Goal: Task Accomplishment & Management: Use online tool/utility

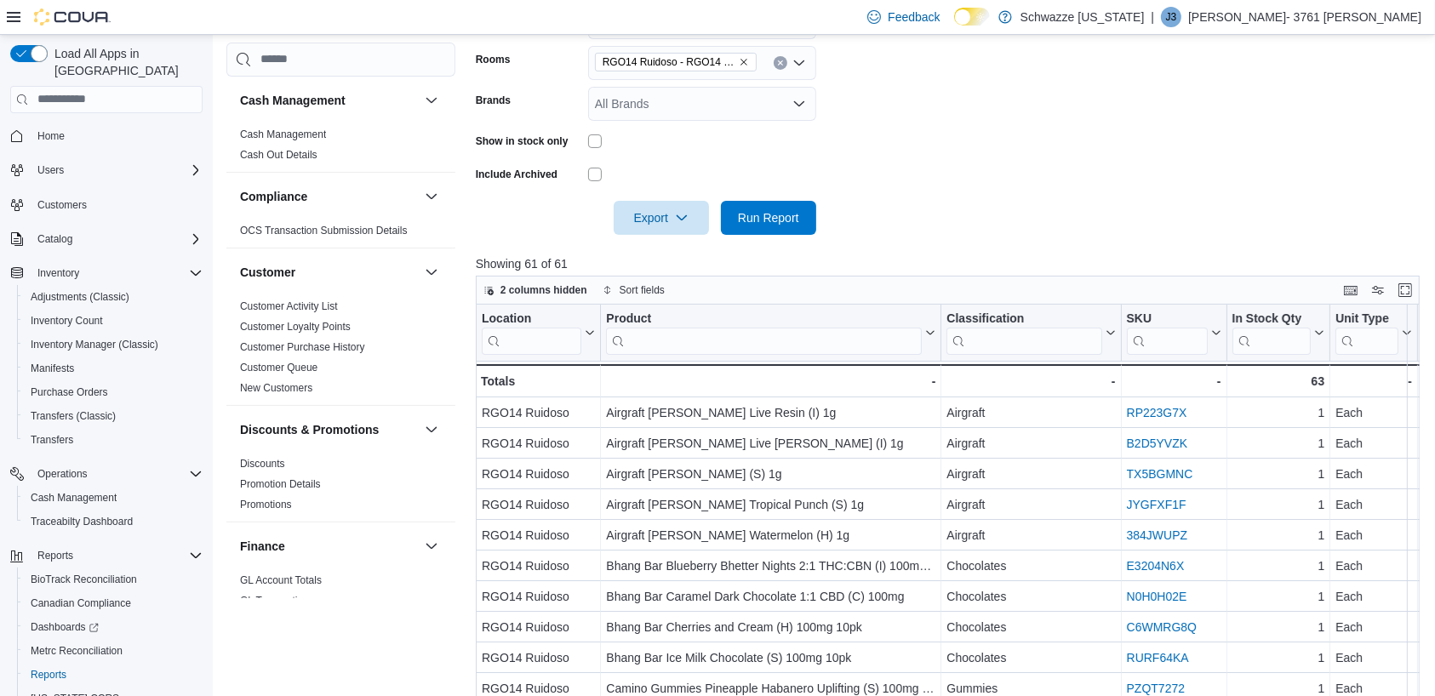
scroll to position [524, 0]
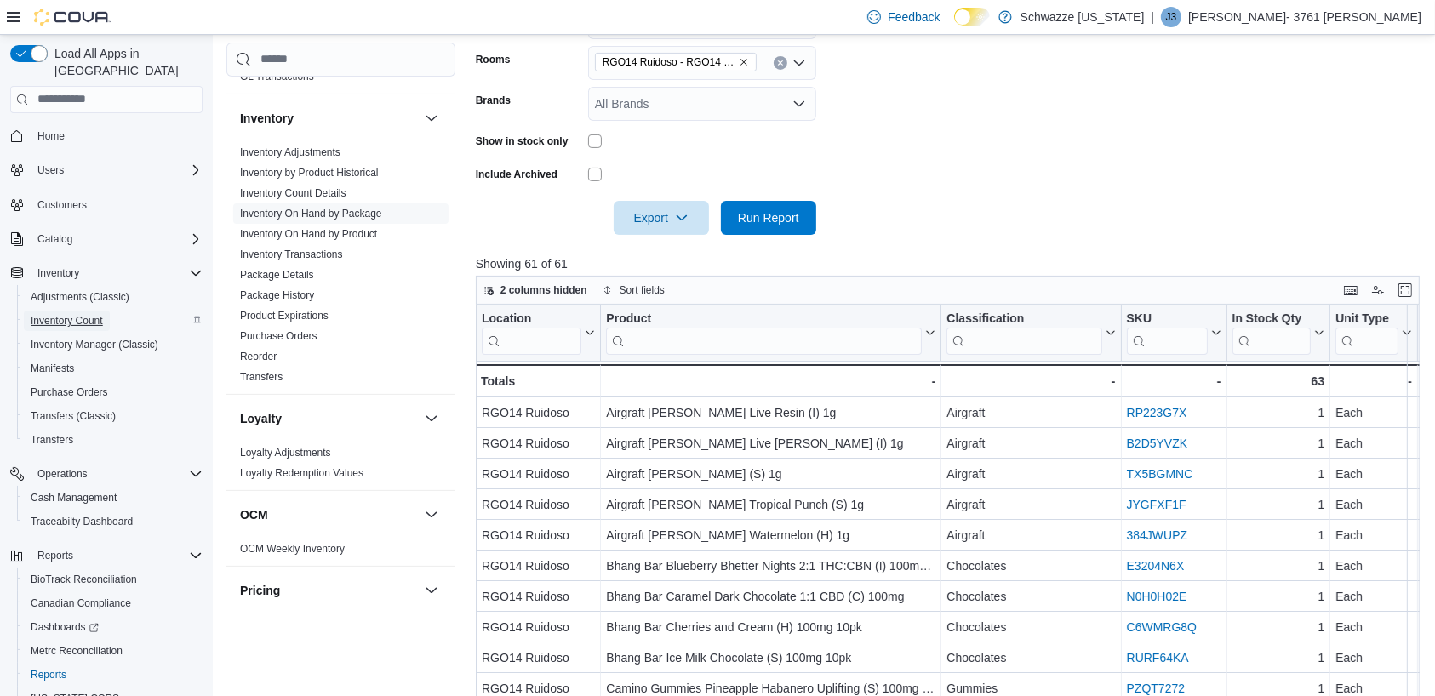
click at [78, 314] on span "Inventory Count" at bounding box center [67, 321] width 72 height 14
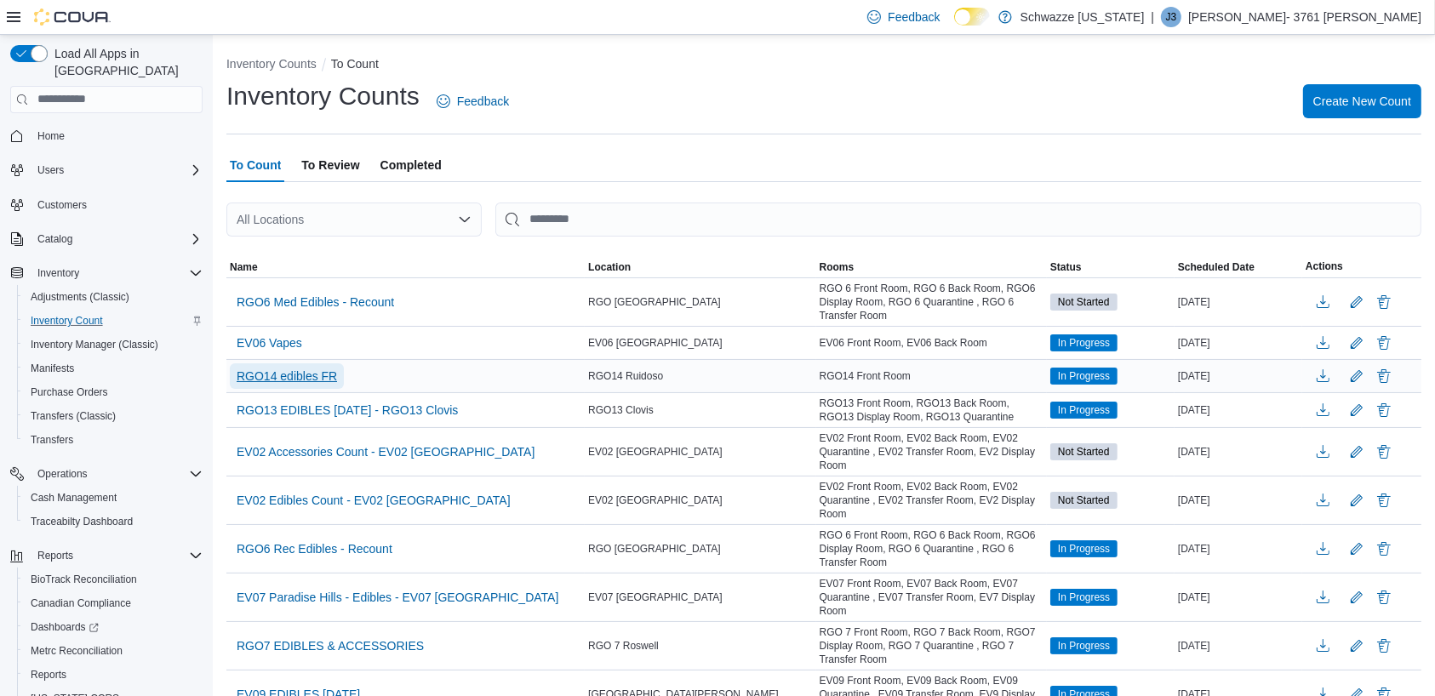
click at [324, 372] on span "RGO14 edibles FR" at bounding box center [287, 376] width 100 height 17
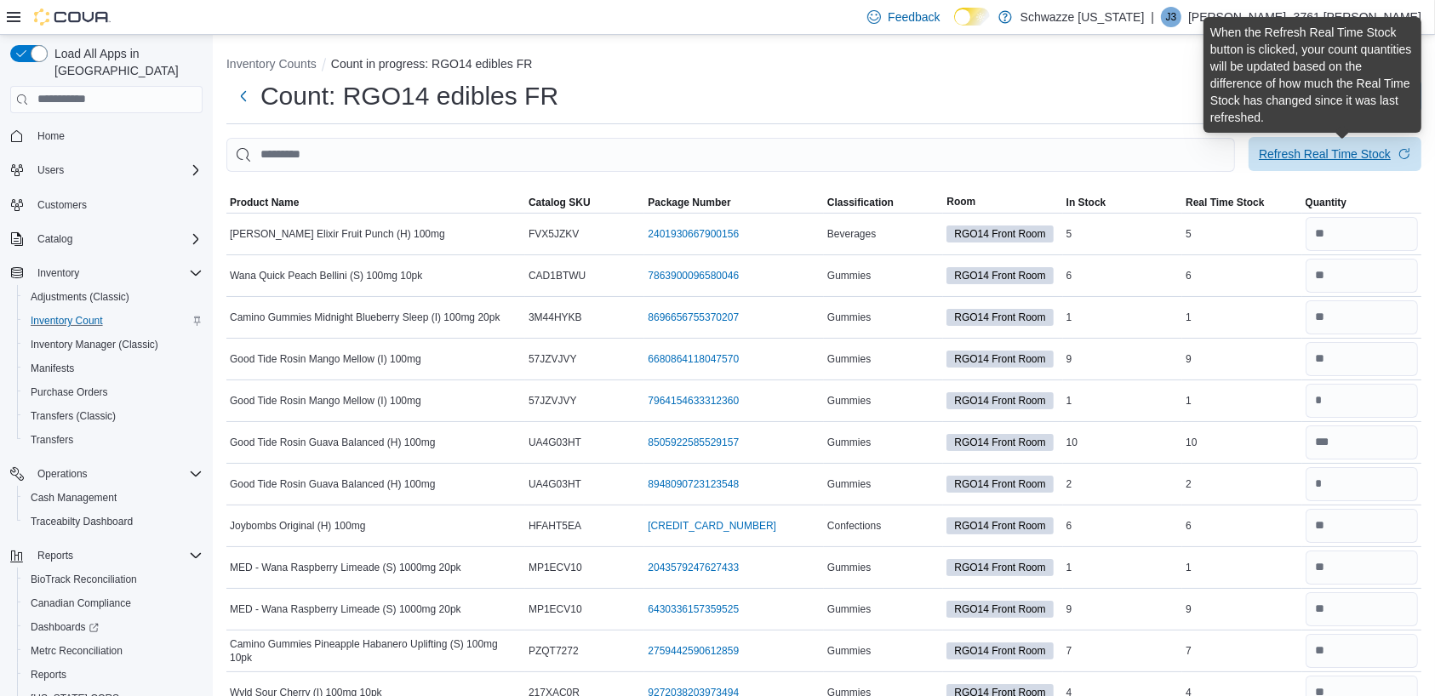
click at [1349, 148] on div "Refresh Real Time Stock" at bounding box center [1325, 154] width 132 height 17
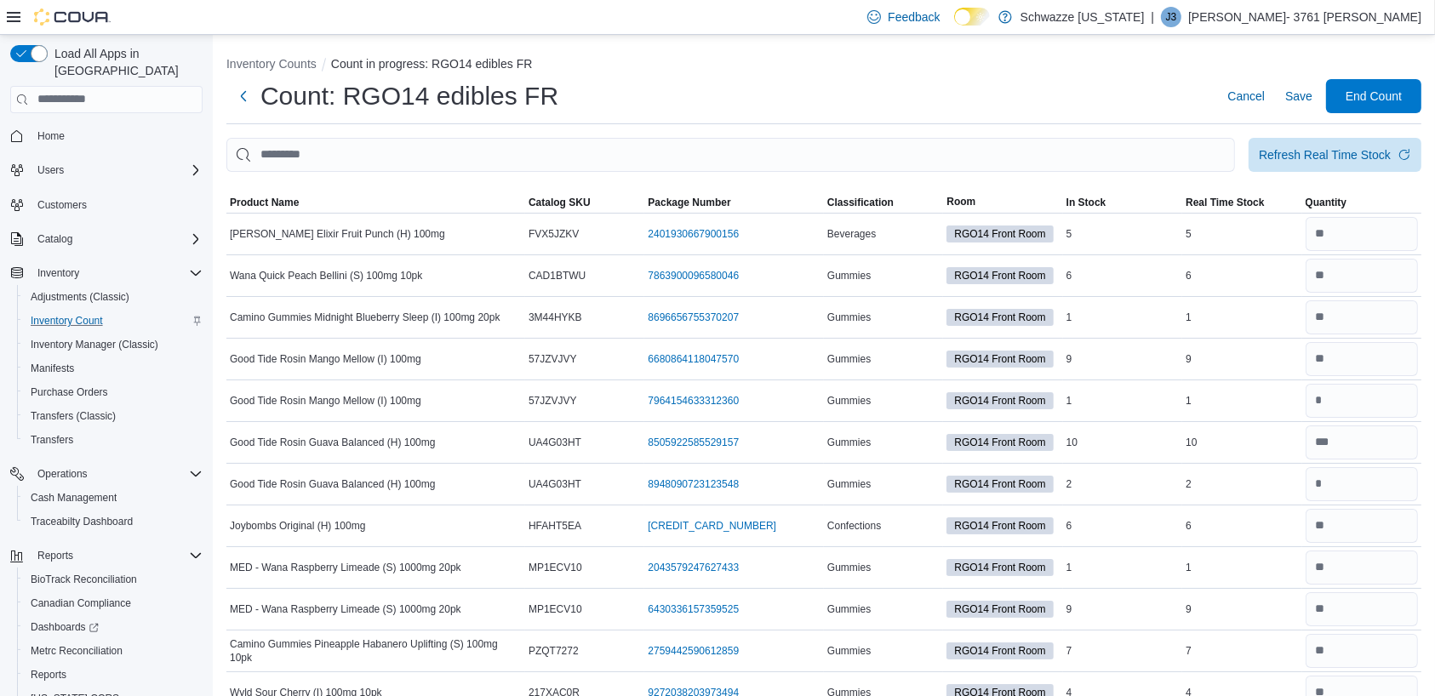
click at [1148, 113] on div "Count: RGO14 edibles FR Cancel Save End Count" at bounding box center [823, 101] width 1195 height 45
click at [1387, 88] on span "End Count" at bounding box center [1374, 95] width 56 height 17
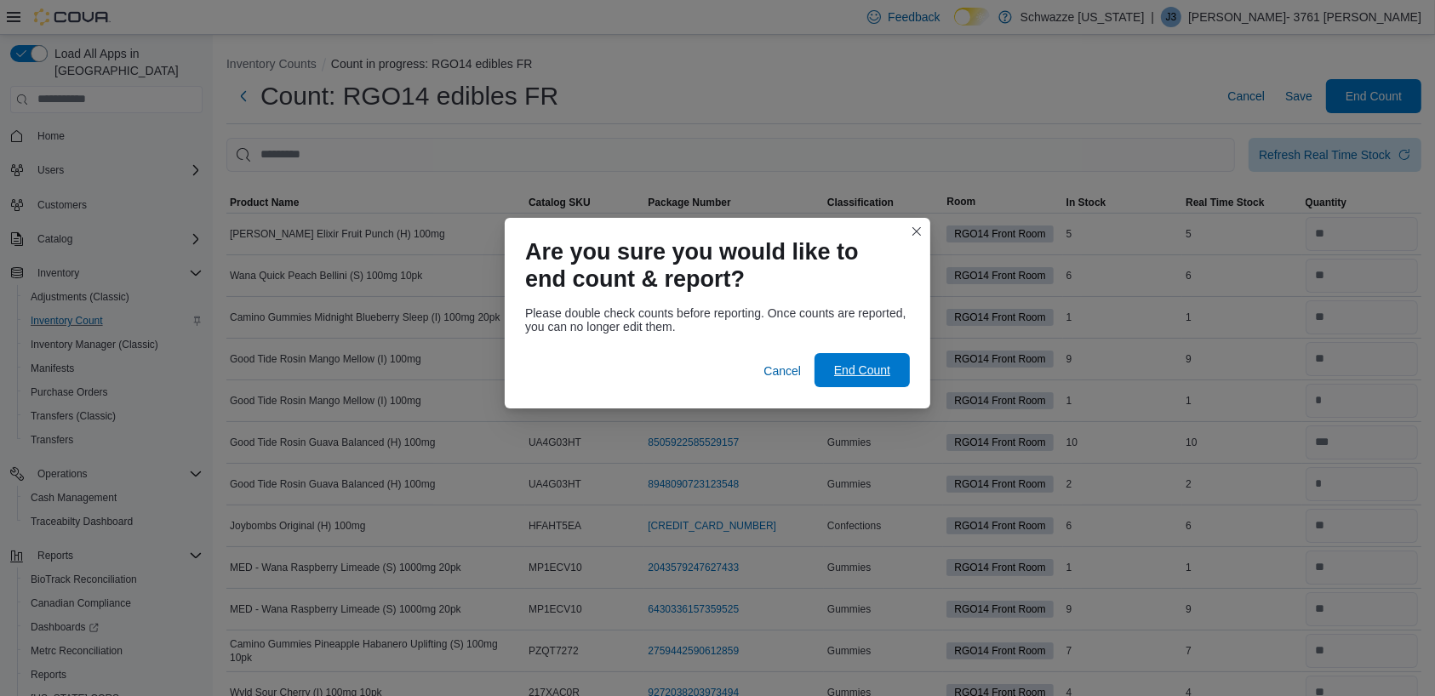
click at [867, 375] on span "End Count" at bounding box center [862, 370] width 56 height 17
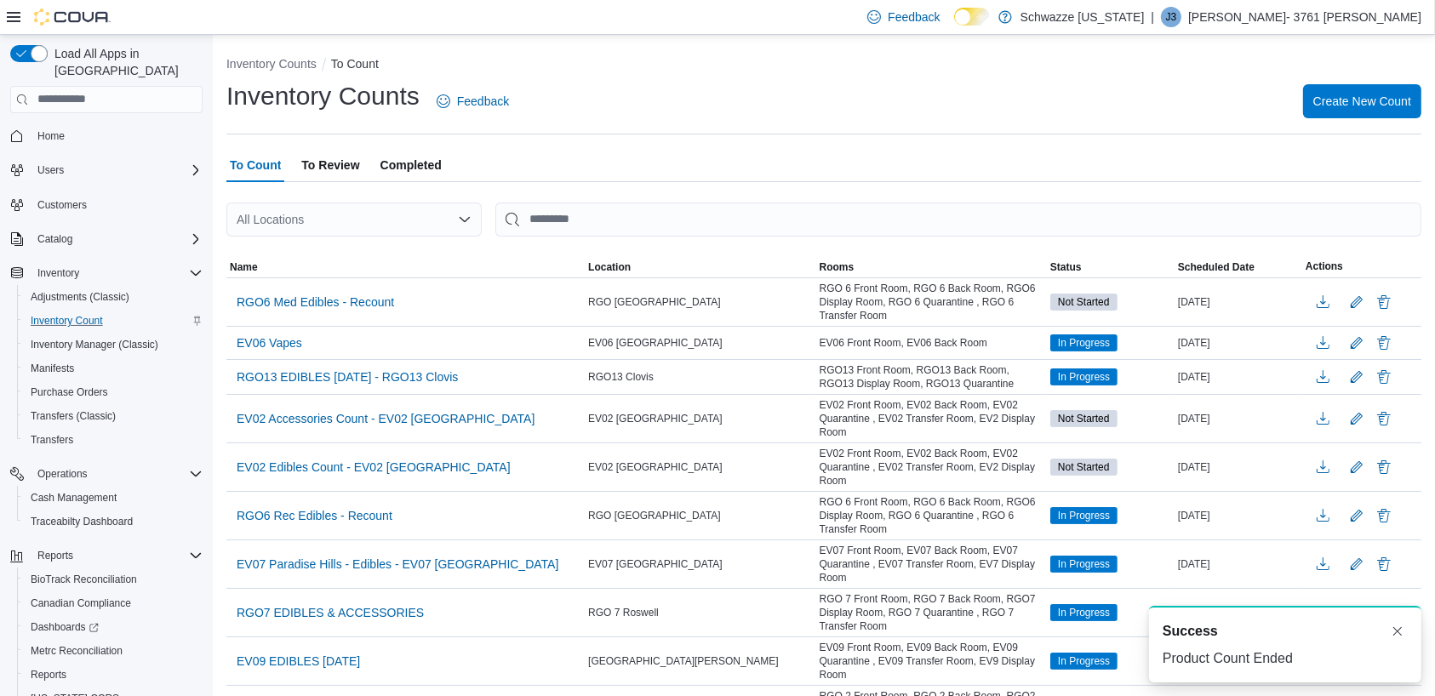
click at [328, 166] on span "To Review" at bounding box center [330, 165] width 58 height 34
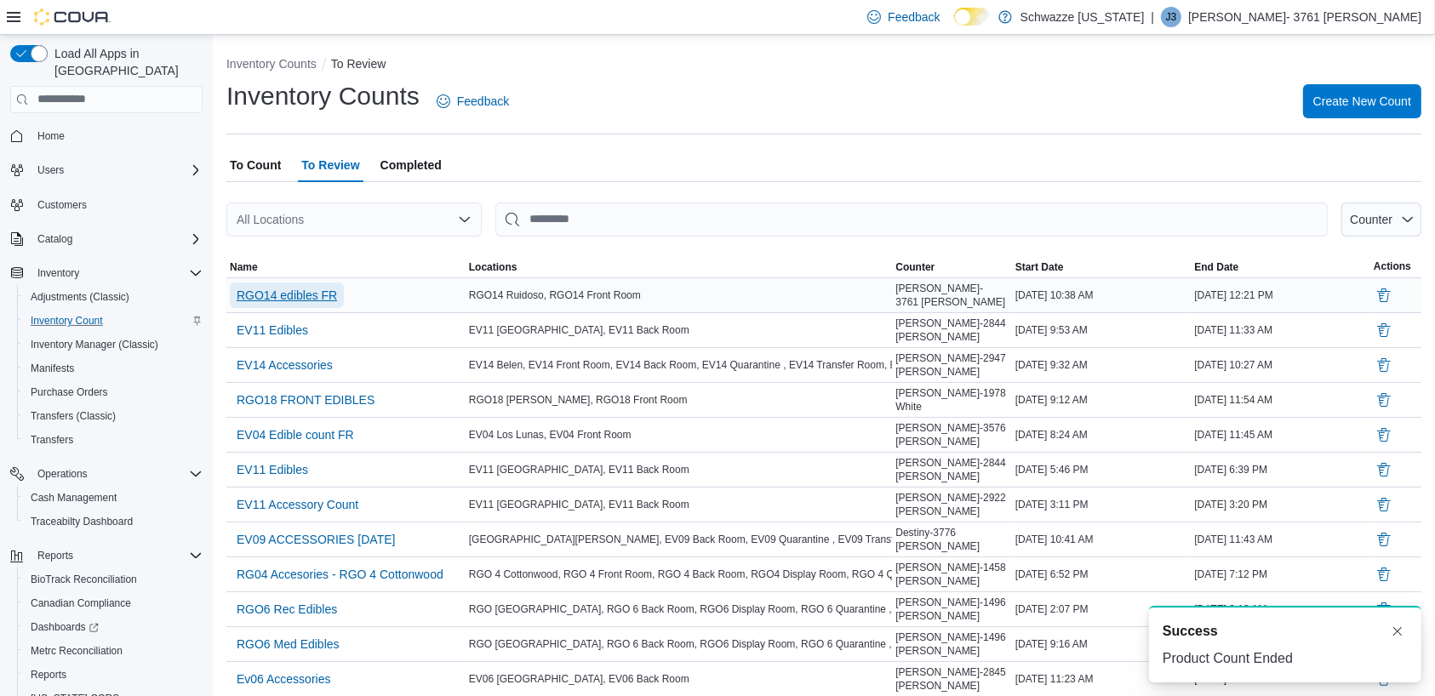
click at [284, 290] on span "RGO14 edibles FR" at bounding box center [287, 295] width 100 height 17
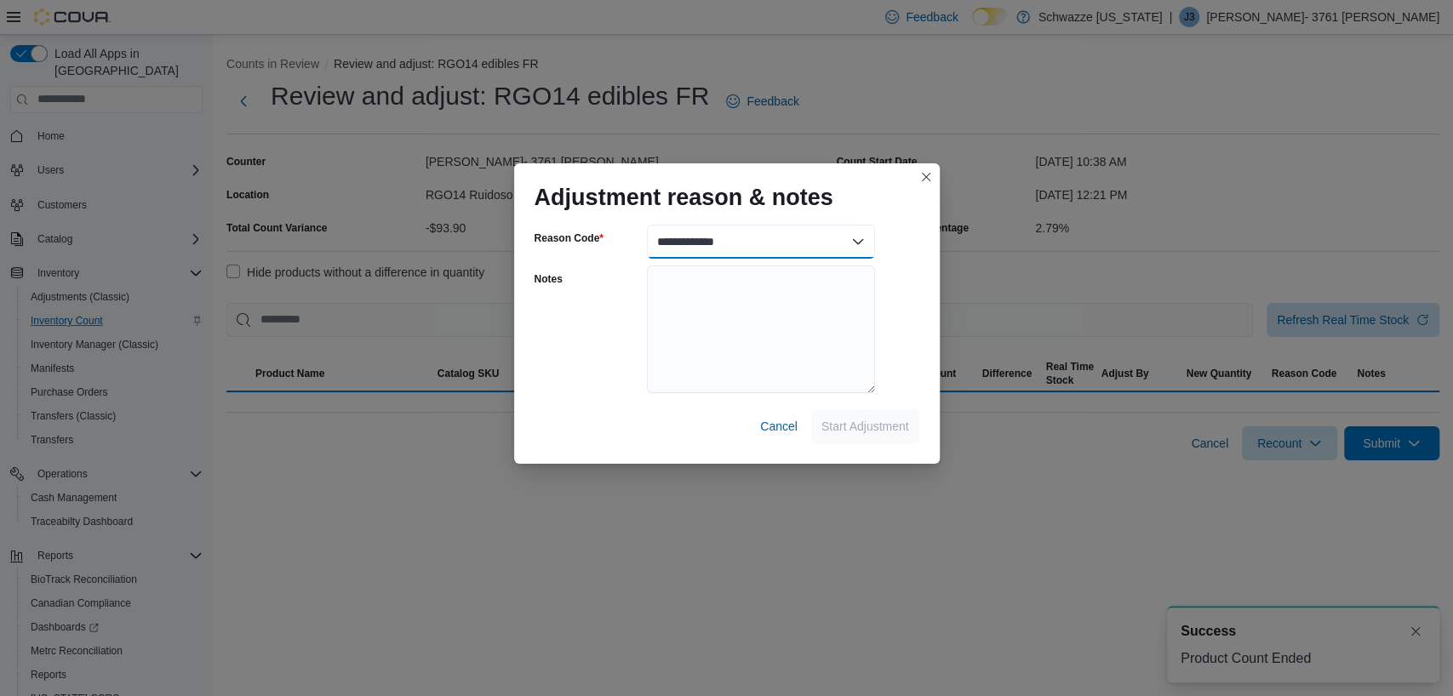
click at [779, 234] on select "**********" at bounding box center [761, 242] width 228 height 34
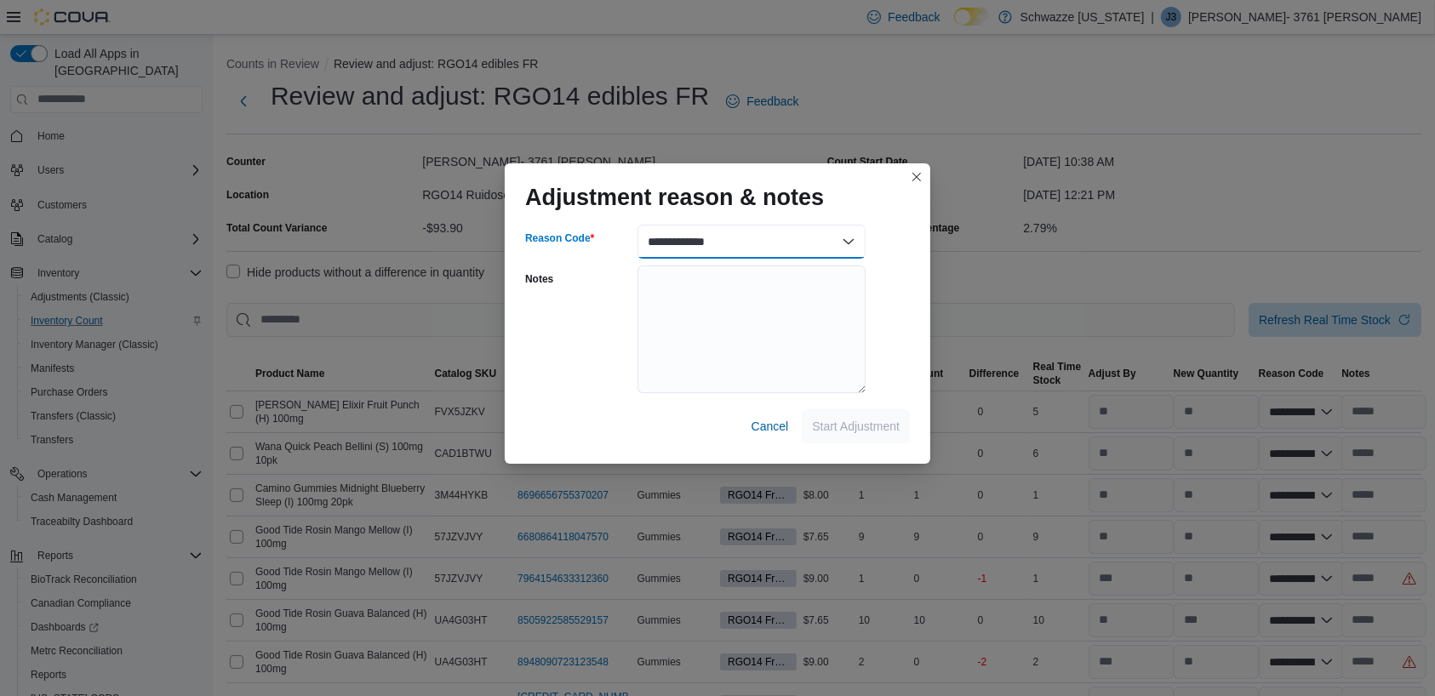
select select "**********"
click at [638, 225] on select "**********" at bounding box center [752, 242] width 228 height 34
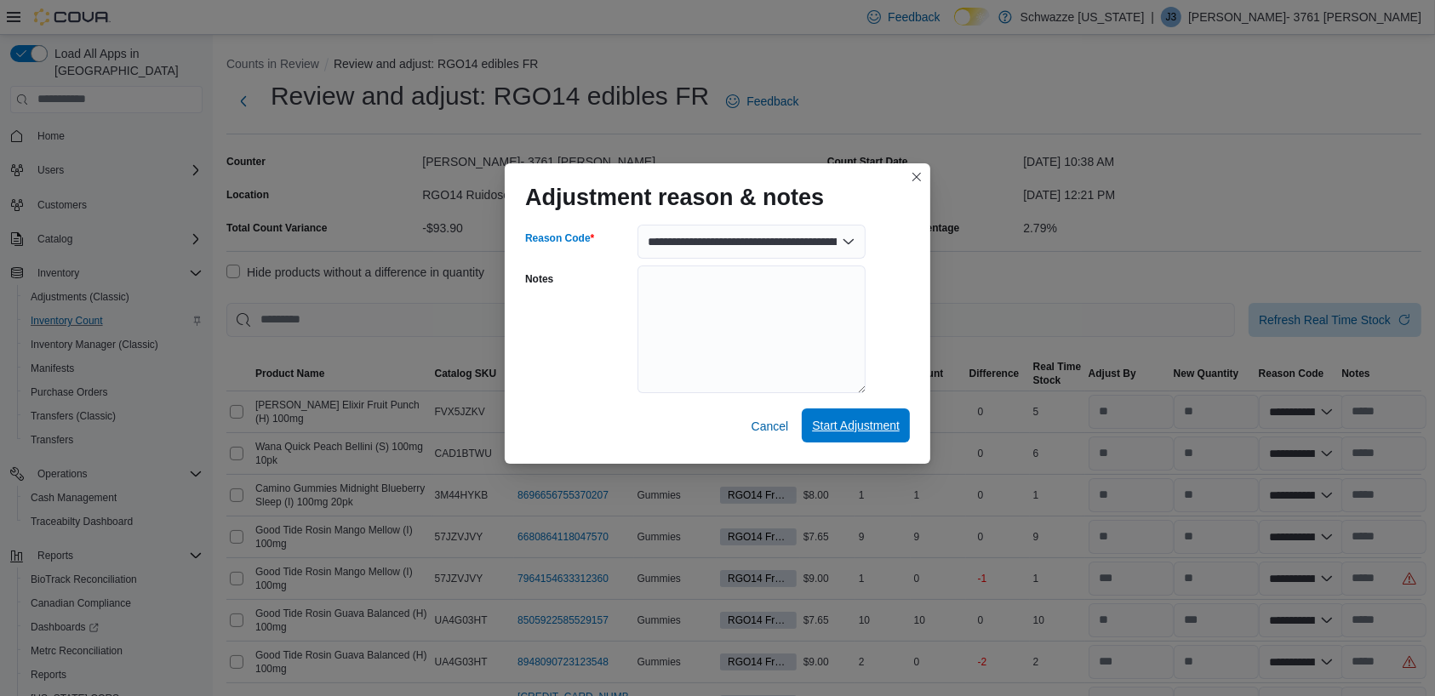
click at [860, 436] on span "Start Adjustment" at bounding box center [856, 426] width 88 height 34
select select "**********"
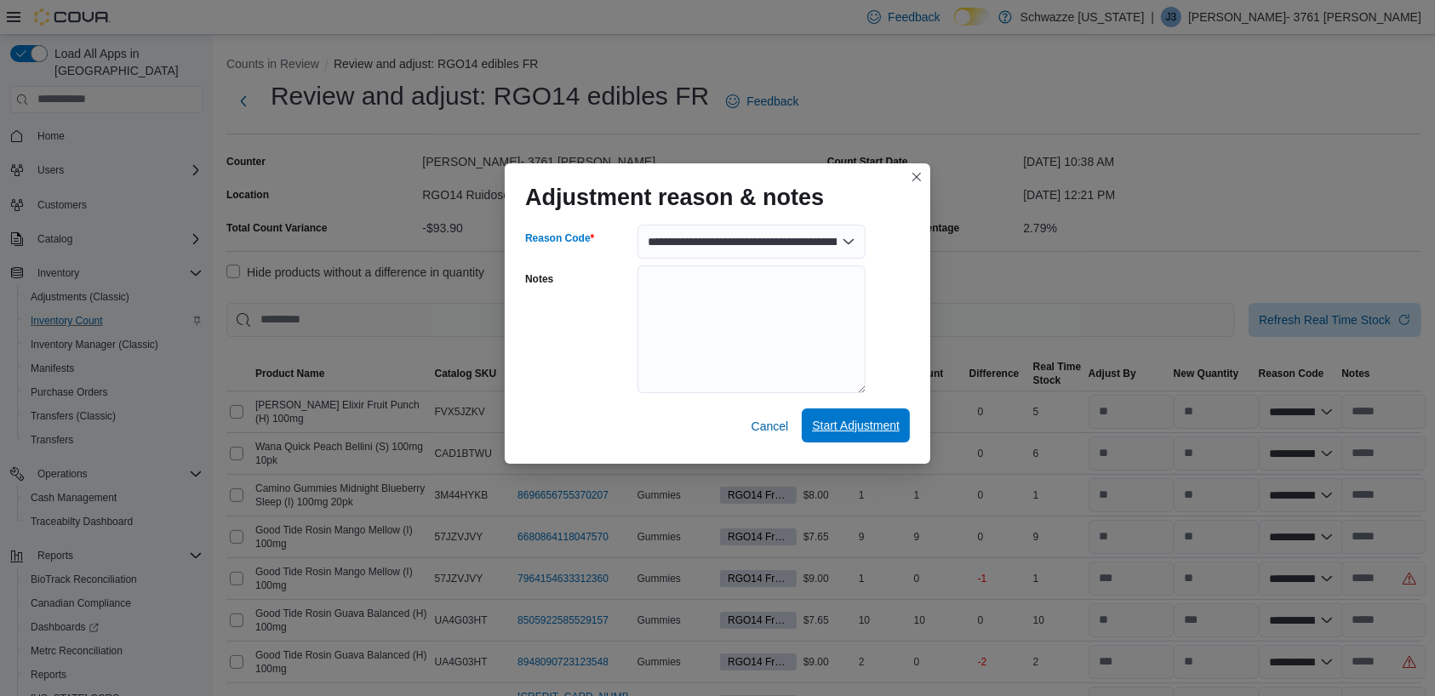
select select "**********"
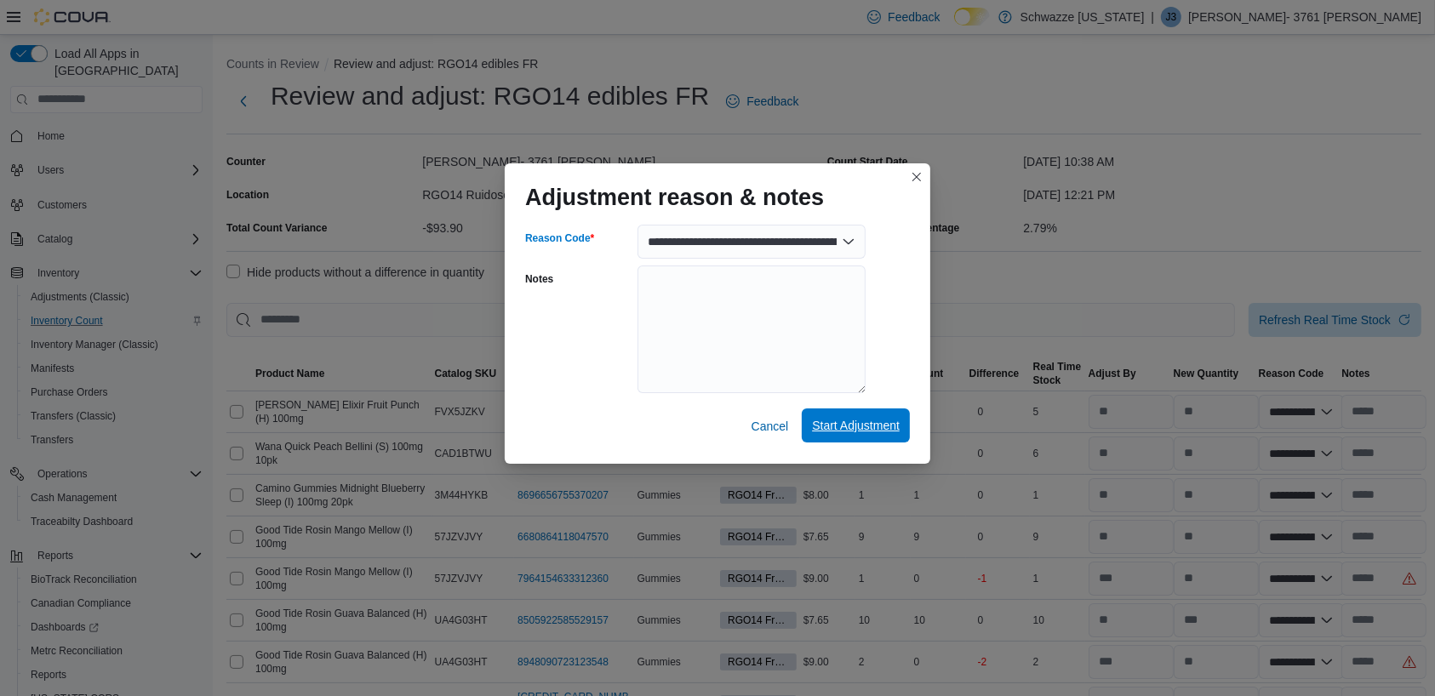
select select "**********"
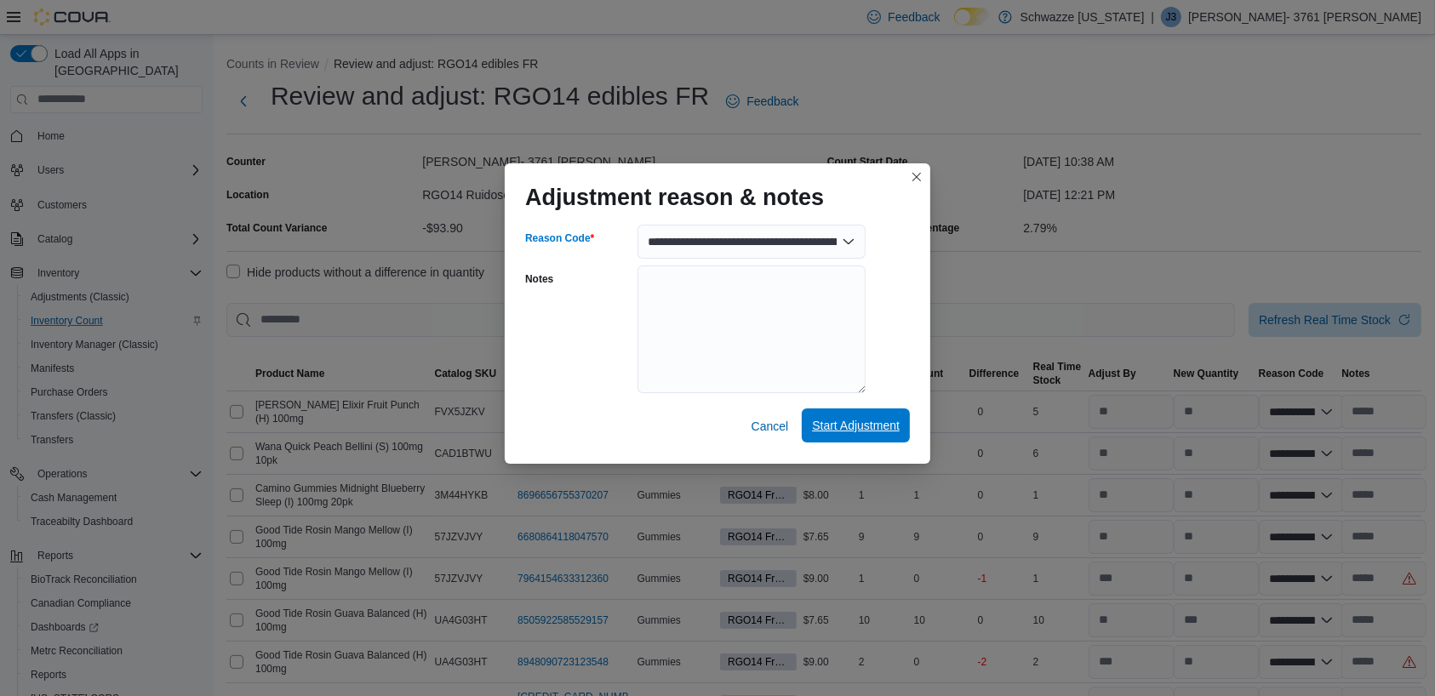
select select "**********"
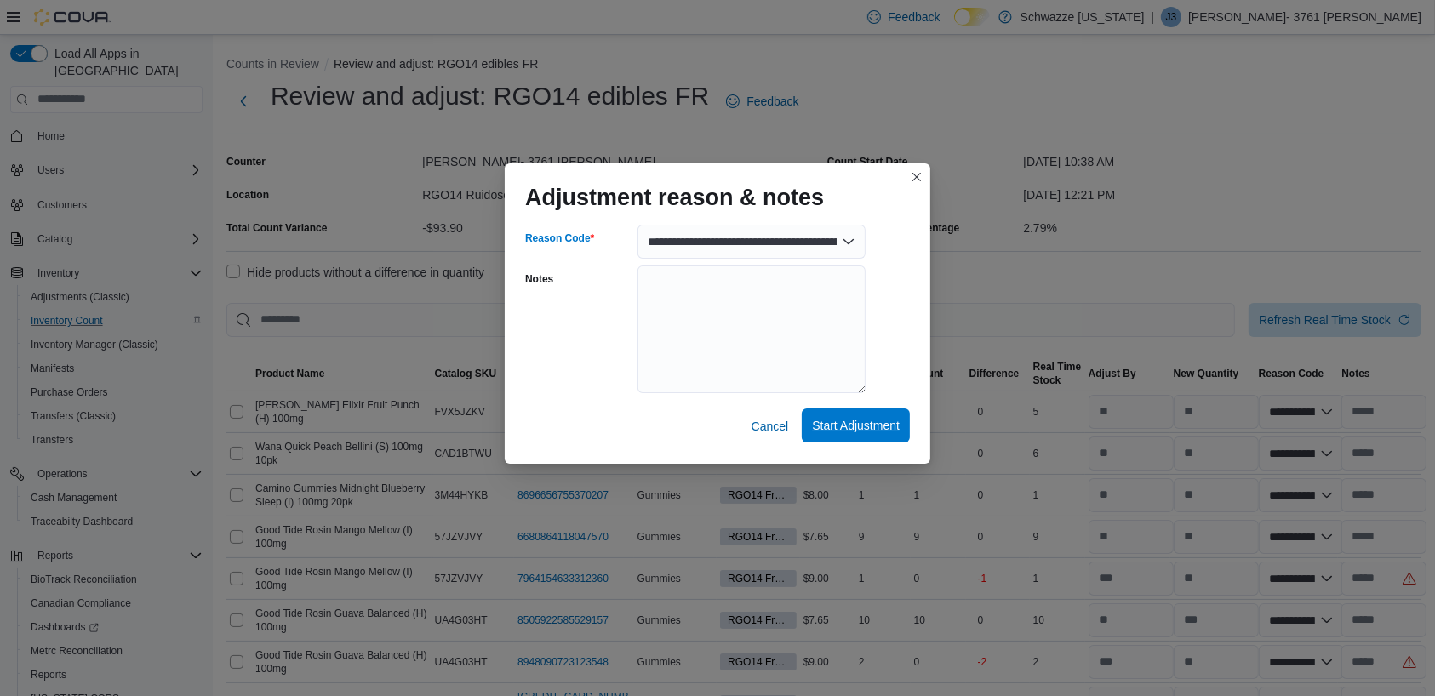
select select "**********"
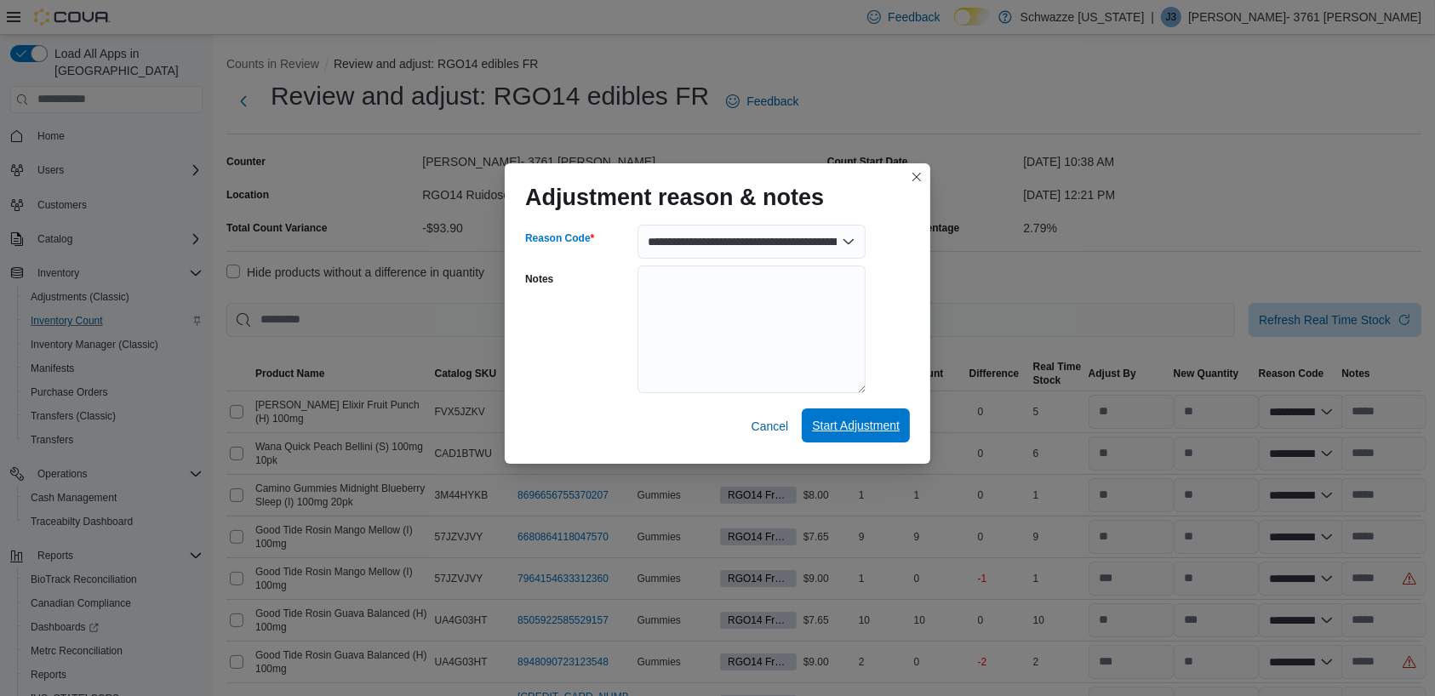
select select "**********"
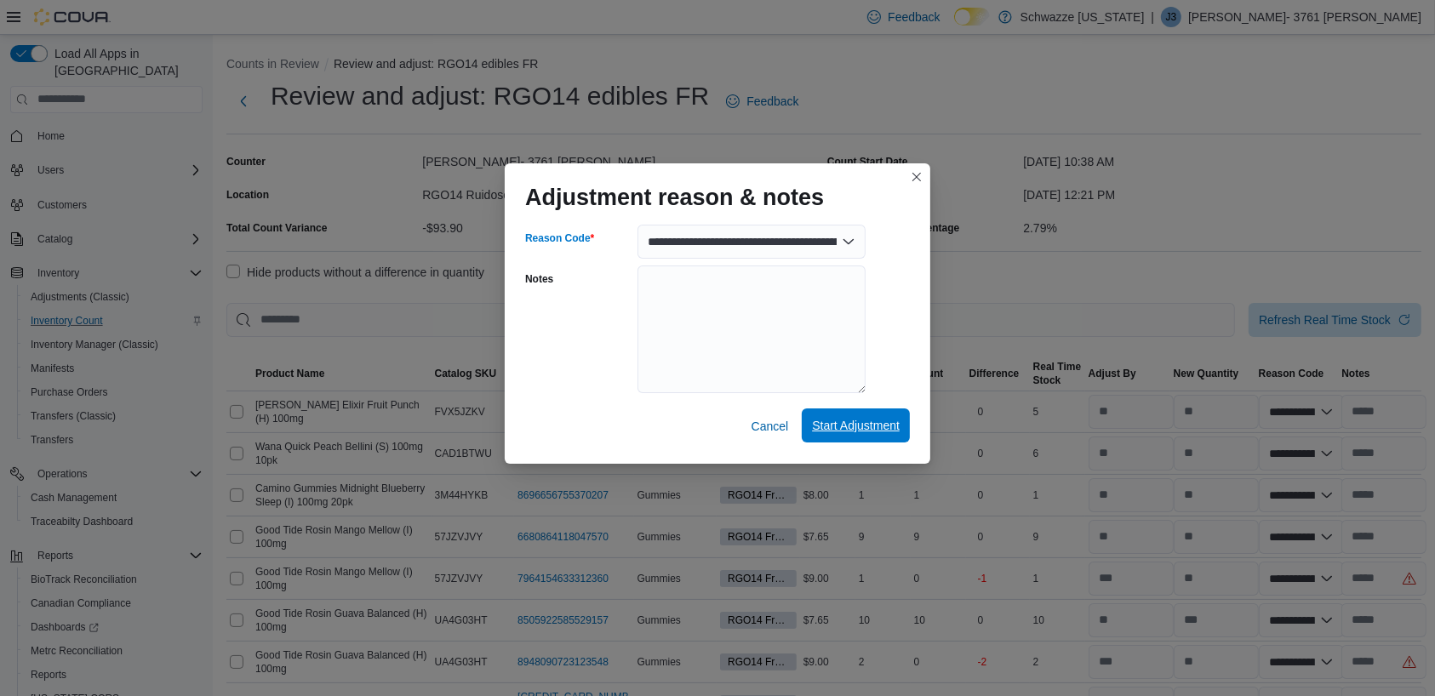
select select "**********"
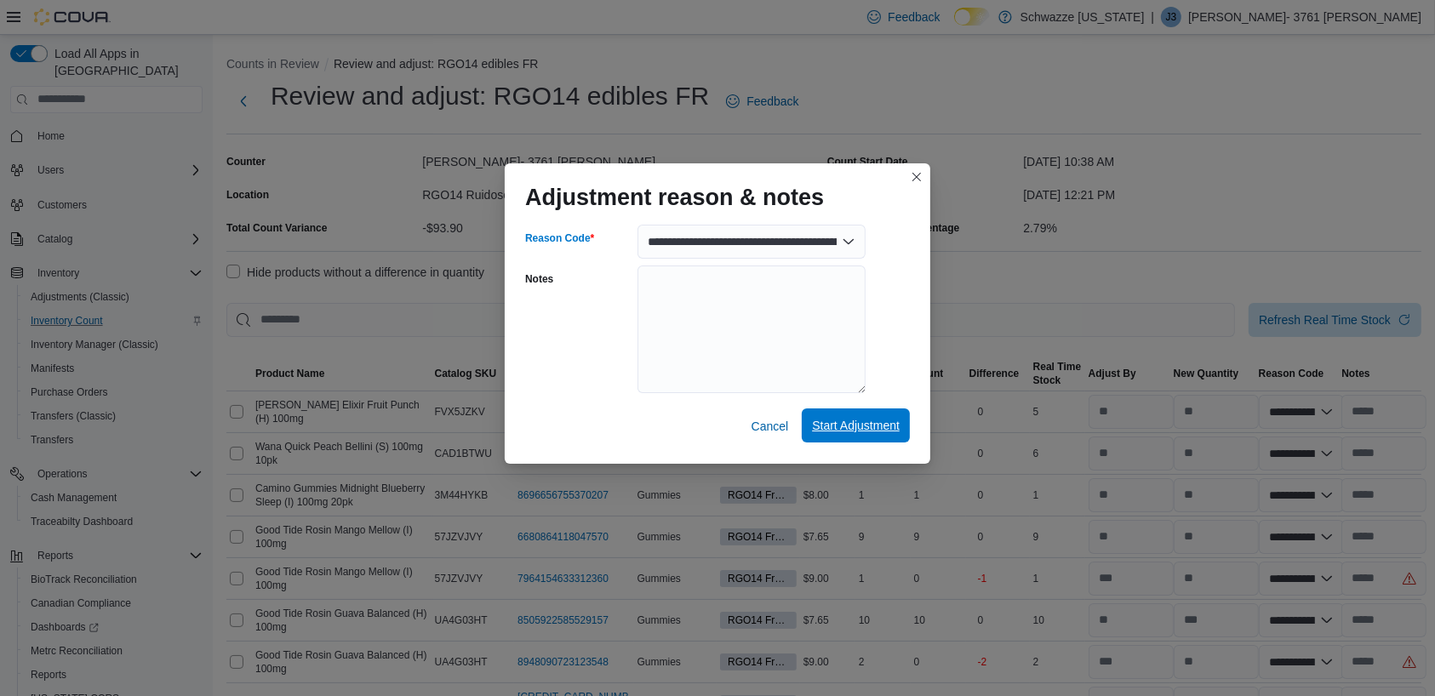
select select "**********"
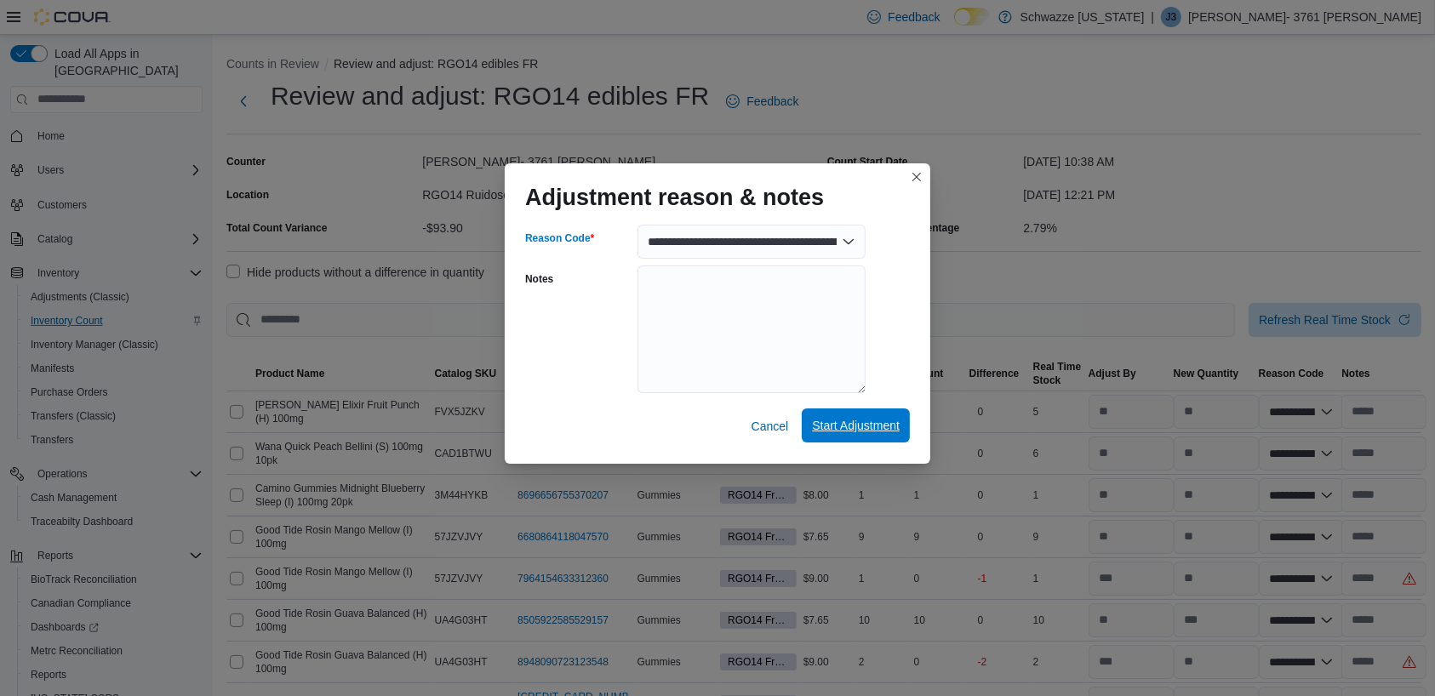
select select "**********"
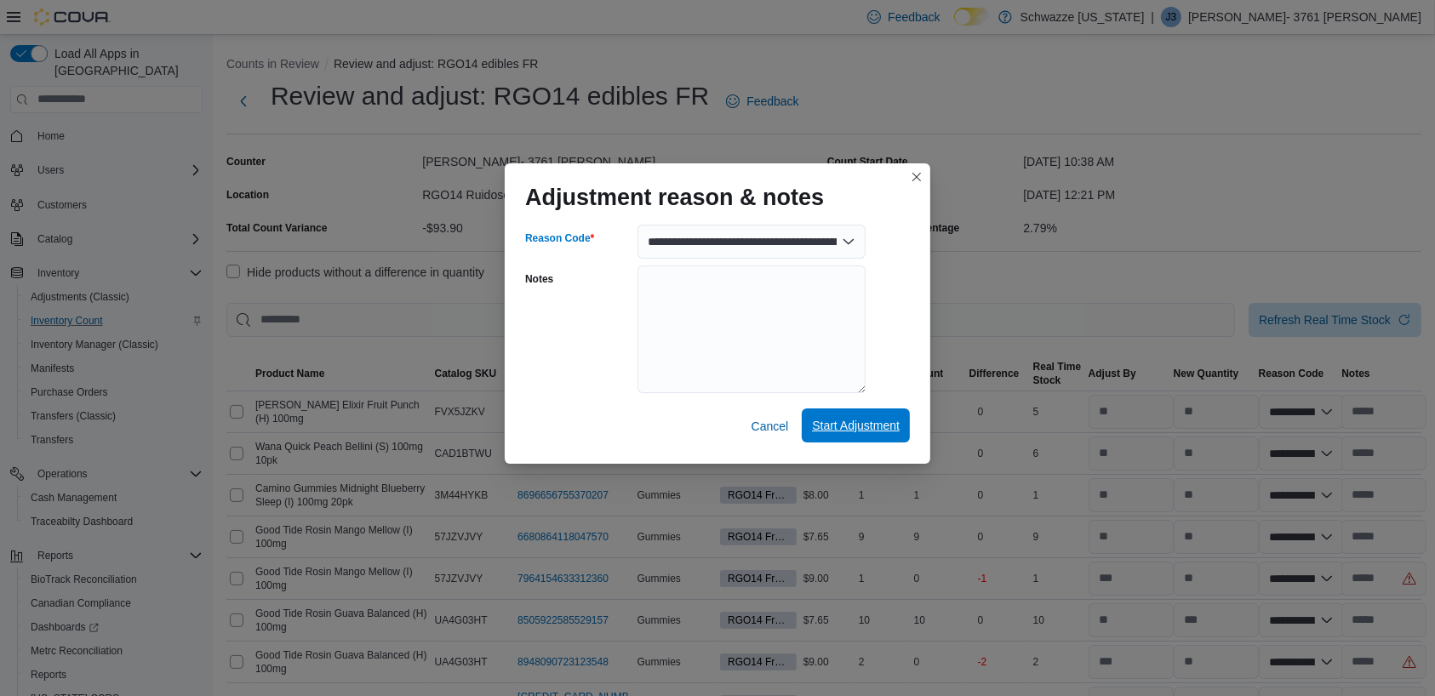
select select "**********"
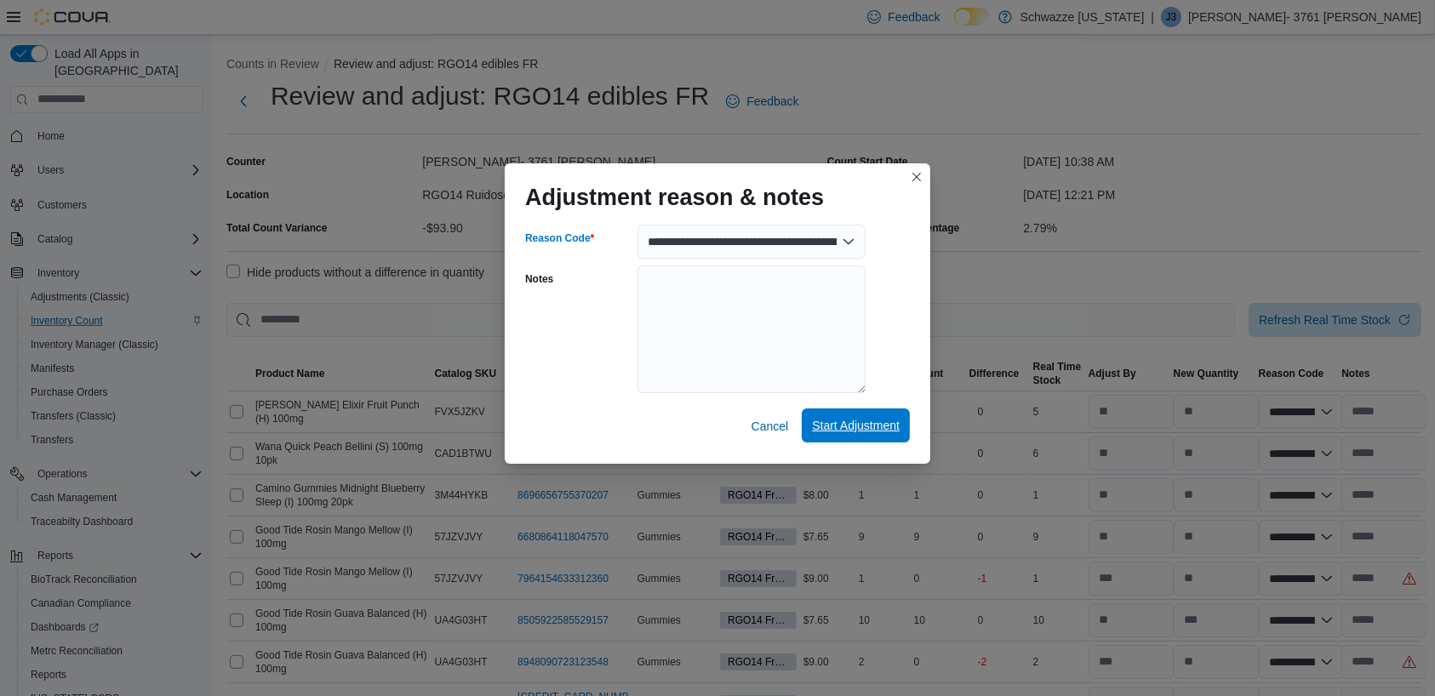
select select "**********"
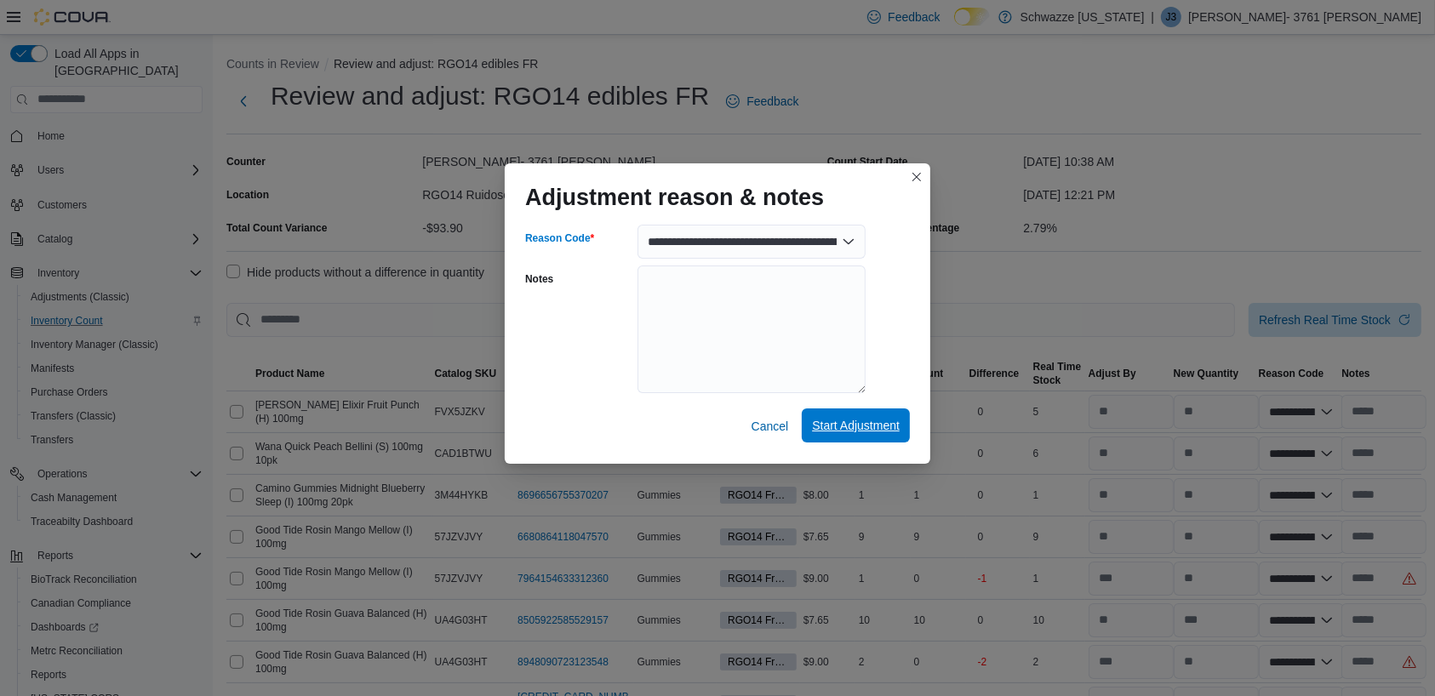
select select "**********"
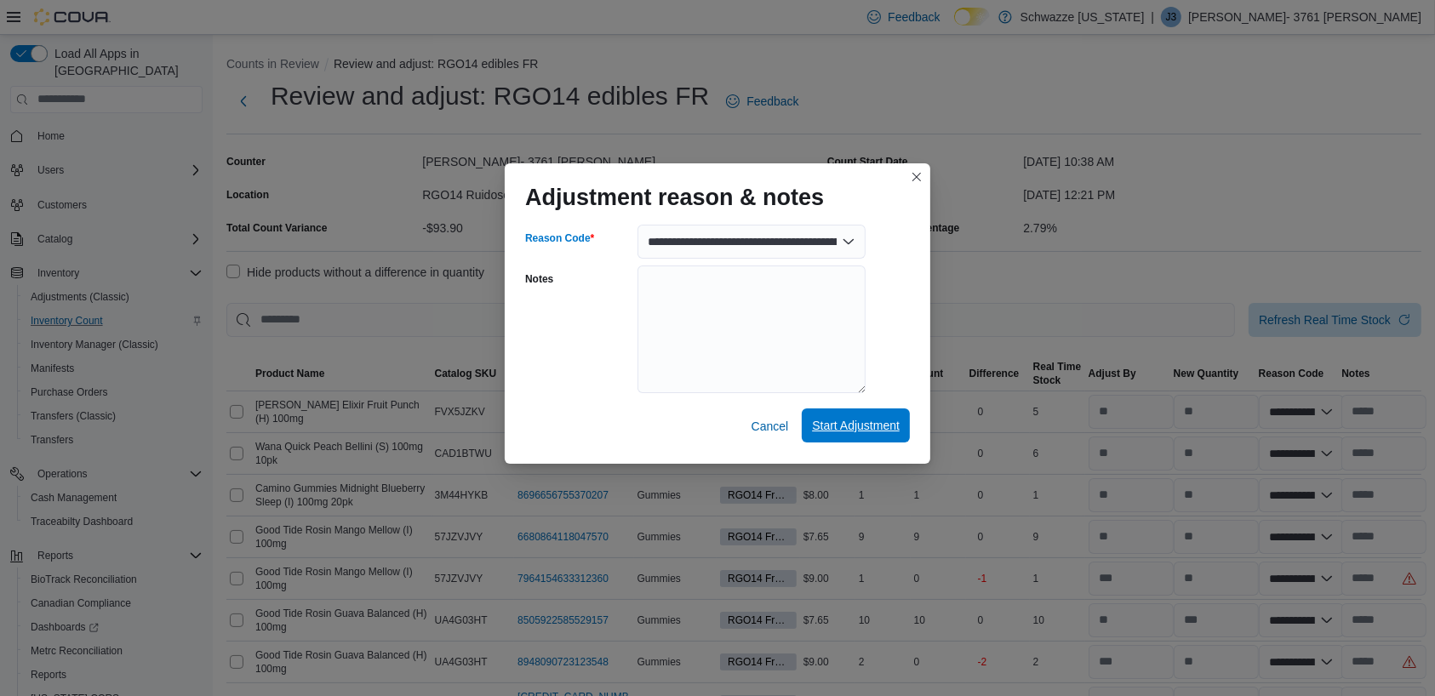
select select "**********"
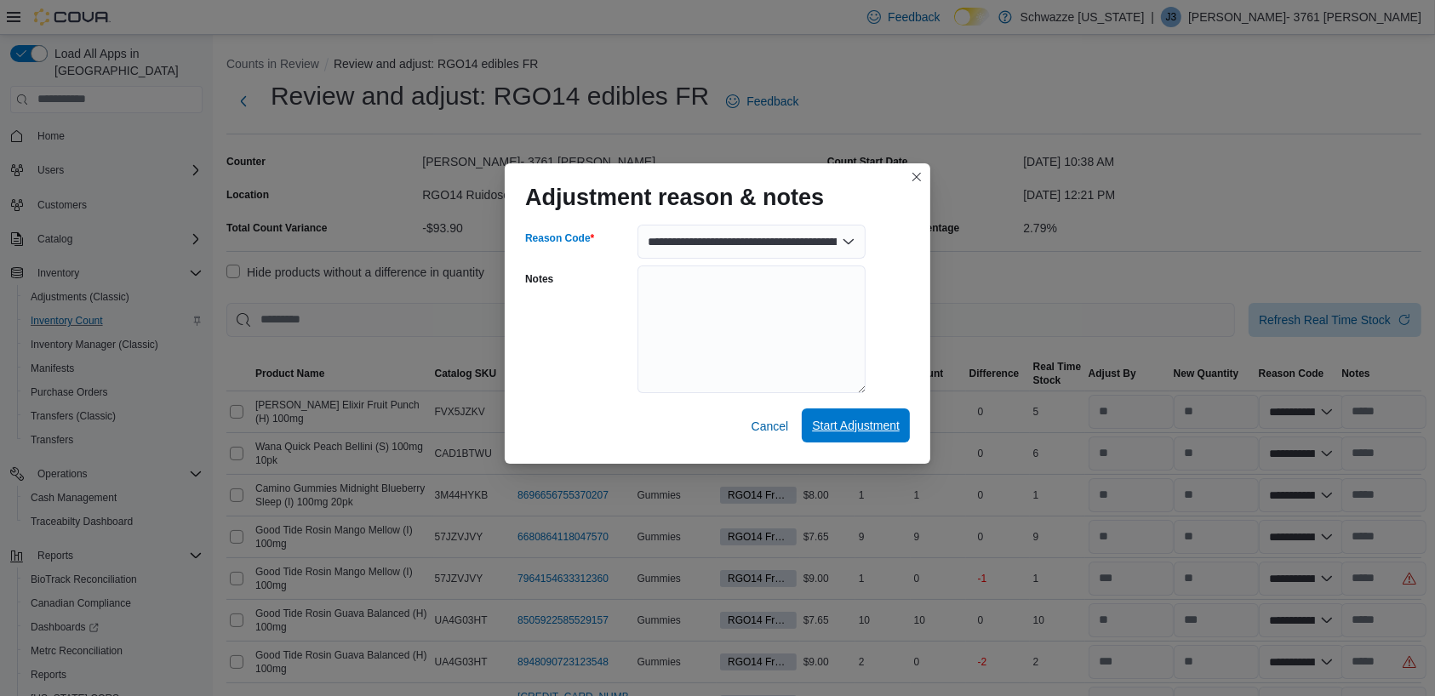
select select "**********"
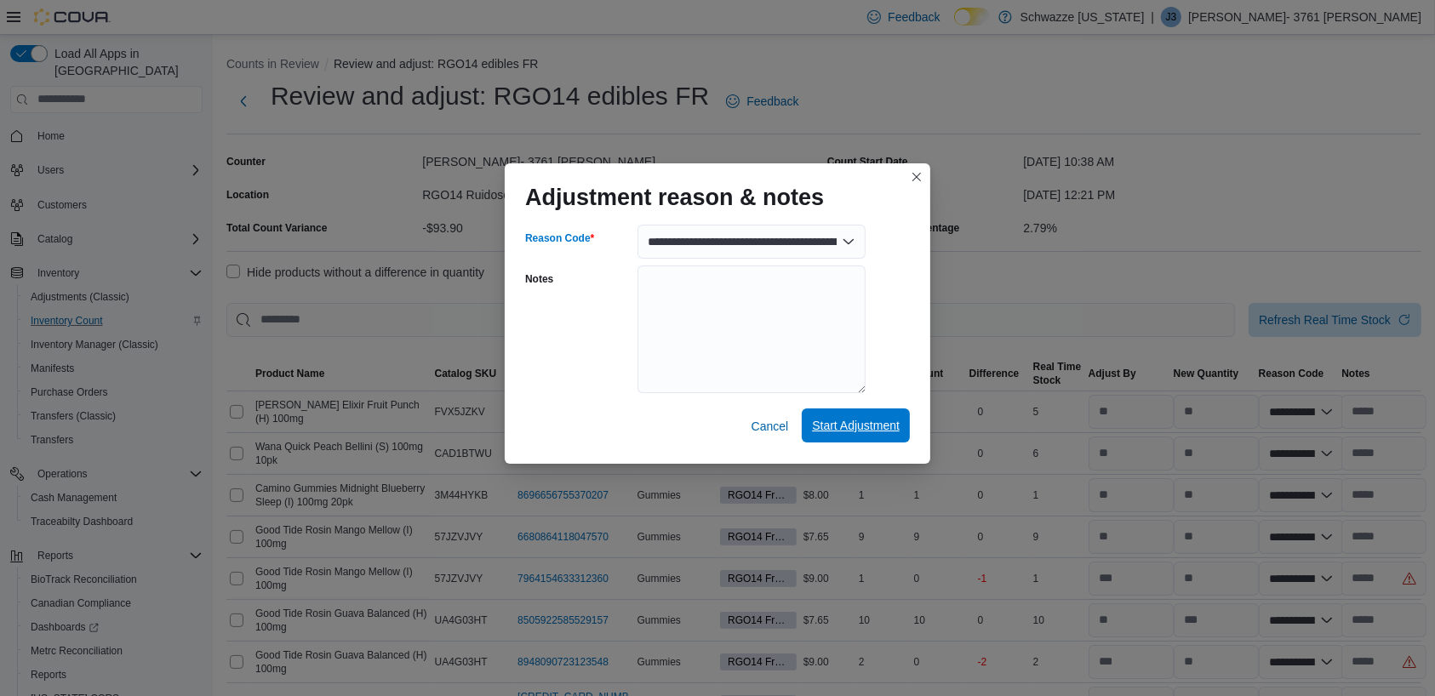
select select "**********"
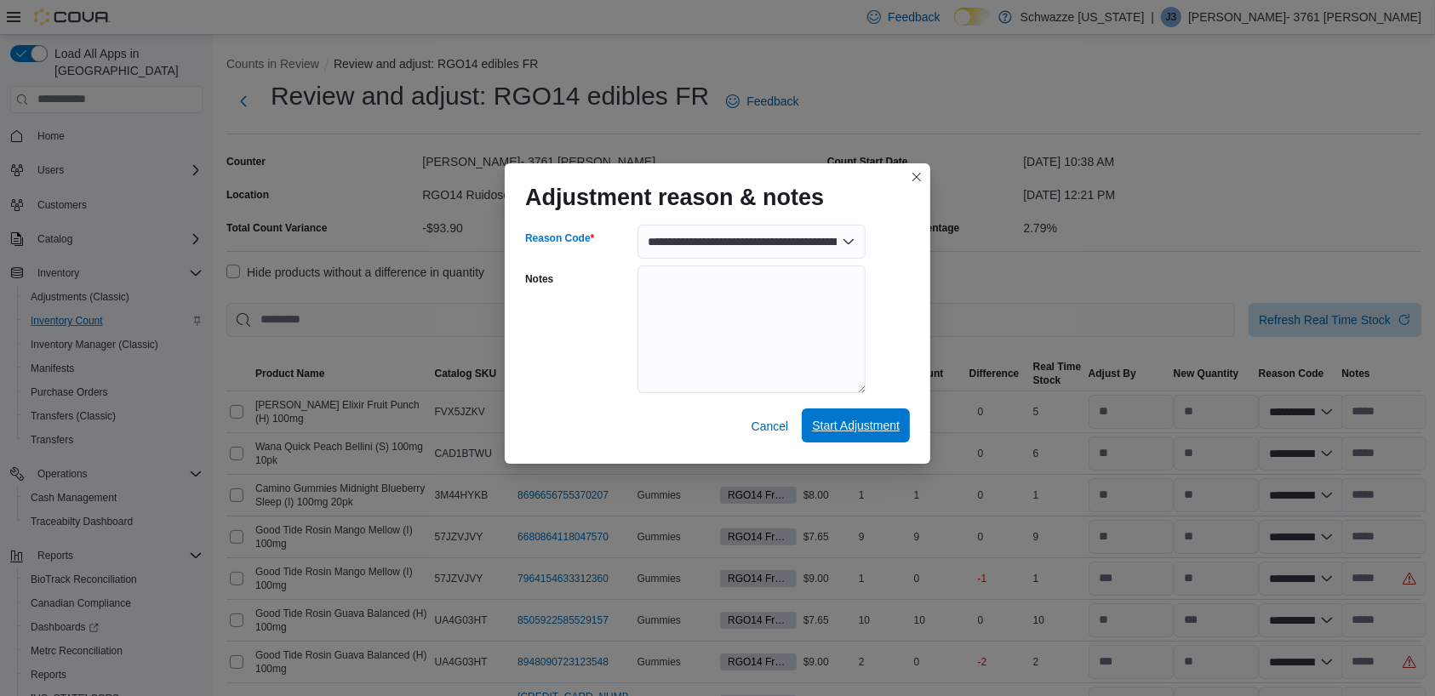
select select "**********"
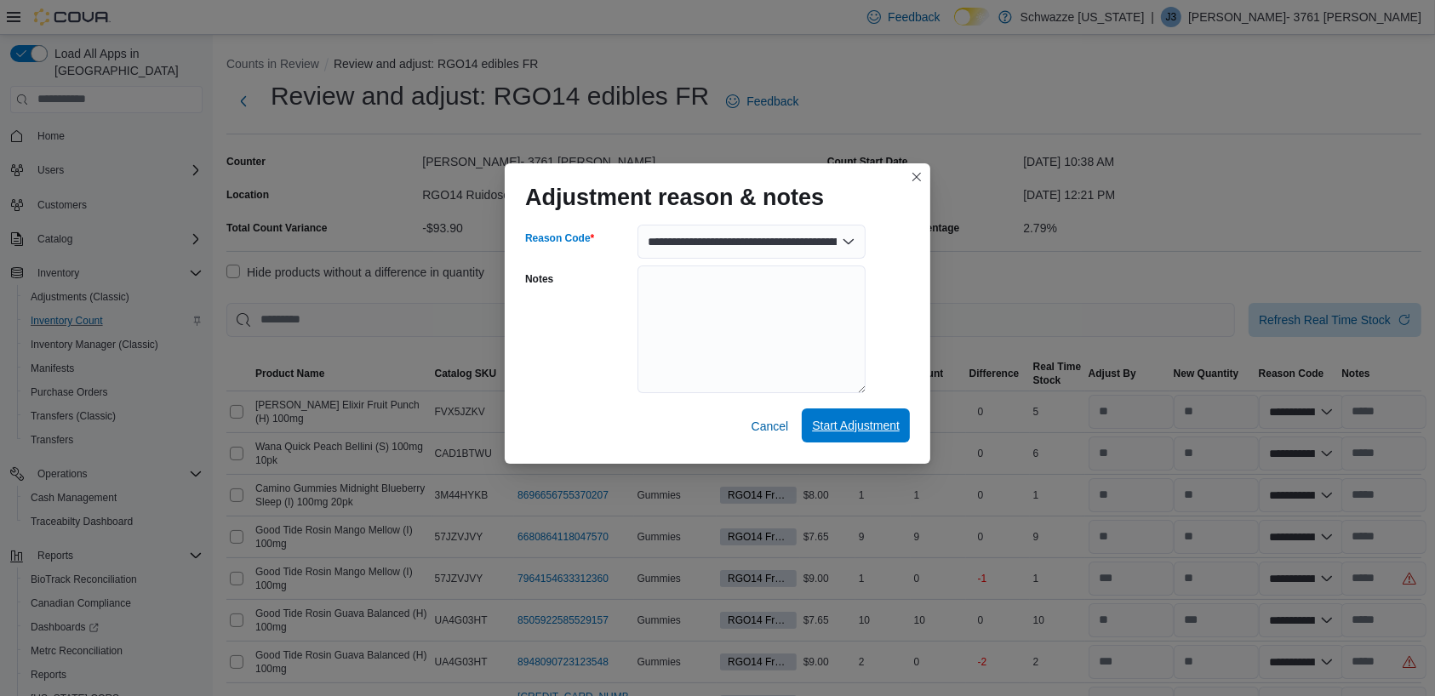
select select "**********"
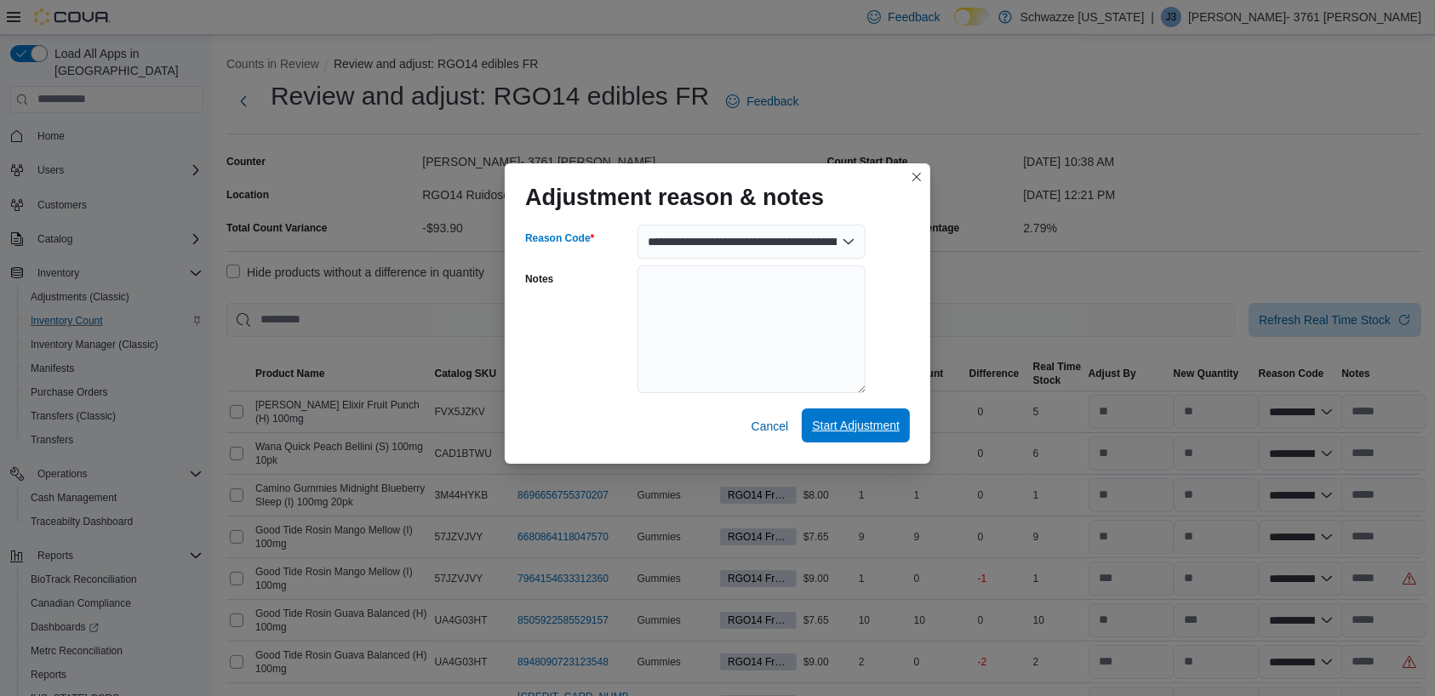
select select "**********"
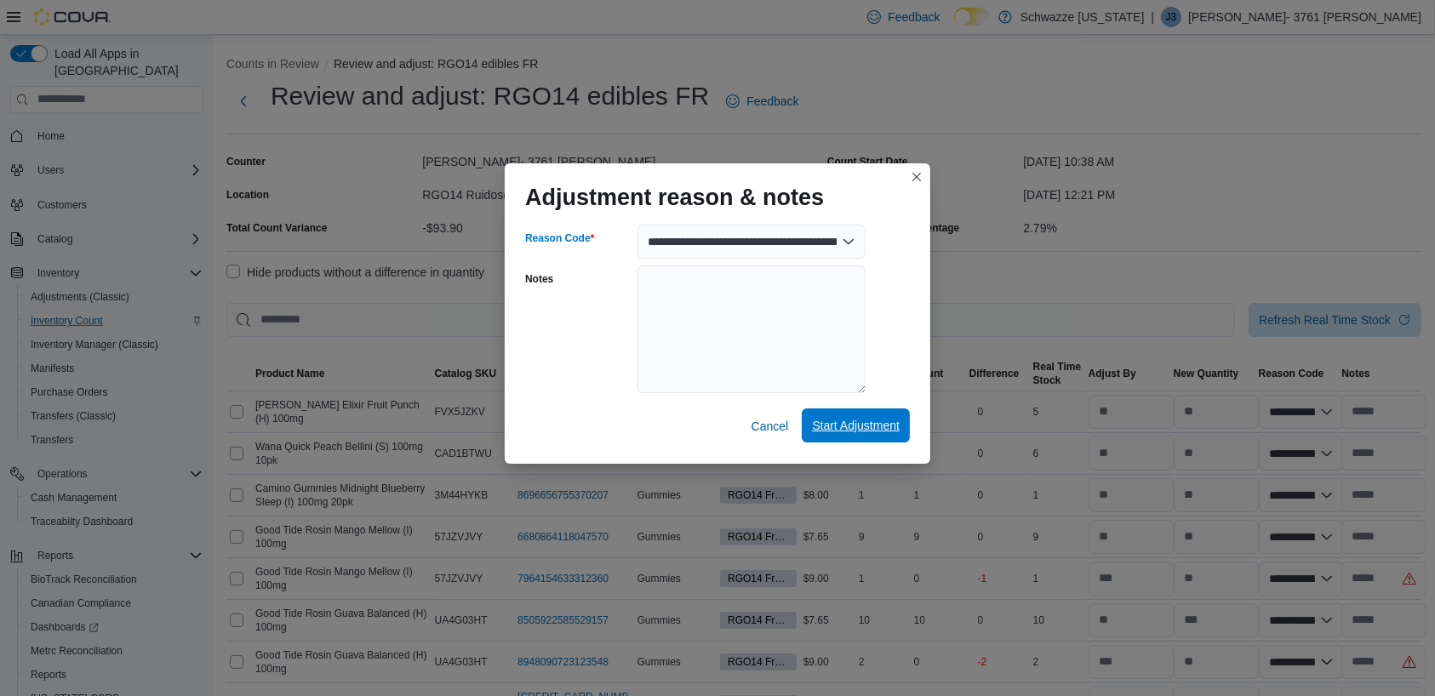
select select "**********"
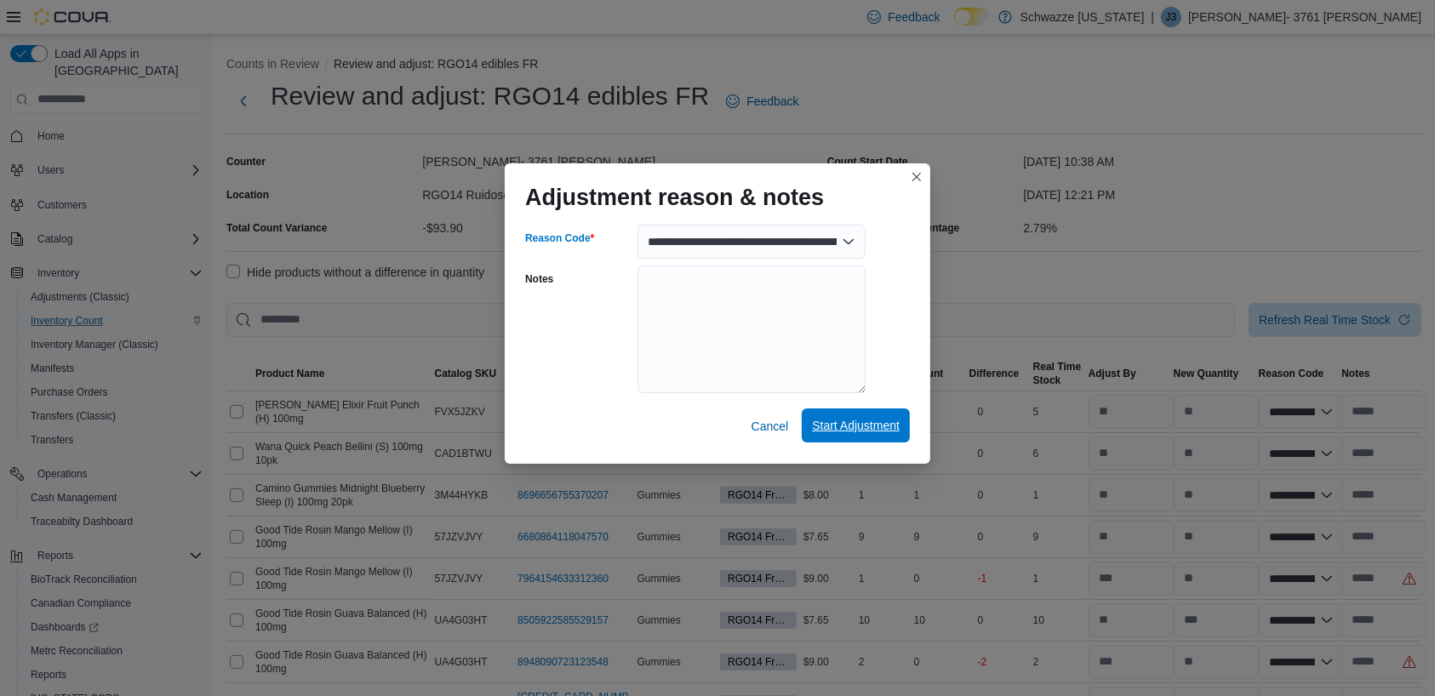
select select "**********"
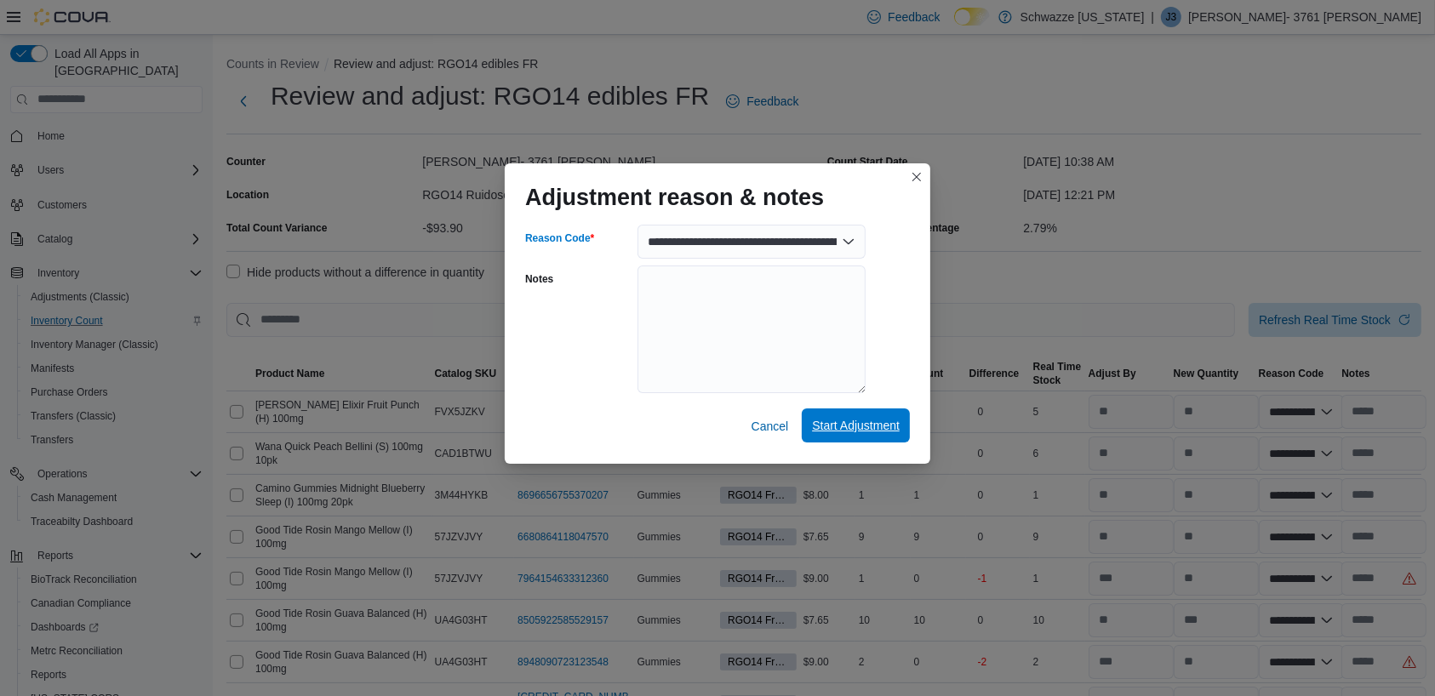
select select "**********"
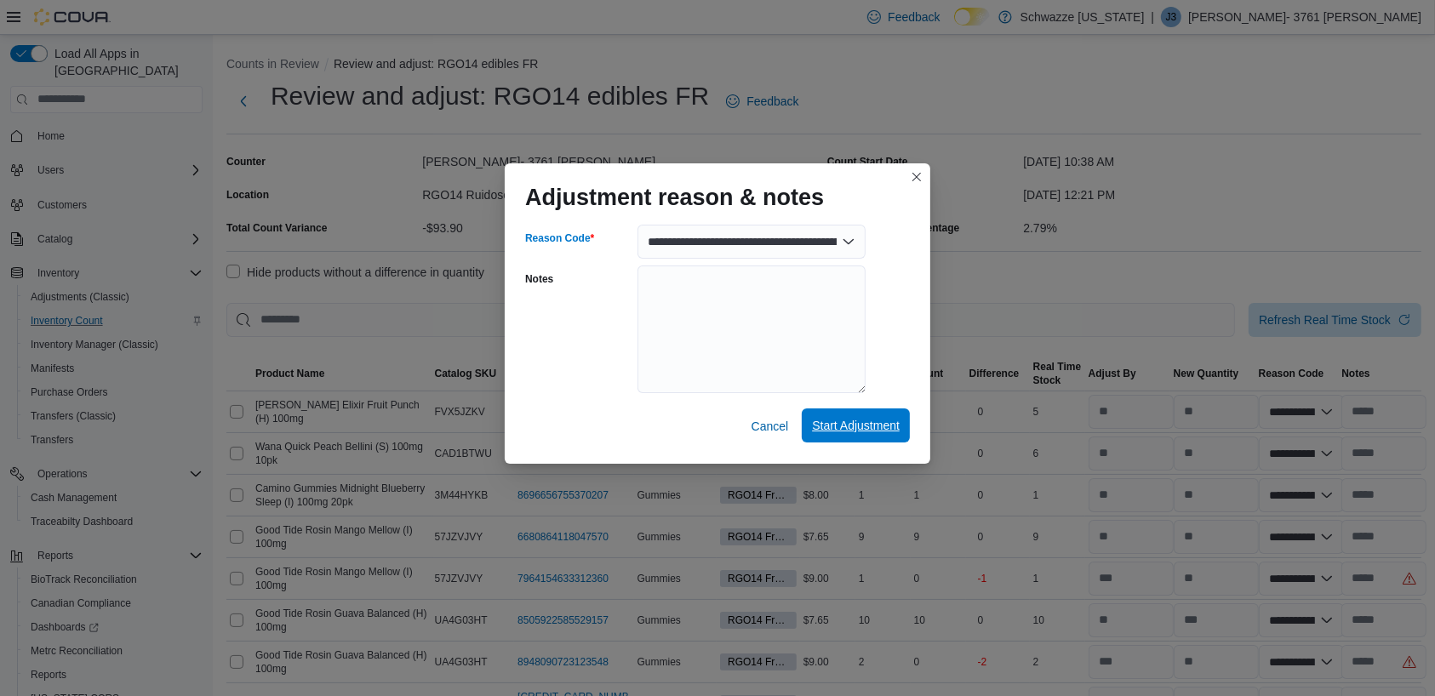
select select "**********"
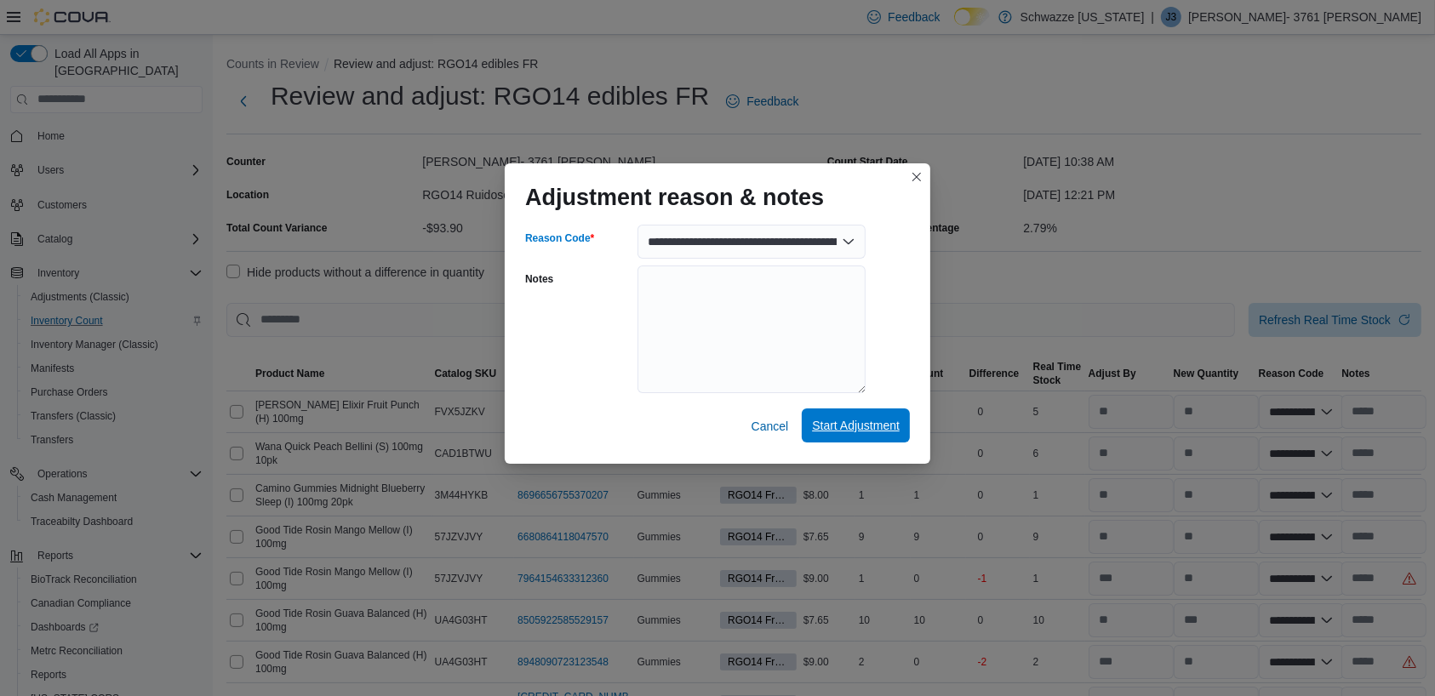
select select "**********"
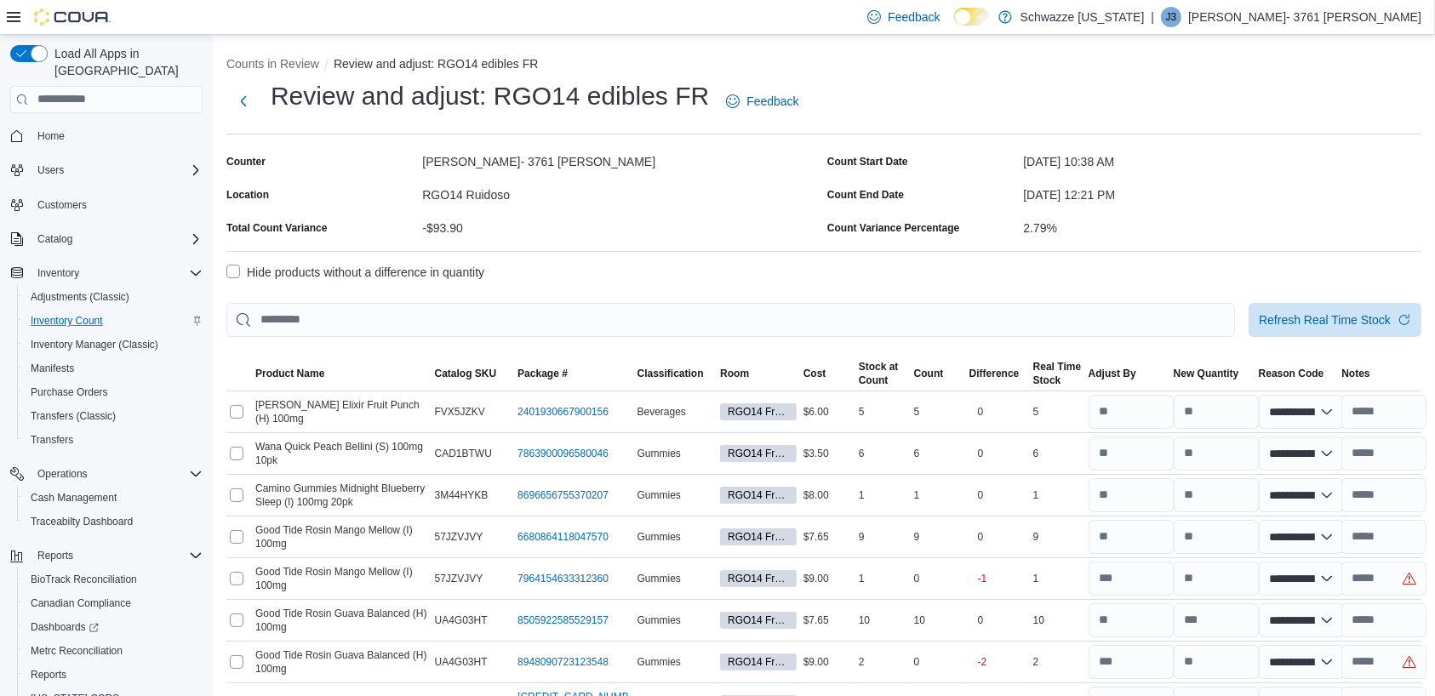
click at [232, 277] on label "Hide products without a difference in quantity" at bounding box center [355, 272] width 258 height 20
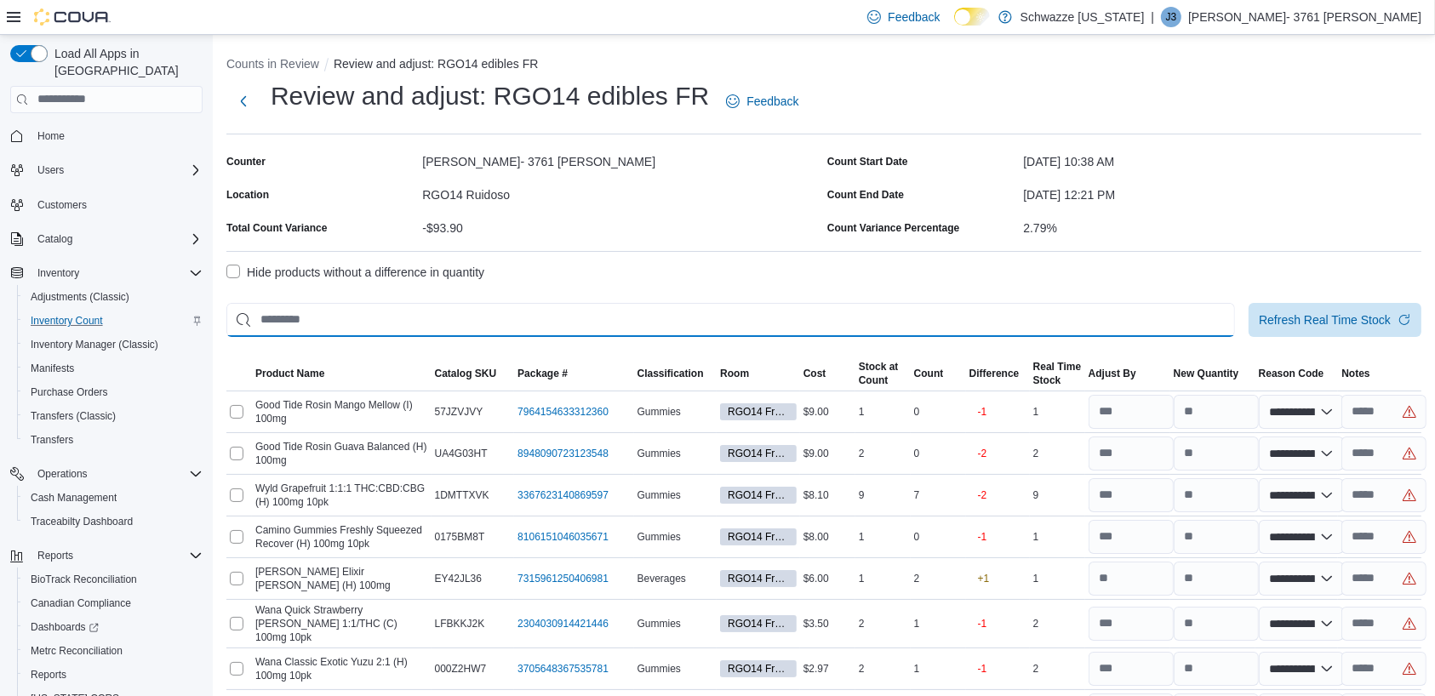
click at [346, 312] on input "This is a search bar. After typing your query, hit enter to filter the results …" at bounding box center [730, 320] width 1009 height 34
type input "*********"
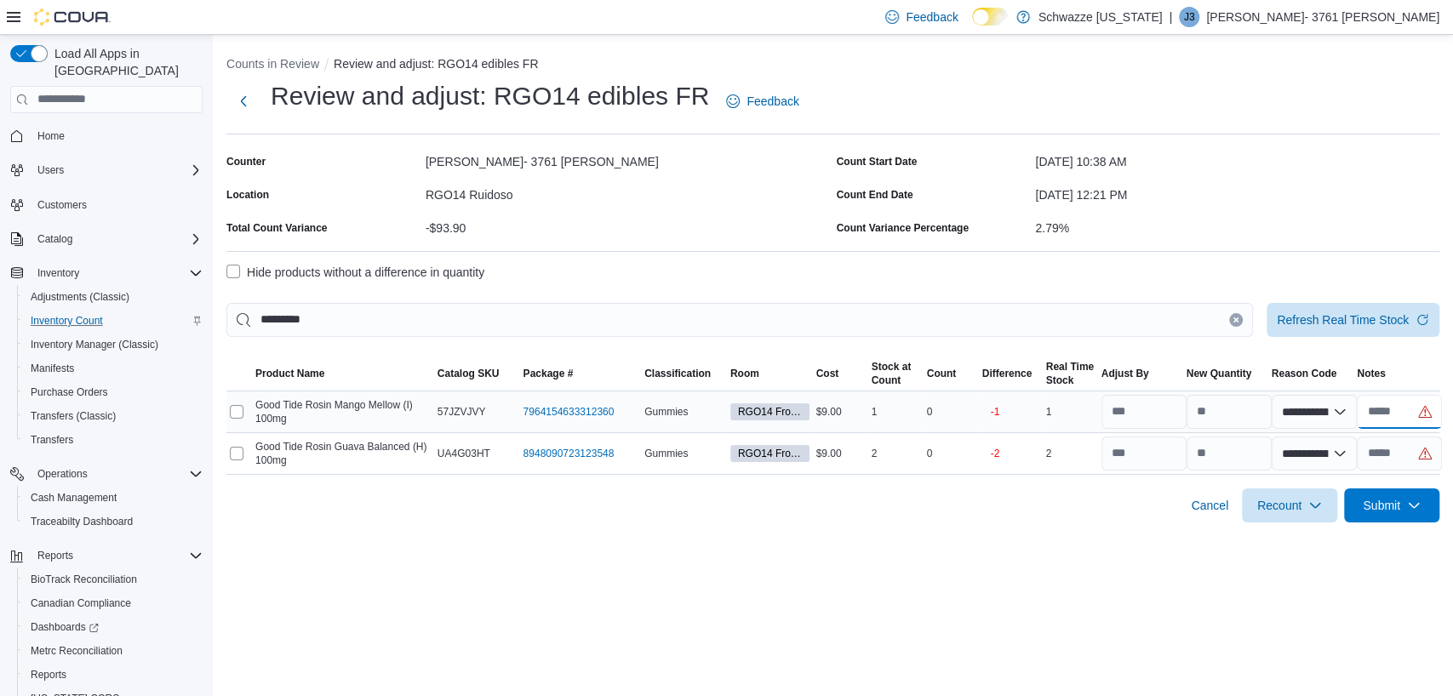
click at [1397, 409] on input "text" at bounding box center [1399, 412] width 85 height 34
type input "**********"
click at [1393, 442] on input "text" at bounding box center [1399, 454] width 85 height 34
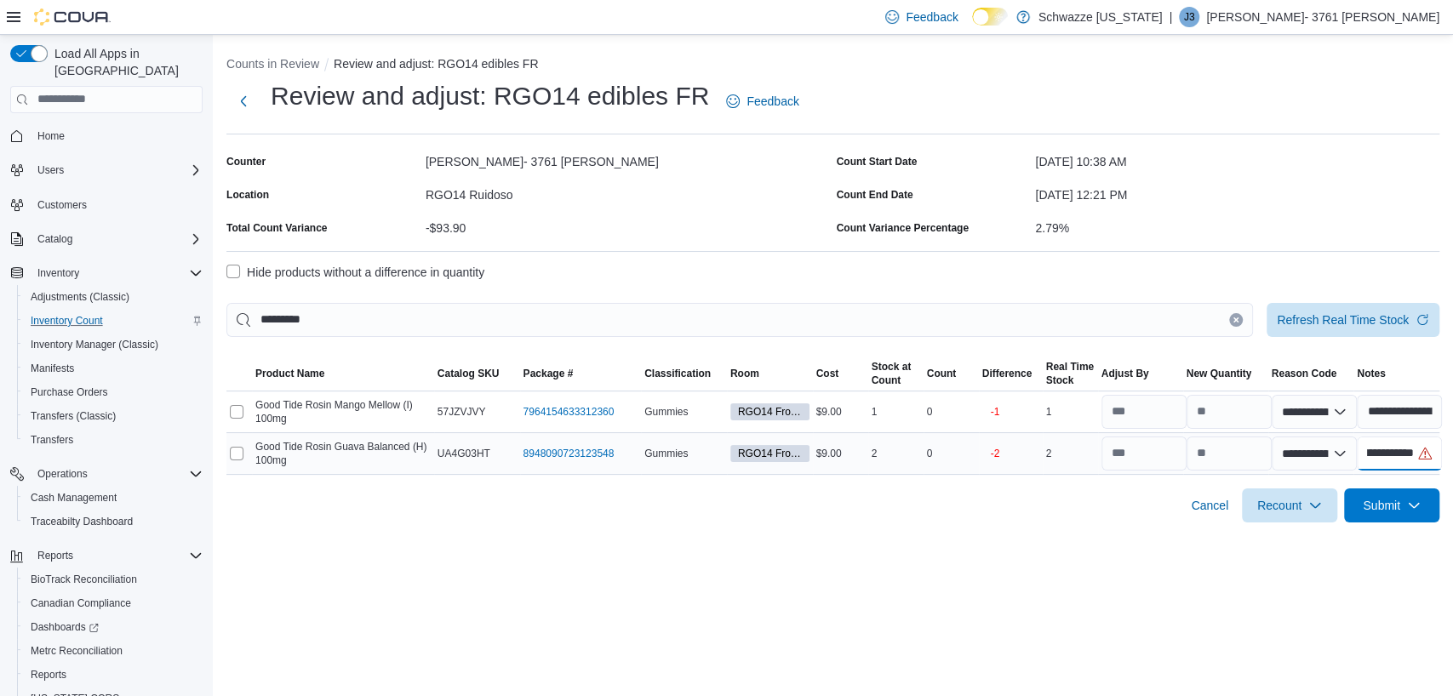
scroll to position [0, 64]
type input "**********"
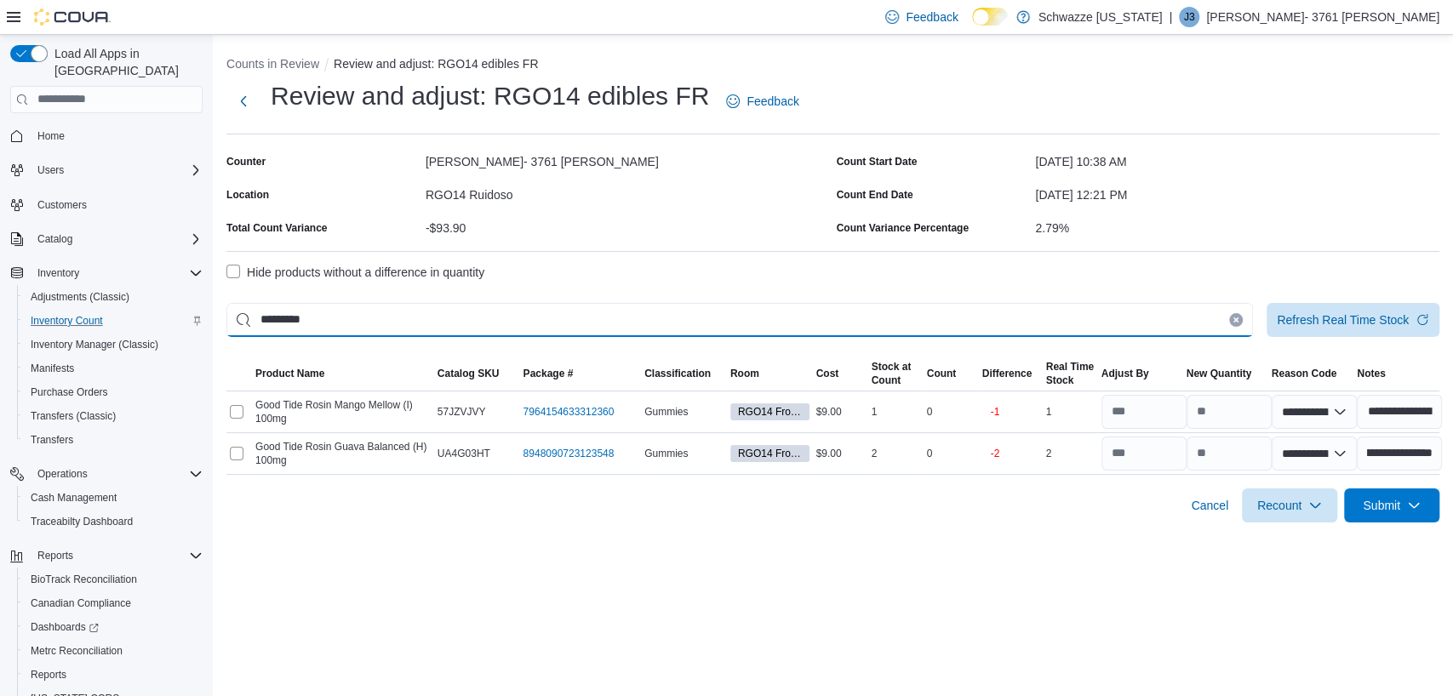
scroll to position [0, 0]
click at [598, 322] on input "*********" at bounding box center [739, 320] width 1027 height 34
type input "*"
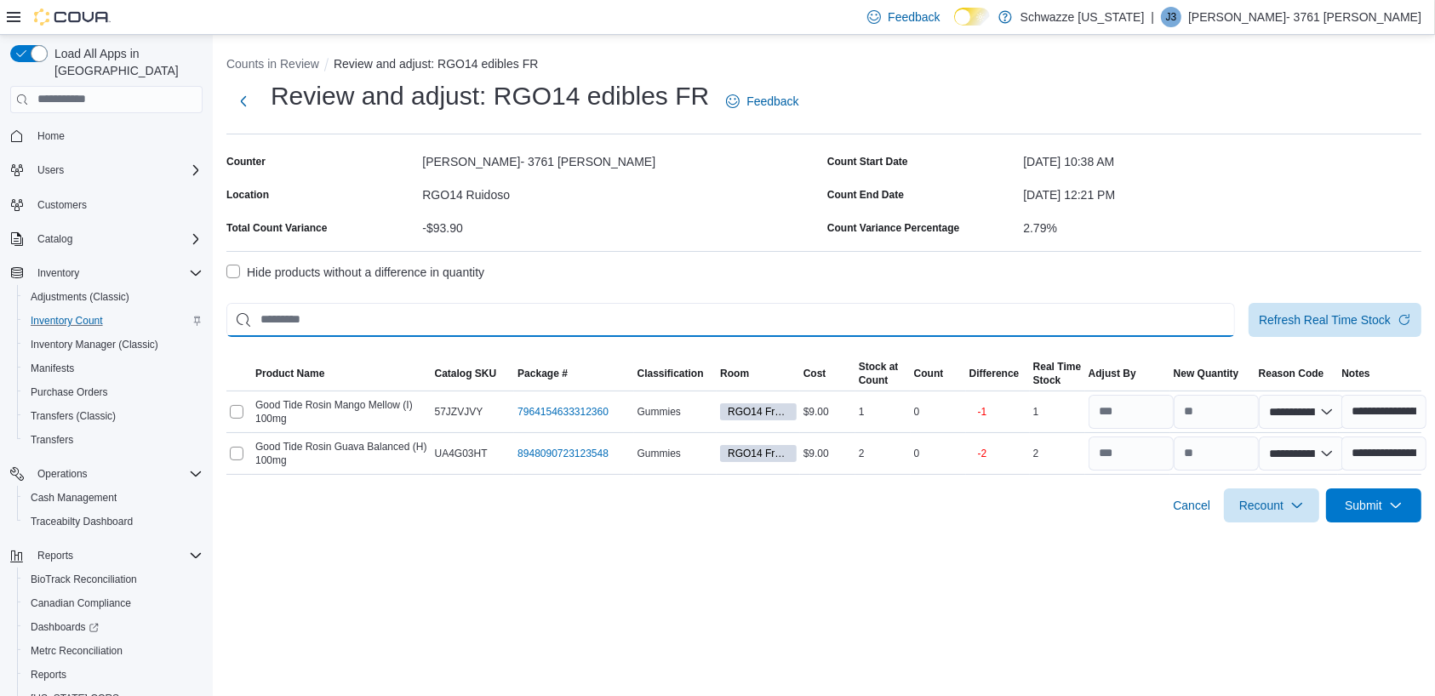
select select "**********"
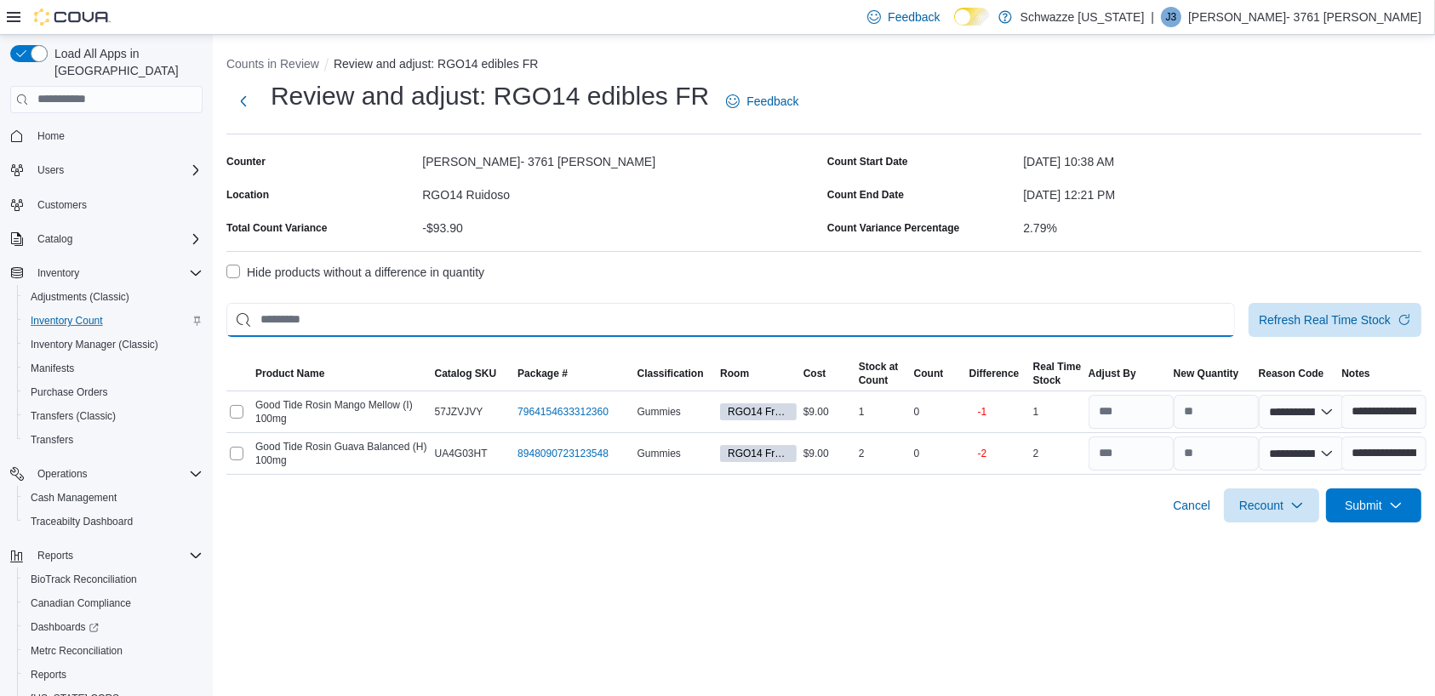
select select "**********"
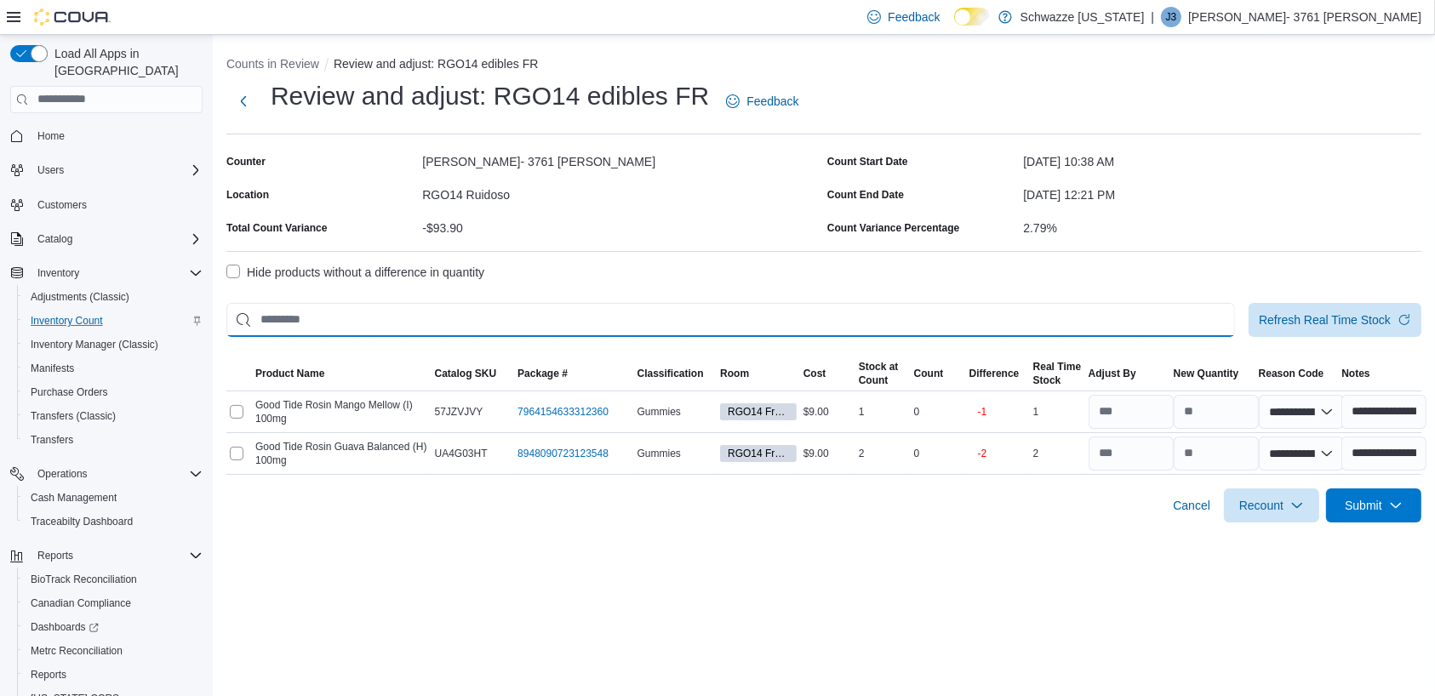
select select "**********"
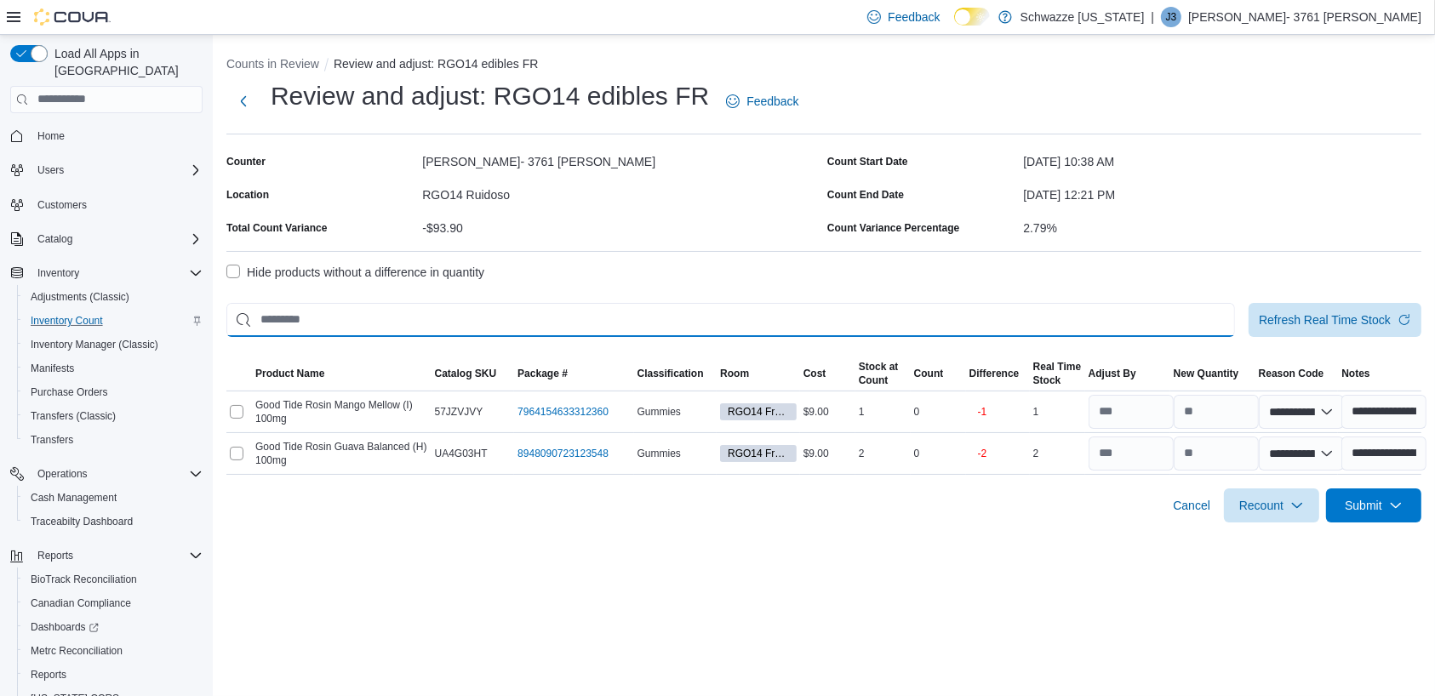
select select "**********"
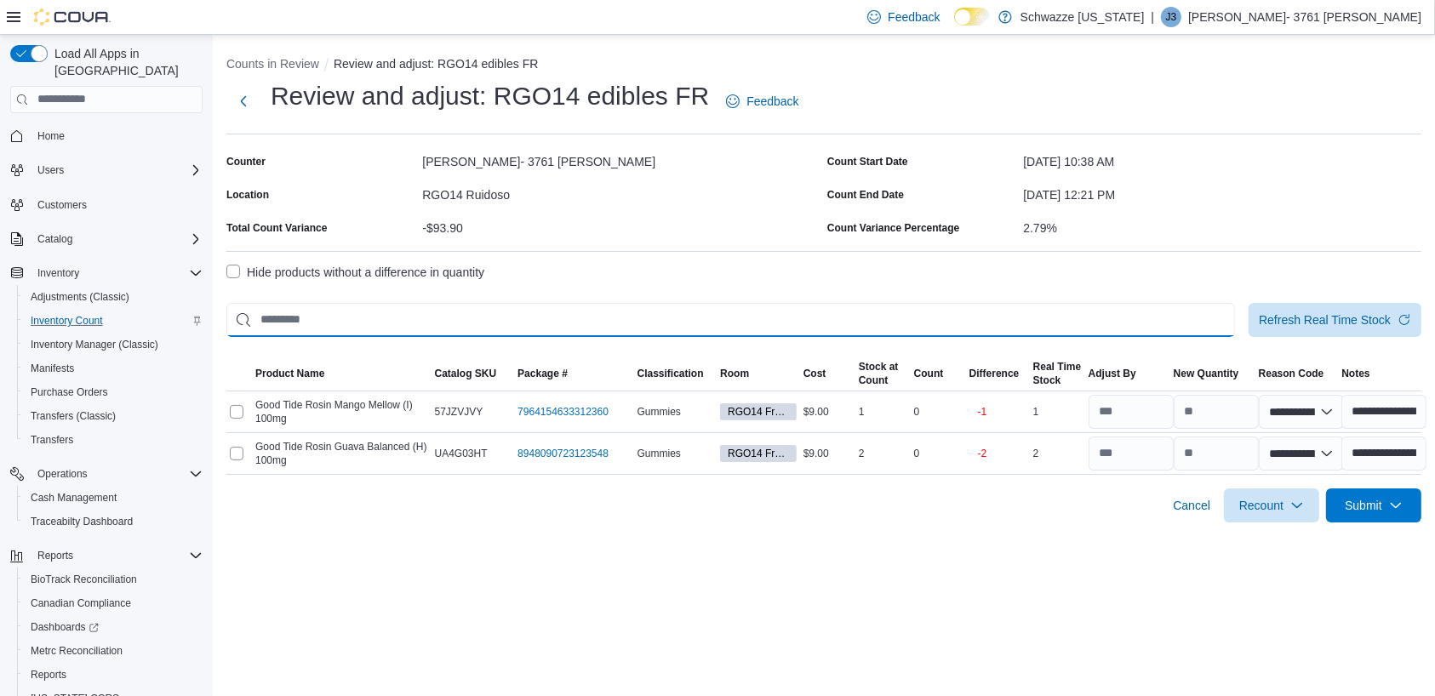
select select "**********"
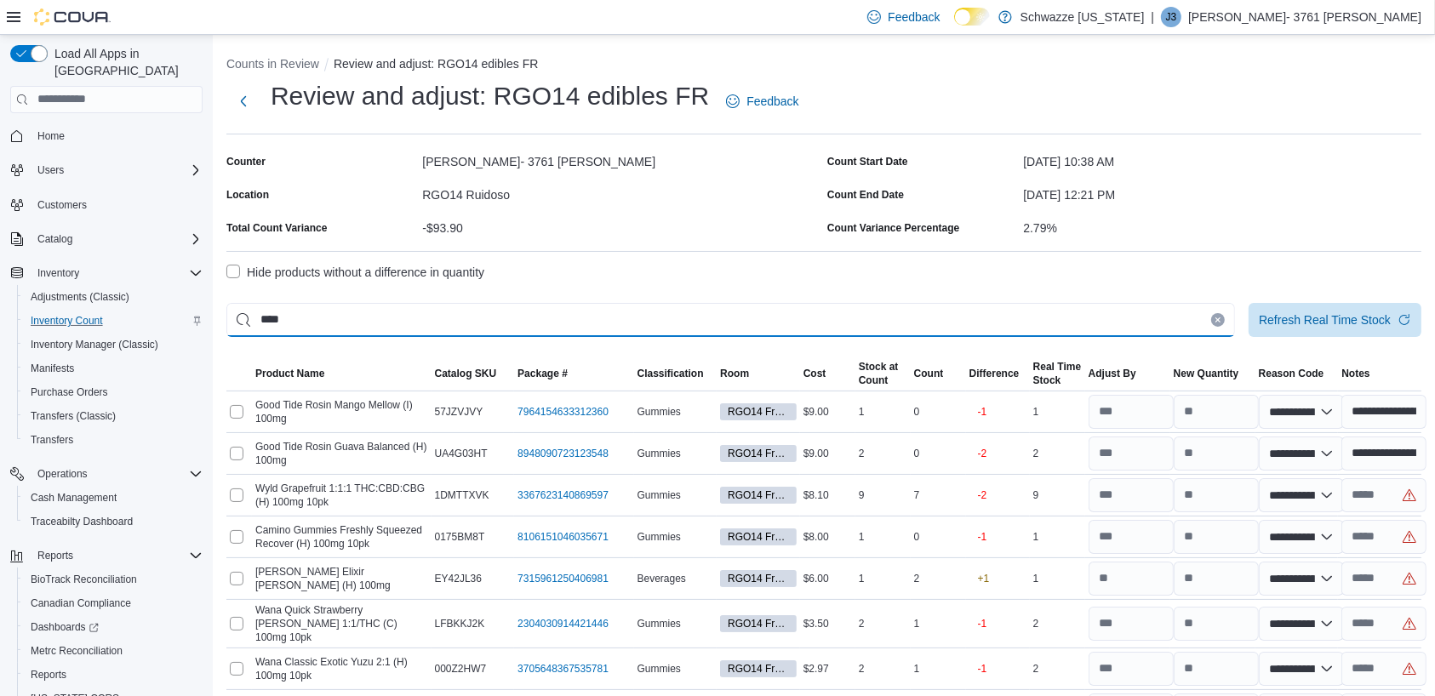
type input "****"
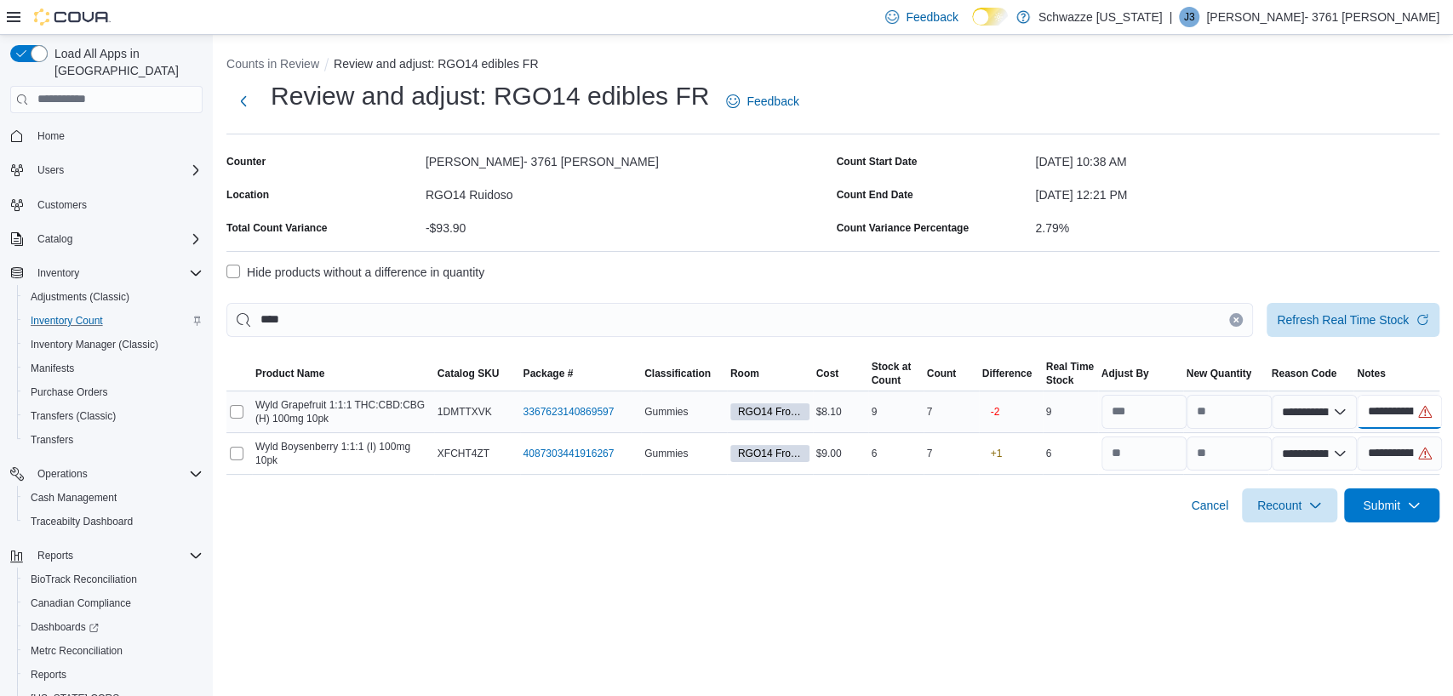
click at [1391, 408] on input "**********" at bounding box center [1399, 412] width 85 height 34
type input "**********"
drag, startPoint x: 1363, startPoint y: 413, endPoint x: 1451, endPoint y: 419, distance: 88.7
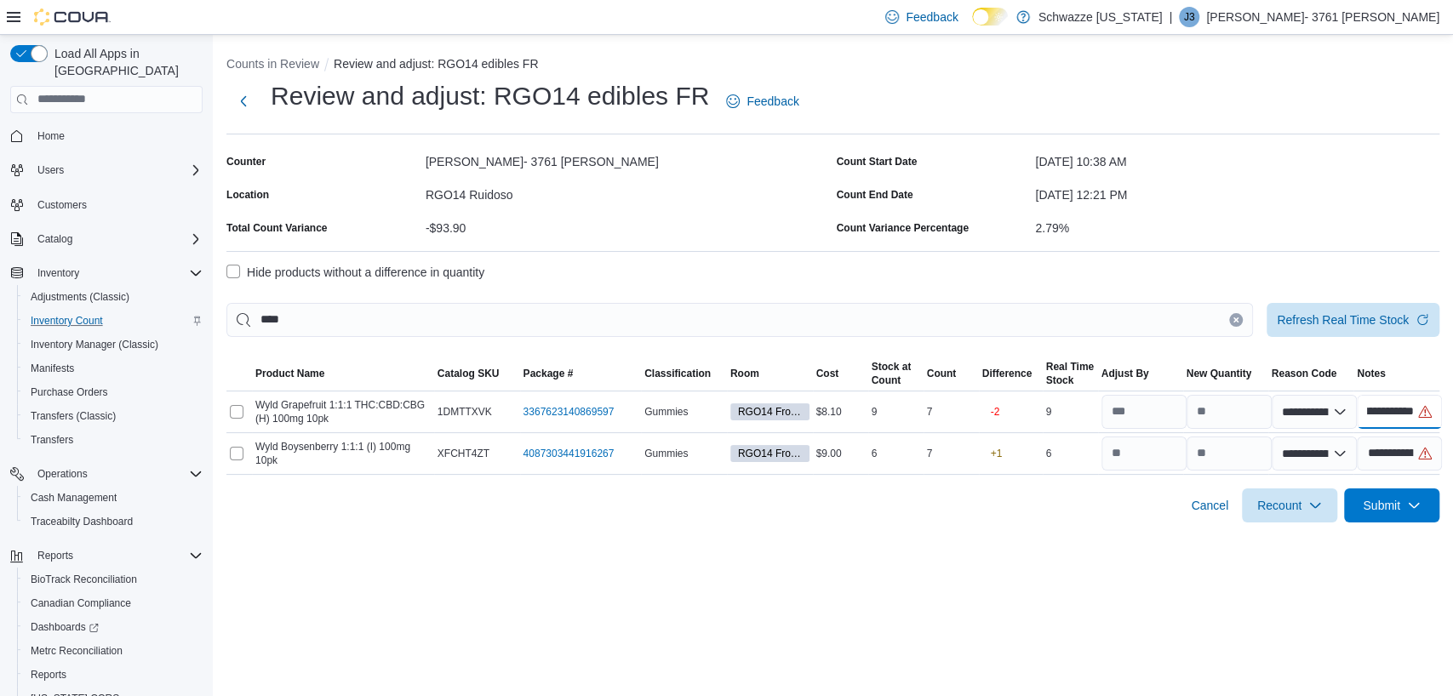
click at [1434, 419] on div "**********" at bounding box center [833, 285] width 1240 height 501
type input "**********"
click at [1384, 450] on input "**********" at bounding box center [1399, 454] width 85 height 34
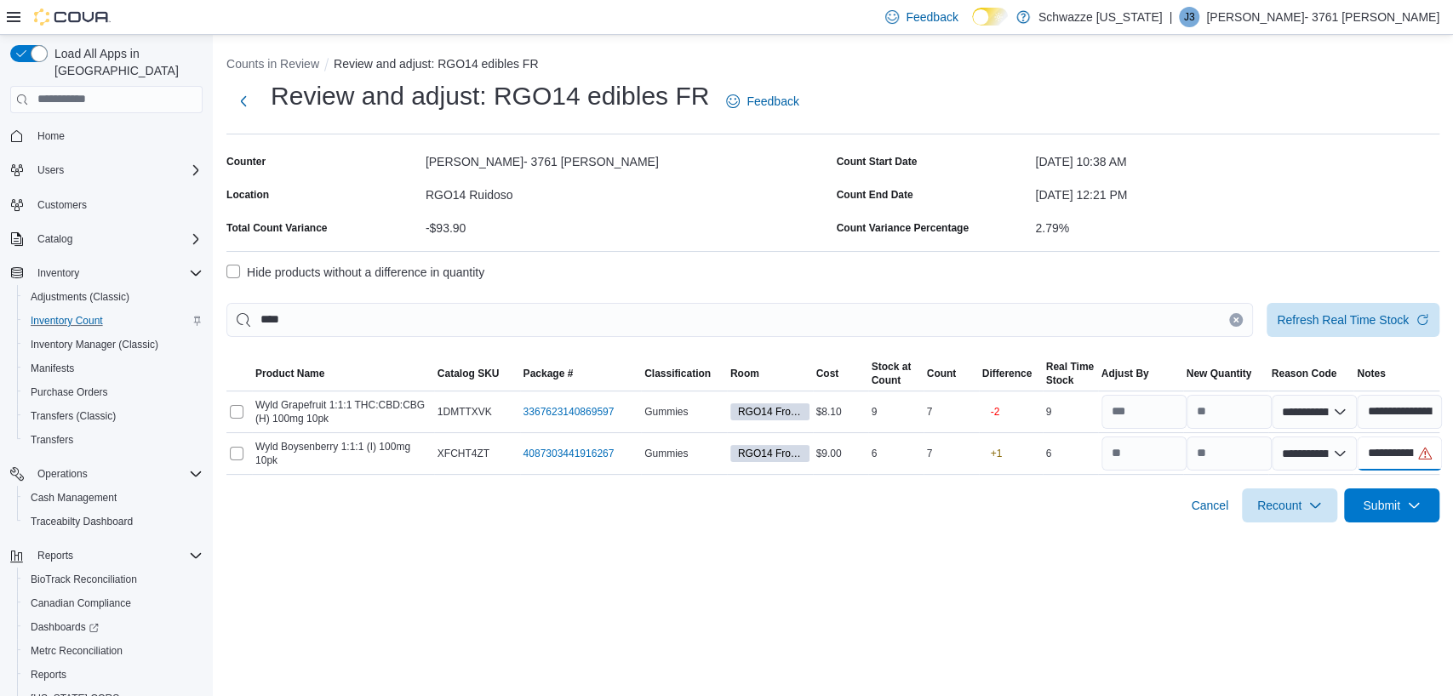
scroll to position [0, 64]
drag, startPoint x: 1365, startPoint y: 449, endPoint x: 1451, endPoint y: 449, distance: 86.0
click at [1434, 449] on div "**********" at bounding box center [833, 285] width 1240 height 501
type input "****"
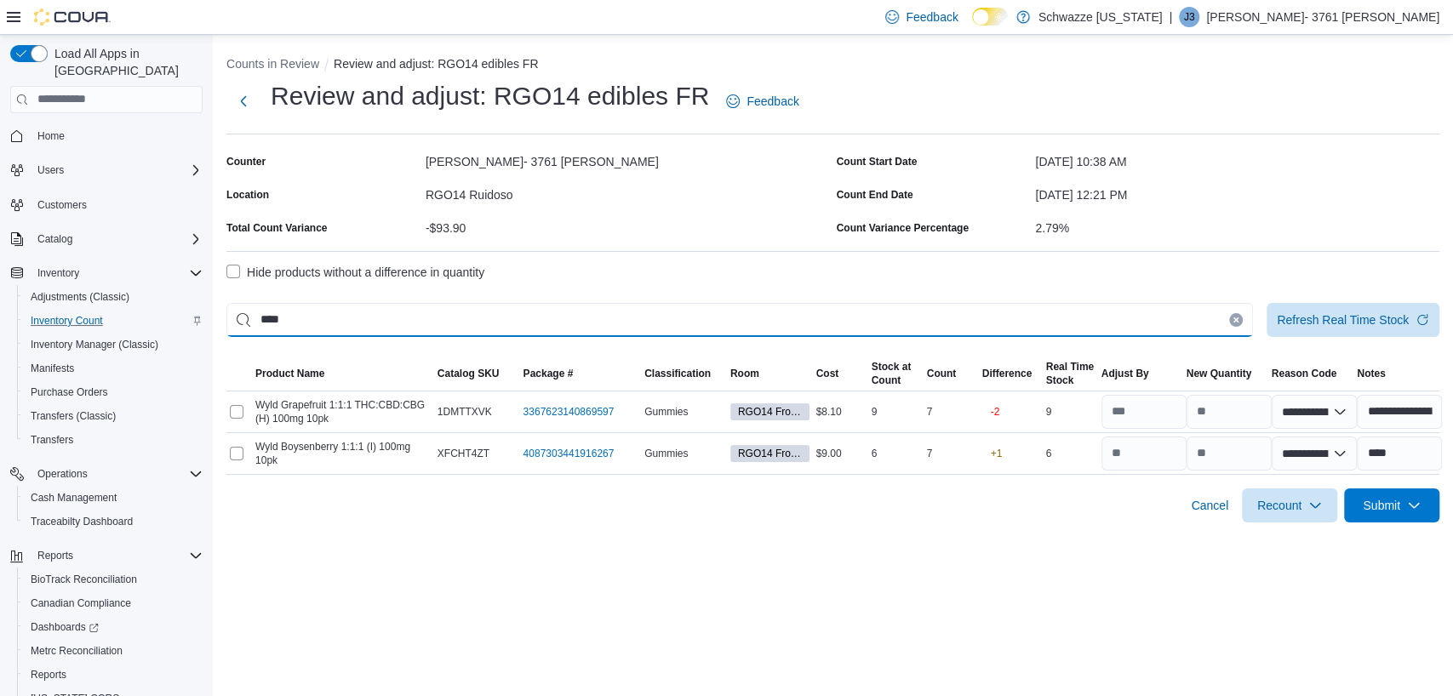
click at [613, 303] on input "****" at bounding box center [739, 320] width 1027 height 34
type input "*"
select select "**********"
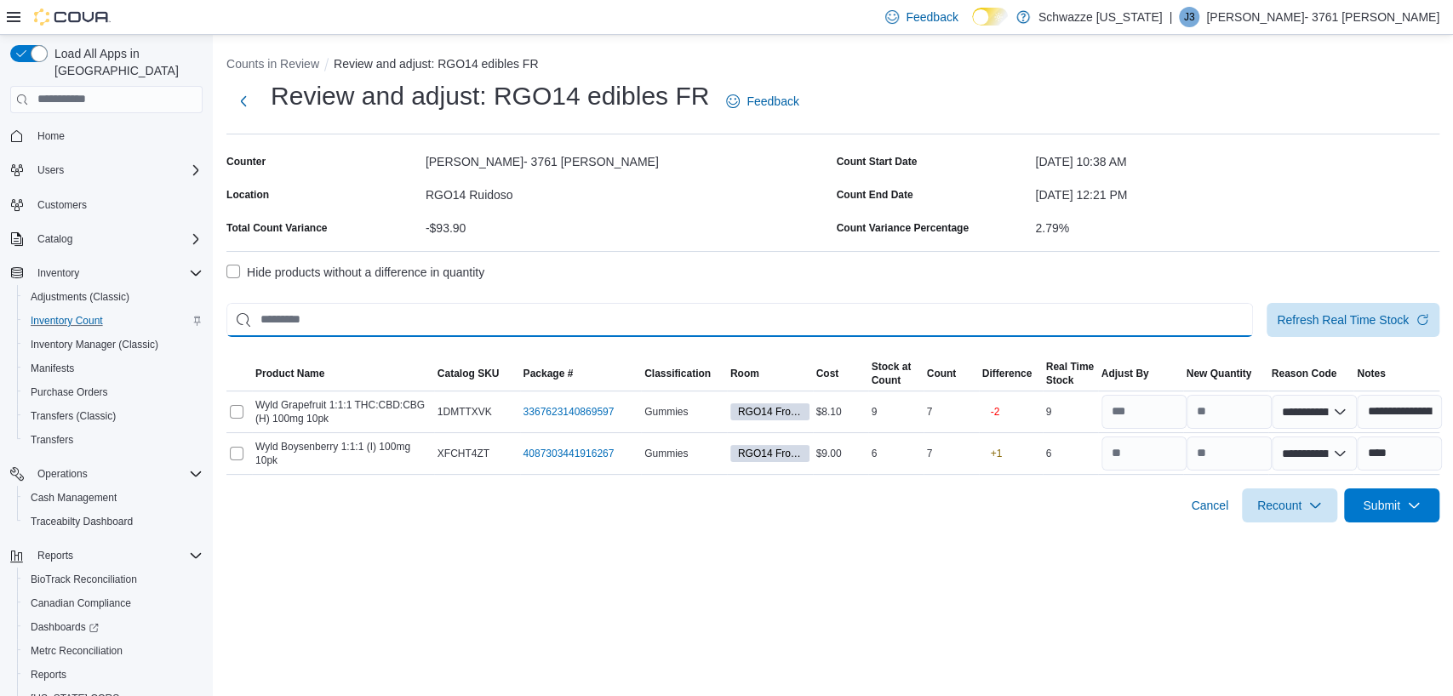
select select "**********"
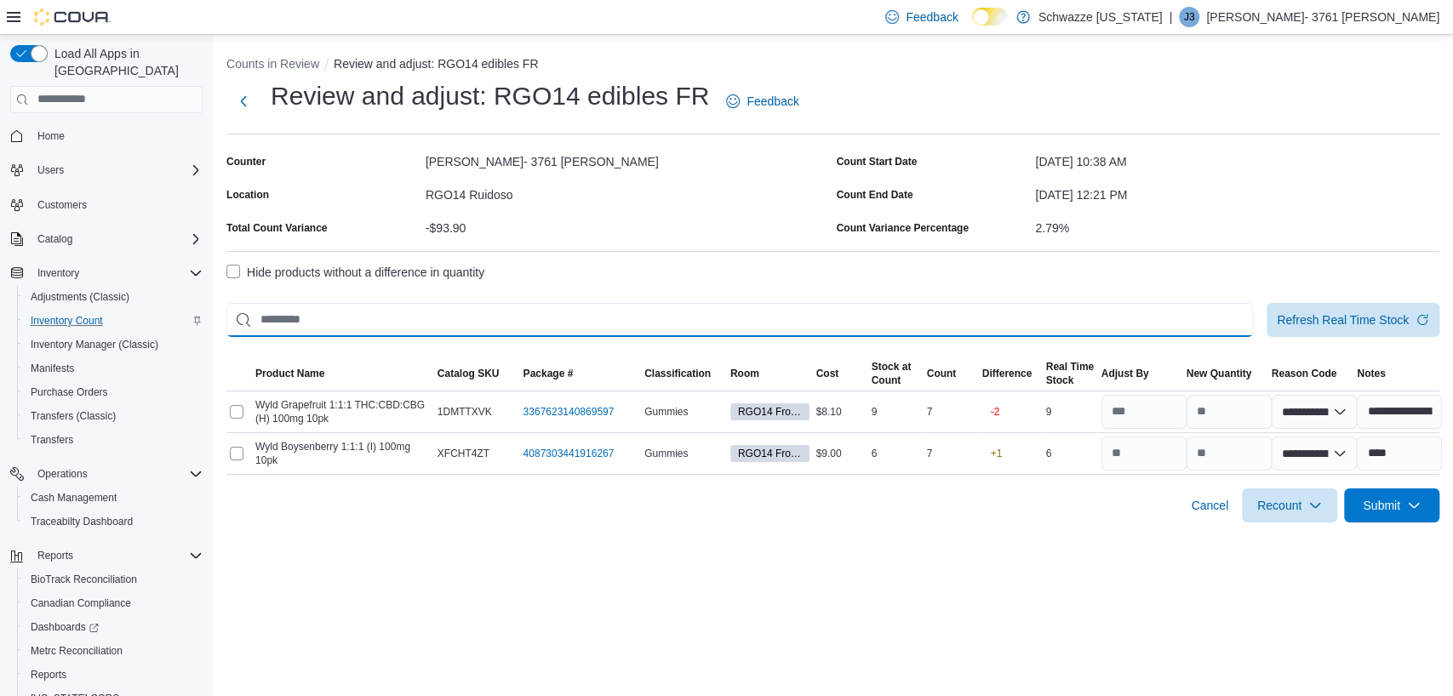
select select "**********"
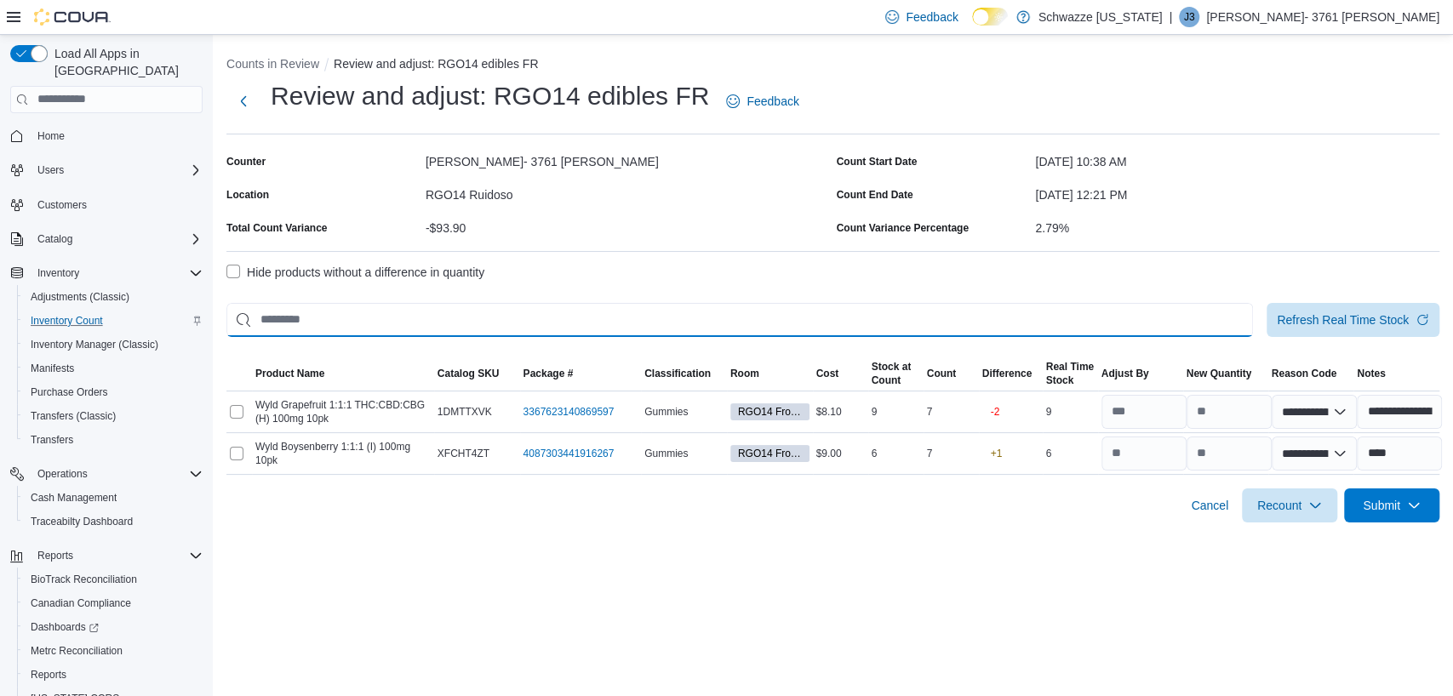
select select "**********"
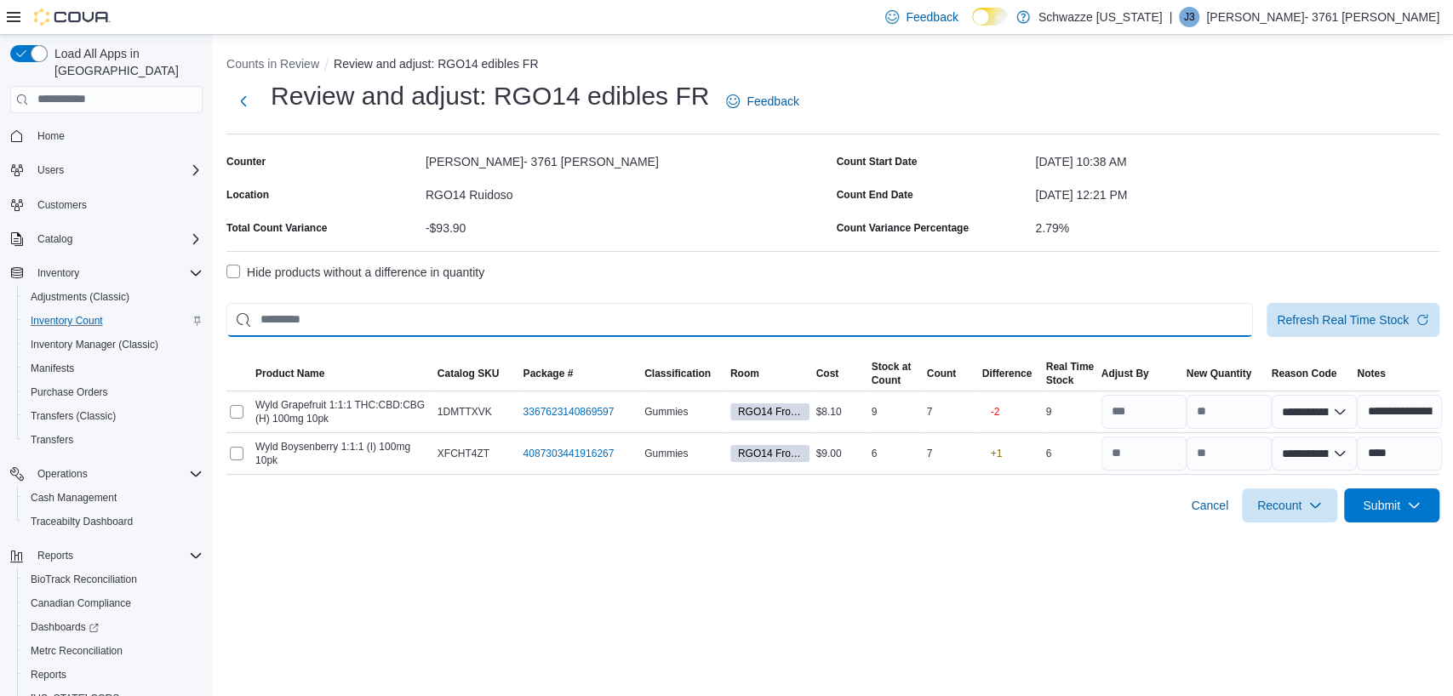
select select "**********"
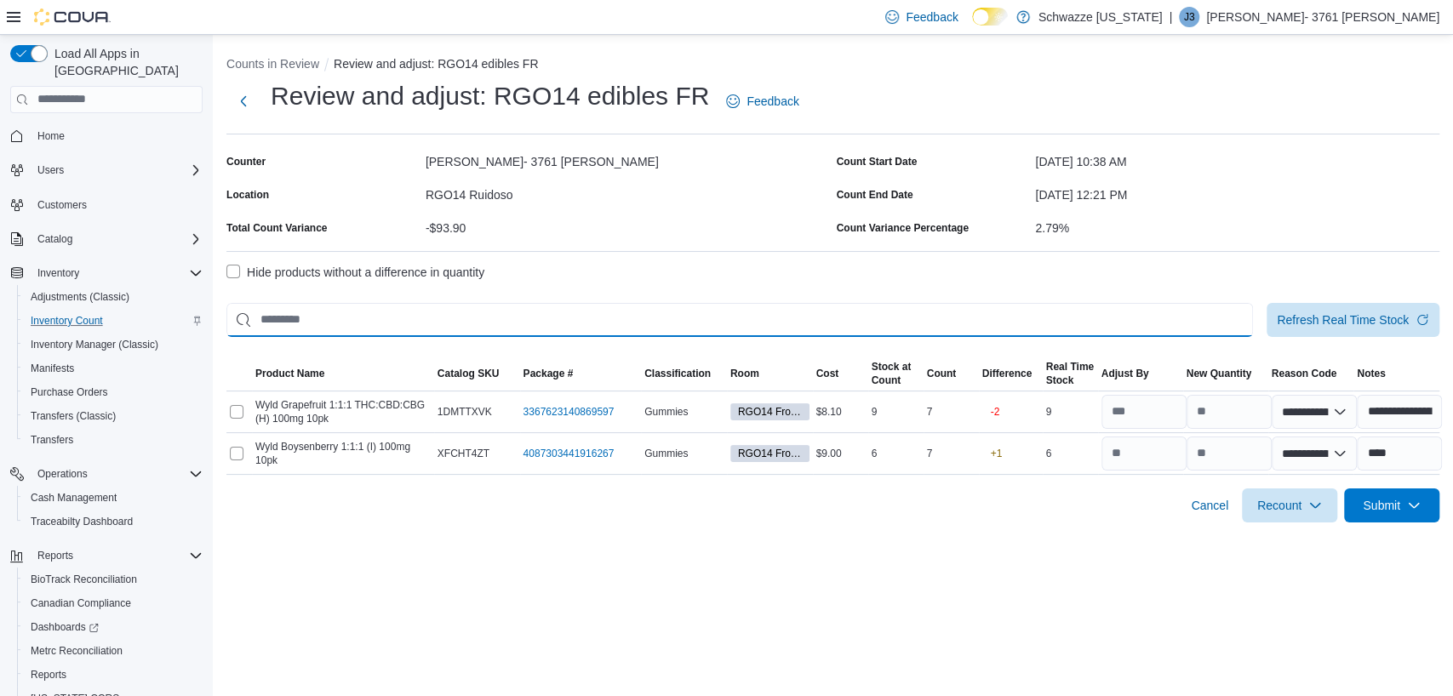
select select "**********"
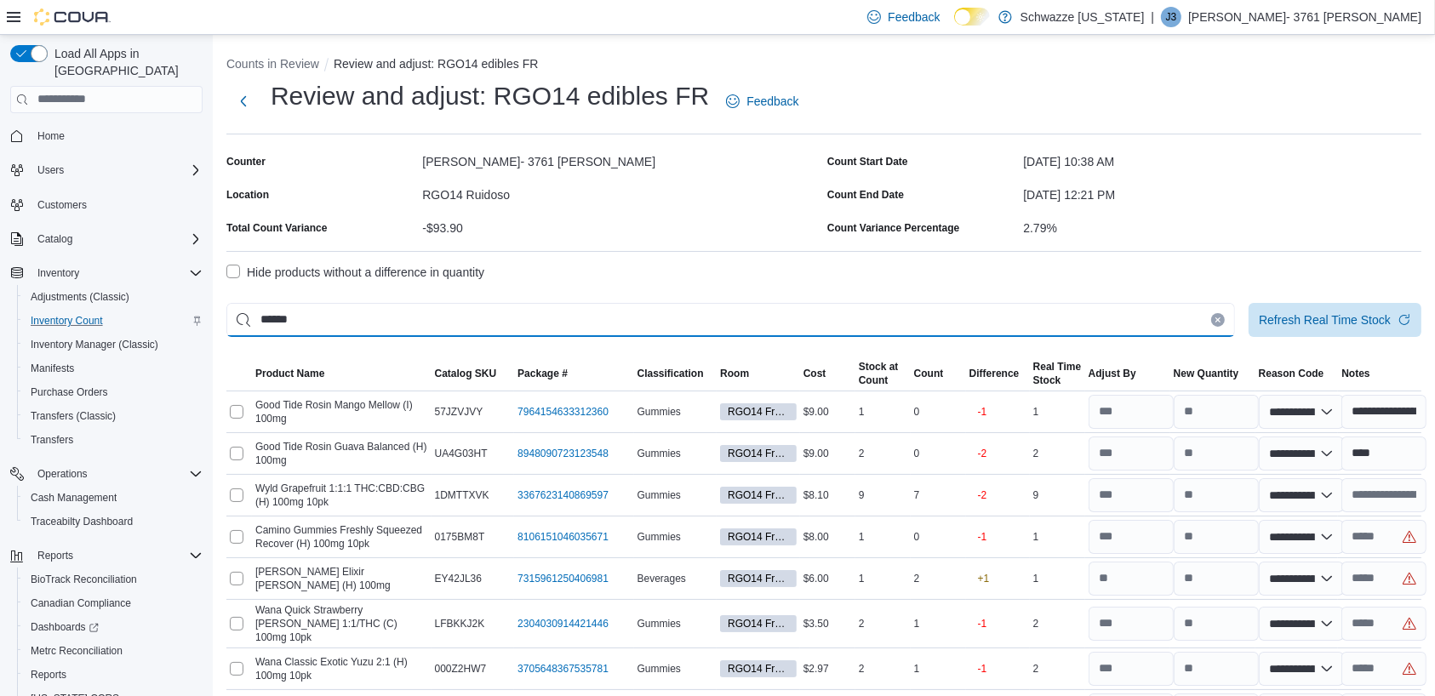
type input "******"
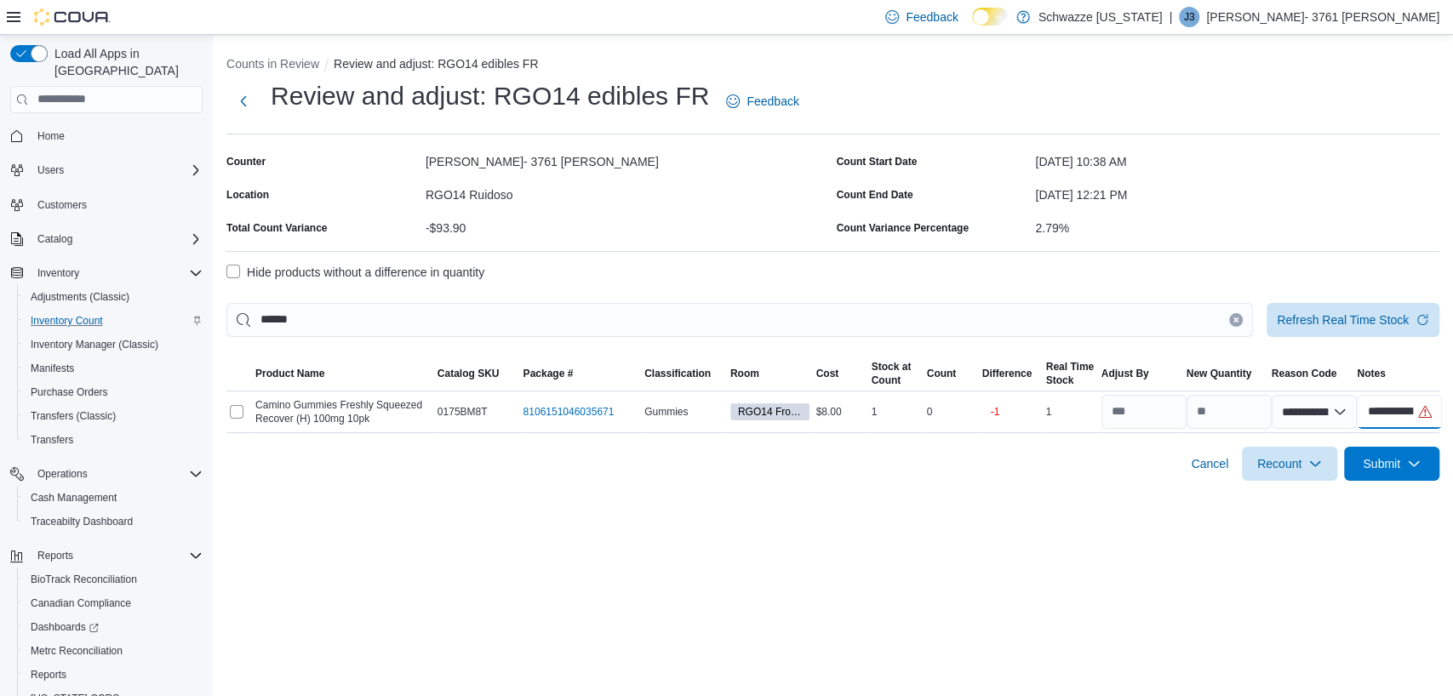
scroll to position [0, 94]
drag, startPoint x: 1362, startPoint y: 410, endPoint x: 1451, endPoint y: 390, distance: 91.7
click at [1434, 390] on div "**********" at bounding box center [833, 265] width 1240 height 460
type input "**********"
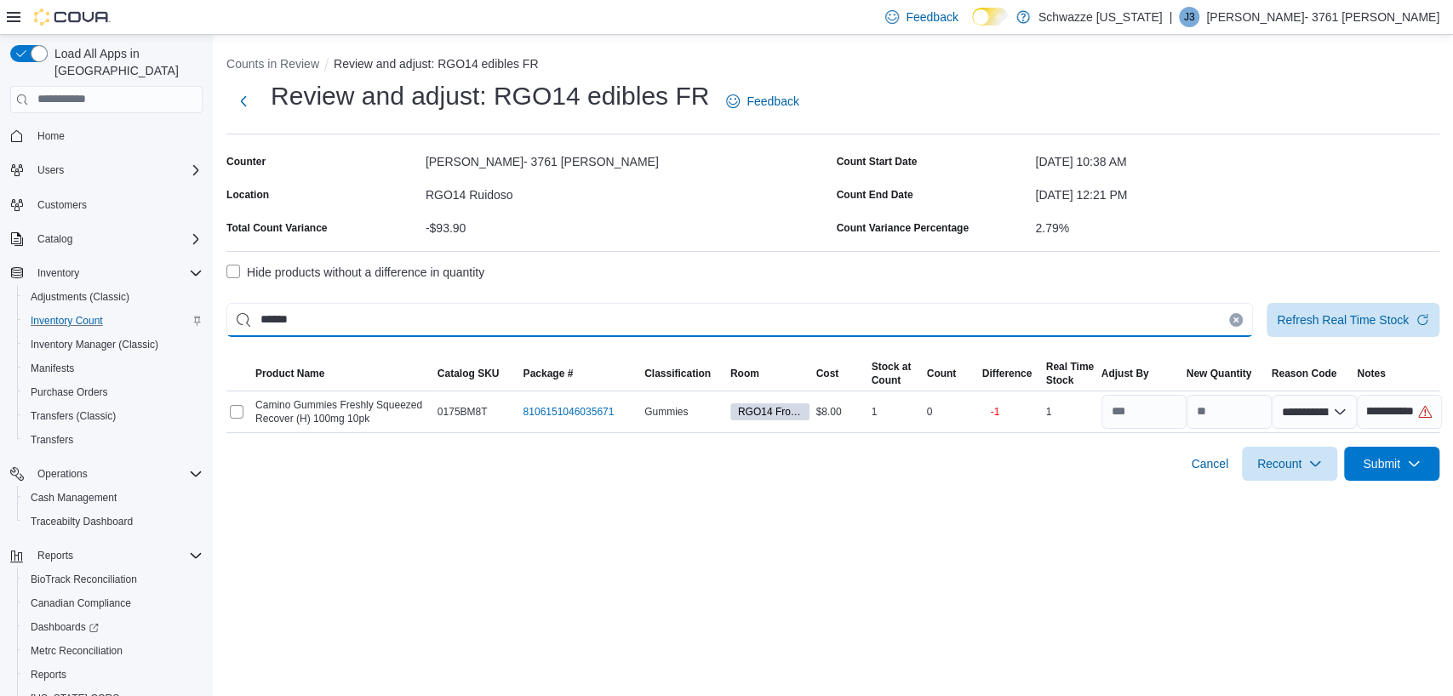
click at [605, 323] on input "******" at bounding box center [739, 320] width 1027 height 34
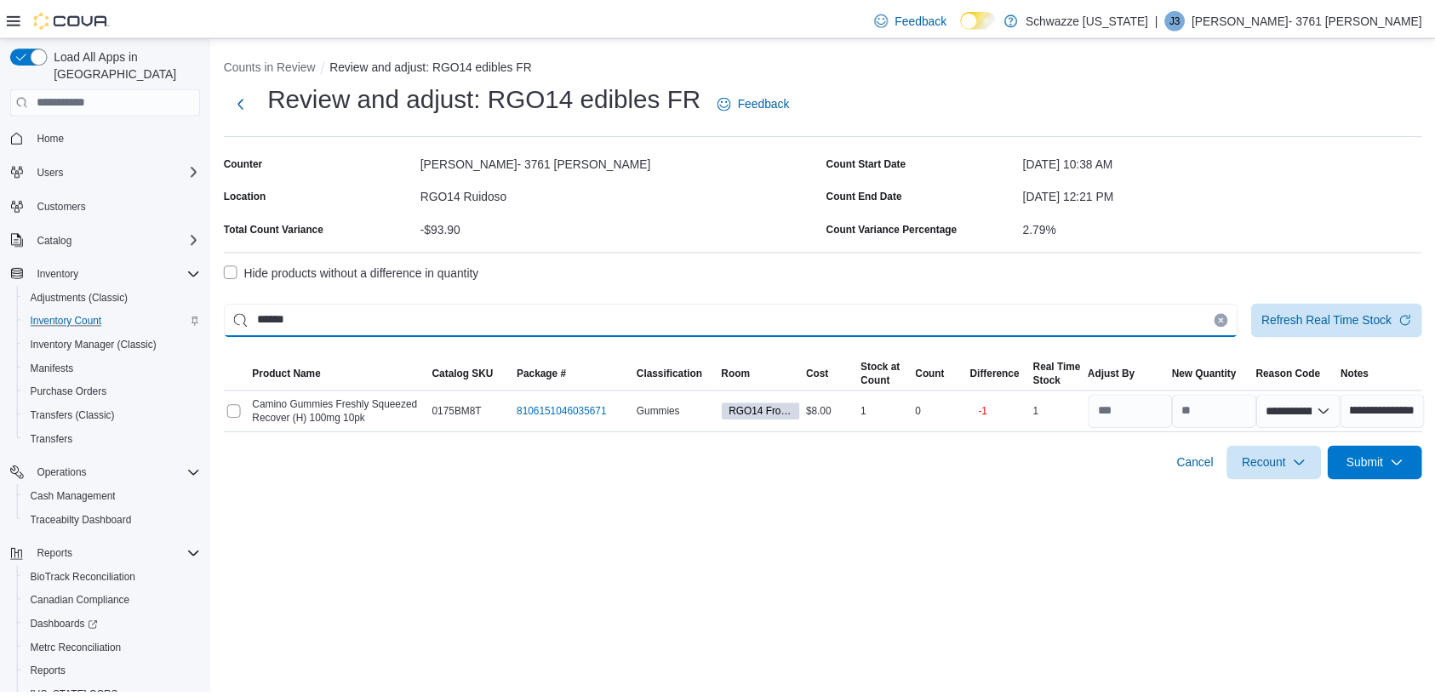
scroll to position [0, 0]
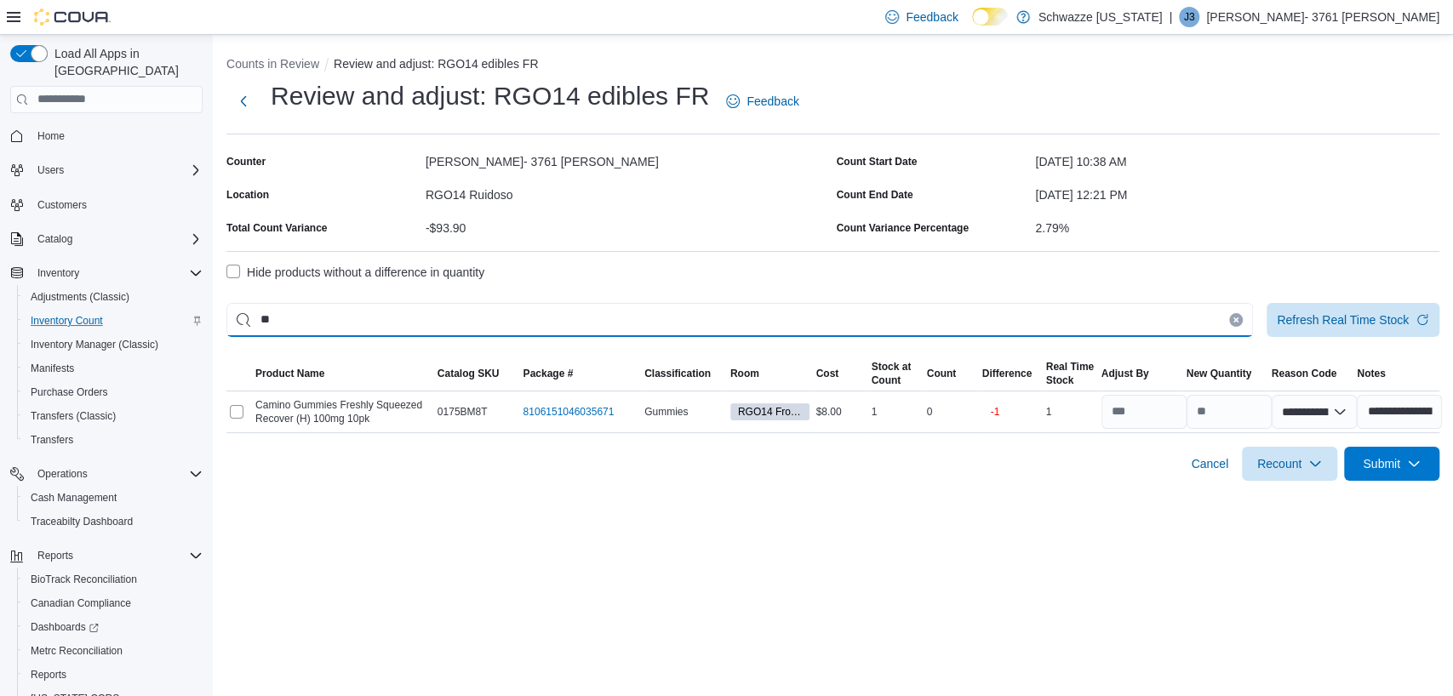
type input "*"
select select "**********"
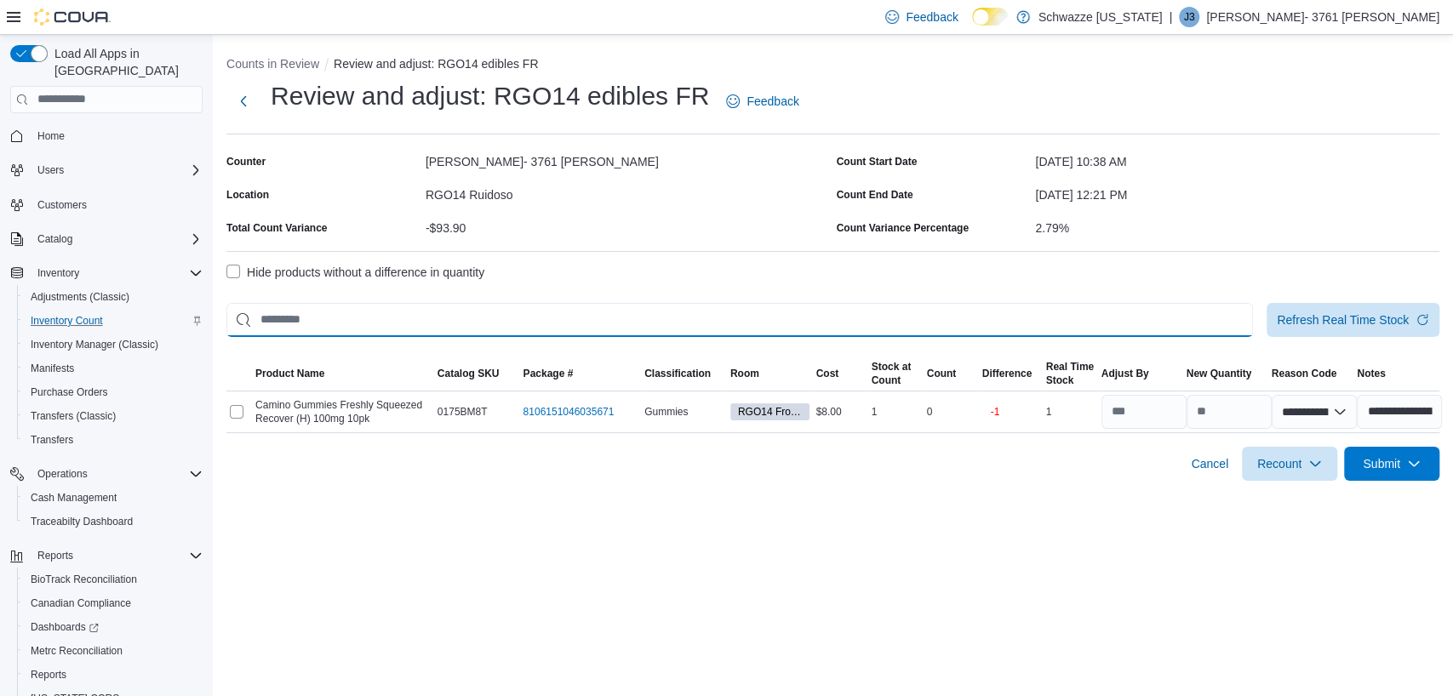
select select "**********"
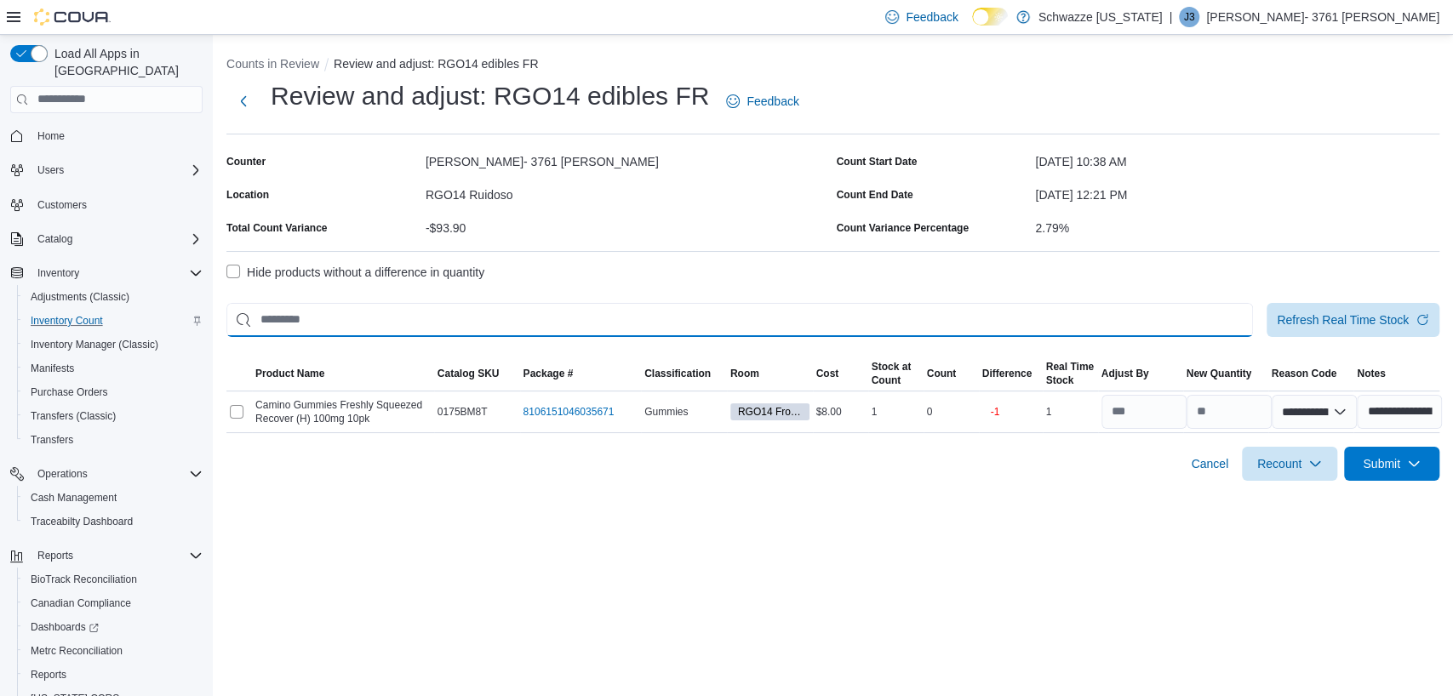
select select "**********"
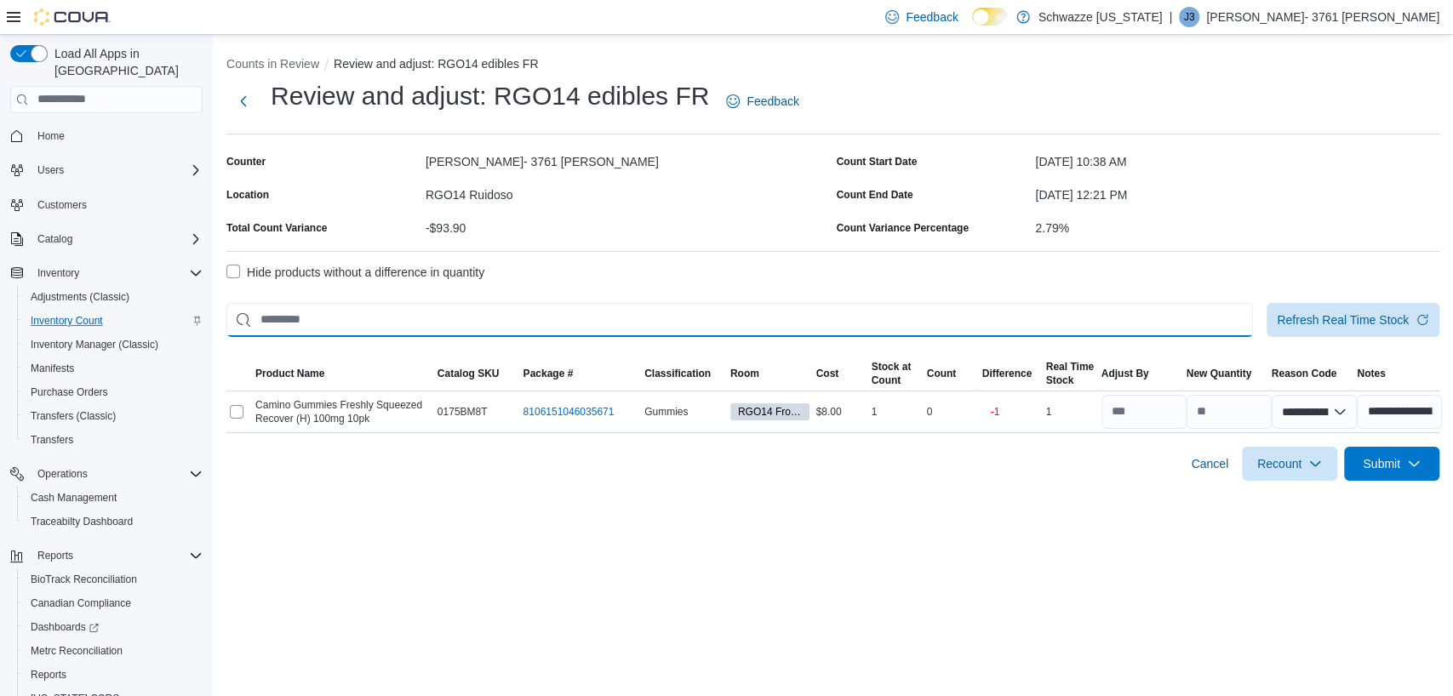
select select "**********"
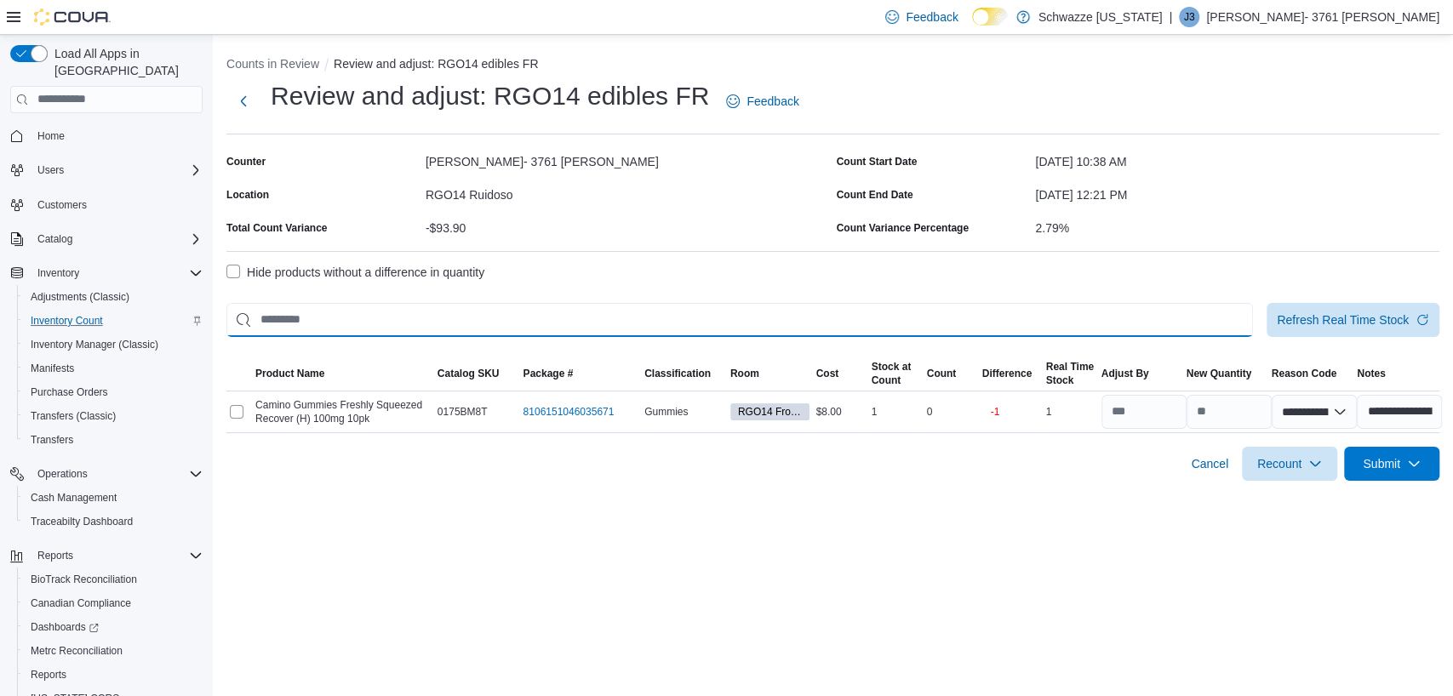
select select "**********"
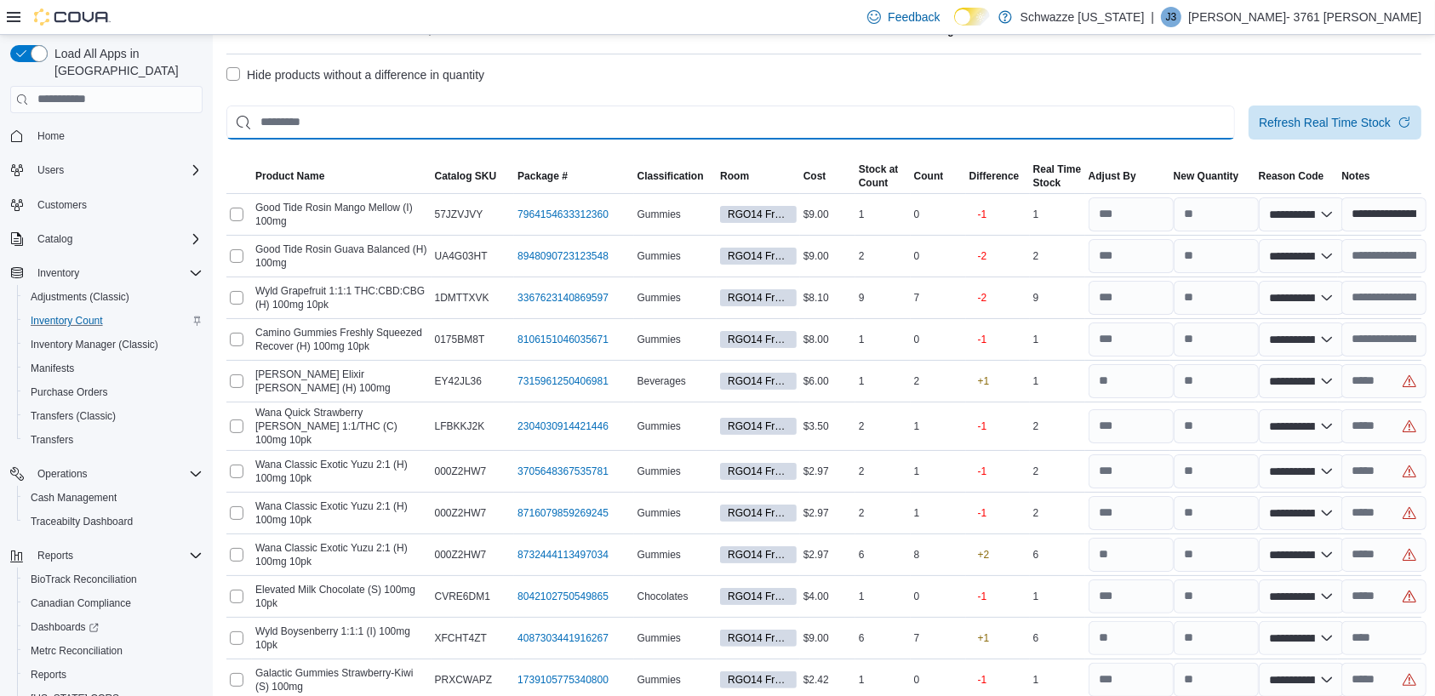
scroll to position [205, 0]
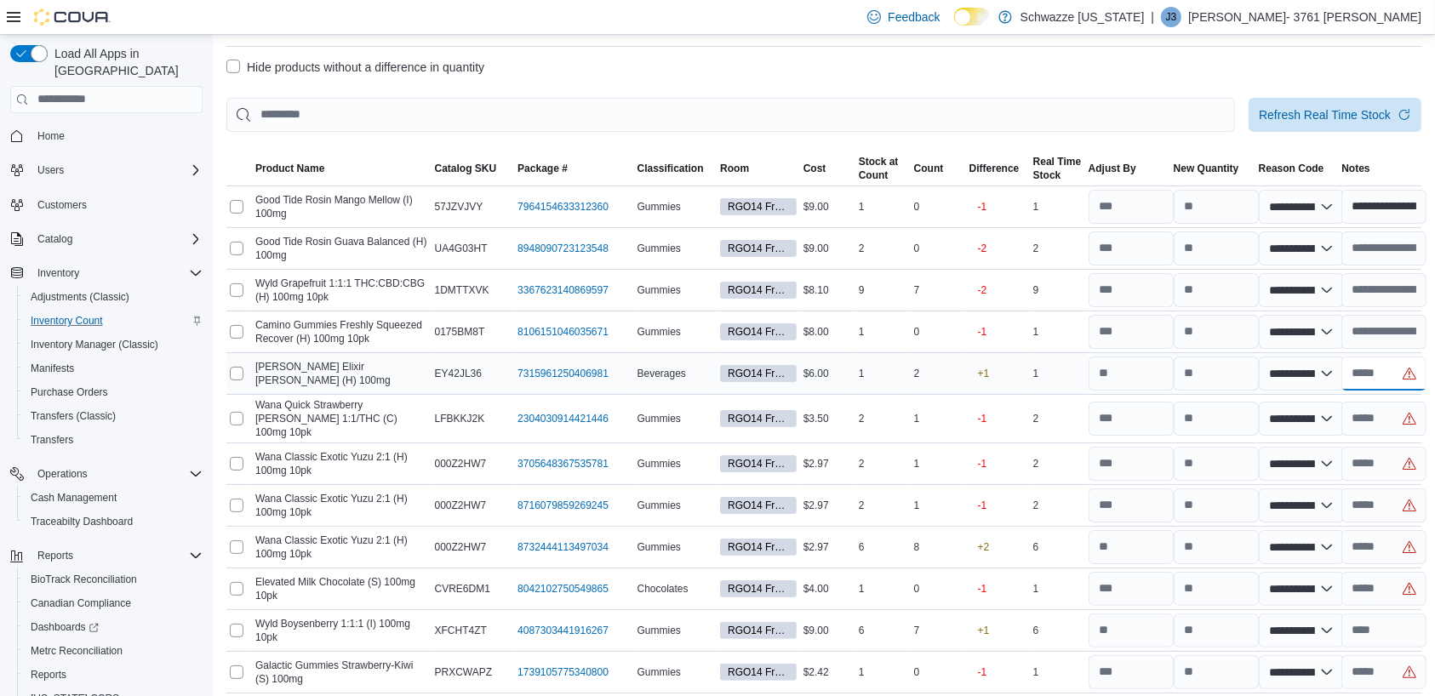
click at [1376, 375] on input "text" at bounding box center [1384, 374] width 85 height 34
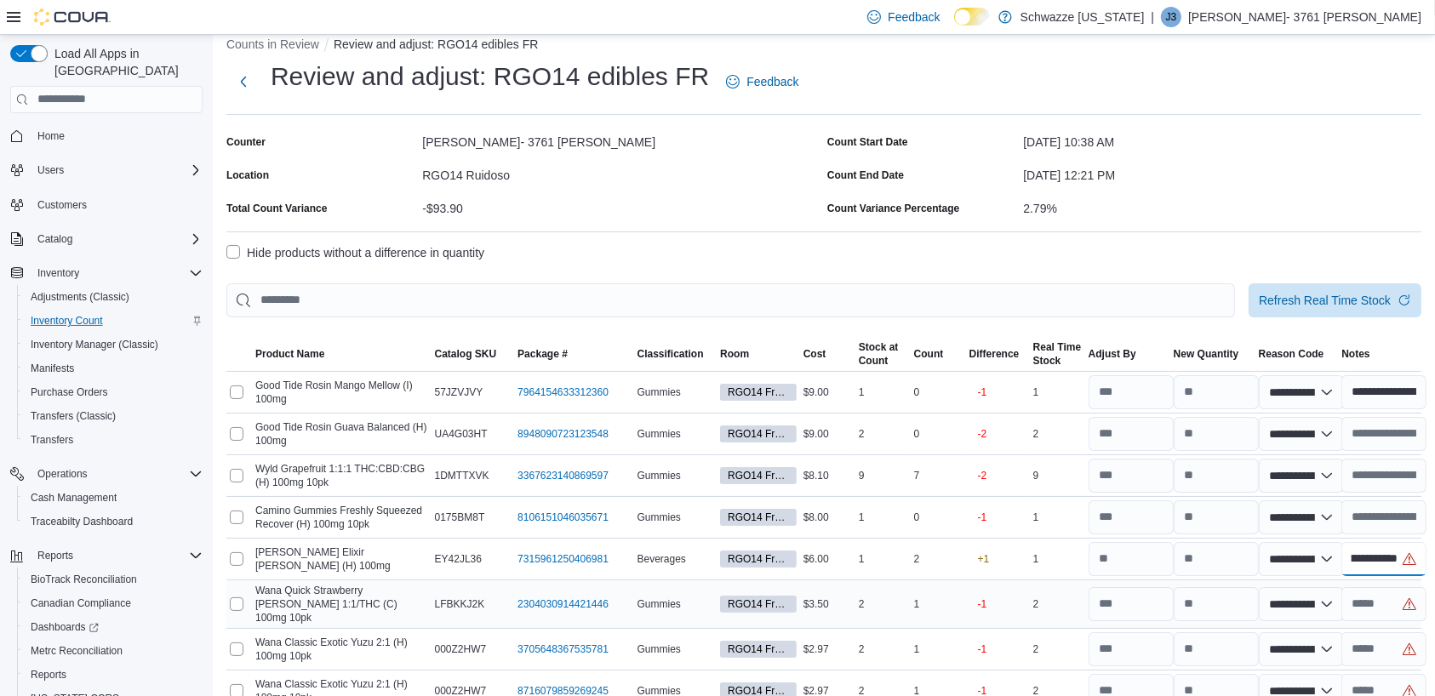
scroll to position [0, 0]
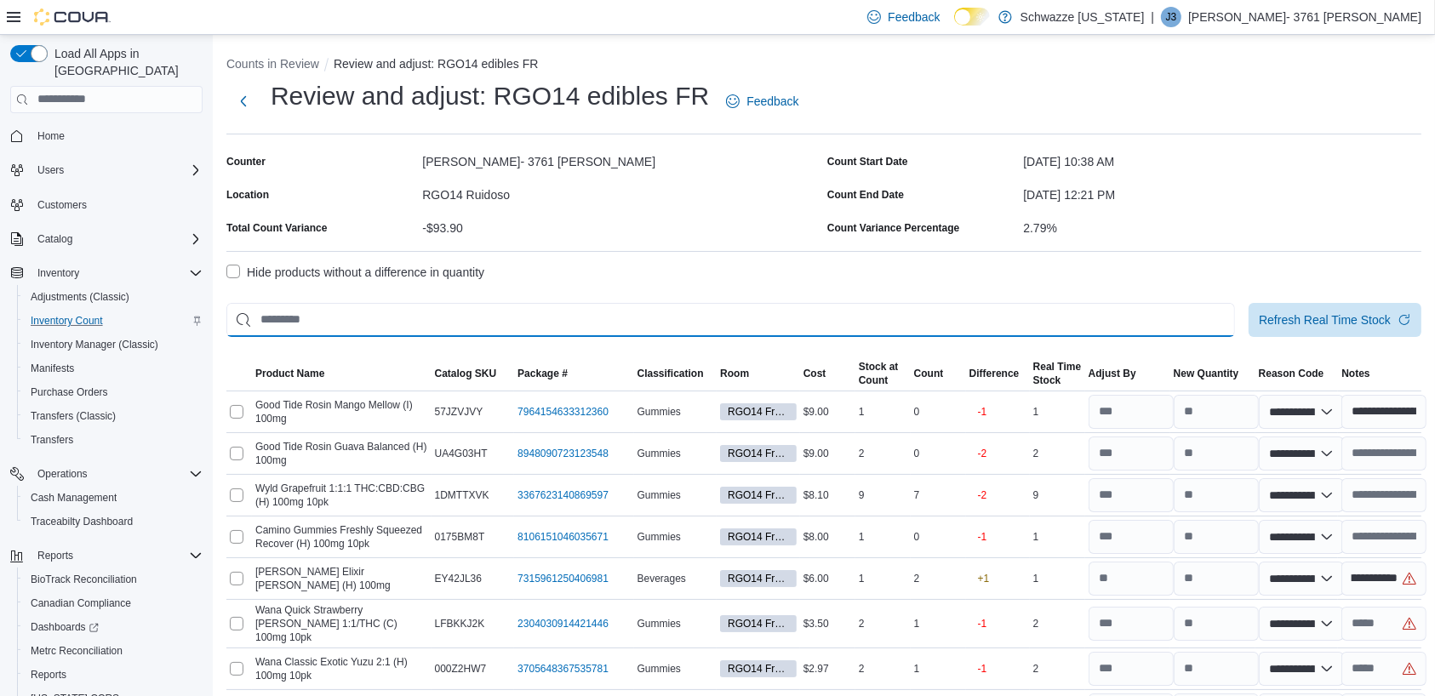
click at [469, 317] on input "This is a search bar. After typing your query, hit enter to filter the results …" at bounding box center [730, 320] width 1009 height 34
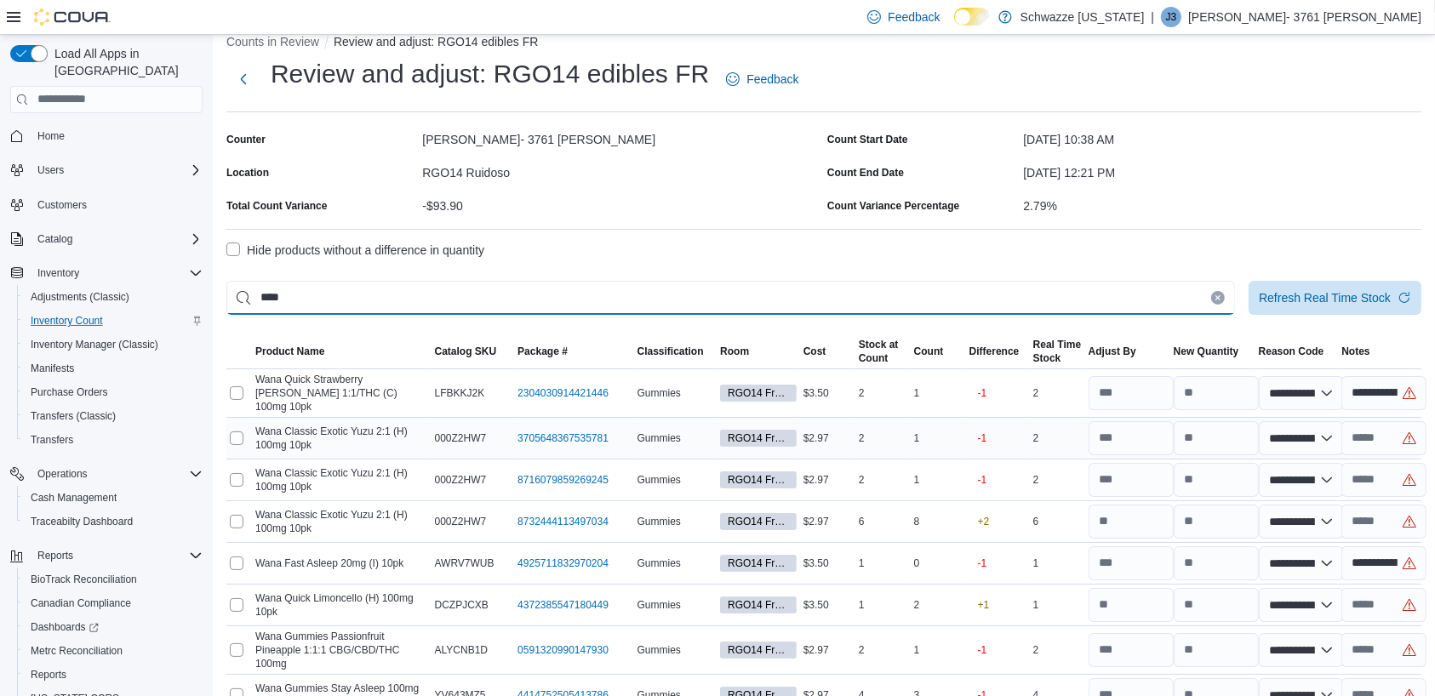
scroll to position [20, 0]
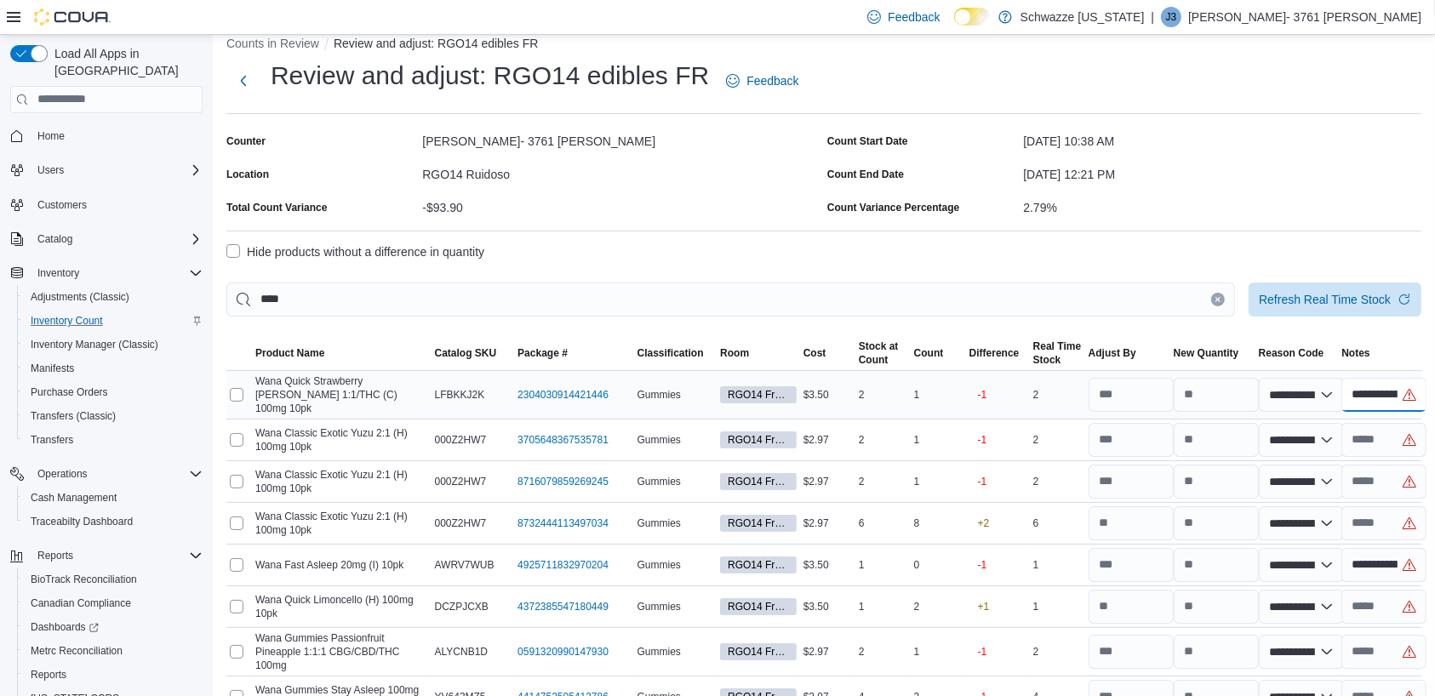
click at [1390, 389] on input "**********" at bounding box center [1384, 395] width 85 height 34
click at [1385, 423] on input "text" at bounding box center [1384, 440] width 85 height 34
click at [1382, 475] on input "text" at bounding box center [1384, 482] width 85 height 34
click at [1382, 519] on input "text" at bounding box center [1384, 524] width 85 height 34
click at [1384, 602] on input "text" at bounding box center [1384, 607] width 85 height 34
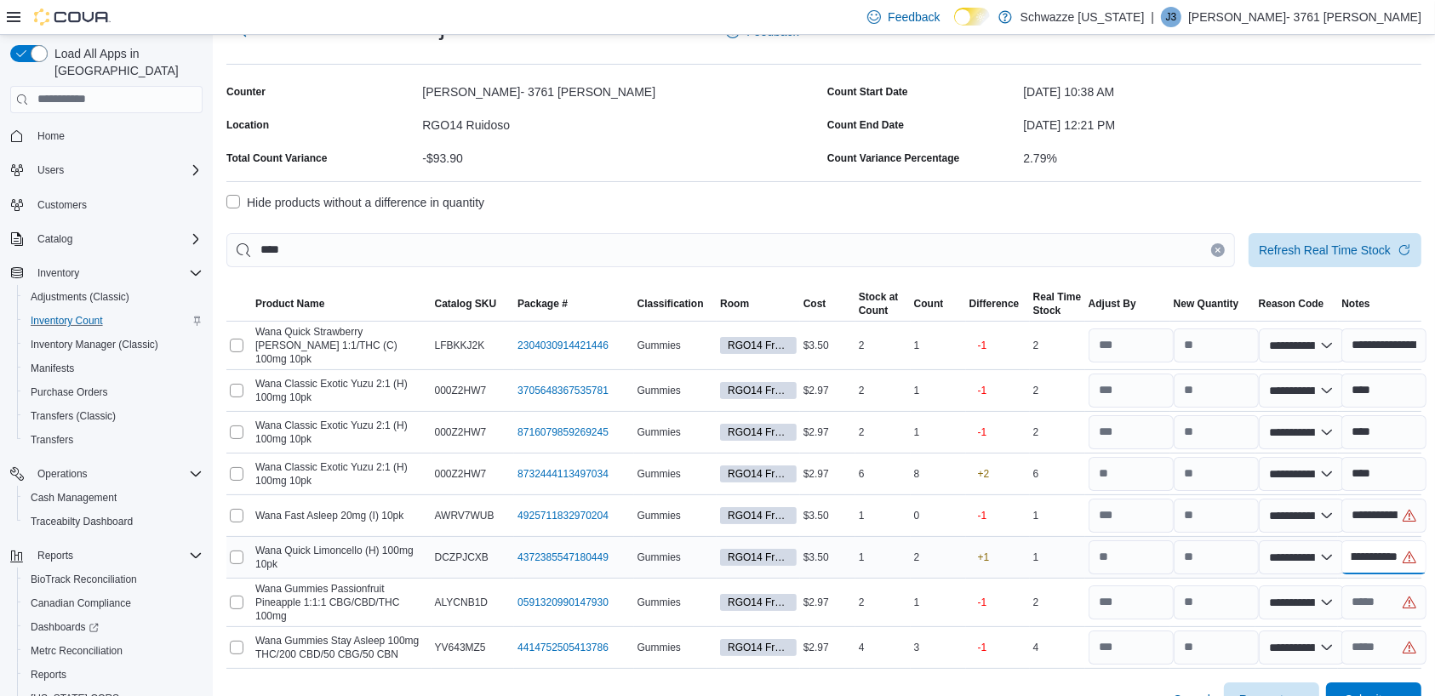
scroll to position [95, 0]
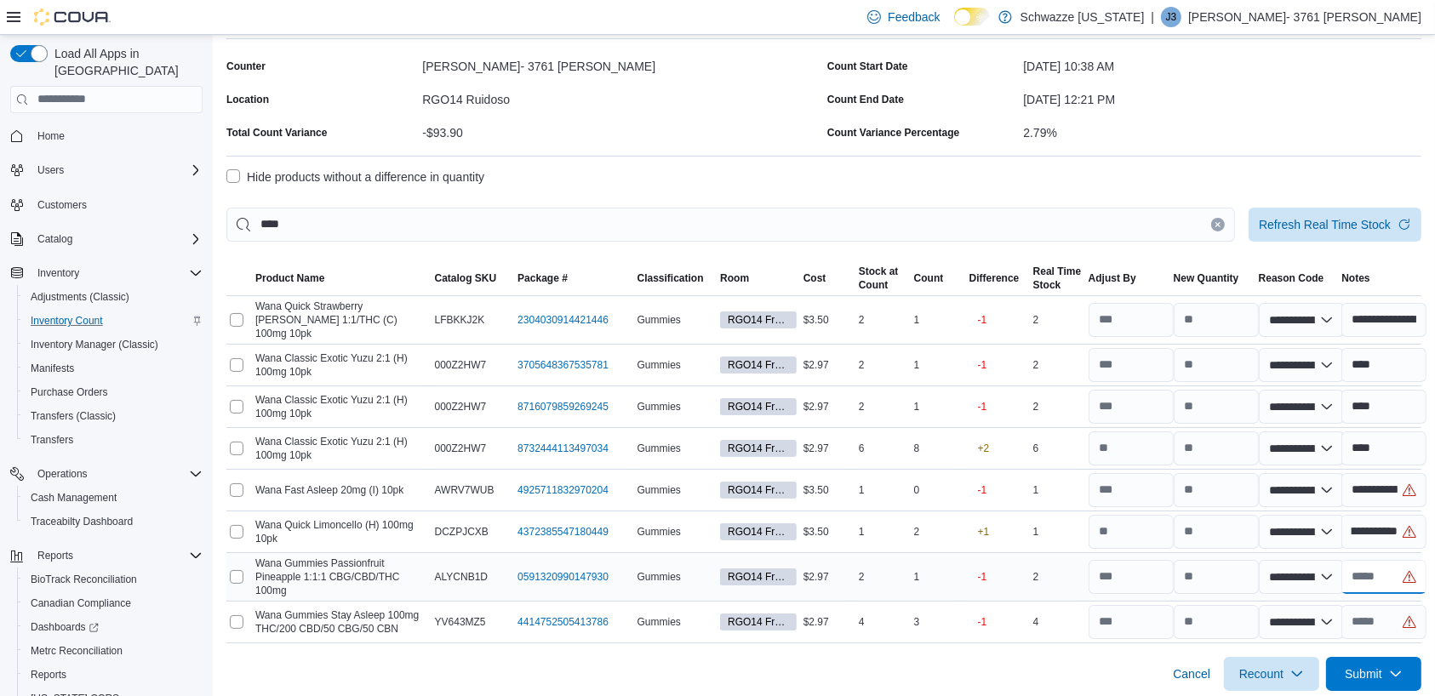
click at [1402, 568] on input "text" at bounding box center [1384, 577] width 85 height 34
click at [1377, 614] on input "text" at bounding box center [1384, 622] width 85 height 34
click at [1403, 478] on input "**********" at bounding box center [1384, 490] width 85 height 34
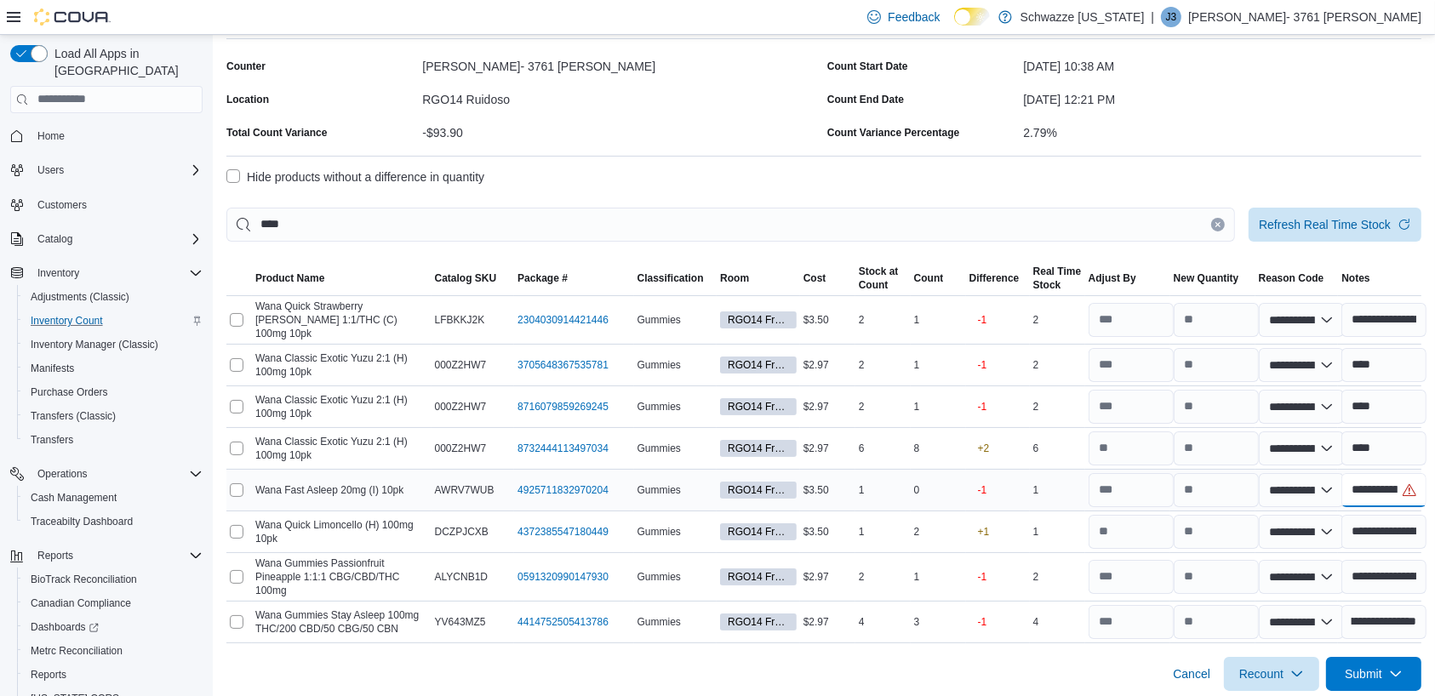
scroll to position [0, 0]
click at [1415, 444] on input "****" at bounding box center [1384, 449] width 85 height 34
click at [1382, 668] on span "Submit" at bounding box center [1363, 673] width 37 height 17
click at [1332, 580] on span "Submit Adjustments" at bounding box center [1321, 591] width 106 height 34
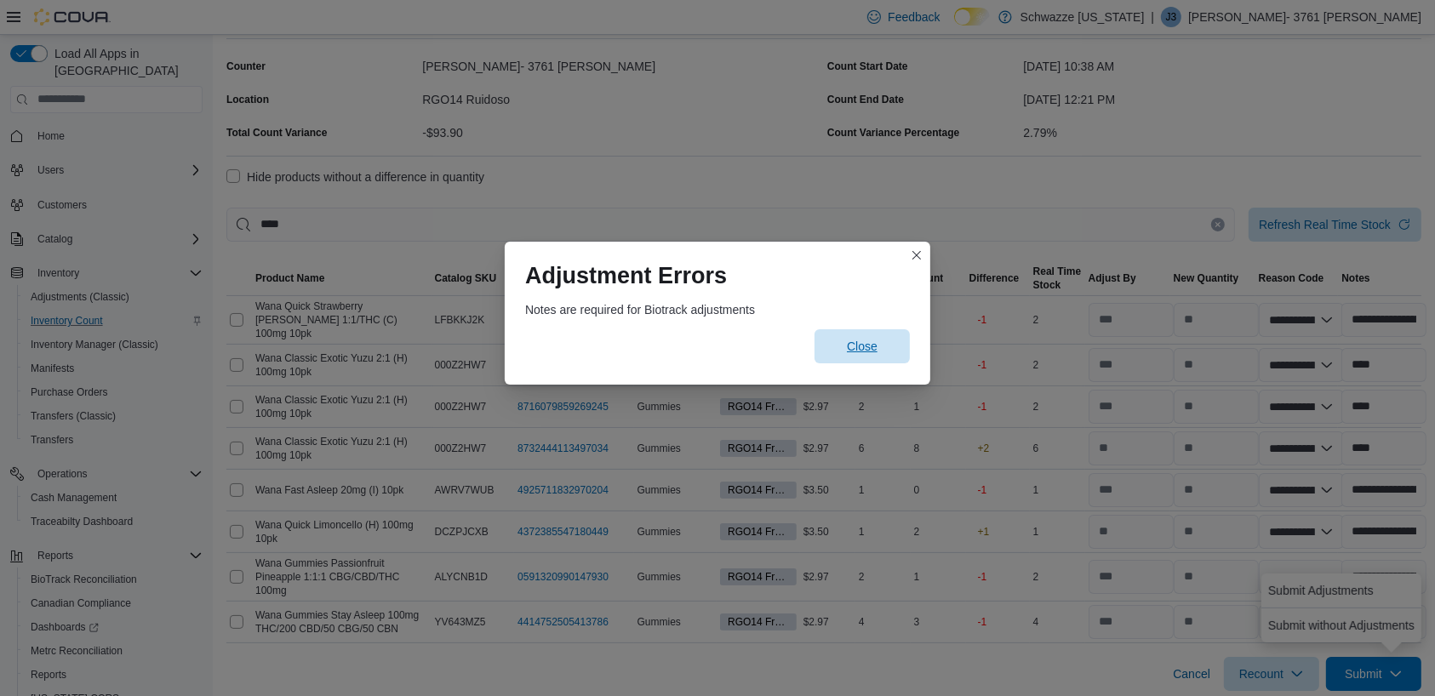
click at [854, 337] on span "Close" at bounding box center [862, 346] width 75 height 34
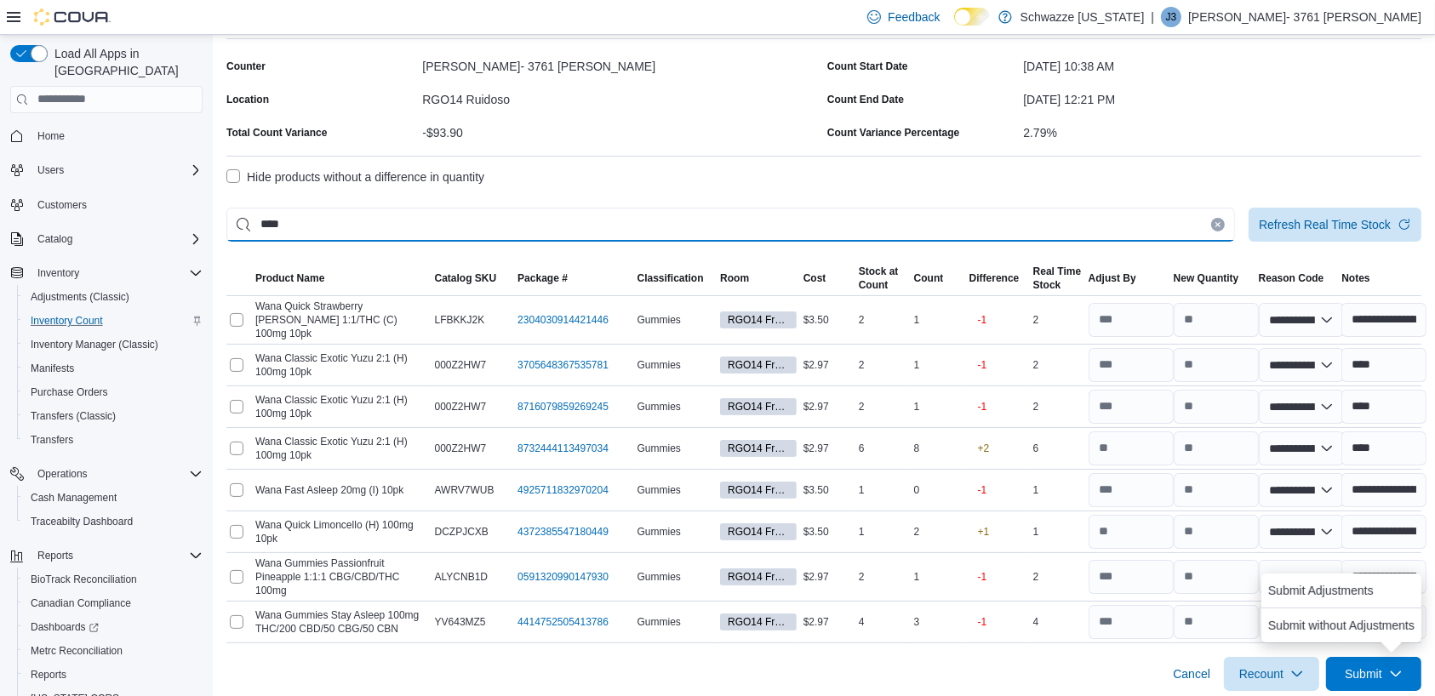
click at [607, 211] on input "****" at bounding box center [730, 225] width 1009 height 34
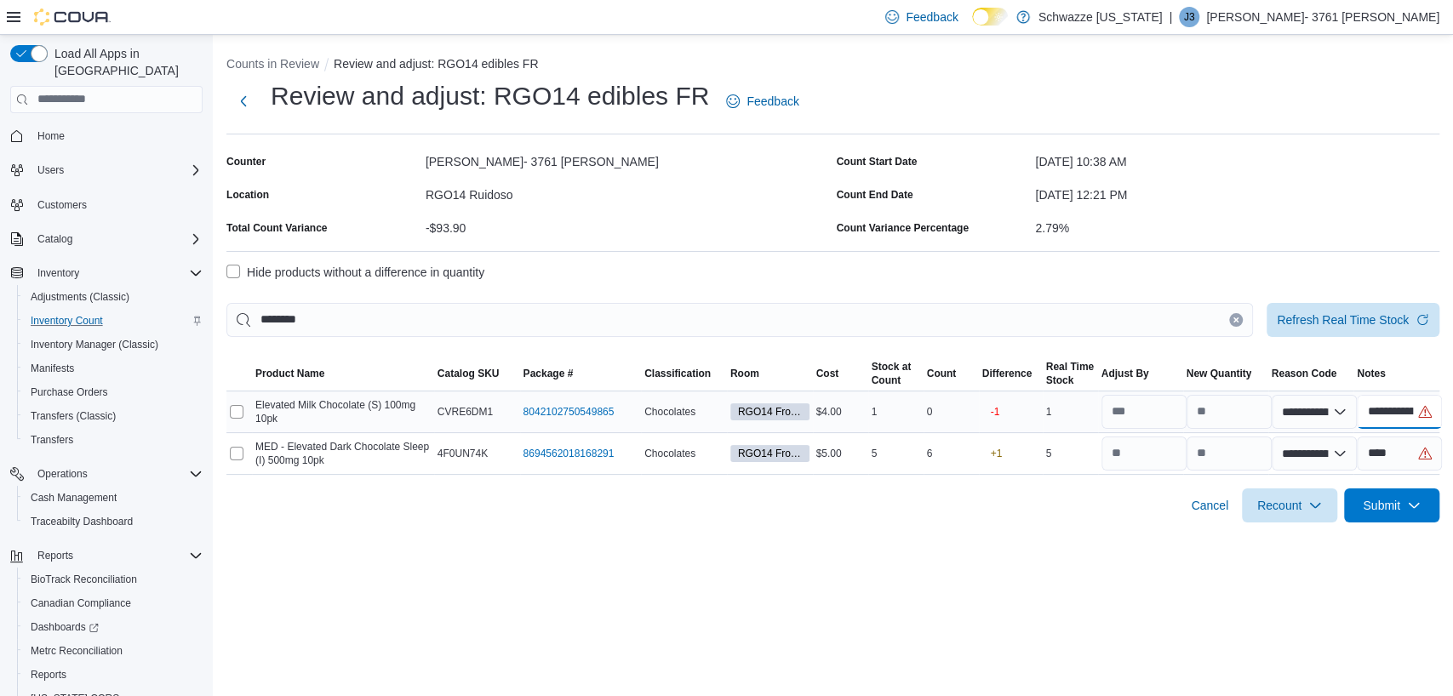
click at [1409, 409] on input "**********" at bounding box center [1399, 412] width 85 height 34
drag, startPoint x: 1365, startPoint y: 410, endPoint x: 1451, endPoint y: 399, distance: 87.5
click at [1434, 399] on div "**********" at bounding box center [833, 285] width 1240 height 501
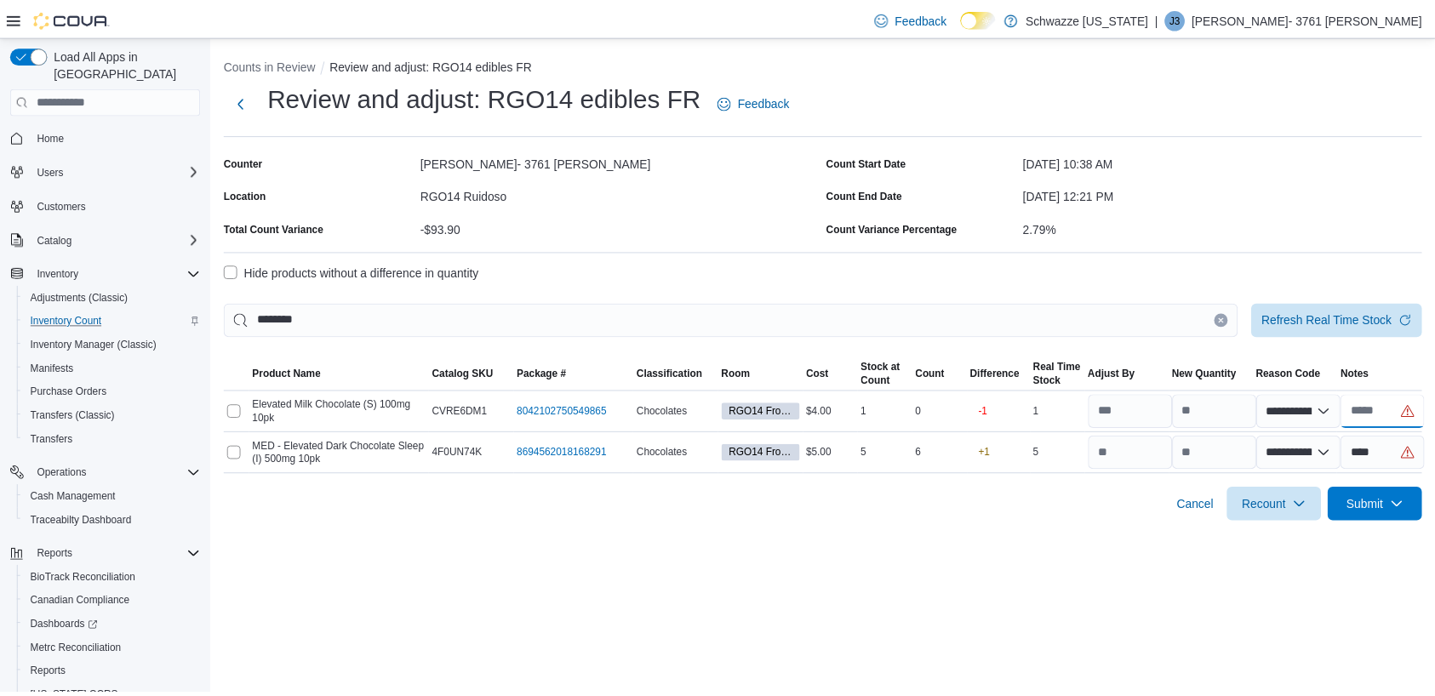
scroll to position [0, 0]
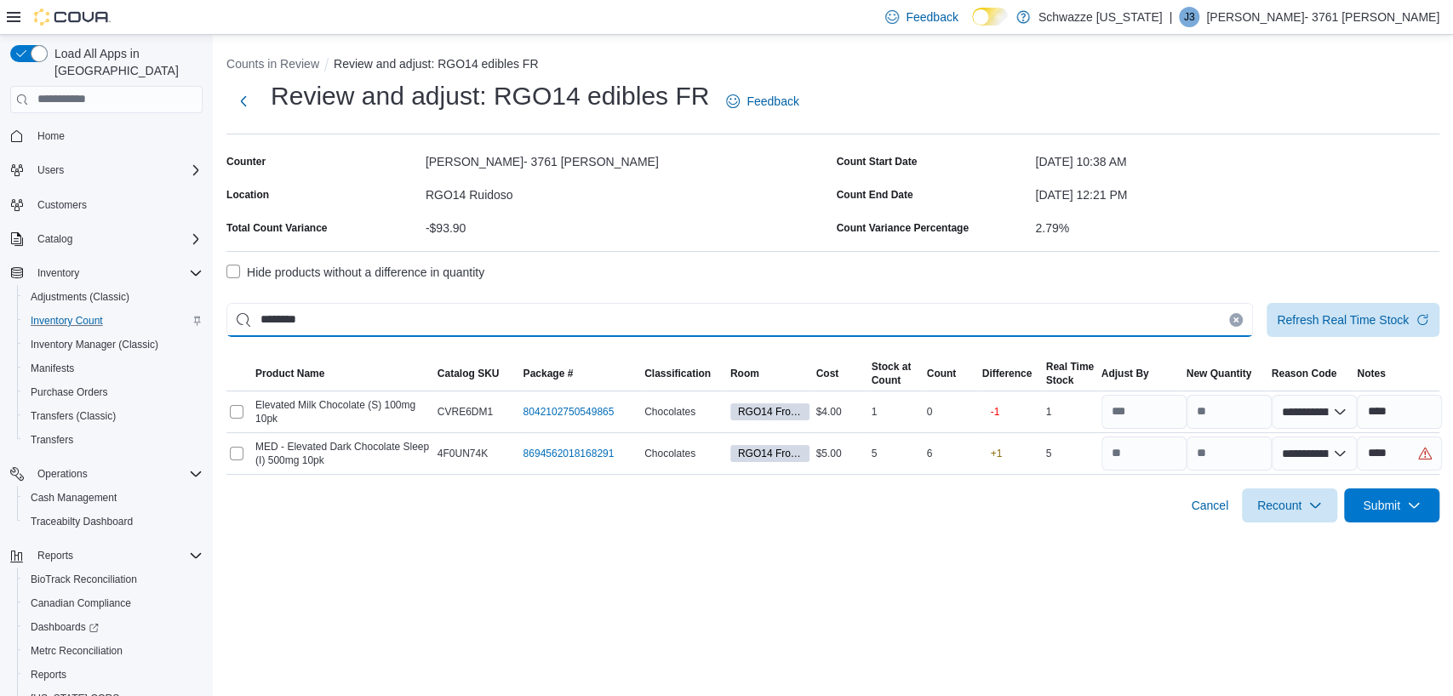
click at [533, 323] on input "********" at bounding box center [739, 320] width 1027 height 34
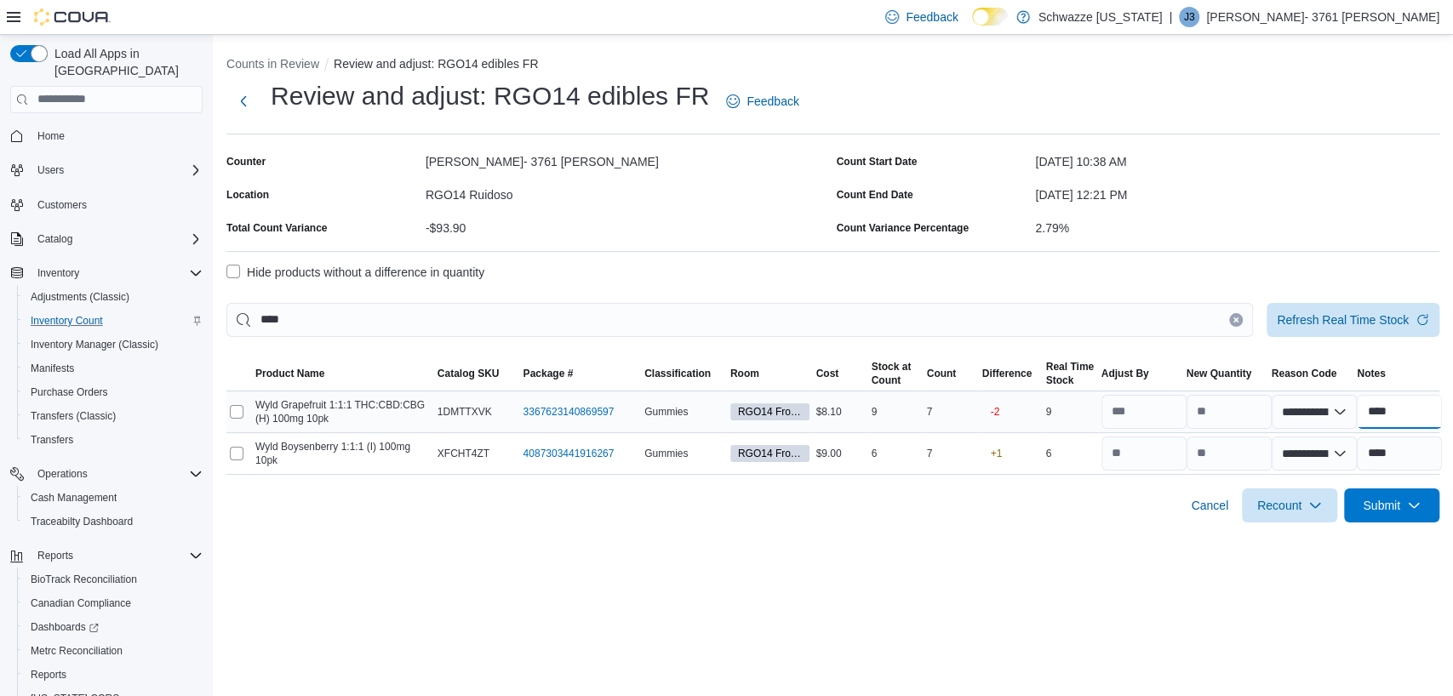
click at [1394, 413] on input "****" at bounding box center [1399, 412] width 85 height 34
click at [1399, 459] on input "****" at bounding box center [1399, 454] width 85 height 34
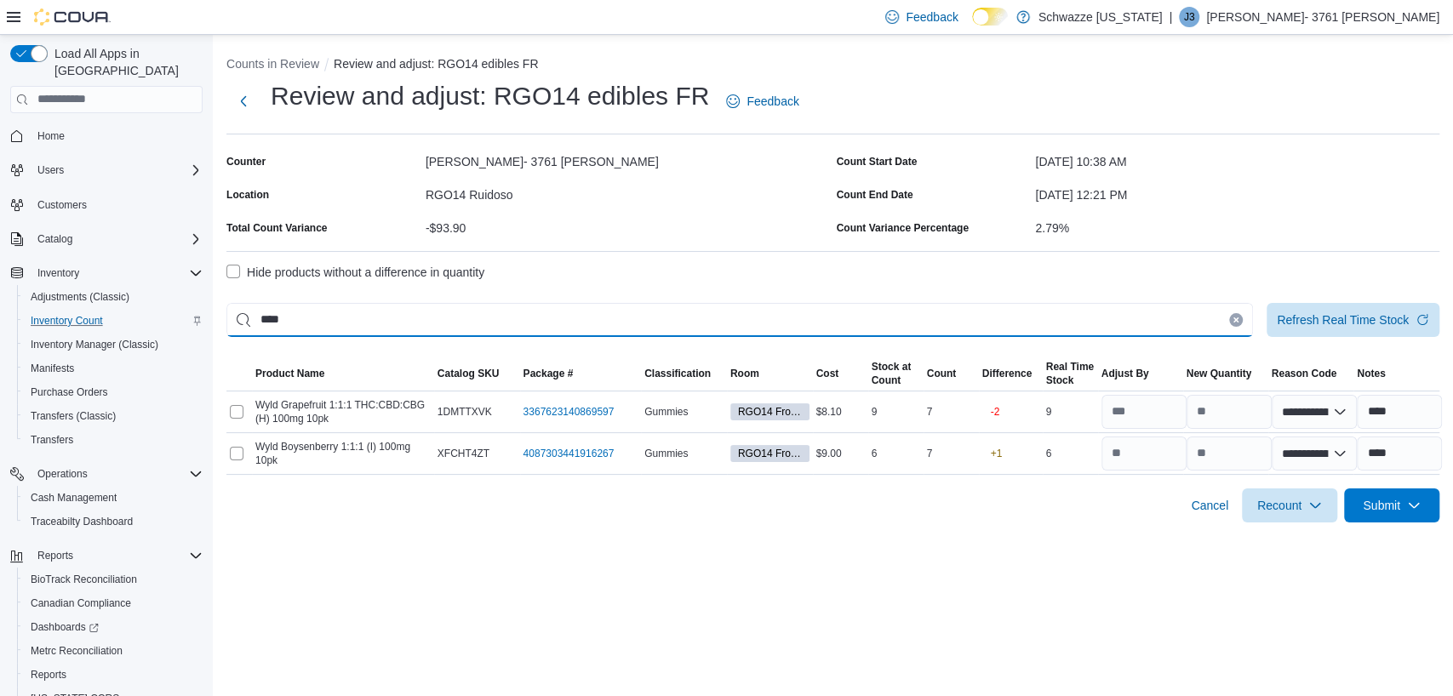
click at [665, 329] on input "****" at bounding box center [739, 320] width 1027 height 34
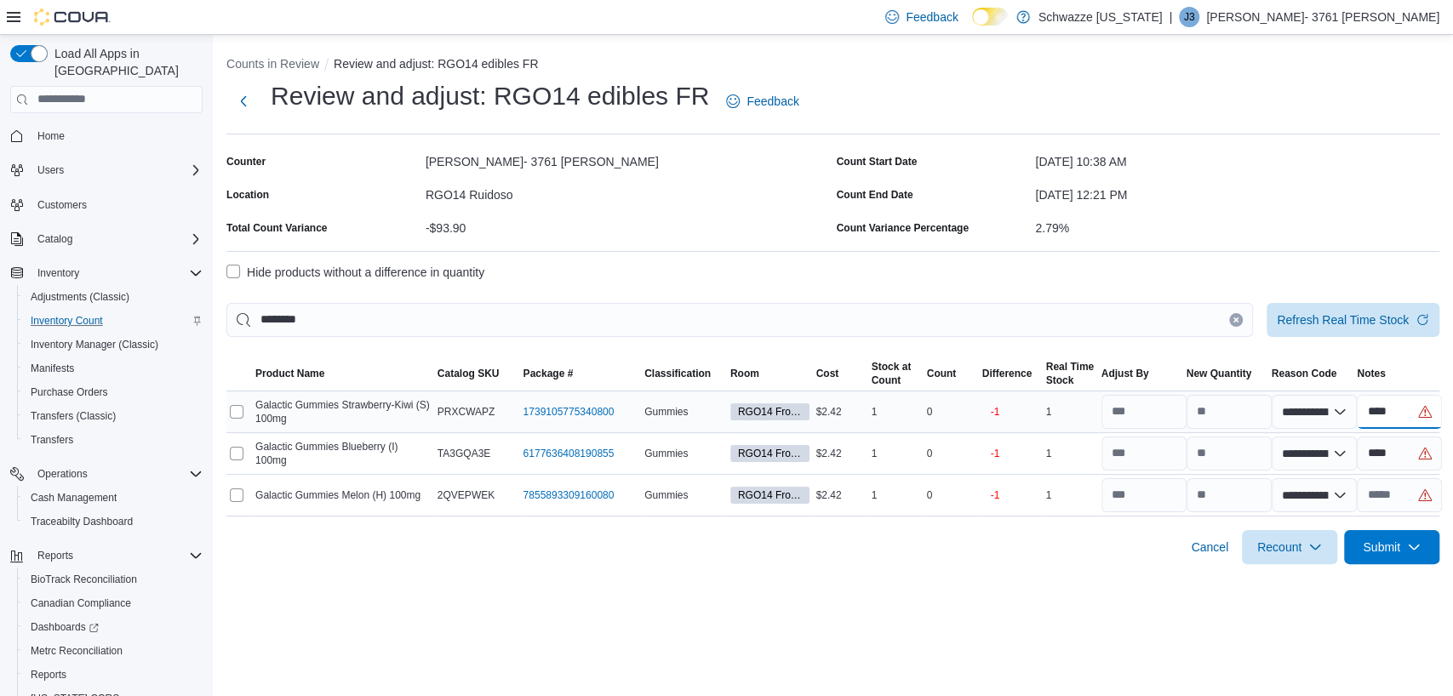
click at [1403, 412] on input "****" at bounding box center [1399, 412] width 85 height 34
click at [1395, 449] on input "****" at bounding box center [1399, 454] width 85 height 34
click at [1399, 492] on input "text" at bounding box center [1399, 495] width 85 height 34
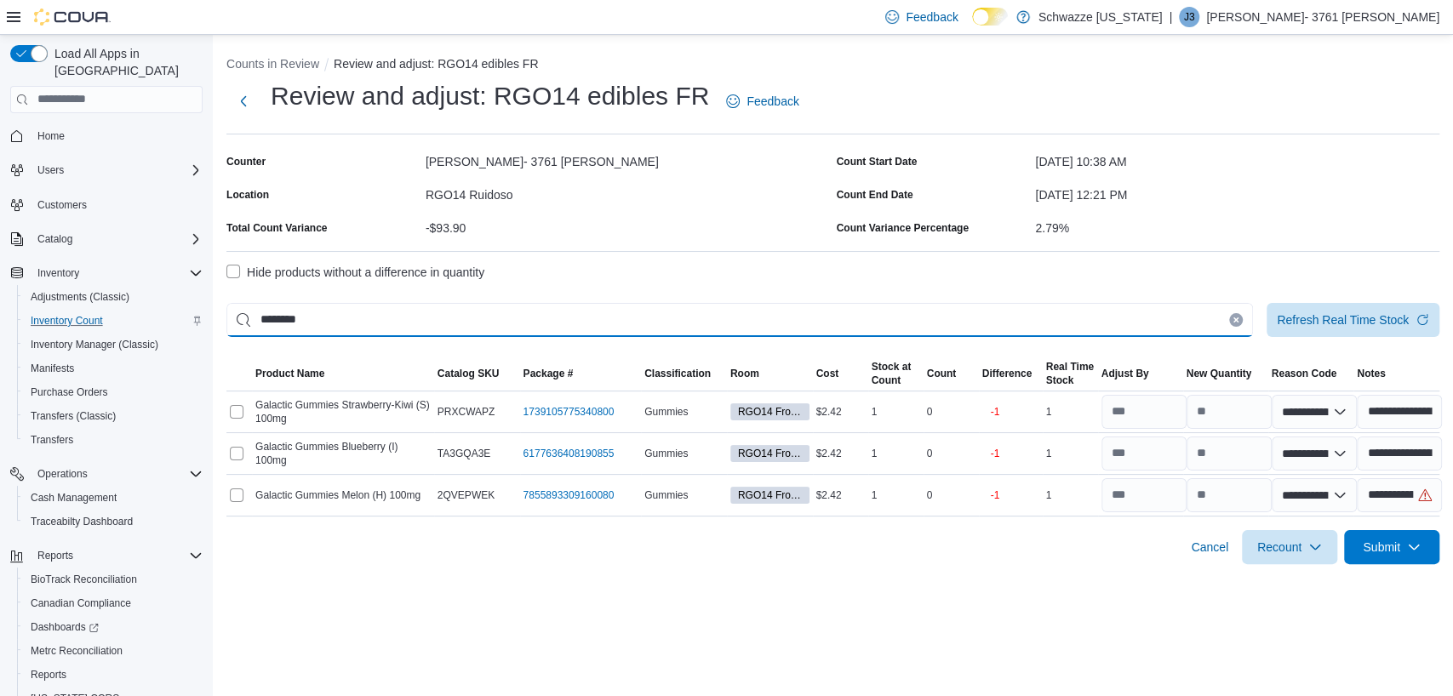
click at [572, 303] on input "********" at bounding box center [739, 320] width 1027 height 34
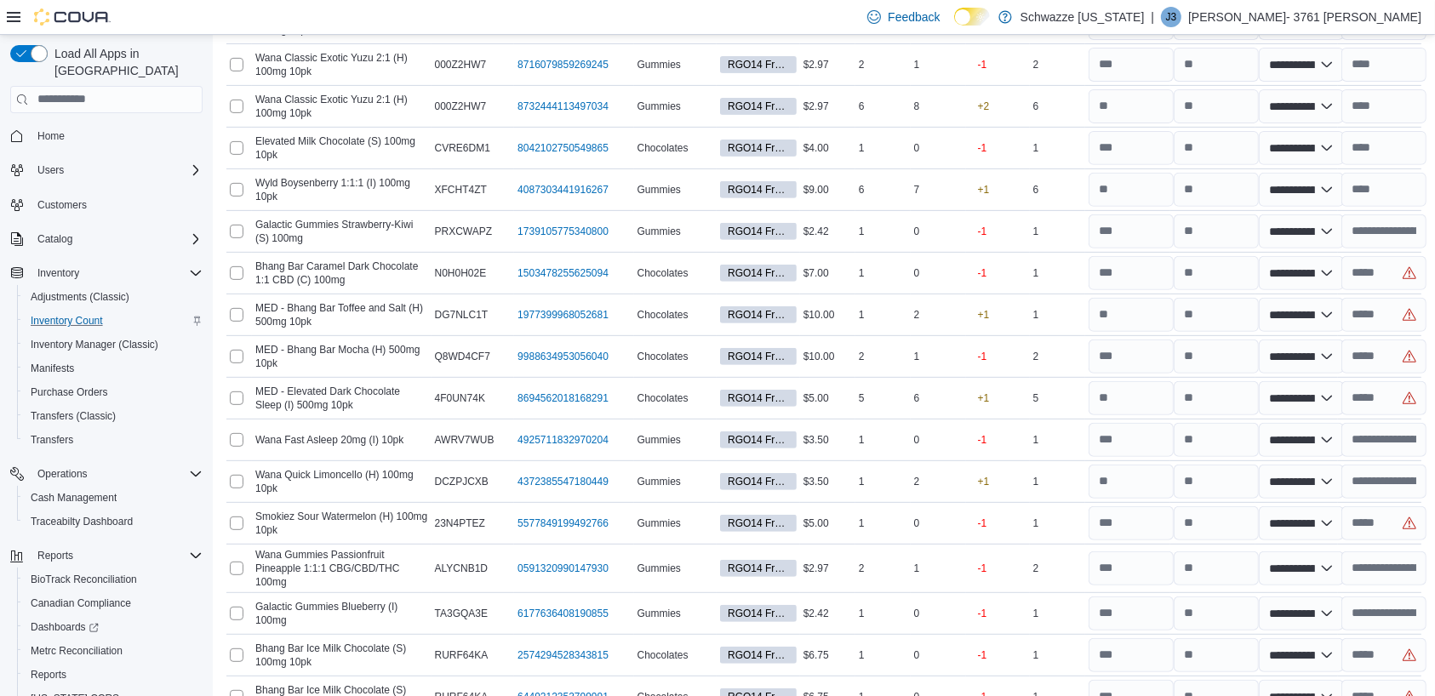
scroll to position [642, 0]
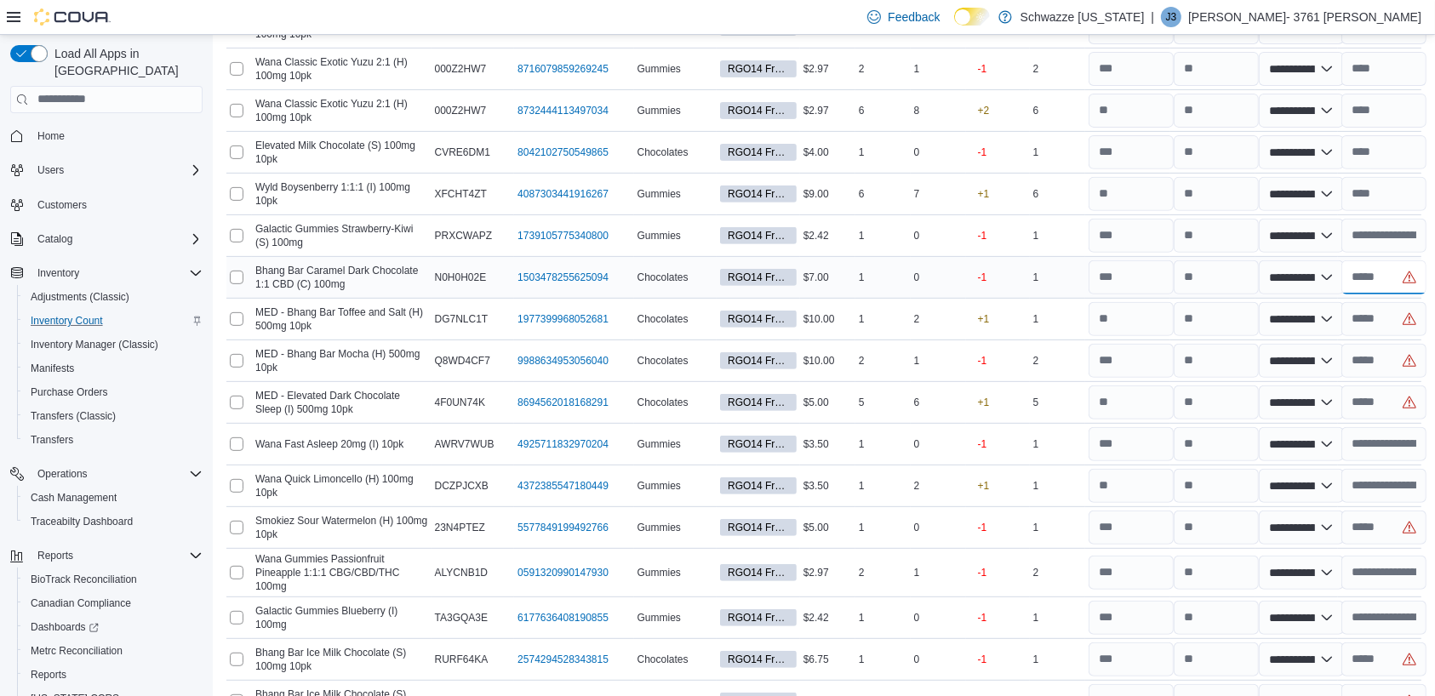
click at [1405, 272] on input "text" at bounding box center [1384, 277] width 85 height 34
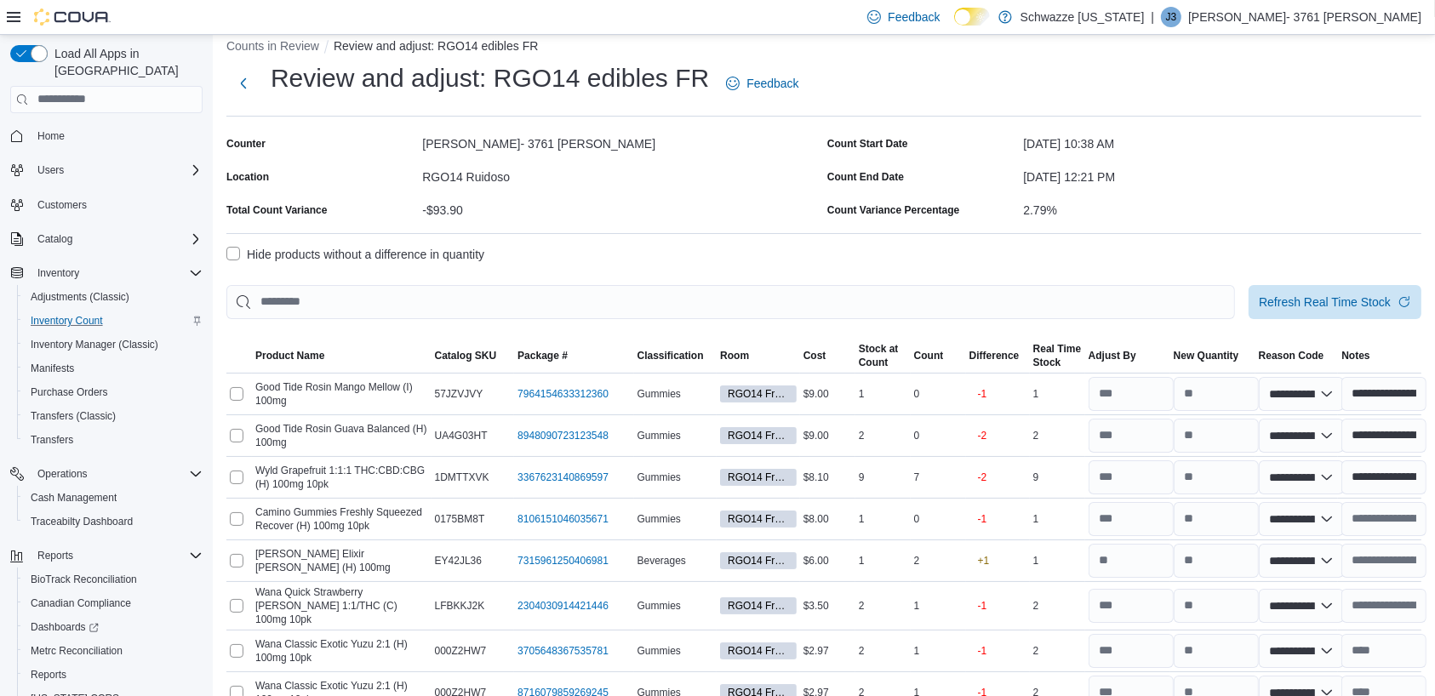
scroll to position [0, 0]
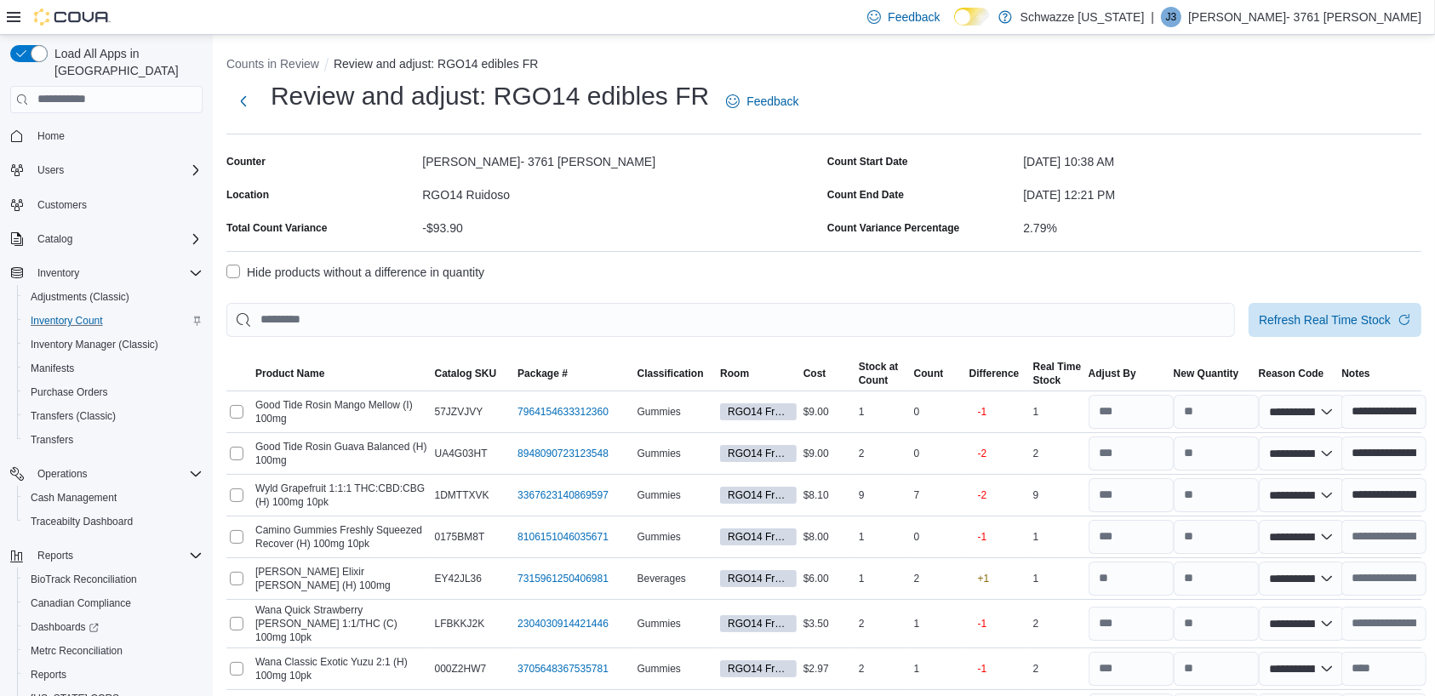
click at [484, 271] on label "Hide products without a difference in quantity" at bounding box center [355, 272] width 258 height 20
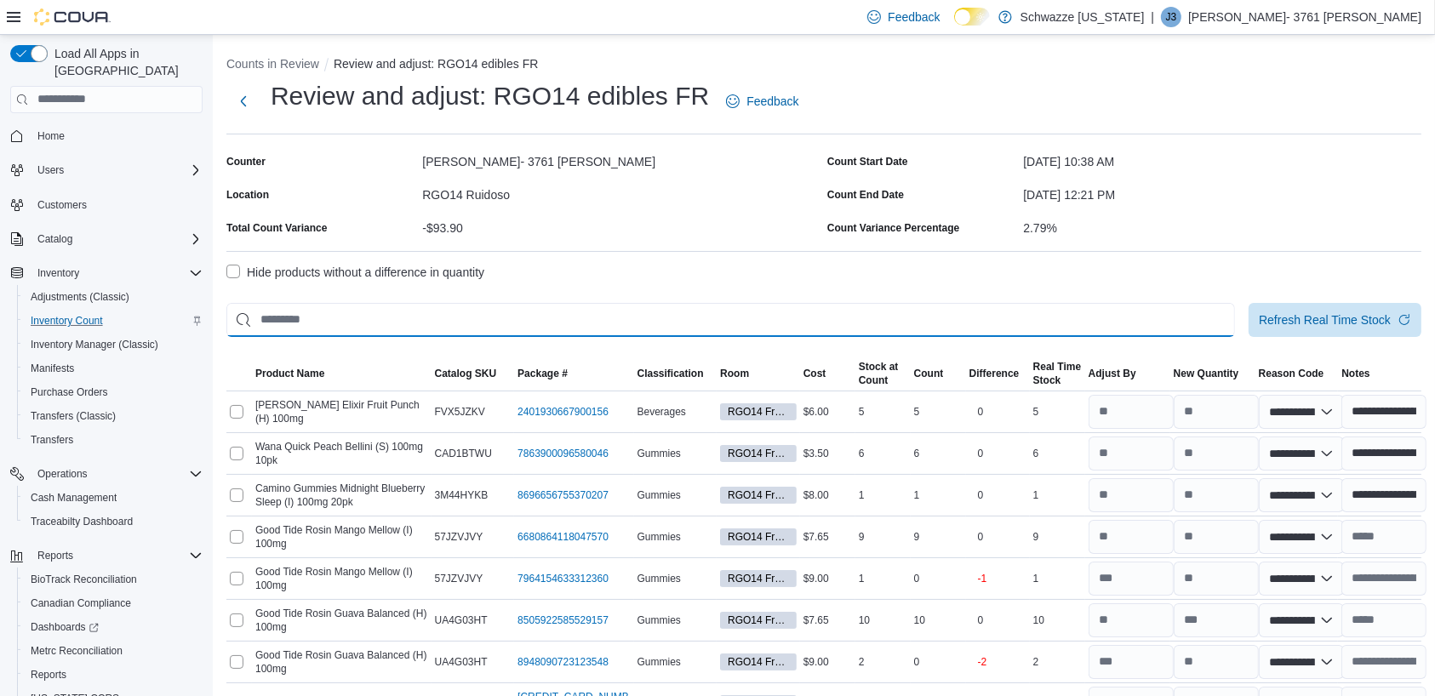
click at [495, 323] on input "This is a search bar. After typing your query, hit enter to filter the results …" at bounding box center [730, 320] width 1009 height 34
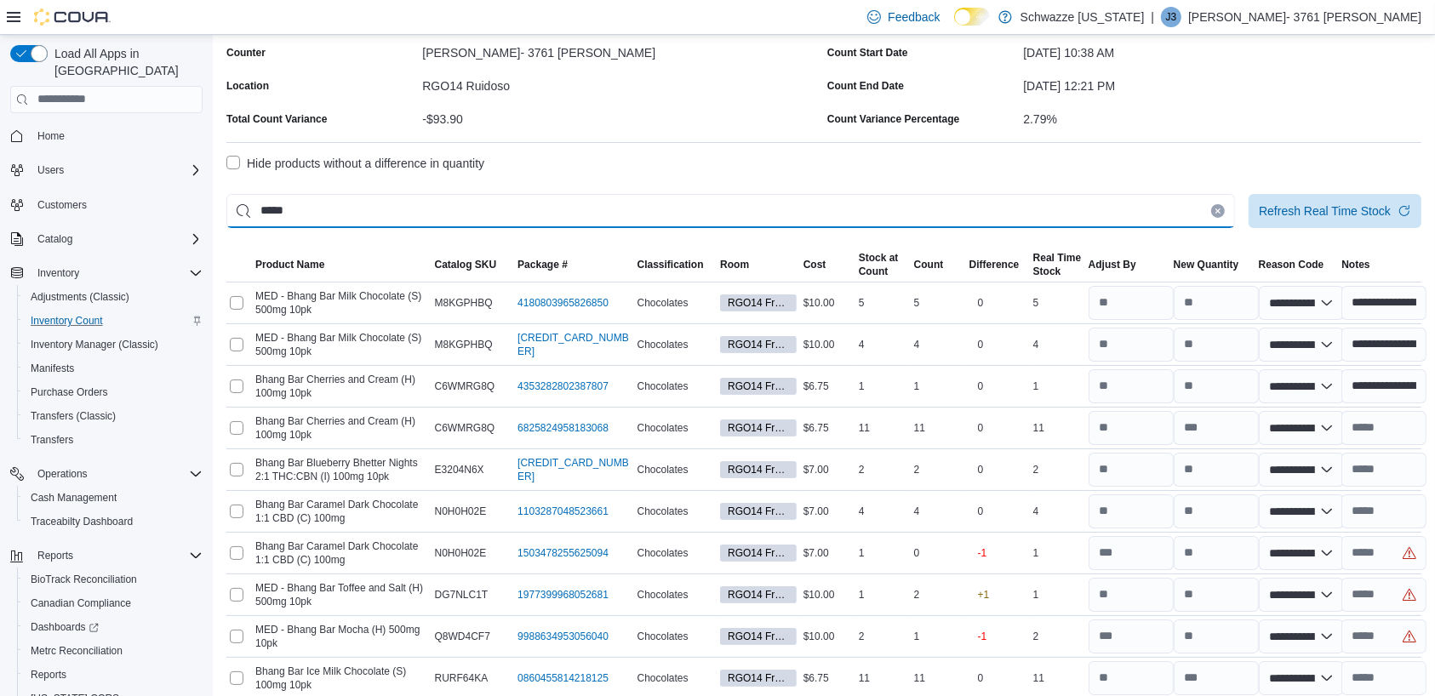
scroll to position [215, 0]
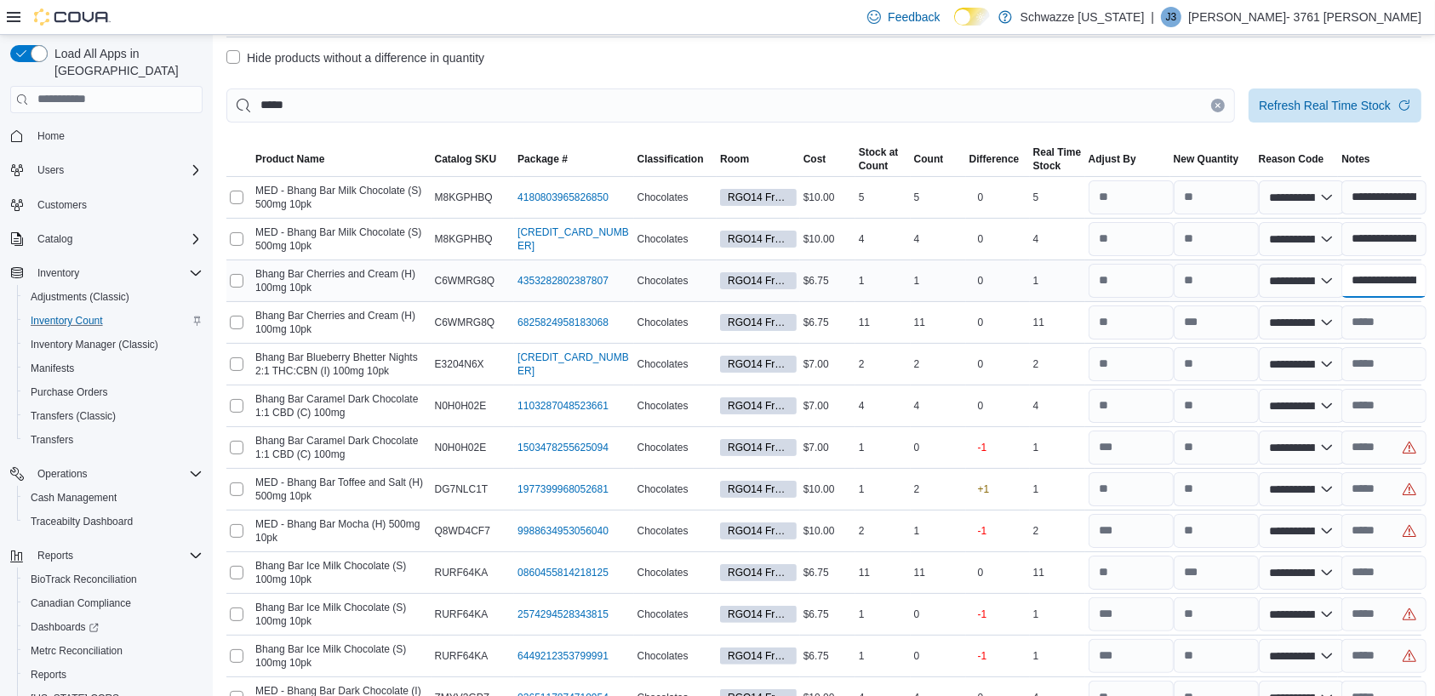
click at [1427, 279] on input "**********" at bounding box center [1384, 281] width 85 height 34
click at [1417, 278] on input "********" at bounding box center [1384, 281] width 85 height 34
click at [232, 55] on label "Hide products without a difference in quantity" at bounding box center [355, 58] width 258 height 20
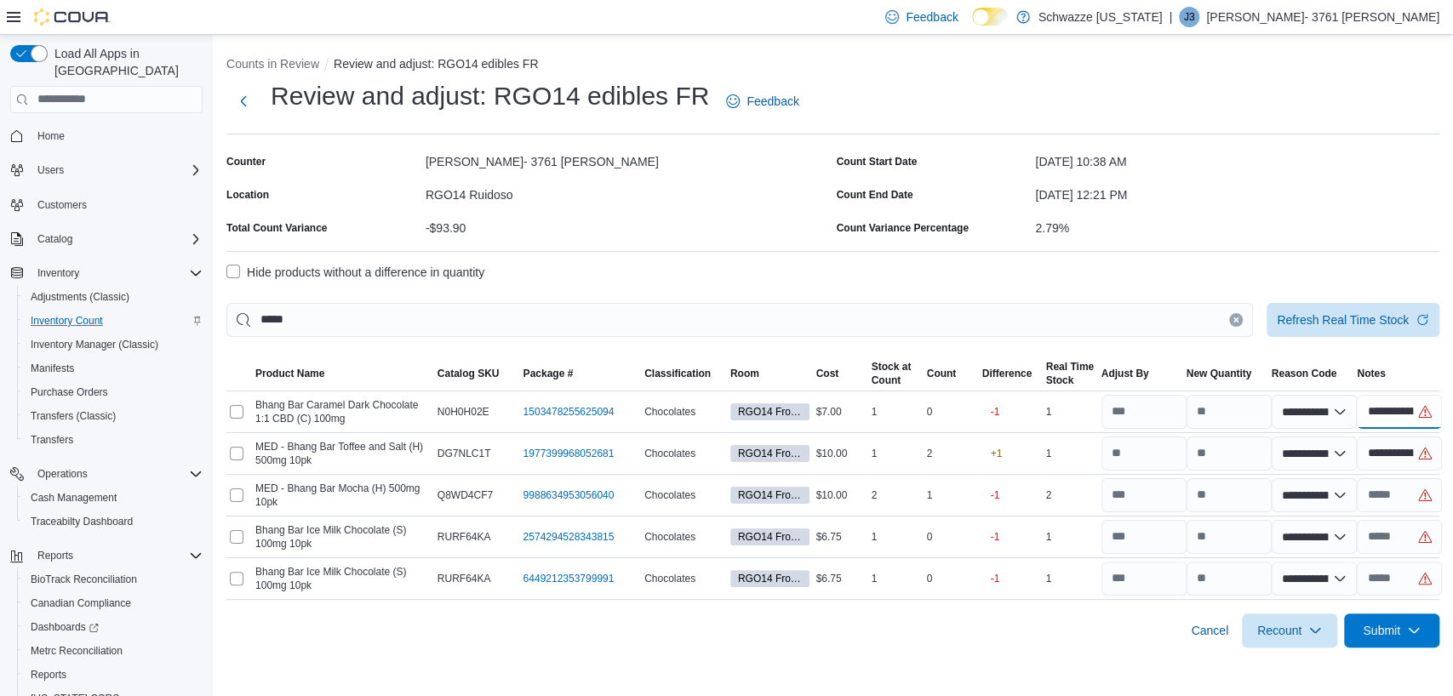
scroll to position [0, 0]
drag, startPoint x: 1416, startPoint y: 412, endPoint x: 1239, endPoint y: 385, distance: 178.3
click at [1239, 385] on table "**********" at bounding box center [832, 479] width 1213 height 243
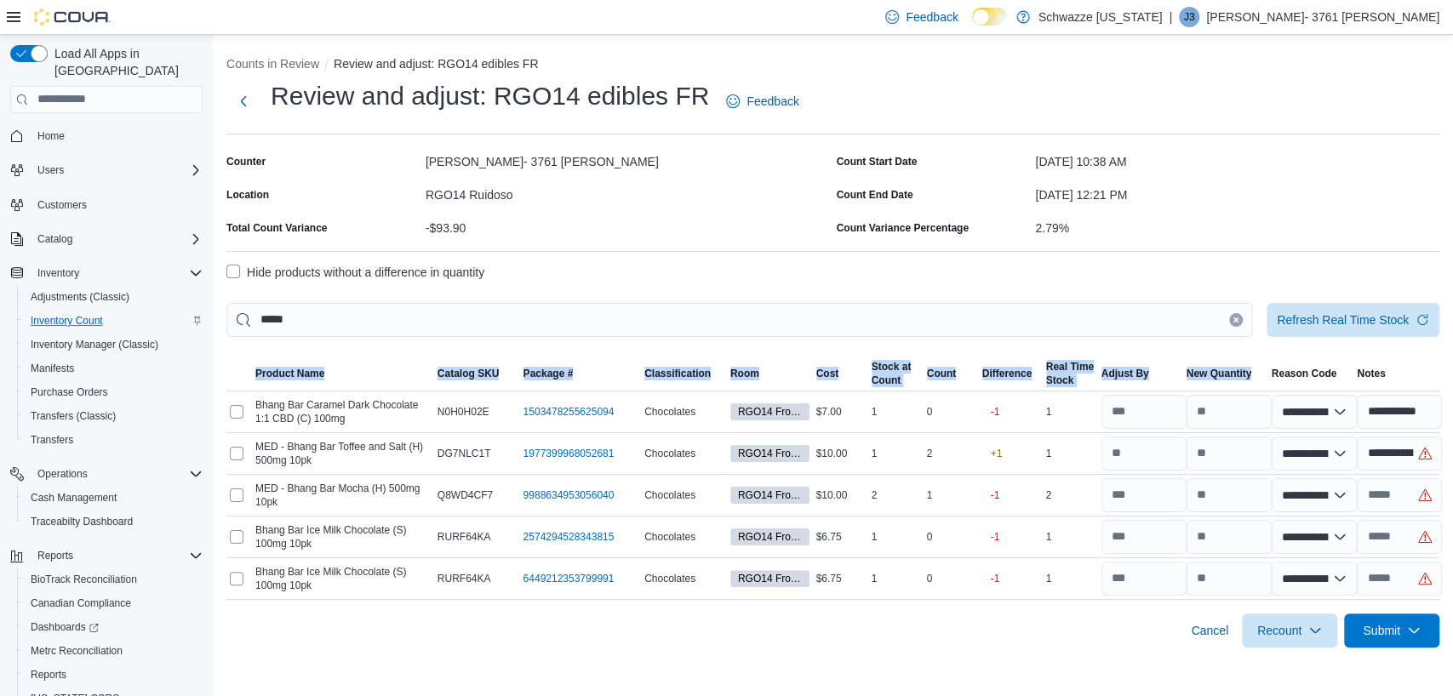
drag, startPoint x: 1239, startPoint y: 385, endPoint x: 1447, endPoint y: 386, distance: 207.7
click at [1434, 386] on div "**********" at bounding box center [833, 348] width 1240 height 627
click at [1391, 358] on th "Notes" at bounding box center [1397, 374] width 86 height 35
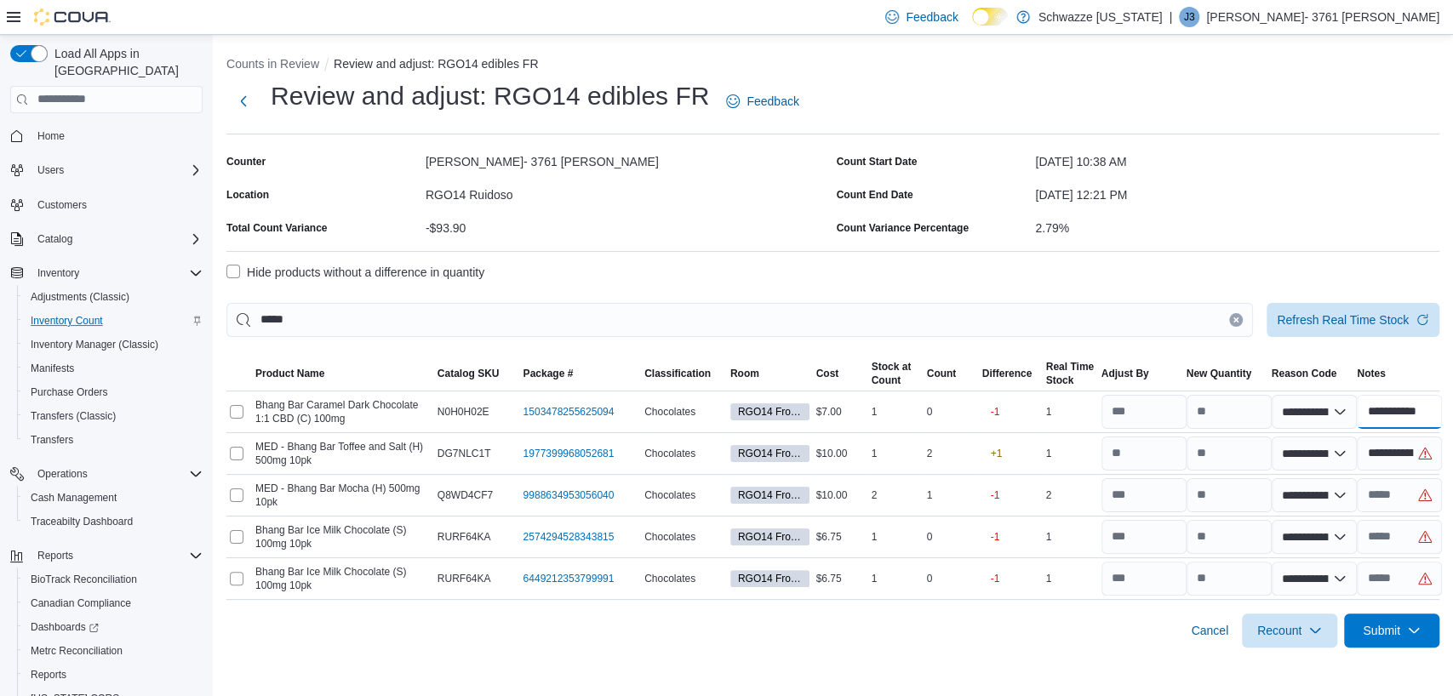
drag, startPoint x: 1362, startPoint y: 412, endPoint x: 1451, endPoint y: 393, distance: 91.3
click at [1434, 393] on div "**********" at bounding box center [833, 348] width 1240 height 627
drag, startPoint x: 1365, startPoint y: 453, endPoint x: 1451, endPoint y: 472, distance: 88.8
click at [1434, 472] on div "**********" at bounding box center [833, 348] width 1240 height 627
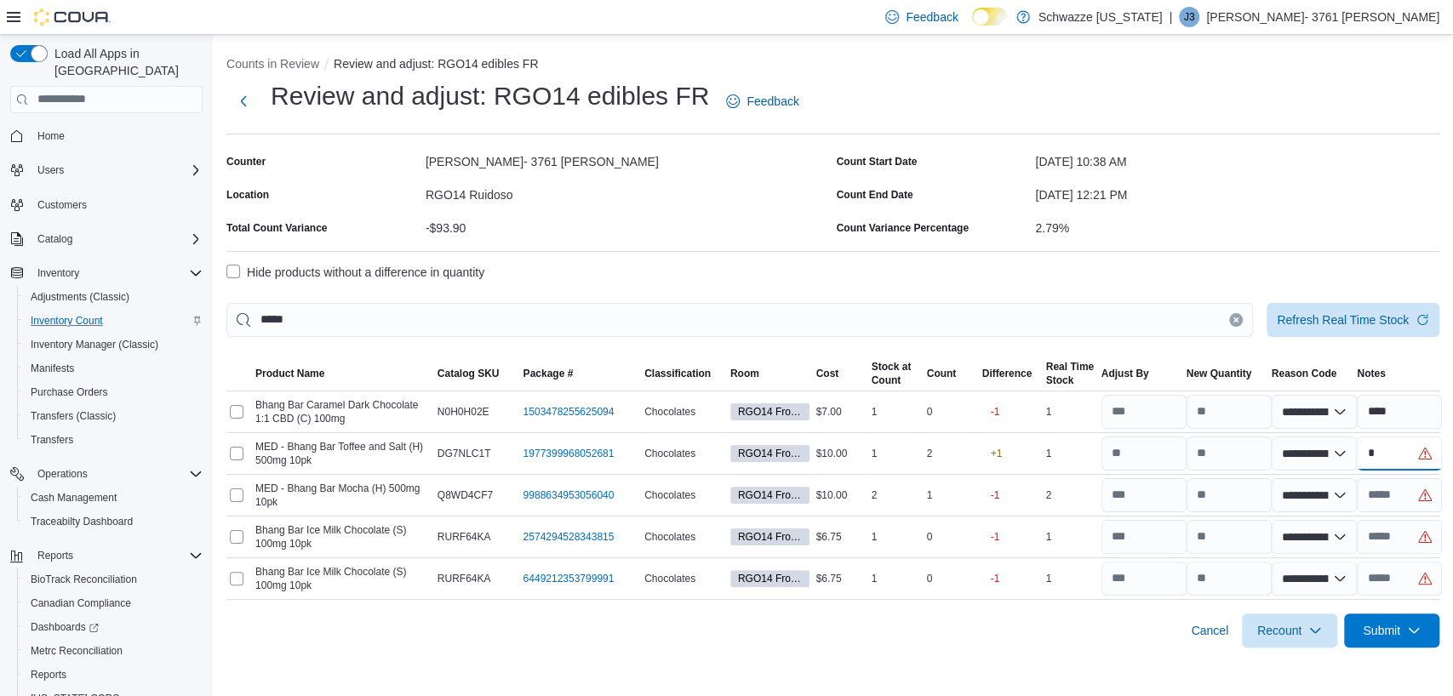
scroll to position [0, 0]
click at [1366, 497] on input "text" at bounding box center [1399, 495] width 85 height 34
click at [1381, 529] on input "text" at bounding box center [1399, 537] width 85 height 34
click at [1392, 582] on input "text" at bounding box center [1399, 579] width 85 height 34
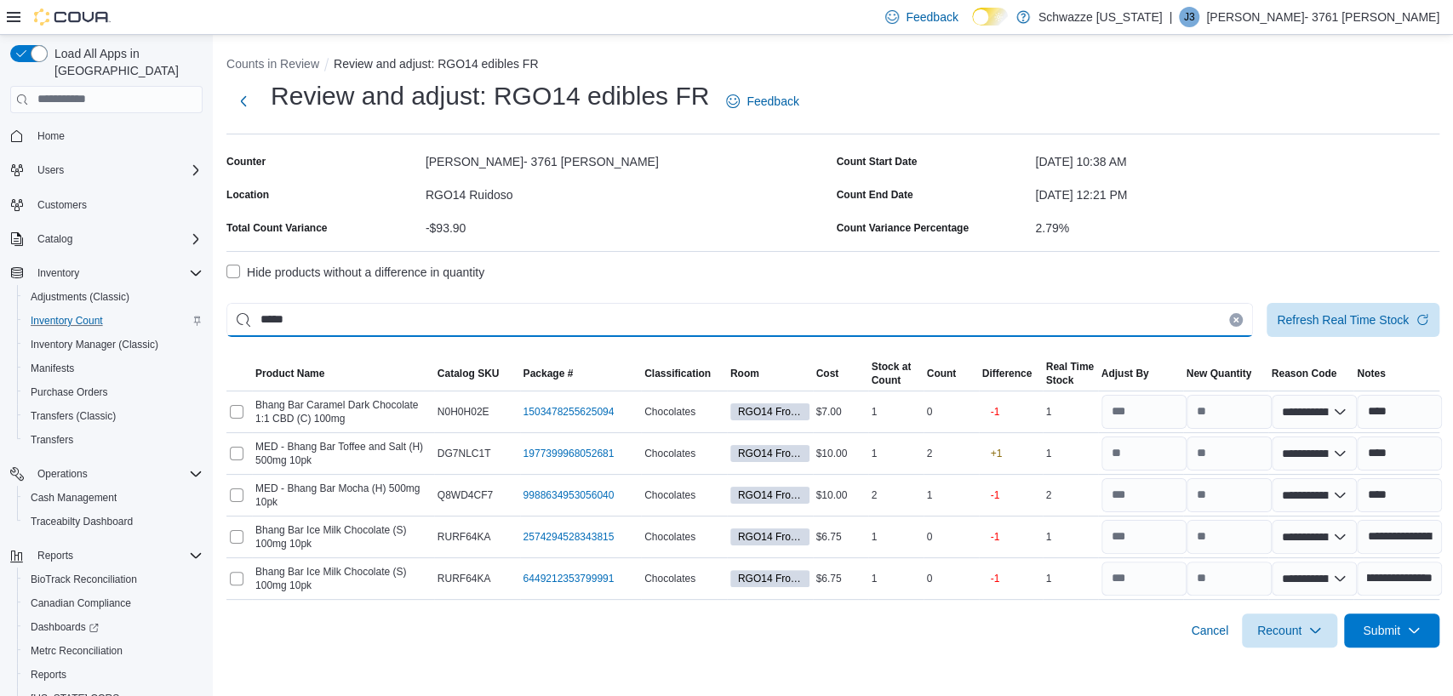
click at [614, 323] on input "*****" at bounding box center [739, 320] width 1027 height 34
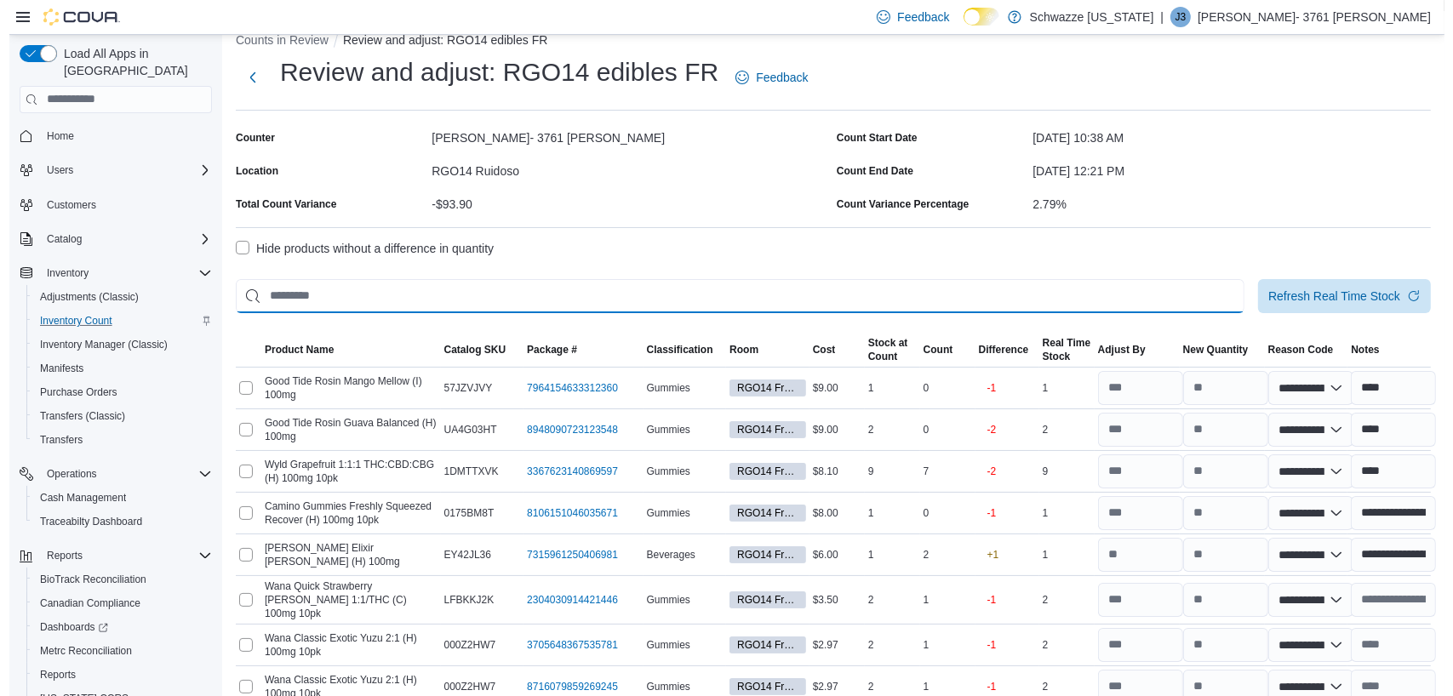
scroll to position [0, 0]
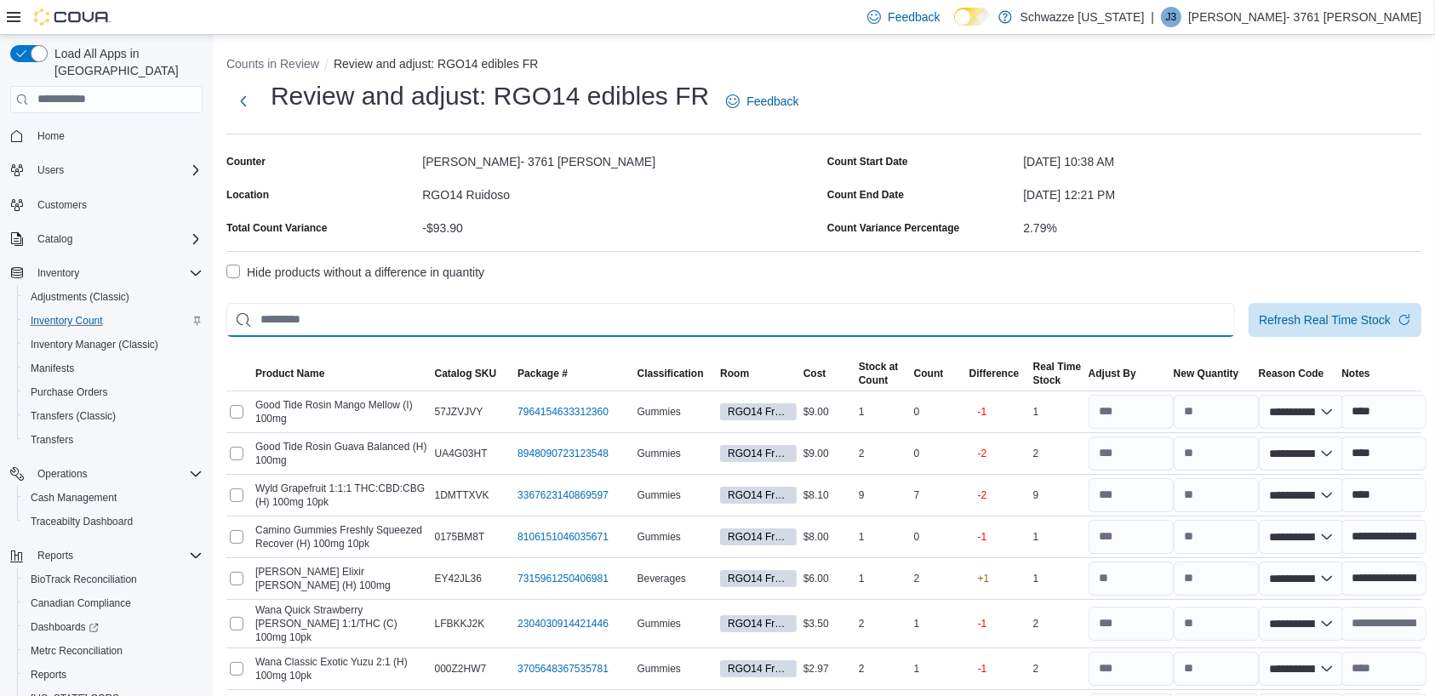
click at [397, 313] on input "This is a search bar. After typing your query, hit enter to filter the results …" at bounding box center [730, 320] width 1009 height 34
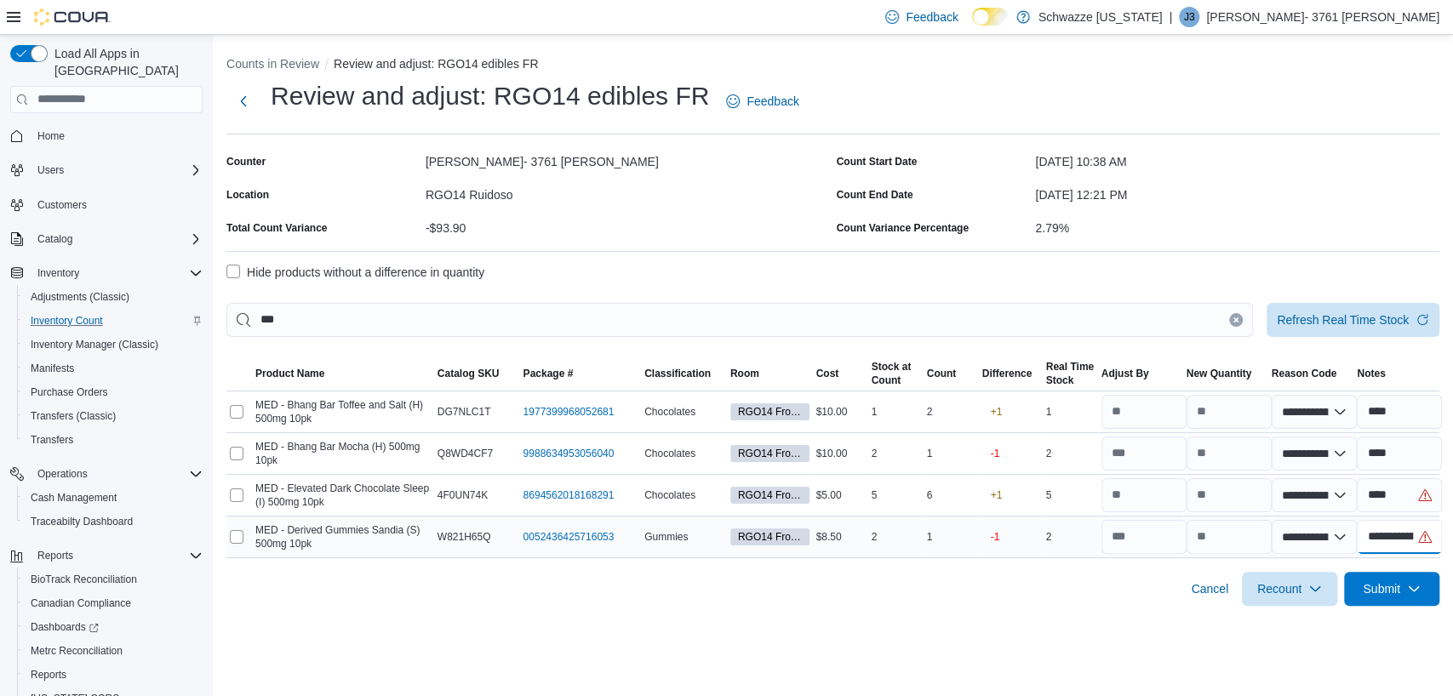
scroll to position [0, 64]
drag, startPoint x: 1362, startPoint y: 540, endPoint x: 1451, endPoint y: 548, distance: 89.8
click at [1434, 548] on div "**********" at bounding box center [833, 327] width 1240 height 585
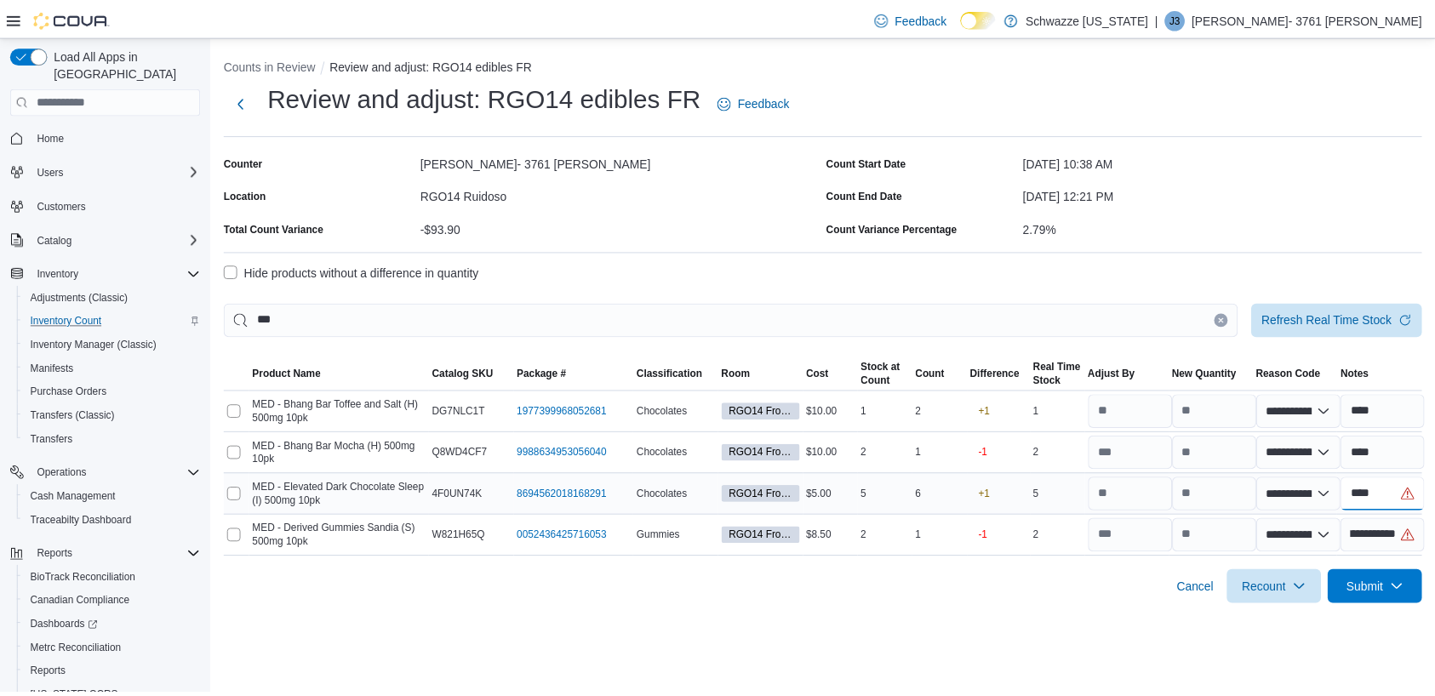
scroll to position [0, 0]
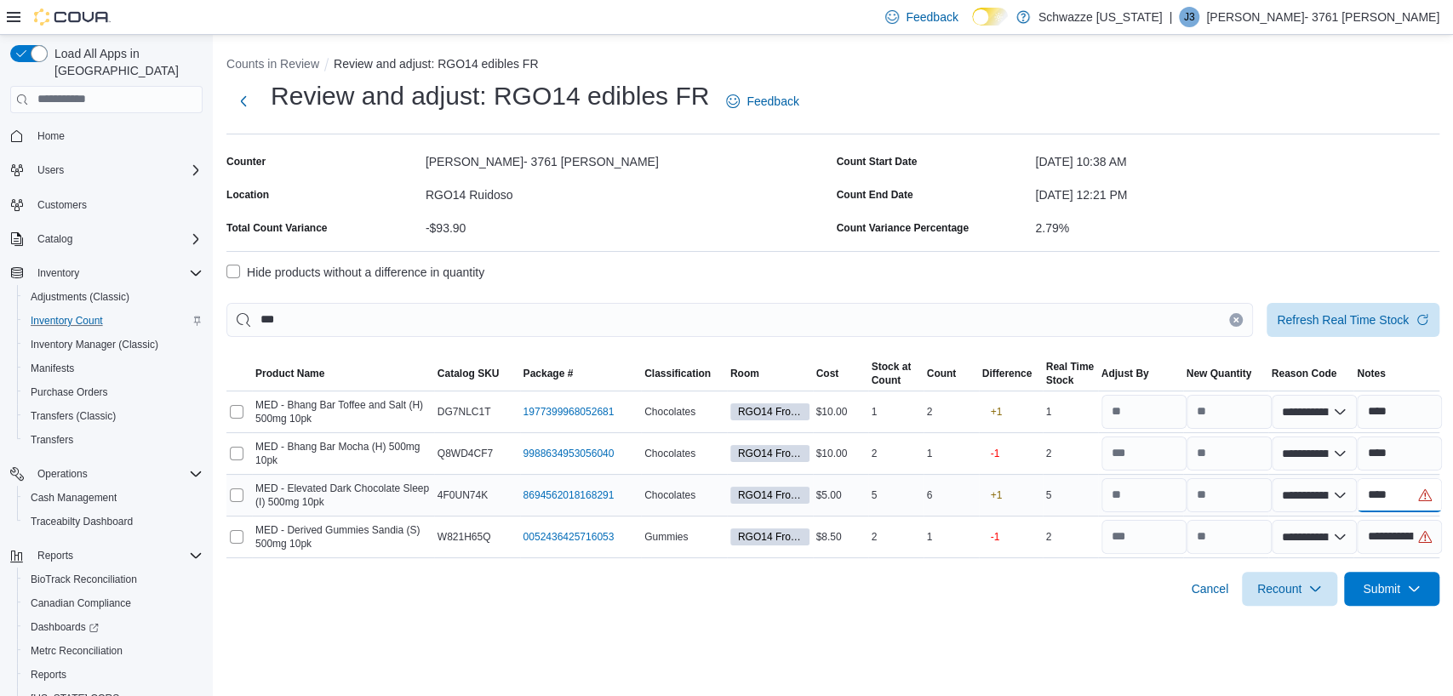
click at [1398, 496] on input "****" at bounding box center [1399, 495] width 85 height 34
click at [713, 301] on div at bounding box center [832, 293] width 1213 height 20
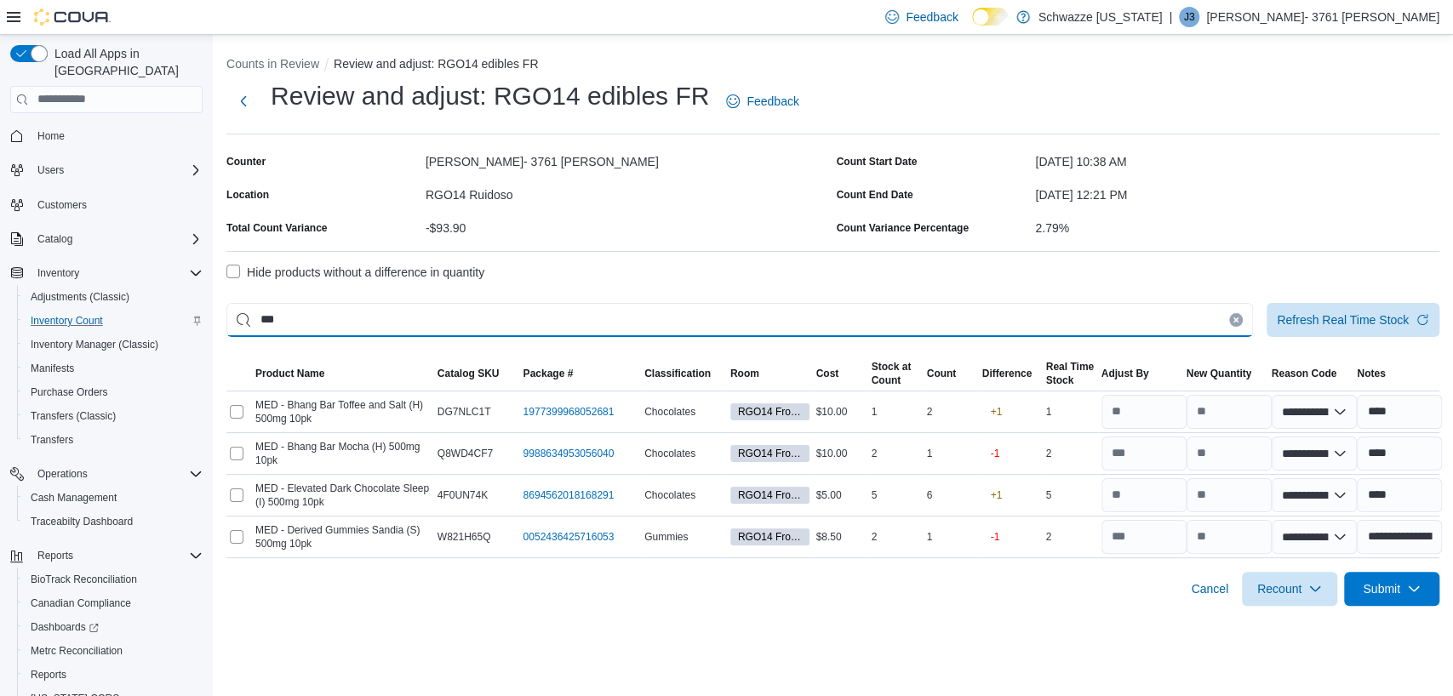
click at [715, 317] on input "***" at bounding box center [739, 320] width 1027 height 34
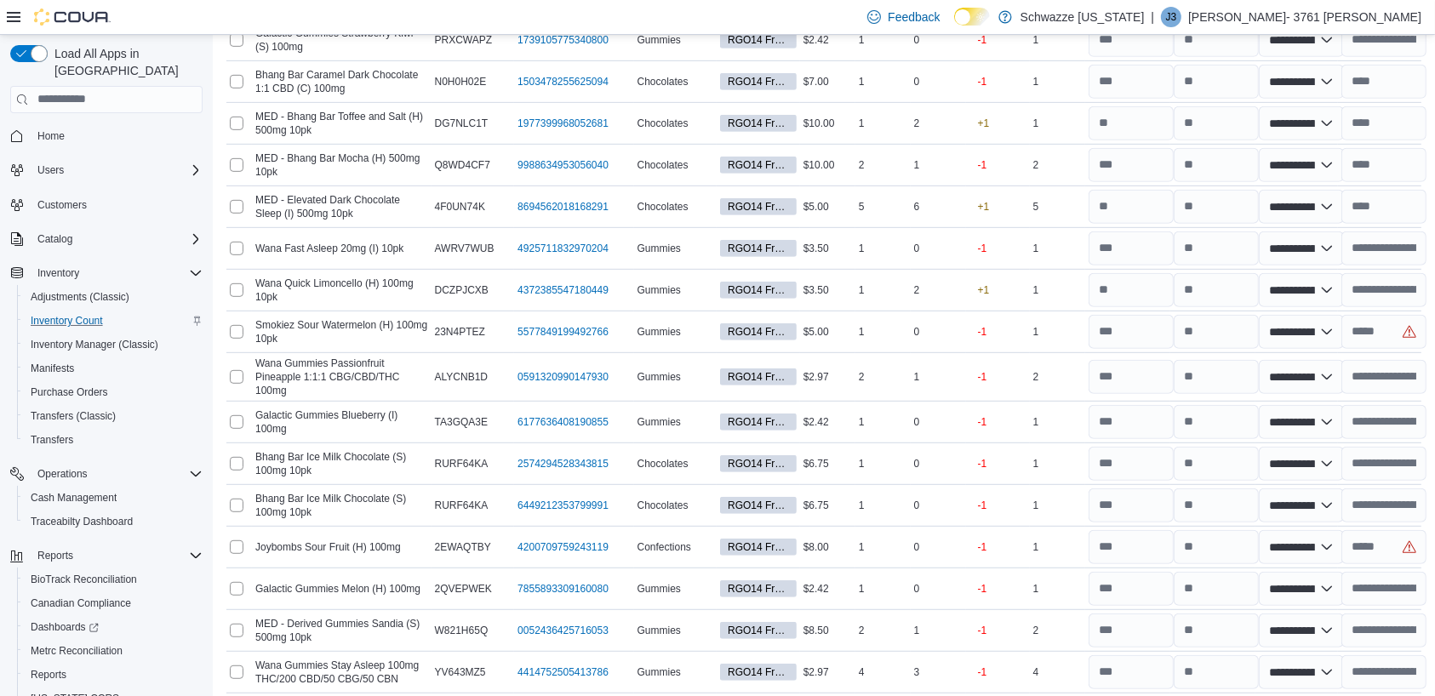
scroll to position [886, 0]
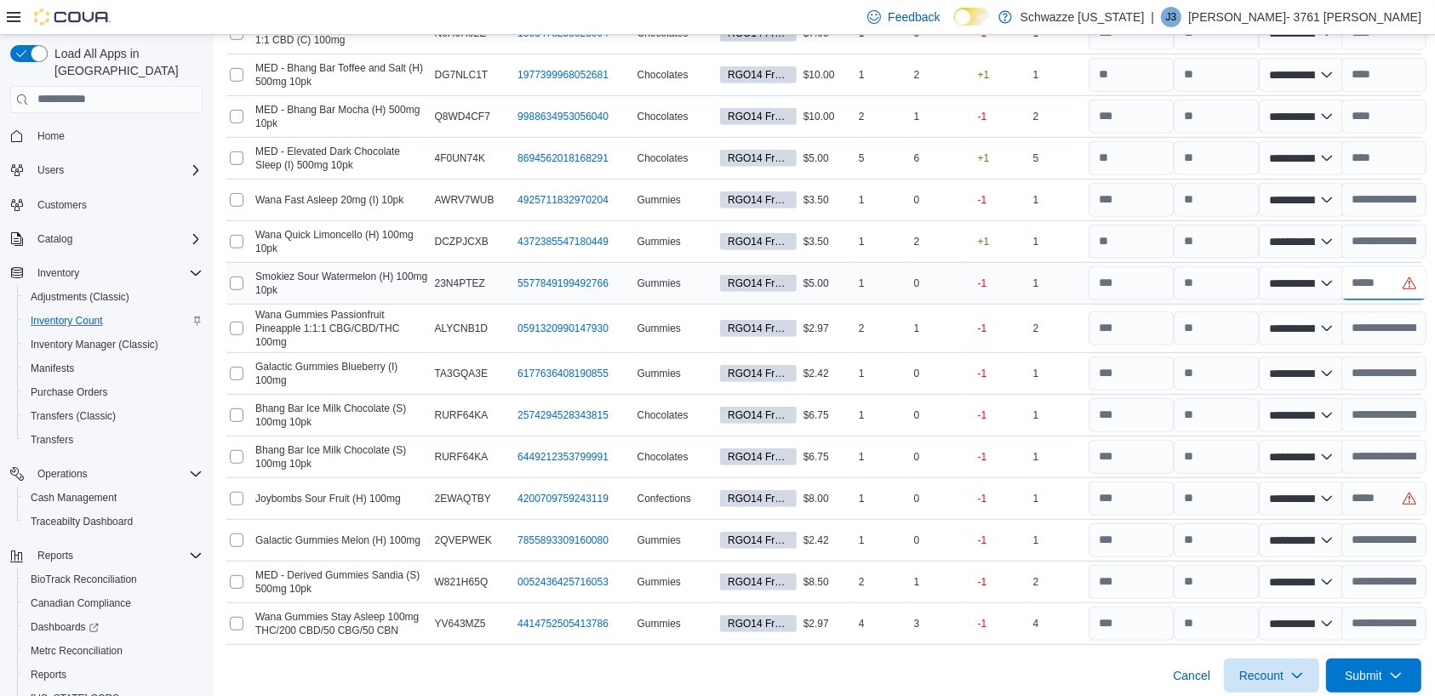
click at [1401, 272] on input "text" at bounding box center [1384, 283] width 85 height 34
click at [1410, 491] on input "text" at bounding box center [1384, 499] width 85 height 34
click at [1382, 667] on span "Submit" at bounding box center [1363, 675] width 37 height 17
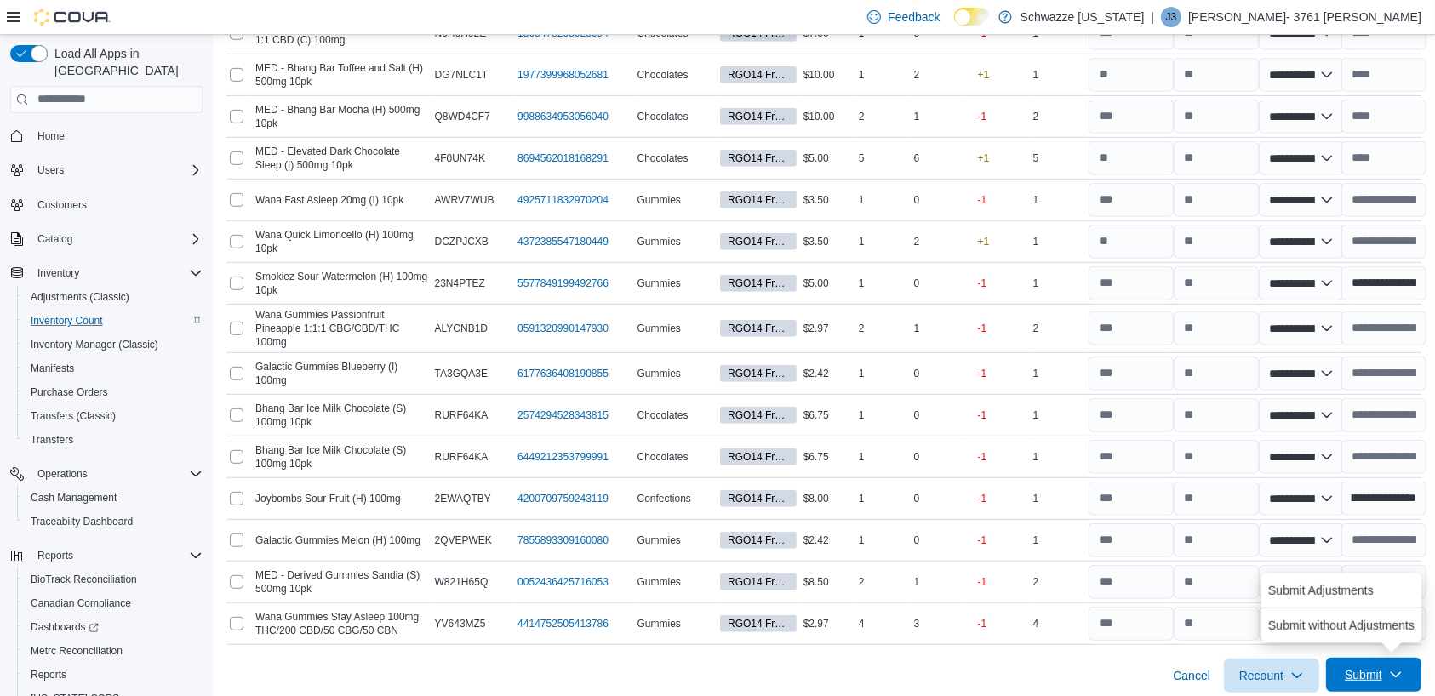
scroll to position [0, 0]
click at [1354, 595] on span "Submit Adjustments" at bounding box center [1321, 590] width 106 height 17
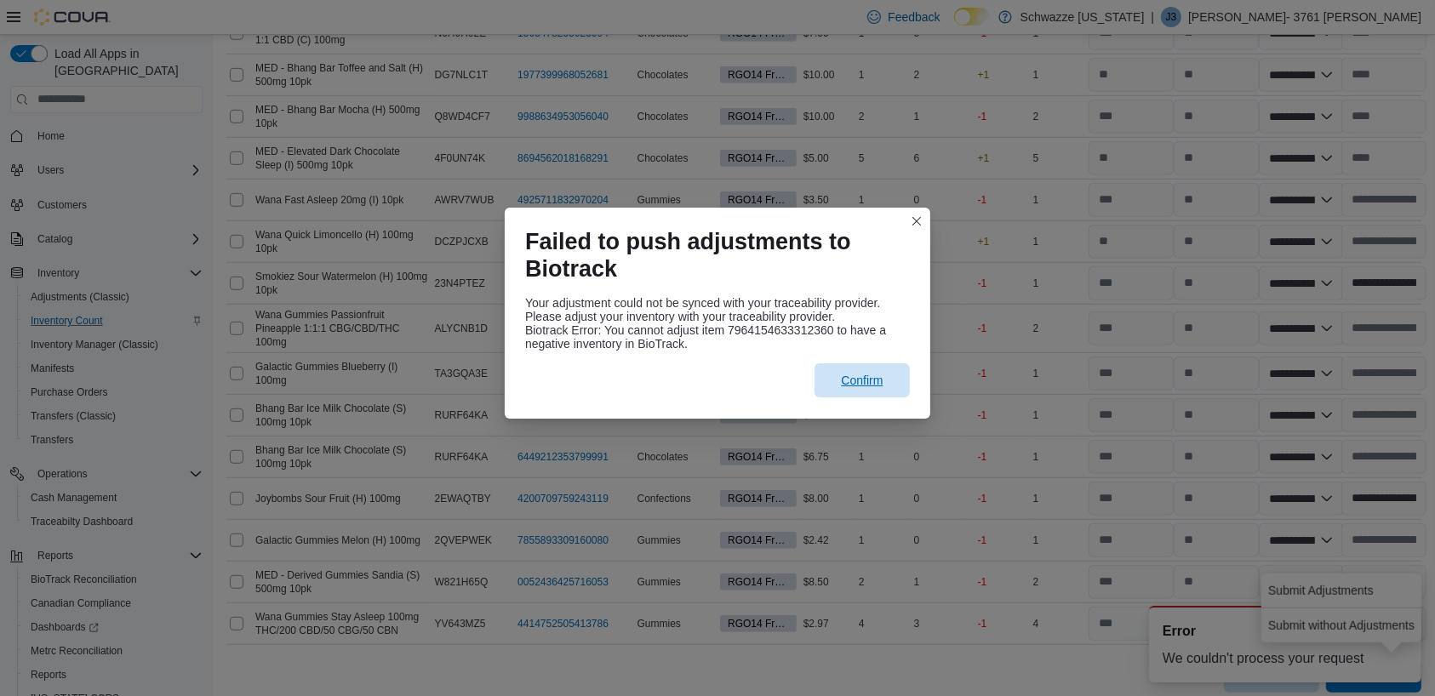
click at [842, 376] on span "Confirm" at bounding box center [862, 380] width 42 height 17
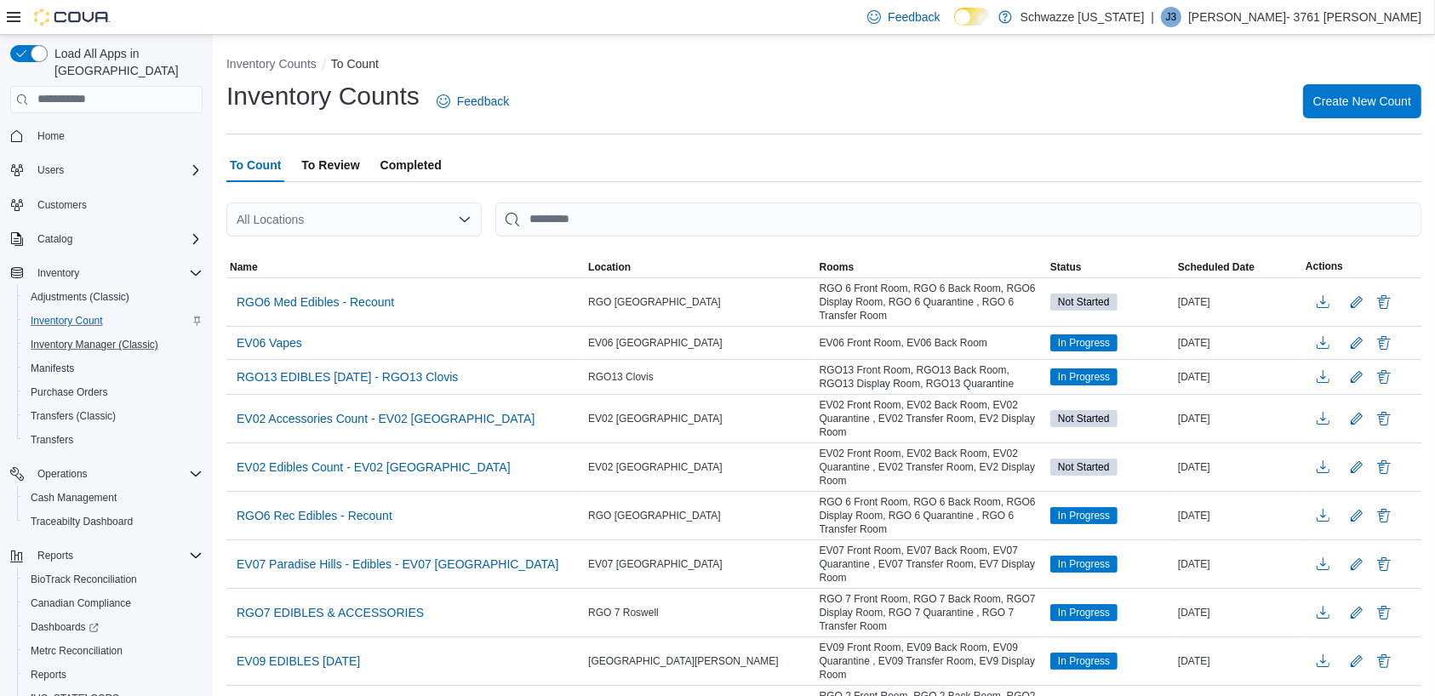
click at [89, 333] on button "Inventory Manager (Classic)" at bounding box center [113, 345] width 192 height 24
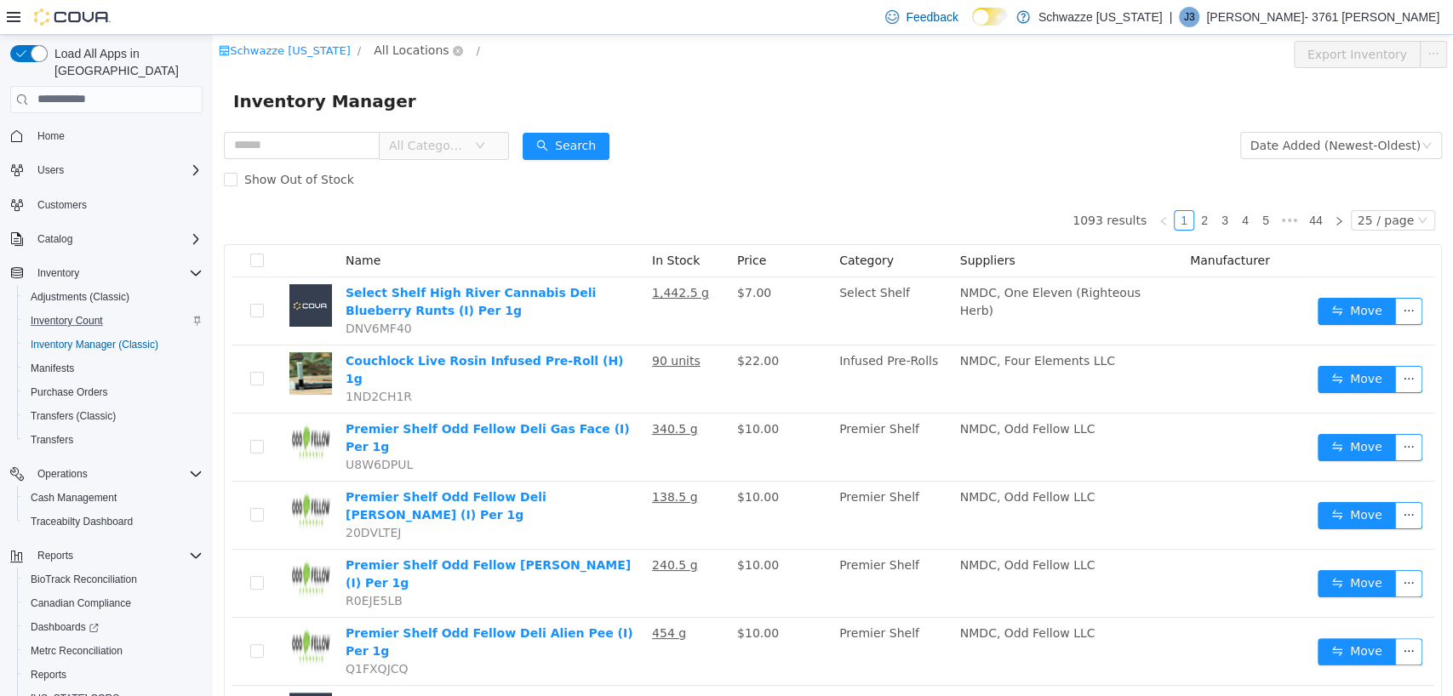
click at [414, 49] on span "All Locations" at bounding box center [411, 49] width 75 height 19
click at [461, 180] on span "RGO14 Ruidoso" at bounding box center [465, 171] width 101 height 23
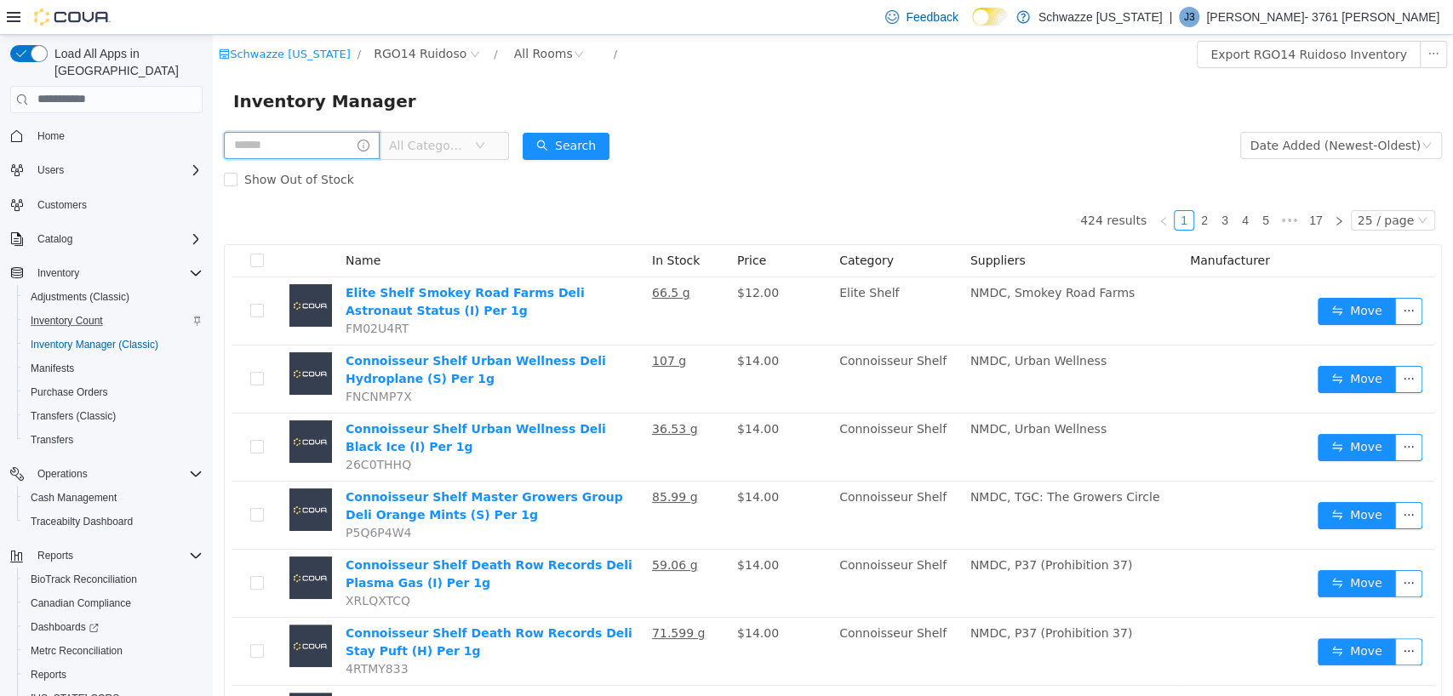
click at [328, 150] on input "text" at bounding box center [302, 144] width 156 height 27
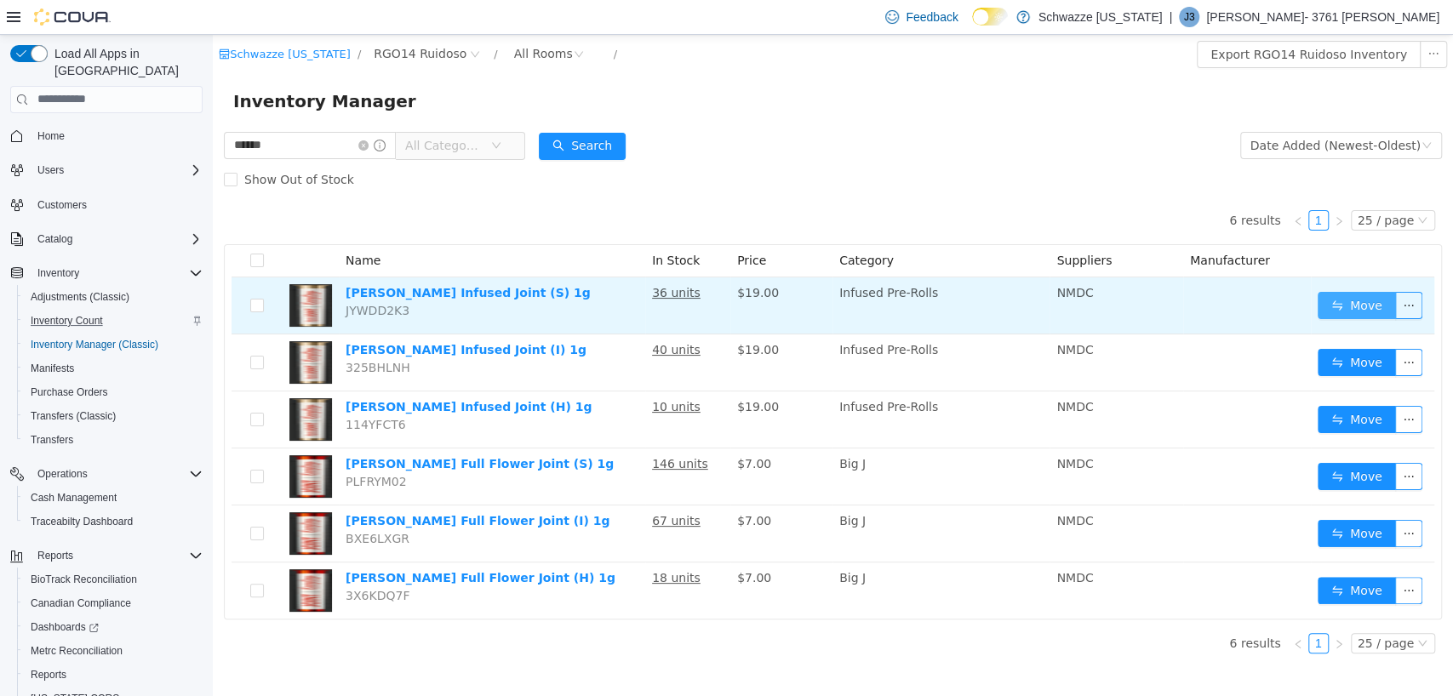
click at [1373, 303] on button "Move" at bounding box center [1357, 304] width 78 height 27
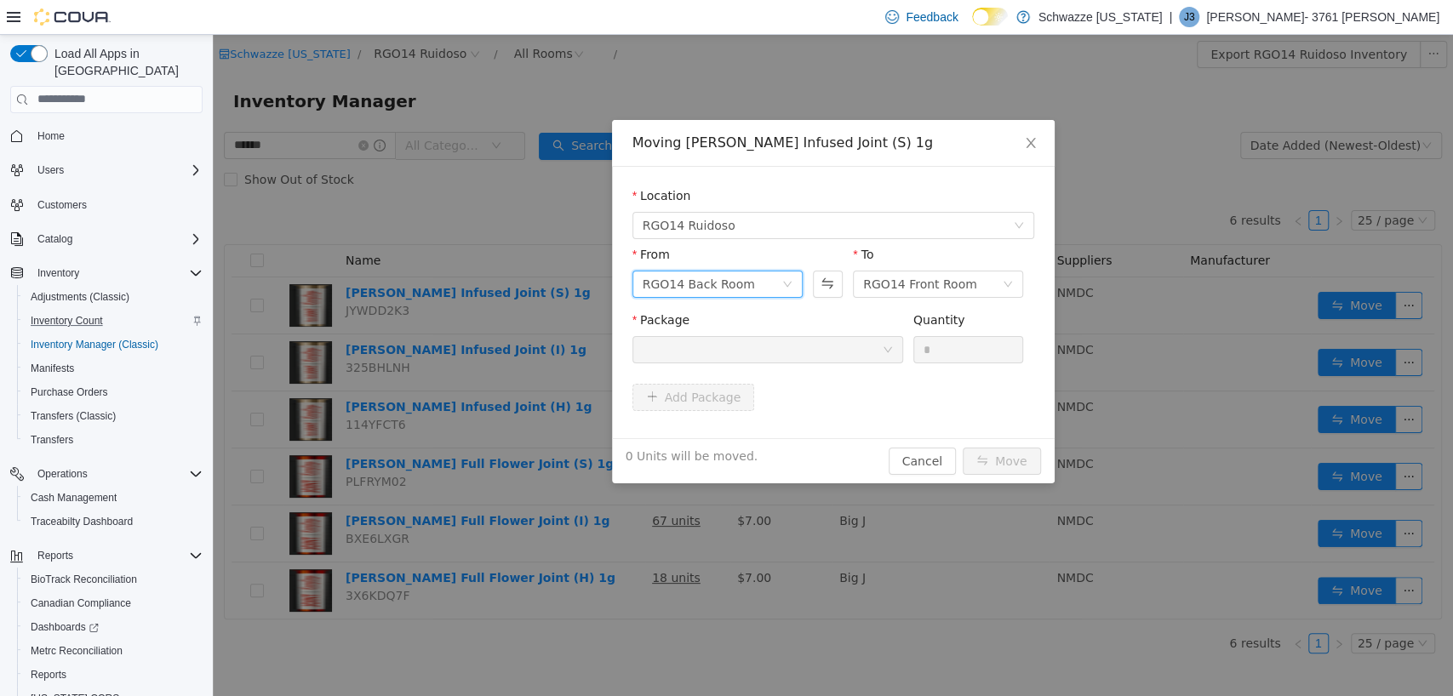
click at [700, 282] on div "RGO14 Back Room" at bounding box center [699, 284] width 112 height 26
click at [701, 346] on li "RGO14 Front Room" at bounding box center [717, 344] width 170 height 27
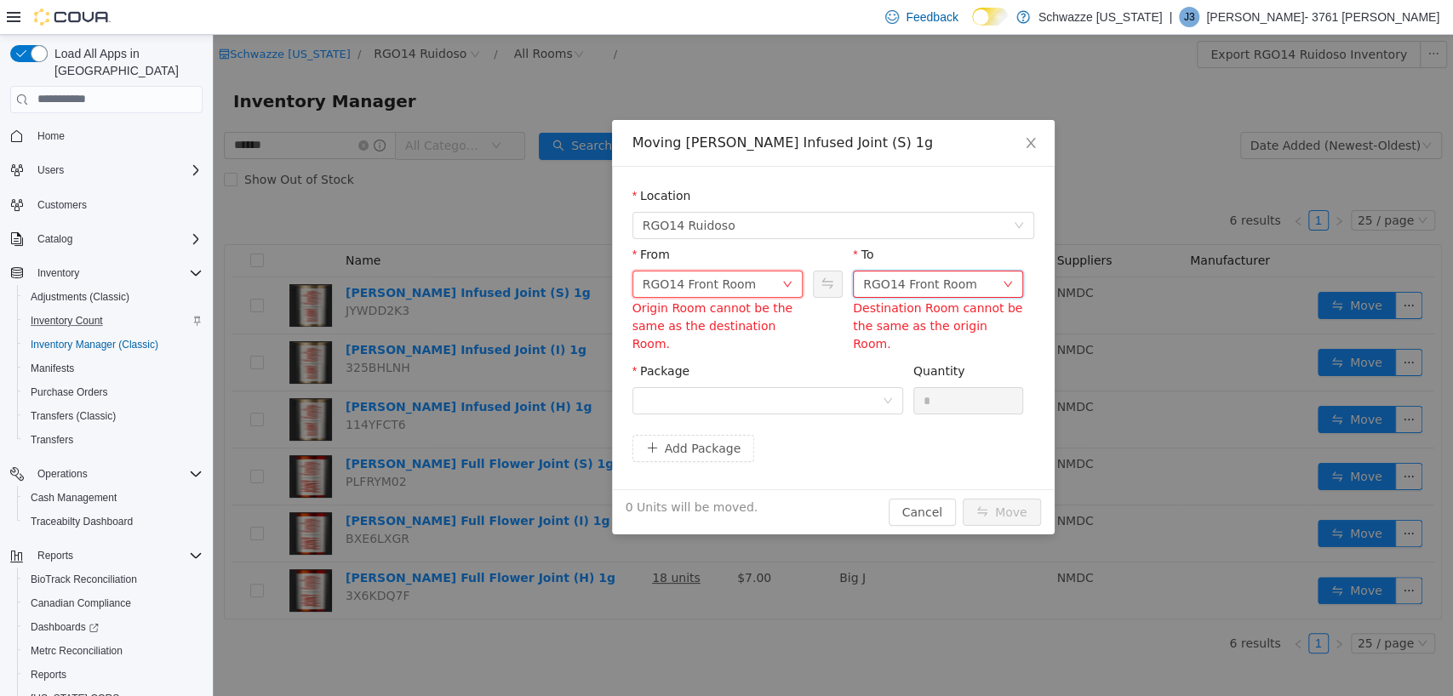
click at [914, 276] on div "RGO14 Front Room" at bounding box center [920, 284] width 114 height 26
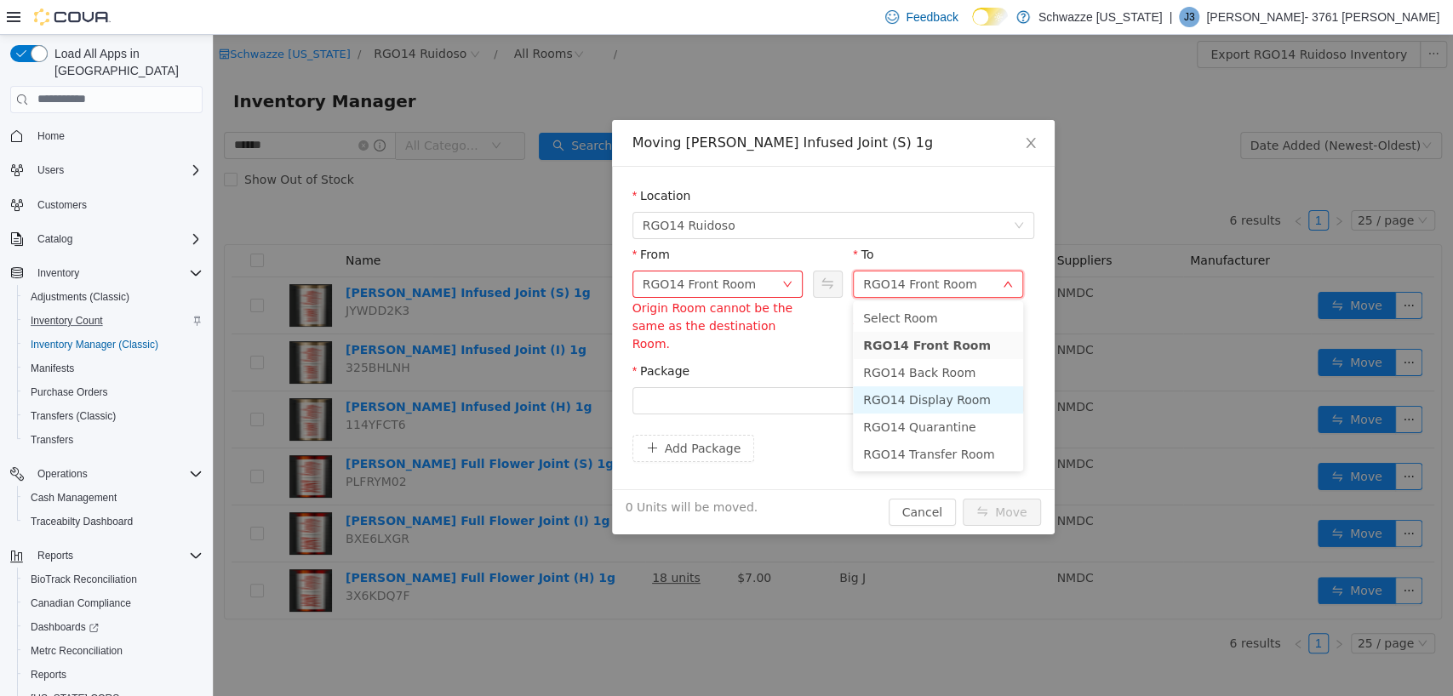
click at [913, 394] on li "RGO14 Display Room" at bounding box center [938, 399] width 170 height 27
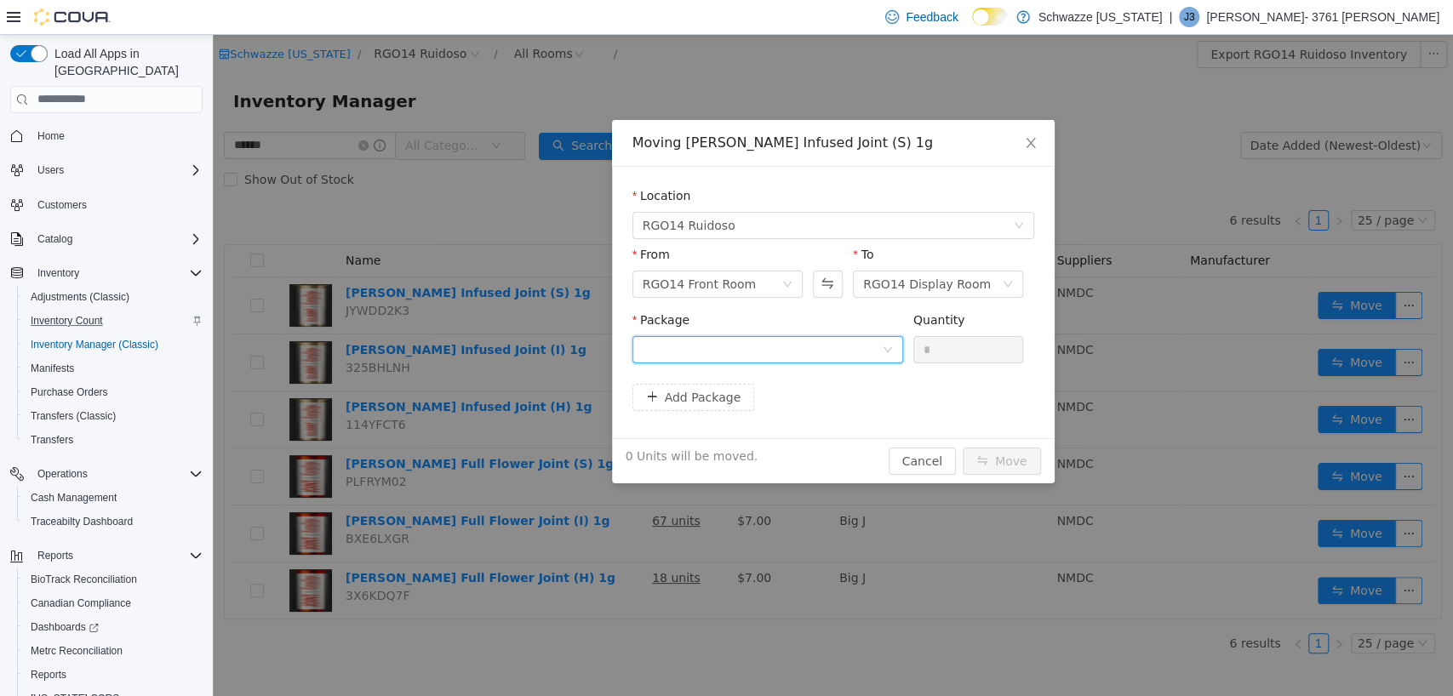
click at [749, 347] on div at bounding box center [762, 349] width 239 height 26
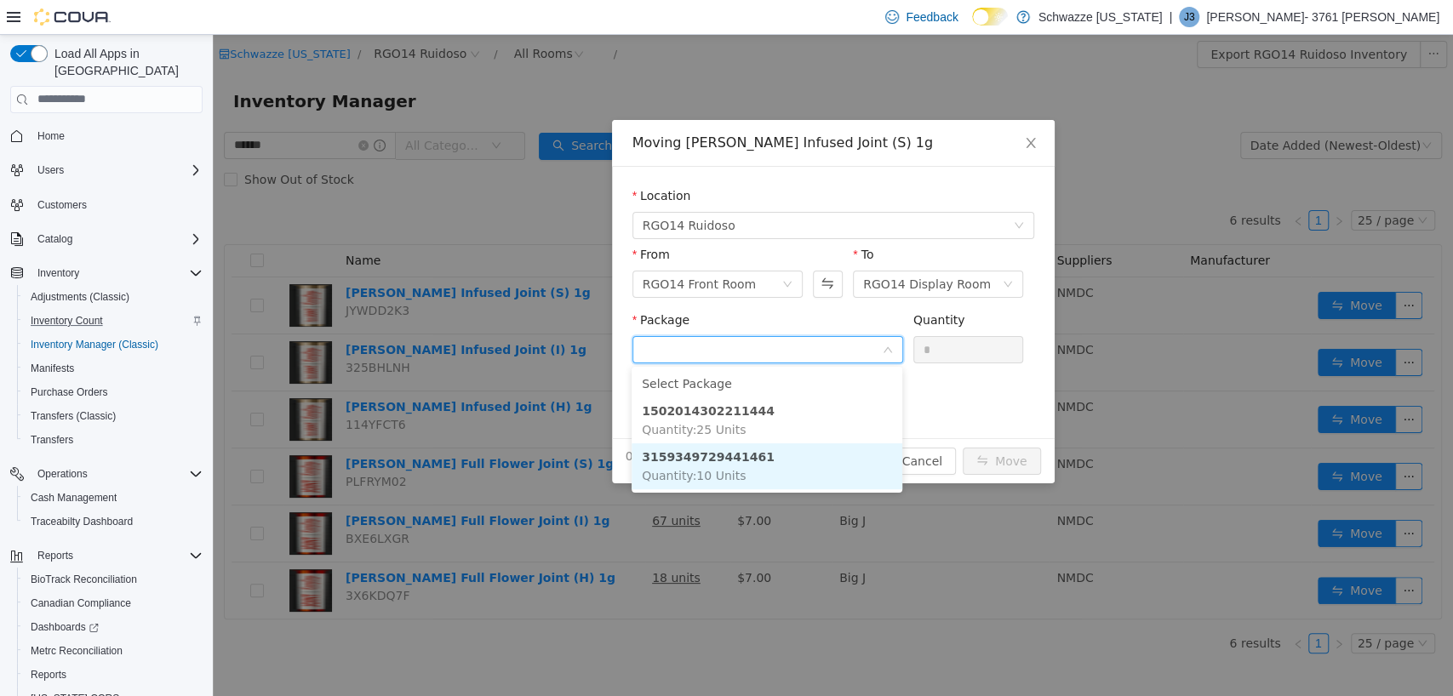
click at [746, 463] on strong "3159349729441461" at bounding box center [708, 456] width 133 height 14
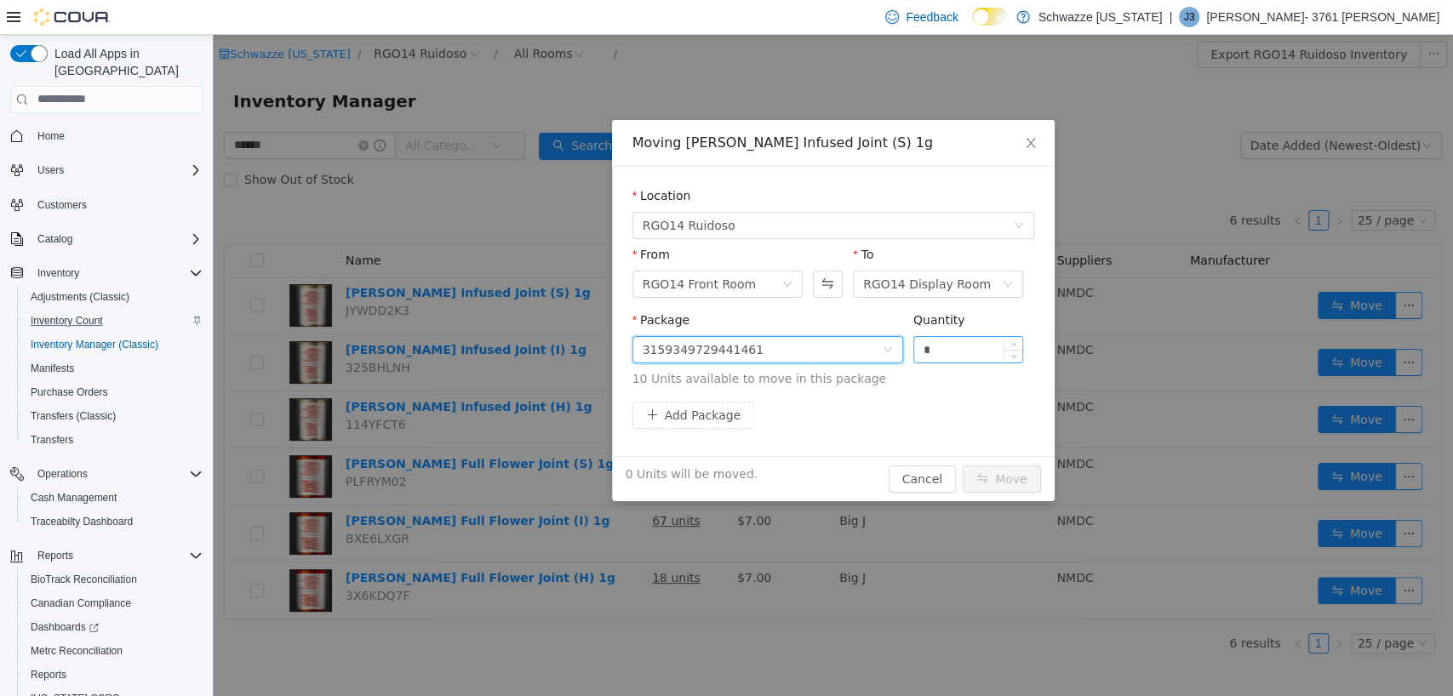
click at [953, 350] on input "*" at bounding box center [968, 349] width 109 height 26
click at [995, 473] on button "Move" at bounding box center [1002, 478] width 78 height 27
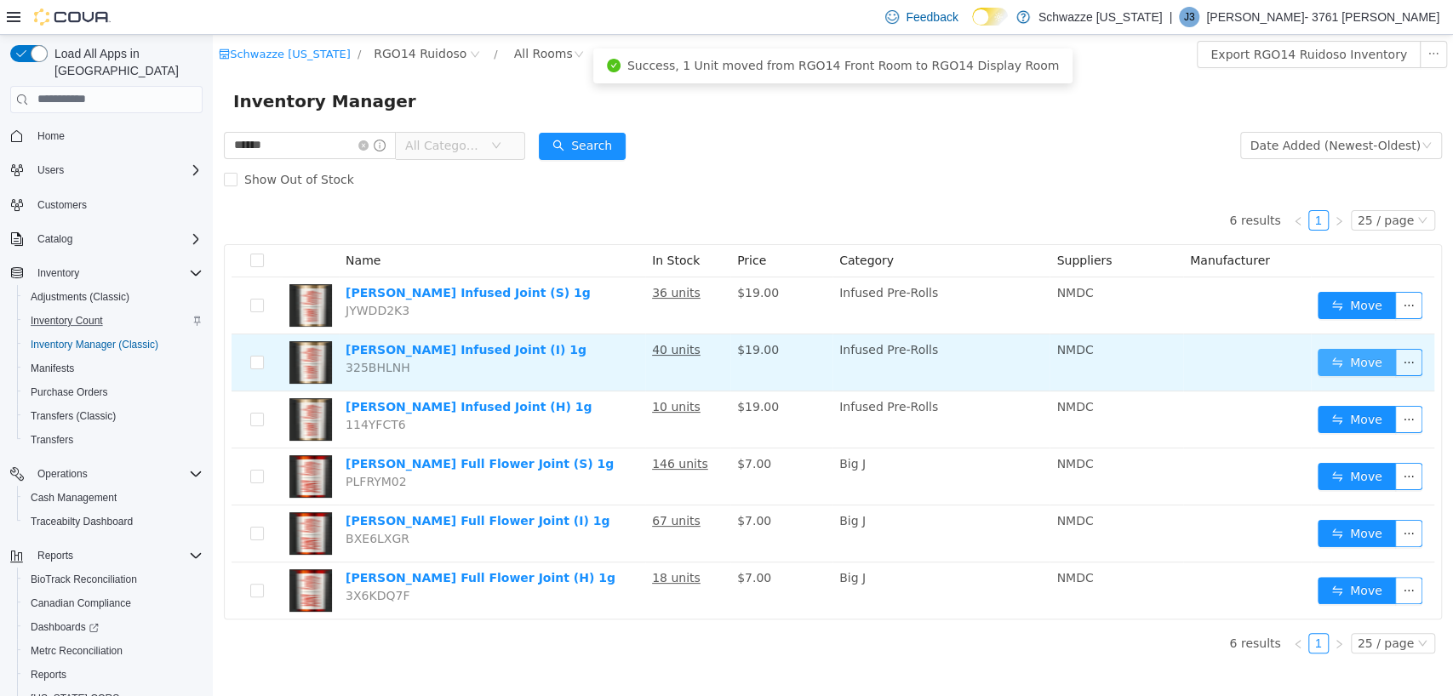
click at [1355, 364] on button "Move" at bounding box center [1357, 361] width 78 height 27
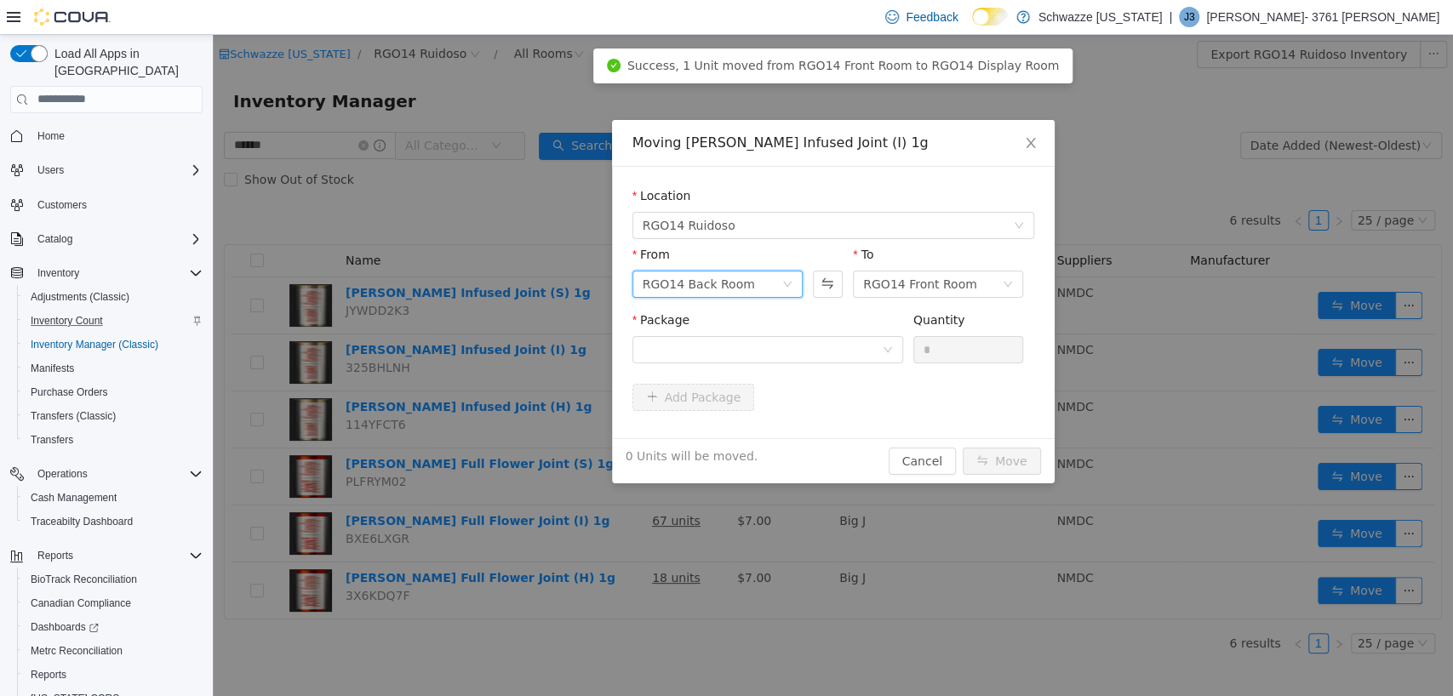
click at [708, 289] on div "RGO14 Back Room" at bounding box center [699, 284] width 112 height 26
click at [717, 335] on li "RGO14 Front Room" at bounding box center [717, 344] width 170 height 27
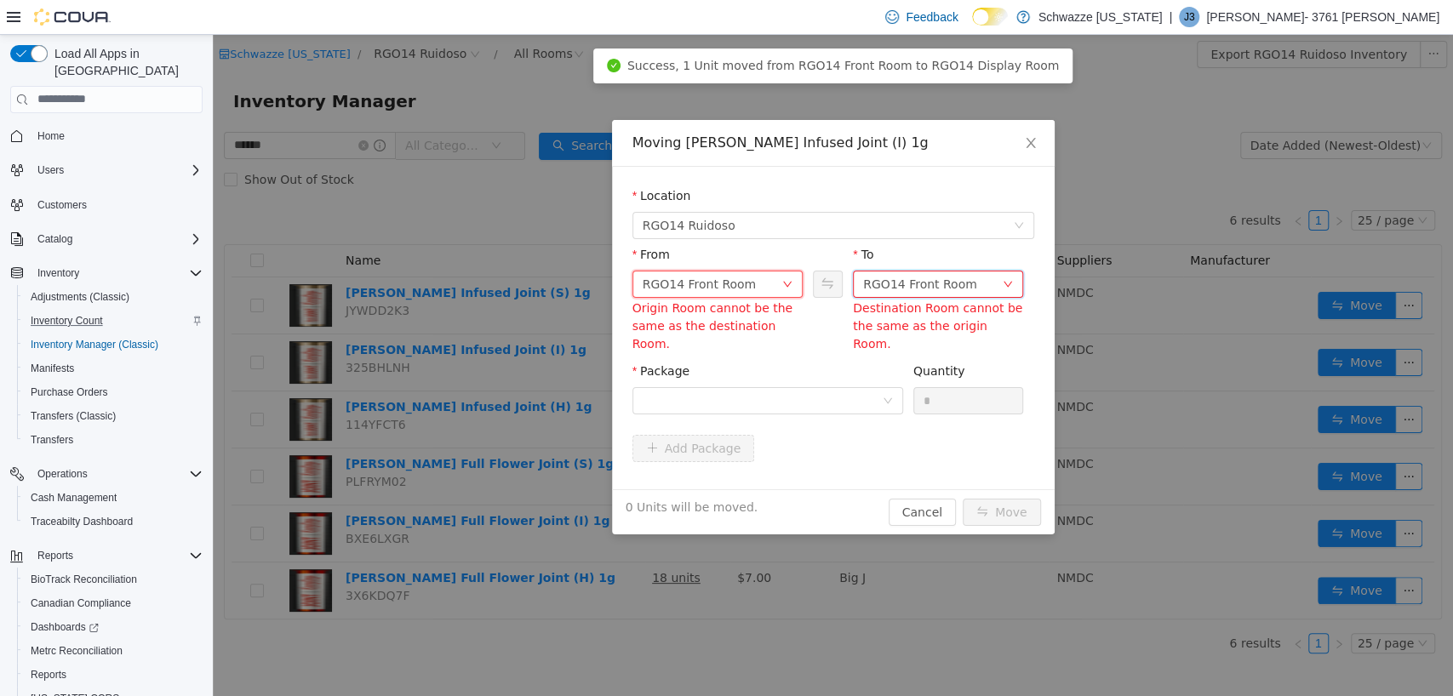
click at [955, 278] on div "RGO14 Front Room" at bounding box center [920, 284] width 114 height 26
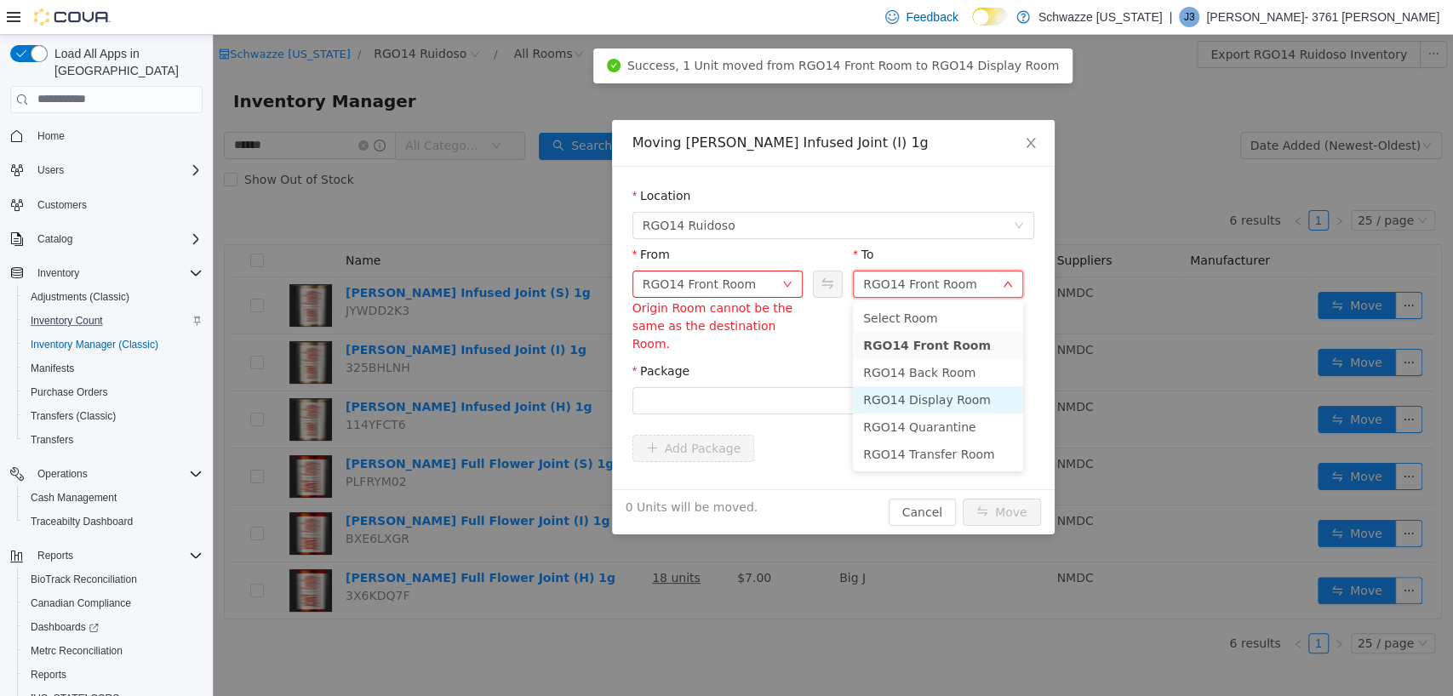
click at [929, 398] on li "RGO14 Display Room" at bounding box center [938, 399] width 170 height 27
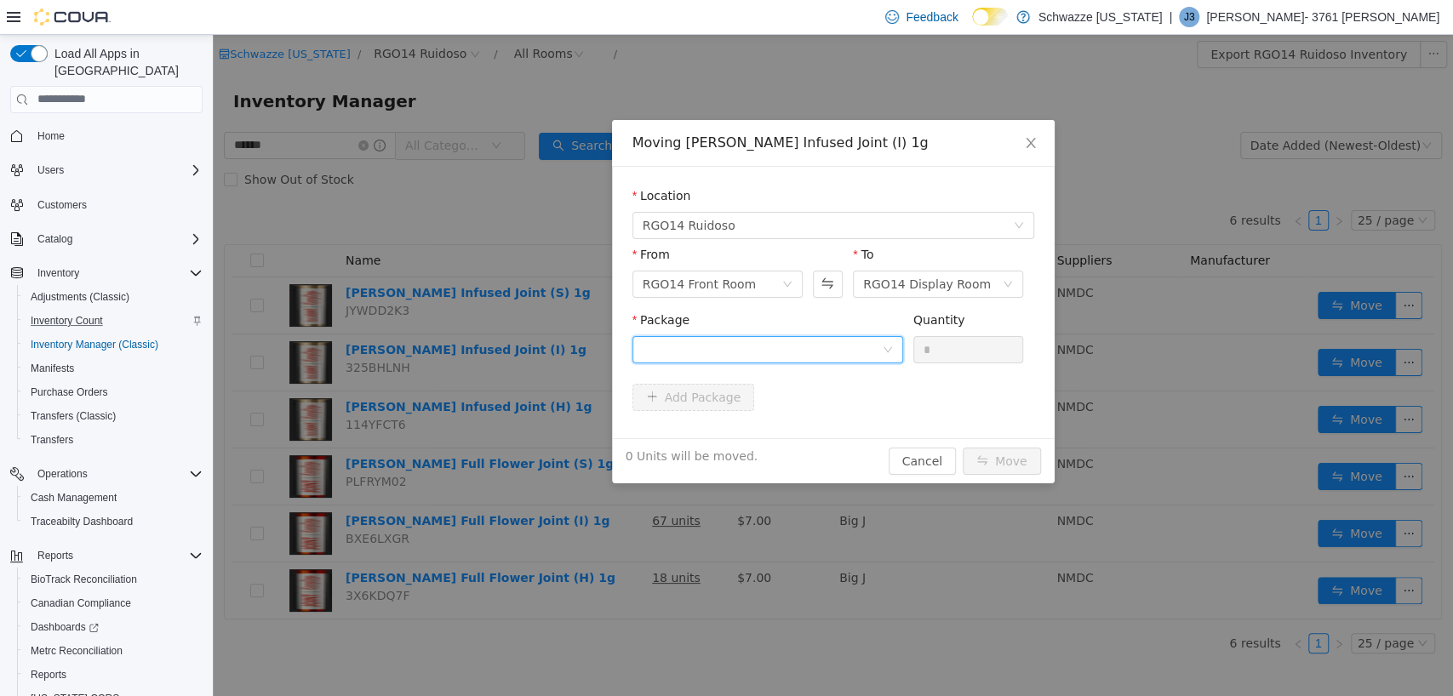
click at [744, 360] on div at bounding box center [762, 349] width 239 height 26
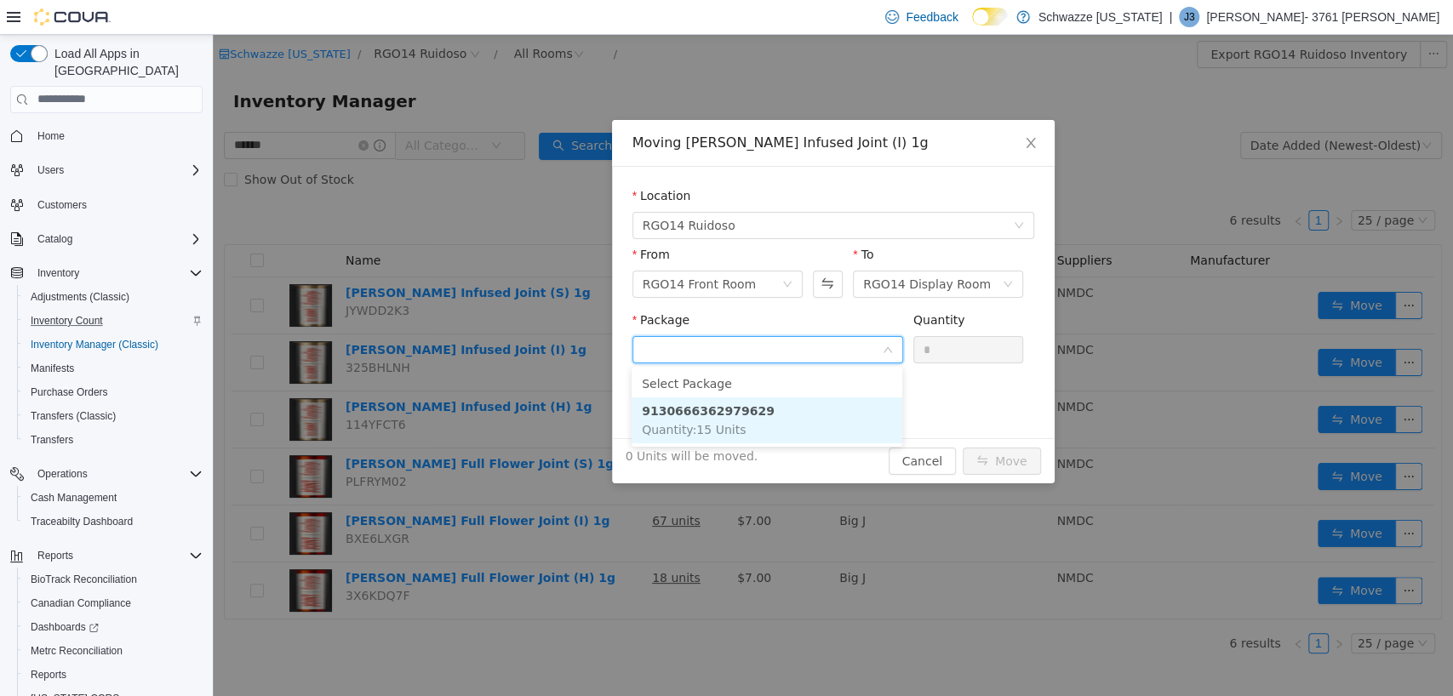
click at [747, 421] on li "9130666362979629 Quantity : 15 Units" at bounding box center [767, 420] width 271 height 46
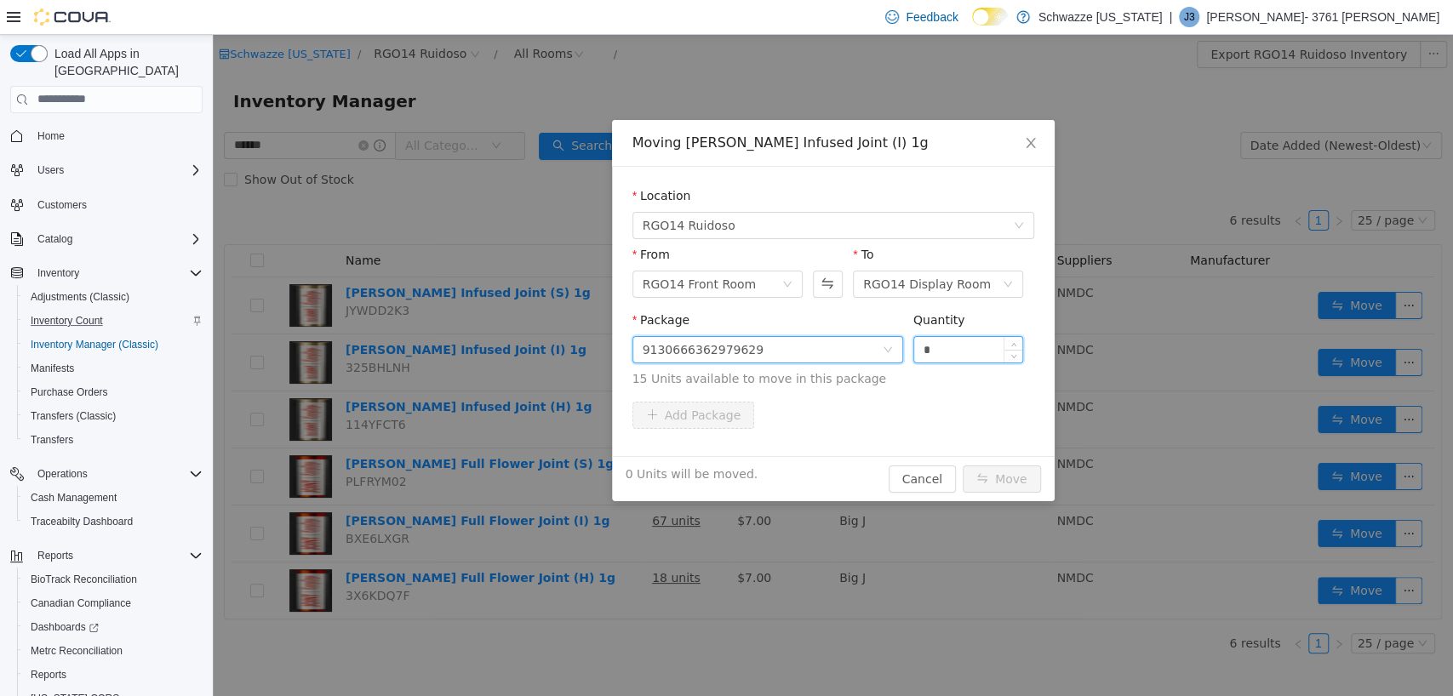
click at [953, 344] on input "*" at bounding box center [968, 349] width 109 height 26
click at [997, 468] on button "Move" at bounding box center [1002, 478] width 78 height 27
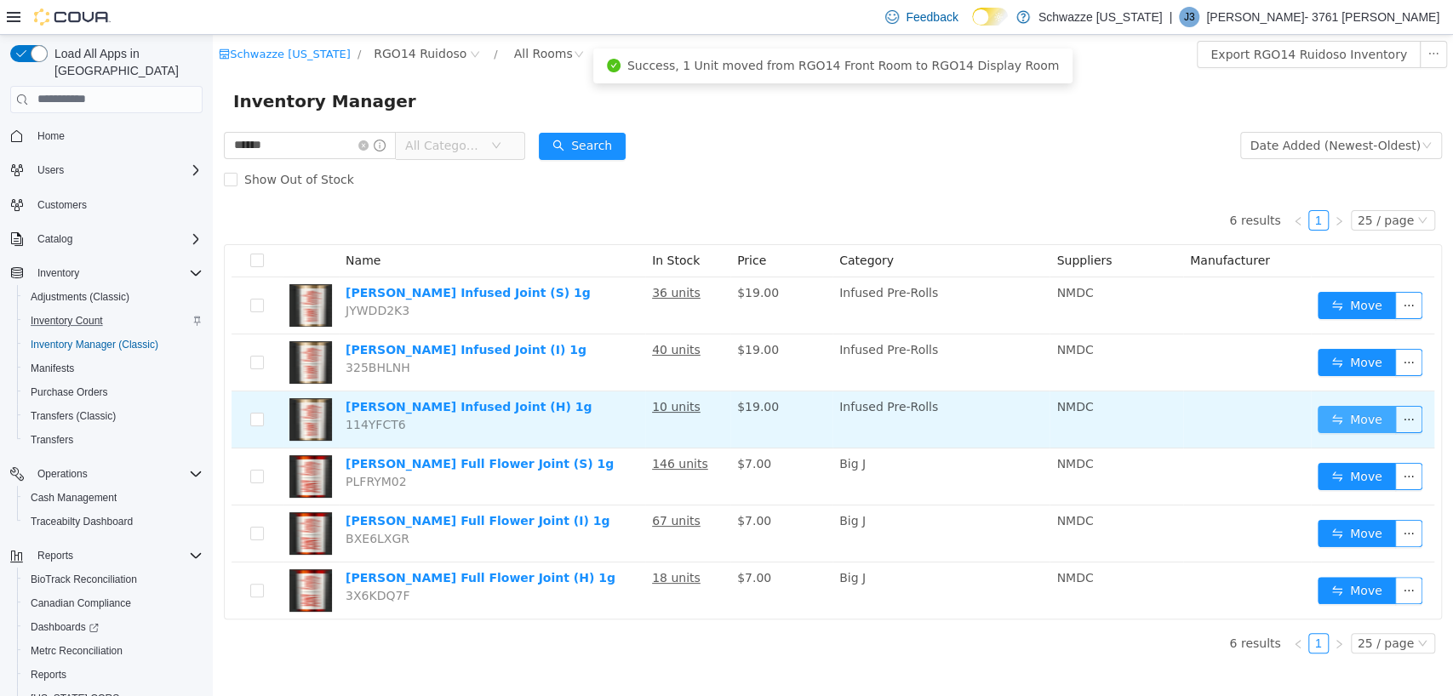
click at [1370, 411] on button "Move" at bounding box center [1357, 418] width 78 height 27
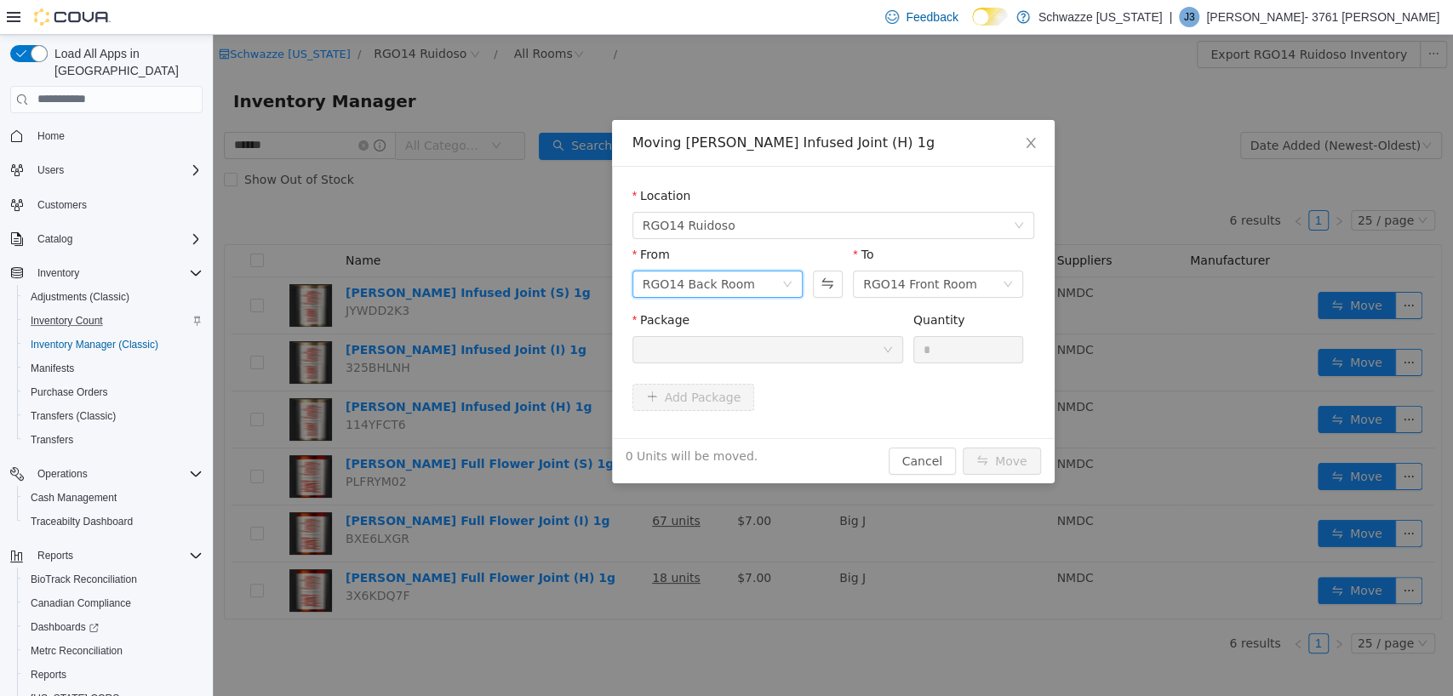
click at [739, 284] on div "RGO14 Back Room" at bounding box center [699, 284] width 112 height 26
click at [725, 333] on li "RGO14 Front Room" at bounding box center [717, 344] width 170 height 27
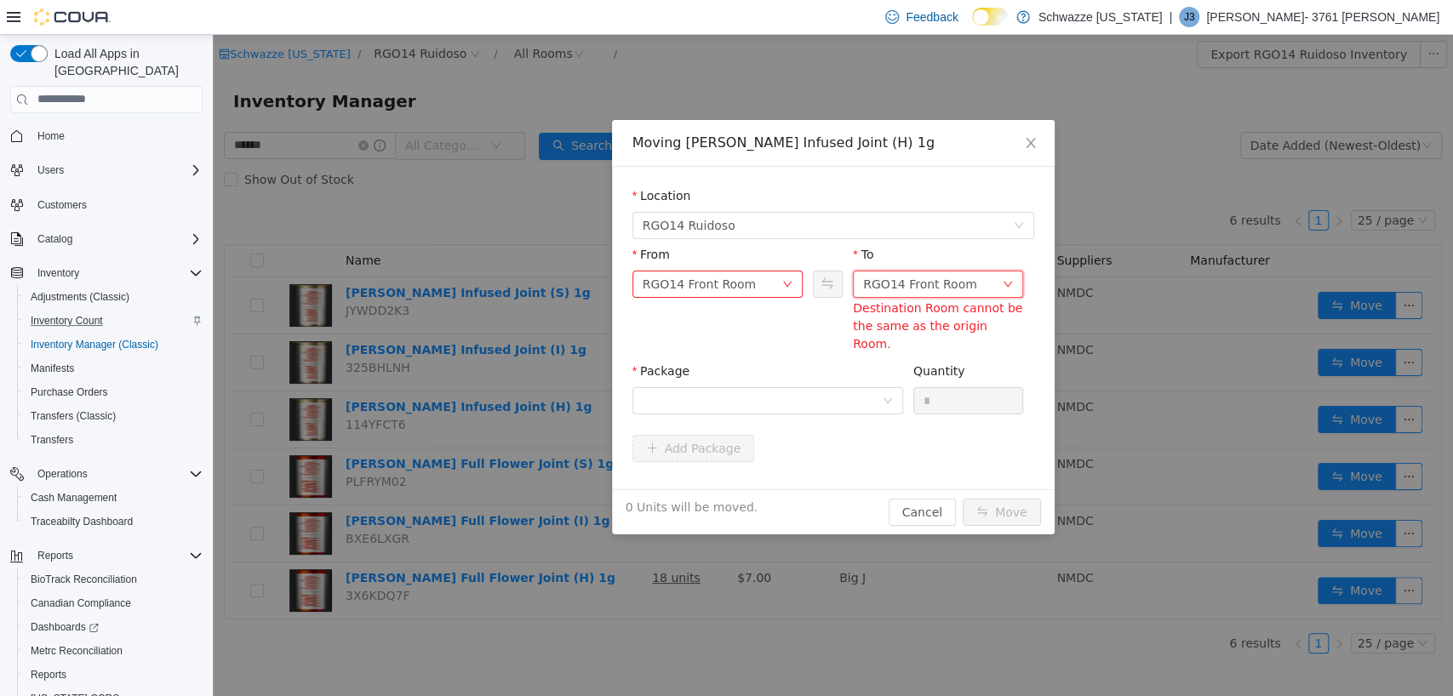
click at [902, 286] on div "RGO14 Front Room" at bounding box center [920, 284] width 114 height 26
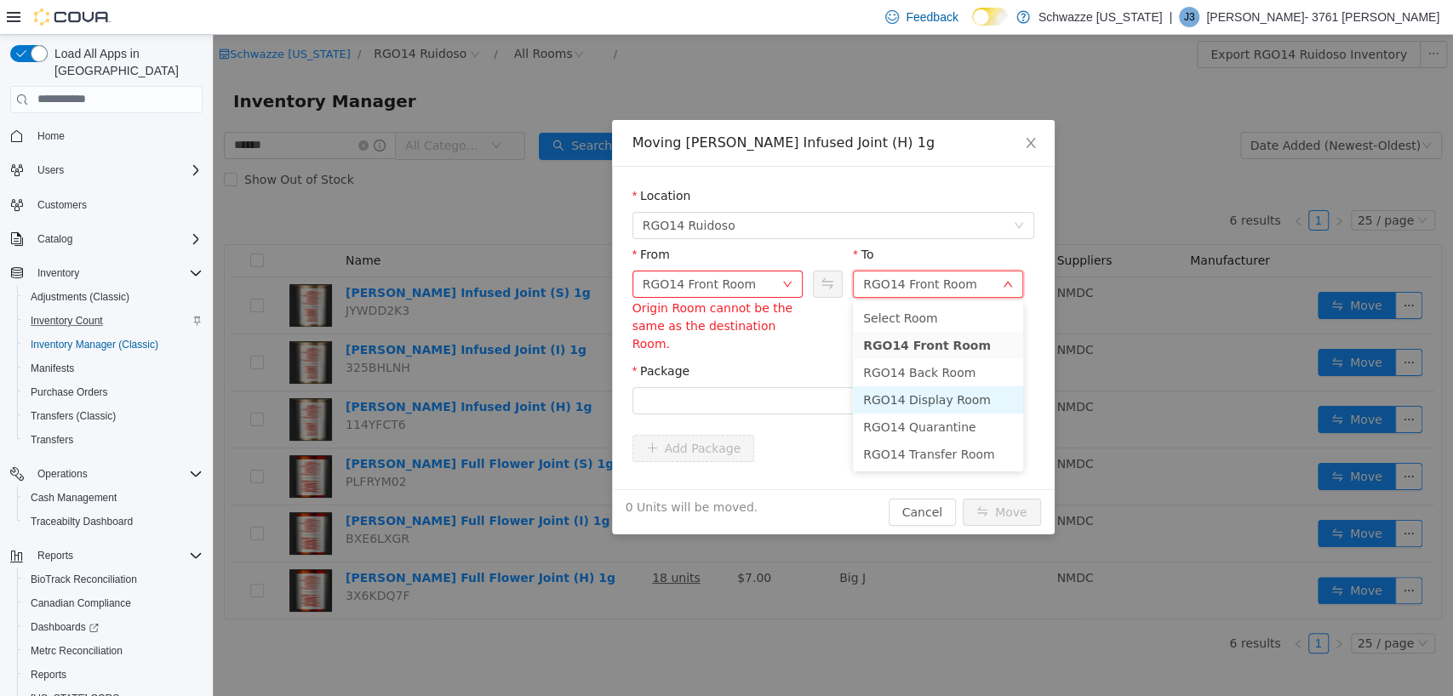
click at [932, 395] on li "RGO14 Display Room" at bounding box center [938, 399] width 170 height 27
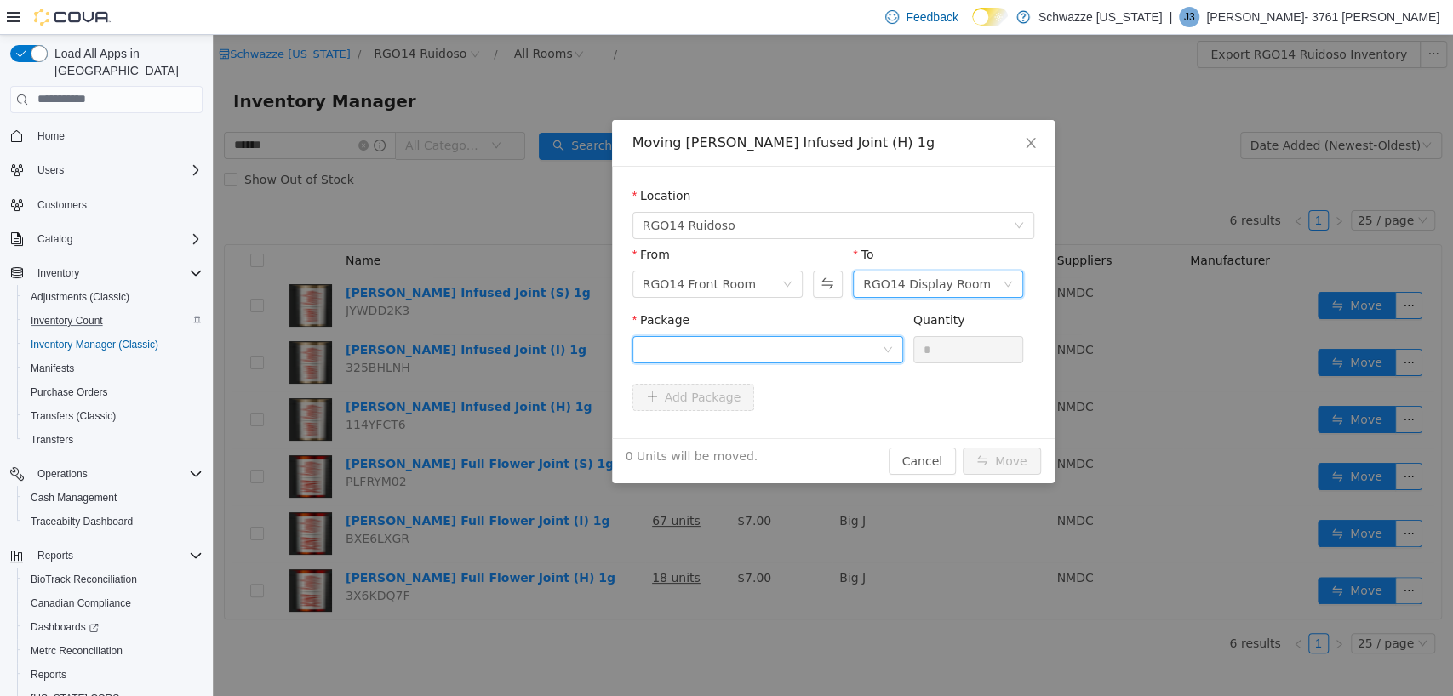
click at [747, 345] on div at bounding box center [762, 349] width 239 height 26
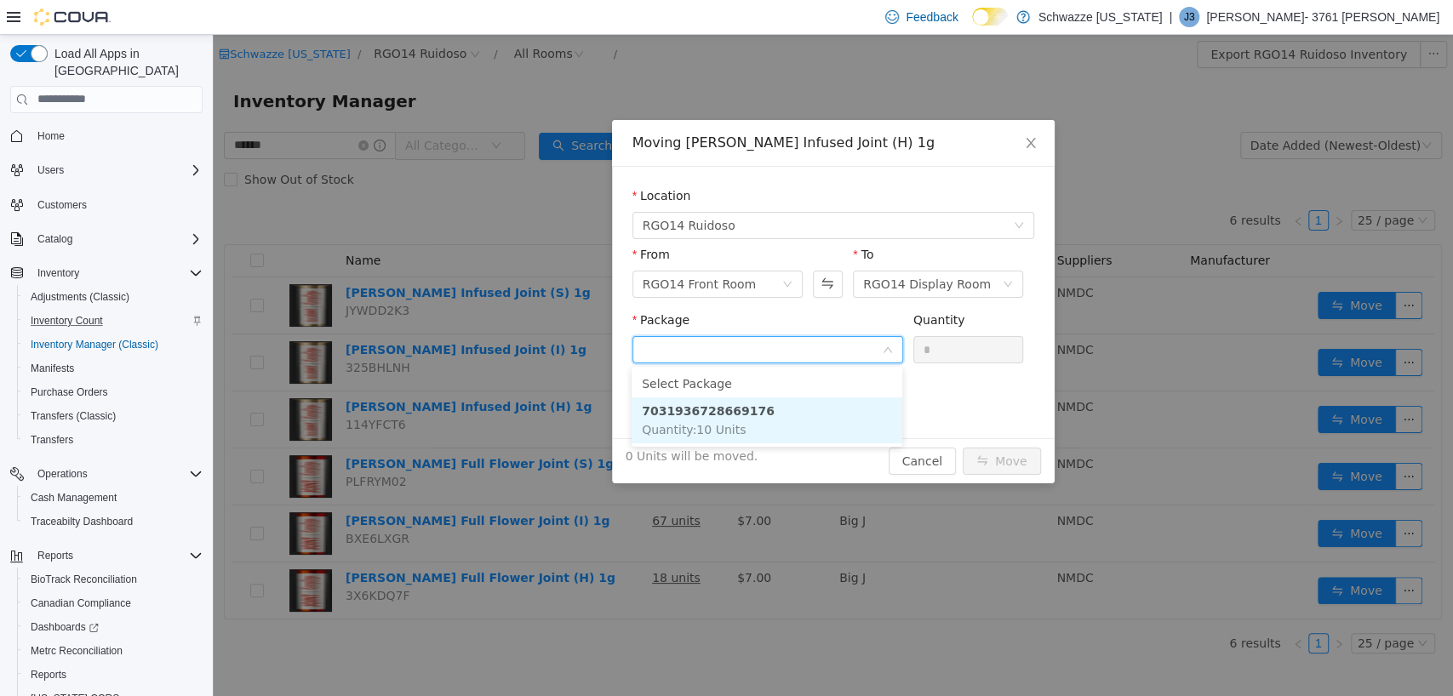
click at [763, 418] on li "7031936728669176 Quantity : 10 Units" at bounding box center [767, 420] width 271 height 46
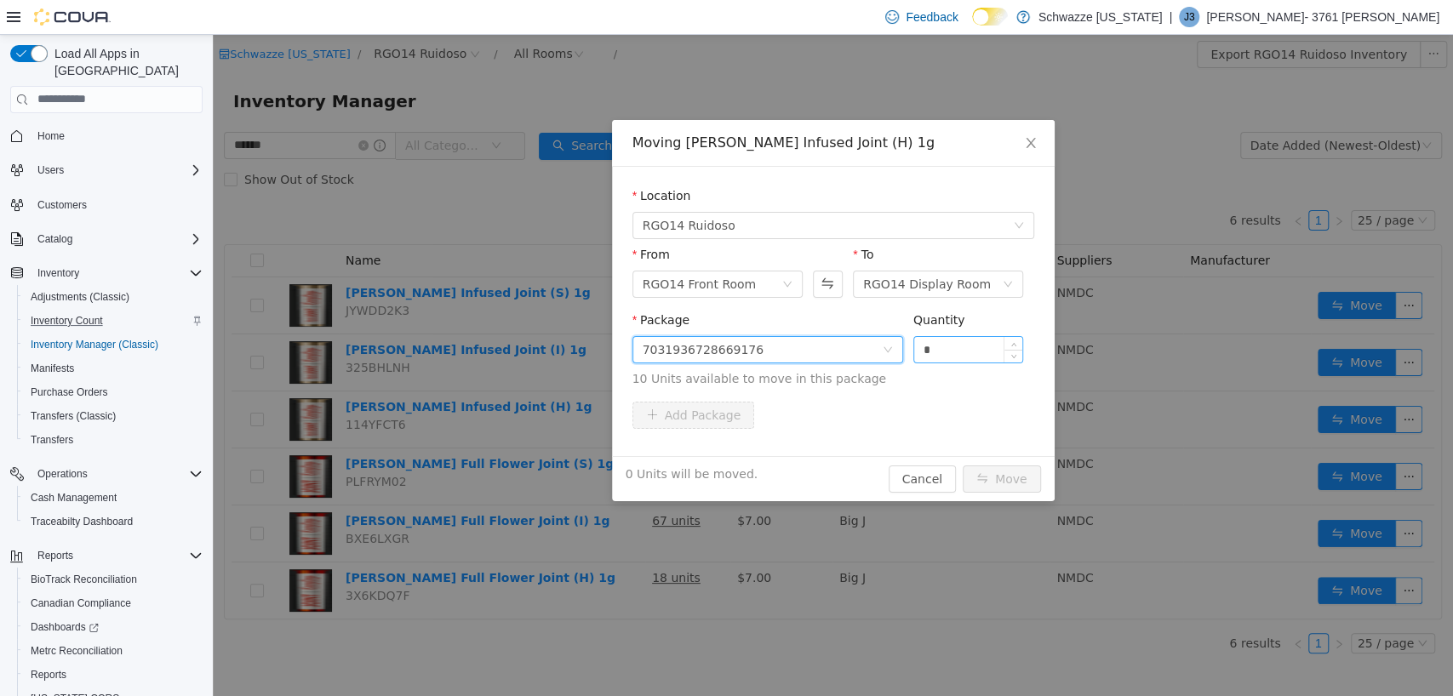
click at [938, 352] on input "*" at bounding box center [968, 349] width 109 height 26
click at [999, 472] on button "Move" at bounding box center [1002, 478] width 78 height 27
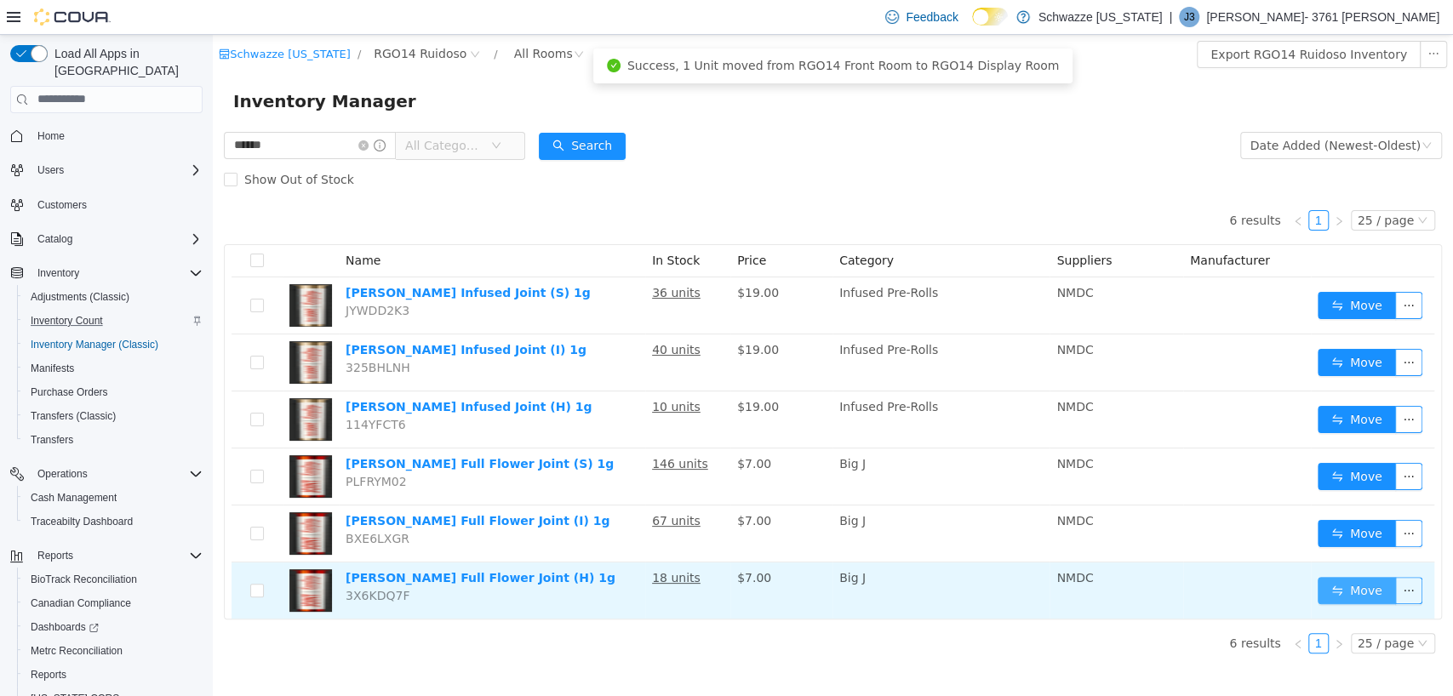
click at [1355, 581] on button "Move" at bounding box center [1357, 589] width 78 height 27
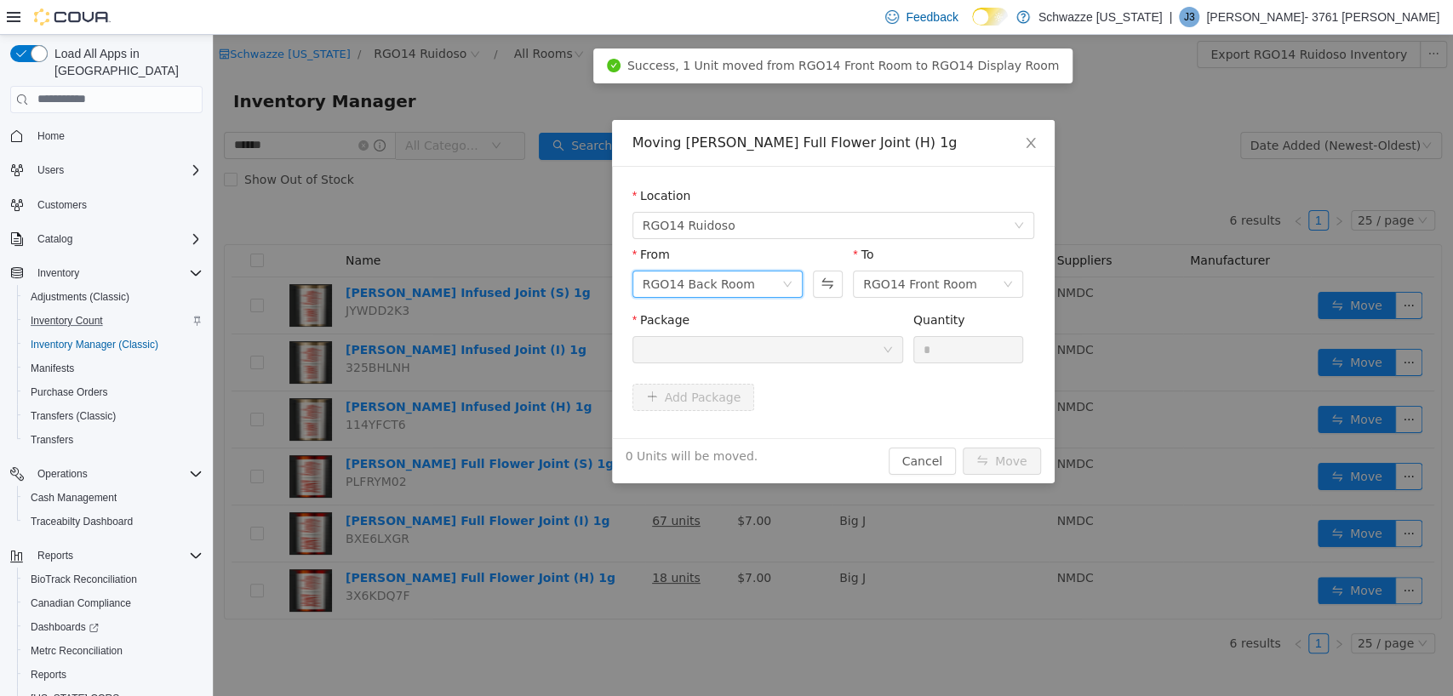
click at [693, 295] on div "RGO14 Back Room" at bounding box center [699, 284] width 112 height 26
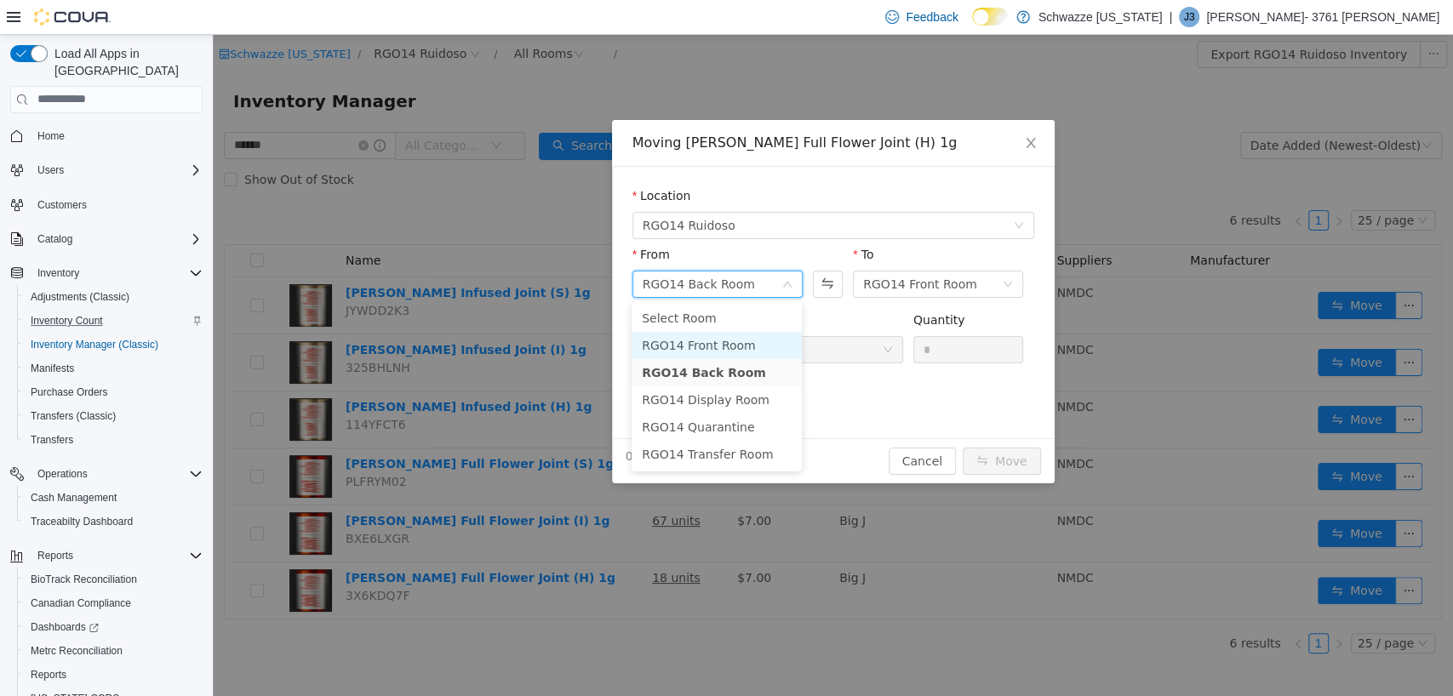
click at [701, 342] on li "RGO14 Front Room" at bounding box center [717, 344] width 170 height 27
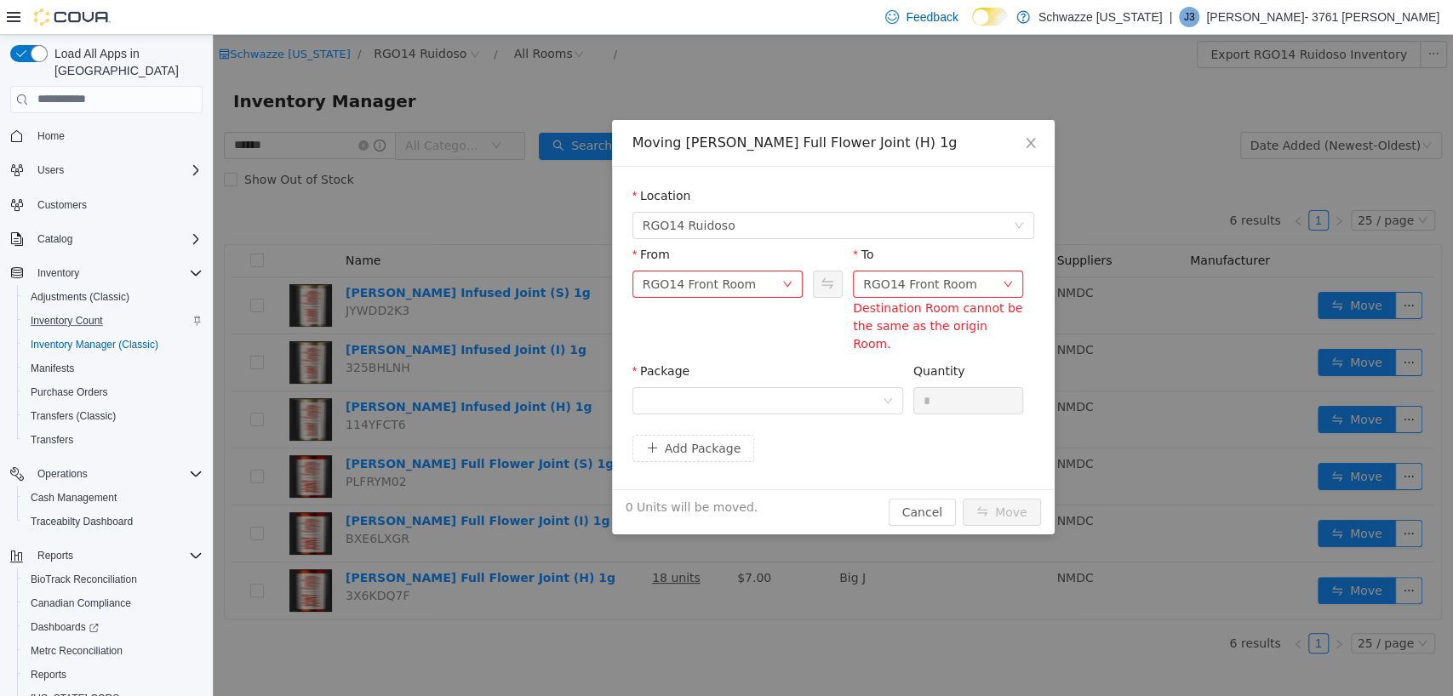
click at [959, 269] on div "To" at bounding box center [938, 257] width 170 height 25
click at [938, 303] on div "Destination Room cannot be the same as the origin Room." at bounding box center [938, 326] width 170 height 54
click at [933, 288] on div "RGO14 Front Room" at bounding box center [920, 284] width 114 height 26
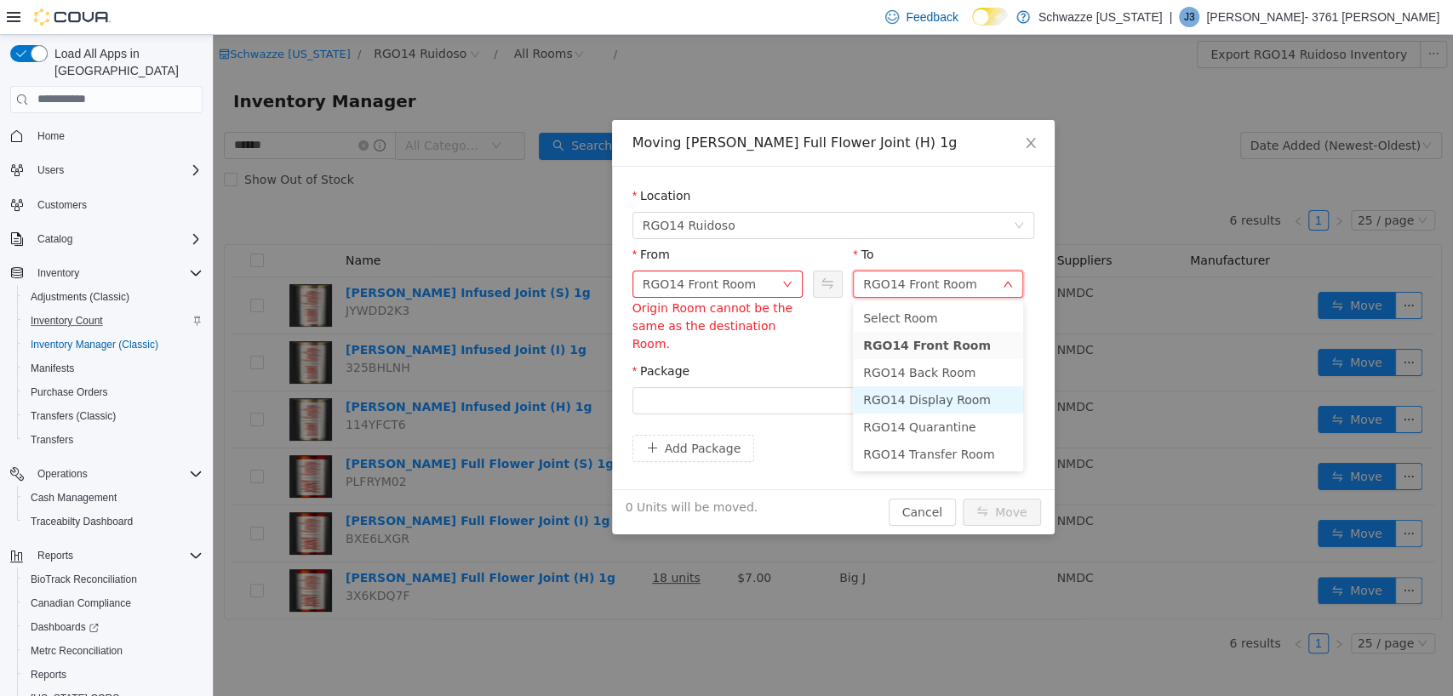
click at [928, 395] on li "RGO14 Display Room" at bounding box center [938, 399] width 170 height 27
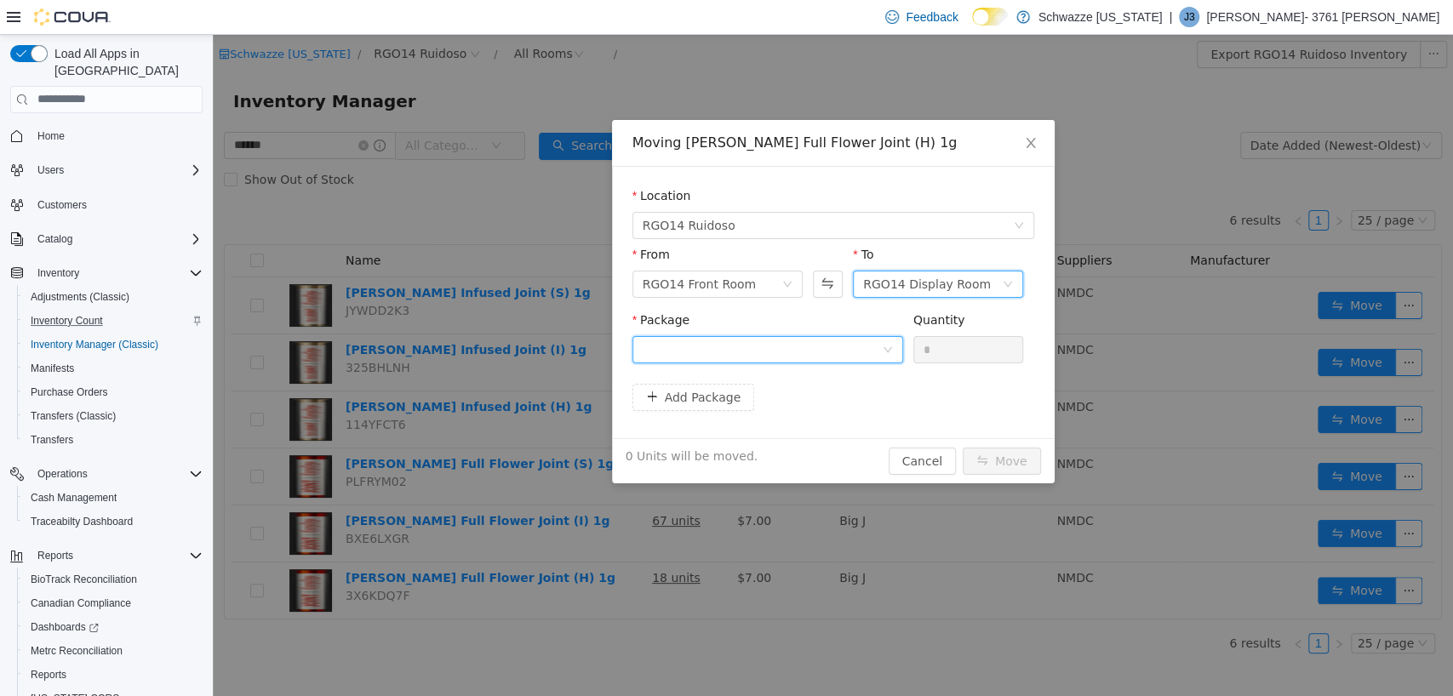
click at [803, 347] on div at bounding box center [762, 349] width 239 height 26
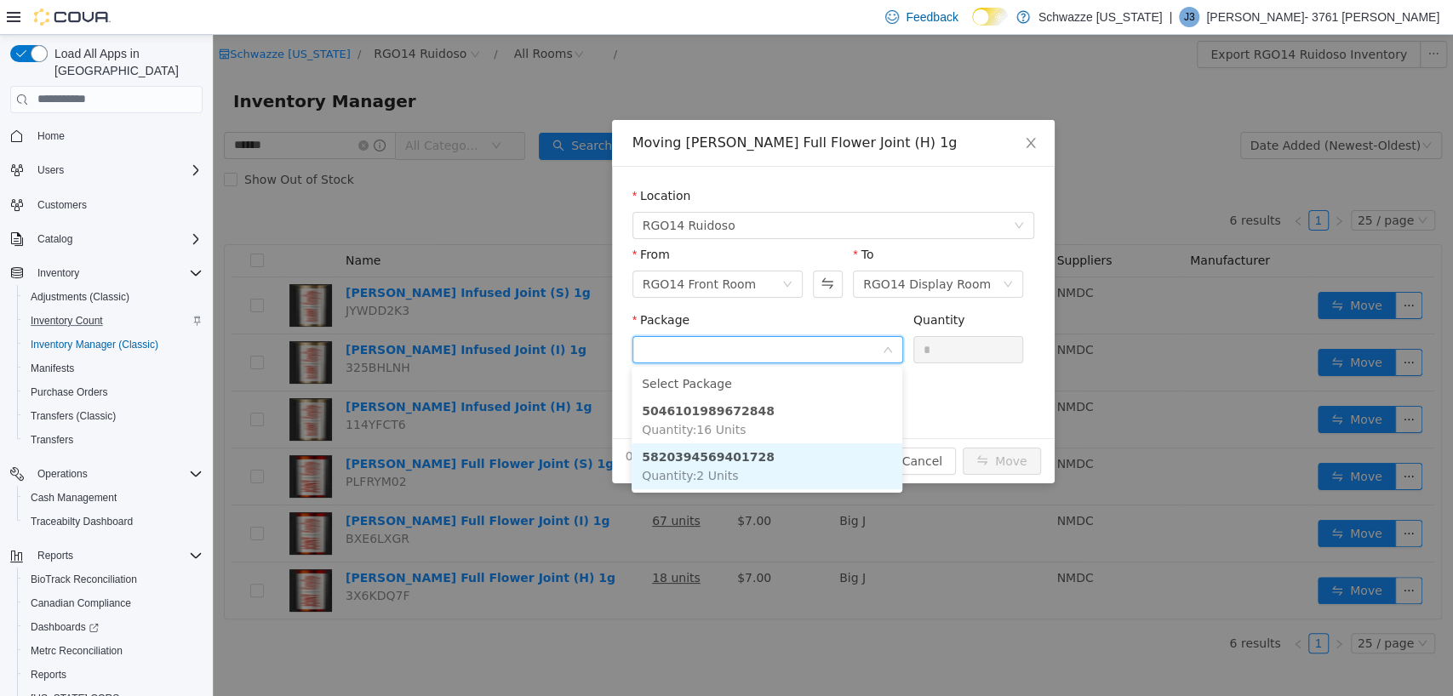
click at [787, 459] on li "5820394569401728 Quantity : 2 Units" at bounding box center [767, 466] width 271 height 46
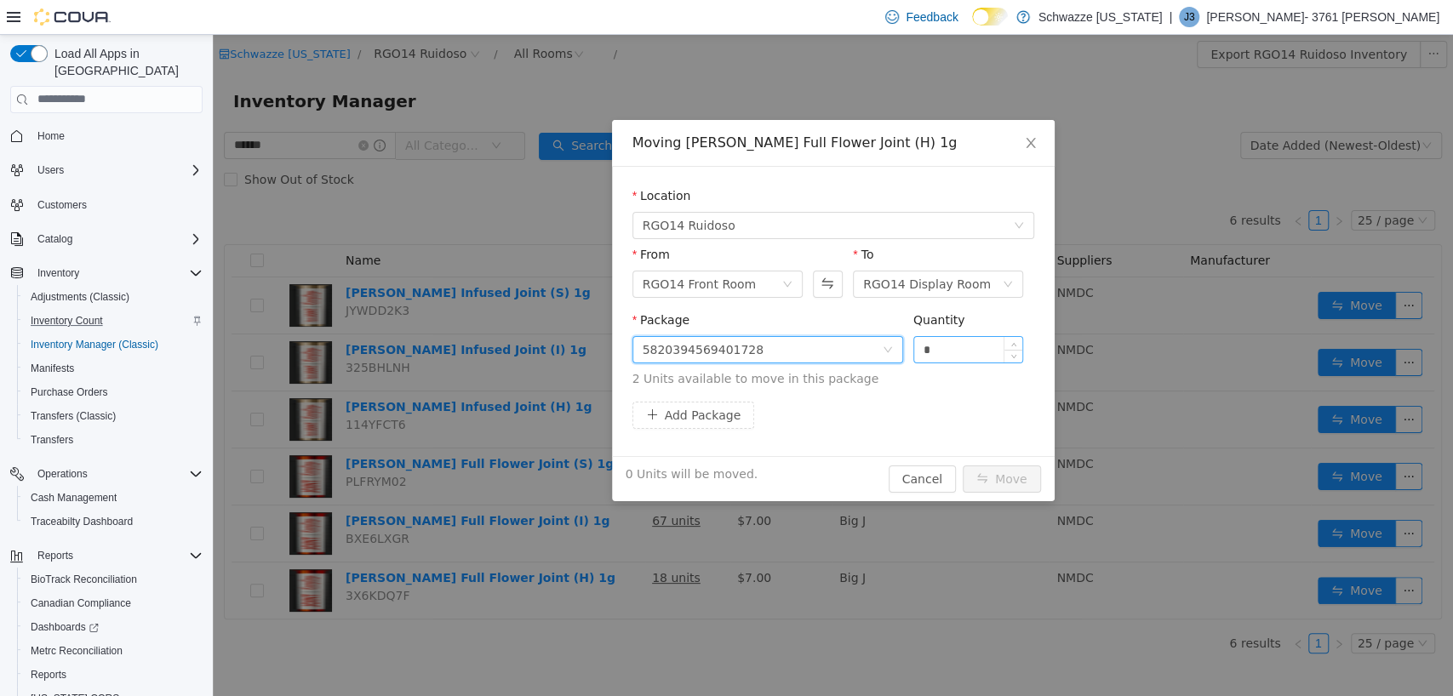
click at [947, 358] on input "*" at bounding box center [968, 349] width 109 height 26
click at [1010, 472] on button "Move" at bounding box center [1002, 478] width 78 height 27
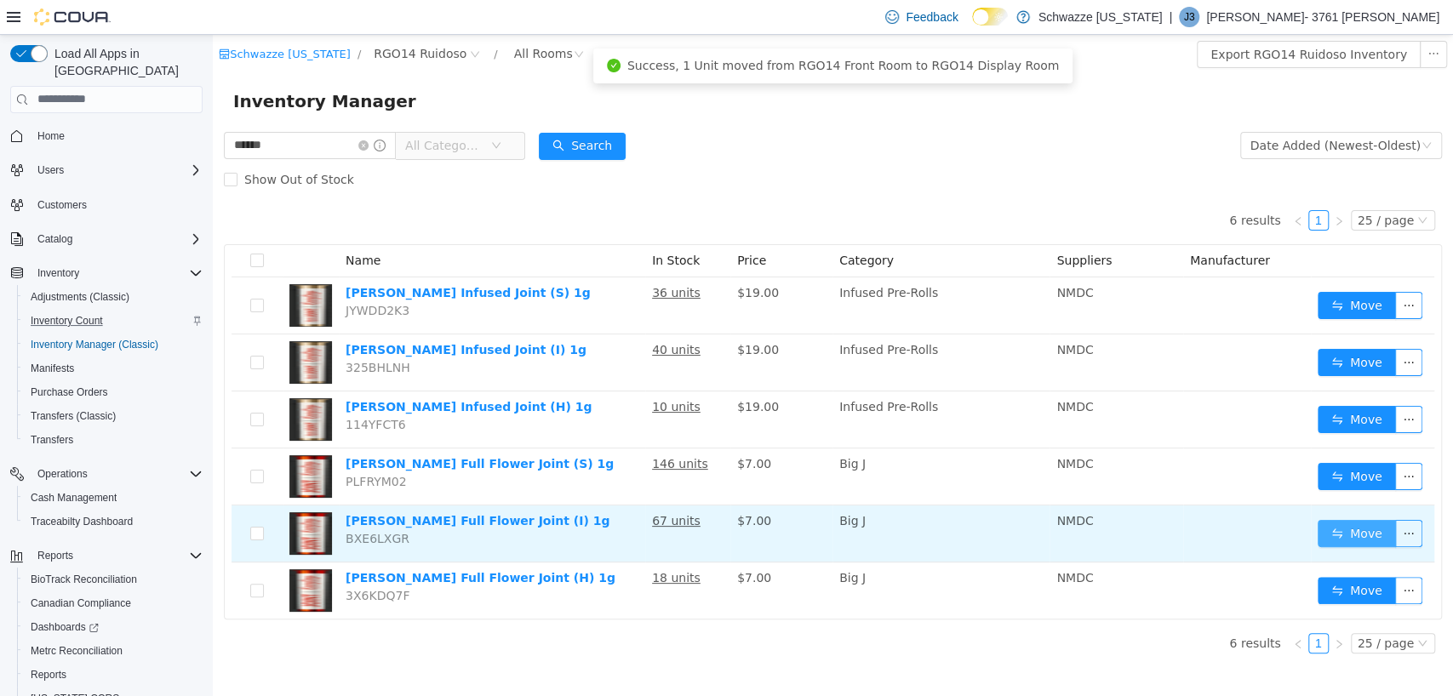
click at [1356, 529] on button "Move" at bounding box center [1357, 532] width 78 height 27
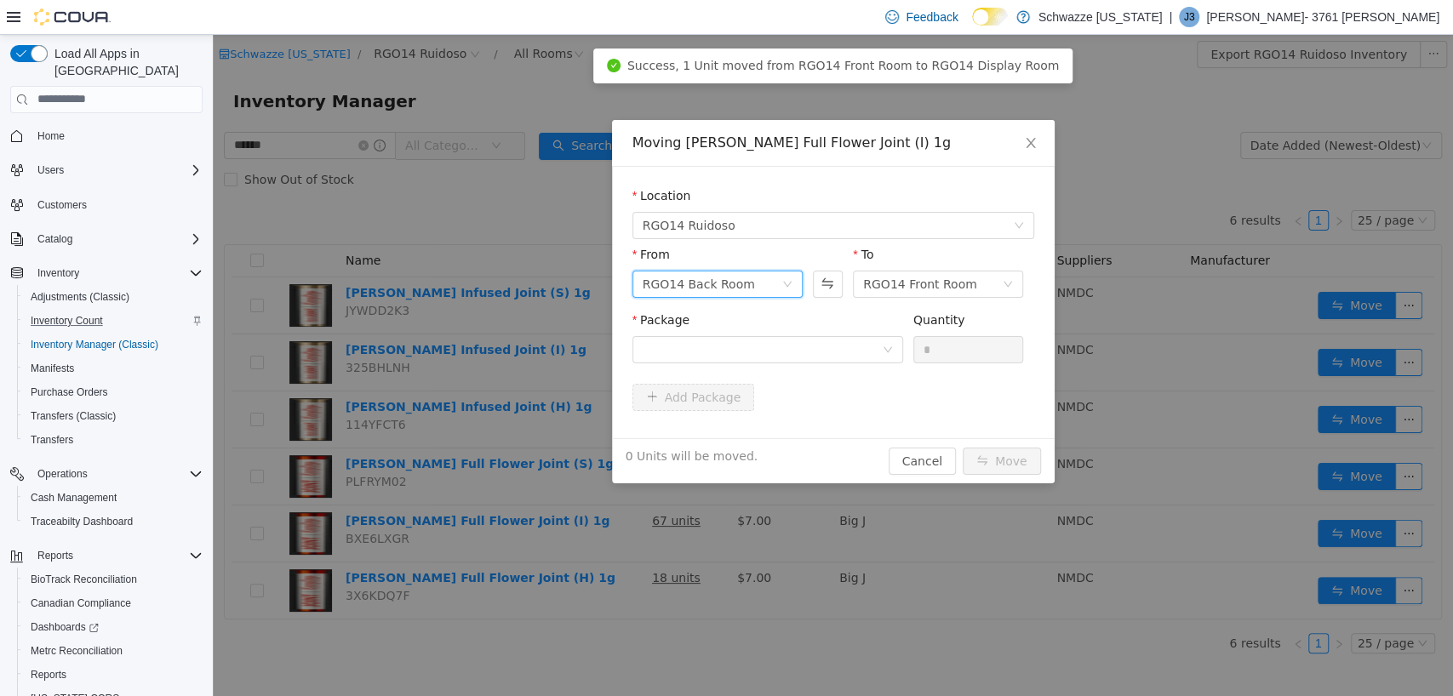
click at [733, 275] on div "RGO14 Back Room" at bounding box center [699, 284] width 112 height 26
click at [724, 339] on li "RGO14 Front Room" at bounding box center [717, 344] width 170 height 27
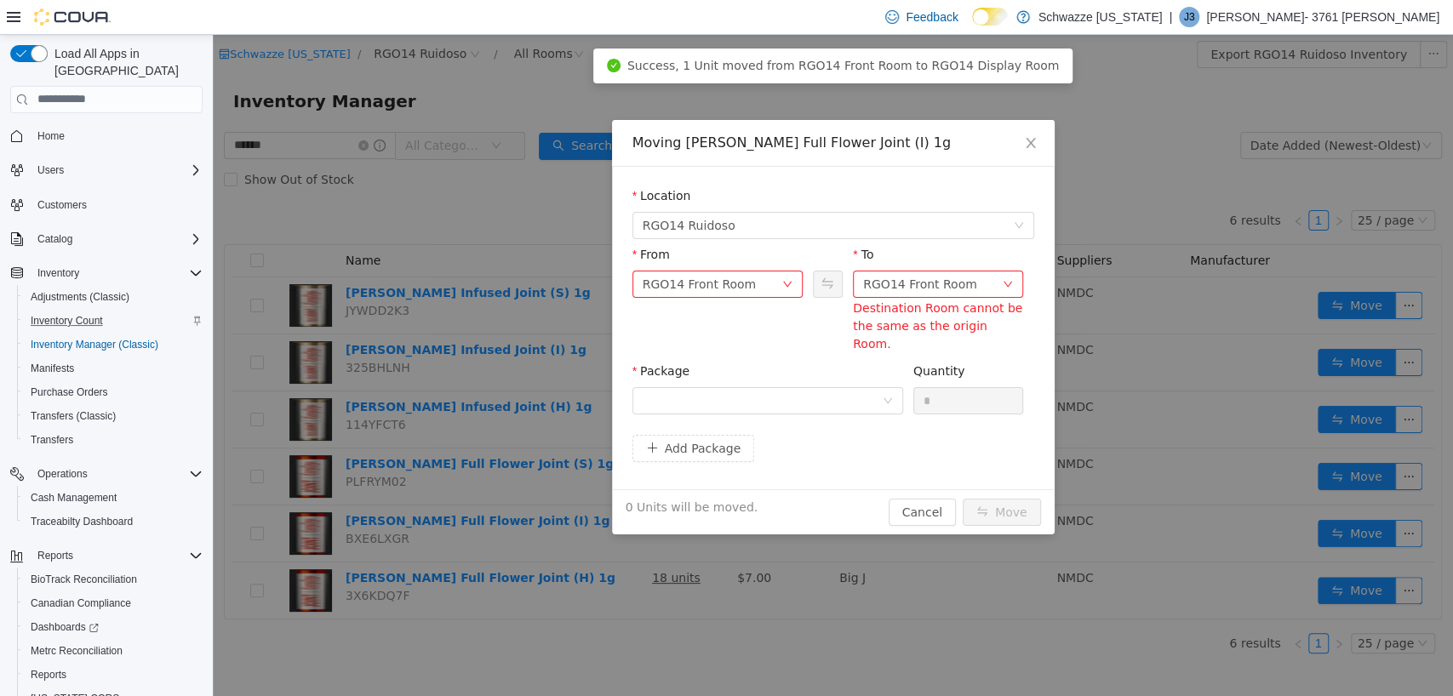
click at [882, 299] on div "Destination Room cannot be the same as the origin Room." at bounding box center [938, 326] width 170 height 54
click at [884, 283] on div "RGO14 Front Room" at bounding box center [920, 284] width 114 height 26
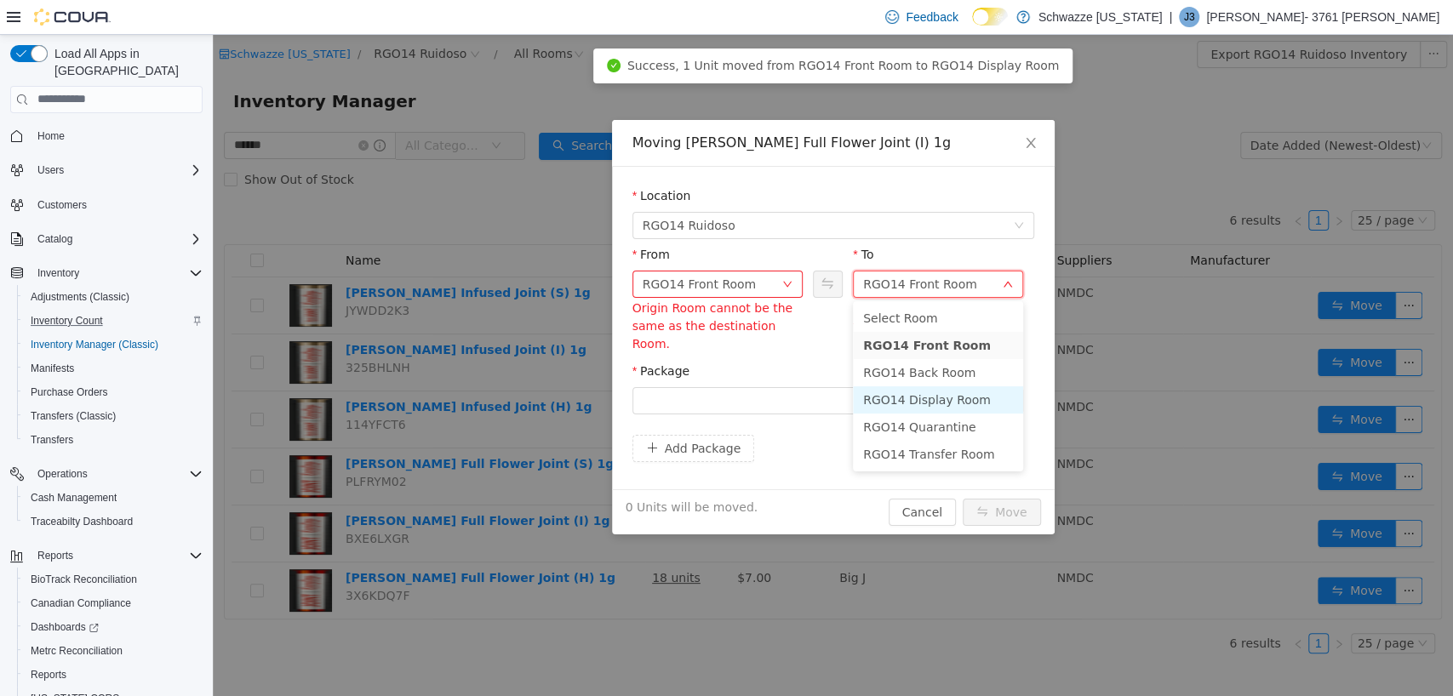
click at [905, 391] on li "RGO14 Display Room" at bounding box center [938, 399] width 170 height 27
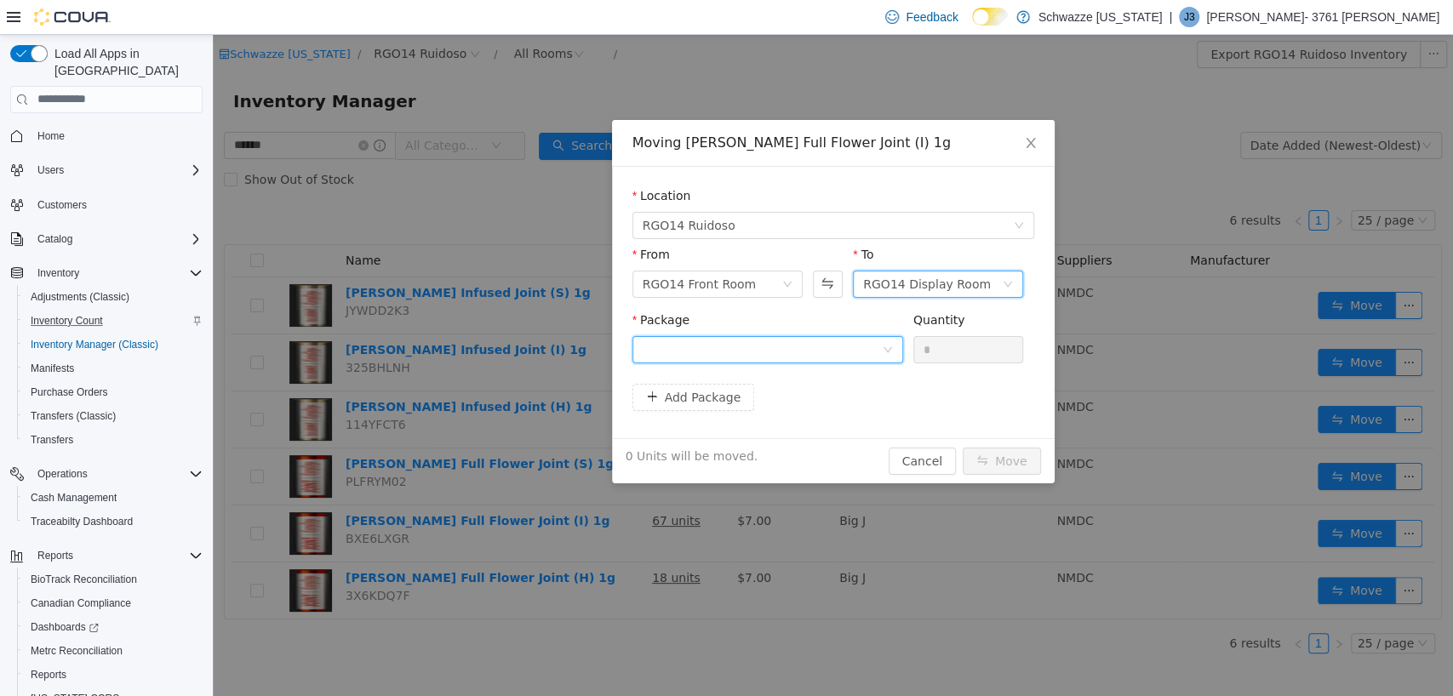
click at [791, 351] on div at bounding box center [762, 349] width 239 height 26
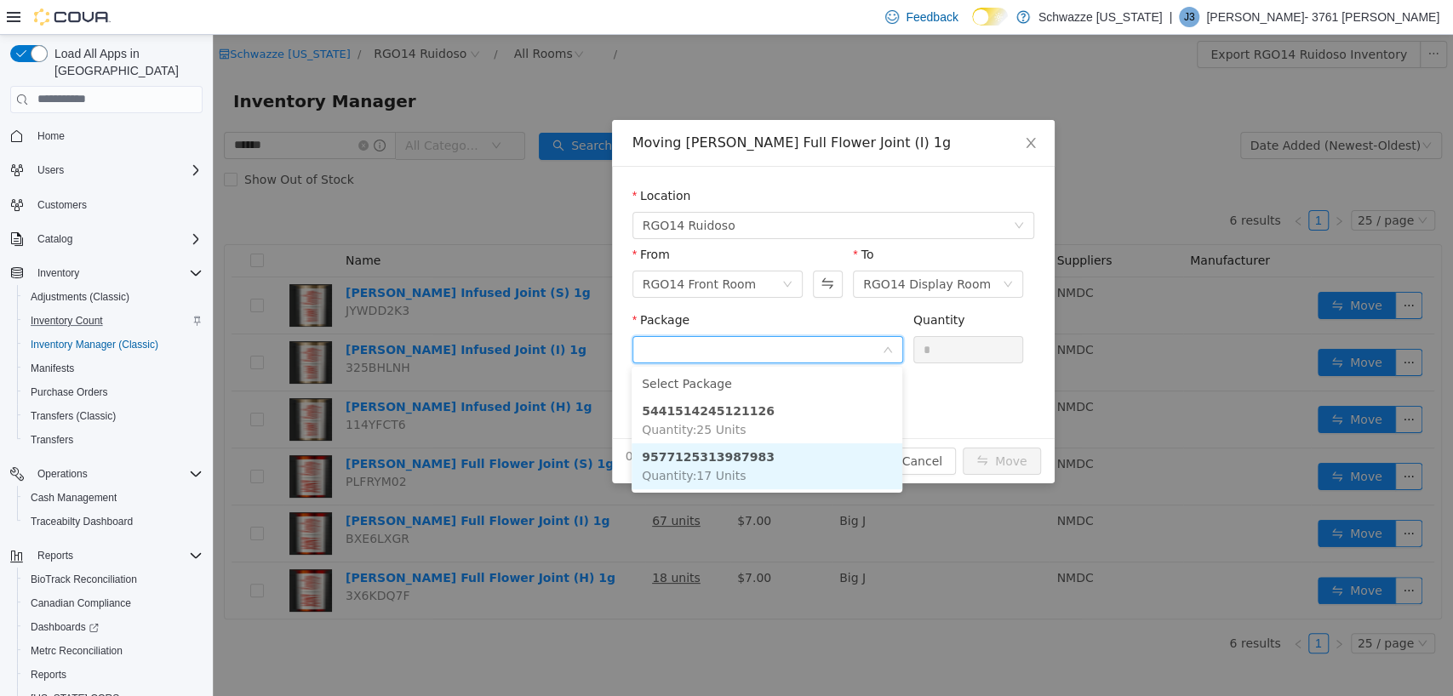
click at [779, 457] on li "9577125313987983 Quantity : 17 Units" at bounding box center [767, 466] width 271 height 46
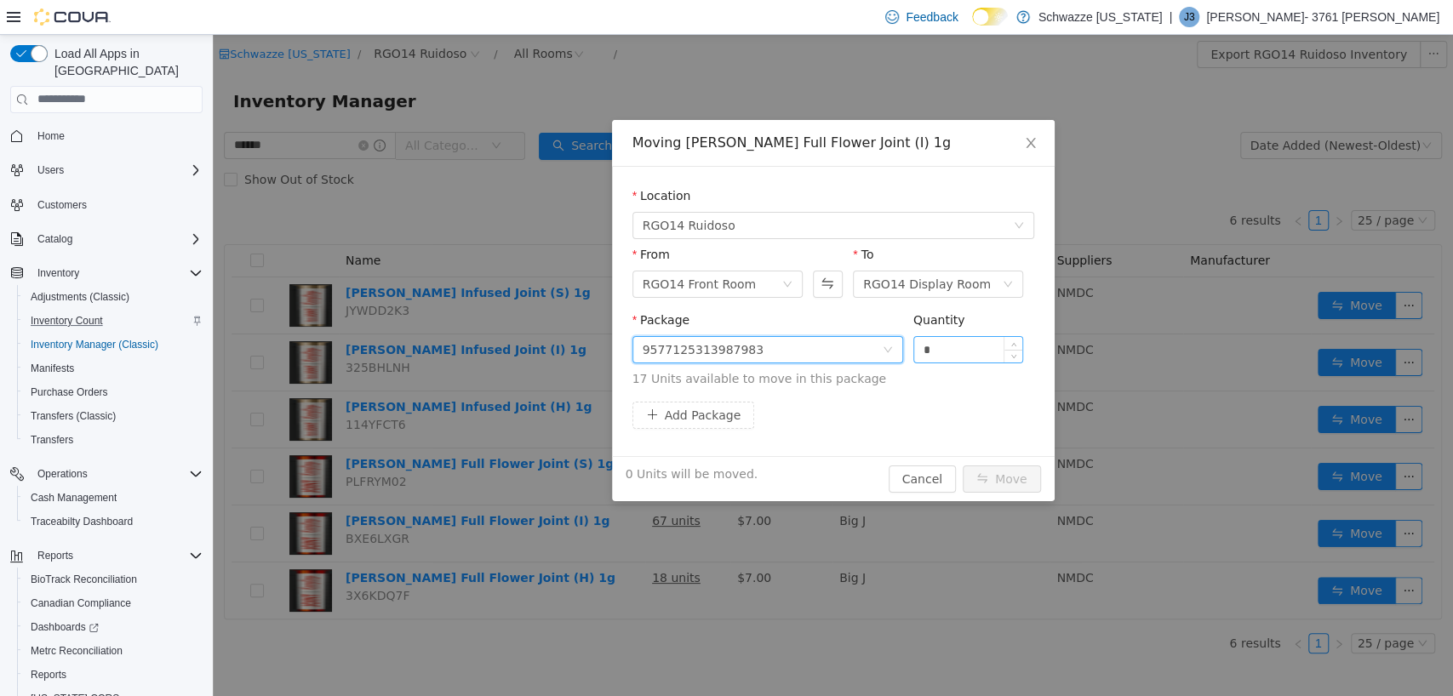
click at [964, 351] on input "*" at bounding box center [968, 349] width 109 height 26
click at [999, 478] on button "Move" at bounding box center [1002, 478] width 78 height 27
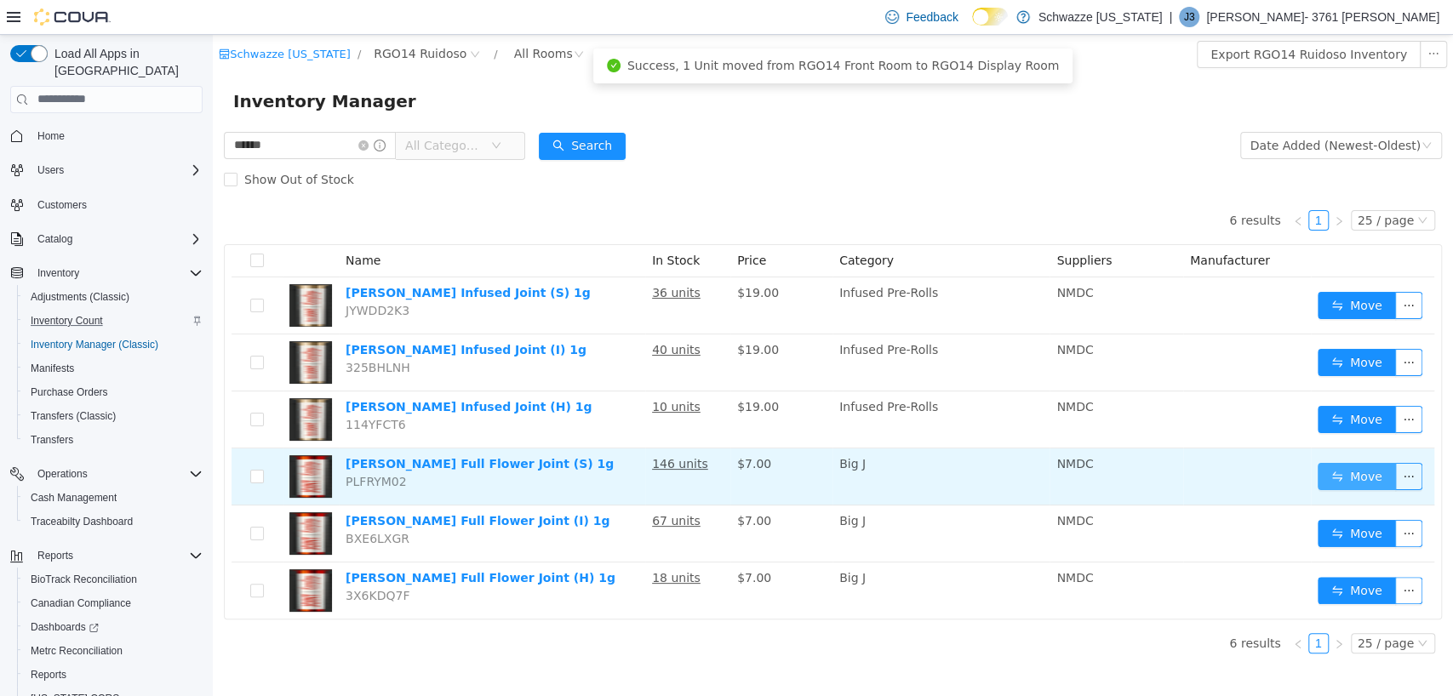
click at [1360, 480] on button "Move" at bounding box center [1357, 475] width 78 height 27
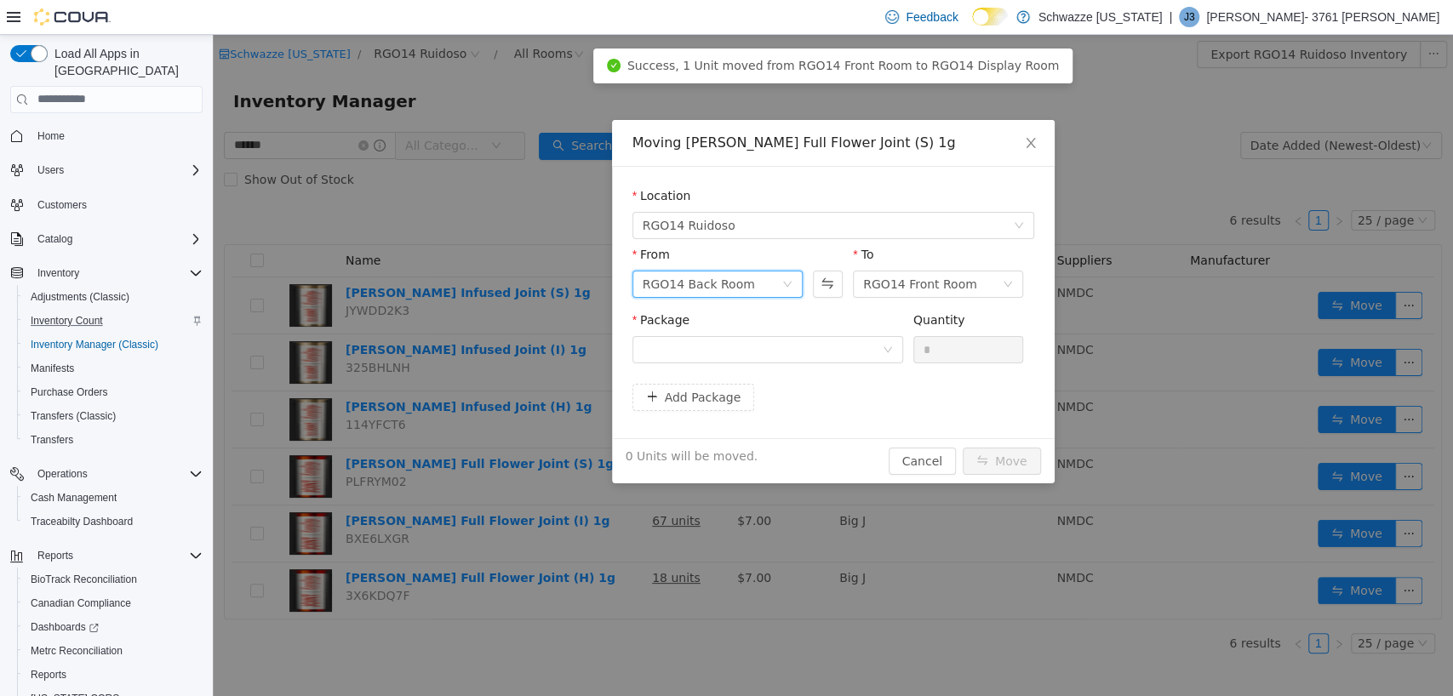
click at [704, 283] on div "RGO14 Back Room" at bounding box center [699, 284] width 112 height 26
click at [700, 341] on li "RGO14 Front Room" at bounding box center [717, 344] width 170 height 27
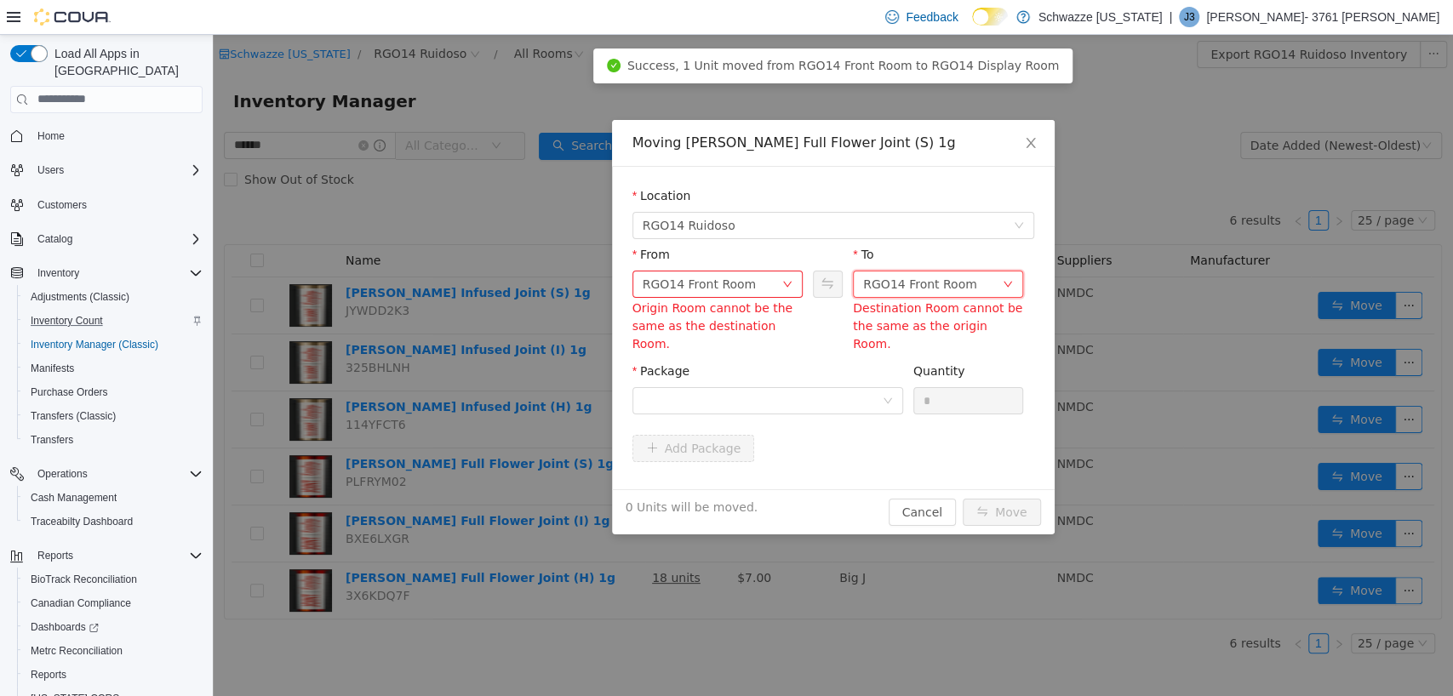
click at [953, 279] on div "RGO14 Front Room" at bounding box center [920, 284] width 114 height 26
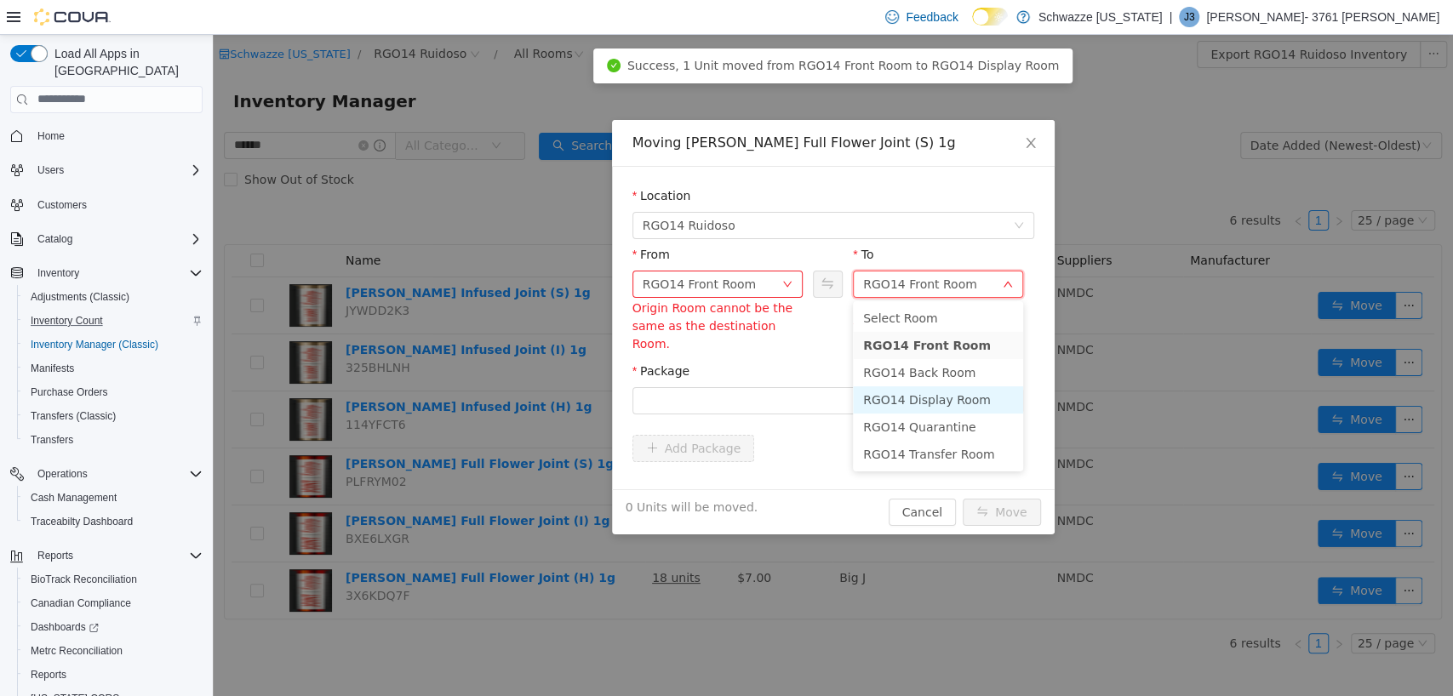
click at [937, 393] on li "RGO14 Display Room" at bounding box center [938, 399] width 170 height 27
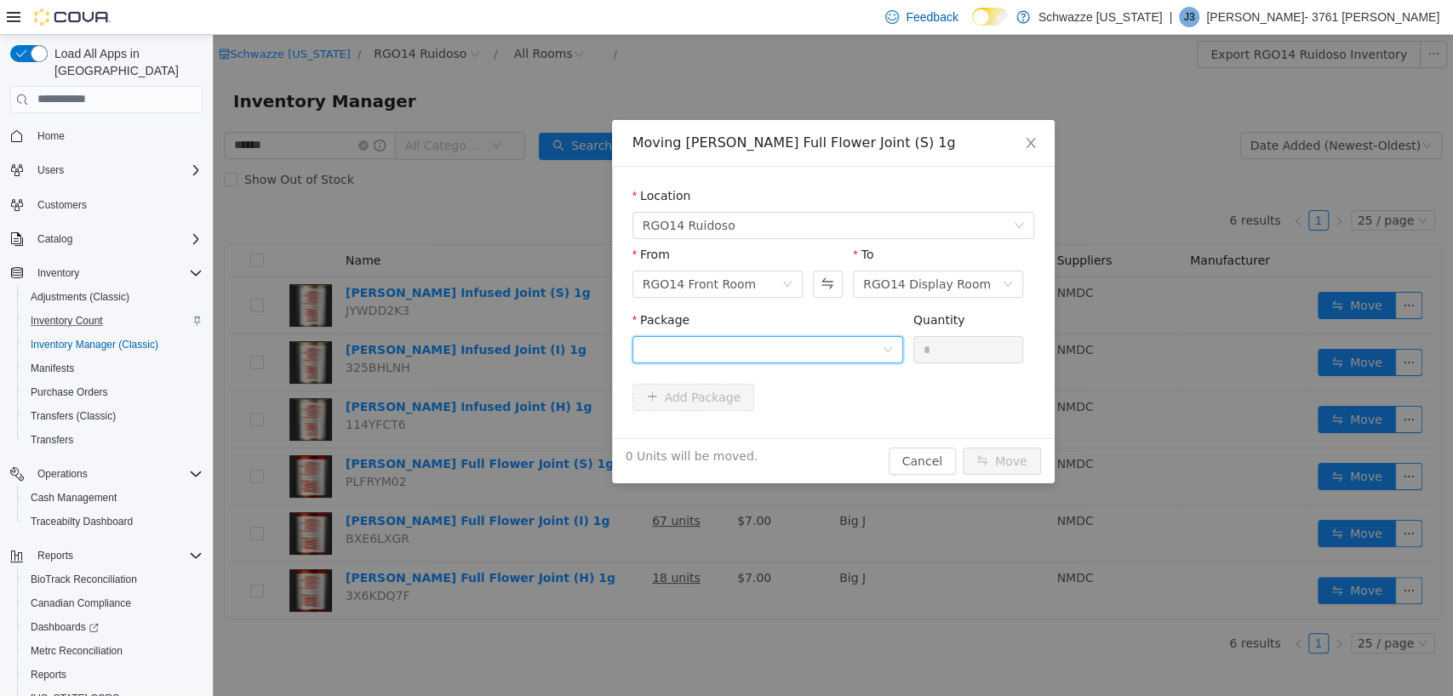
click at [795, 347] on div at bounding box center [762, 349] width 239 height 26
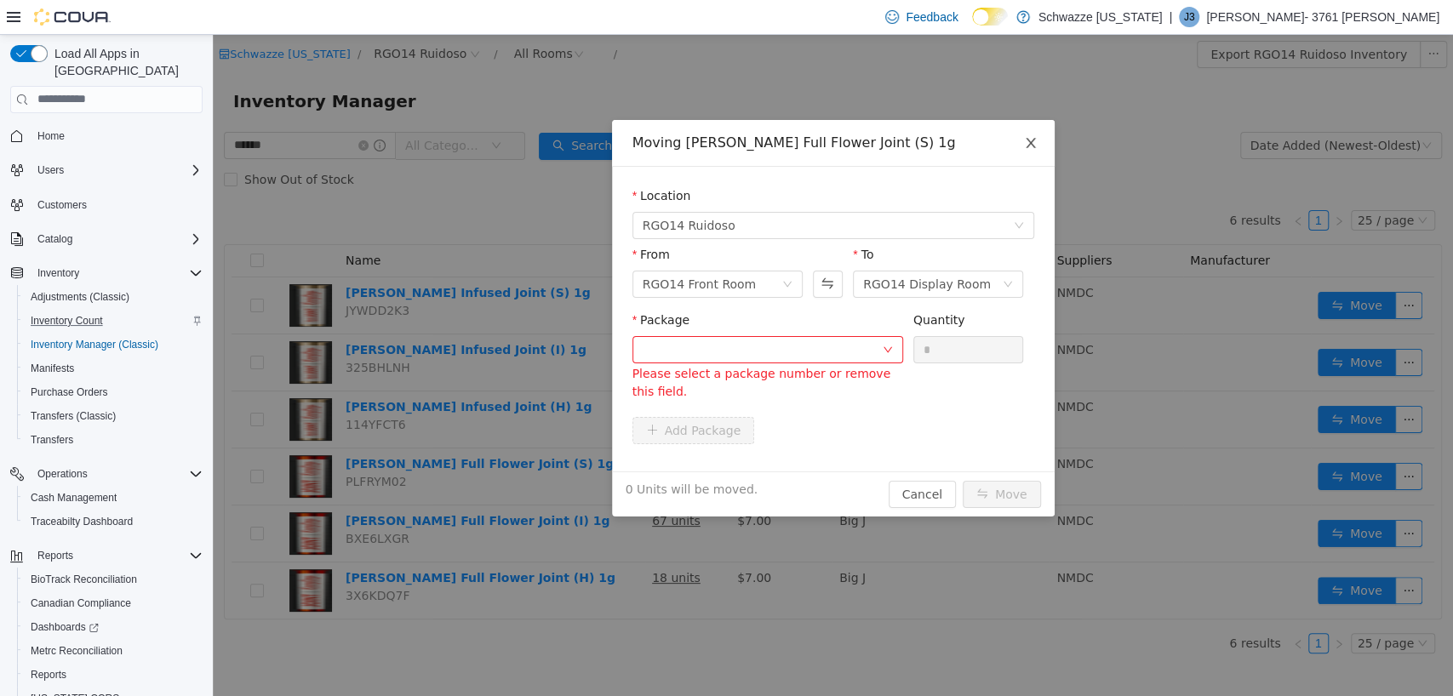
click at [1030, 141] on icon "icon: close" at bounding box center [1030, 142] width 9 height 10
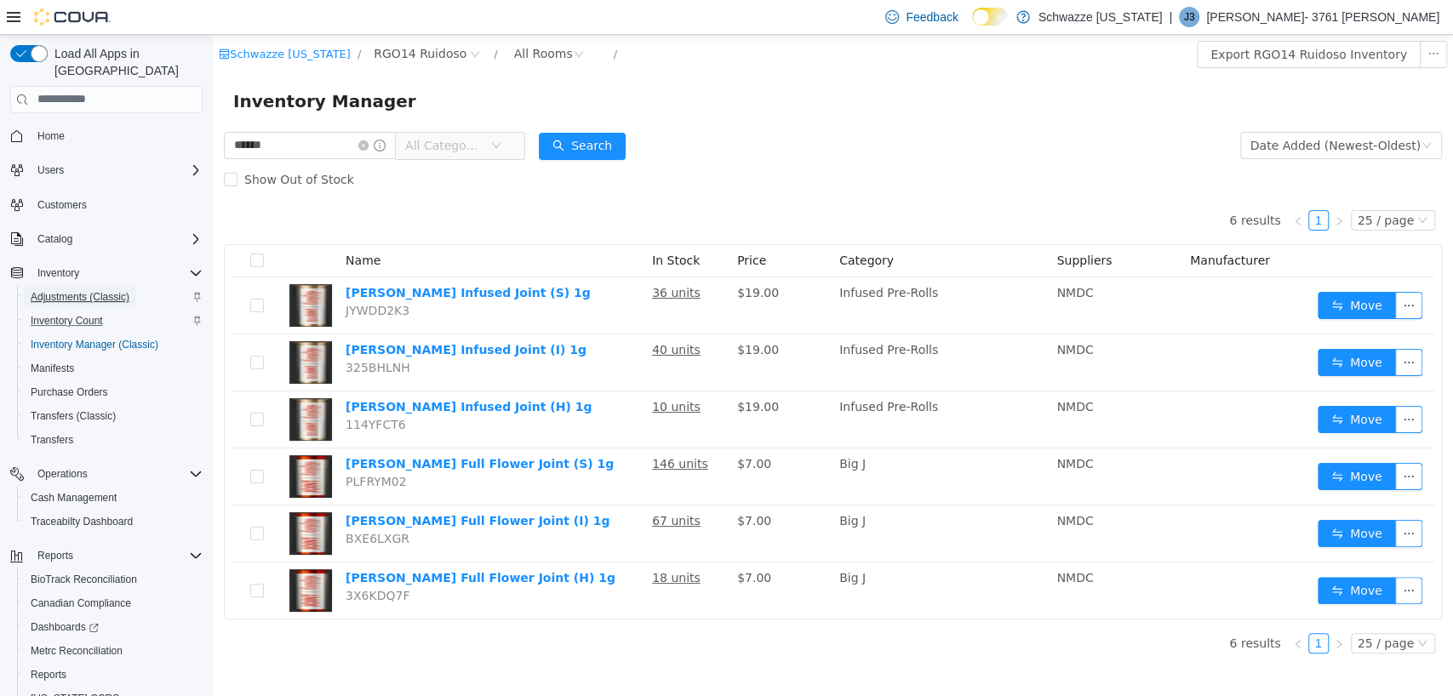
click at [61, 290] on span "Adjustments (Classic)" at bounding box center [80, 297] width 99 height 14
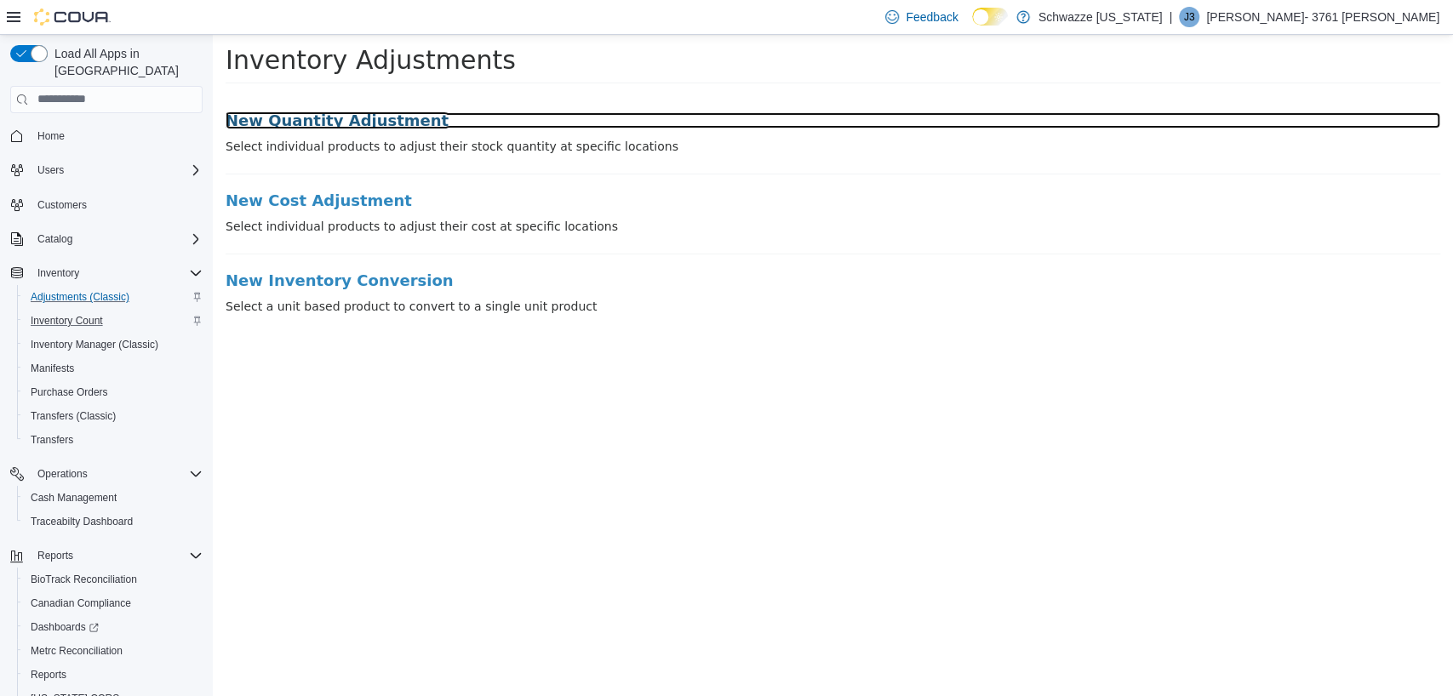
click at [293, 116] on h3 "New Quantity Adjustment" at bounding box center [833, 120] width 1215 height 17
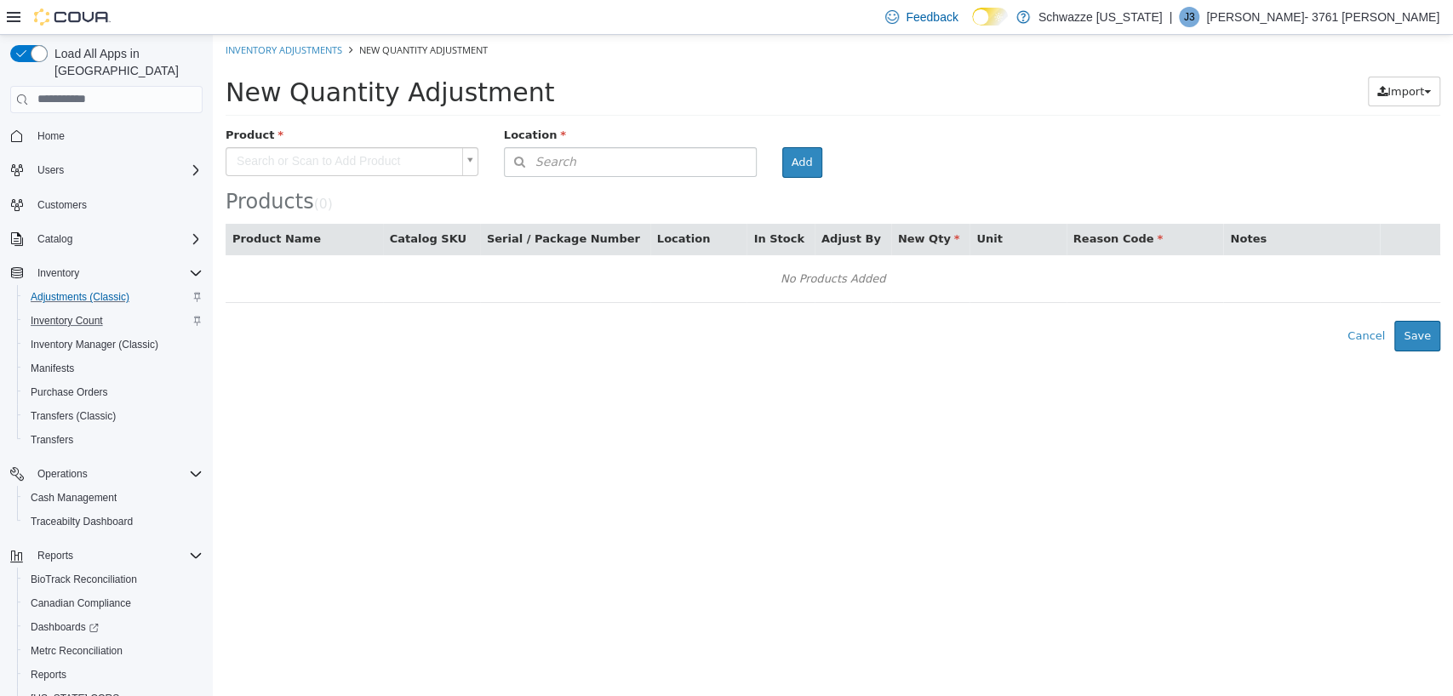
click at [302, 156] on body "× Inventory Adjustments New Quantity Adjustment New Quantity Adjustment Import …" at bounding box center [833, 192] width 1240 height 317
click at [575, 149] on button "Search" at bounding box center [630, 161] width 253 height 30
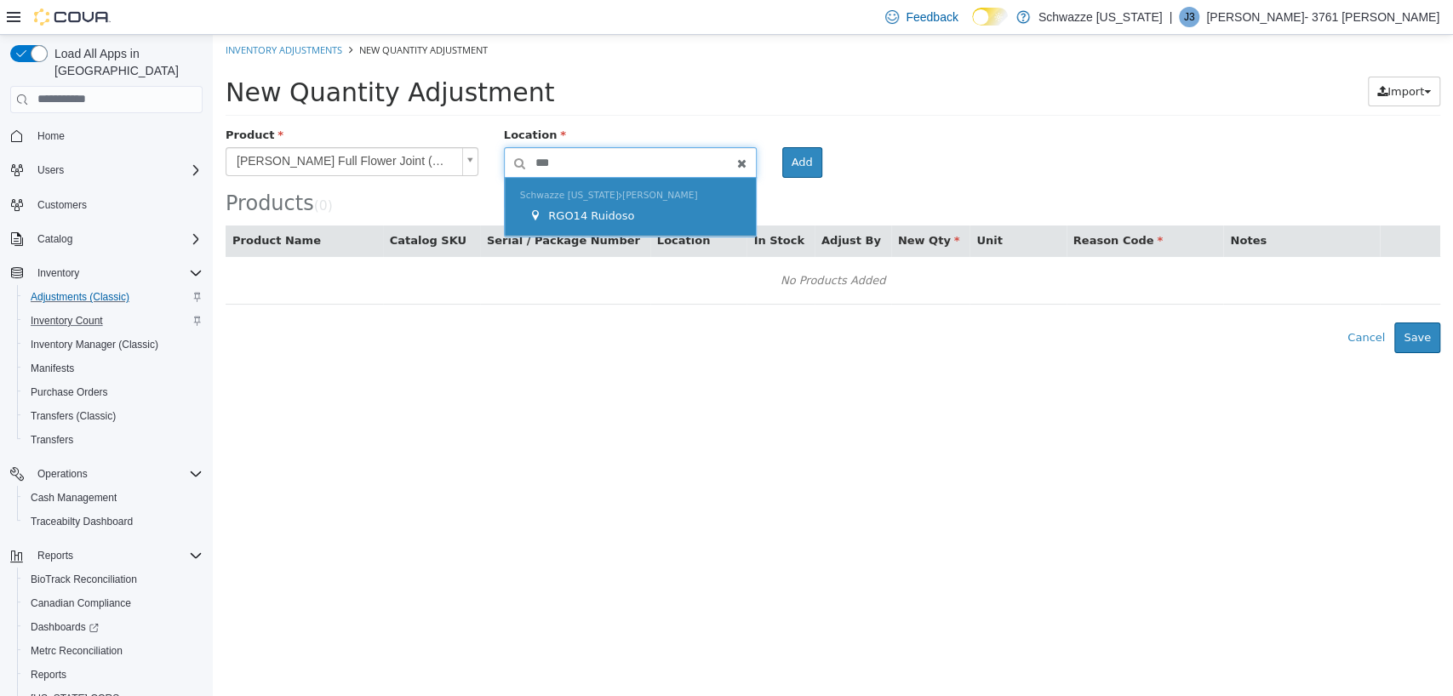
click at [593, 210] on span "RGO14 Ruidoso" at bounding box center [591, 215] width 86 height 13
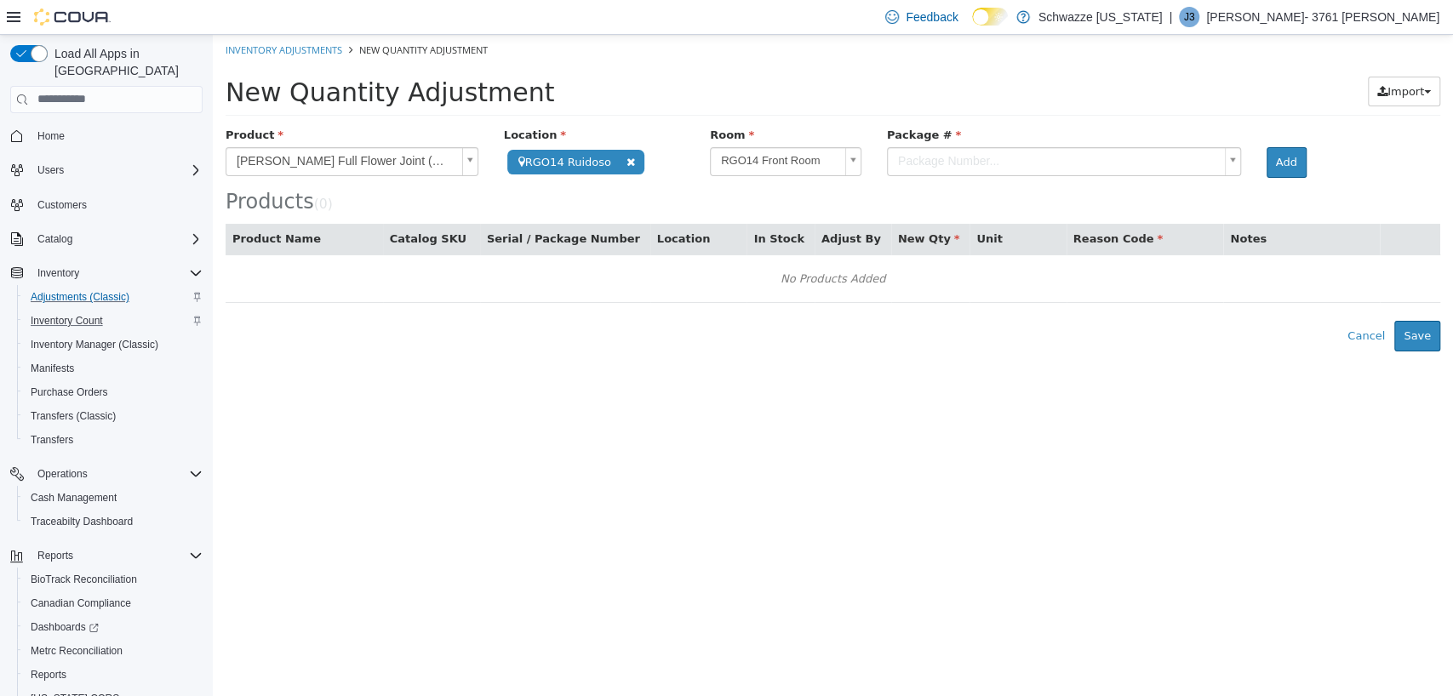
click at [987, 163] on body "**********" at bounding box center [833, 192] width 1240 height 317
click at [1268, 160] on button "Add" at bounding box center [1287, 161] width 40 height 31
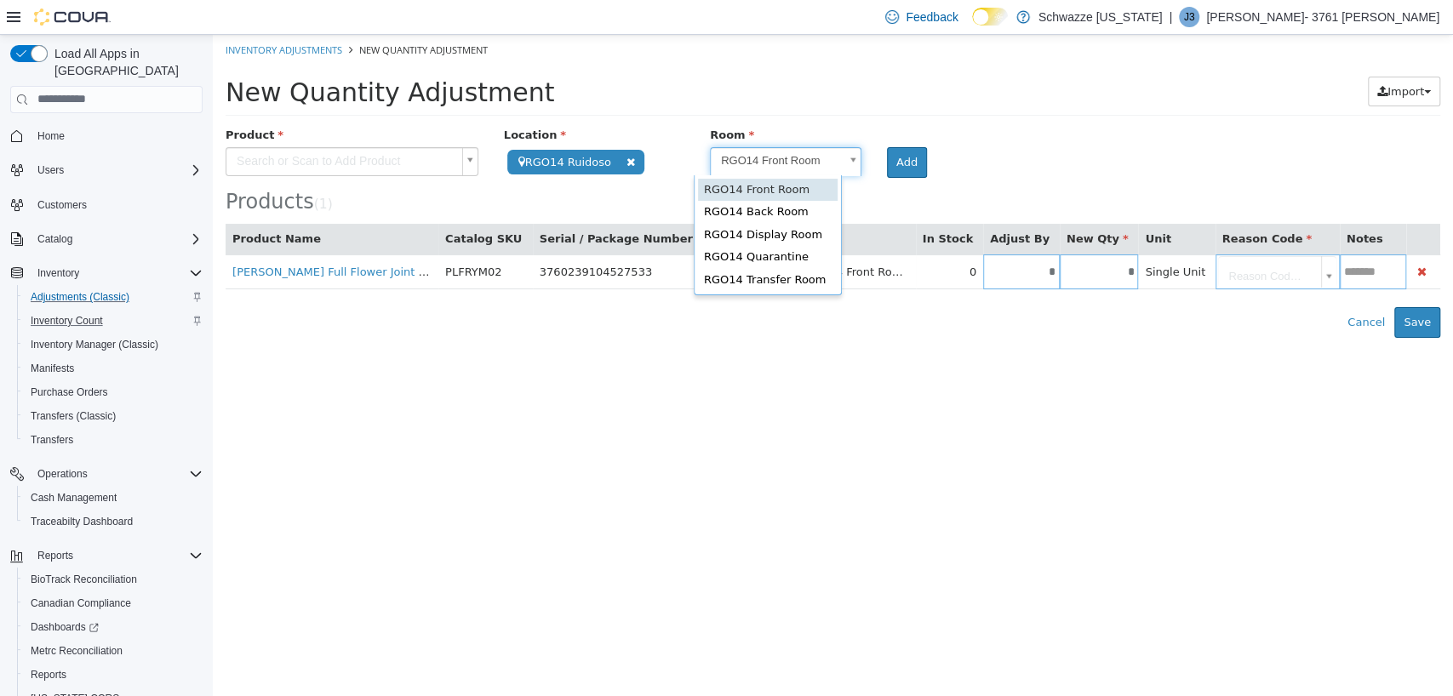
click at [839, 160] on body "**********" at bounding box center [833, 185] width 1240 height 303
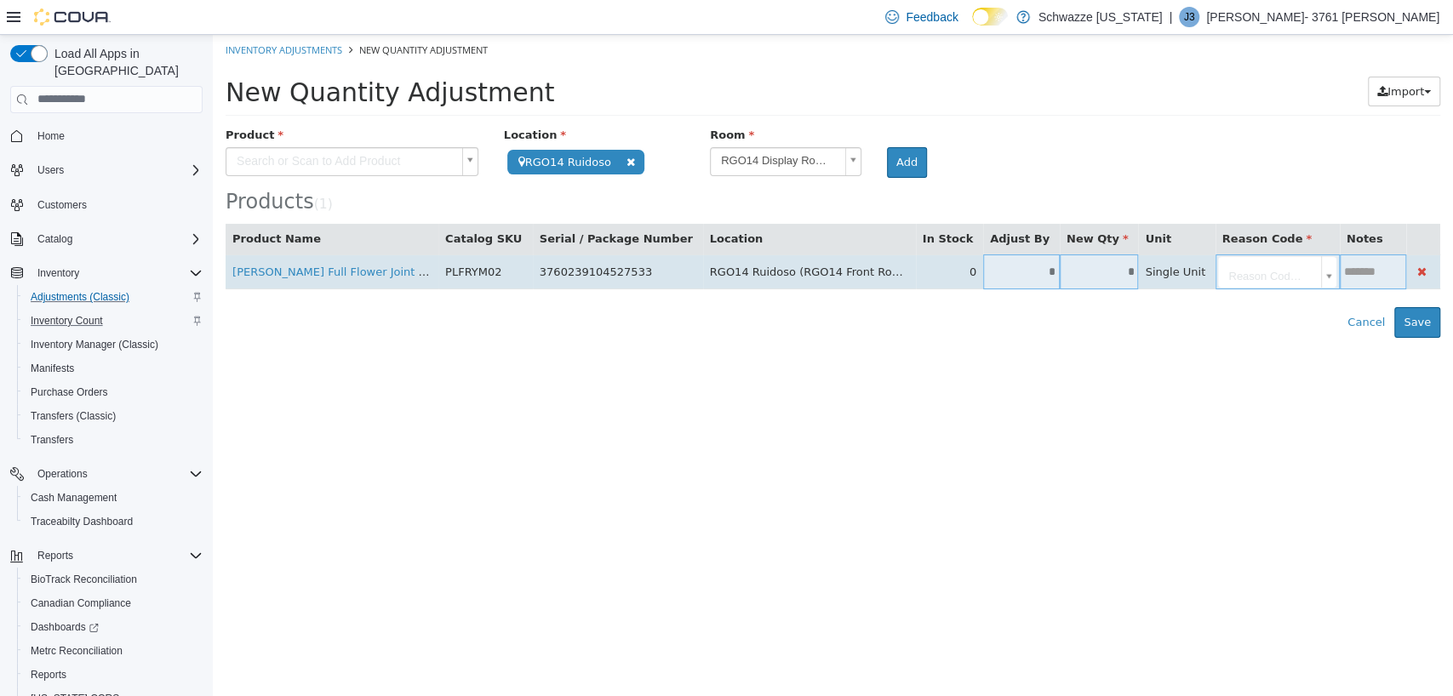
click at [983, 271] on input "*" at bounding box center [1021, 271] width 77 height 13
click at [1179, 255] on body "**********" at bounding box center [833, 185] width 1240 height 303
click at [1423, 278] on input "text" at bounding box center [1449, 271] width 53 height 13
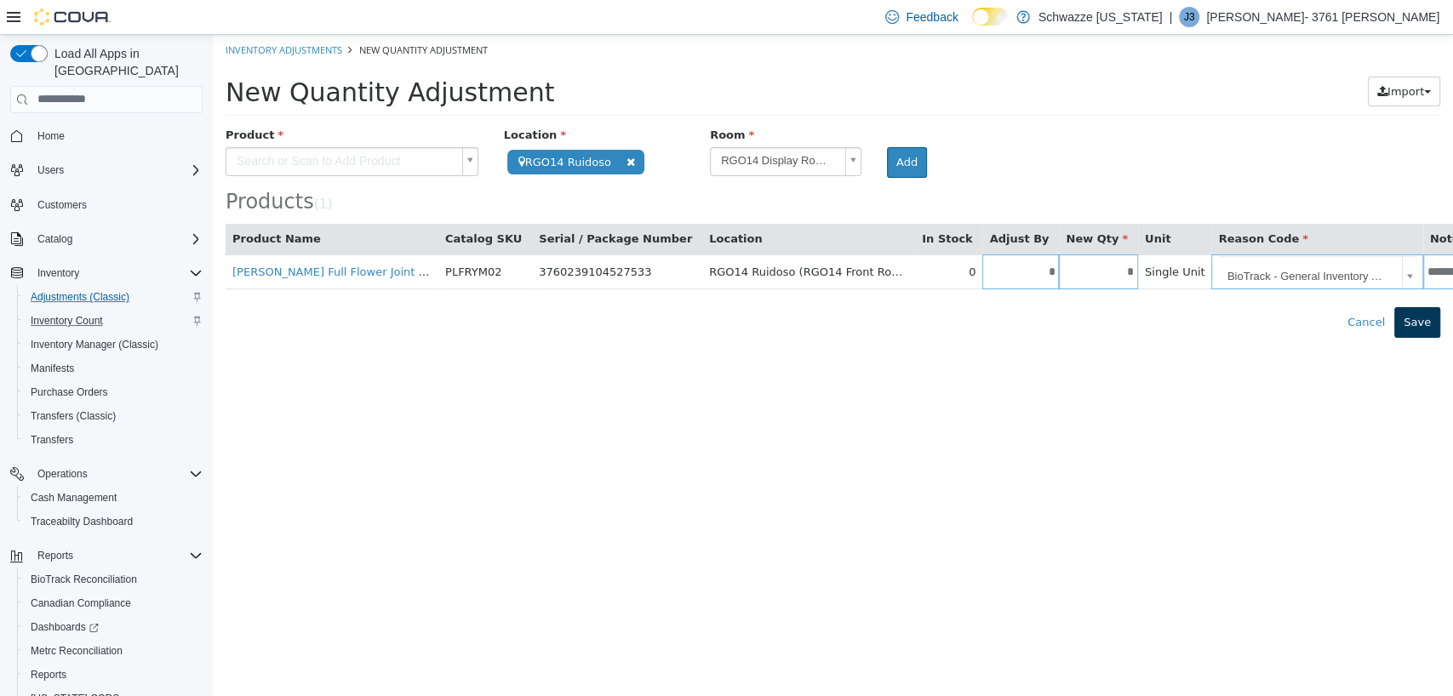
click at [1434, 317] on button "Save" at bounding box center [1417, 321] width 46 height 31
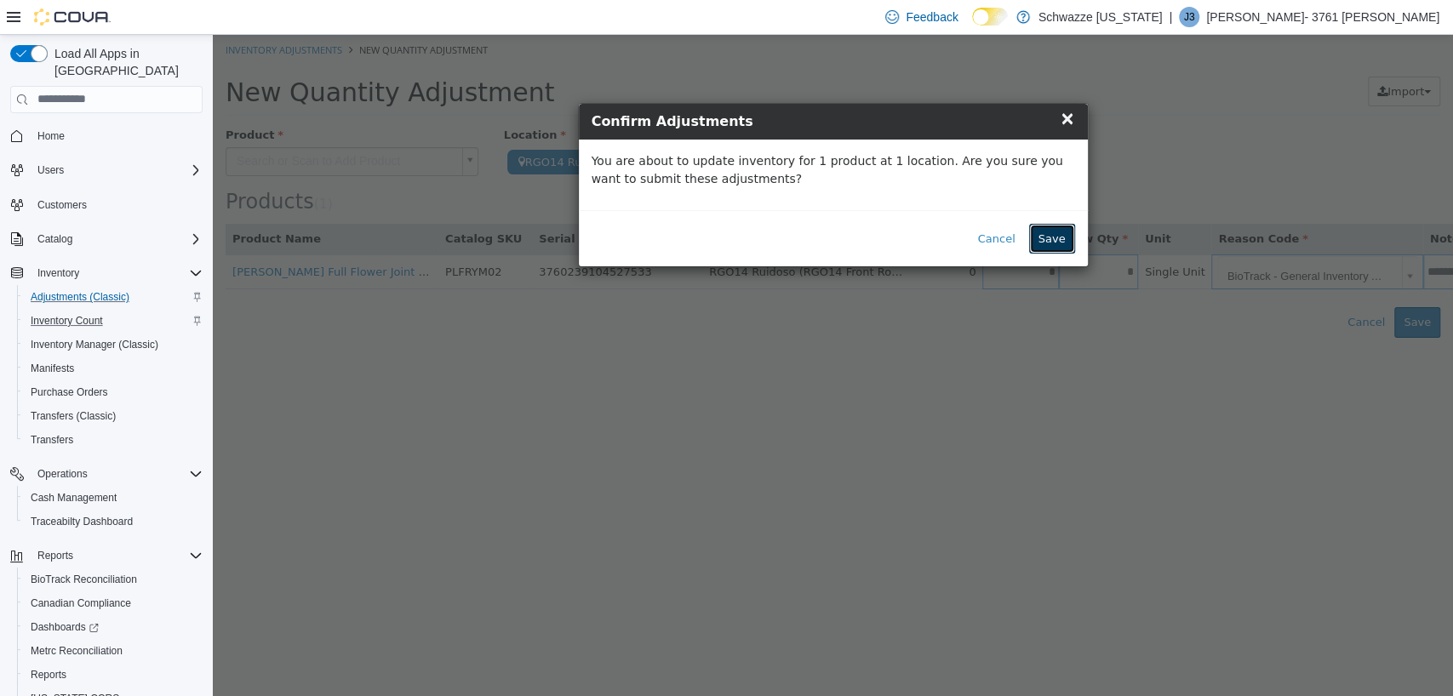
click at [1062, 232] on button "Save" at bounding box center [1052, 238] width 46 height 31
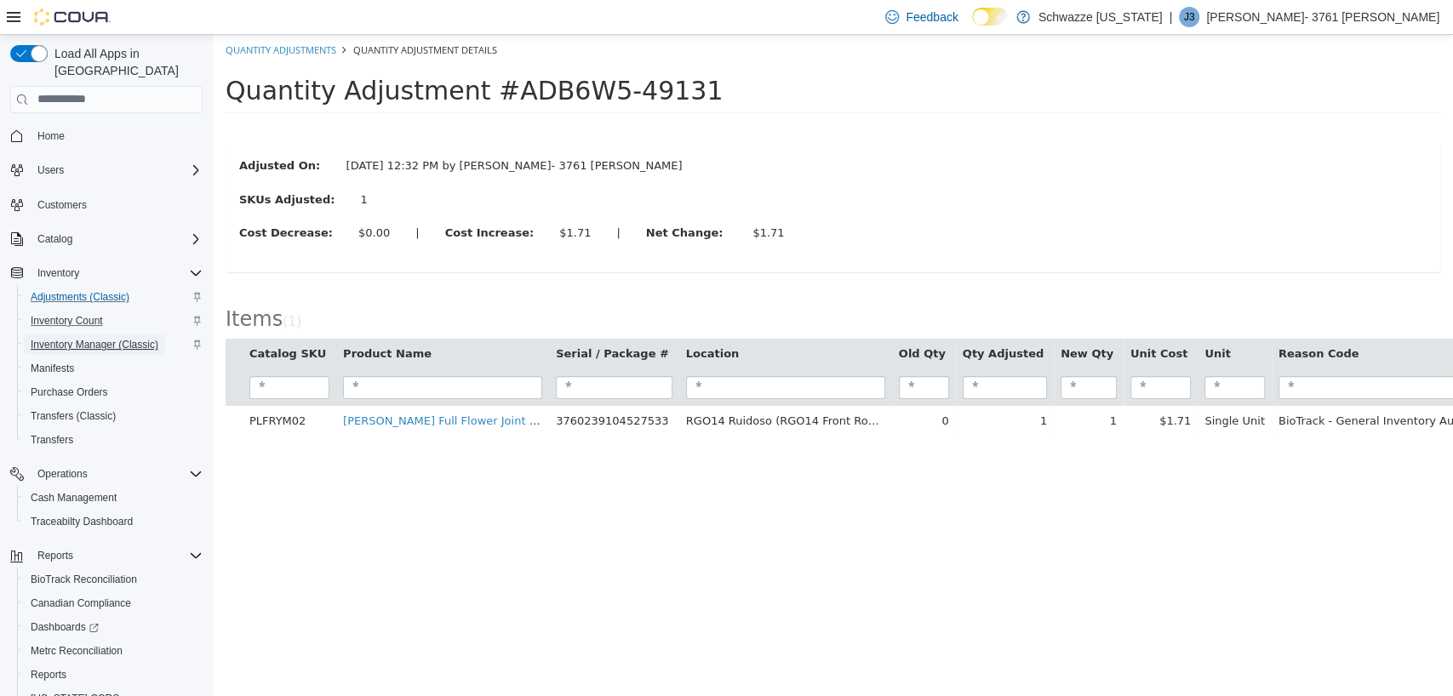
click at [87, 338] on span "Inventory Manager (Classic)" at bounding box center [95, 345] width 128 height 14
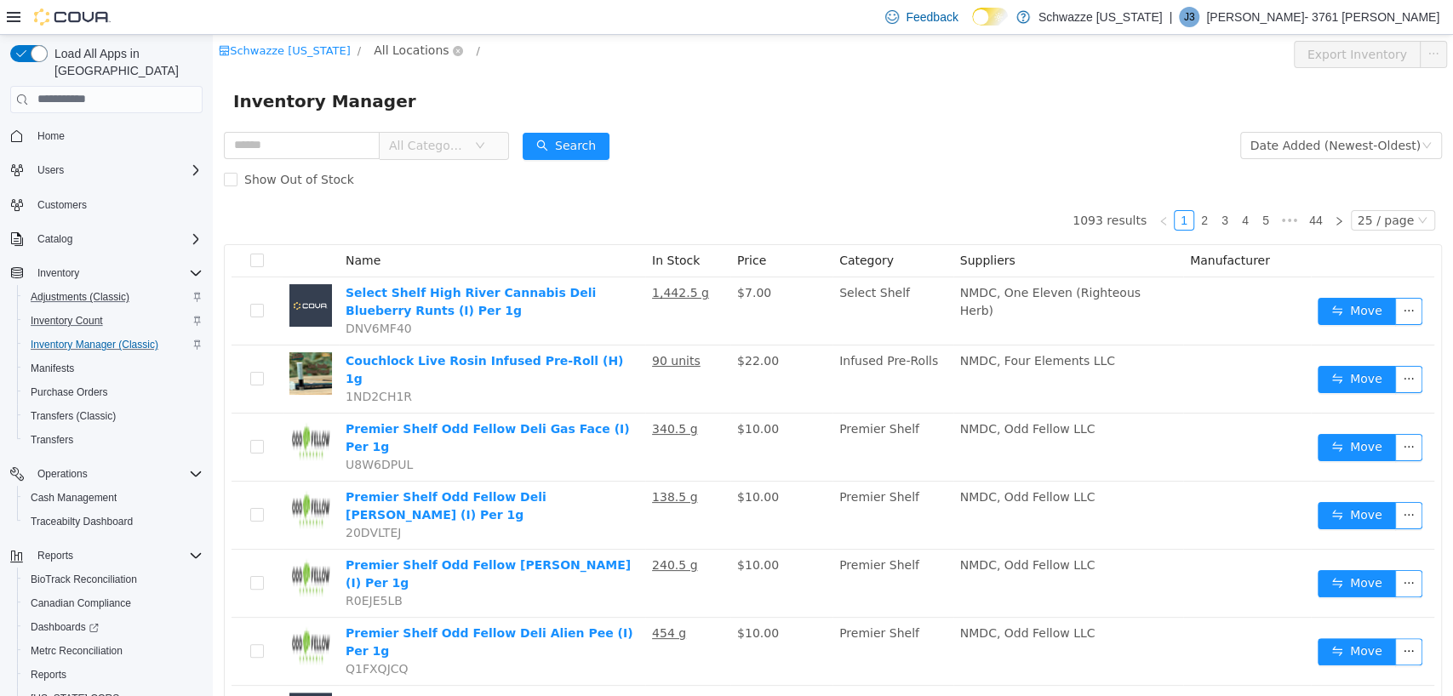
click at [402, 49] on span "All Locations" at bounding box center [411, 49] width 75 height 19
click at [473, 171] on span "RGO14 Ruidoso" at bounding box center [466, 171] width 93 height 14
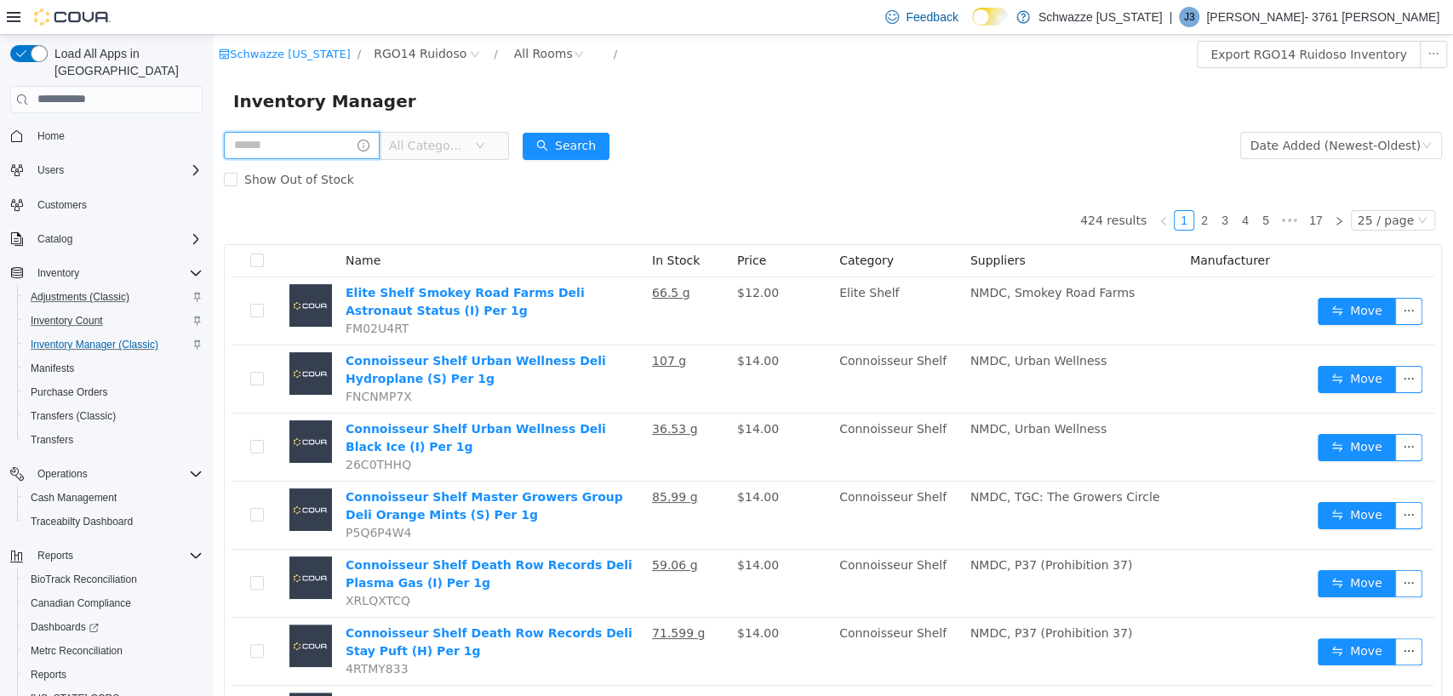
click at [288, 142] on input "text" at bounding box center [302, 144] width 156 height 27
click at [610, 146] on button "Search" at bounding box center [582, 145] width 87 height 27
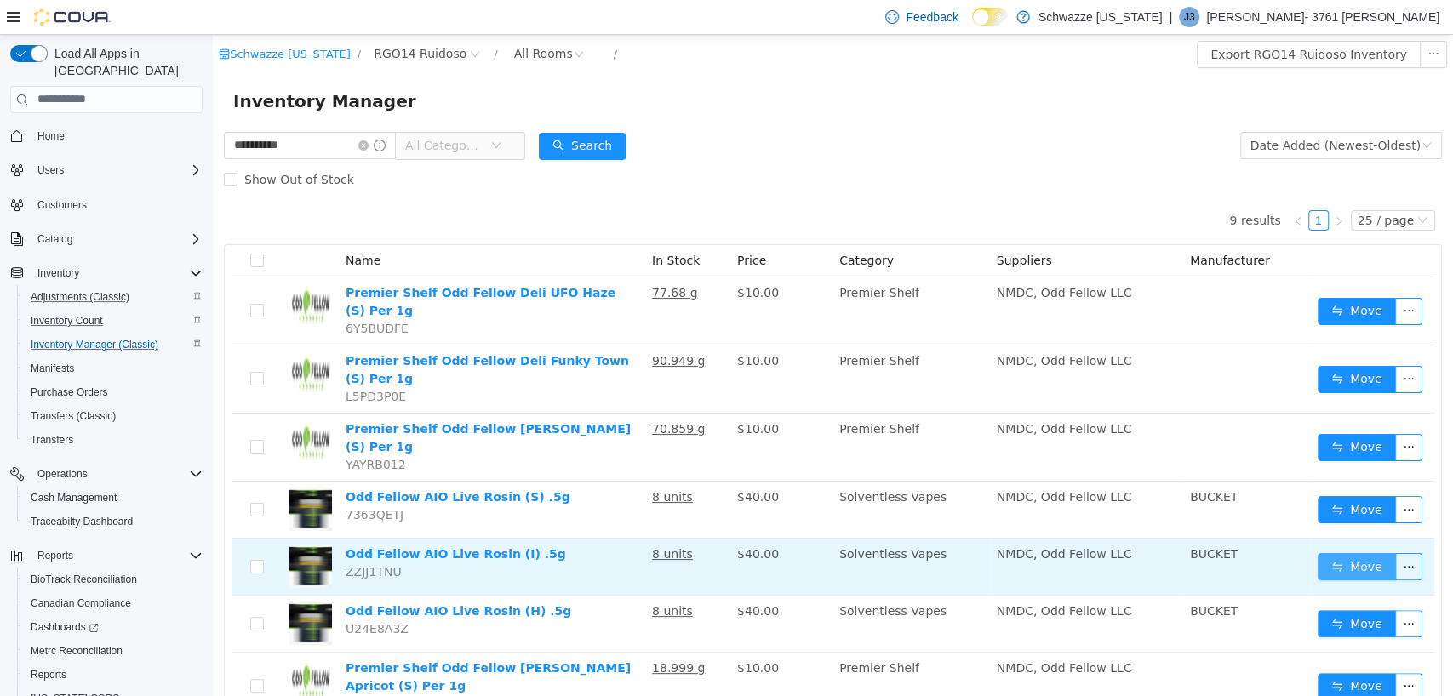
click at [1321, 552] on button "Move" at bounding box center [1357, 565] width 78 height 27
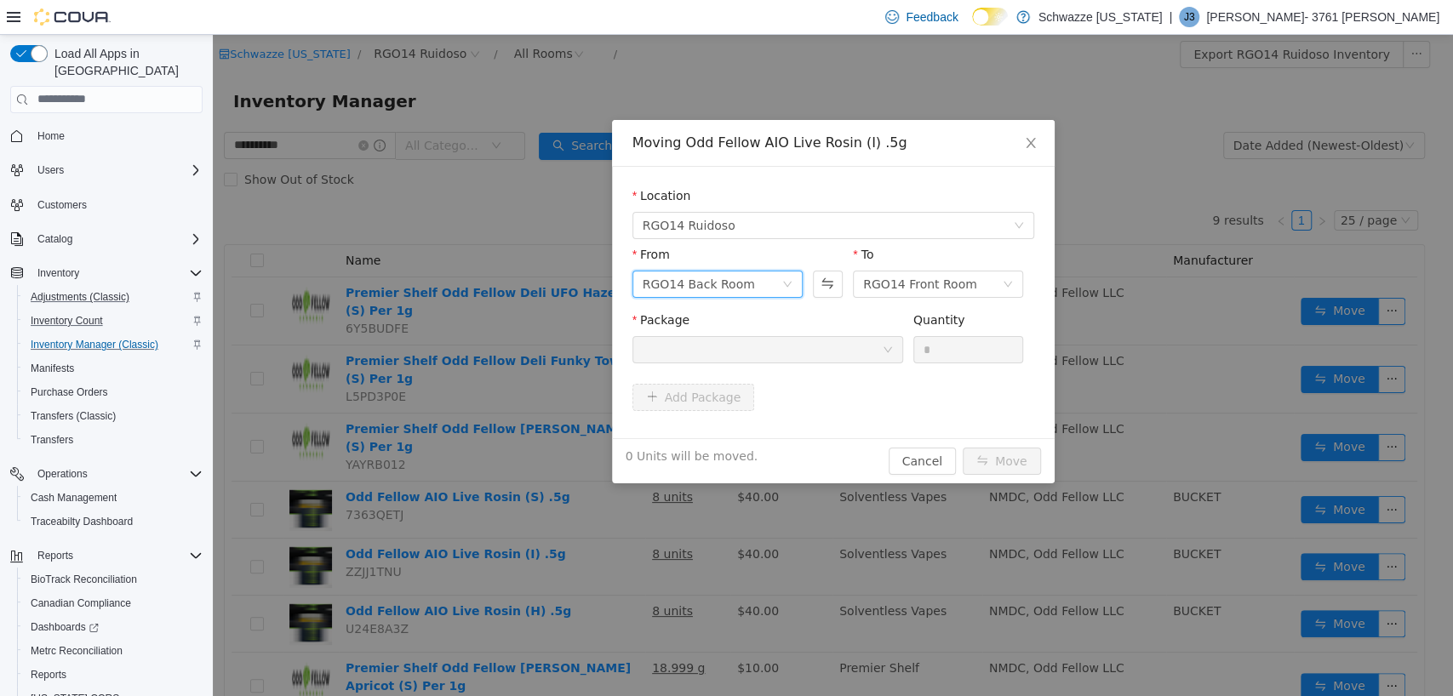
click at [713, 288] on div "RGO14 Back Room" at bounding box center [699, 284] width 112 height 26
click at [711, 341] on li "RGO14 Front Room" at bounding box center [717, 344] width 170 height 27
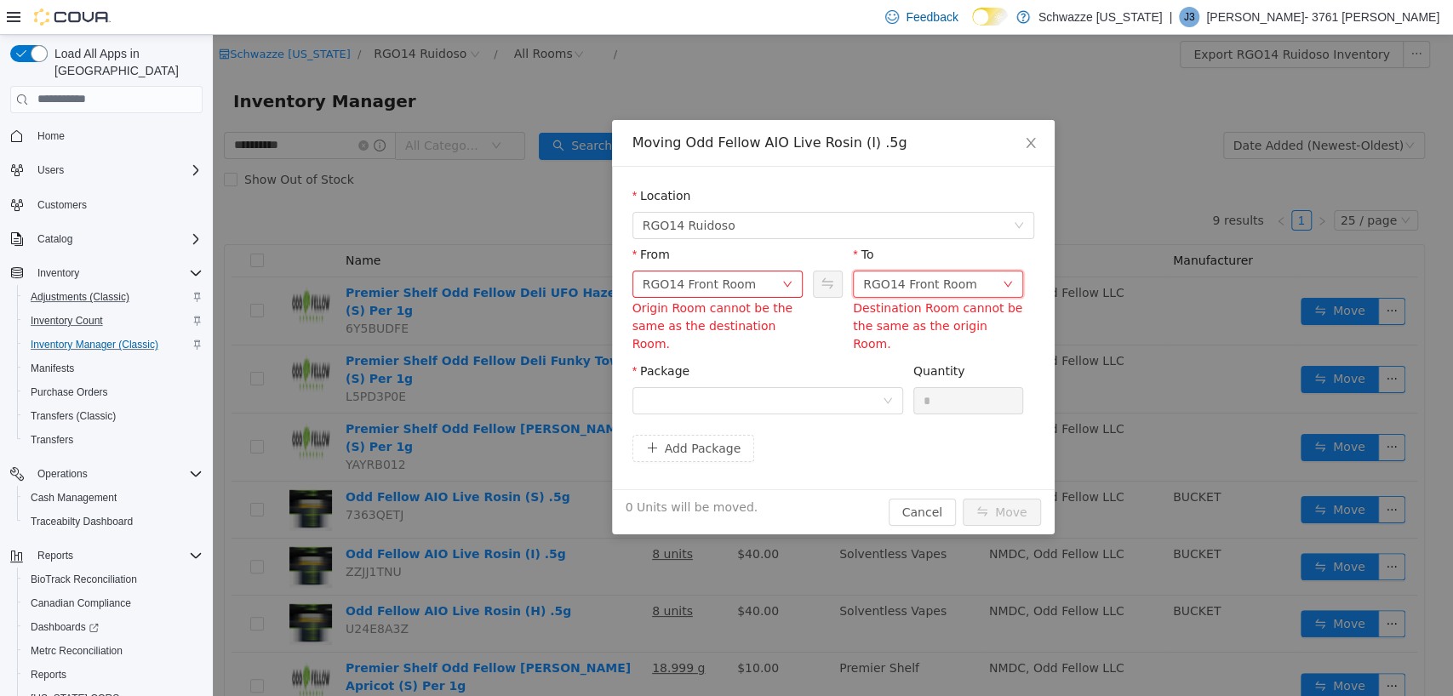
click at [907, 279] on div "RGO14 Front Room" at bounding box center [920, 284] width 114 height 26
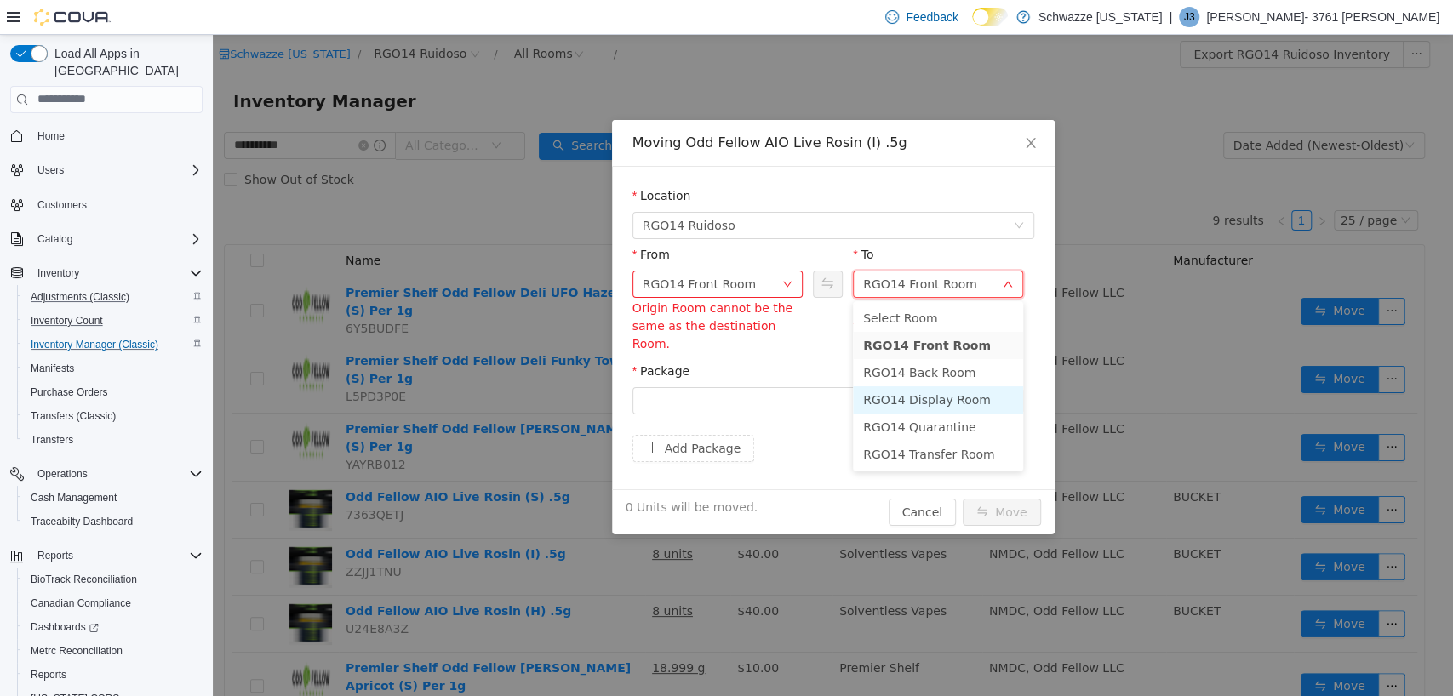
click at [905, 398] on li "RGO14 Display Room" at bounding box center [938, 399] width 170 height 27
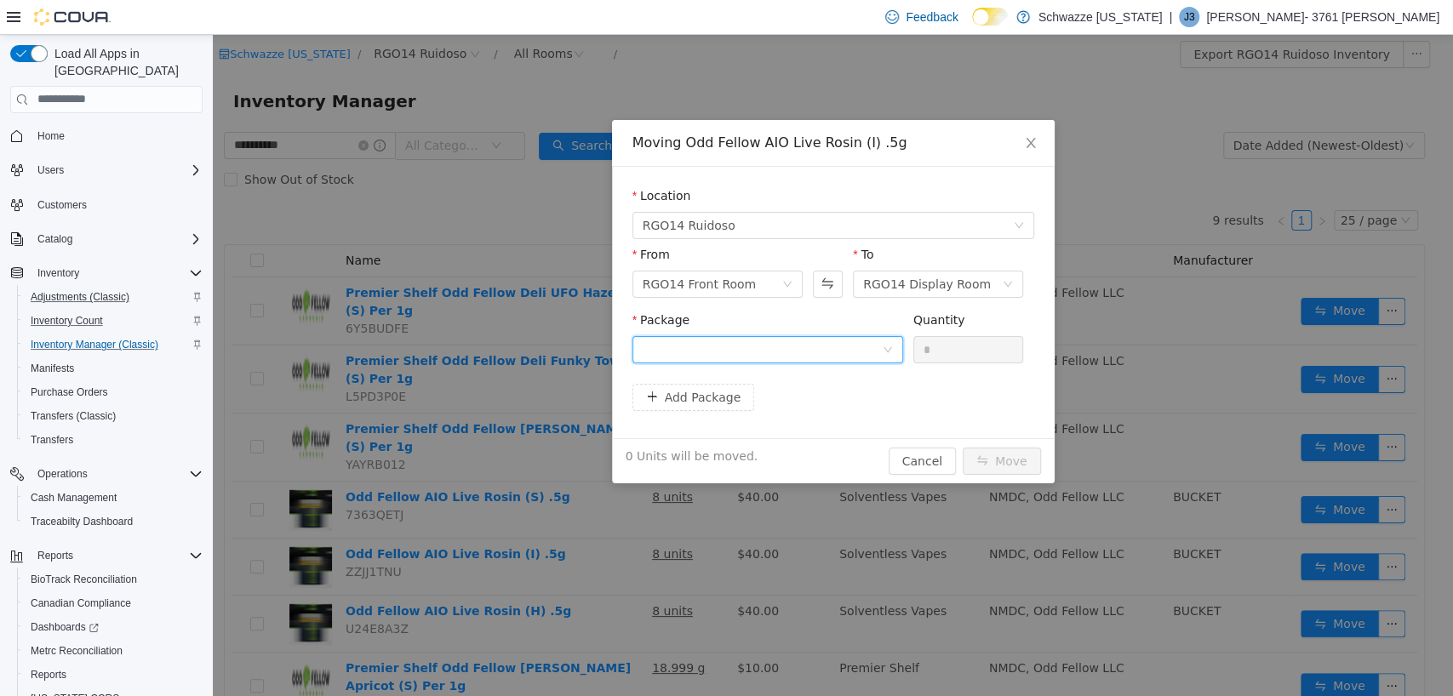
click at [769, 344] on div at bounding box center [762, 349] width 239 height 26
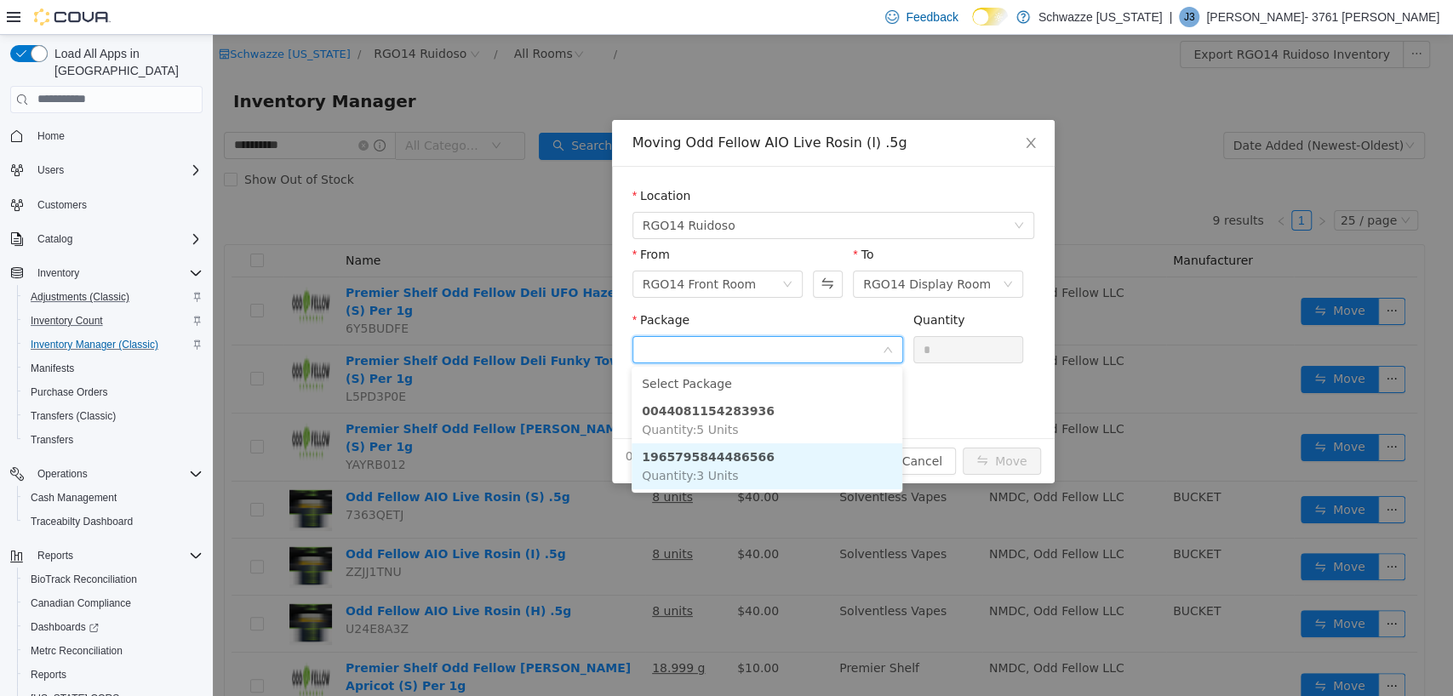
click at [763, 455] on li "1965795844486566 Quantity : 3 Units" at bounding box center [767, 466] width 271 height 46
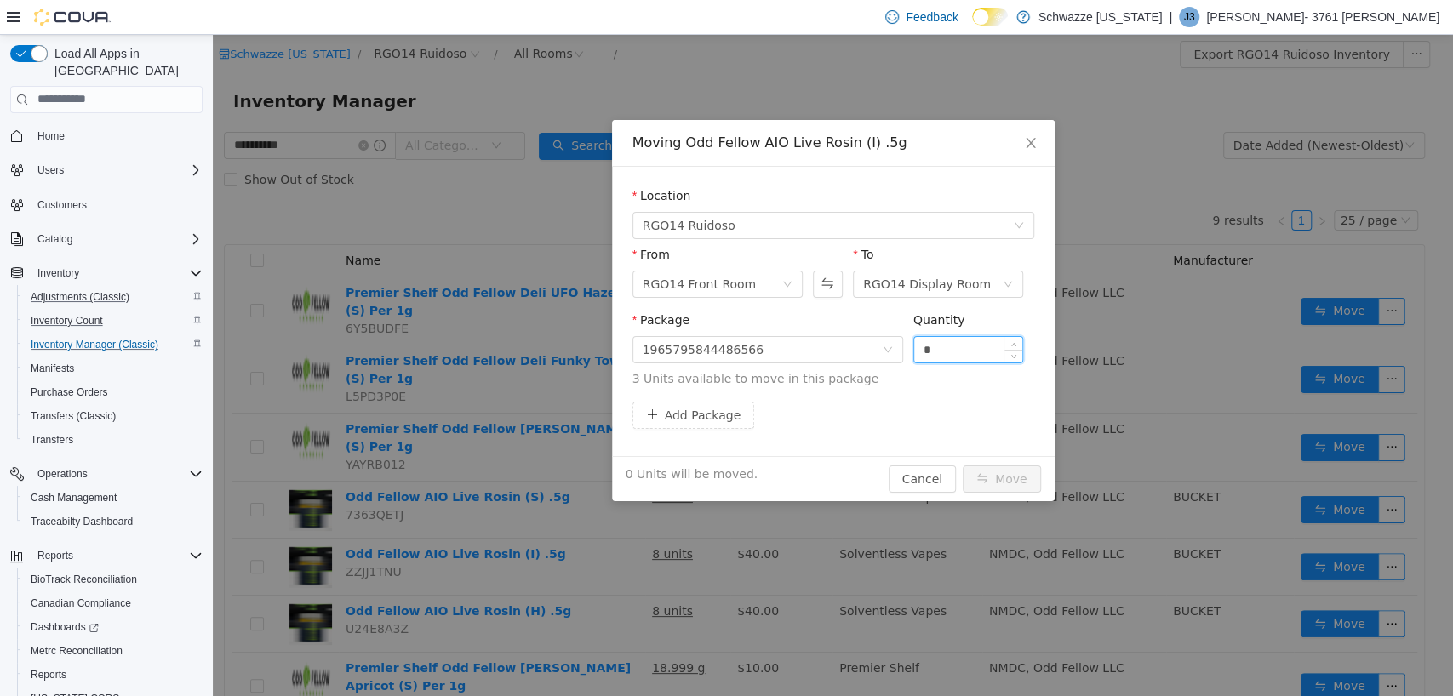
click at [941, 351] on input "*" at bounding box center [968, 349] width 109 height 26
click at [1000, 476] on button "Move" at bounding box center [1002, 478] width 78 height 27
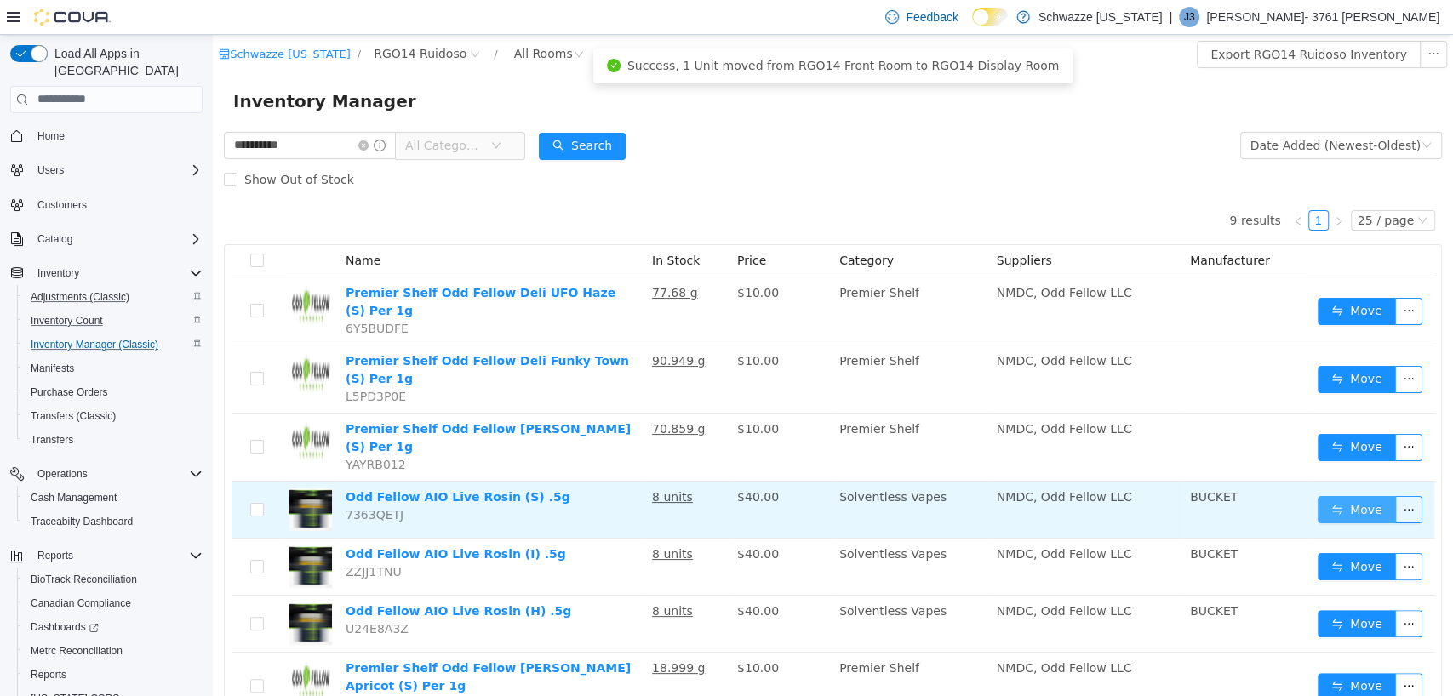
click at [1342, 495] on button "Move" at bounding box center [1357, 508] width 78 height 27
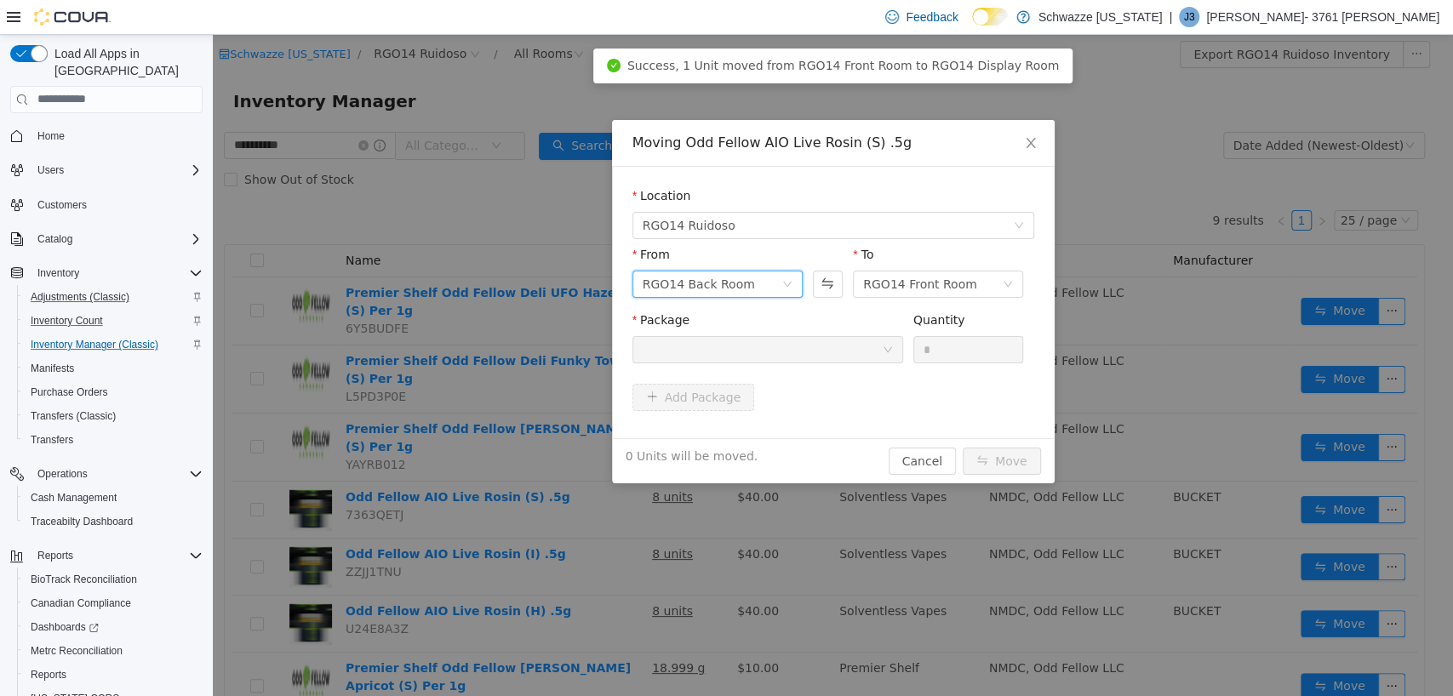
click at [737, 283] on div "RGO14 Back Room" at bounding box center [699, 284] width 112 height 26
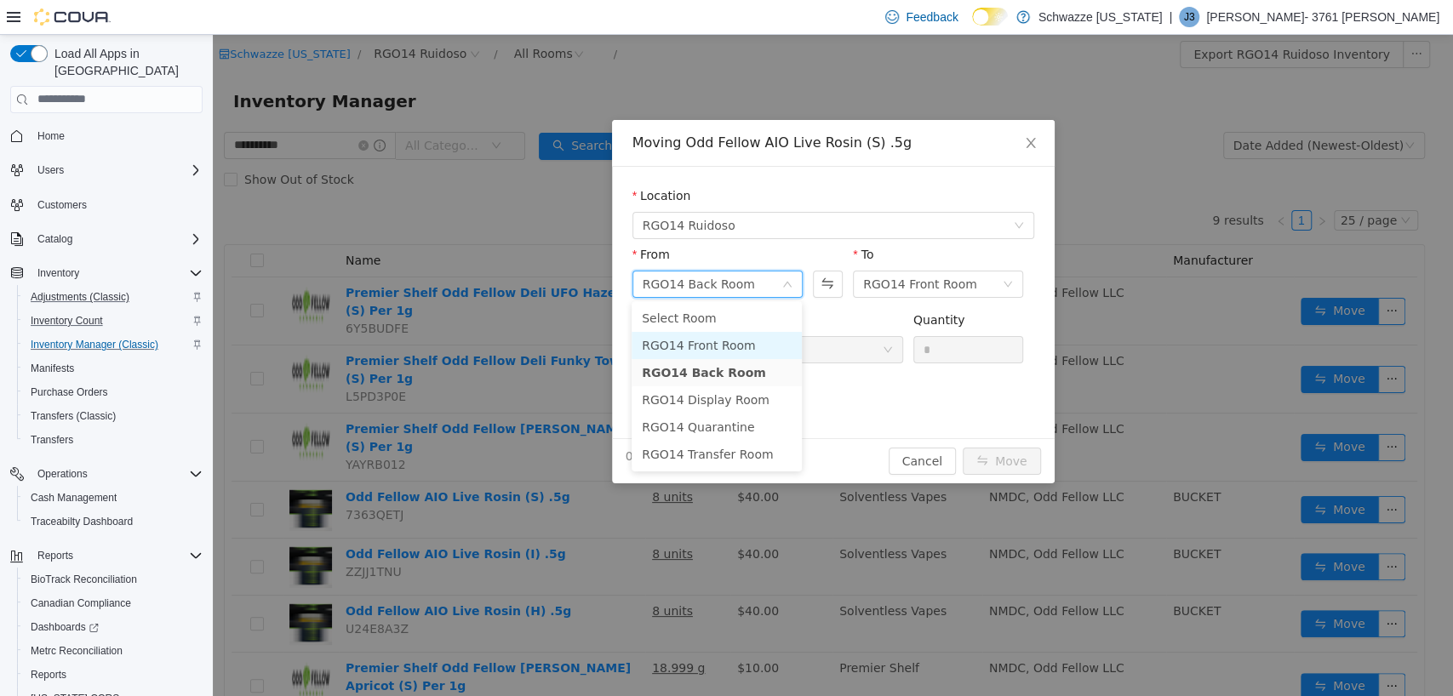
click at [730, 341] on li "RGO14 Front Room" at bounding box center [717, 344] width 170 height 27
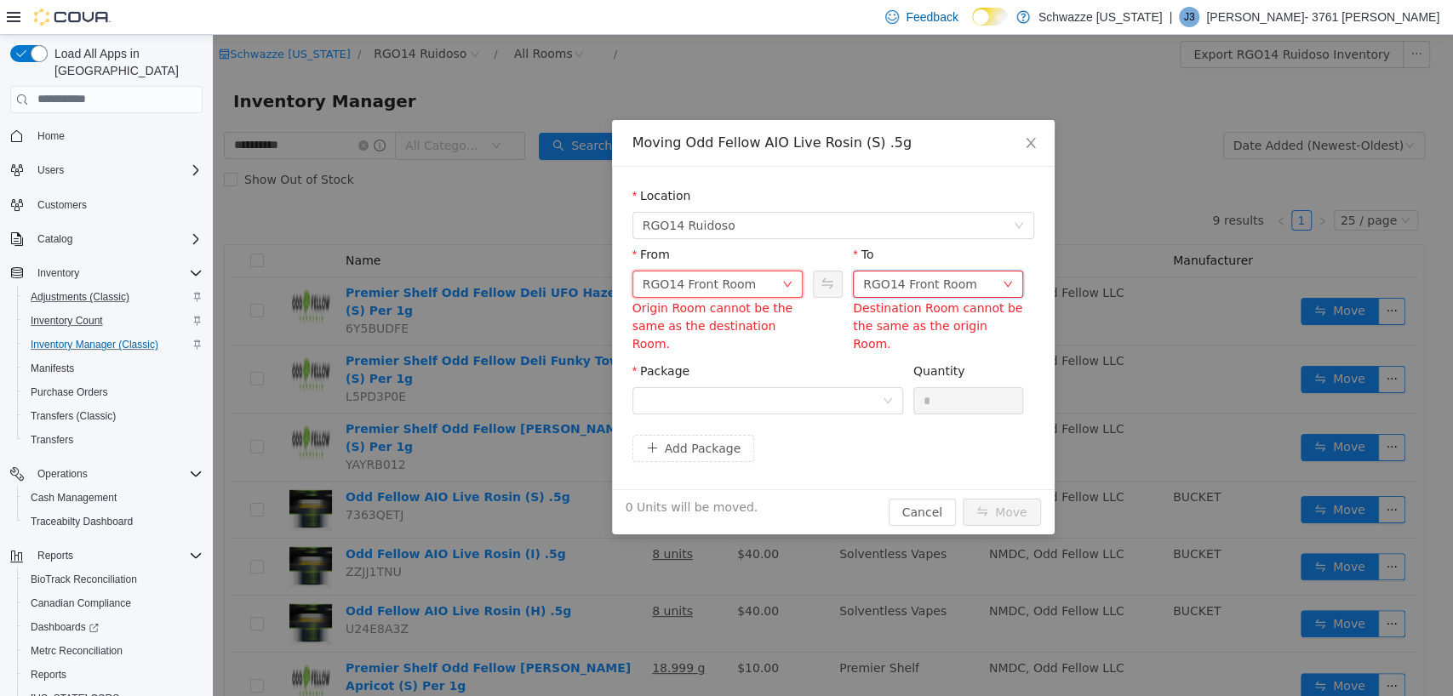
click at [909, 283] on div "RGO14 Front Room" at bounding box center [920, 284] width 114 height 26
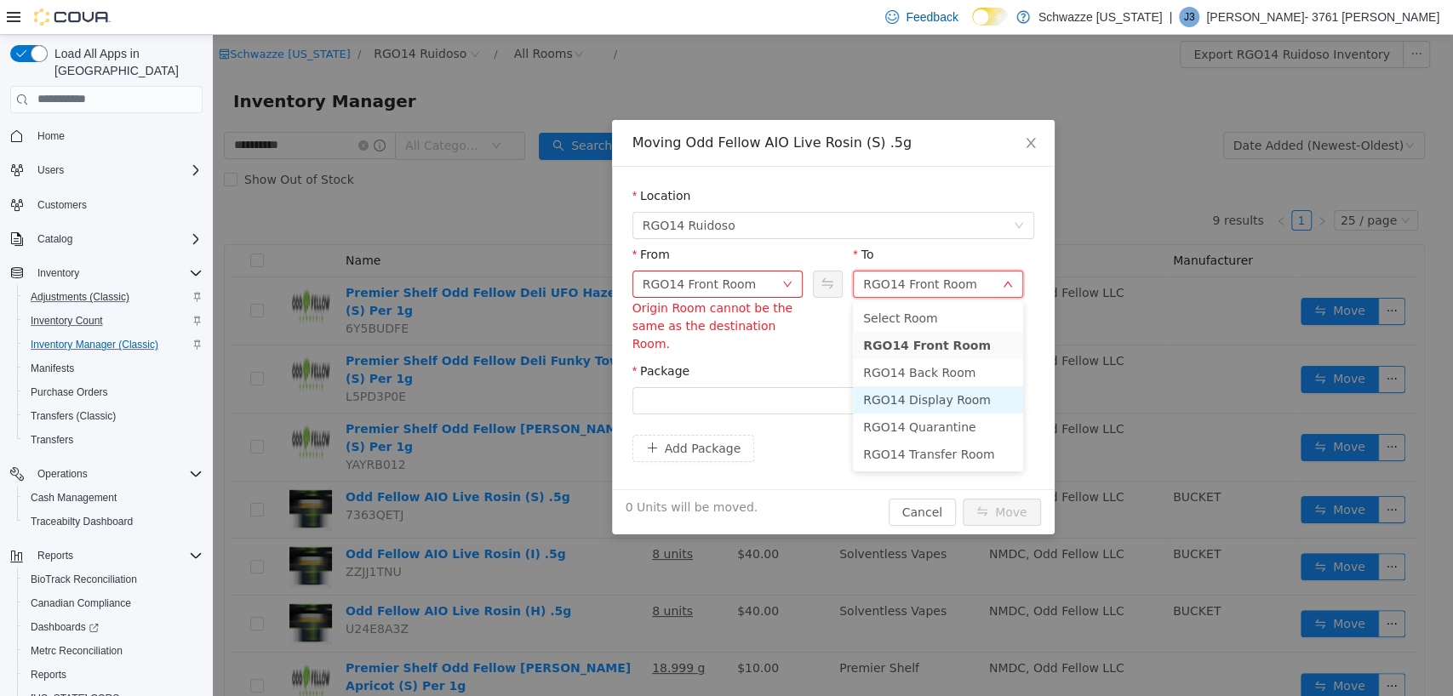
click at [910, 397] on li "RGO14 Display Room" at bounding box center [938, 399] width 170 height 27
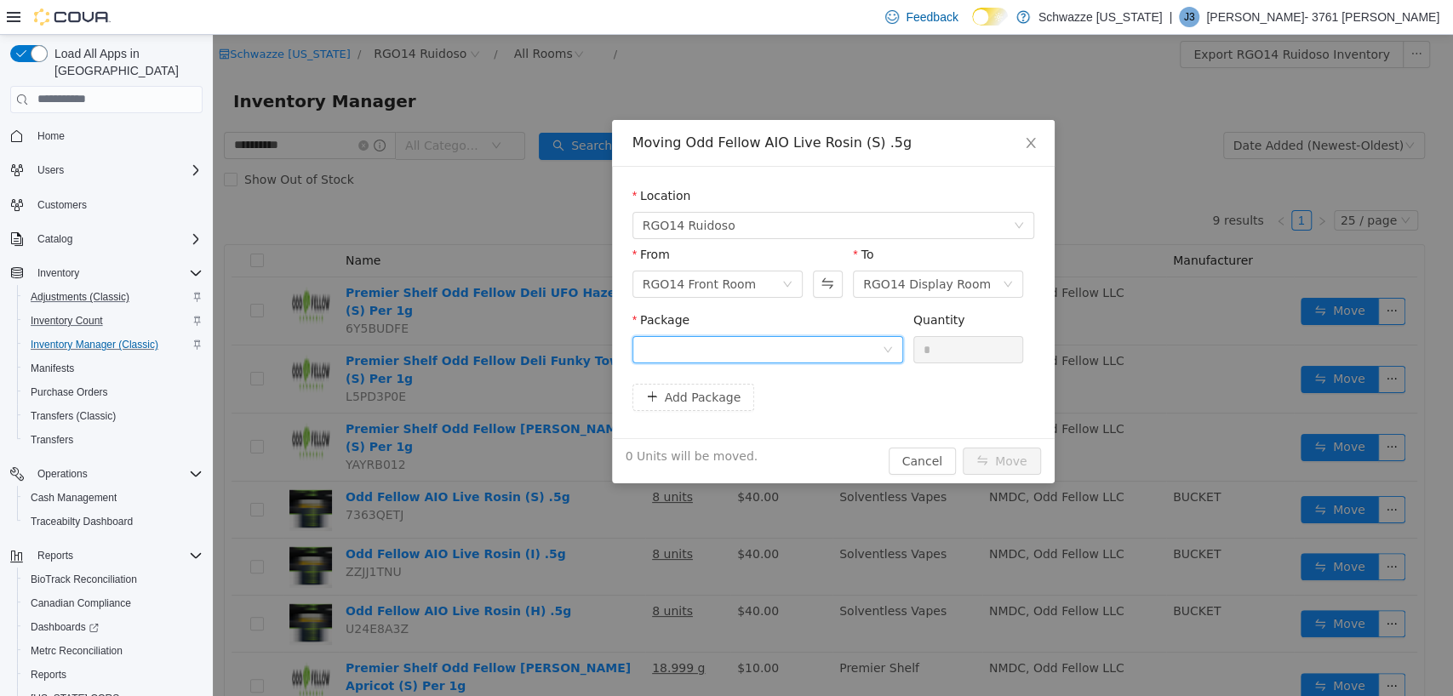
click at [776, 338] on div at bounding box center [762, 349] width 239 height 26
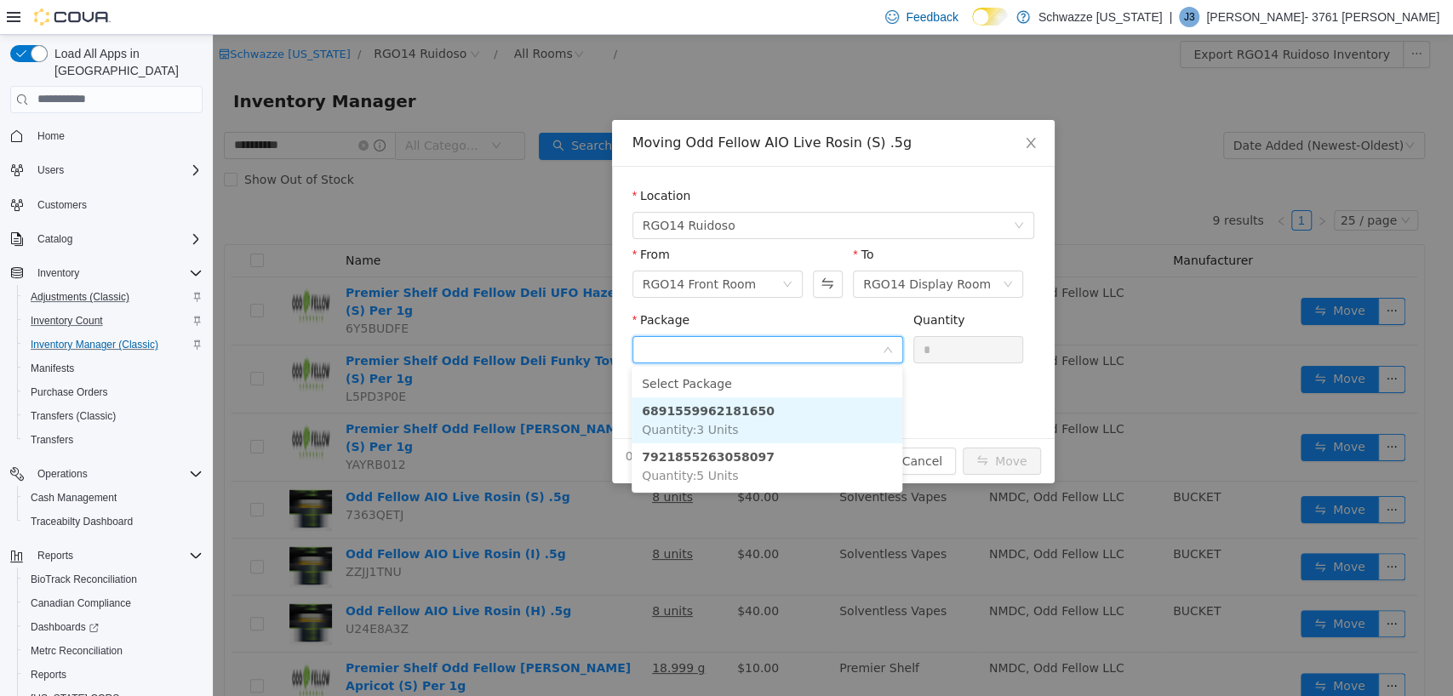
click at [770, 412] on li "6891559962181650 Quantity : 3 Units" at bounding box center [767, 420] width 271 height 46
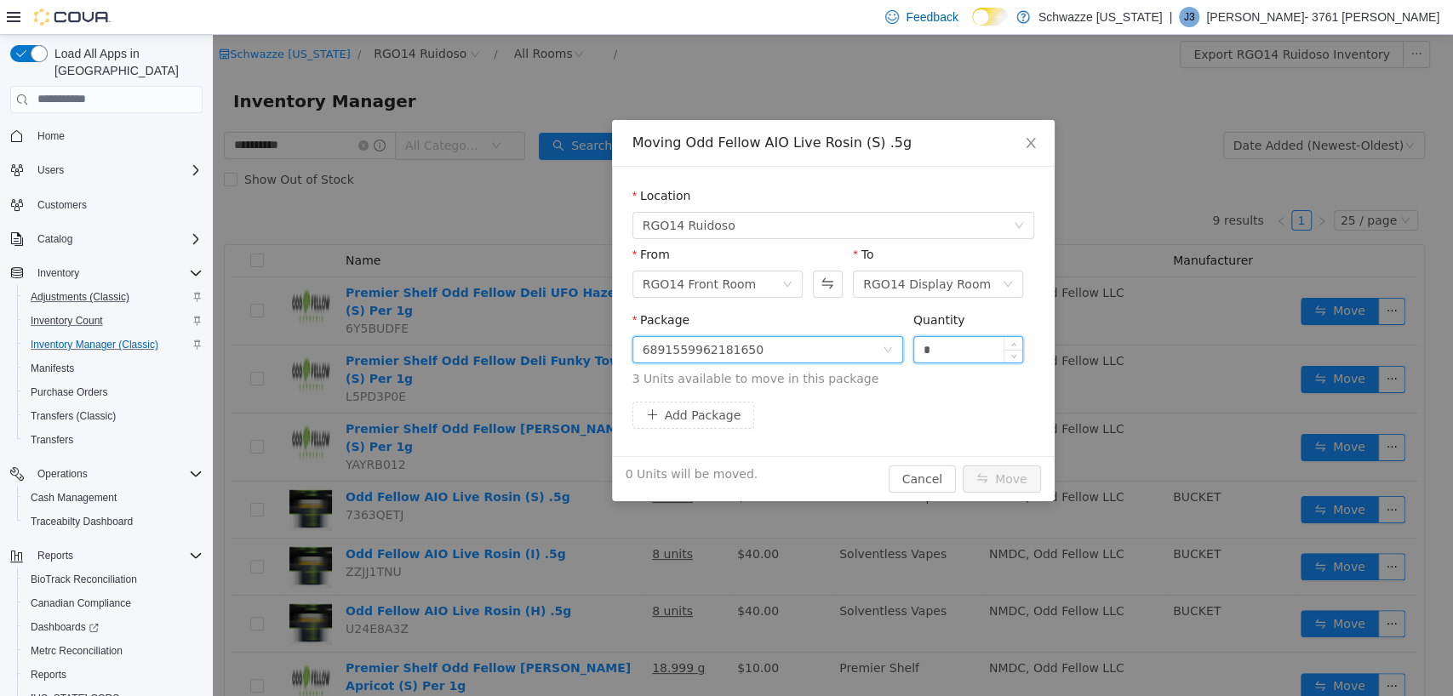
click at [938, 350] on input "*" at bounding box center [968, 349] width 109 height 26
click at [1005, 481] on button "Move" at bounding box center [1002, 478] width 78 height 27
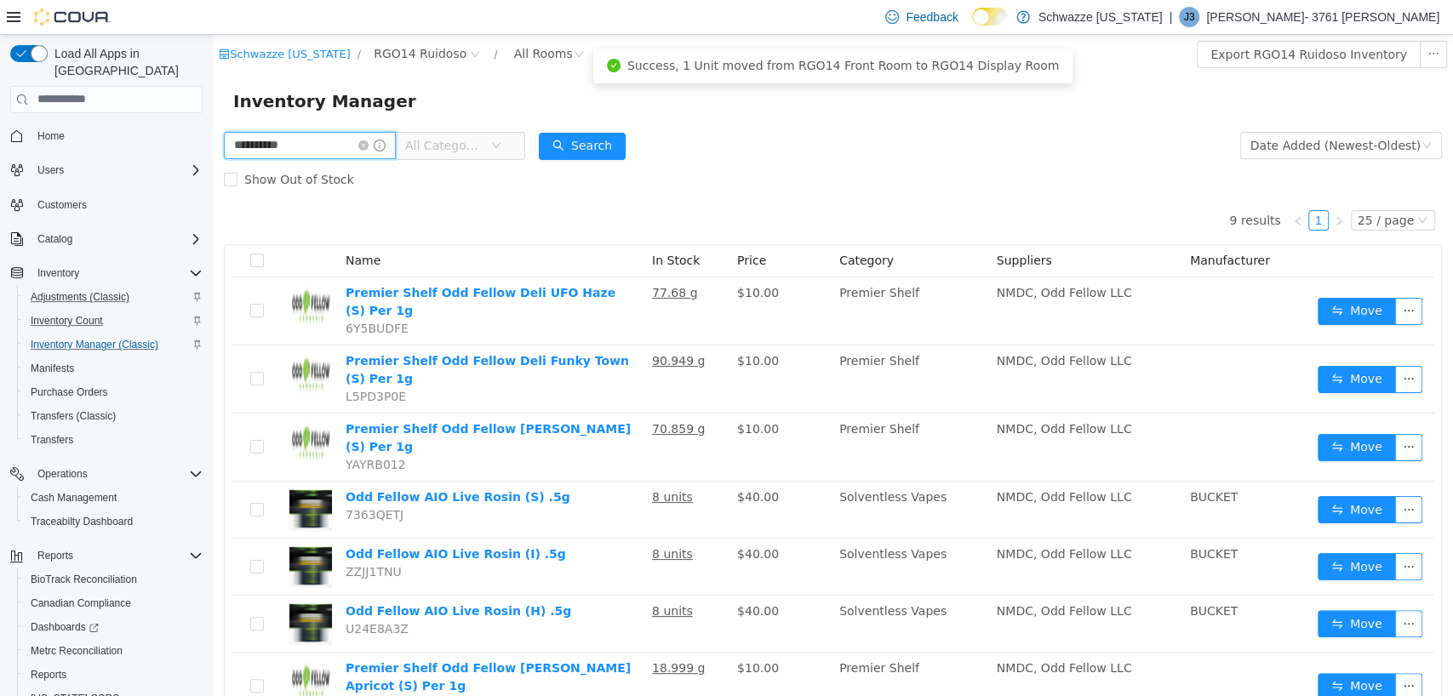
click at [344, 136] on input "**********" at bounding box center [310, 144] width 172 height 27
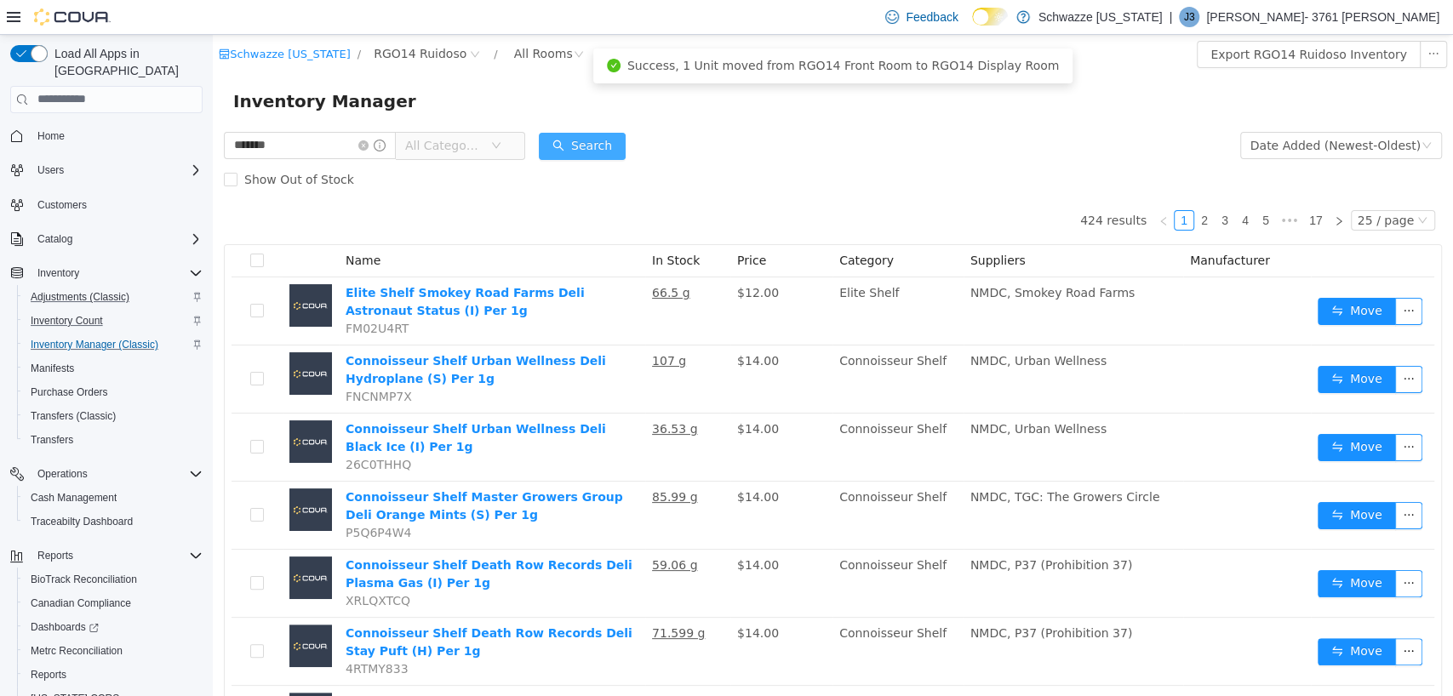
click at [604, 148] on button "Search" at bounding box center [582, 145] width 87 height 27
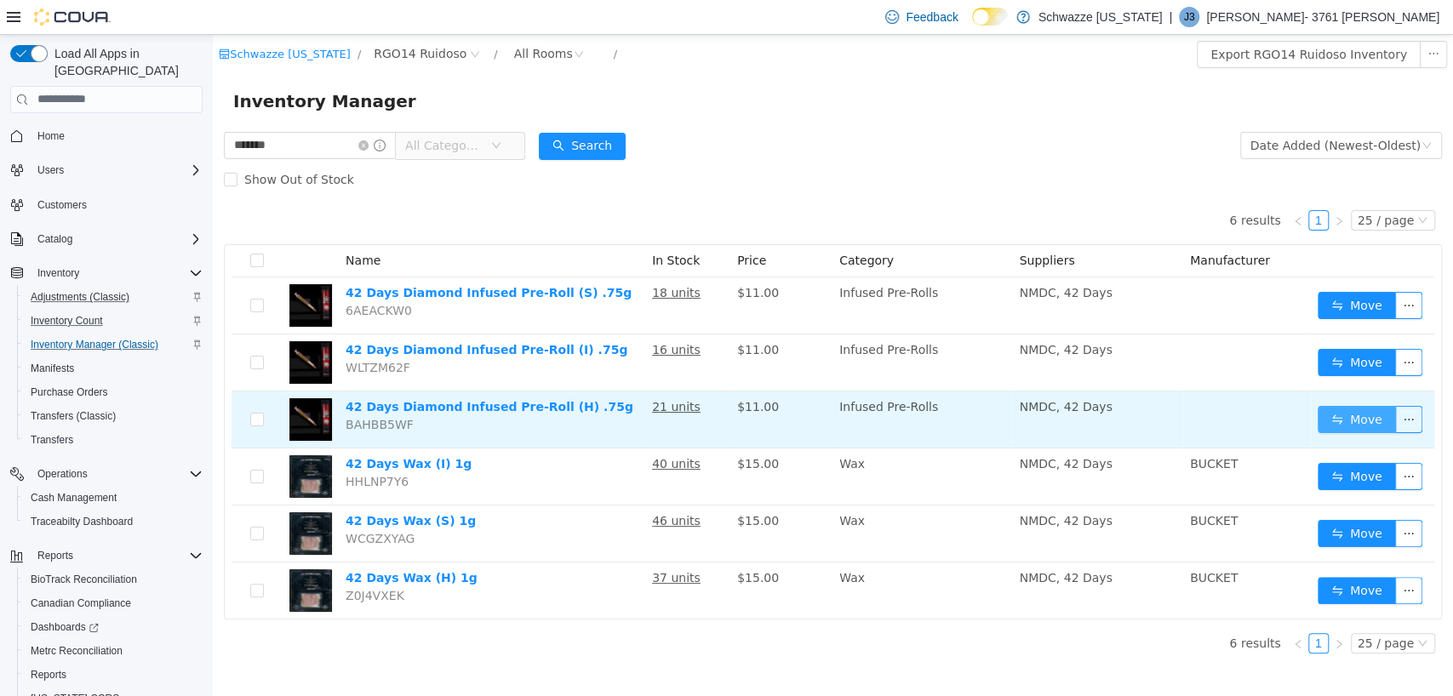
click at [1352, 421] on button "Move" at bounding box center [1357, 418] width 78 height 27
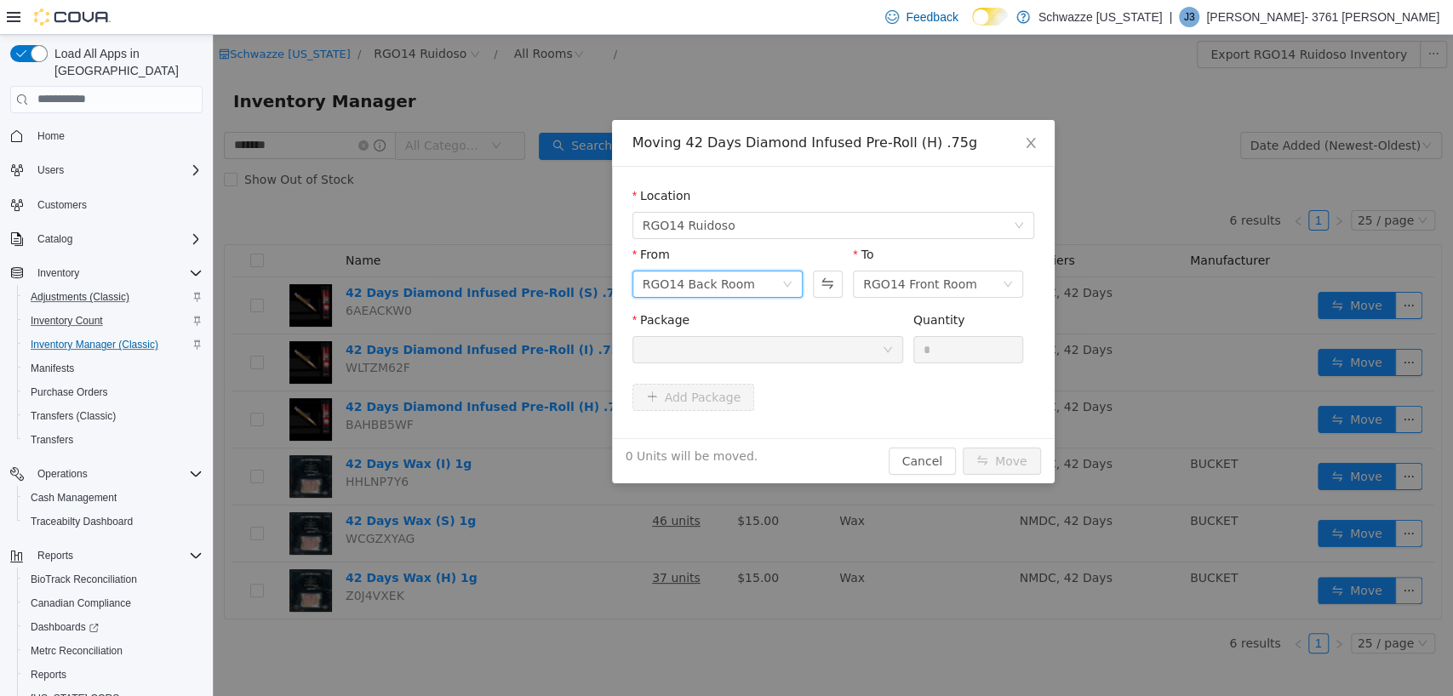
click at [699, 281] on div "RGO14 Back Room" at bounding box center [699, 284] width 112 height 26
click at [702, 337] on li "RGO14 Front Room" at bounding box center [717, 344] width 170 height 27
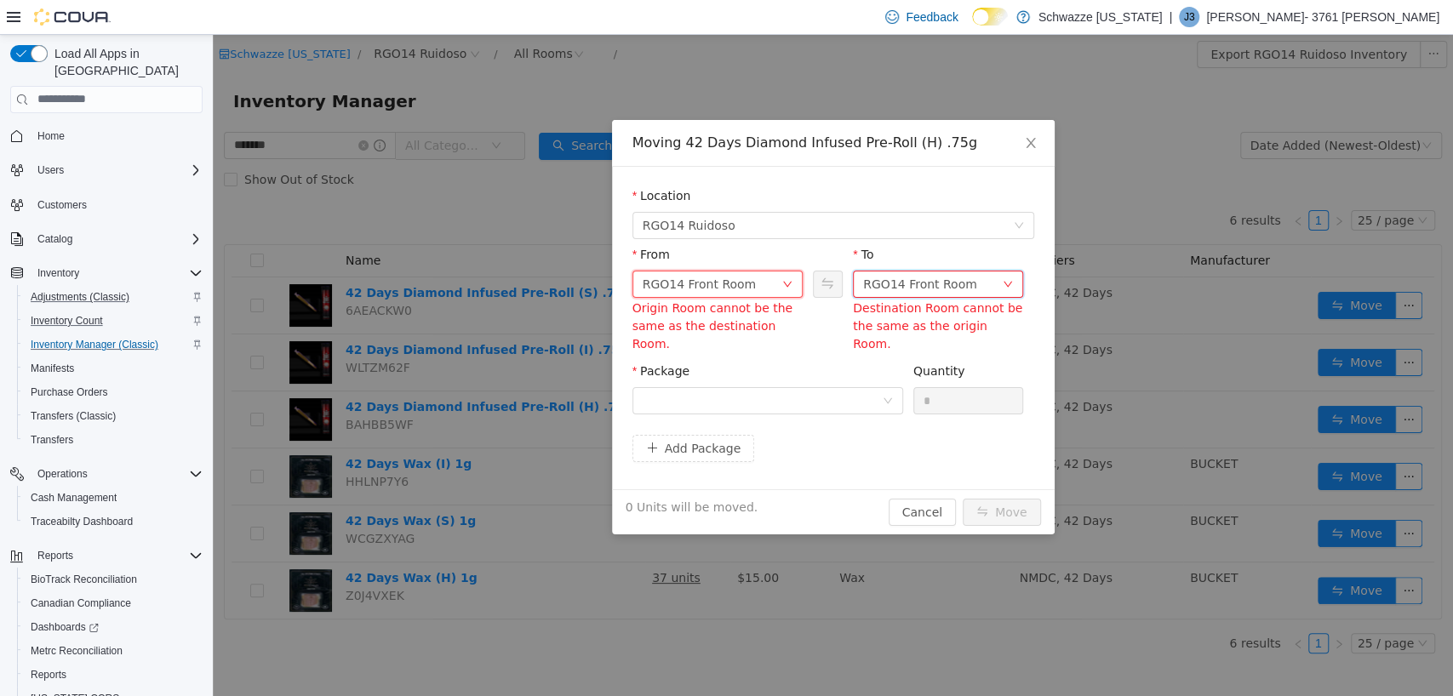
click at [899, 294] on div "RGO14 Front Room" at bounding box center [920, 284] width 114 height 26
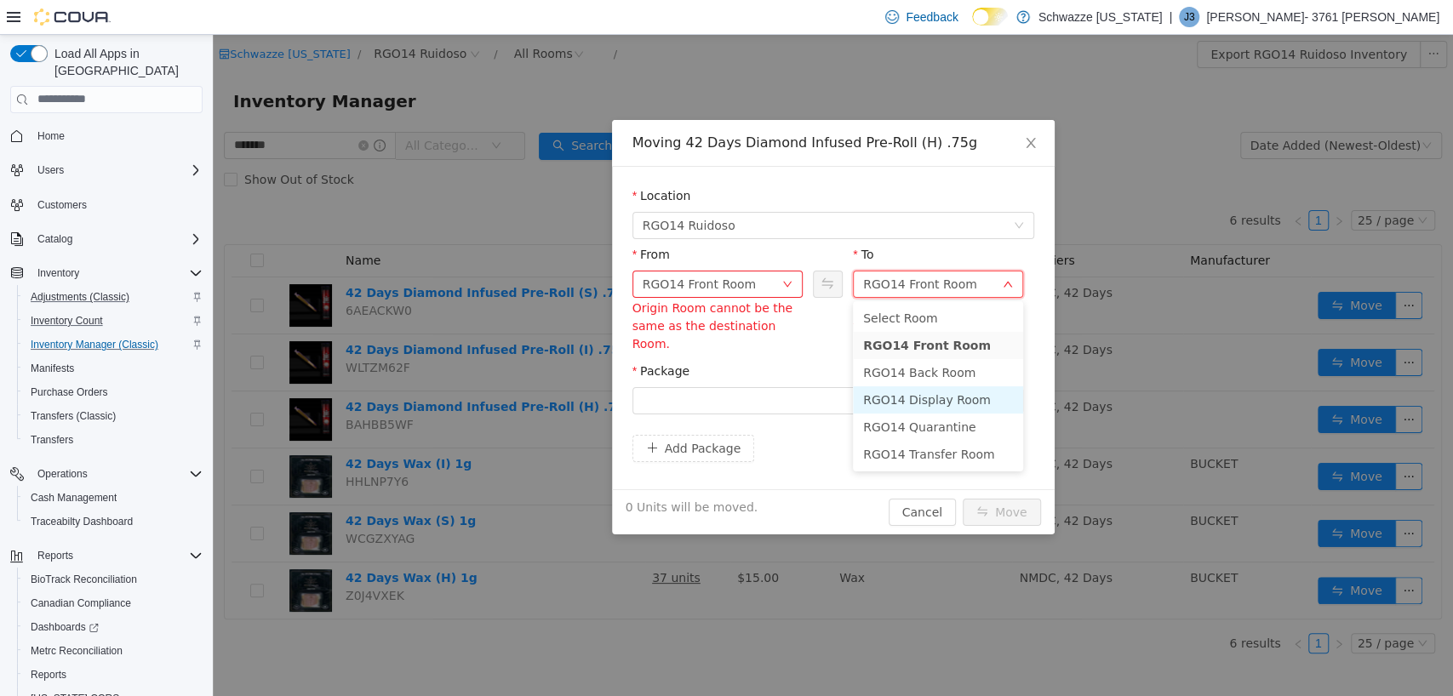
click at [911, 389] on li "RGO14 Display Room" at bounding box center [938, 399] width 170 height 27
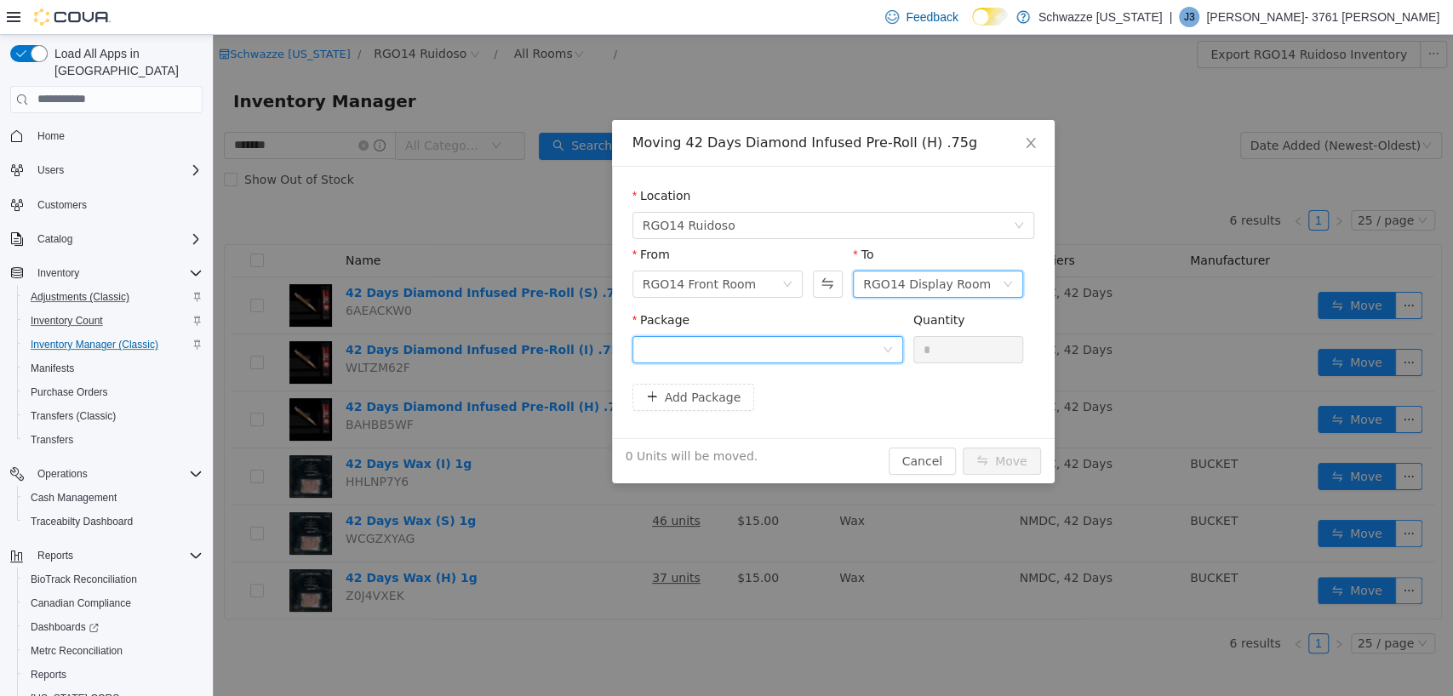
click at [781, 343] on div at bounding box center [762, 349] width 239 height 26
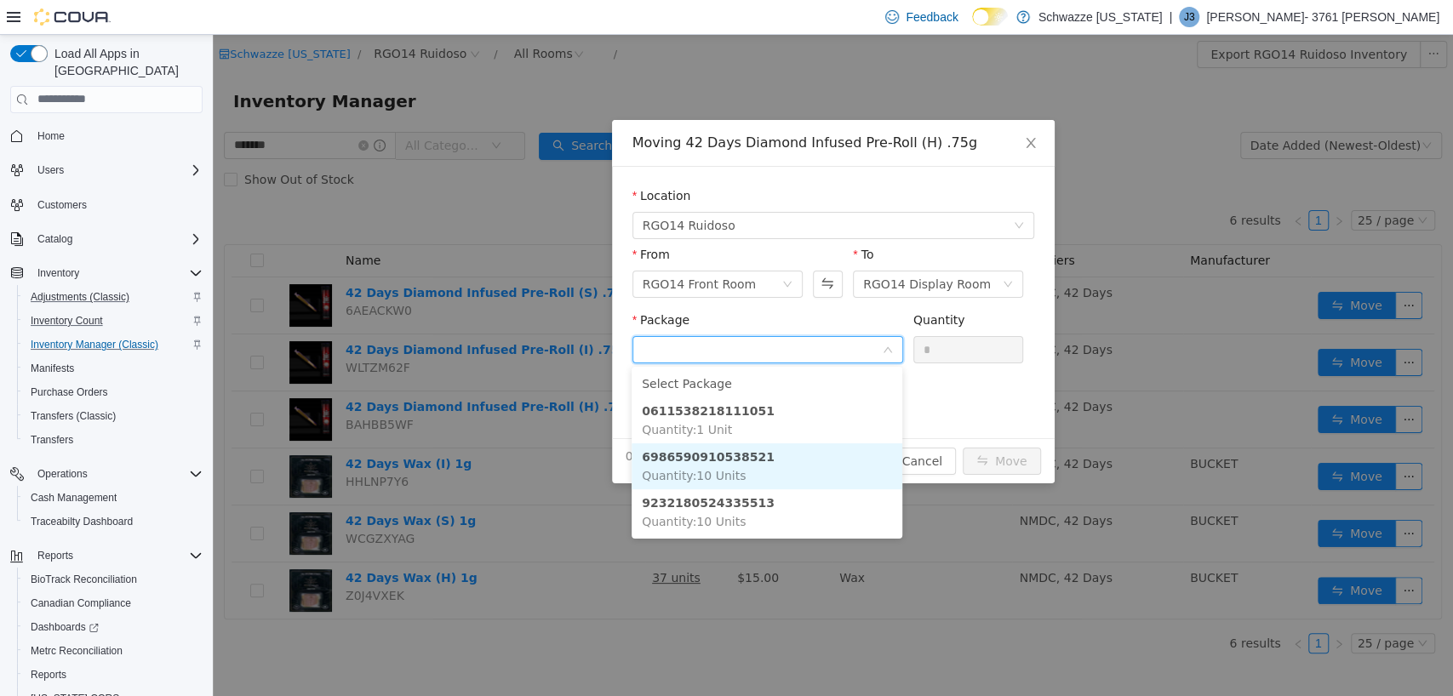
click at [771, 454] on li "6986590910538521 Quantity : 10 Units" at bounding box center [767, 466] width 271 height 46
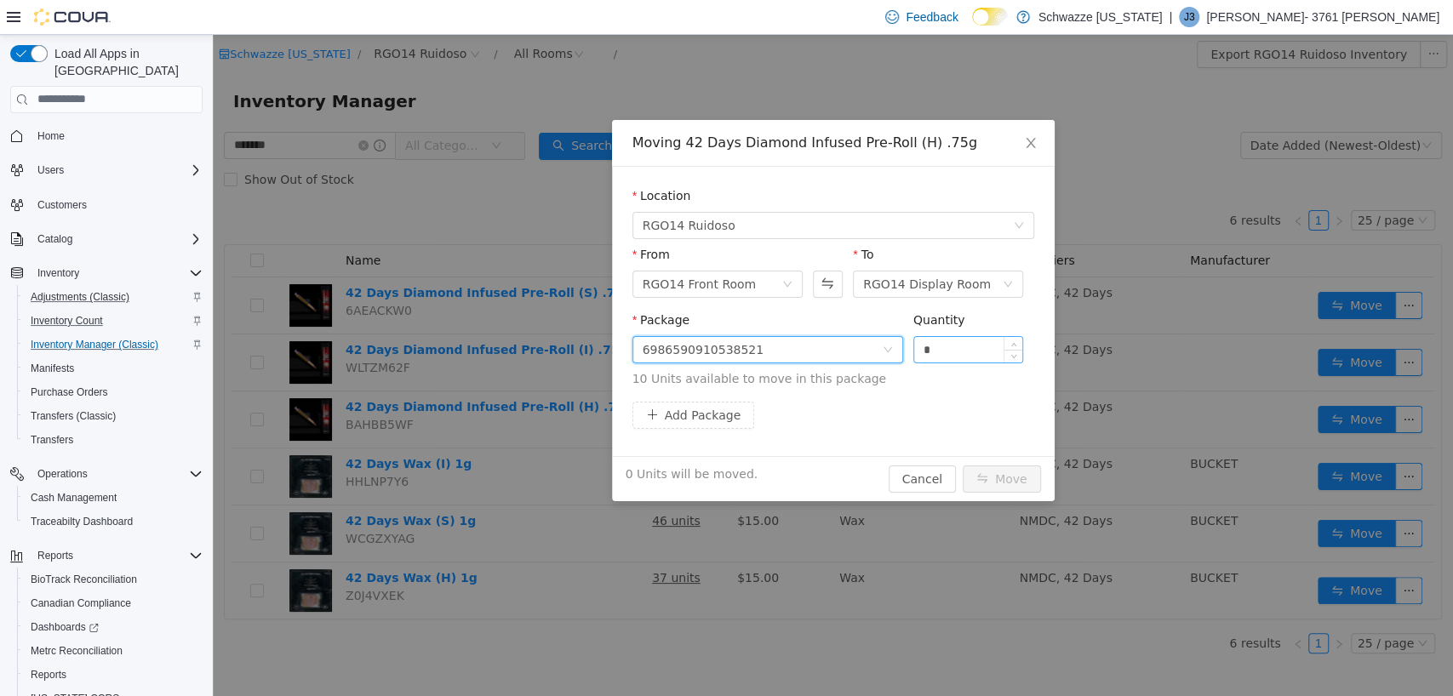
click at [972, 347] on input "*" at bounding box center [968, 349] width 109 height 26
click at [999, 480] on button "Move" at bounding box center [1002, 478] width 78 height 27
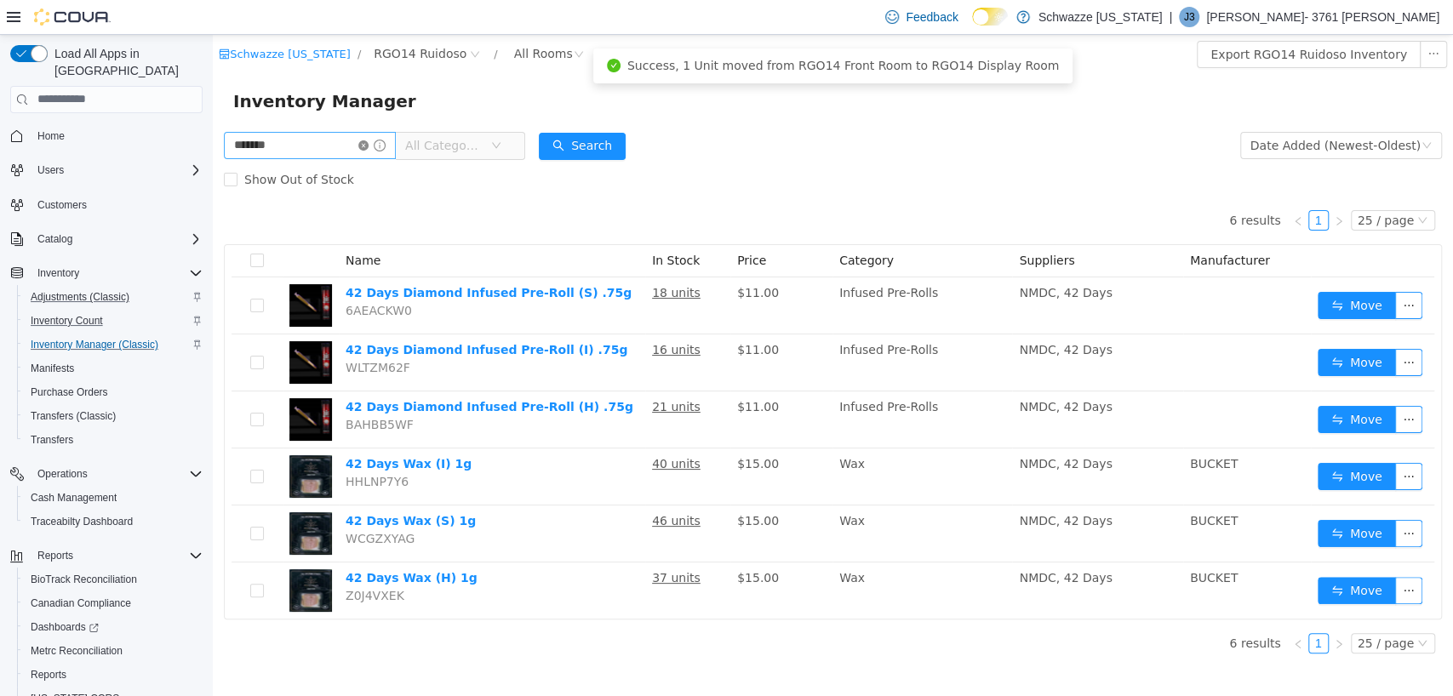
click at [369, 146] on icon "icon: close-circle" at bounding box center [363, 145] width 10 height 10
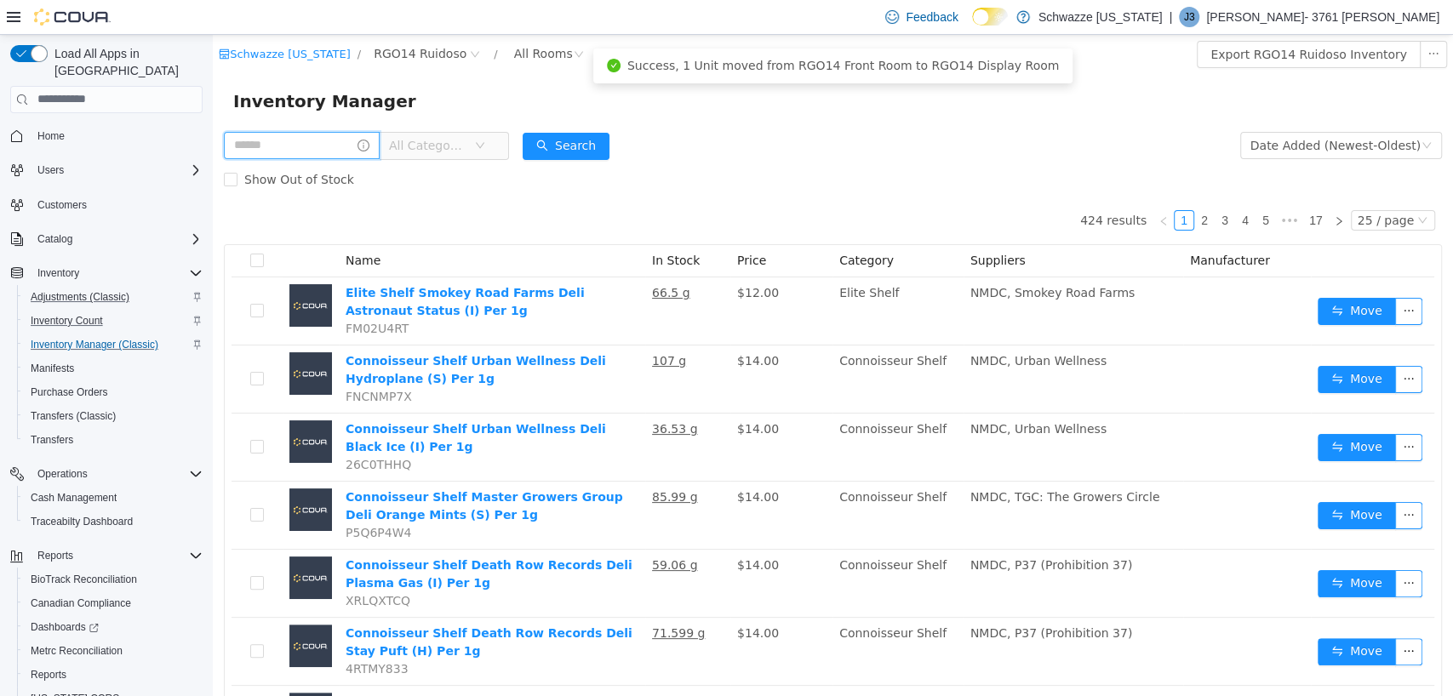
click at [310, 143] on input "text" at bounding box center [302, 144] width 156 height 27
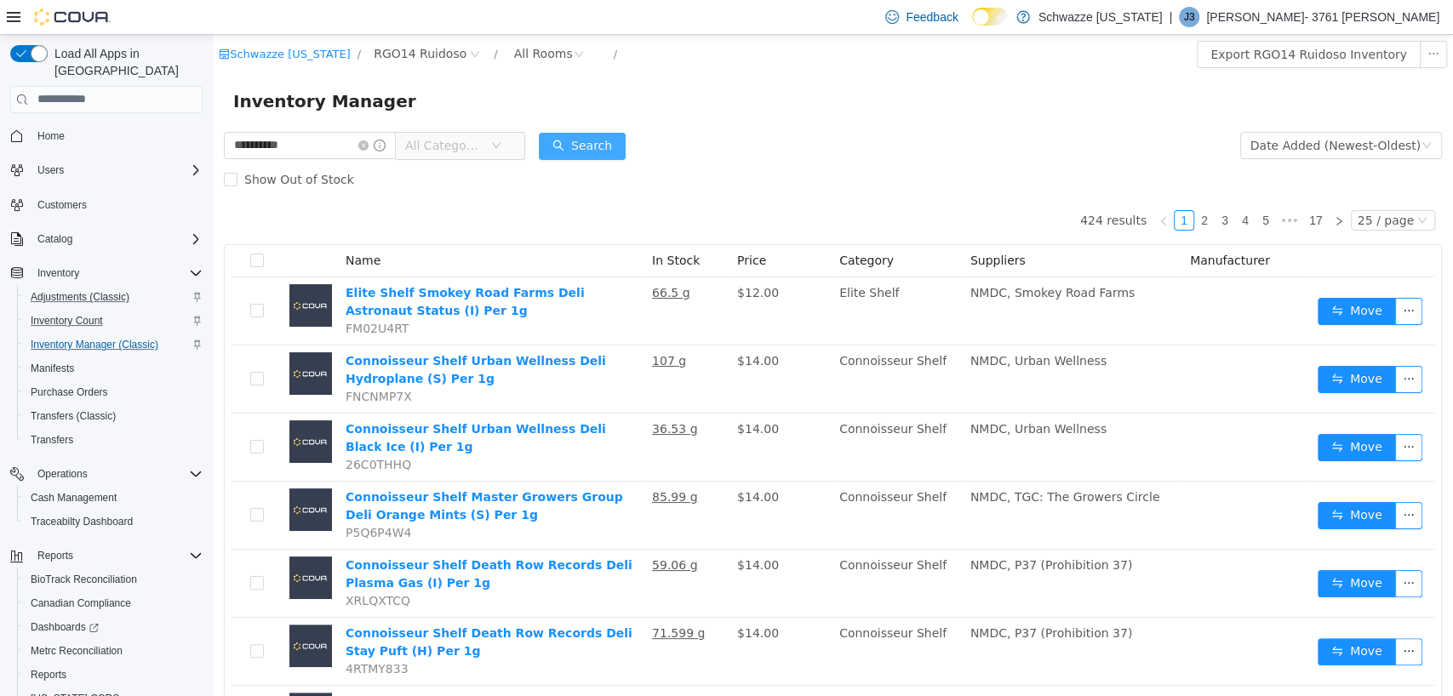
click at [585, 135] on button "Search" at bounding box center [582, 145] width 87 height 27
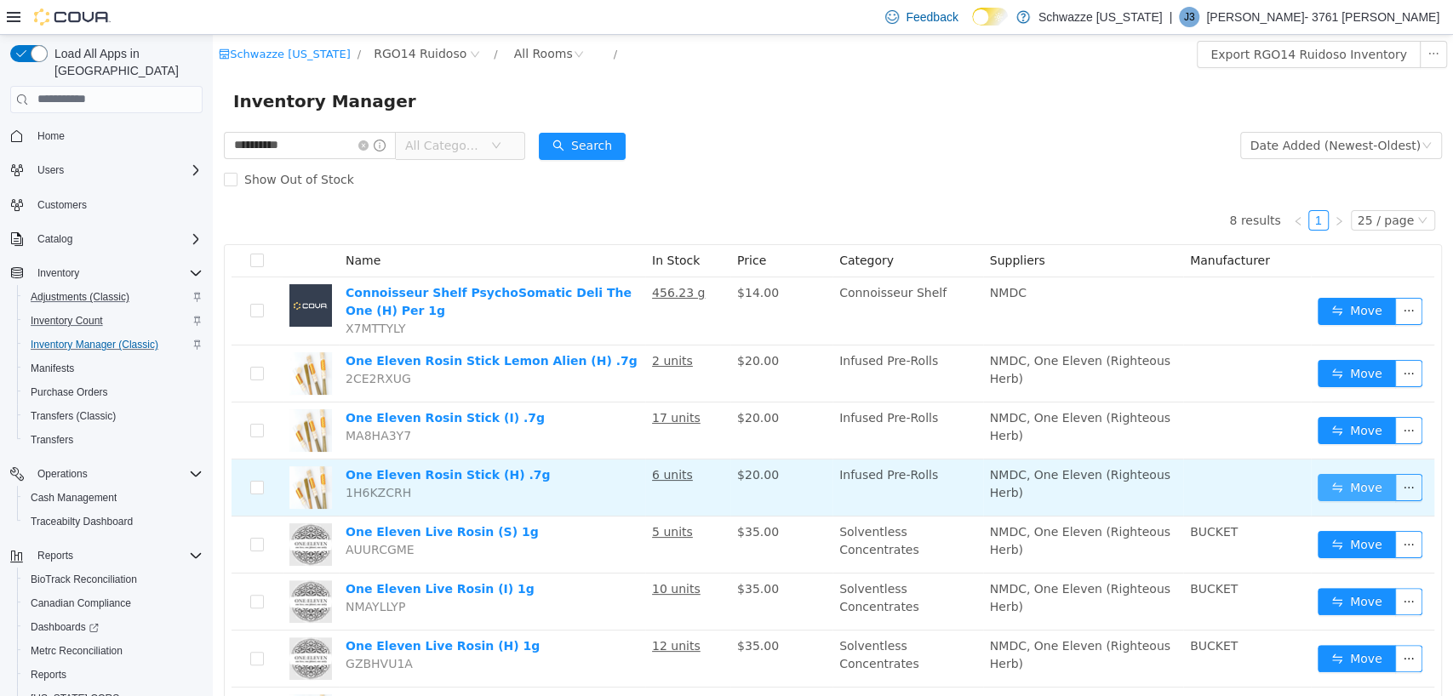
click at [1353, 490] on button "Move" at bounding box center [1357, 486] width 78 height 27
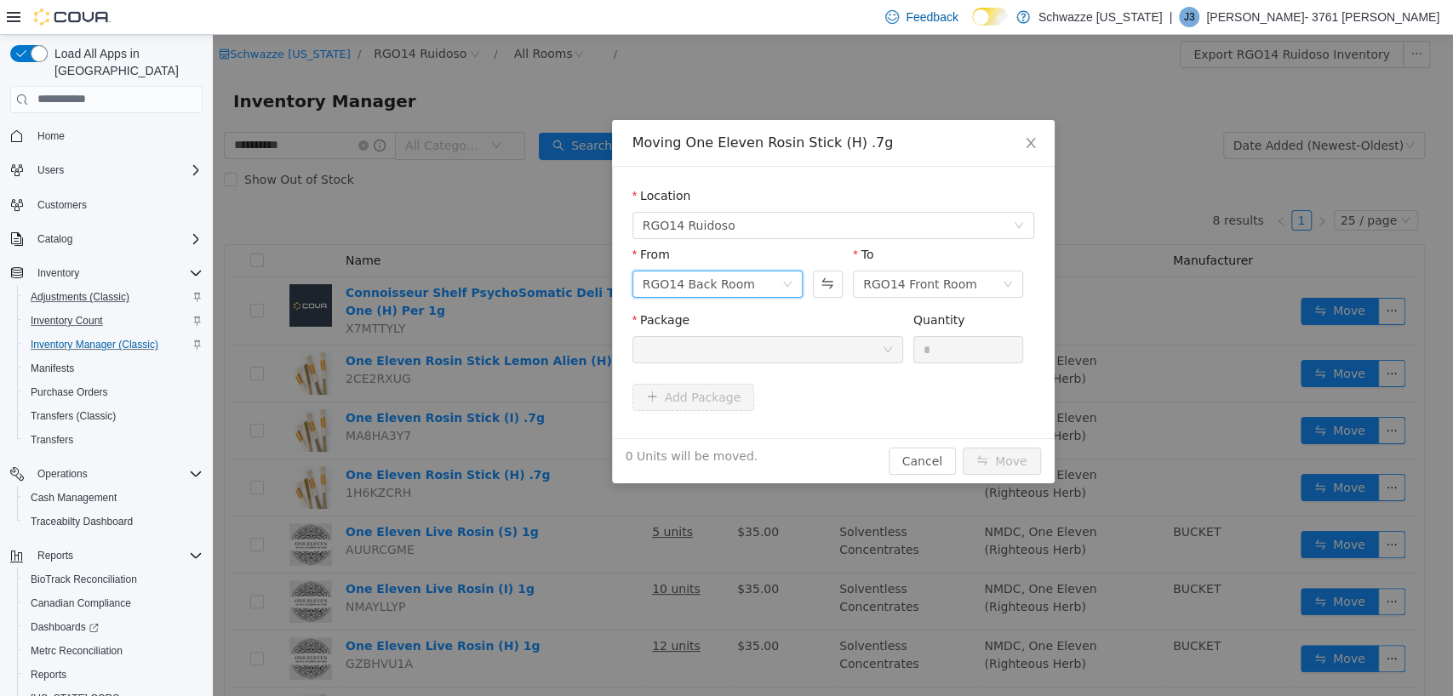
click at [695, 288] on div "RGO14 Back Room" at bounding box center [699, 284] width 112 height 26
click at [701, 342] on li "RGO14 Front Room" at bounding box center [717, 344] width 170 height 27
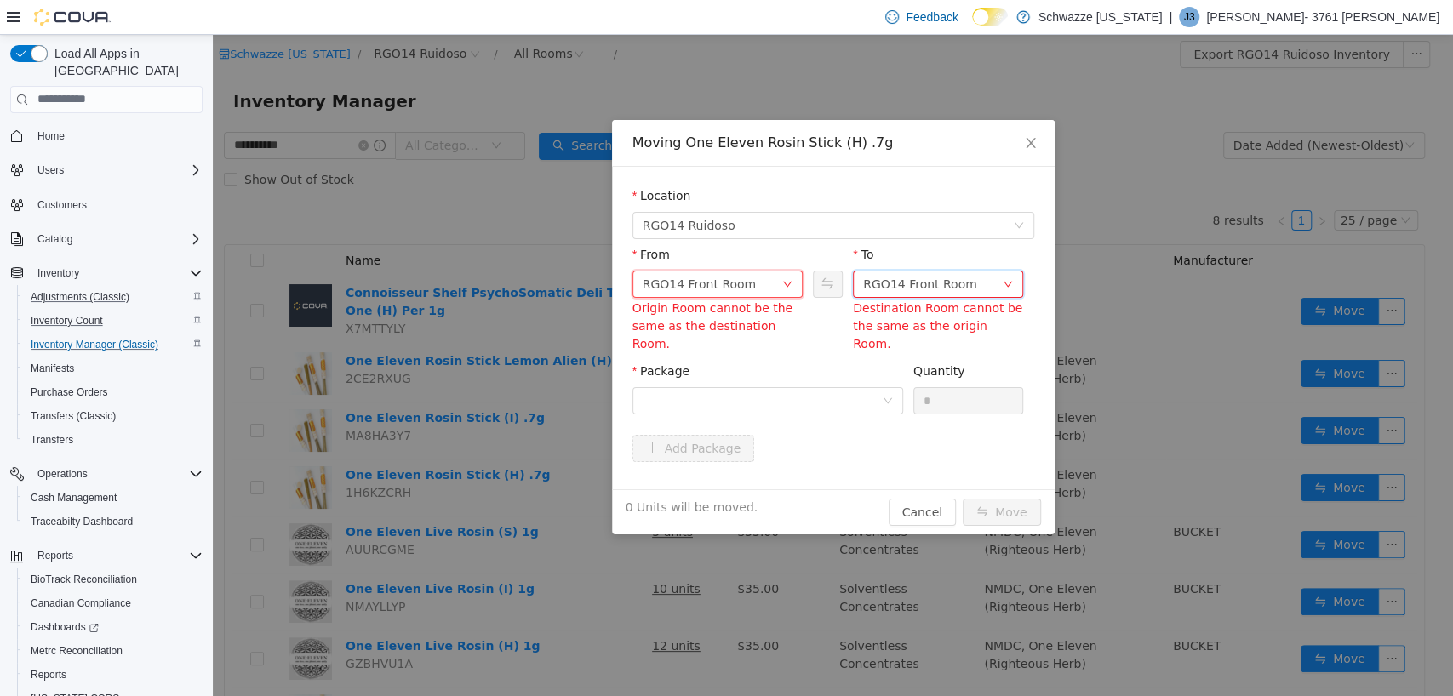
click at [914, 281] on div "RGO14 Front Room" at bounding box center [920, 284] width 114 height 26
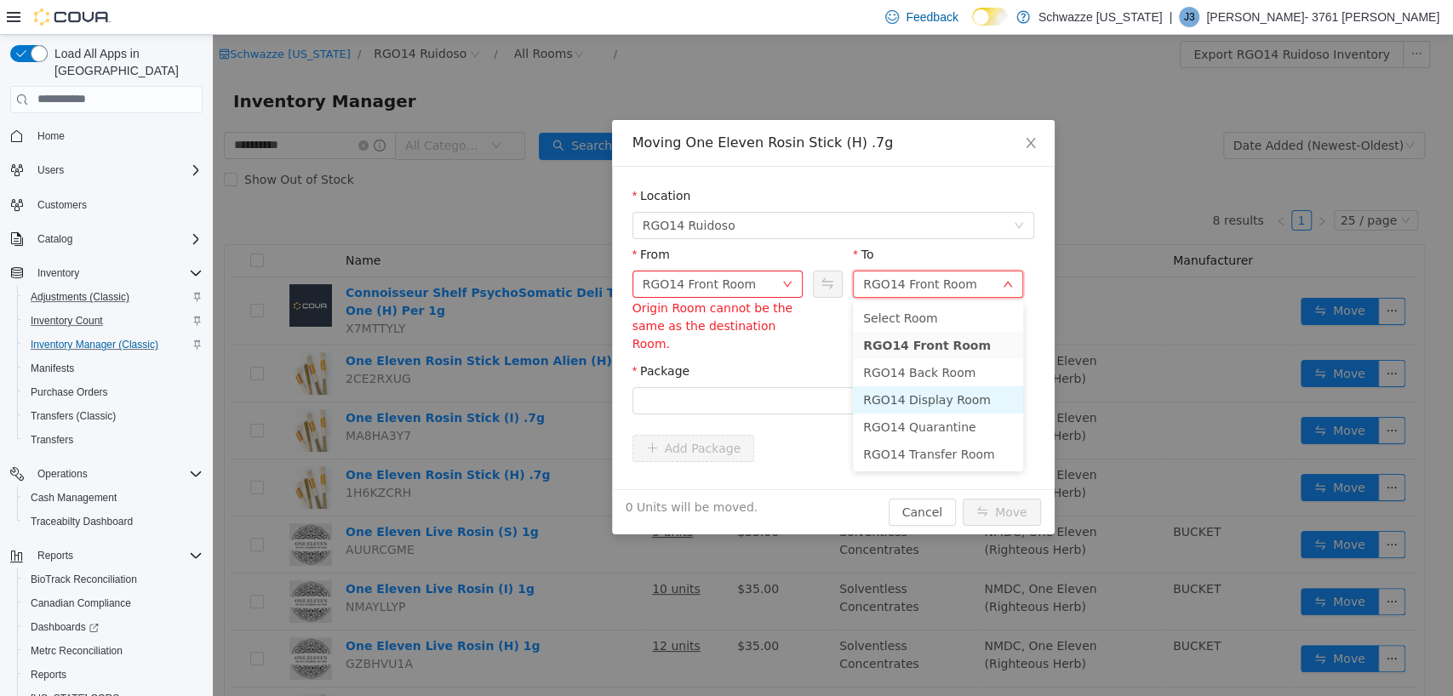
click at [907, 393] on li "RGO14 Display Room" at bounding box center [938, 399] width 170 height 27
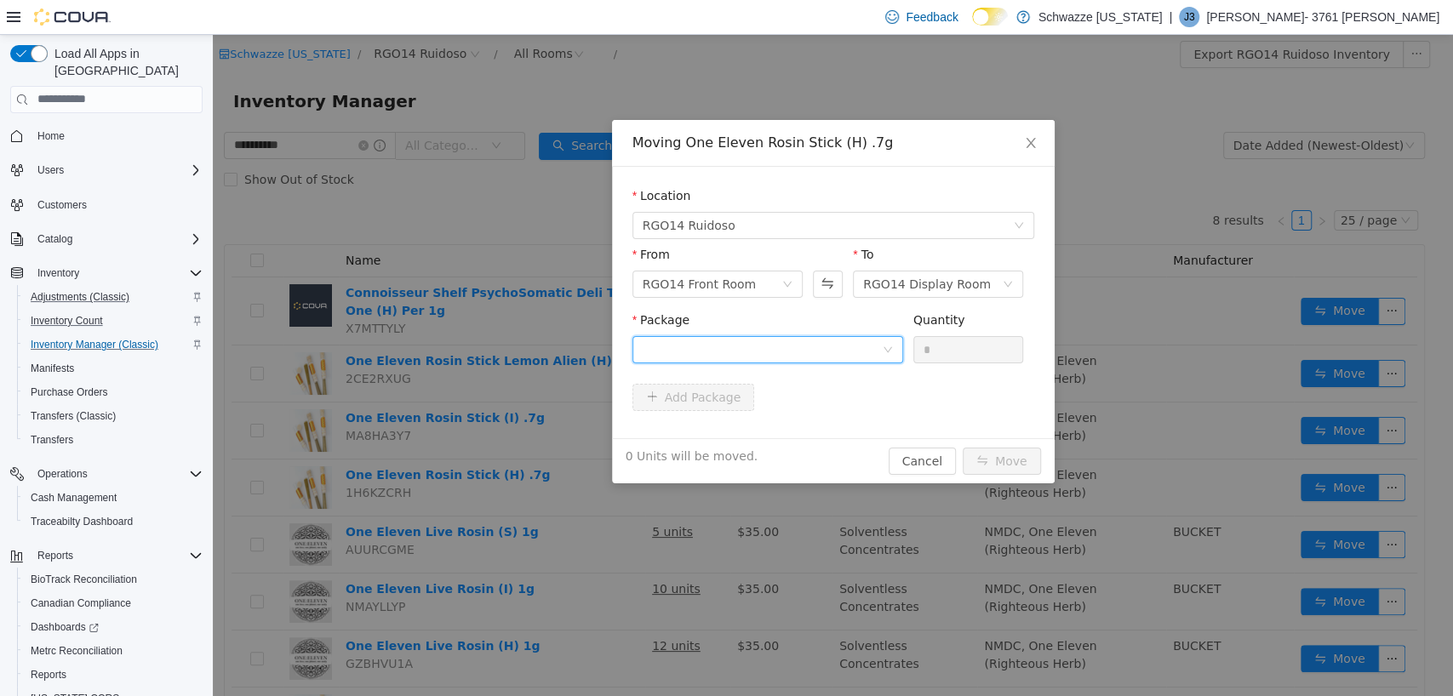
click at [764, 358] on div at bounding box center [762, 349] width 239 height 26
click at [1031, 143] on icon "icon: close" at bounding box center [1030, 142] width 9 height 10
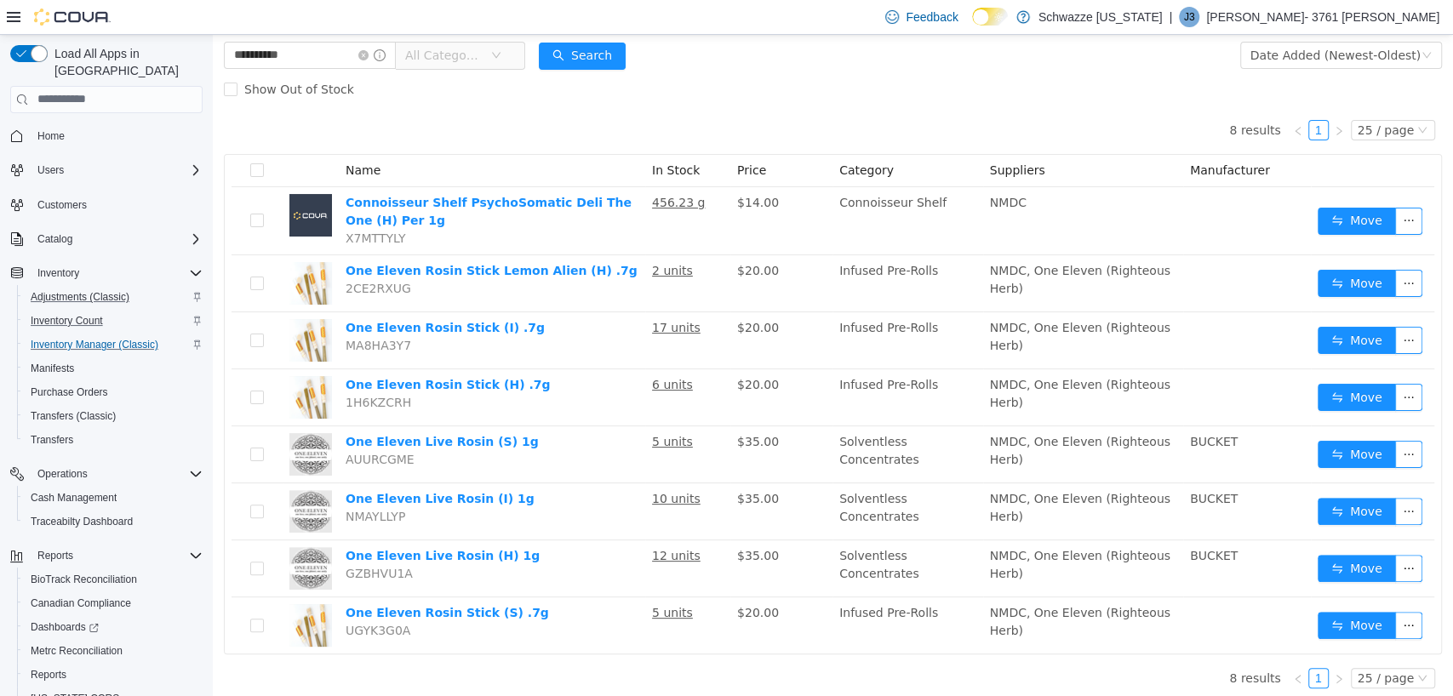
scroll to position [95, 0]
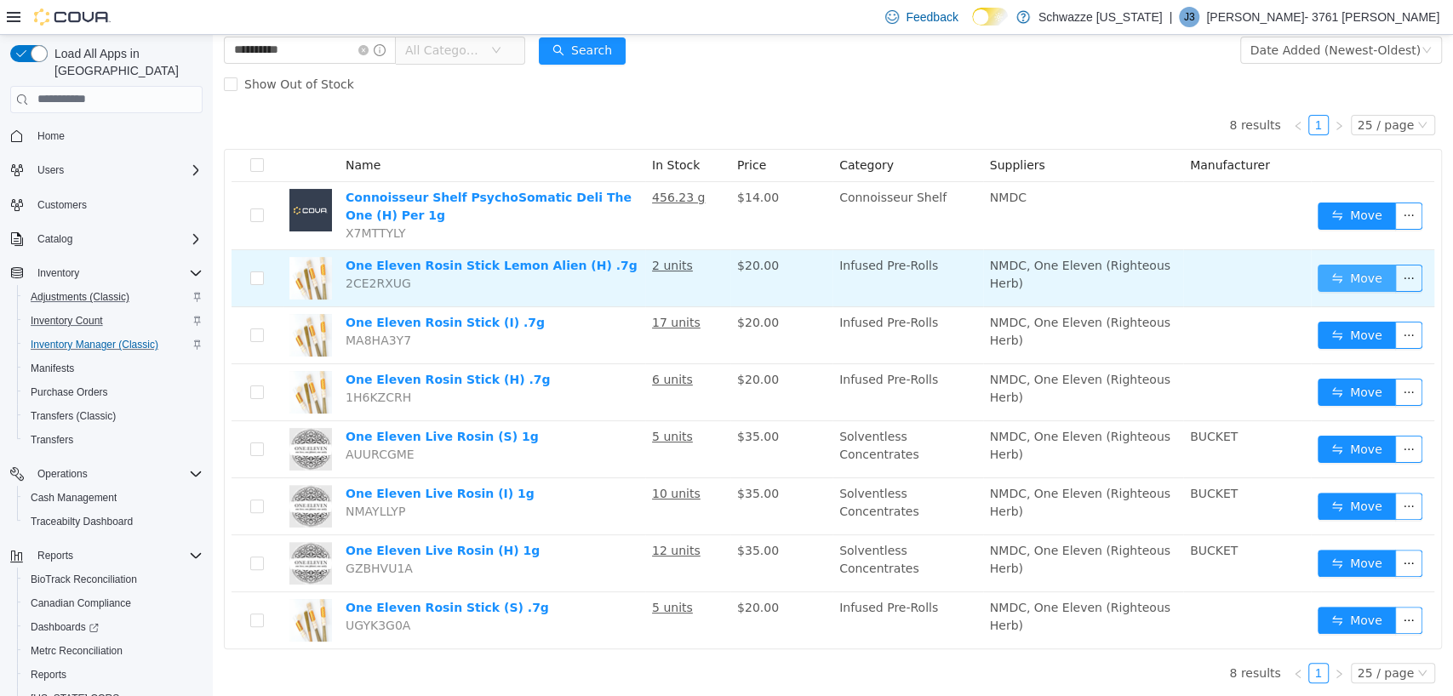
click at [1351, 276] on button "Move" at bounding box center [1357, 277] width 78 height 27
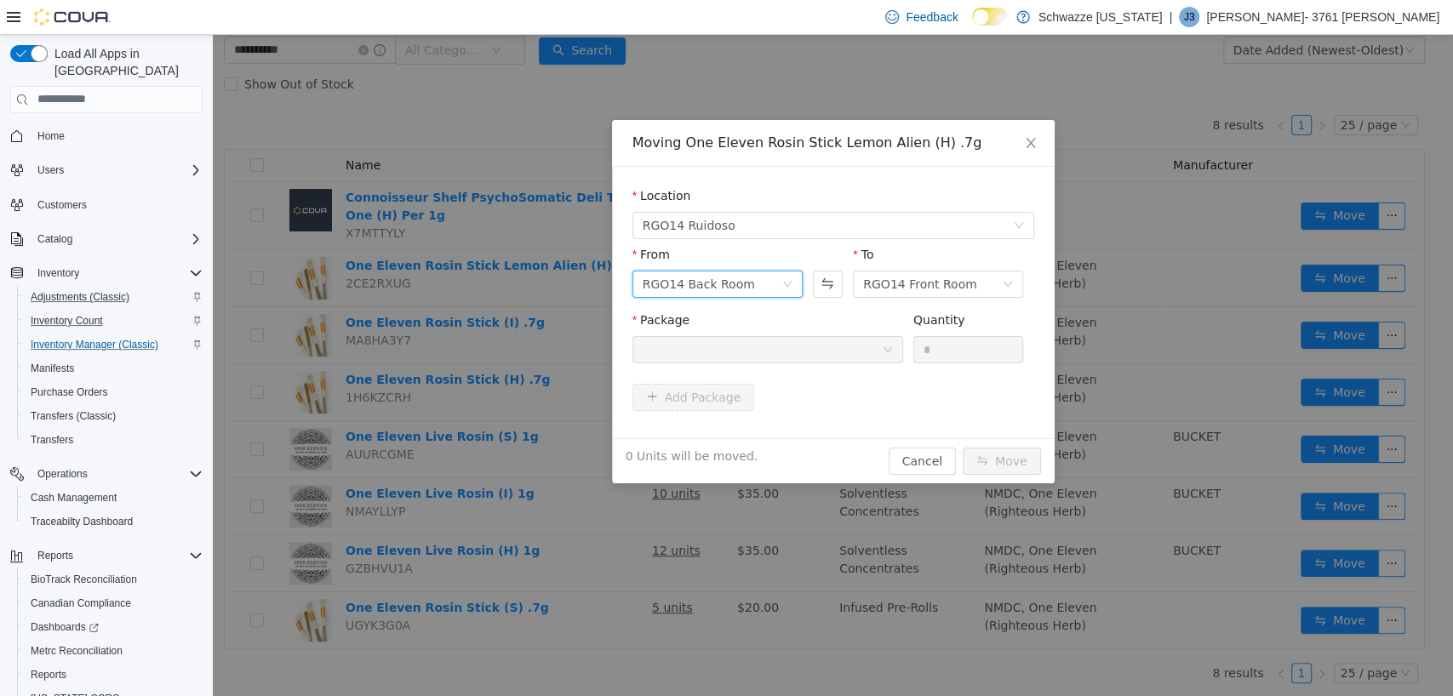
click at [687, 283] on div "RGO14 Back Room" at bounding box center [699, 284] width 112 height 26
click at [698, 332] on li "RGO14 Front Room" at bounding box center [717, 345] width 170 height 27
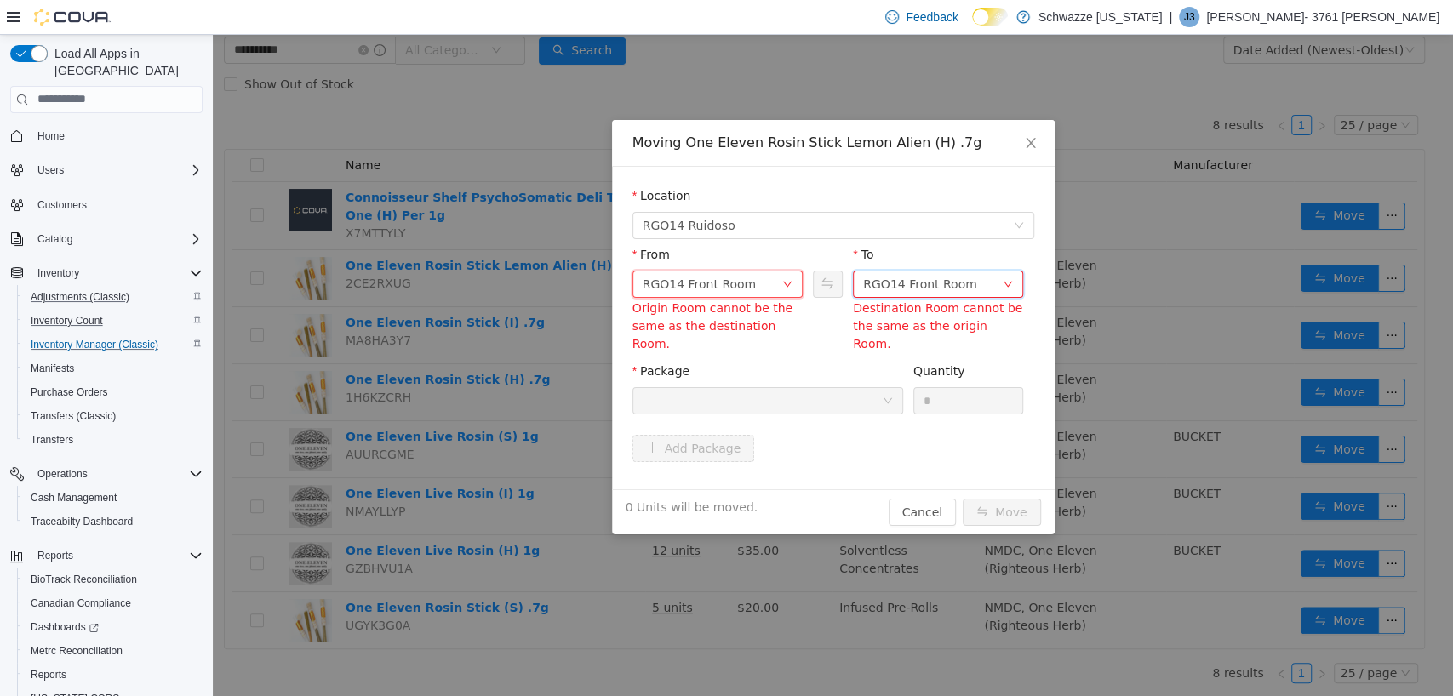
click at [896, 272] on div "RGO14 Front Room" at bounding box center [920, 284] width 114 height 26
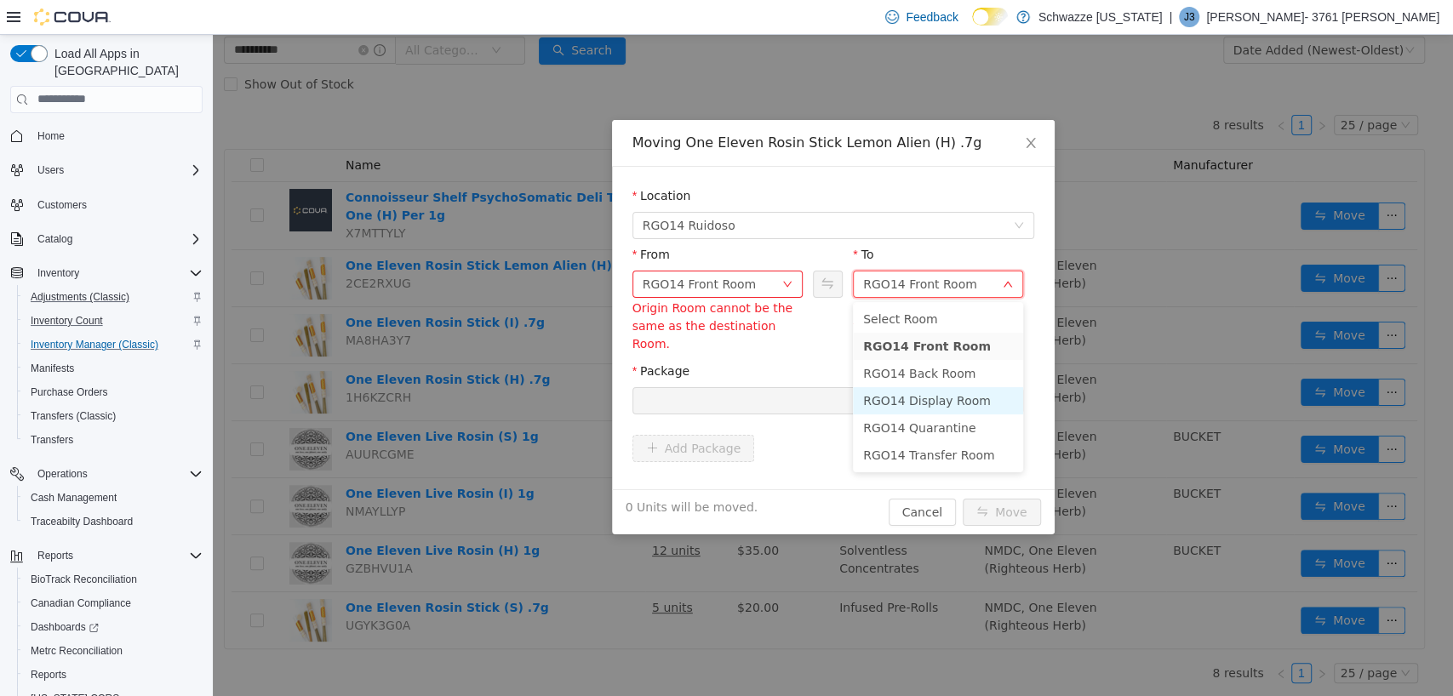
click at [903, 393] on li "RGO14 Display Room" at bounding box center [938, 399] width 170 height 27
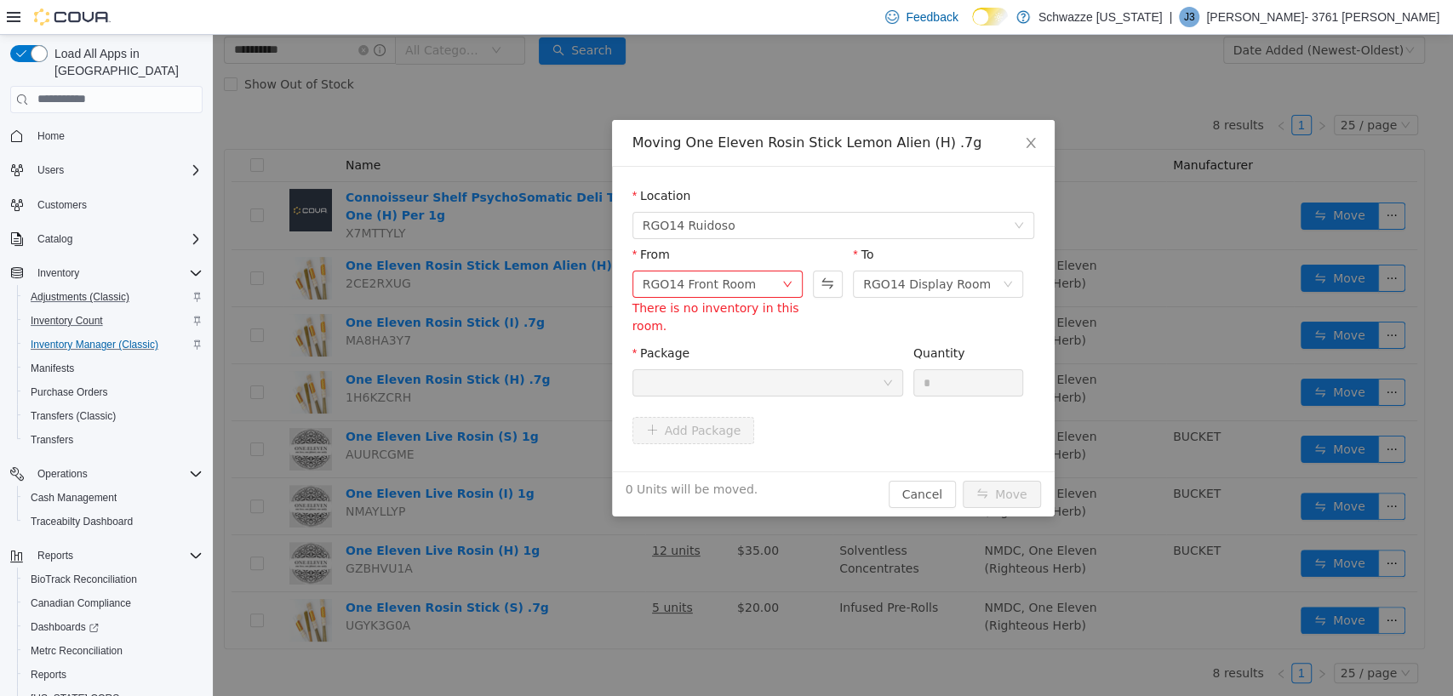
click at [793, 379] on div at bounding box center [762, 382] width 239 height 26
click at [769, 341] on div "From RGO14 Front Room There is no inventory in this room. To RGO14 Display Room" at bounding box center [833, 294] width 402 height 99
click at [1024, 140] on icon "icon: close" at bounding box center [1031, 142] width 14 height 14
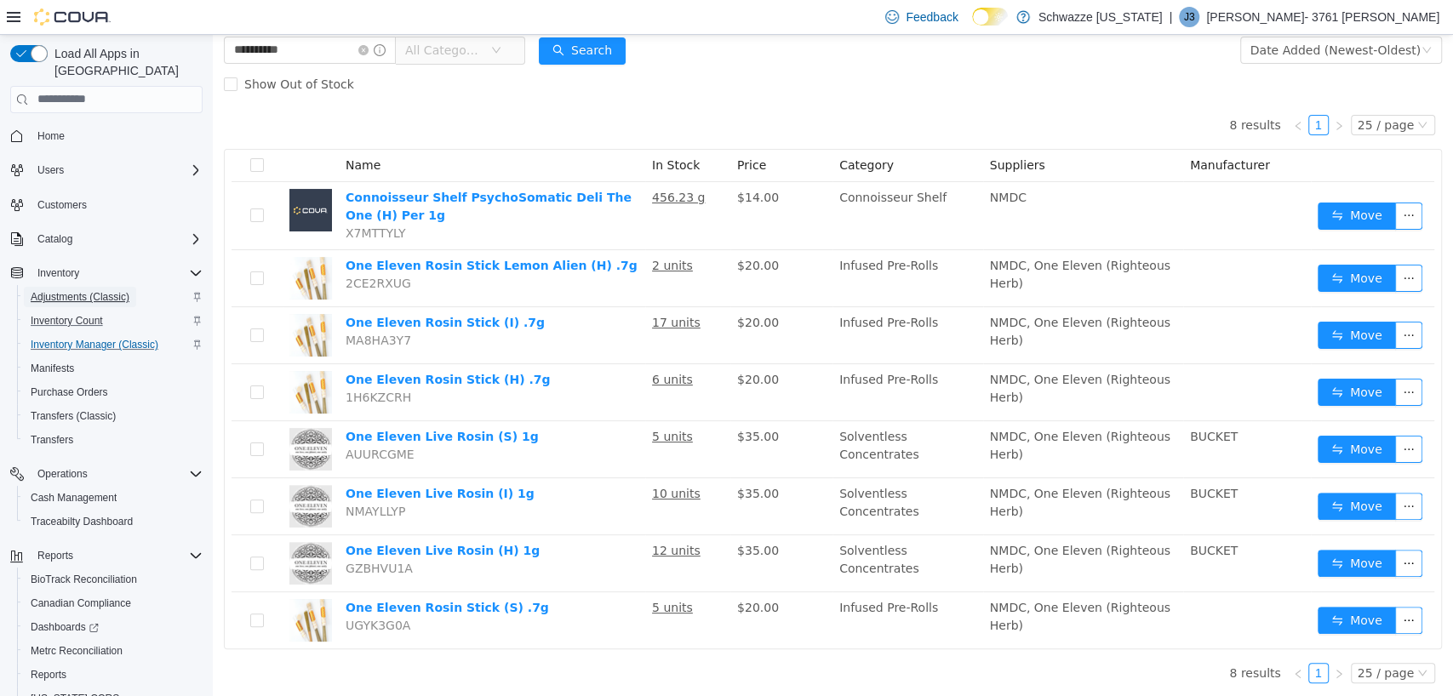
click at [75, 290] on span "Adjustments (Classic)" at bounding box center [80, 297] width 99 height 14
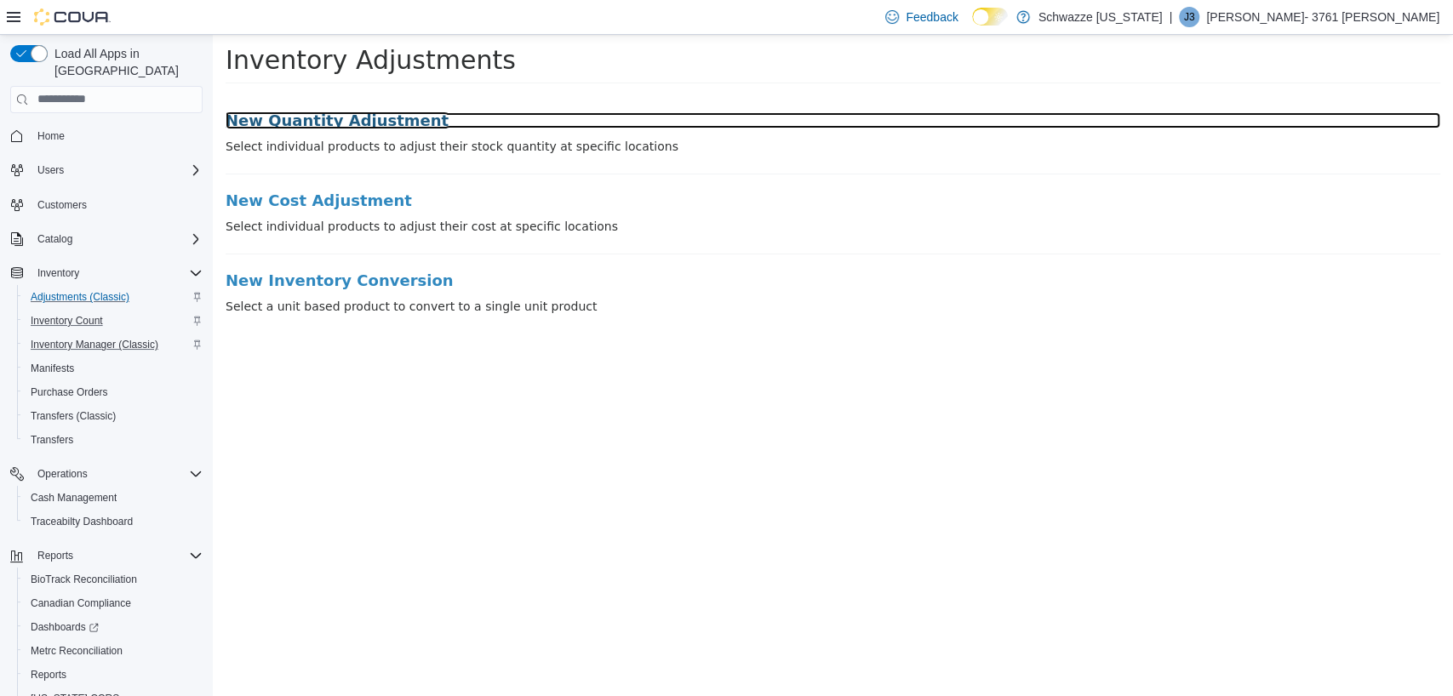
click at [321, 117] on h3 "New Quantity Adjustment" at bounding box center [833, 120] width 1215 height 17
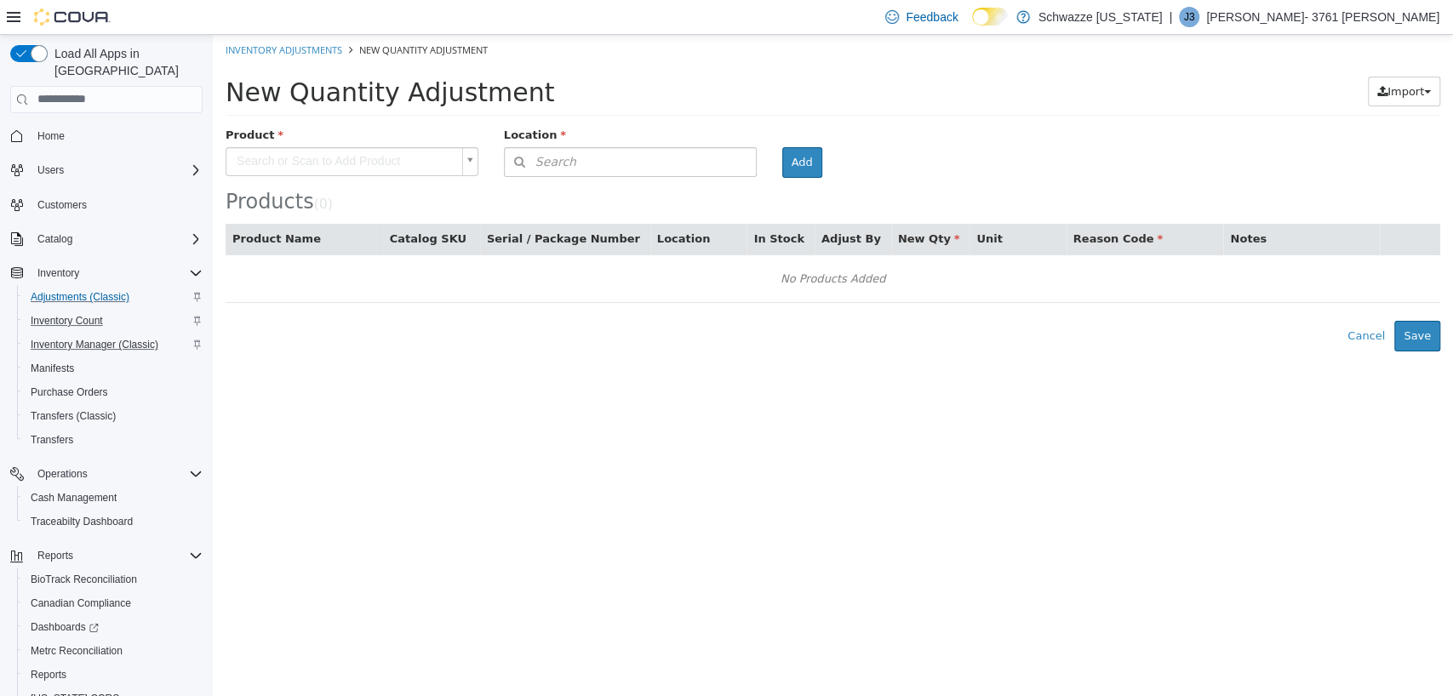
click at [327, 161] on body "× Inventory Adjustments New Quantity Adjustment New Quantity Adjustment Import …" at bounding box center [833, 192] width 1240 height 317
click at [572, 164] on button "Search" at bounding box center [630, 161] width 253 height 30
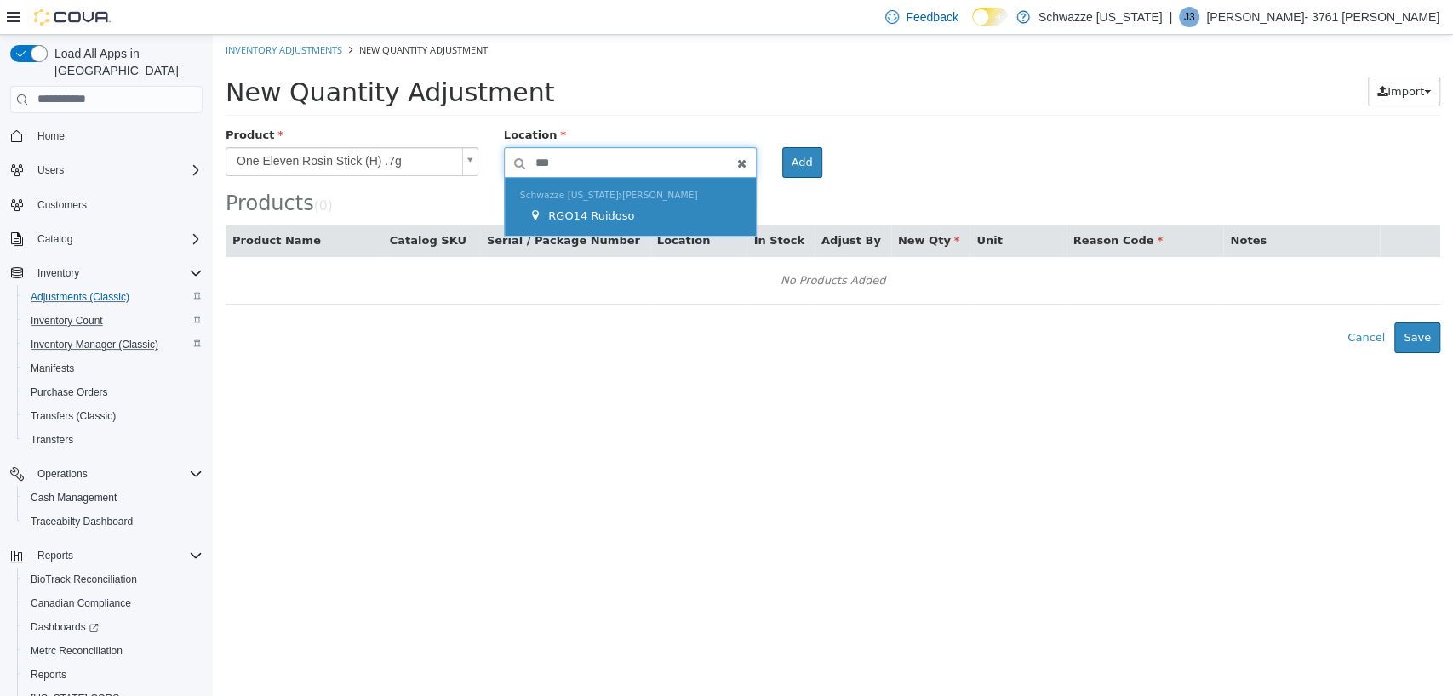
click at [582, 209] on span "RGO14 Ruidoso" at bounding box center [591, 215] width 86 height 13
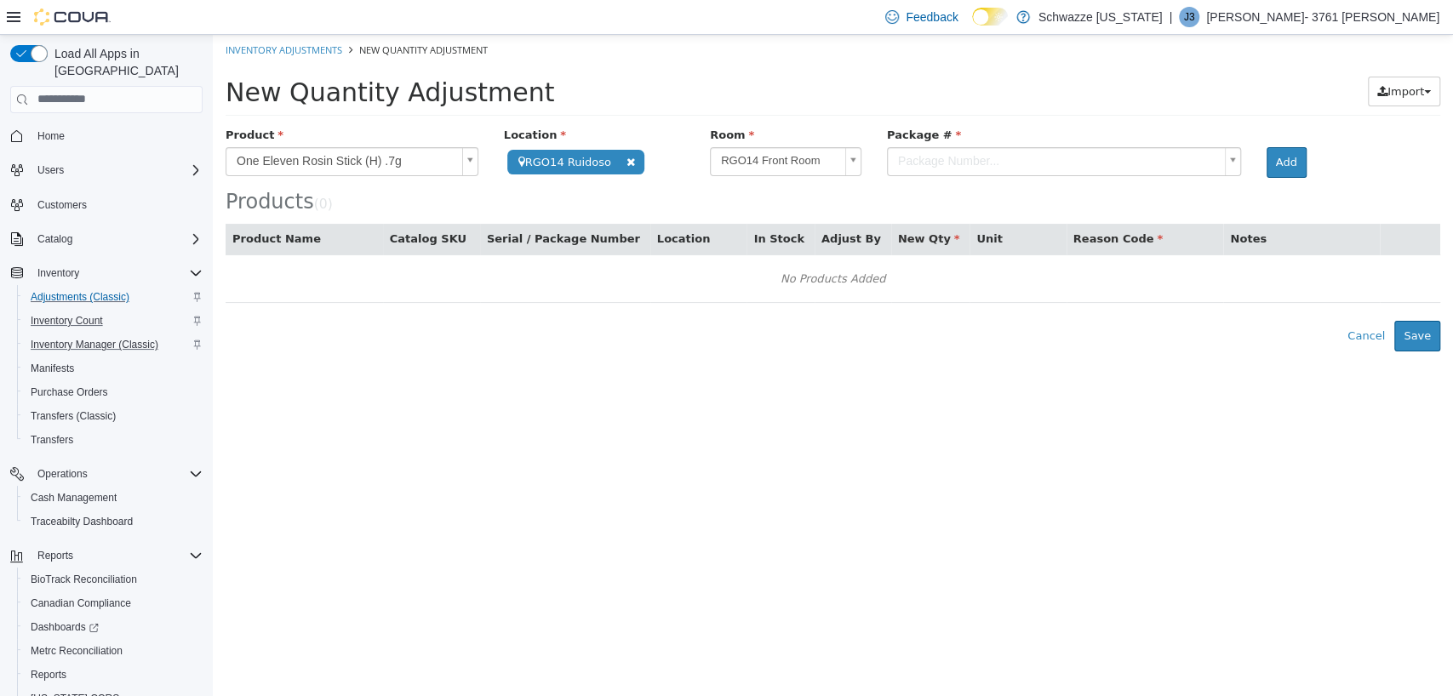
click at [782, 157] on body "**********" at bounding box center [833, 192] width 1240 height 317
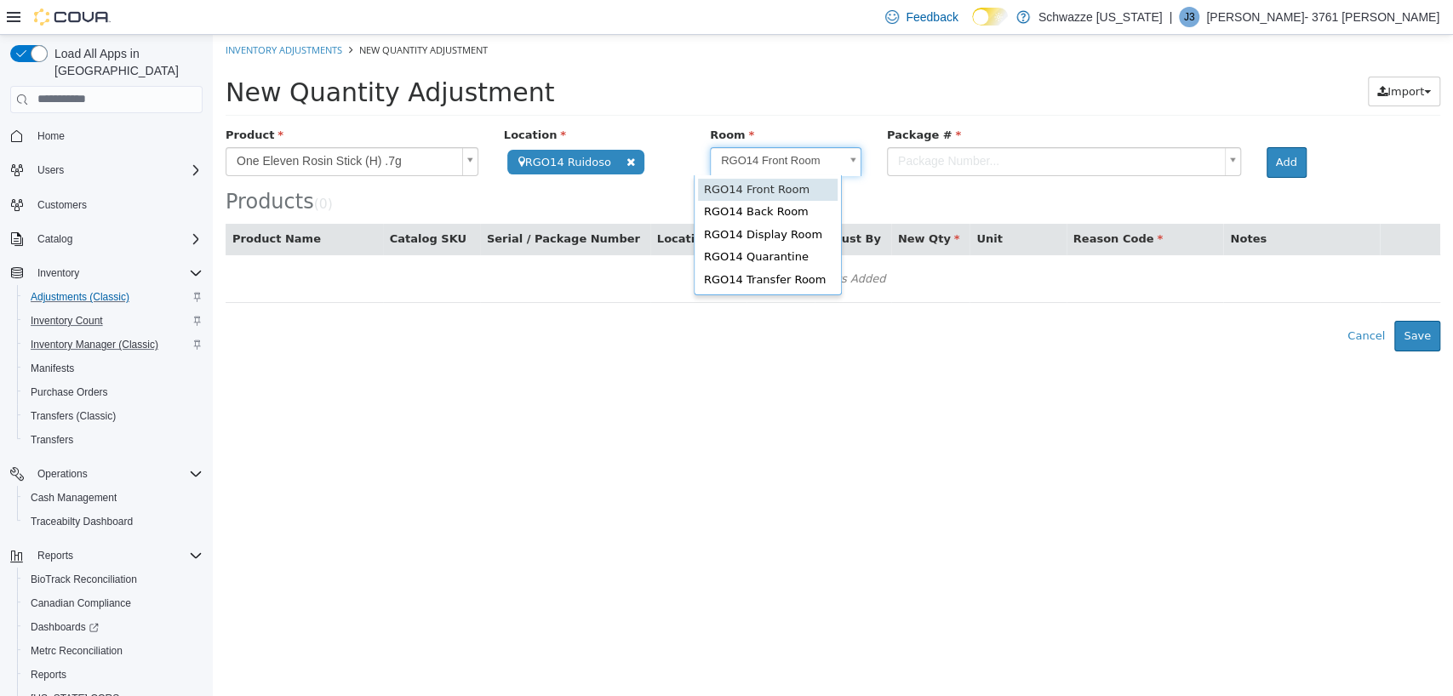
click at [910, 151] on body "**********" at bounding box center [833, 192] width 1240 height 317
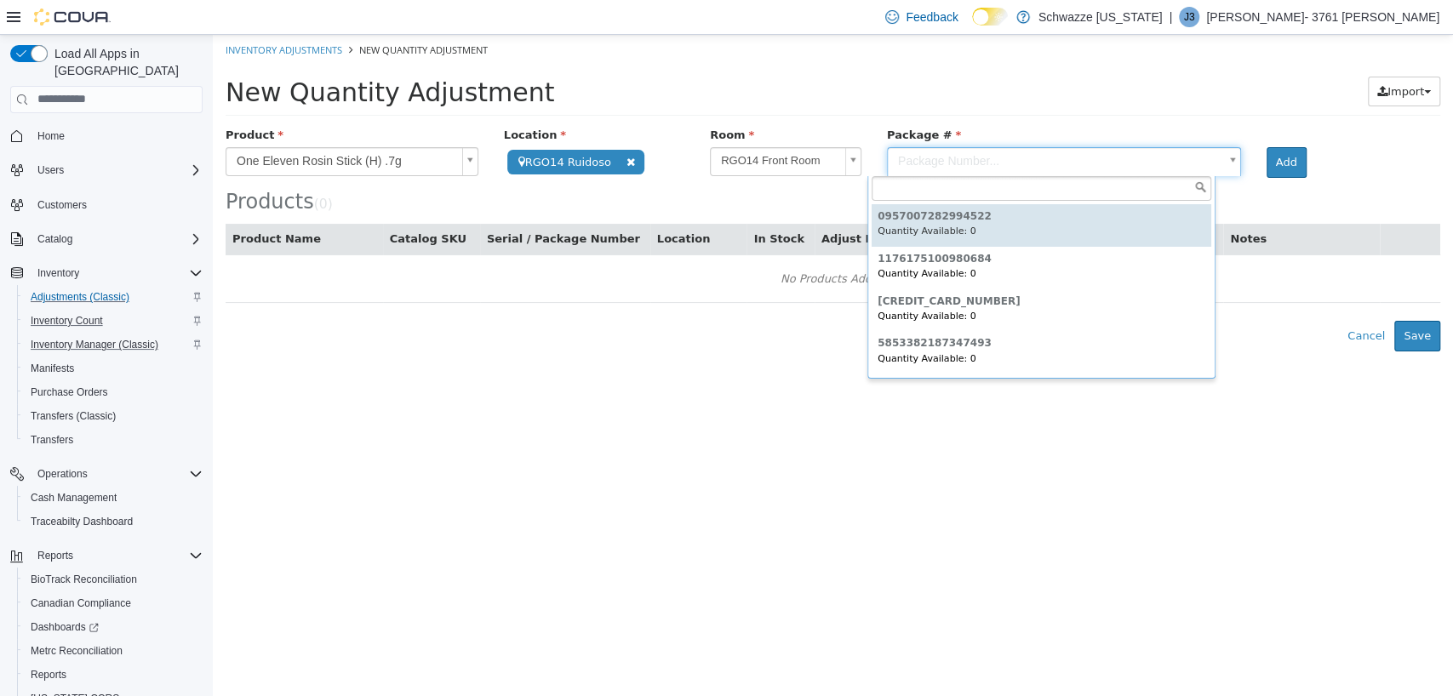
click at [910, 151] on body "**********" at bounding box center [833, 192] width 1240 height 317
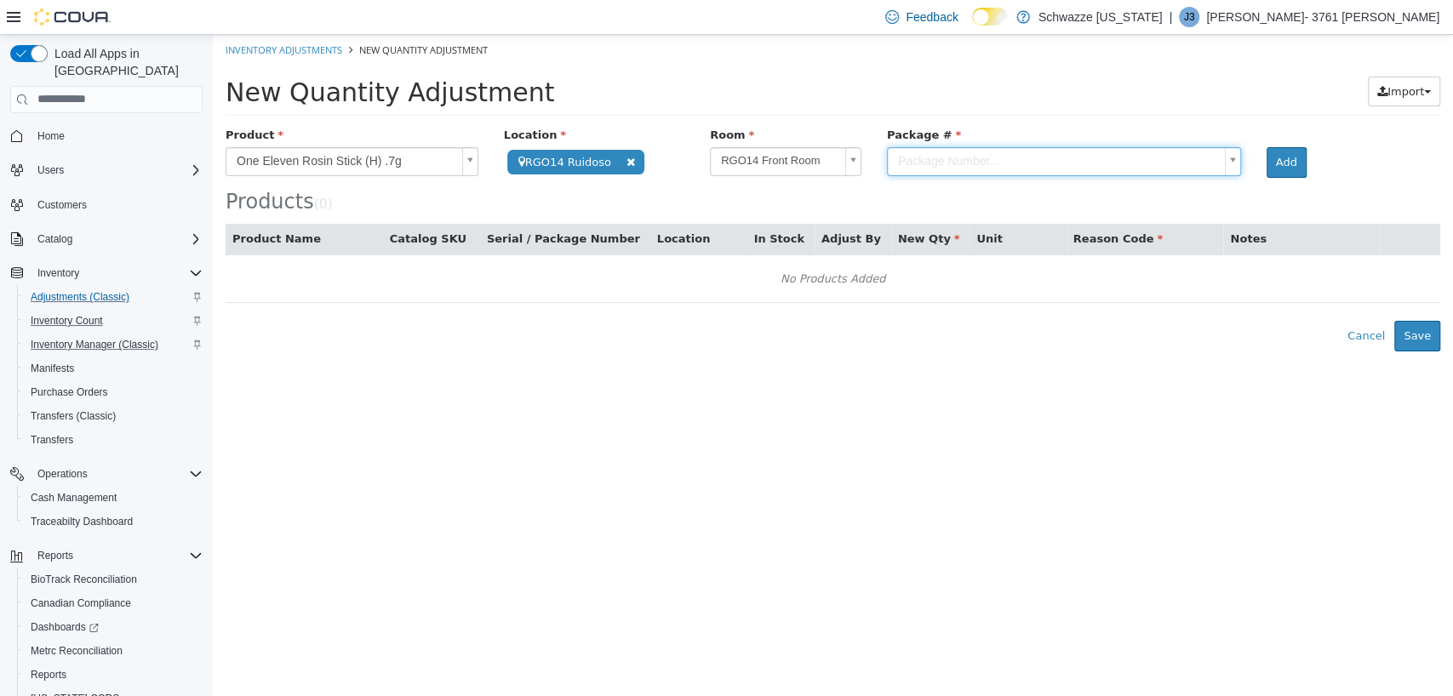
click at [1265, 167] on body "**********" at bounding box center [833, 192] width 1240 height 317
click at [94, 338] on span "Inventory Manager (Classic)" at bounding box center [95, 345] width 128 height 14
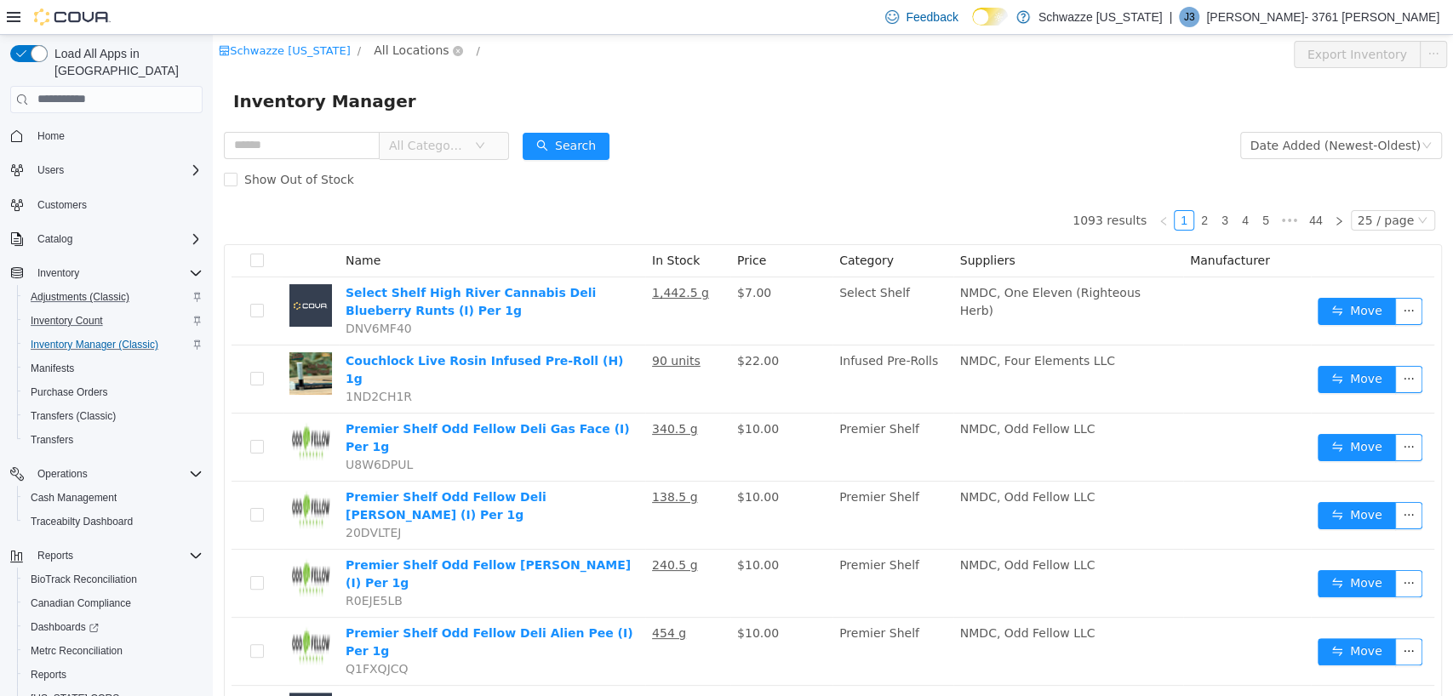
click at [407, 58] on span "All Locations" at bounding box center [411, 49] width 75 height 19
click at [437, 176] on span "RGO14 Ruidoso" at bounding box center [466, 171] width 93 height 14
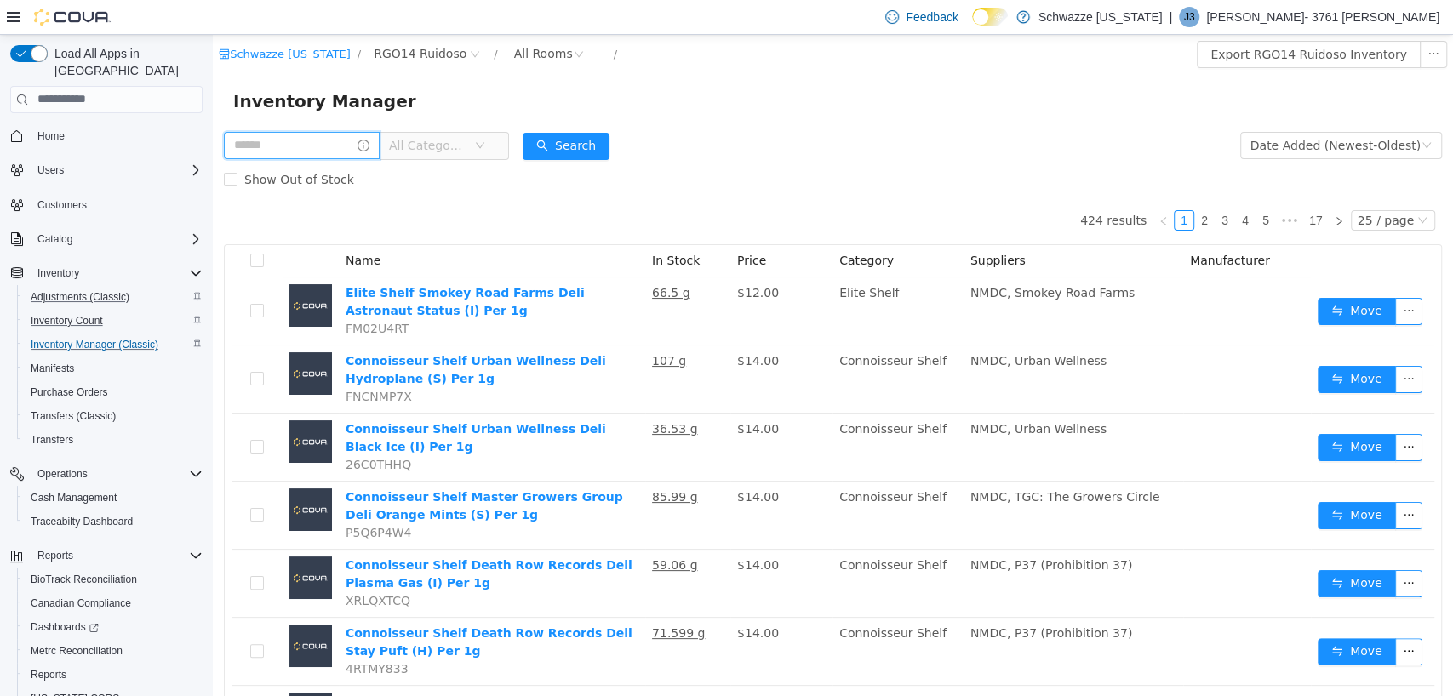
click at [327, 146] on input "text" at bounding box center [302, 144] width 156 height 27
click at [587, 149] on button "Search" at bounding box center [582, 145] width 87 height 27
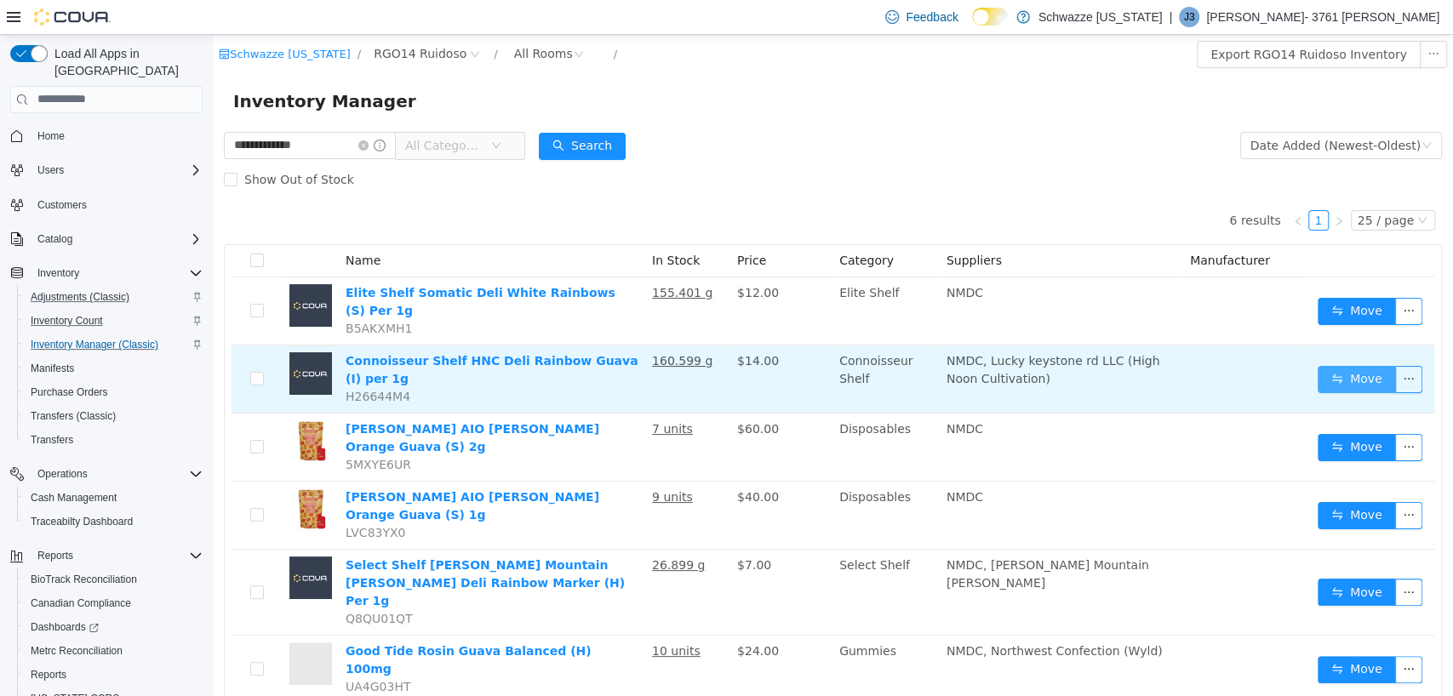
click at [1341, 365] on button "Move" at bounding box center [1357, 378] width 78 height 27
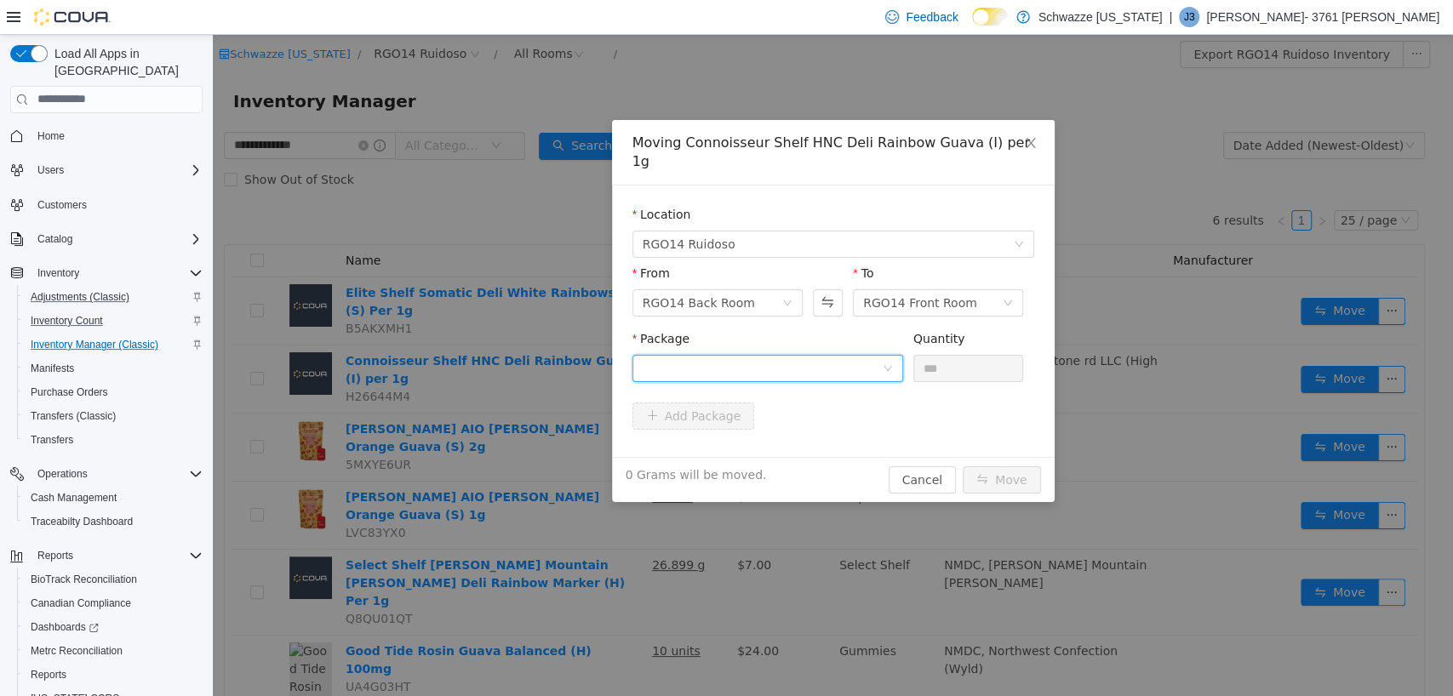
click at [749, 355] on div at bounding box center [762, 368] width 239 height 26
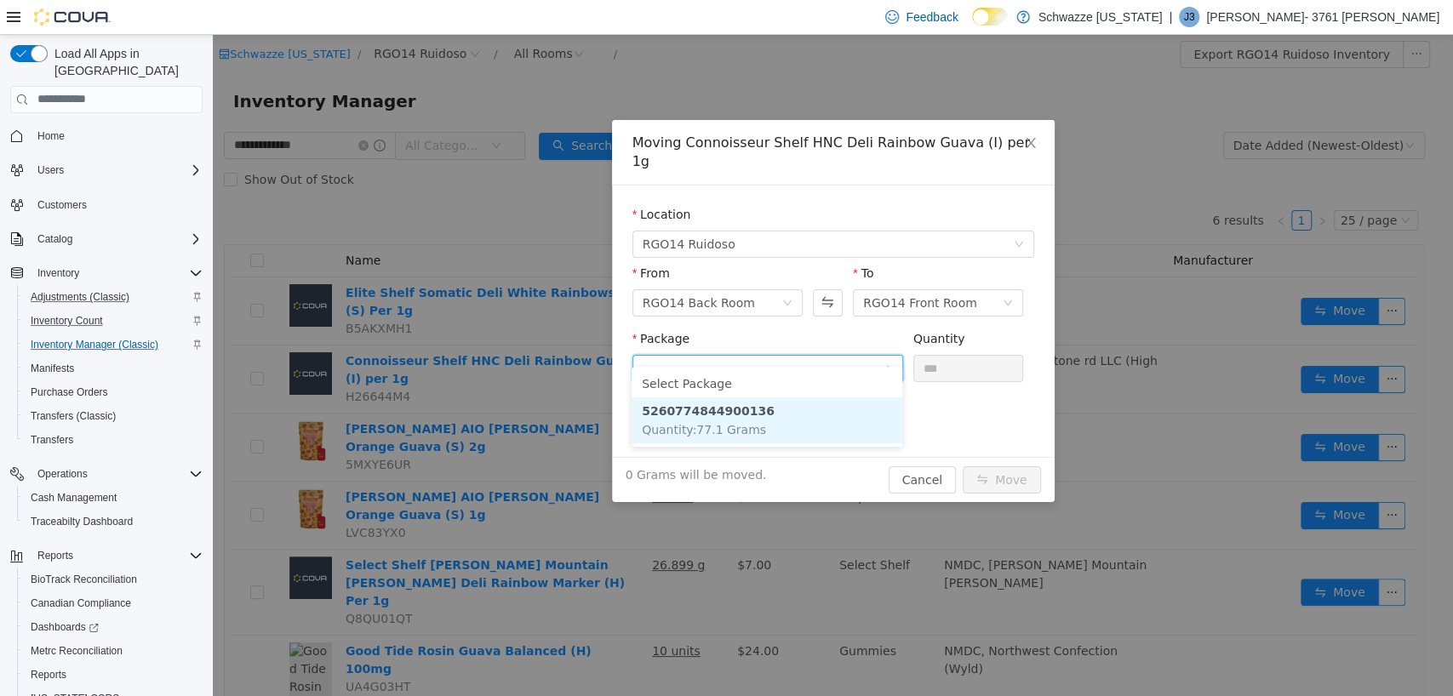
click at [749, 423] on span "Quantity : 77.1 Grams" at bounding box center [704, 429] width 124 height 14
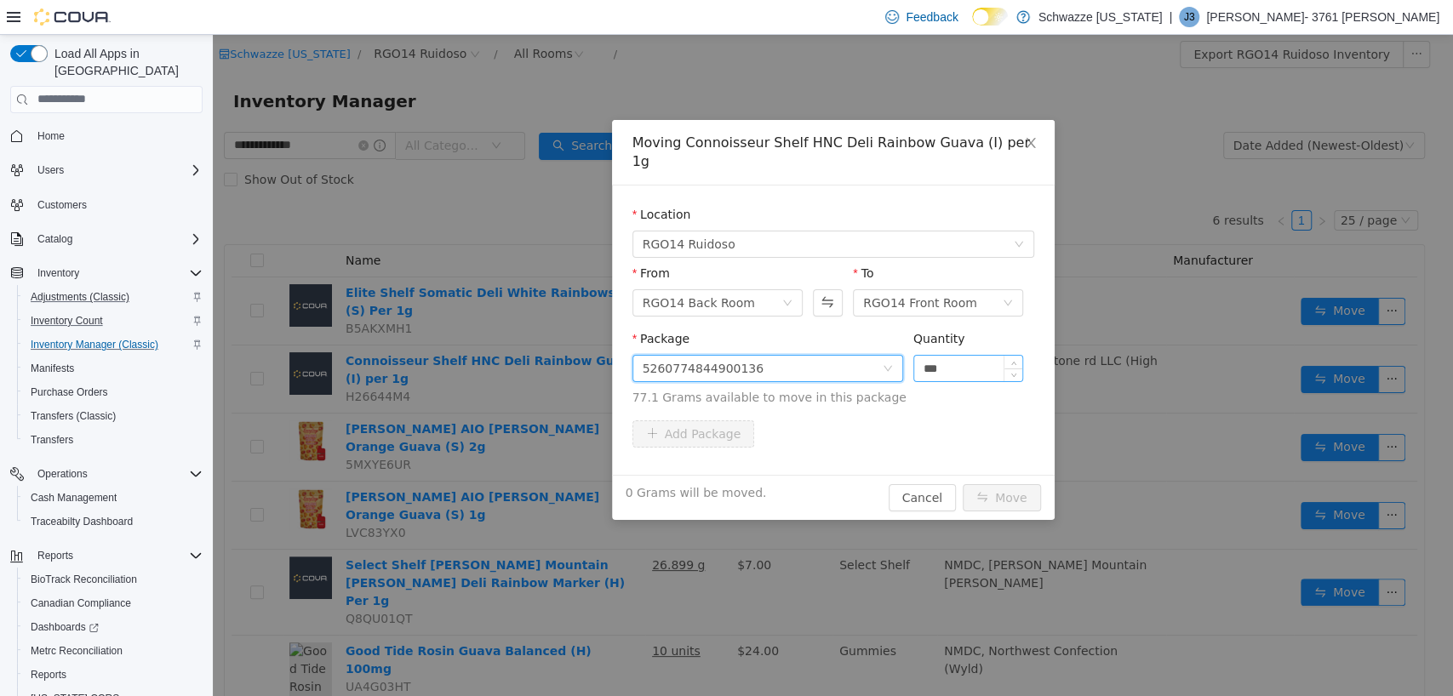
click at [947, 355] on input "***" at bounding box center [968, 368] width 109 height 26
click at [1011, 484] on button "Move" at bounding box center [1002, 497] width 78 height 27
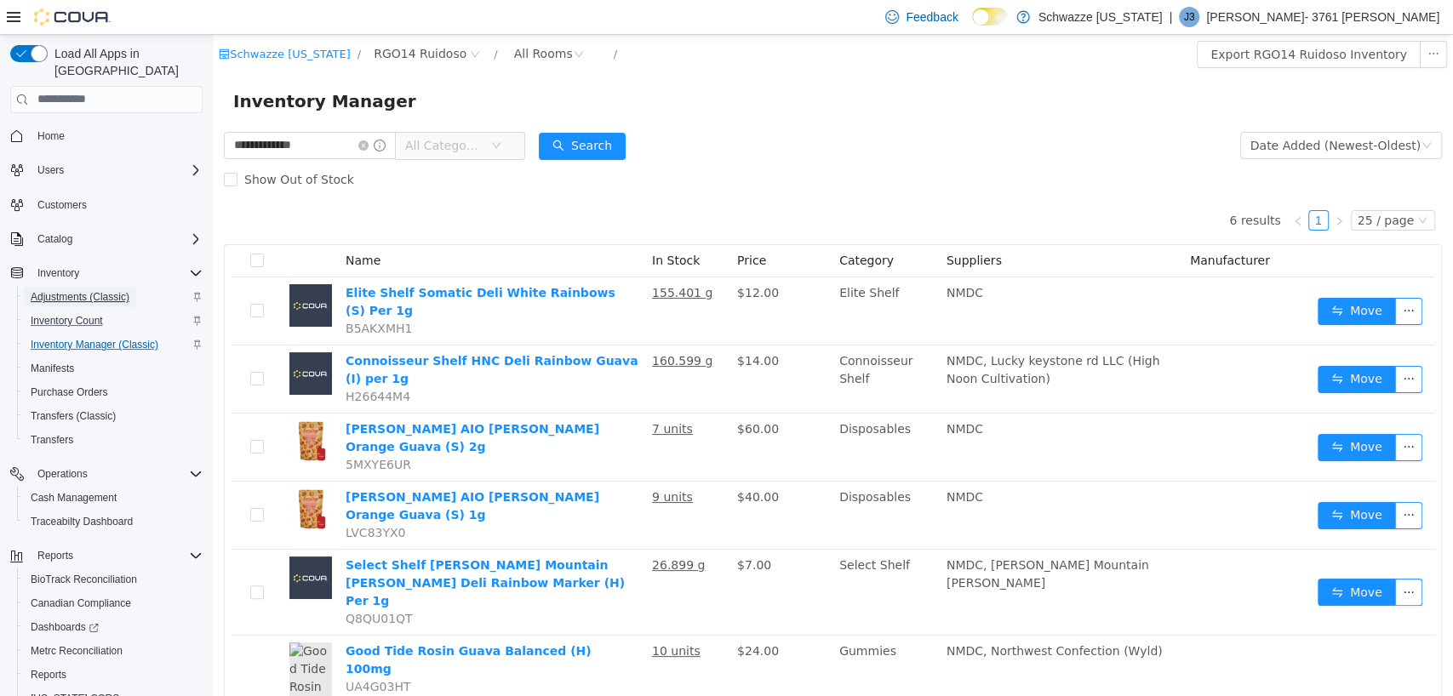
click at [77, 290] on span "Adjustments (Classic)" at bounding box center [80, 297] width 99 height 14
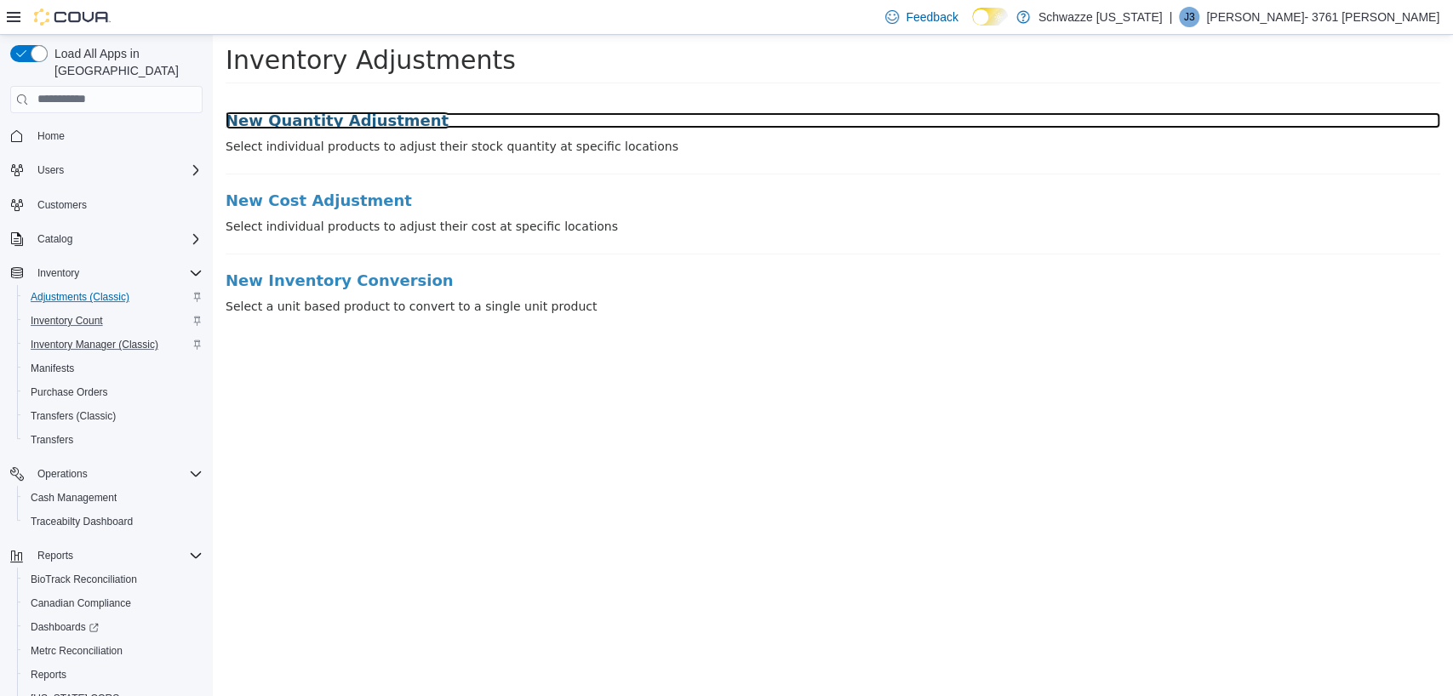
click at [352, 123] on h3 "New Quantity Adjustment" at bounding box center [833, 120] width 1215 height 17
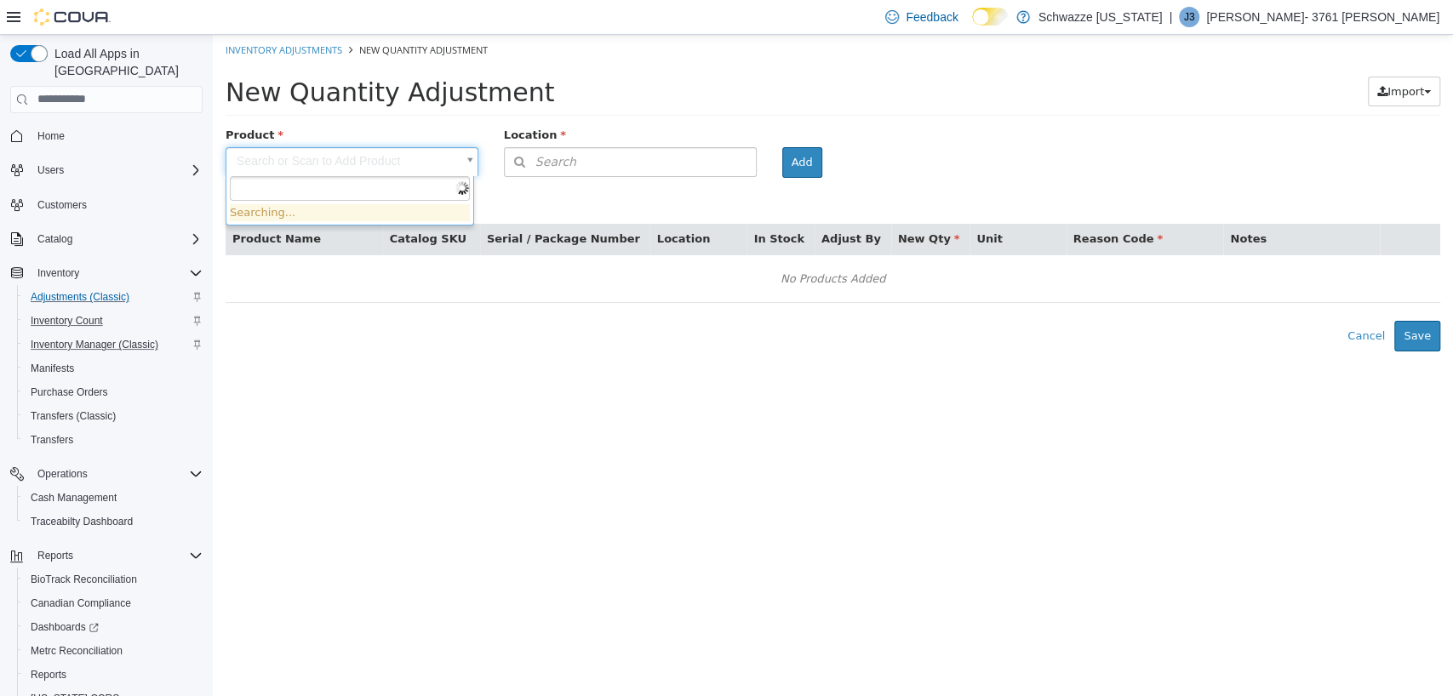
click at [334, 160] on body "× Inventory Adjustments New Quantity Adjustment New Quantity Adjustment Import …" at bounding box center [833, 192] width 1240 height 317
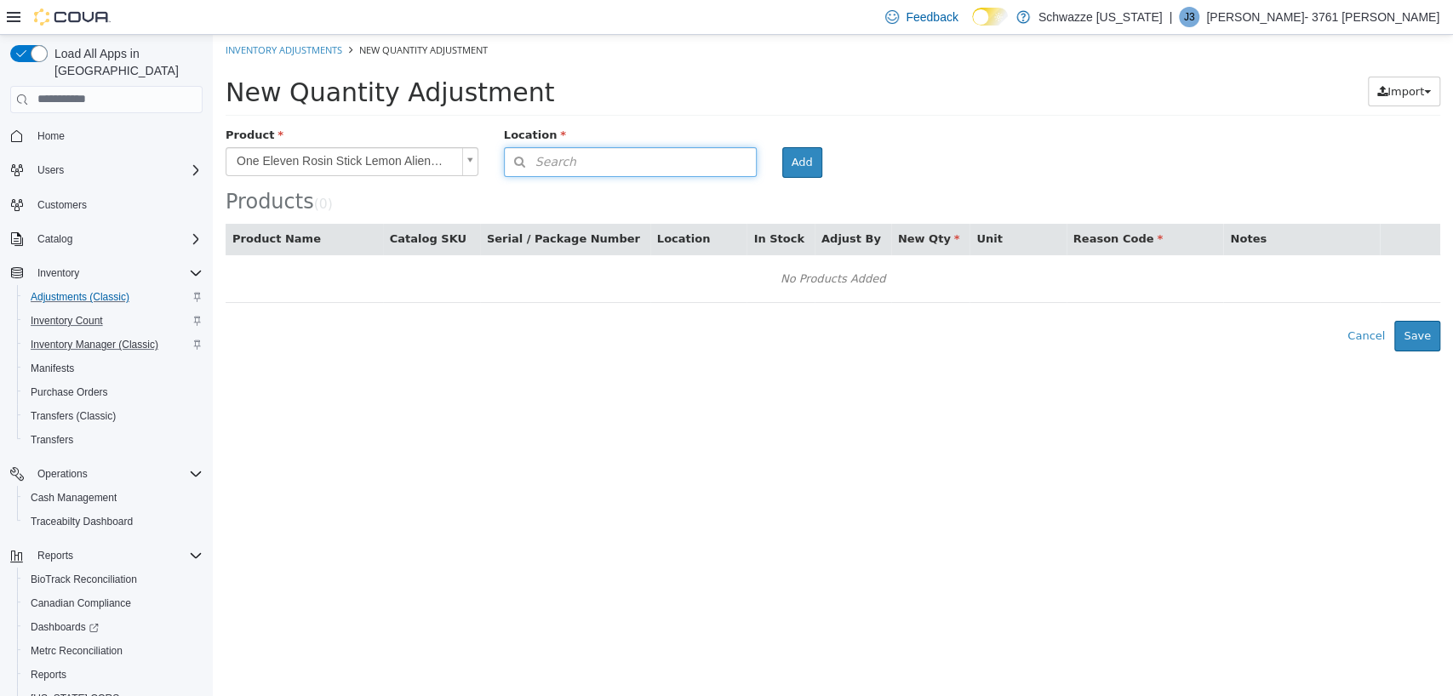
click at [636, 153] on button "Search" at bounding box center [630, 161] width 253 height 30
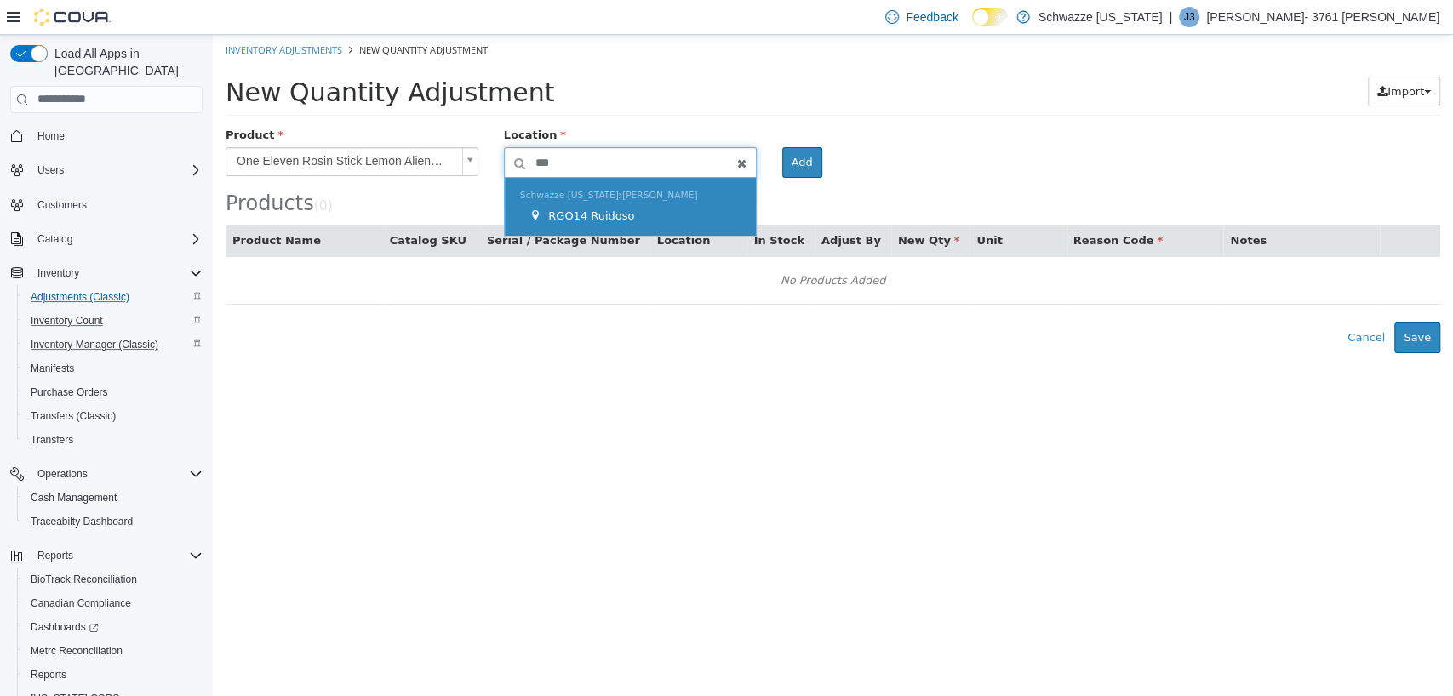
click at [621, 219] on span "RGO14 Ruidoso" at bounding box center [591, 215] width 86 height 13
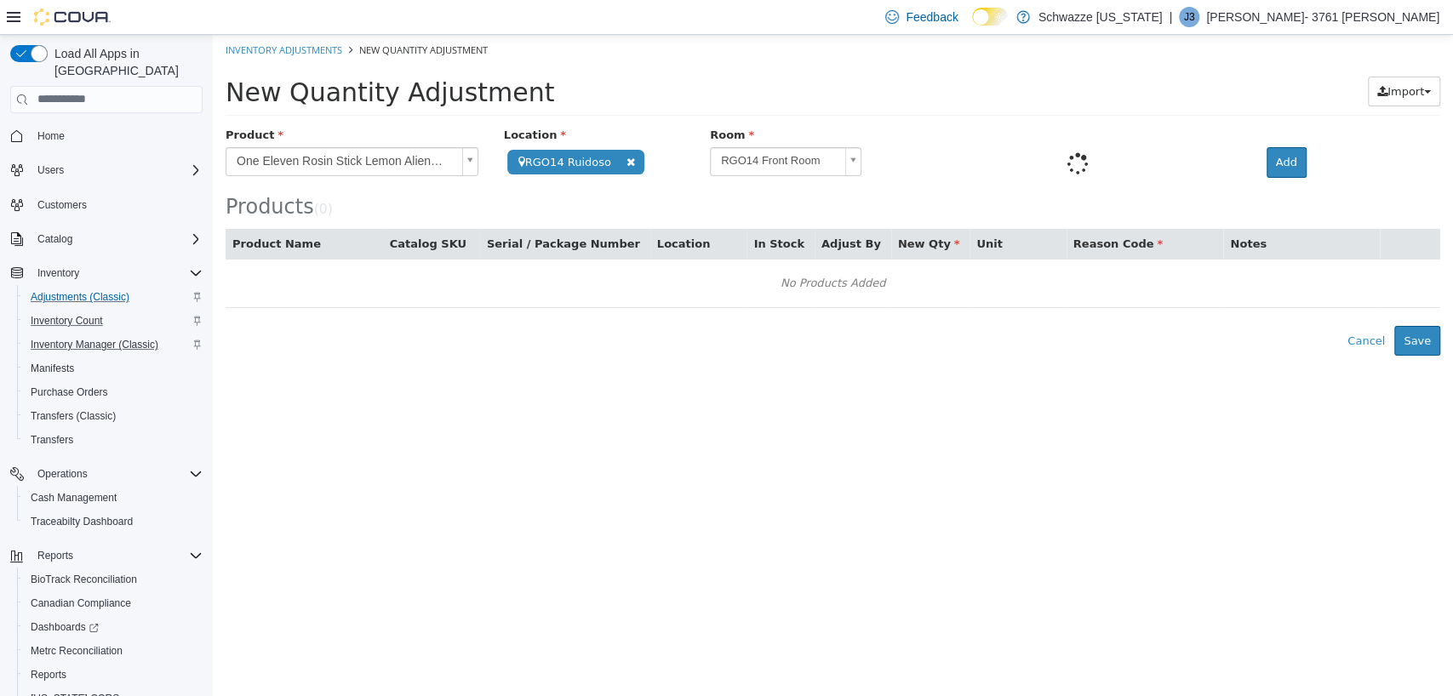
click at [793, 163] on body "**********" at bounding box center [833, 194] width 1240 height 321
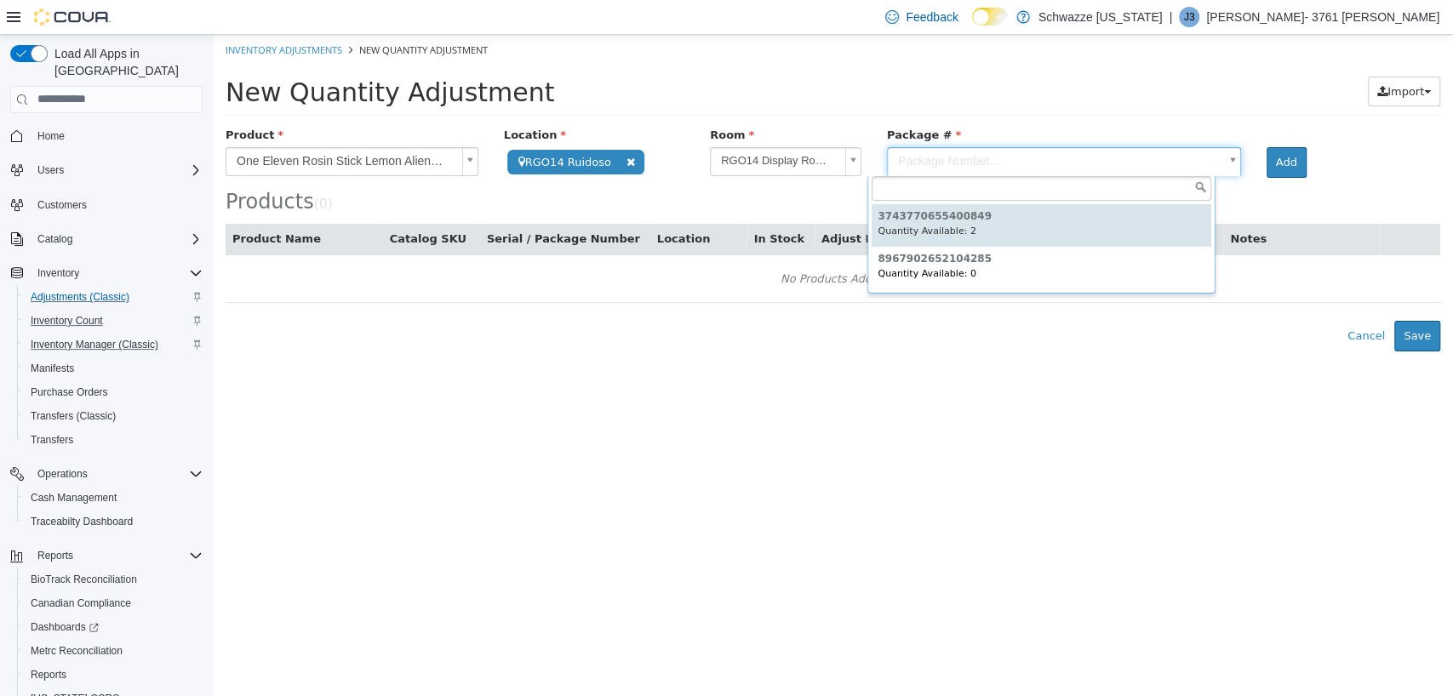
click at [918, 171] on body "**********" at bounding box center [833, 192] width 1240 height 317
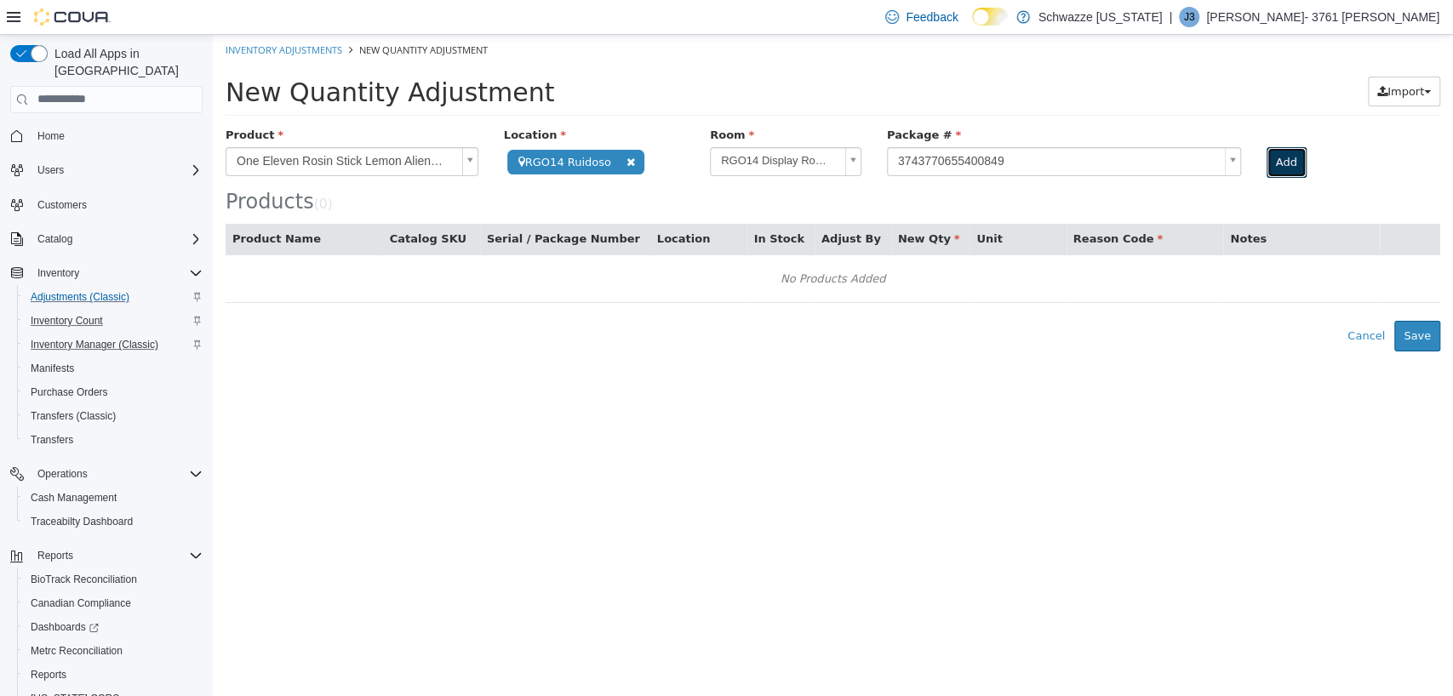
click at [1277, 153] on button "Add" at bounding box center [1287, 161] width 40 height 31
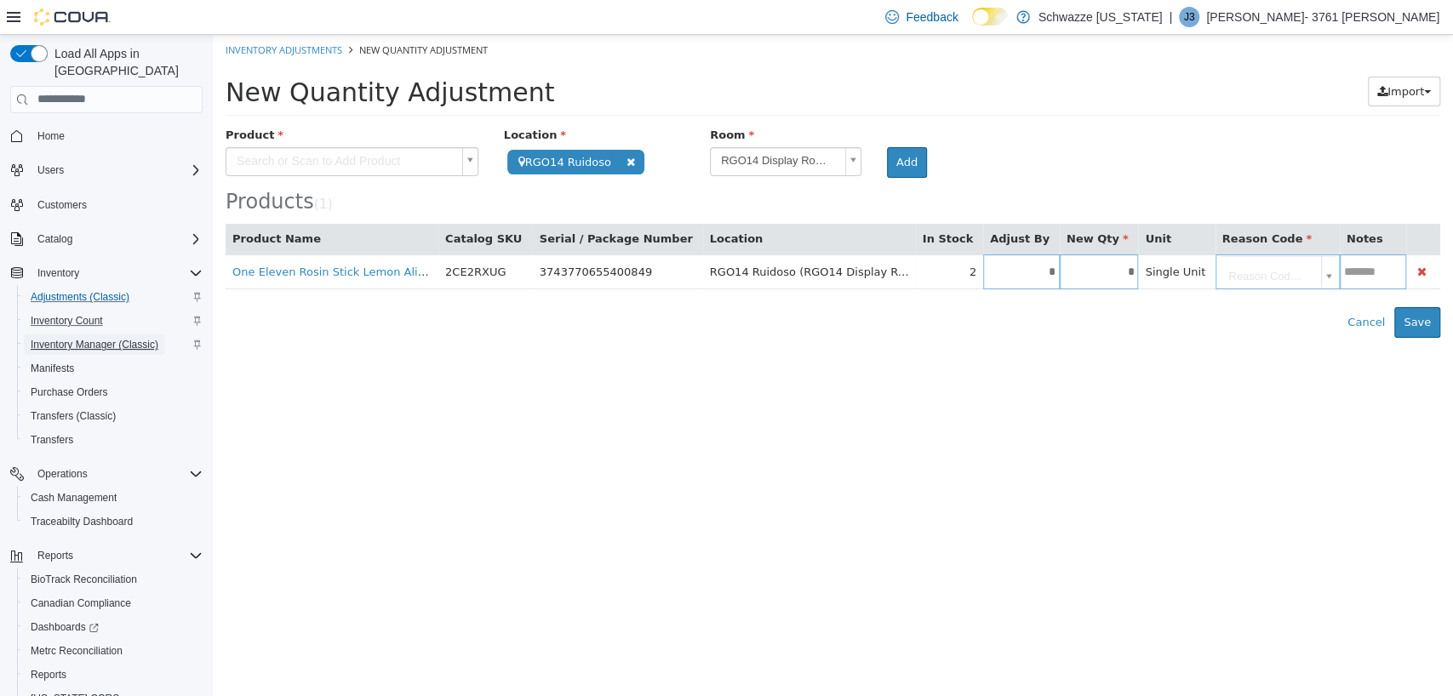
click at [105, 338] on span "Inventory Manager (Classic)" at bounding box center [95, 345] width 128 height 14
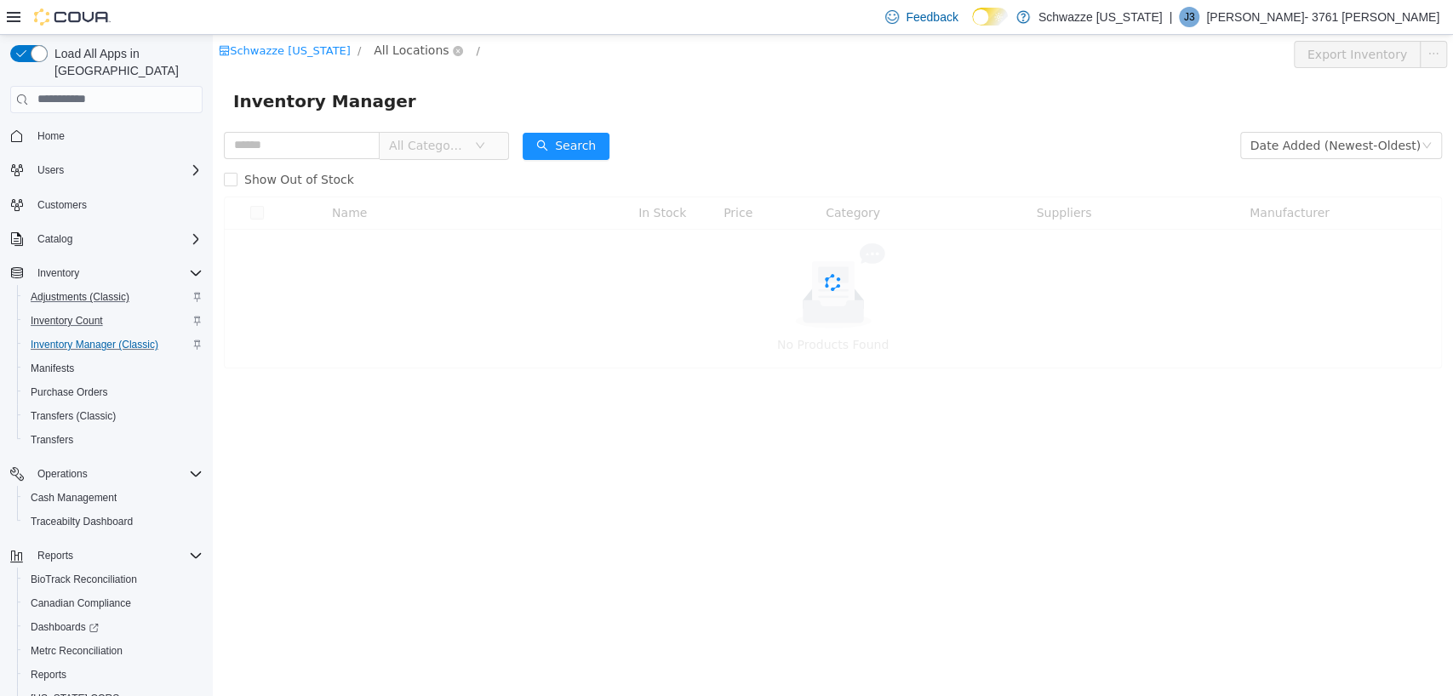
click at [388, 52] on span "All Locations" at bounding box center [411, 49] width 75 height 19
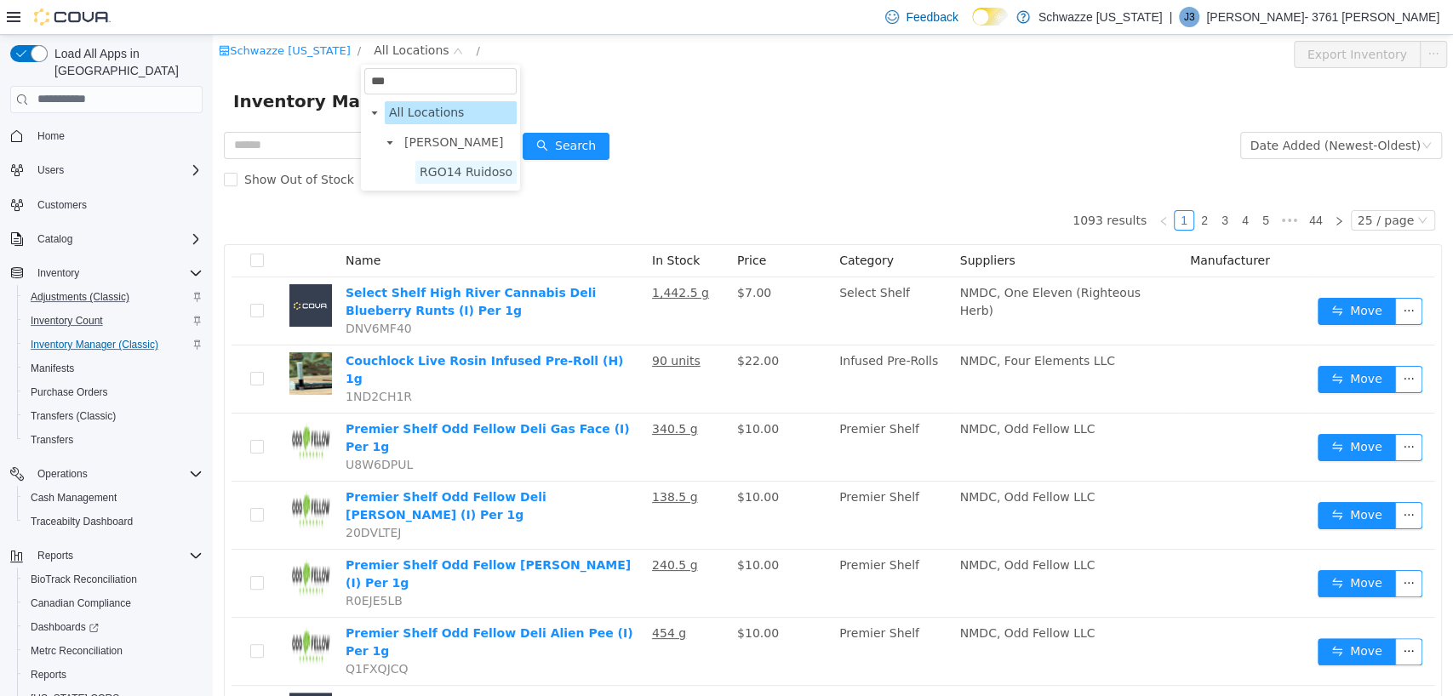
click at [459, 173] on span "RGO14 Ruidoso" at bounding box center [466, 171] width 93 height 14
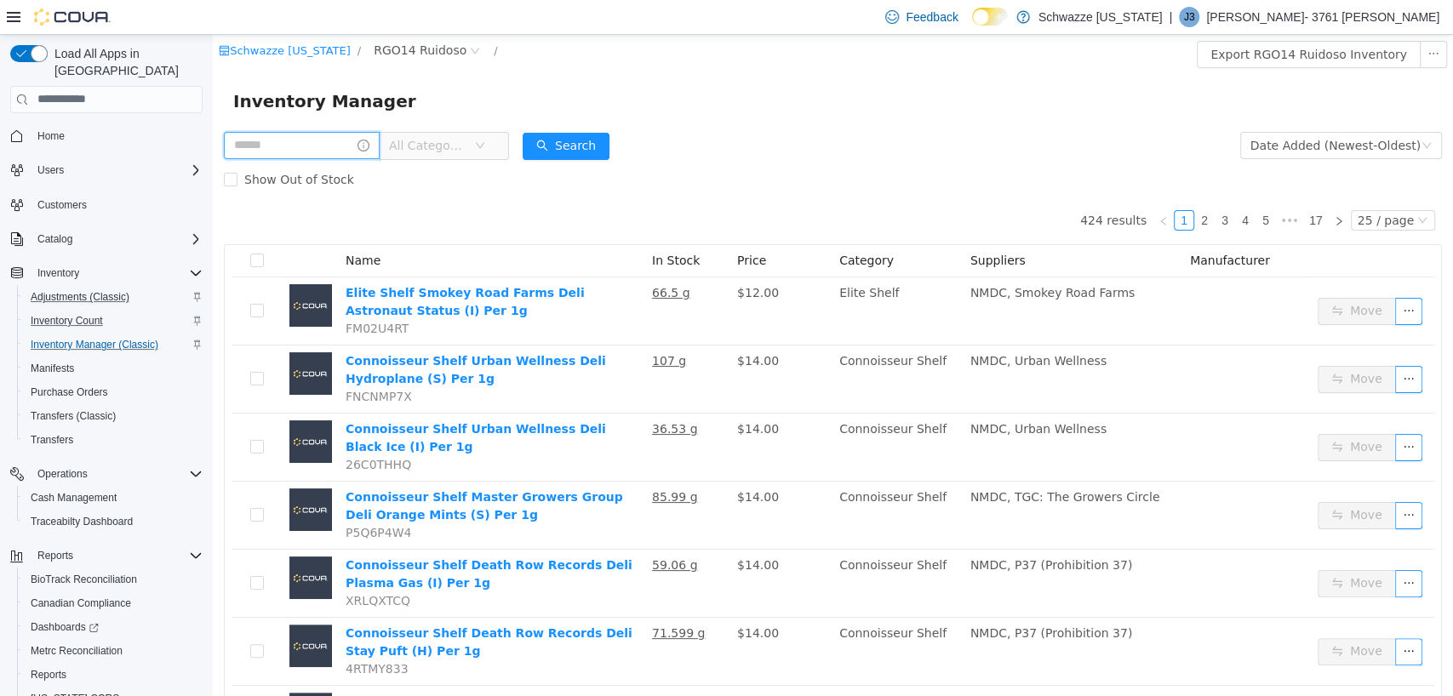
click at [320, 146] on input "text" at bounding box center [302, 144] width 156 height 27
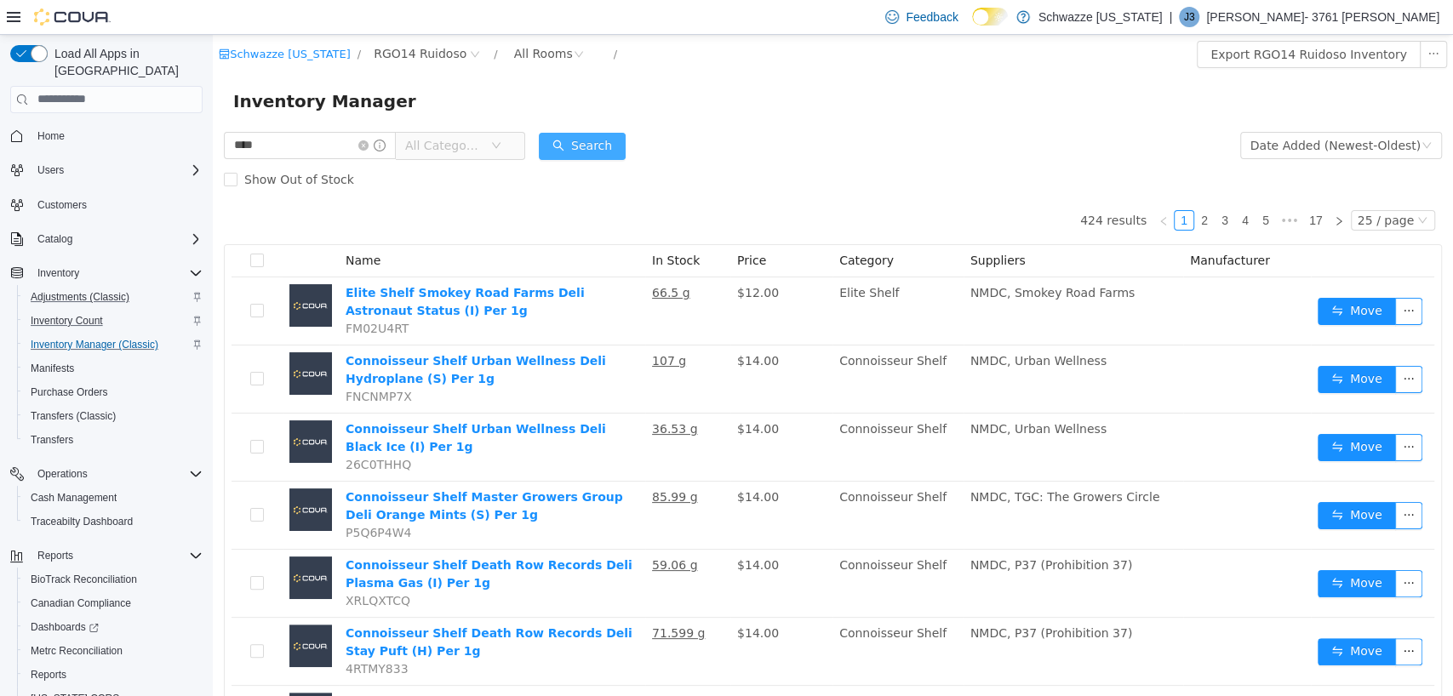
click at [574, 146] on button "Search" at bounding box center [582, 145] width 87 height 27
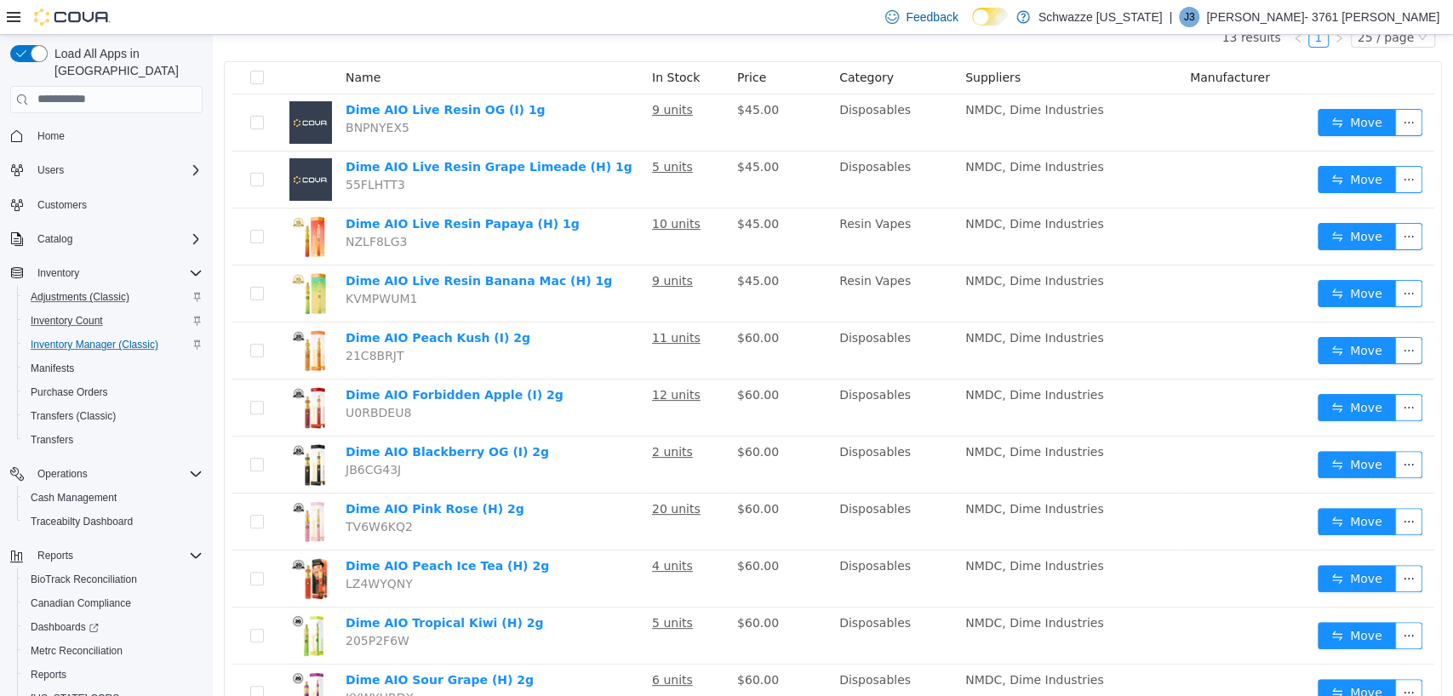
scroll to position [191, 0]
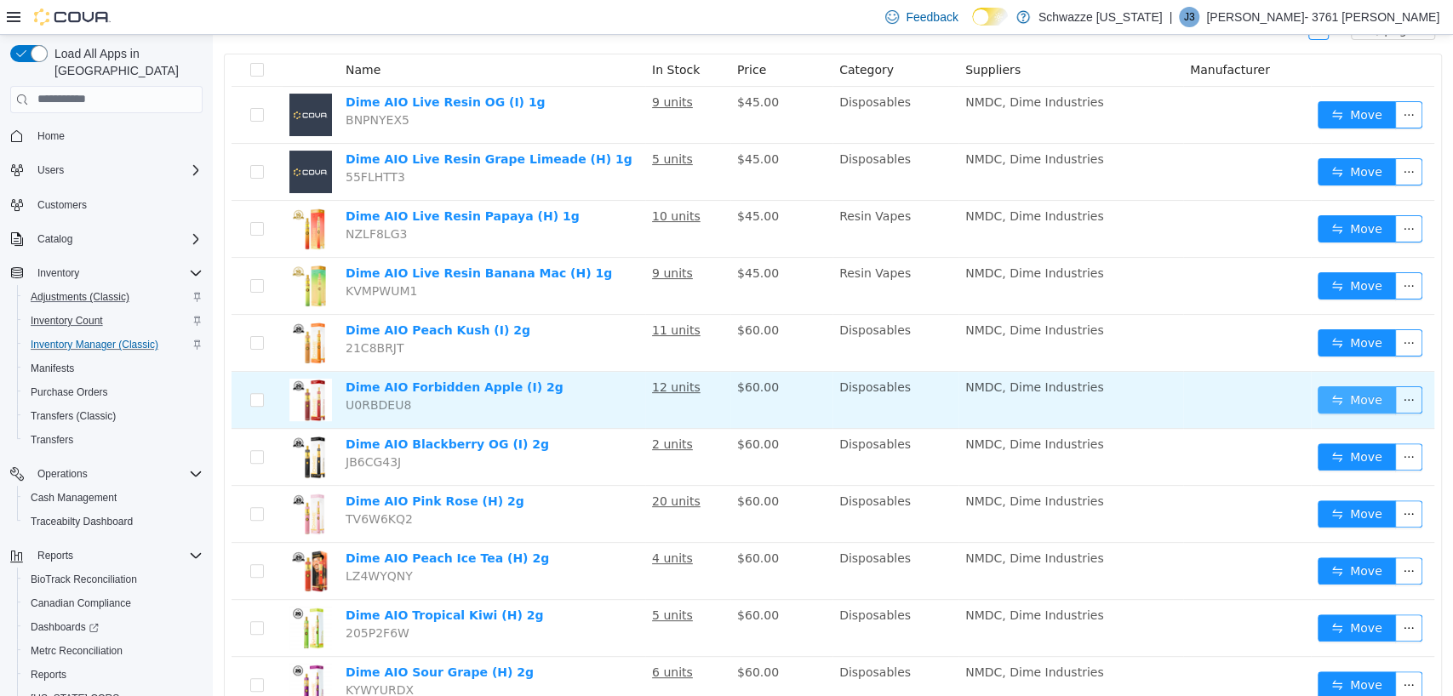
click at [1330, 400] on button "Move" at bounding box center [1357, 399] width 78 height 27
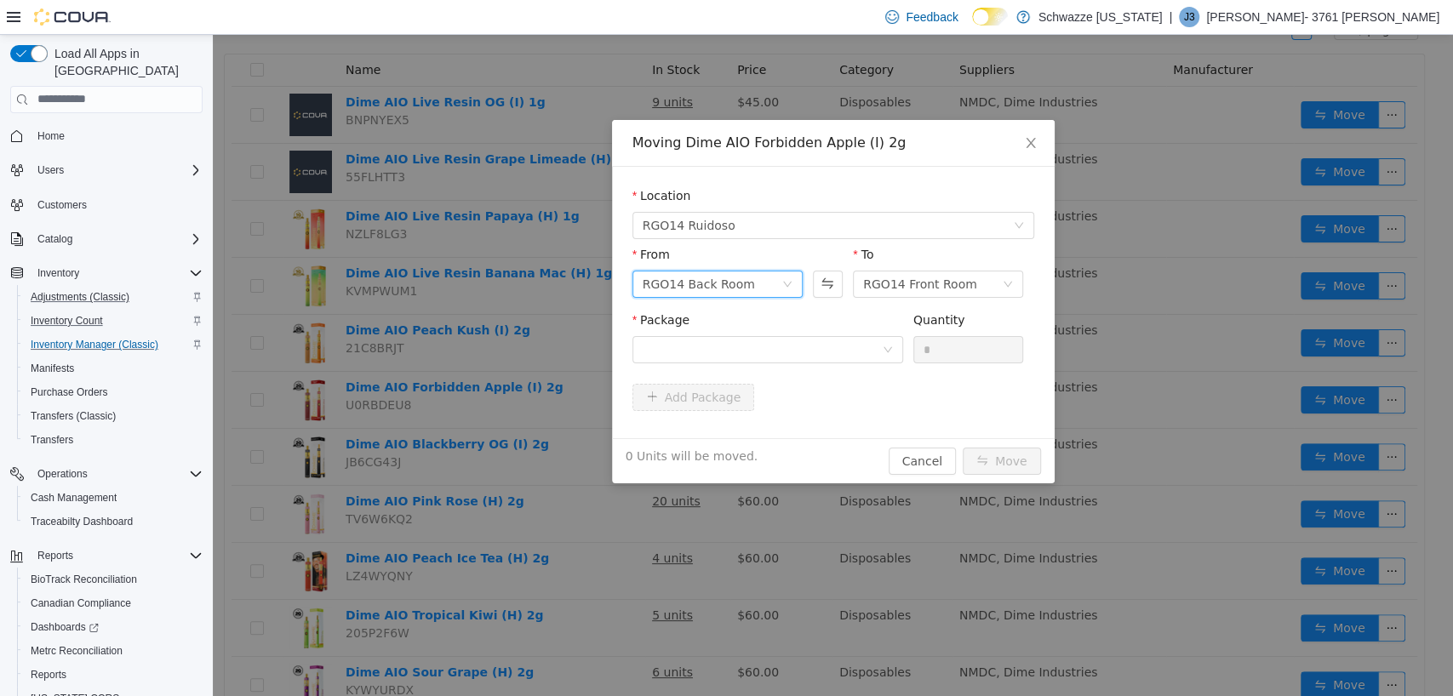
click at [696, 278] on div "RGO14 Back Room" at bounding box center [699, 284] width 112 height 26
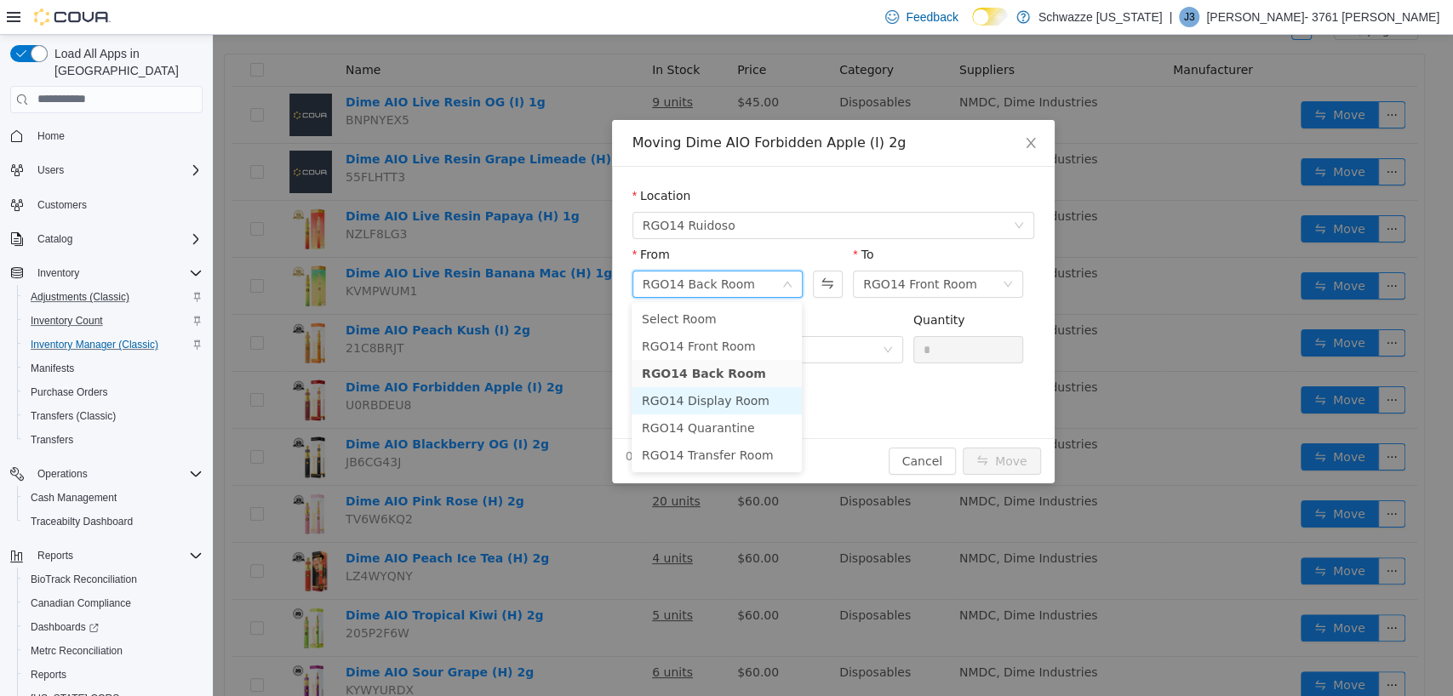
click at [705, 393] on li "RGO14 Display Room" at bounding box center [717, 399] width 170 height 27
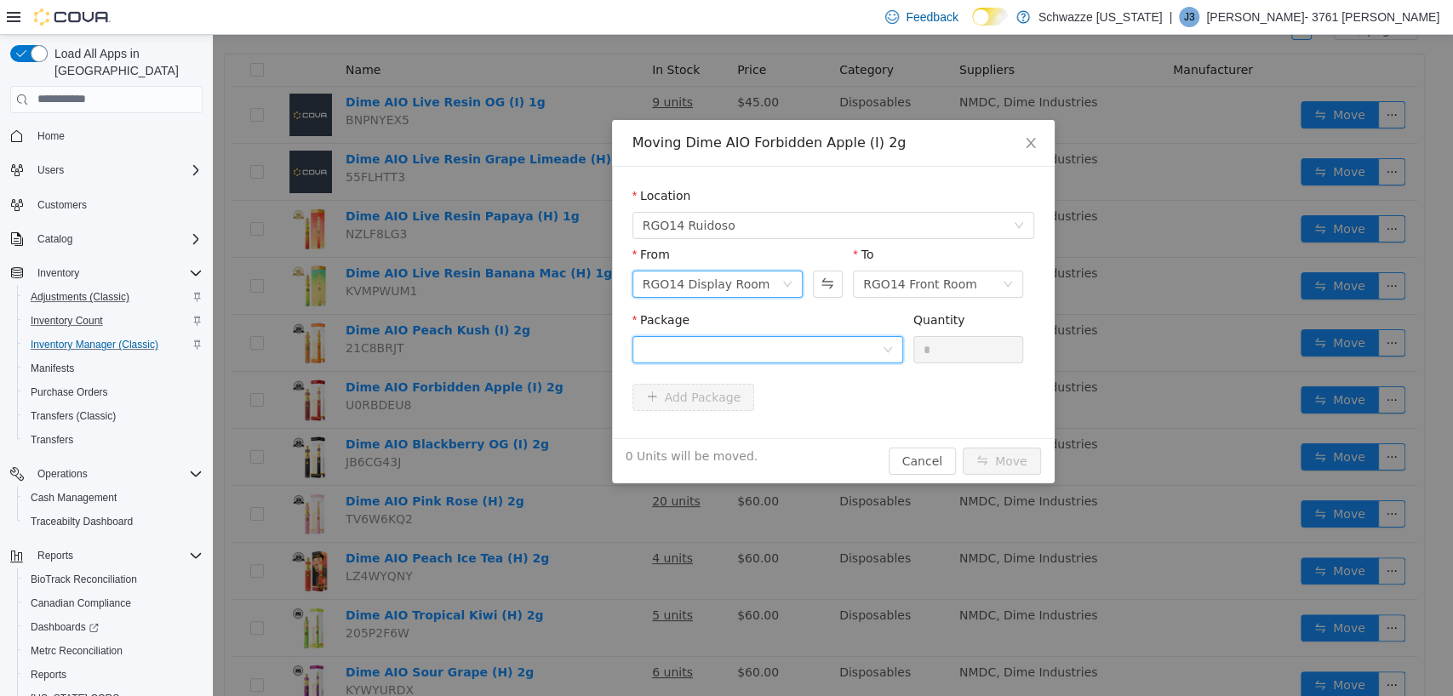
click at [804, 358] on div at bounding box center [762, 349] width 239 height 26
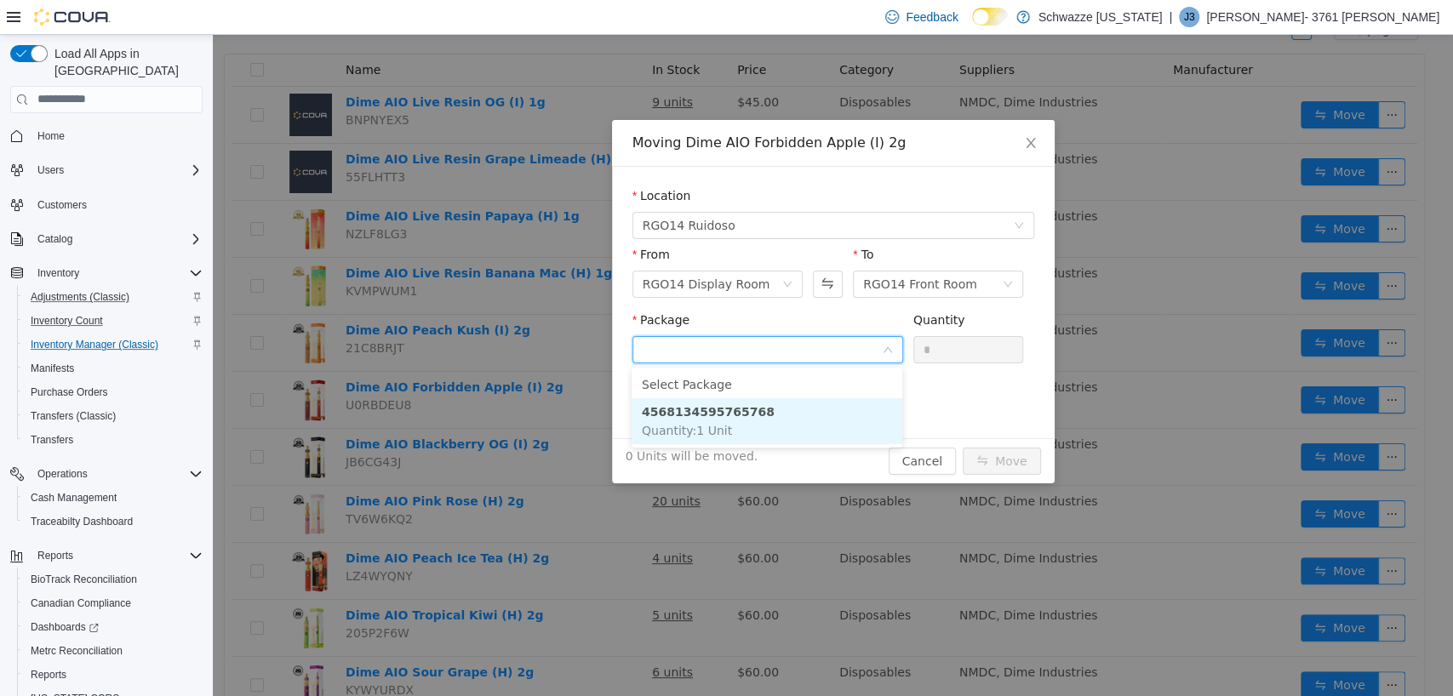
click at [761, 426] on li "4568134595765768 Quantity : 1 Unit" at bounding box center [767, 421] width 271 height 46
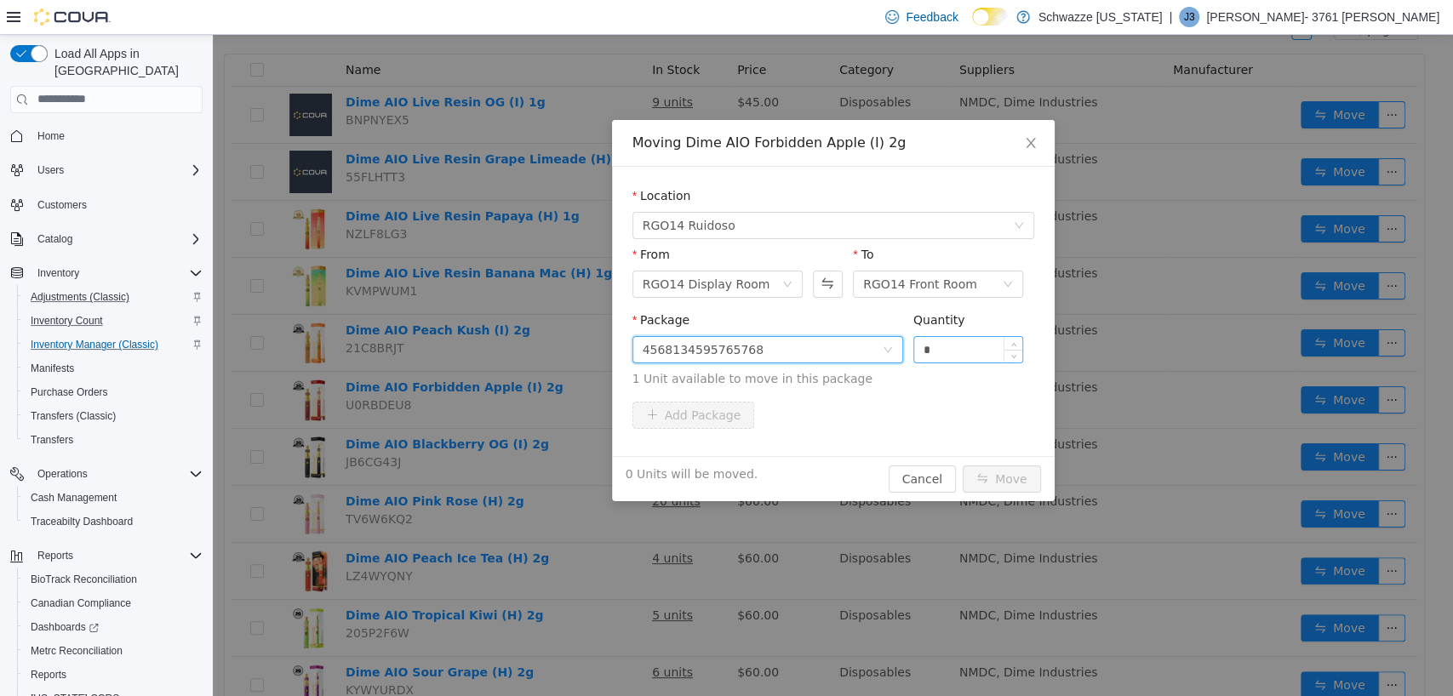
click at [975, 346] on input "*" at bounding box center [968, 349] width 109 height 26
click at [1007, 480] on button "Move" at bounding box center [1002, 478] width 78 height 27
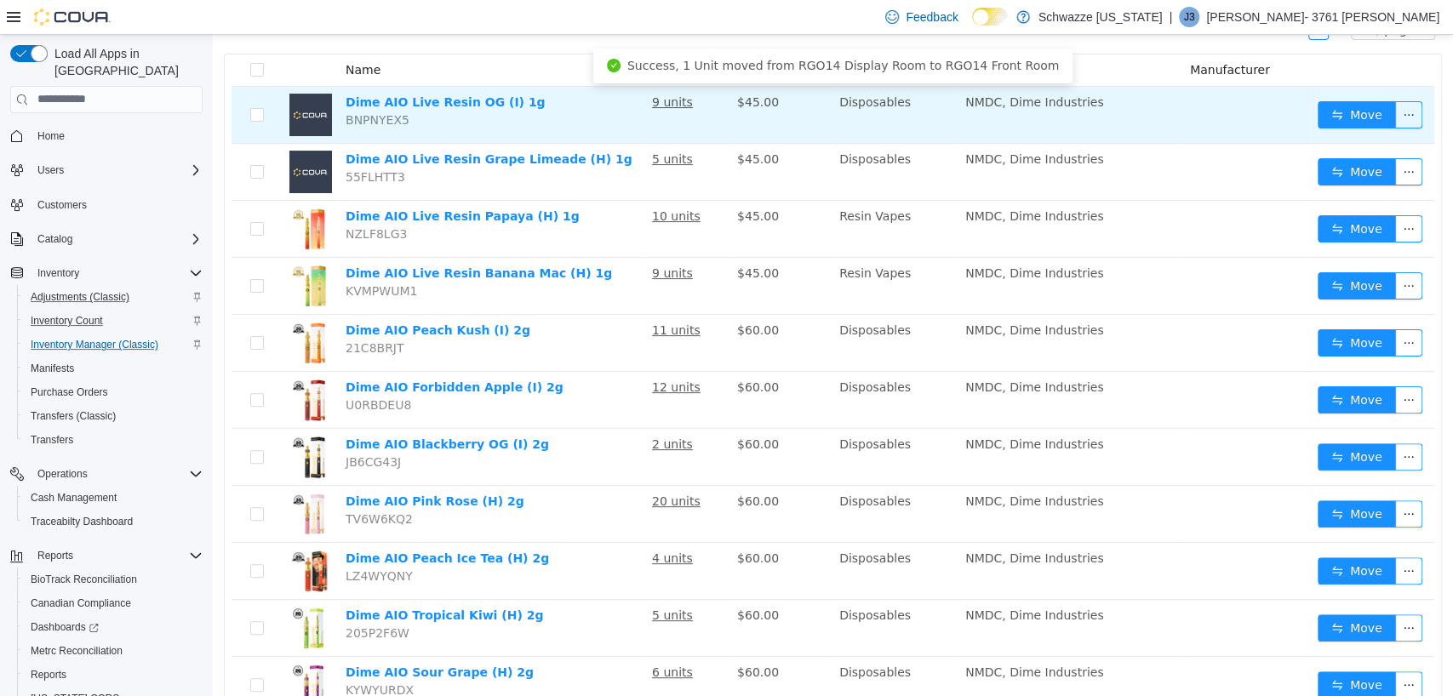
scroll to position [0, 0]
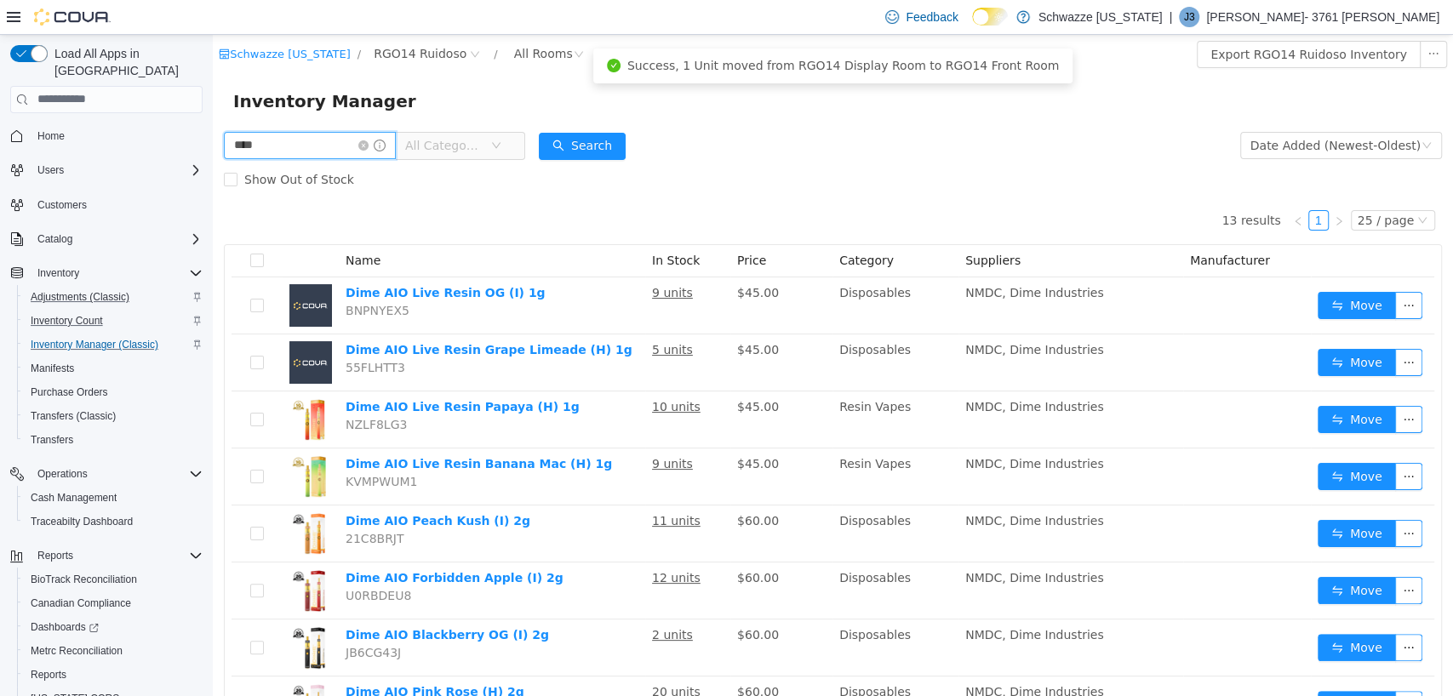
click at [268, 146] on input "****" at bounding box center [310, 144] width 172 height 27
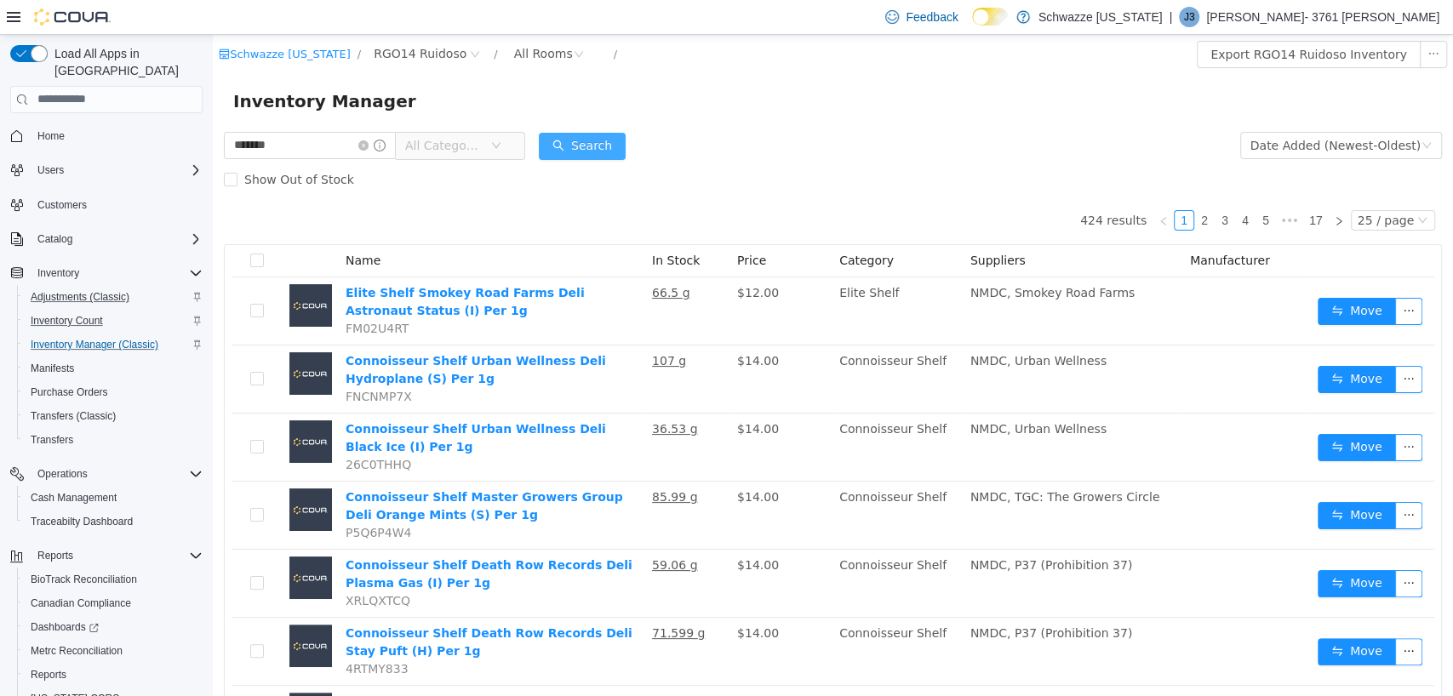
click at [596, 142] on button "Search" at bounding box center [582, 145] width 87 height 27
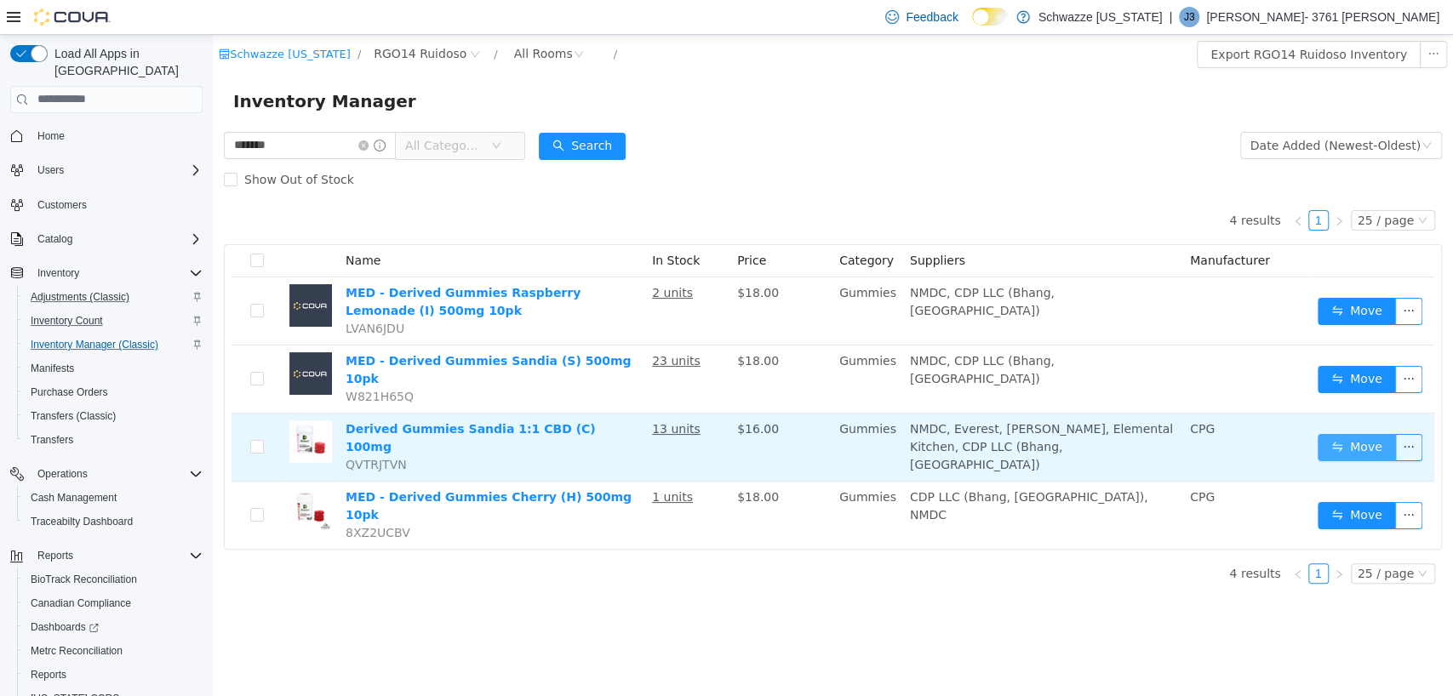
click at [1361, 433] on button "Move" at bounding box center [1357, 446] width 78 height 27
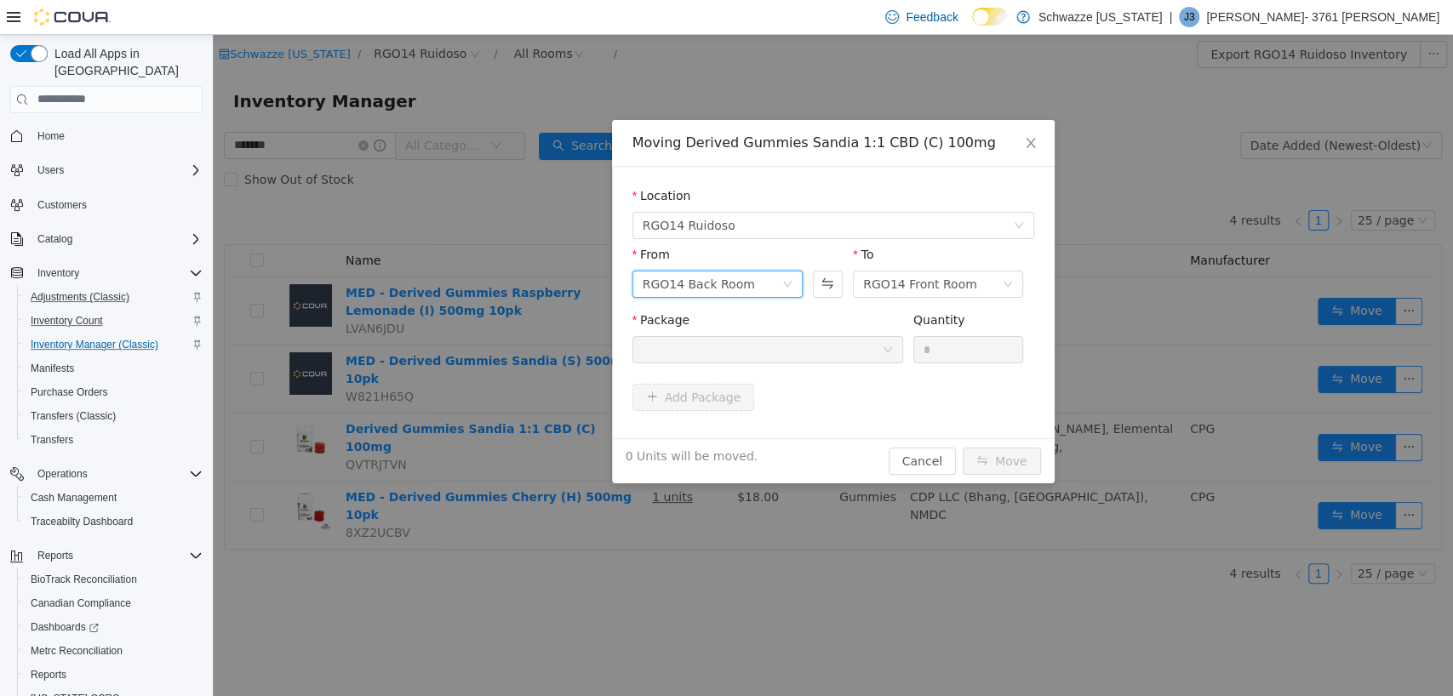
click at [680, 277] on div "RGO14 Back Room" at bounding box center [699, 284] width 112 height 26
click at [690, 404] on li "RGO14 Display Room" at bounding box center [717, 399] width 170 height 27
click at [719, 349] on div at bounding box center [762, 349] width 239 height 26
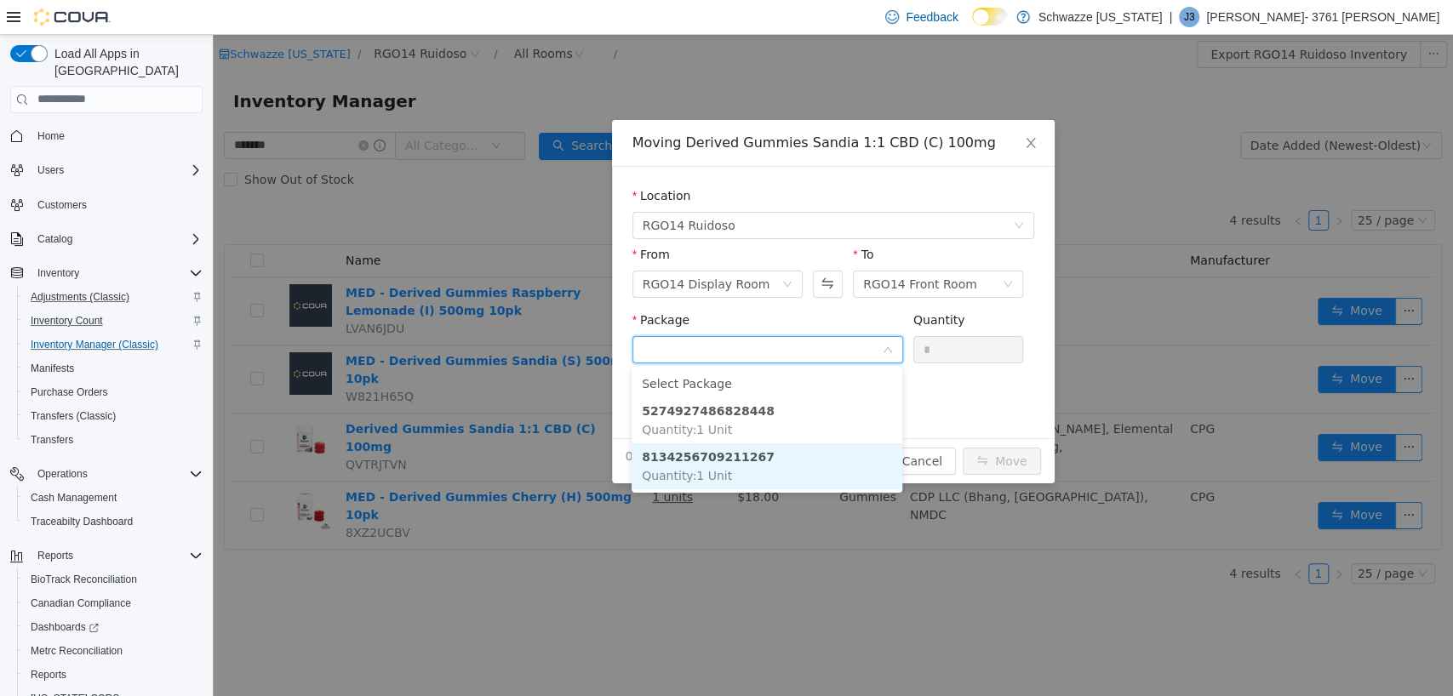
click at [730, 459] on strong "8134256709211267" at bounding box center [708, 456] width 133 height 14
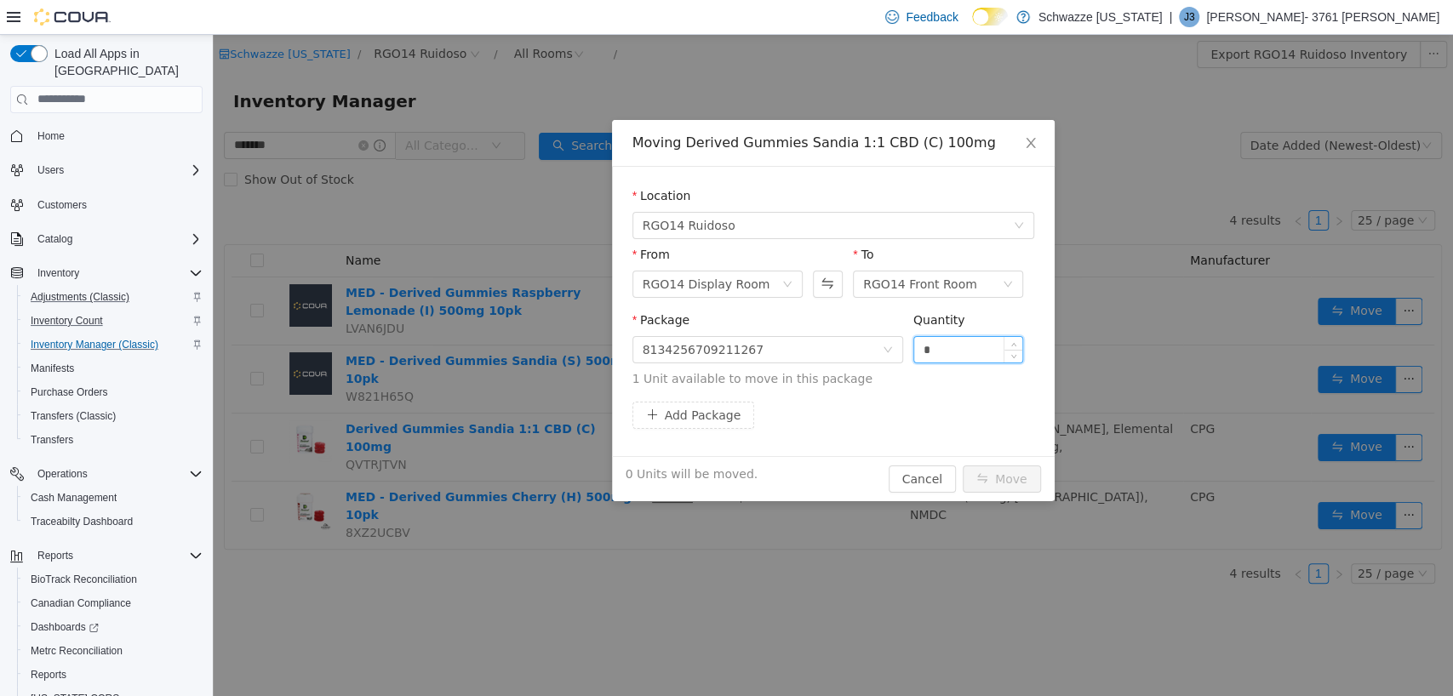
click at [948, 356] on input "*" at bounding box center [968, 349] width 109 height 26
click at [1013, 472] on button "Move" at bounding box center [1002, 478] width 78 height 27
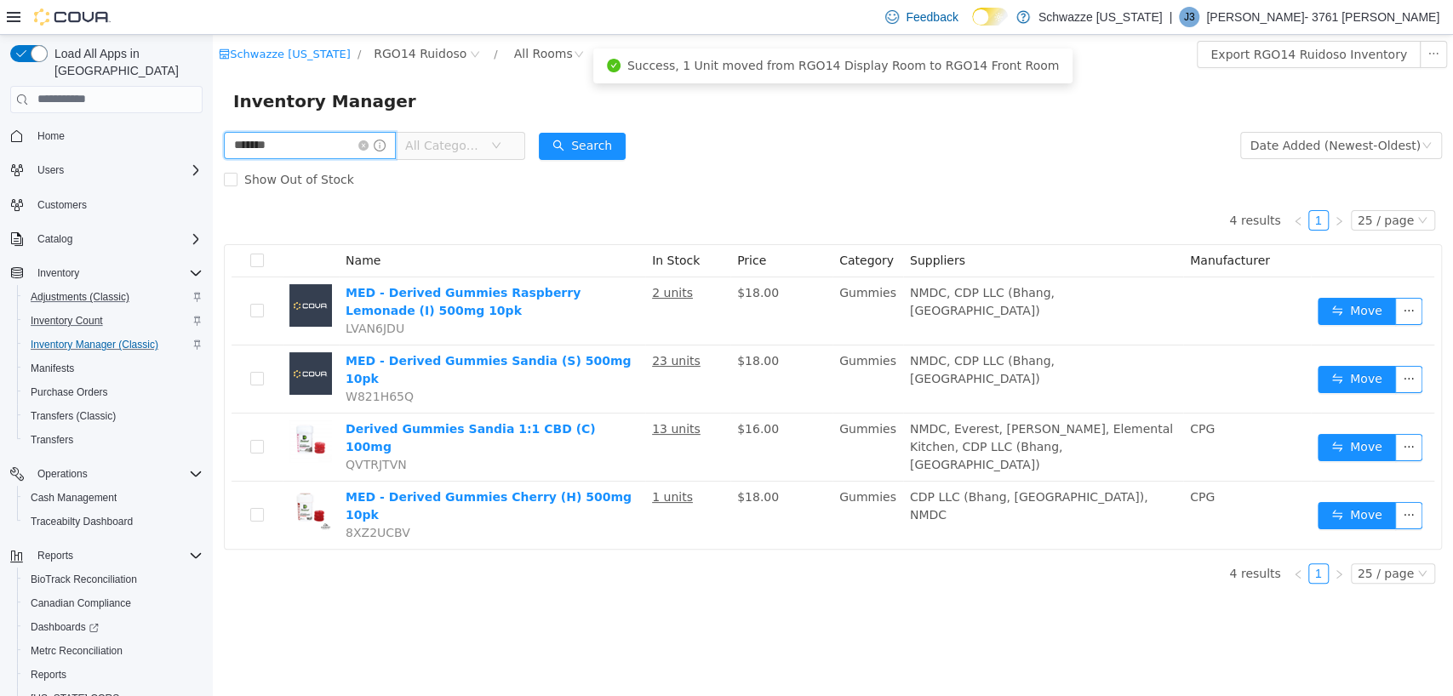
click at [297, 157] on input "*******" at bounding box center [310, 144] width 172 height 27
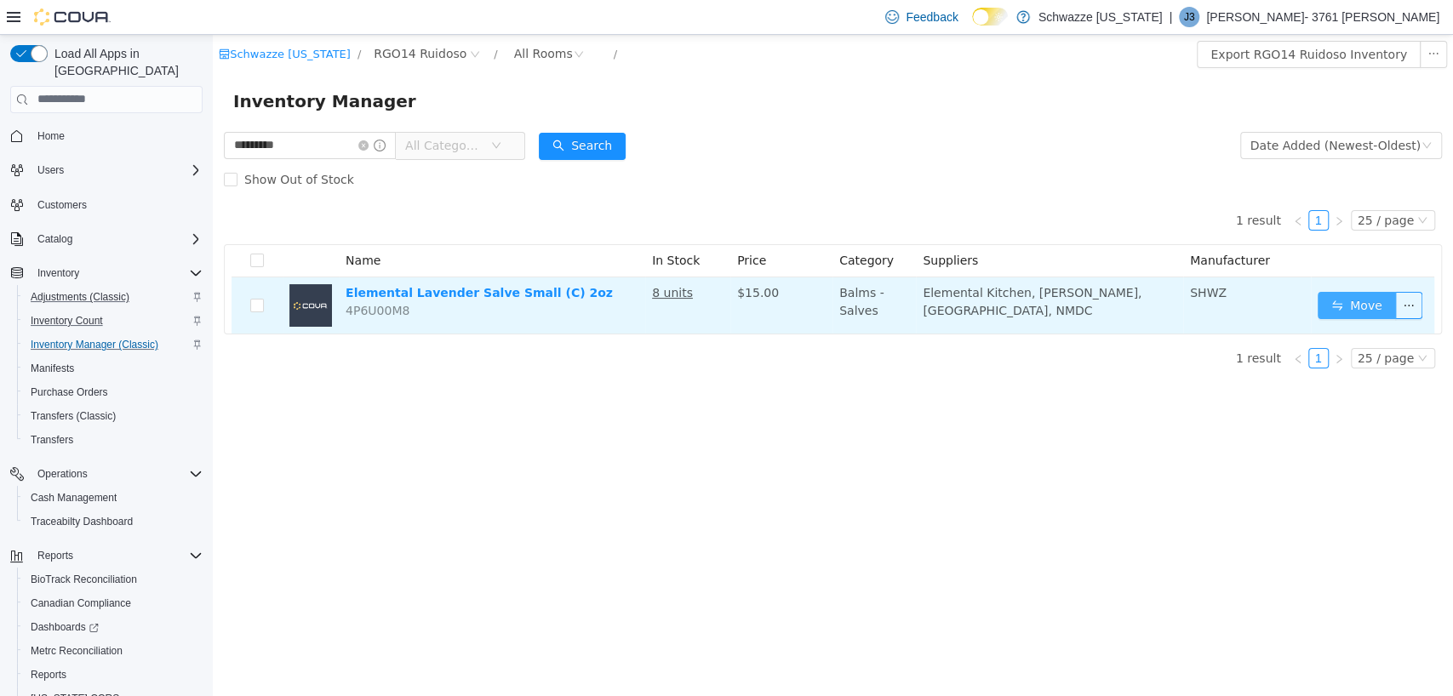
click at [1334, 303] on button "Move" at bounding box center [1357, 304] width 78 height 27
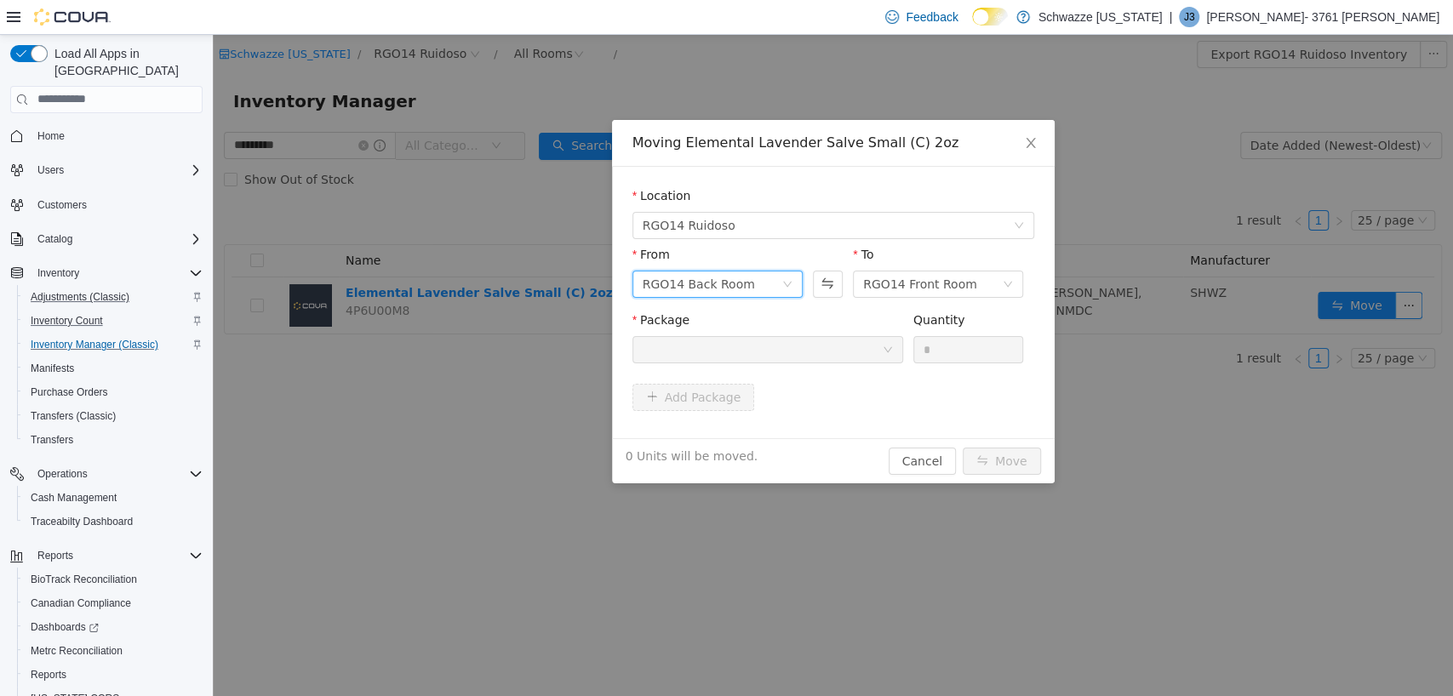
click at [721, 276] on div "RGO14 Back Room" at bounding box center [699, 284] width 112 height 26
click at [727, 392] on li "RGO14 Display Room" at bounding box center [717, 399] width 170 height 27
click at [736, 350] on div at bounding box center [762, 349] width 239 height 26
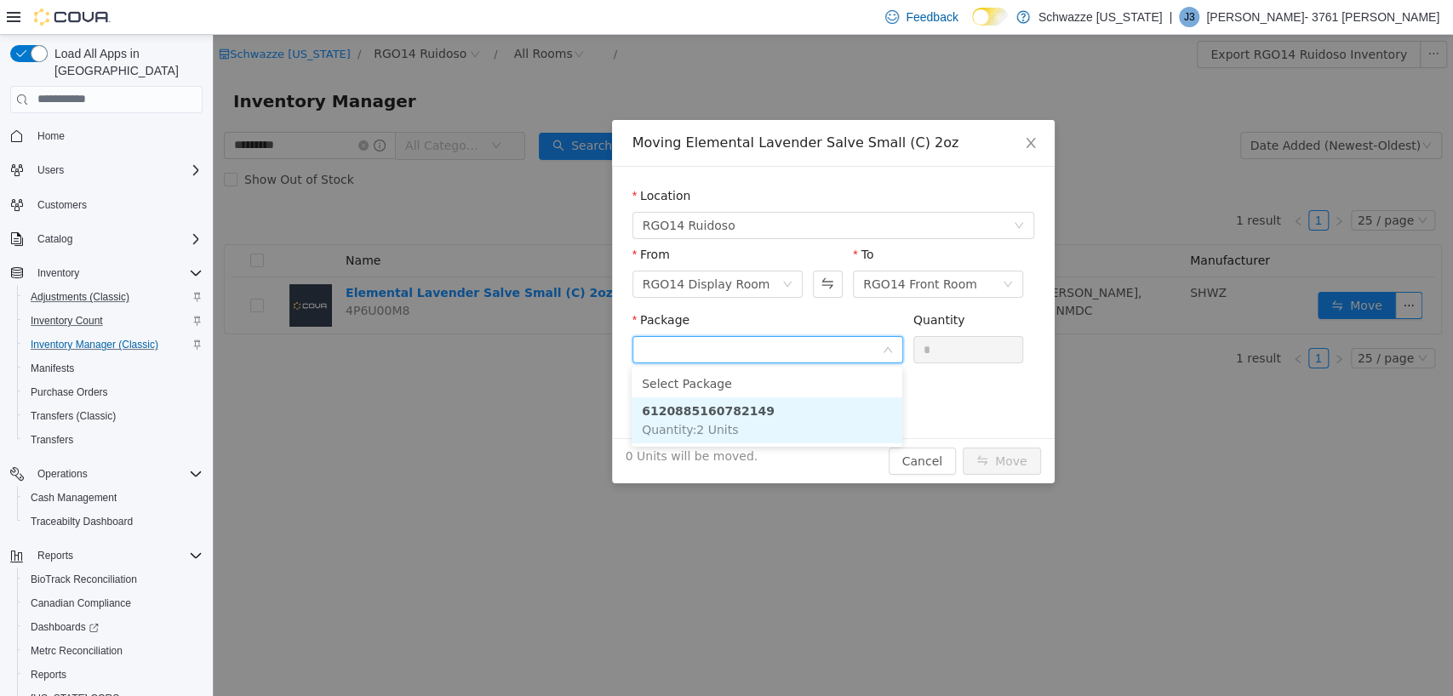
click at [747, 427] on li "6120885160782149 Quantity : 2 Units" at bounding box center [767, 420] width 271 height 46
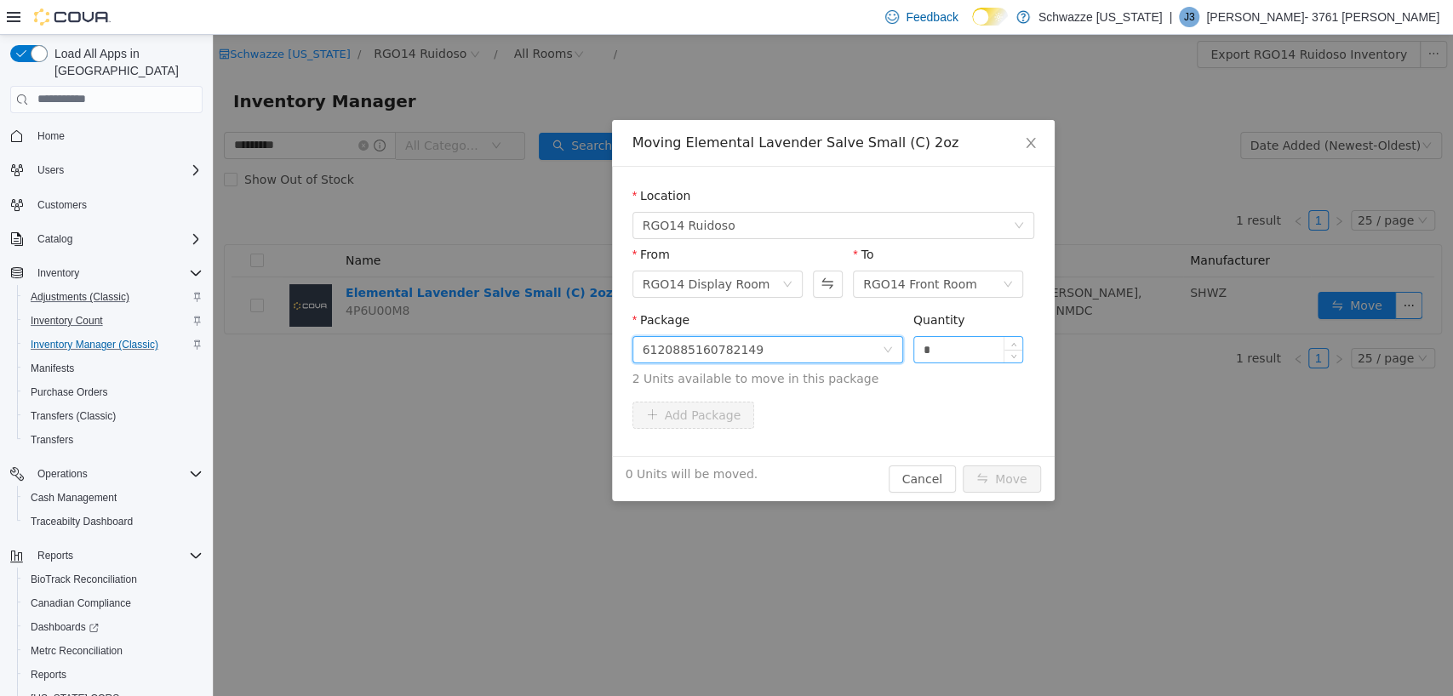
click at [965, 350] on input "*" at bounding box center [968, 349] width 109 height 26
click at [1001, 477] on button "Move" at bounding box center [1002, 478] width 78 height 27
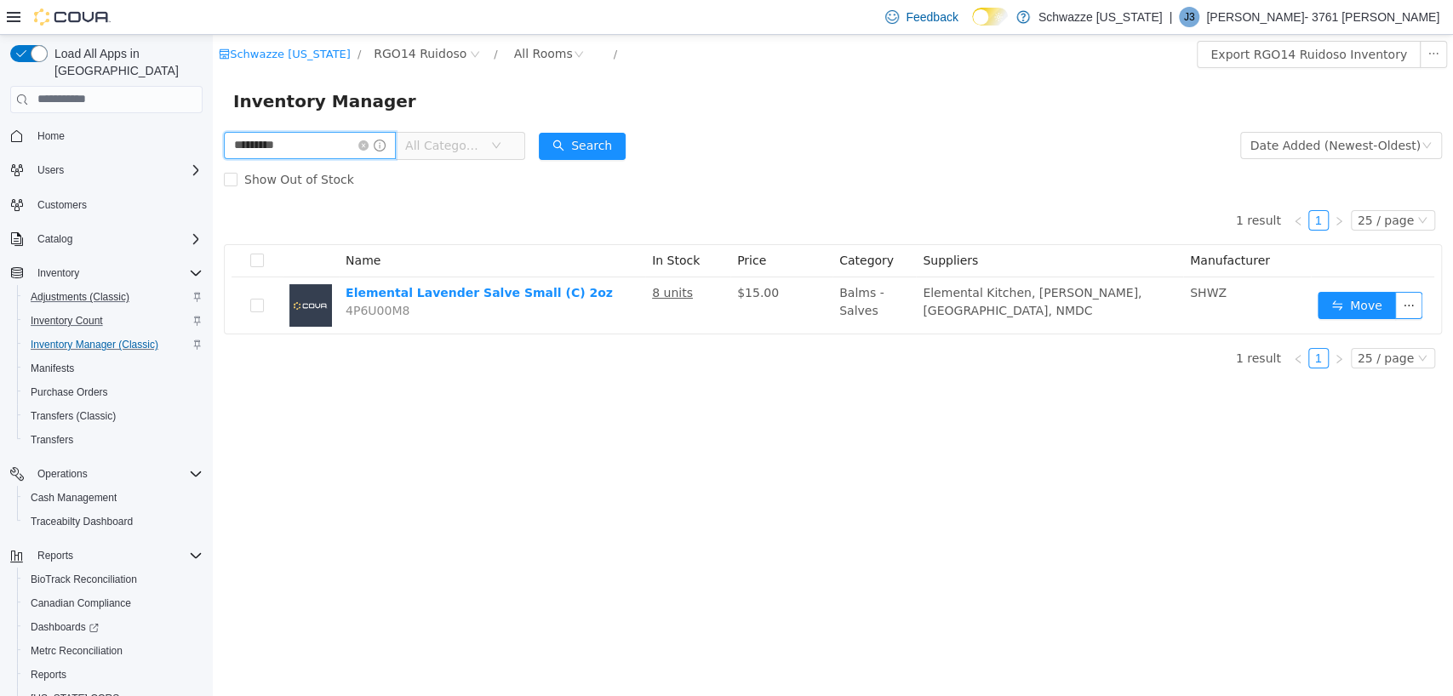
click at [313, 146] on input "*********" at bounding box center [310, 144] width 172 height 27
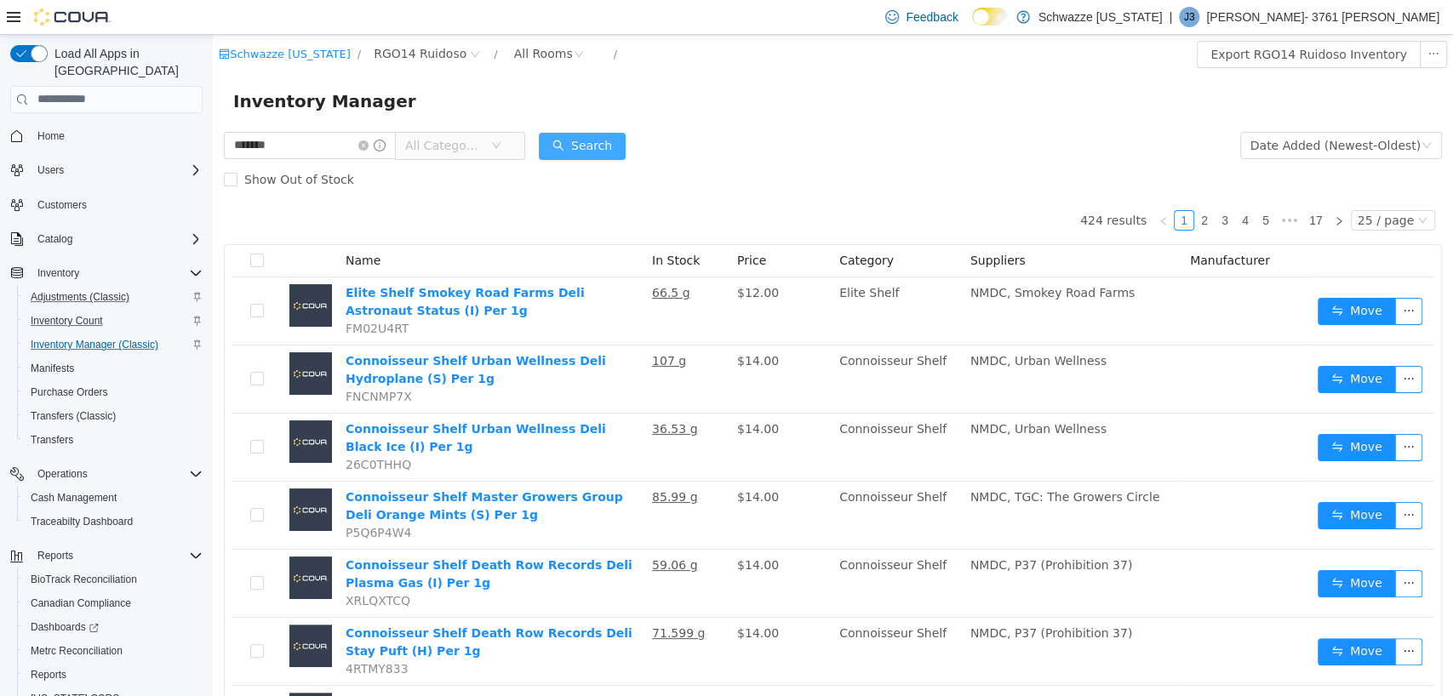
click at [601, 140] on button "Search" at bounding box center [582, 145] width 87 height 27
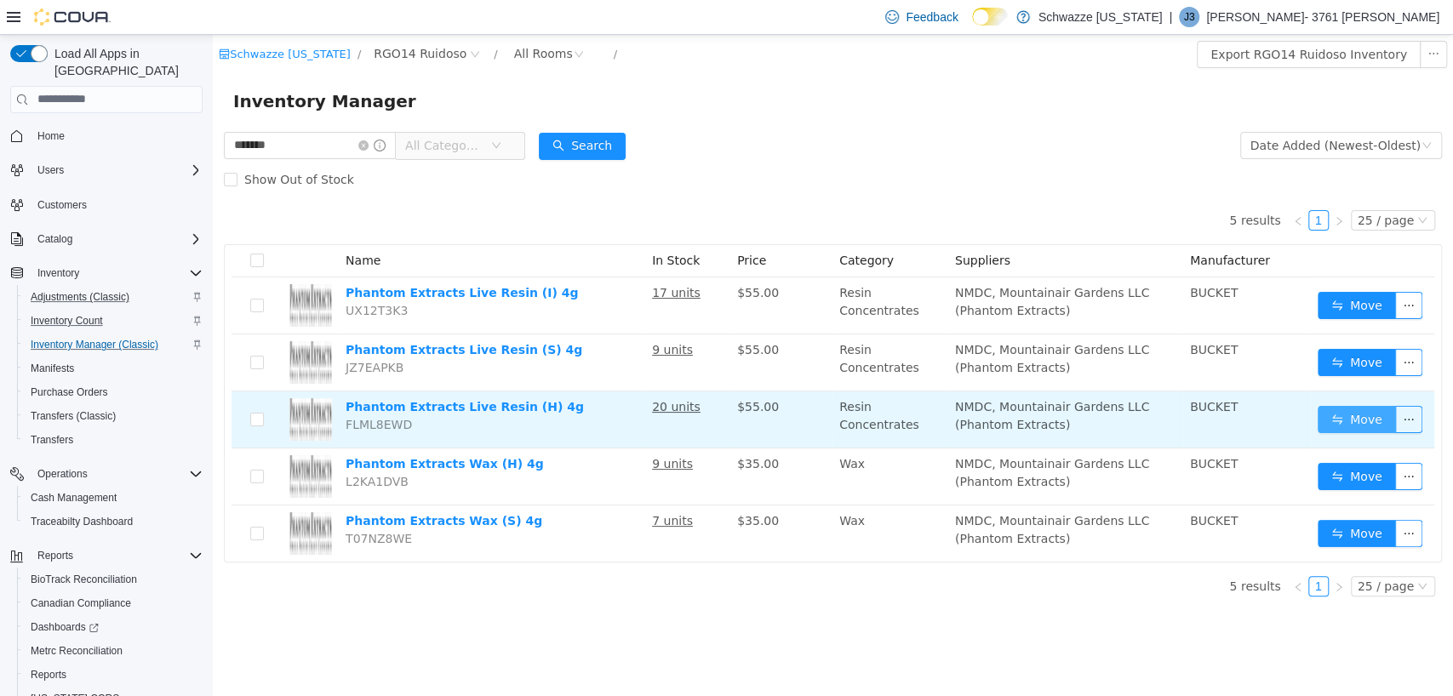
click at [1363, 414] on button "Move" at bounding box center [1357, 418] width 78 height 27
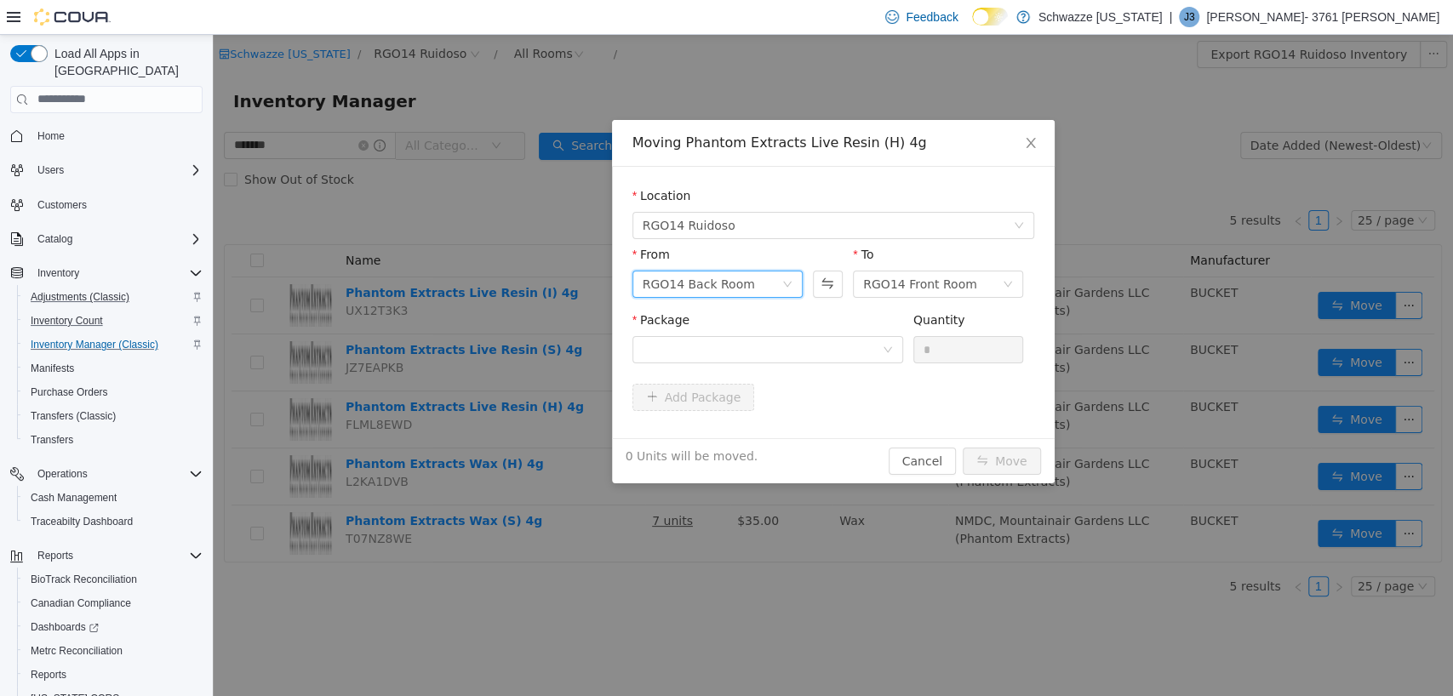
click at [719, 270] on div "RGO14 Back Room" at bounding box center [717, 283] width 170 height 27
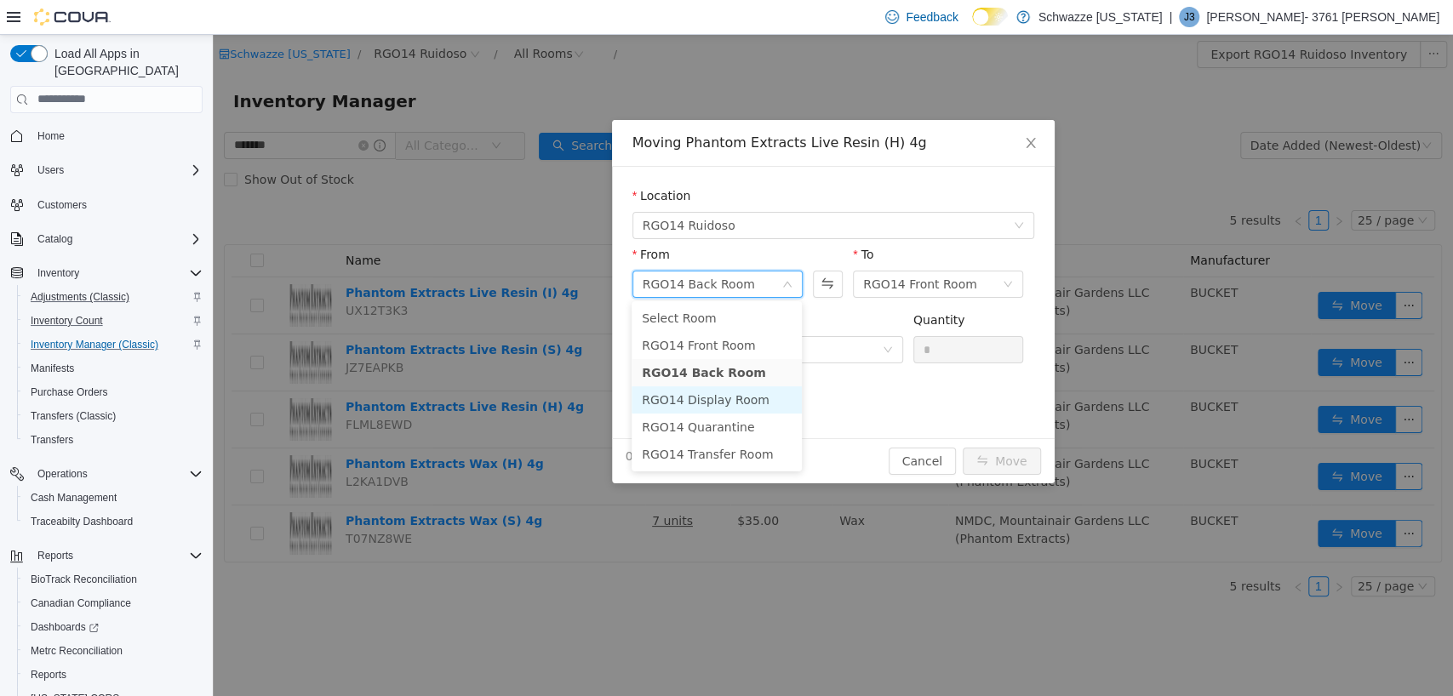
click at [710, 389] on li "RGO14 Display Room" at bounding box center [717, 399] width 170 height 27
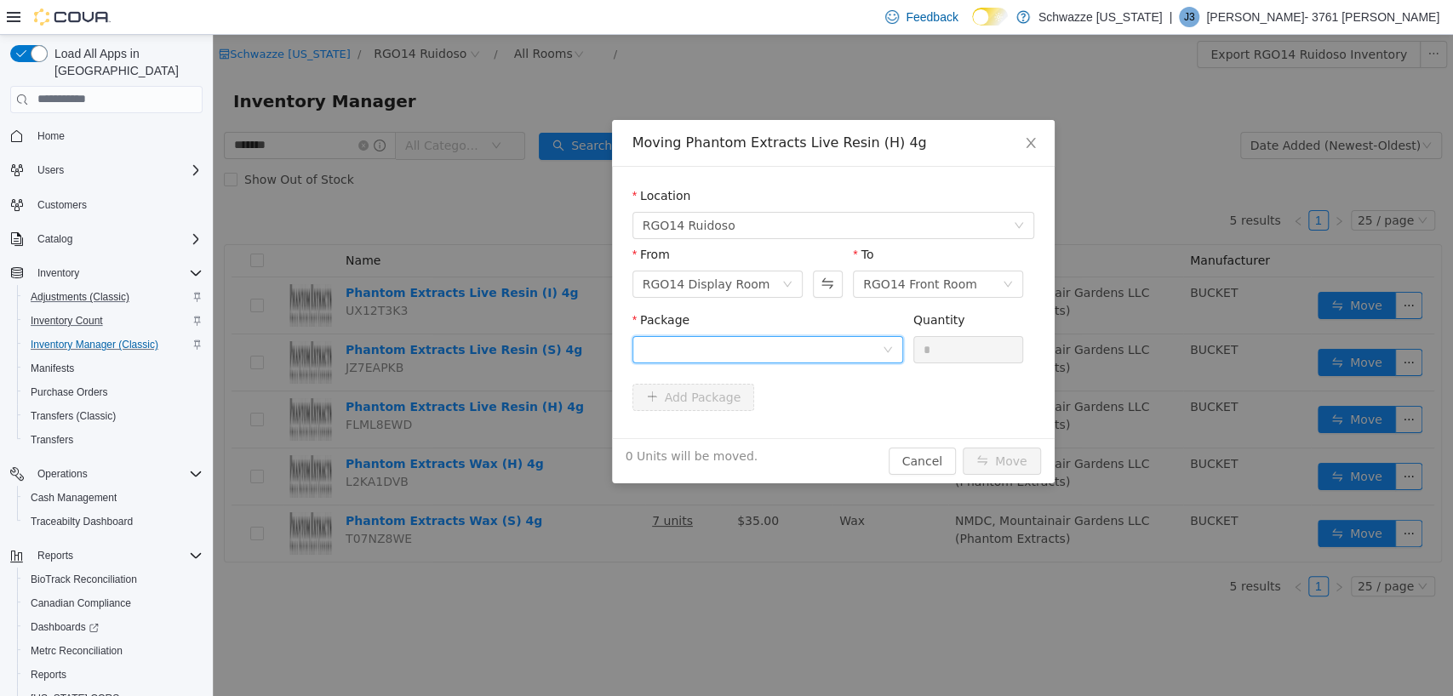
click at [751, 352] on div at bounding box center [762, 349] width 239 height 26
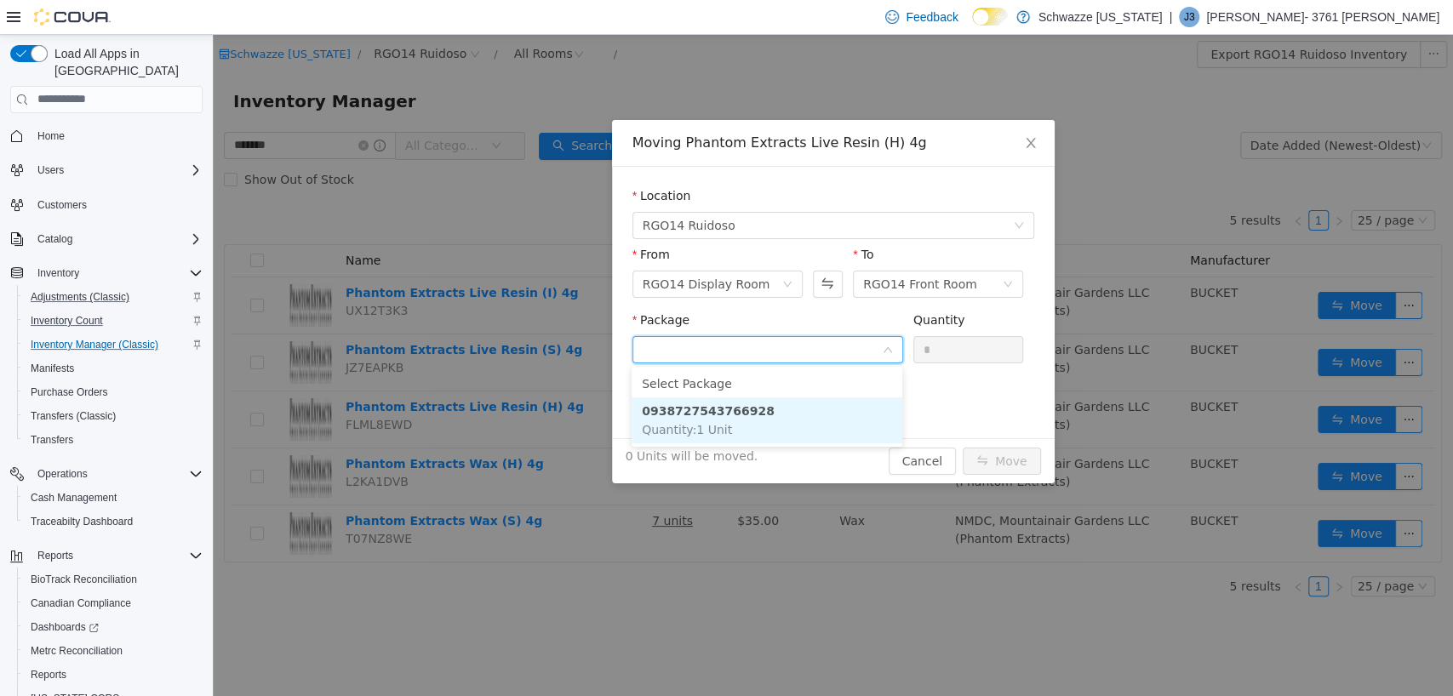
click at [746, 419] on li "0938727543766928 Quantity : 1 Unit" at bounding box center [767, 420] width 271 height 46
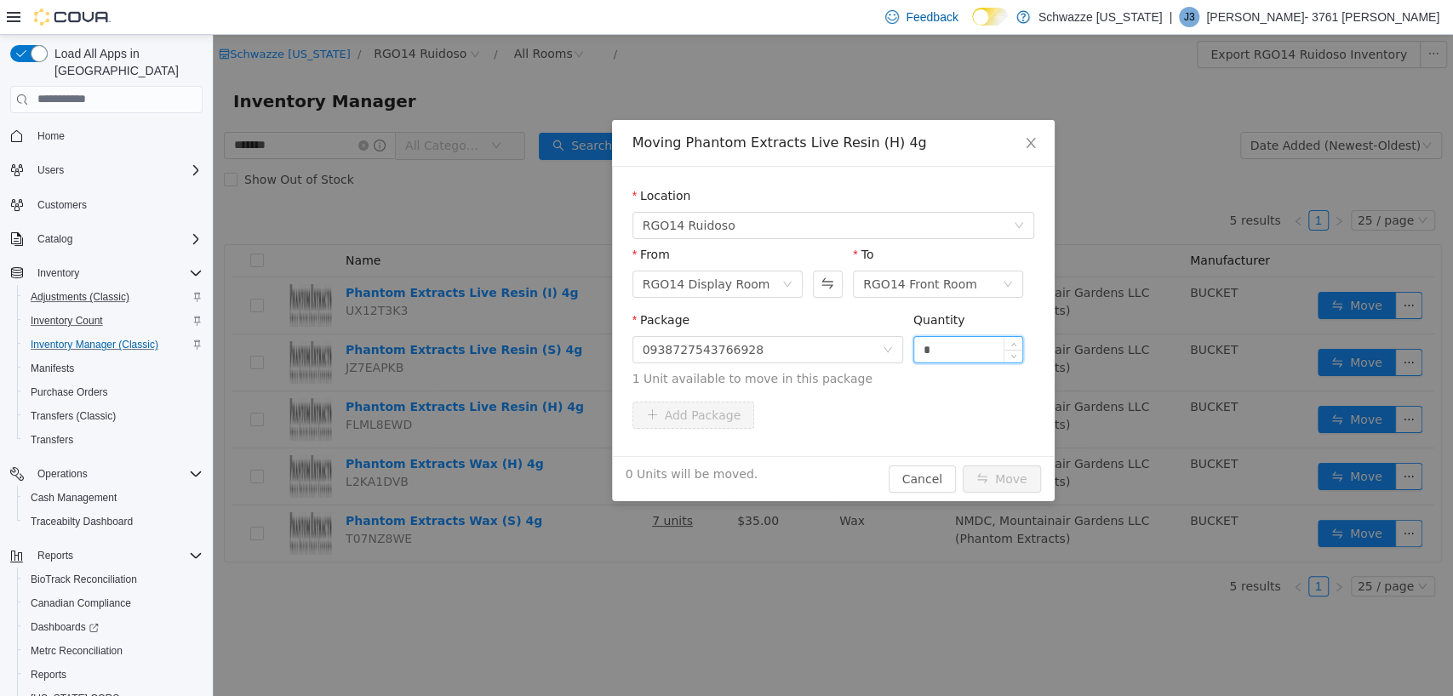
click at [940, 344] on input "*" at bounding box center [968, 349] width 109 height 26
click at [999, 480] on button "Move" at bounding box center [1002, 478] width 78 height 27
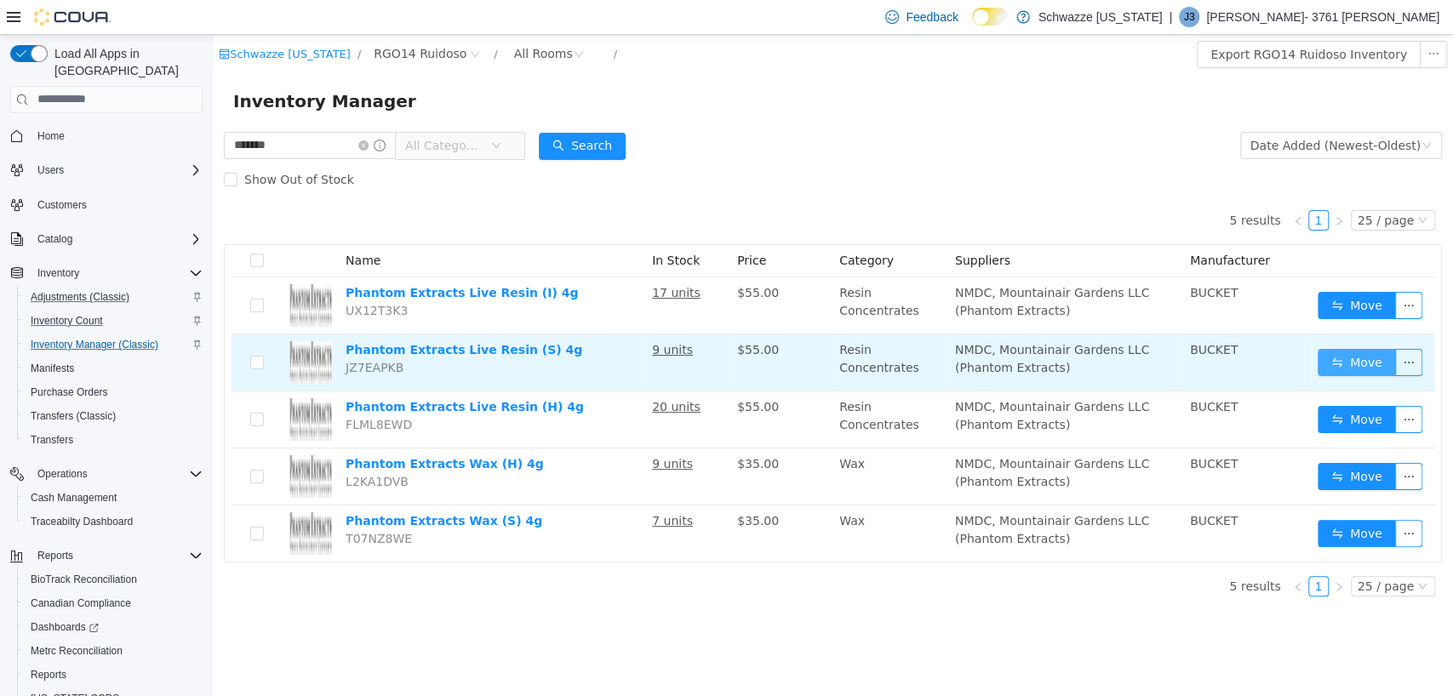
click at [1391, 354] on button "Move" at bounding box center [1357, 361] width 78 height 27
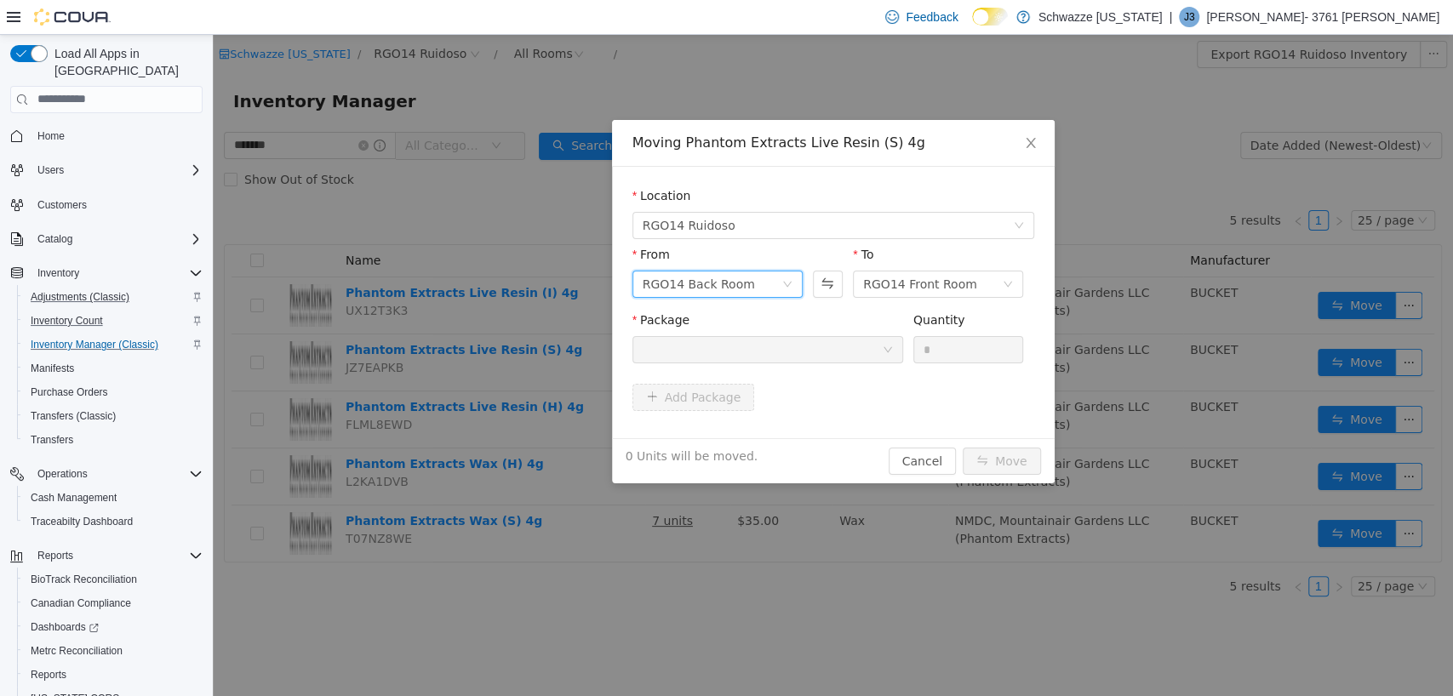
click at [713, 283] on div "RGO14 Back Room" at bounding box center [699, 284] width 112 height 26
click at [717, 392] on li "RGO14 Display Room" at bounding box center [717, 399] width 170 height 27
click at [719, 357] on div at bounding box center [762, 349] width 239 height 26
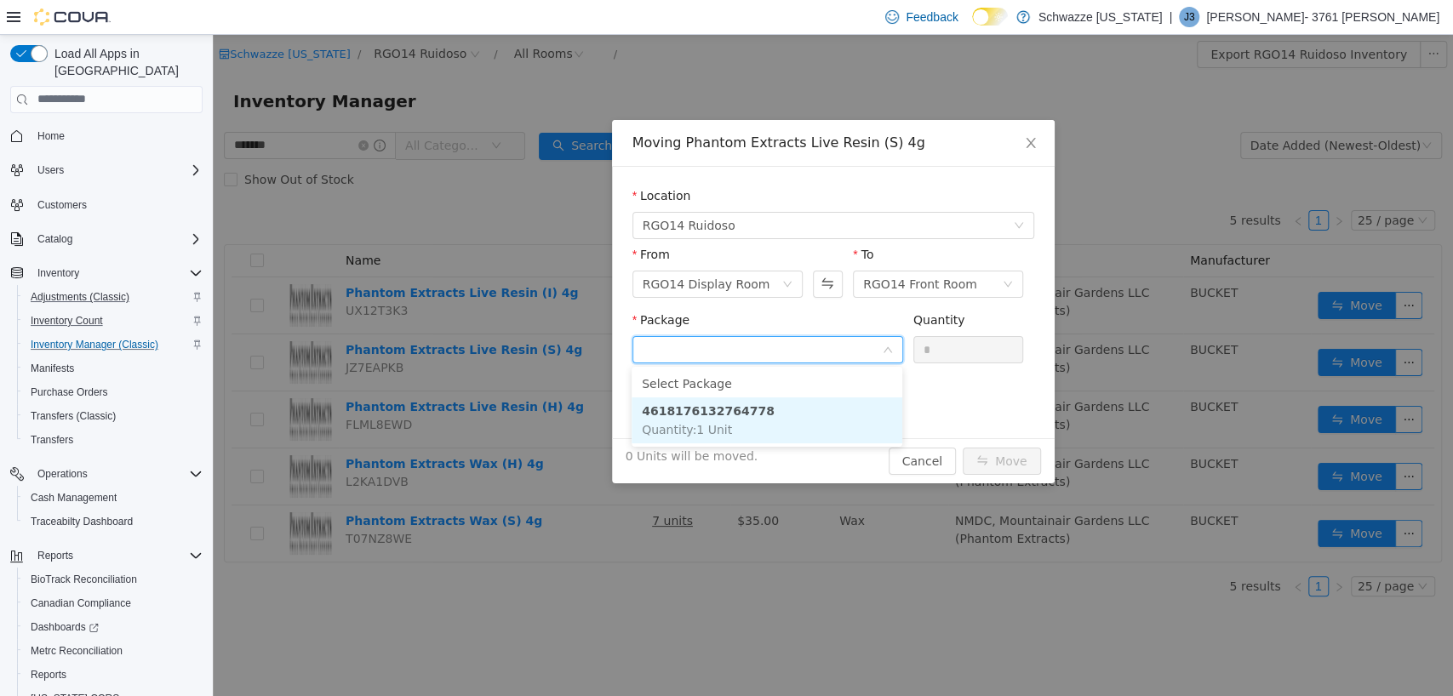
click at [733, 422] on li "4618176132764778 Quantity : 1 Unit" at bounding box center [767, 420] width 271 height 46
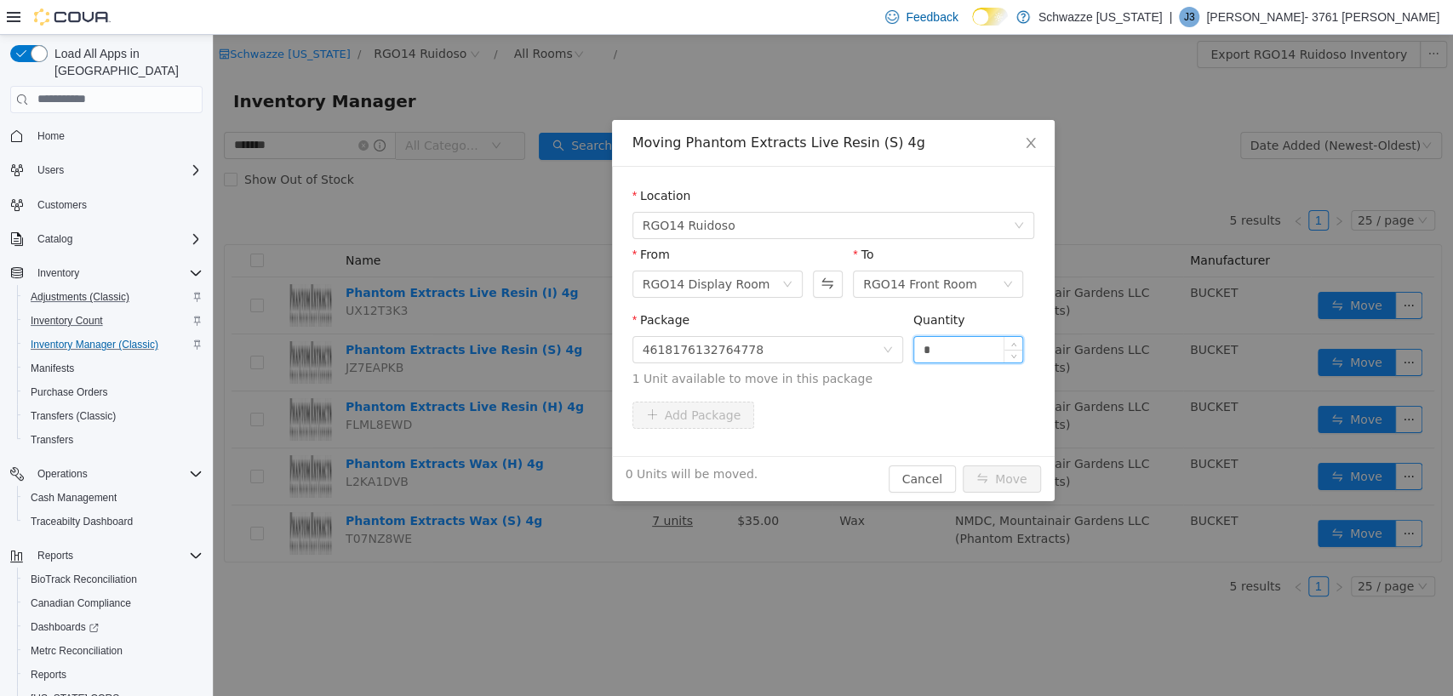
click at [943, 339] on input "*" at bounding box center [968, 349] width 109 height 26
click at [1006, 472] on button "Move" at bounding box center [1002, 478] width 78 height 27
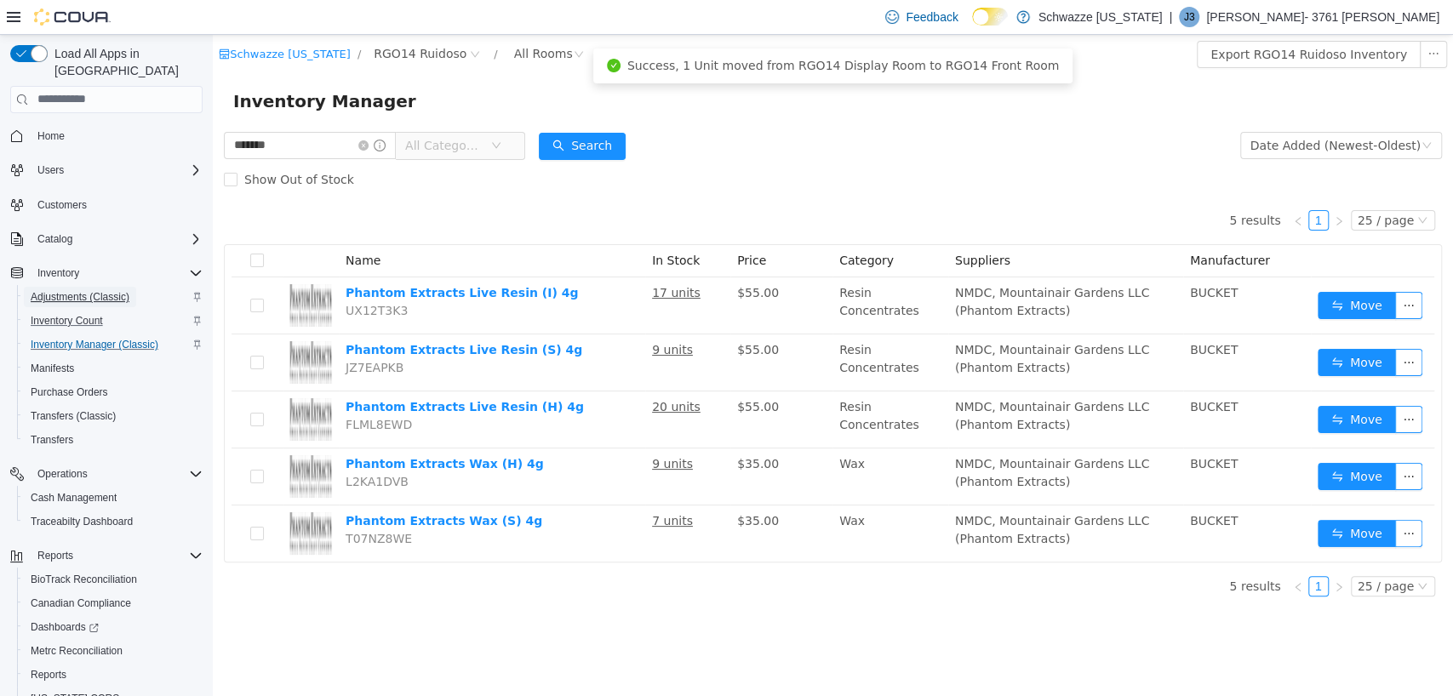
click at [72, 290] on span "Adjustments (Classic)" at bounding box center [80, 297] width 99 height 14
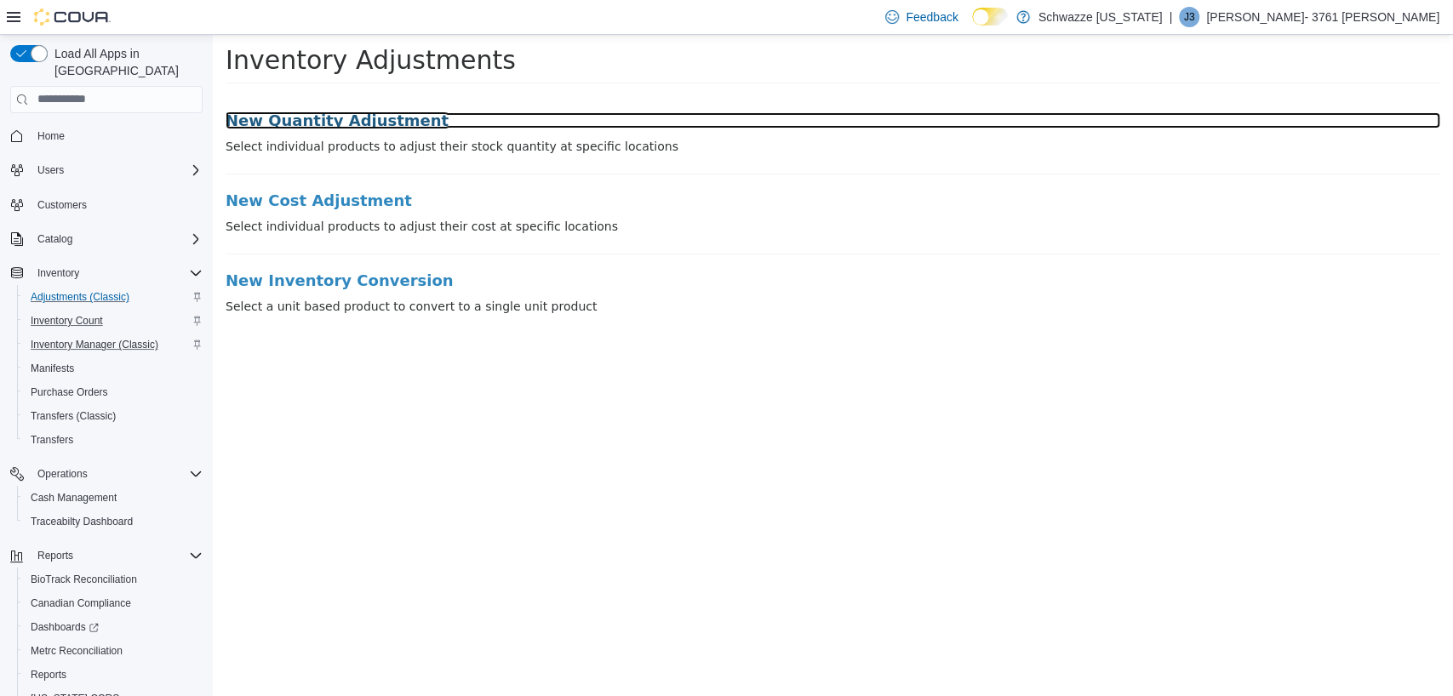
click at [361, 123] on h3 "New Quantity Adjustment" at bounding box center [833, 120] width 1215 height 17
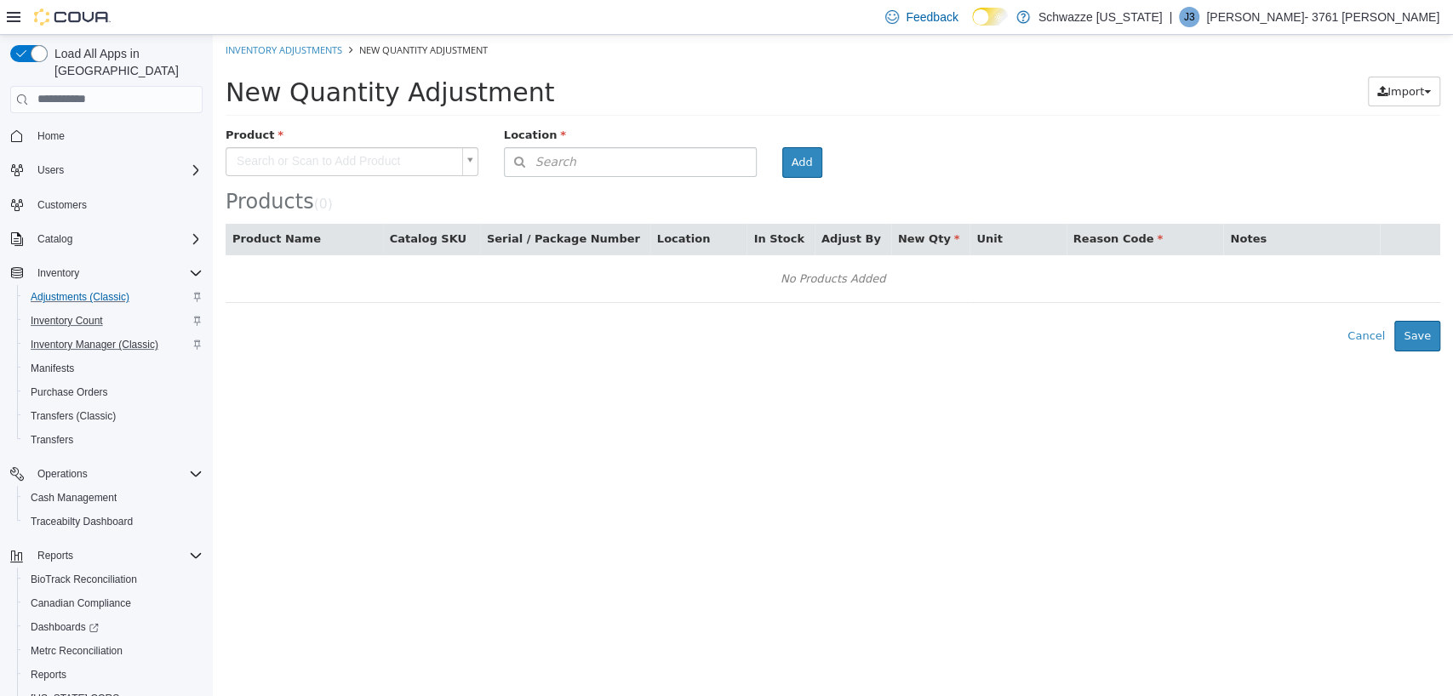
click at [362, 165] on body "× Inventory Adjustments New Quantity Adjustment New Quantity Adjustment Import …" at bounding box center [833, 192] width 1240 height 317
click at [584, 168] on button "Search" at bounding box center [630, 161] width 253 height 30
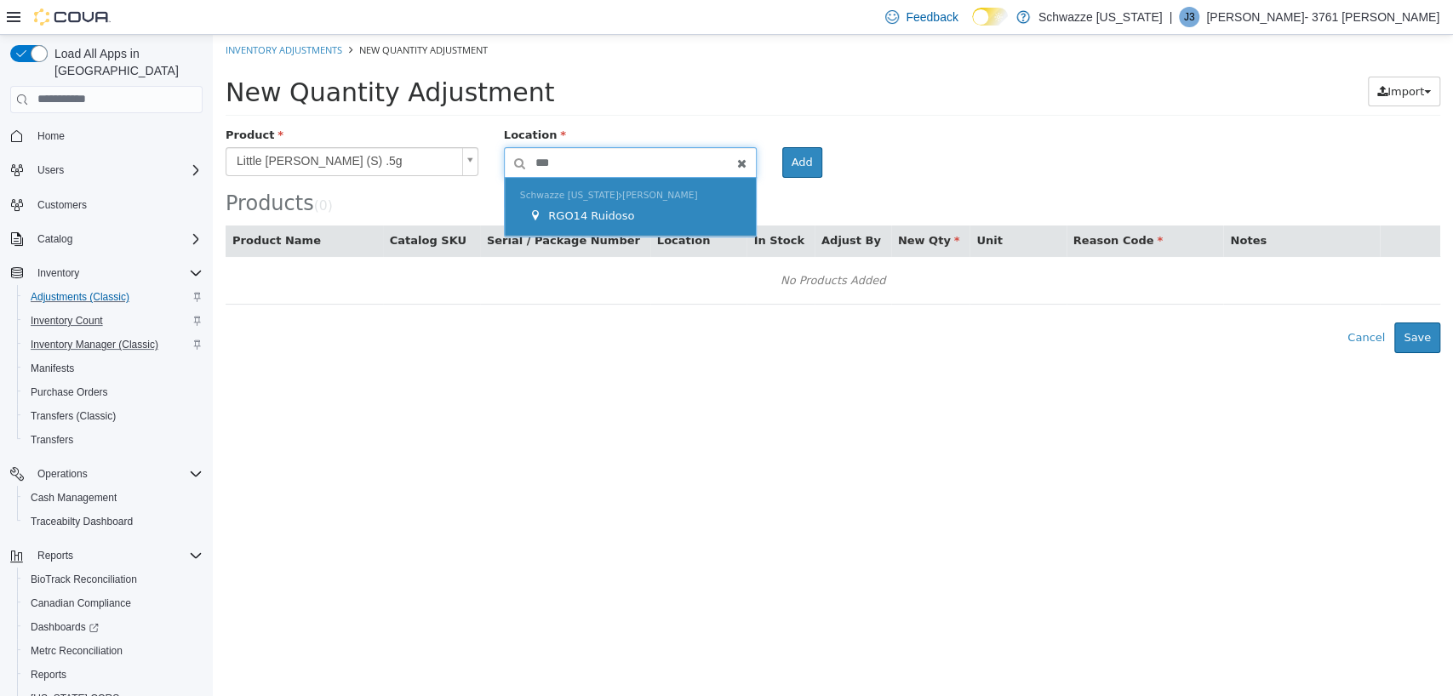
click at [589, 203] on div "Schwazze [US_STATE] [PERSON_NAME] RGO14 Ruidoso" at bounding box center [630, 206] width 251 height 59
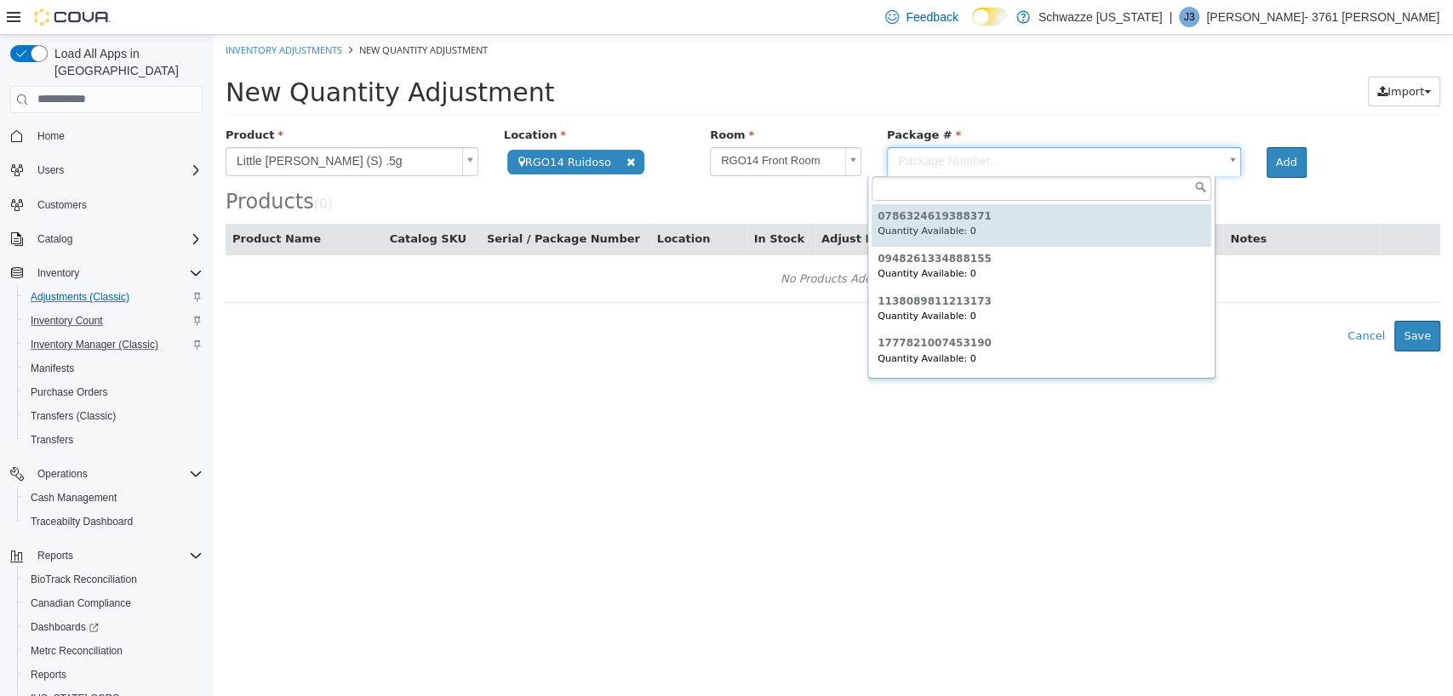
click at [947, 155] on body "**********" at bounding box center [833, 192] width 1240 height 317
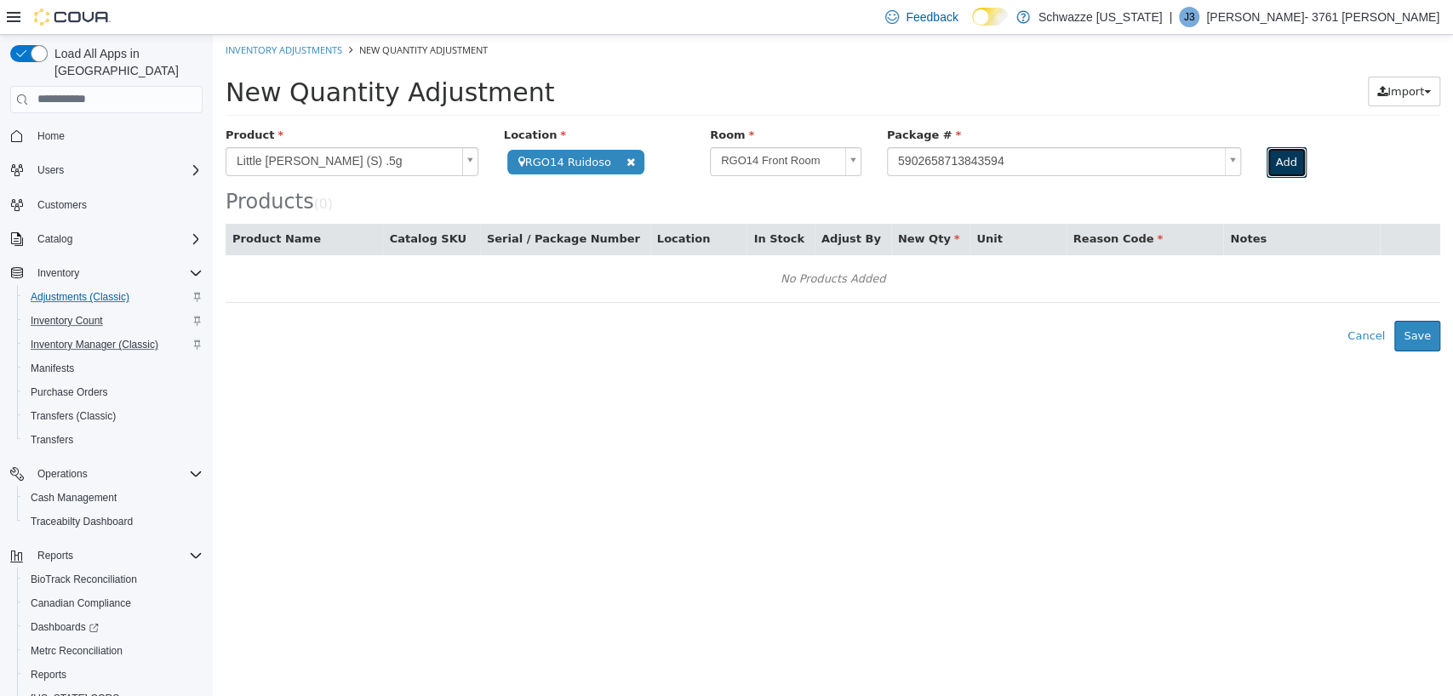
click at [1275, 157] on button "Add" at bounding box center [1287, 161] width 40 height 31
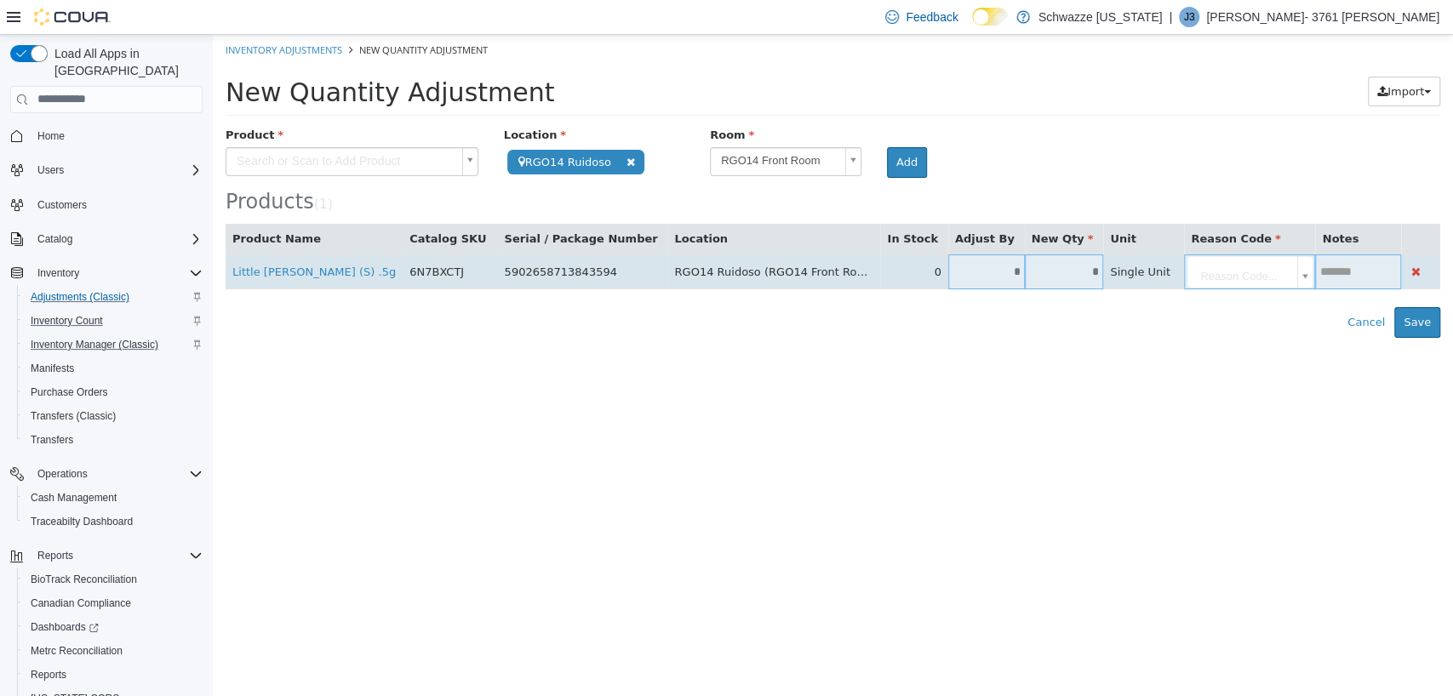
click at [948, 272] on input "*" at bounding box center [986, 271] width 77 height 13
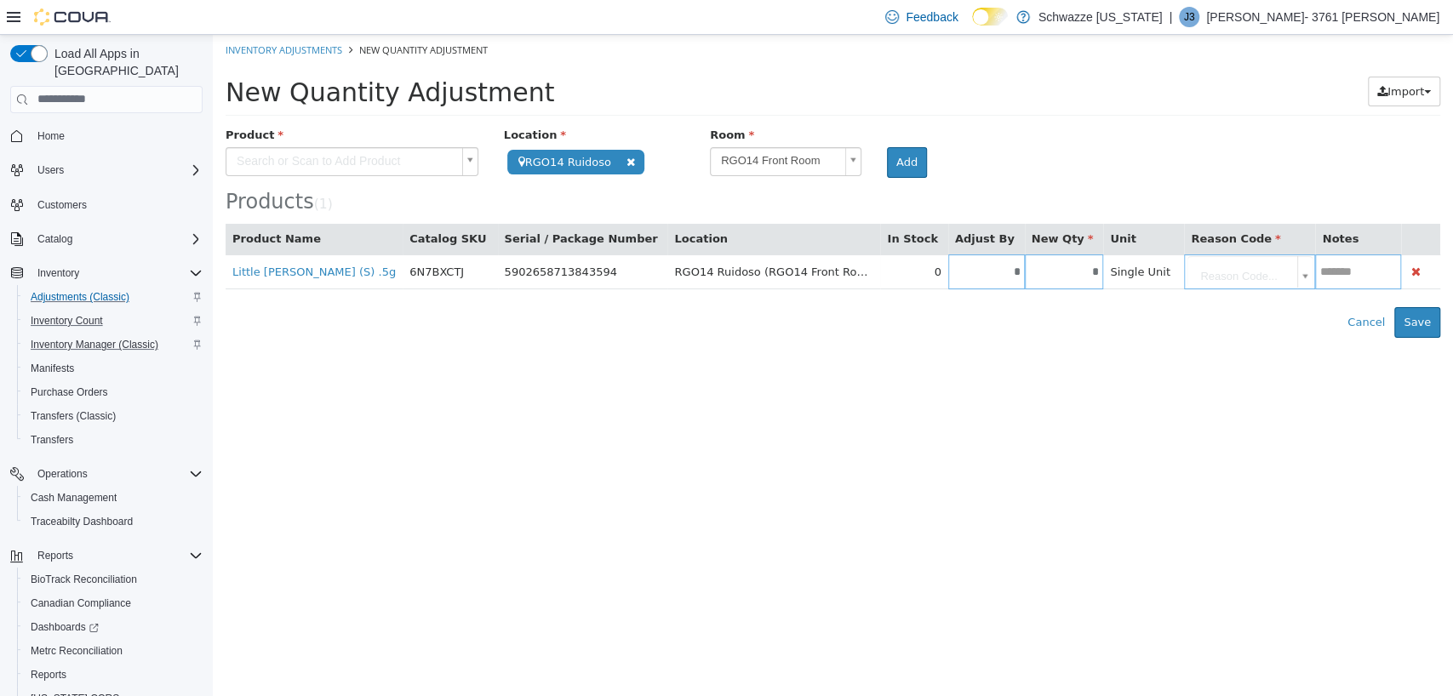
click at [1144, 276] on body "**********" at bounding box center [833, 185] width 1240 height 303
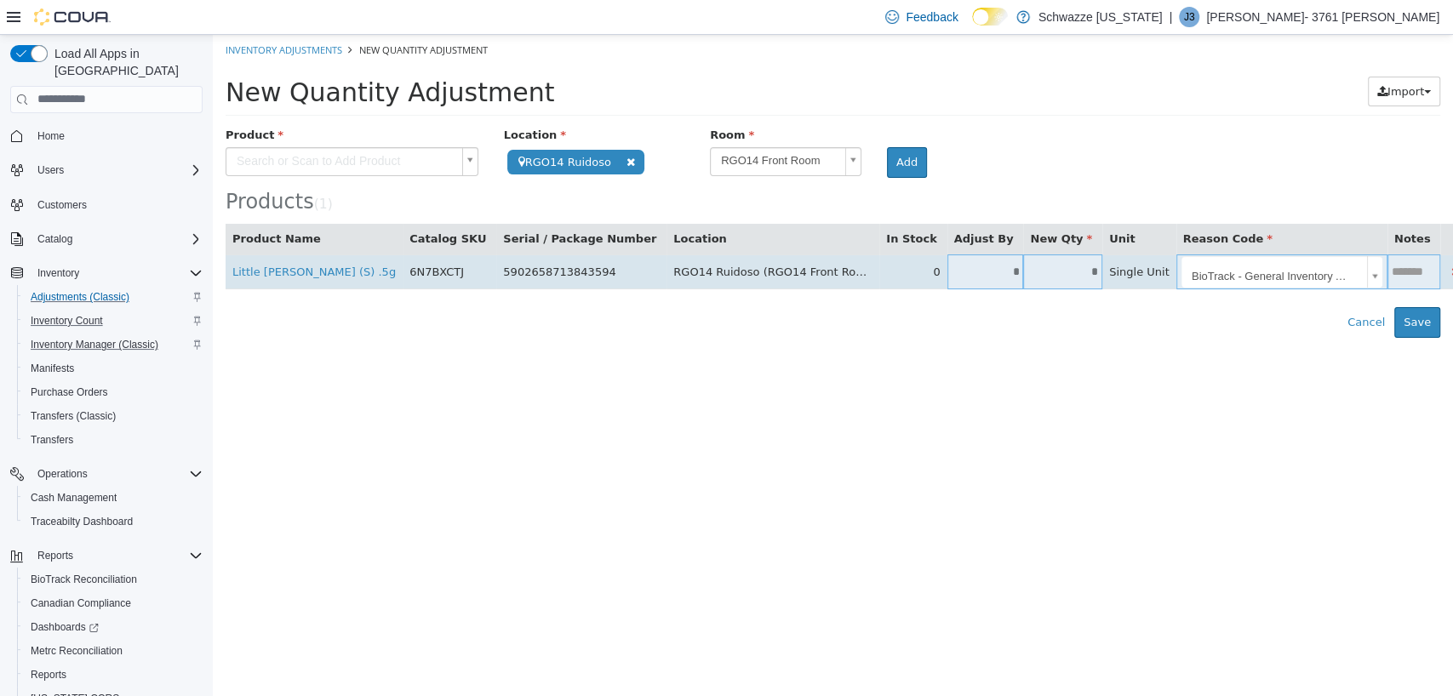
click at [1388, 274] on input "text" at bounding box center [1414, 271] width 53 height 13
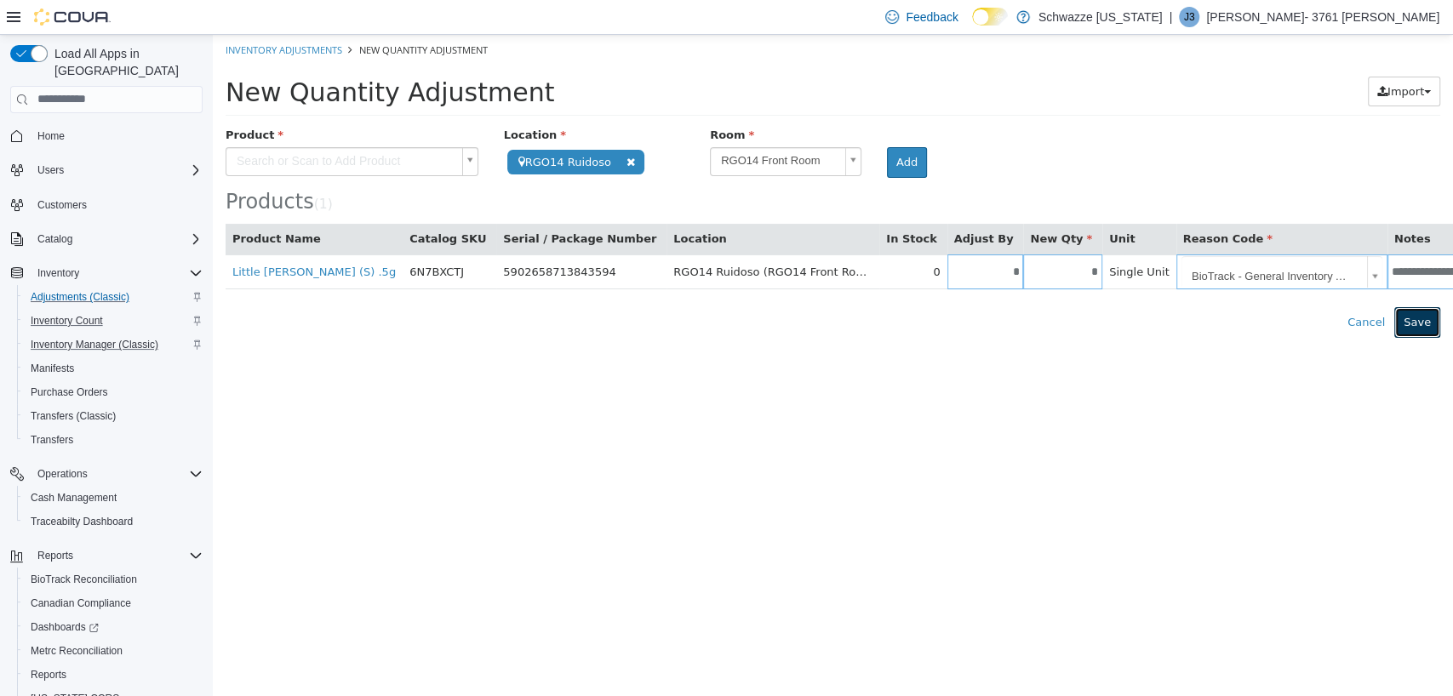
click at [1429, 315] on button "Save" at bounding box center [1417, 321] width 46 height 31
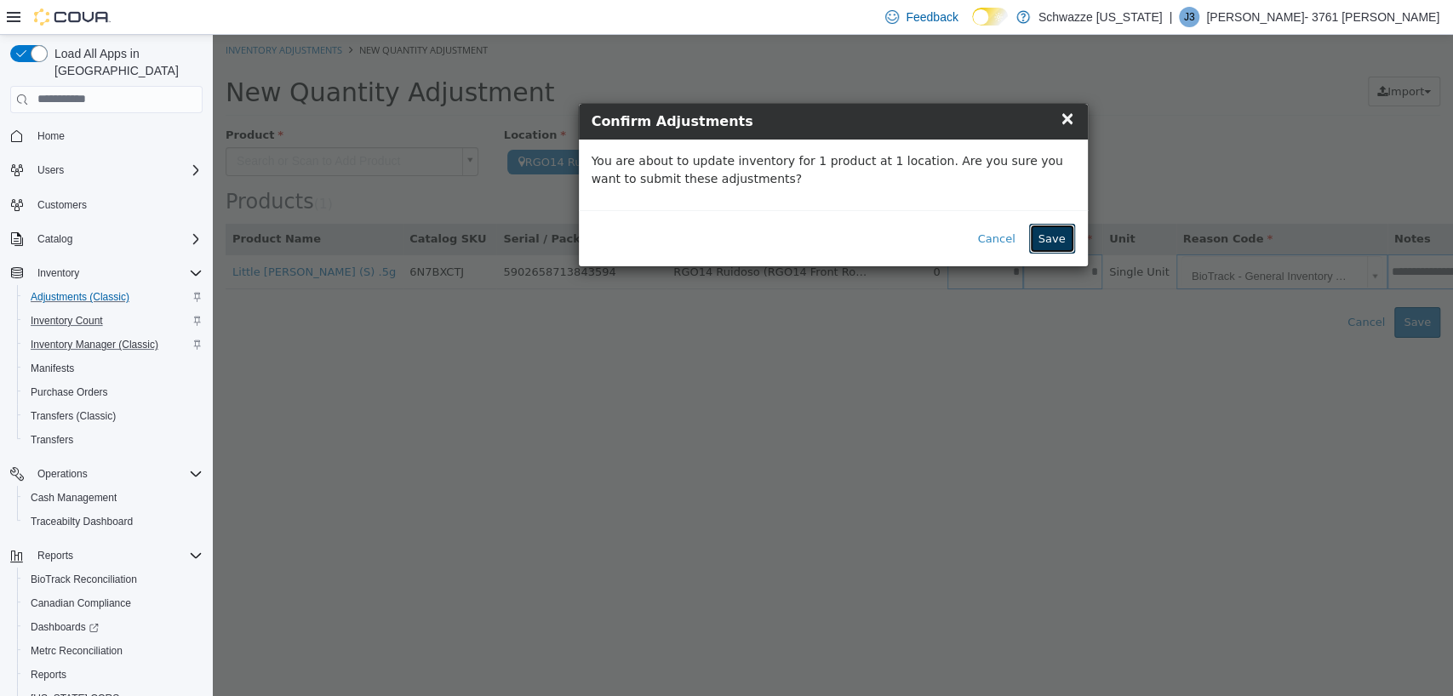
click at [1061, 246] on button "Save" at bounding box center [1052, 238] width 46 height 31
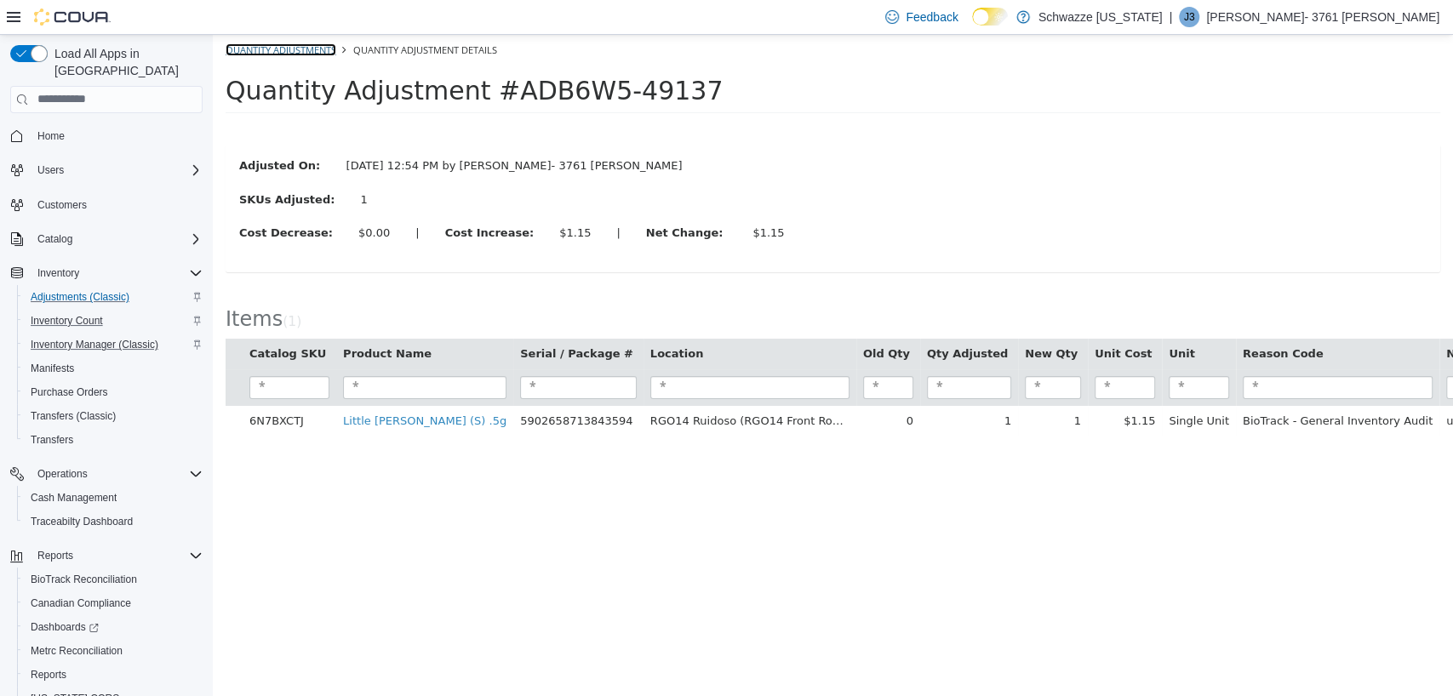
click at [307, 49] on link "Quantity Adjustments" at bounding box center [281, 49] width 111 height 13
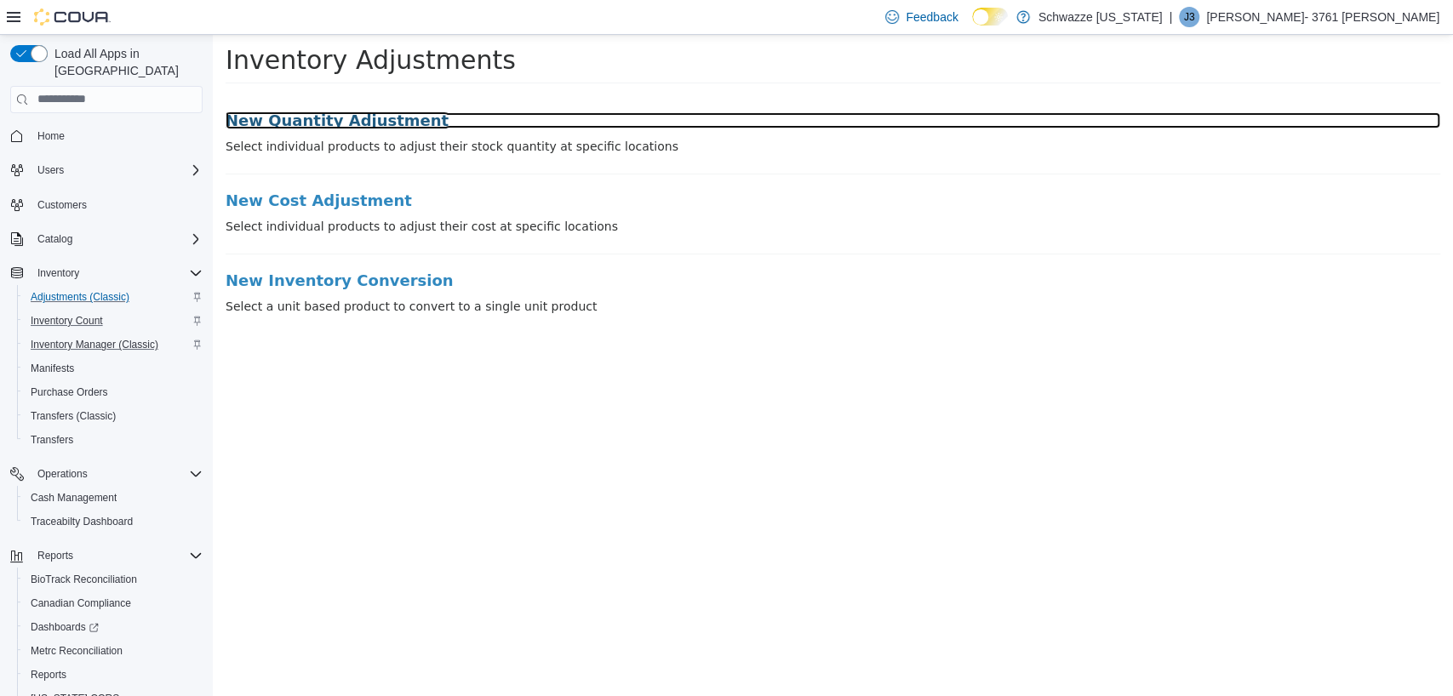
click at [321, 117] on h3 "New Quantity Adjustment" at bounding box center [833, 120] width 1215 height 17
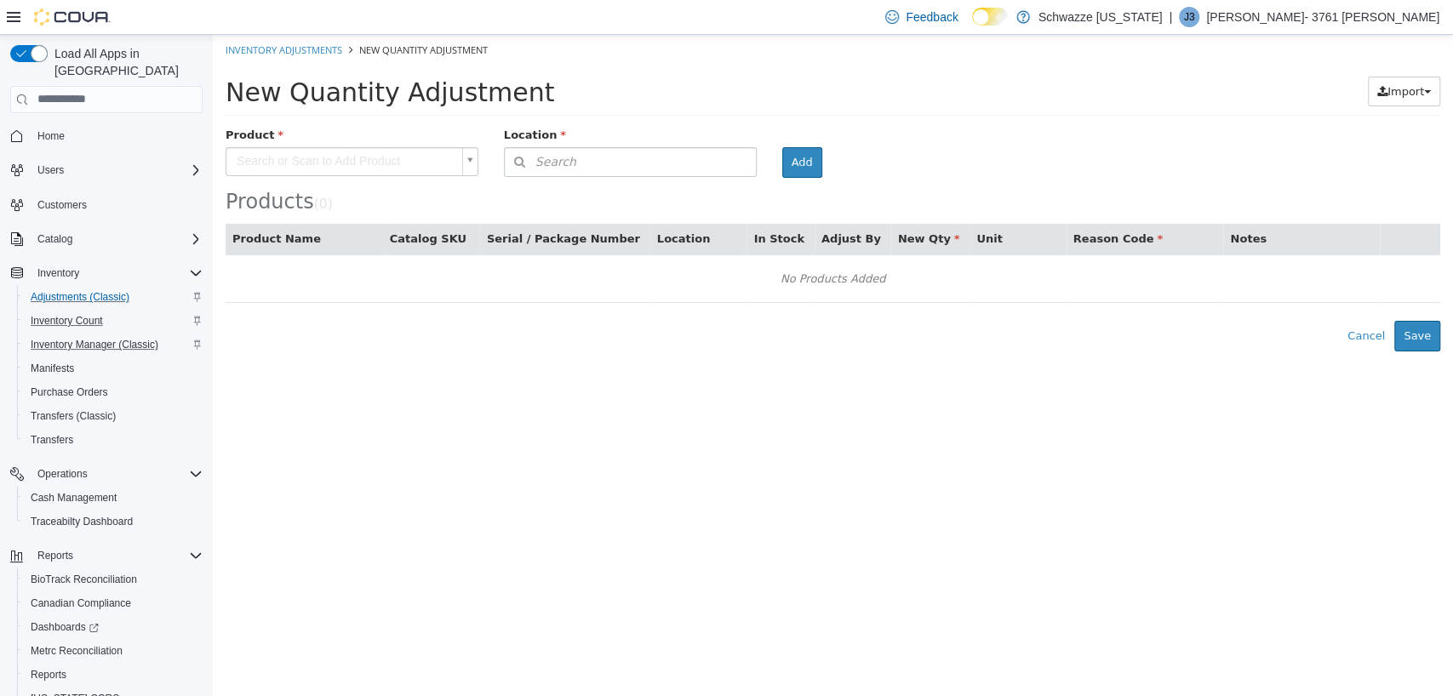
click at [323, 156] on body "× The adjustment request was successfully processed. We also sent the adjustmen…" at bounding box center [833, 192] width 1240 height 317
click at [633, 149] on button "Search" at bounding box center [630, 161] width 253 height 30
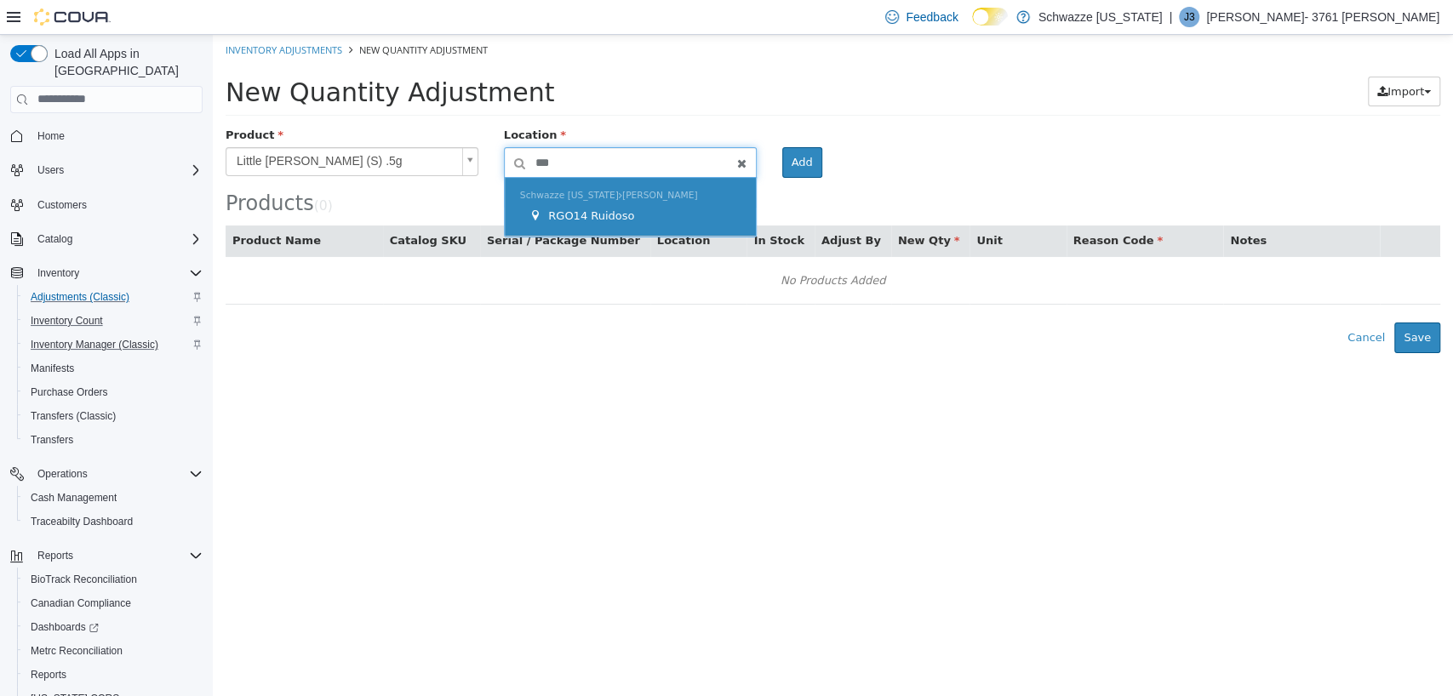
click at [625, 226] on div "Schwazze [US_STATE] [PERSON_NAME] RGO14 Ruidoso" at bounding box center [630, 206] width 251 height 59
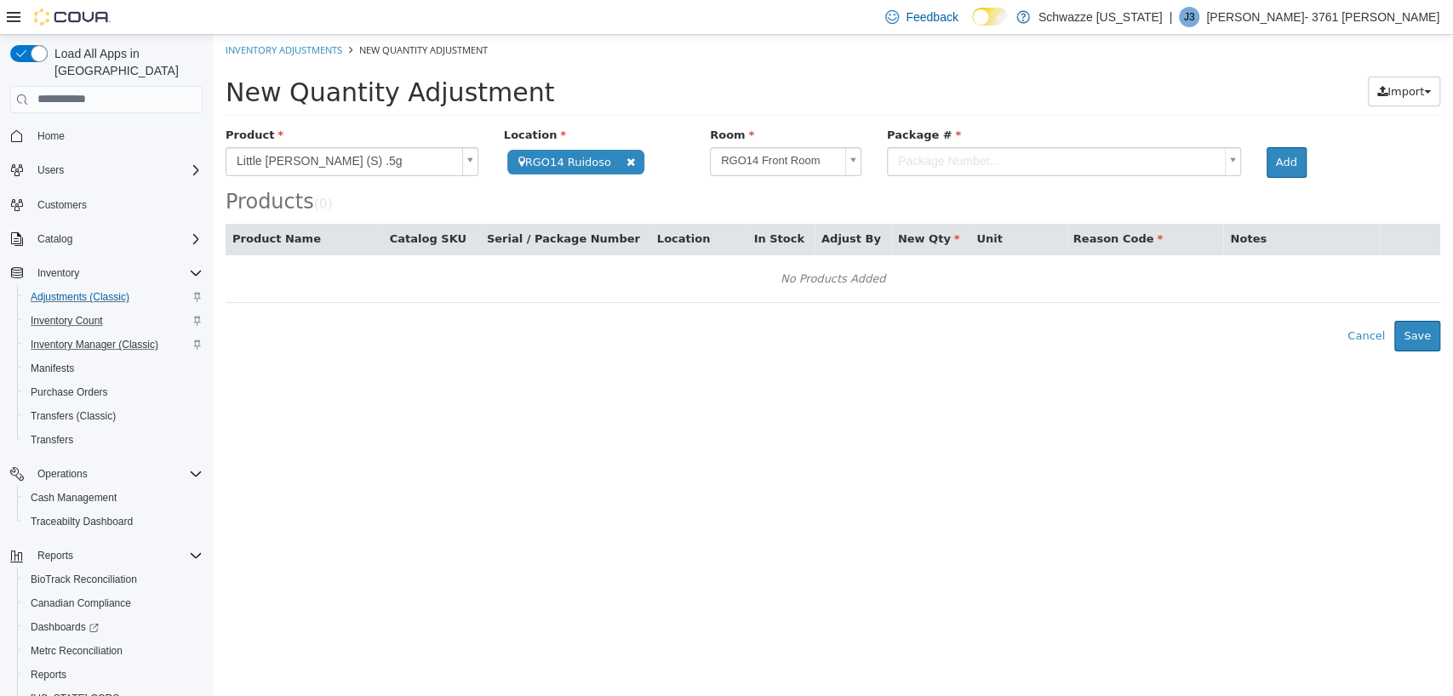
click at [953, 160] on body "**********" at bounding box center [833, 192] width 1240 height 317
click at [1269, 163] on button "Add" at bounding box center [1287, 161] width 40 height 31
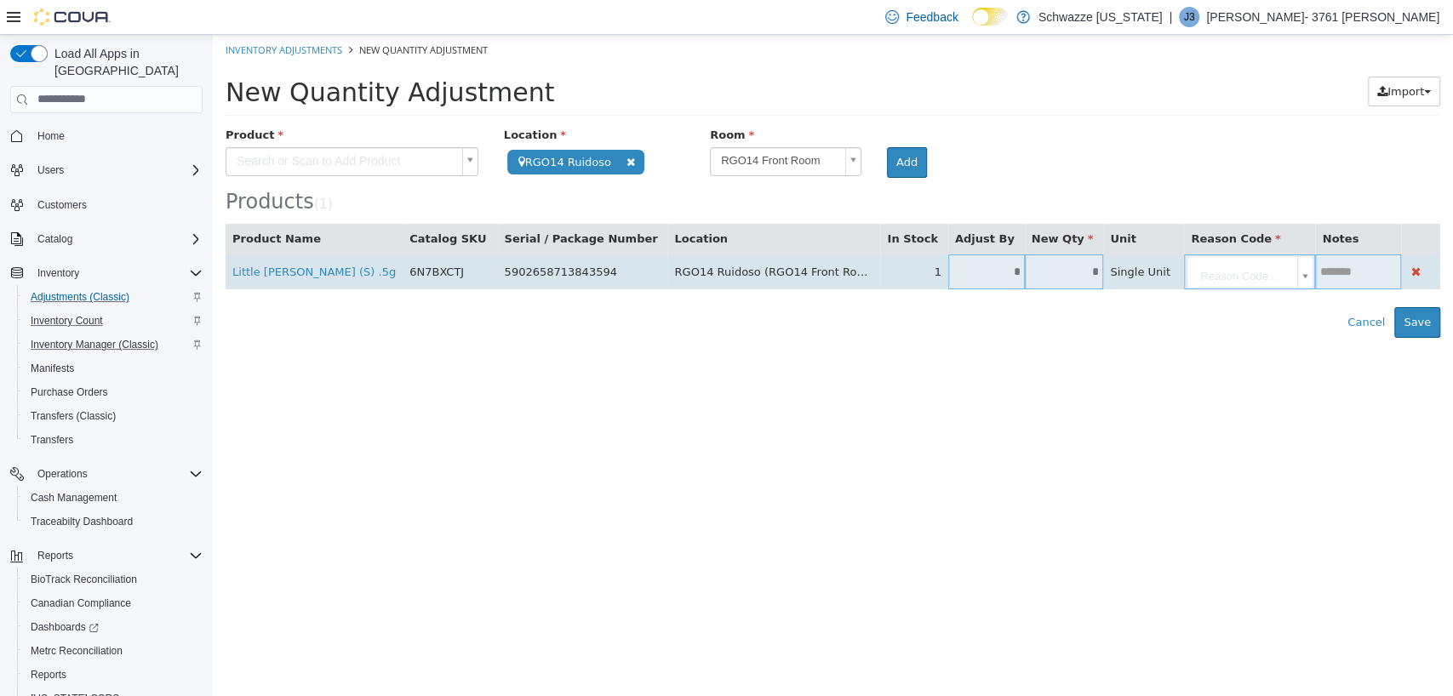
click at [948, 267] on input "*" at bounding box center [986, 271] width 77 height 13
click at [1193, 275] on body "**********" at bounding box center [833, 185] width 1240 height 303
click at [1388, 274] on input "text" at bounding box center [1414, 271] width 53 height 13
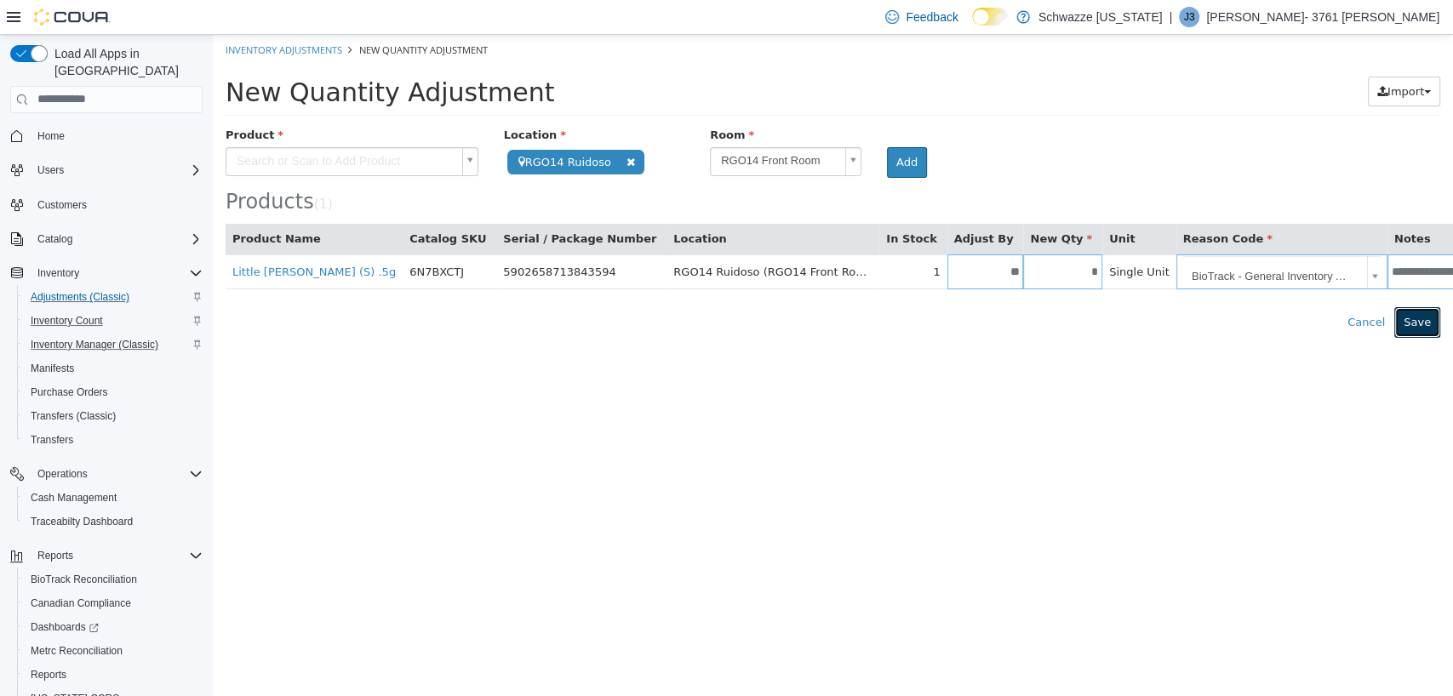
click at [1403, 320] on button "Save" at bounding box center [1417, 321] width 46 height 31
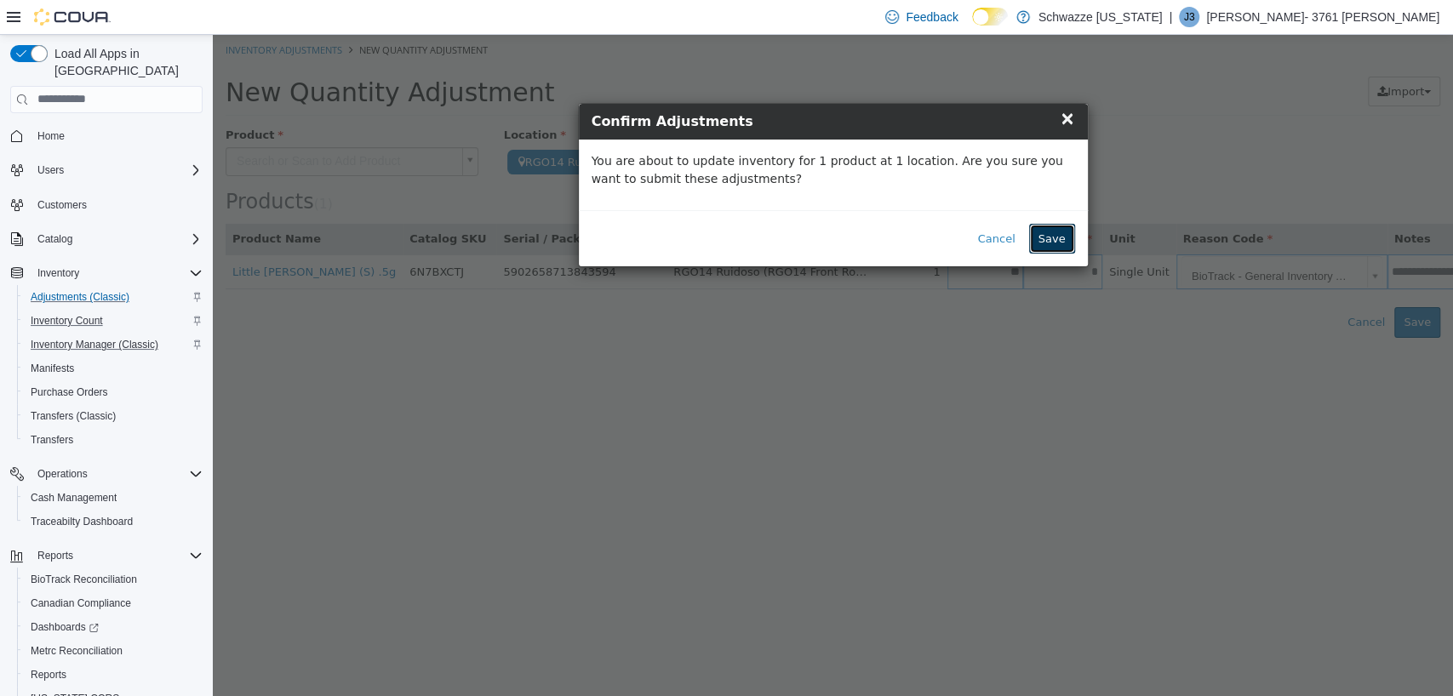
click at [1056, 244] on button "Save" at bounding box center [1052, 238] width 46 height 31
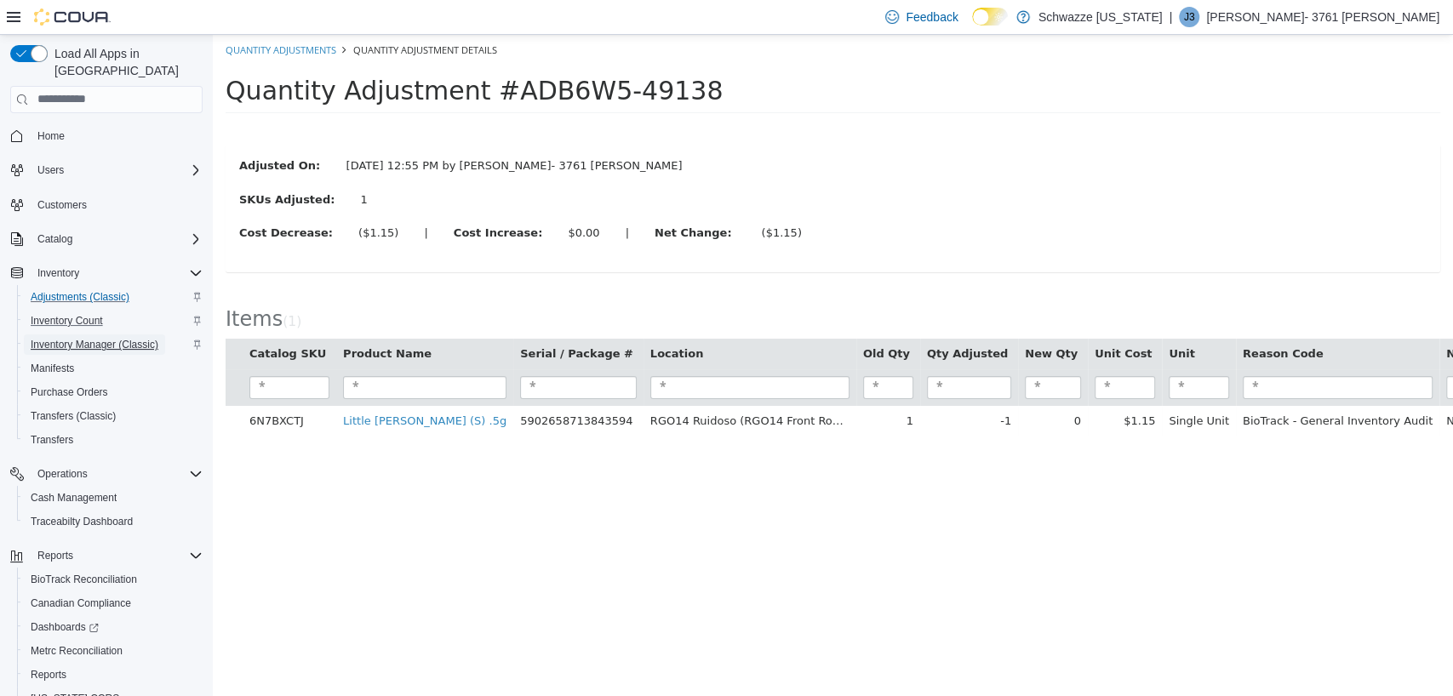
click at [98, 338] on span "Inventory Manager (Classic)" at bounding box center [95, 345] width 128 height 14
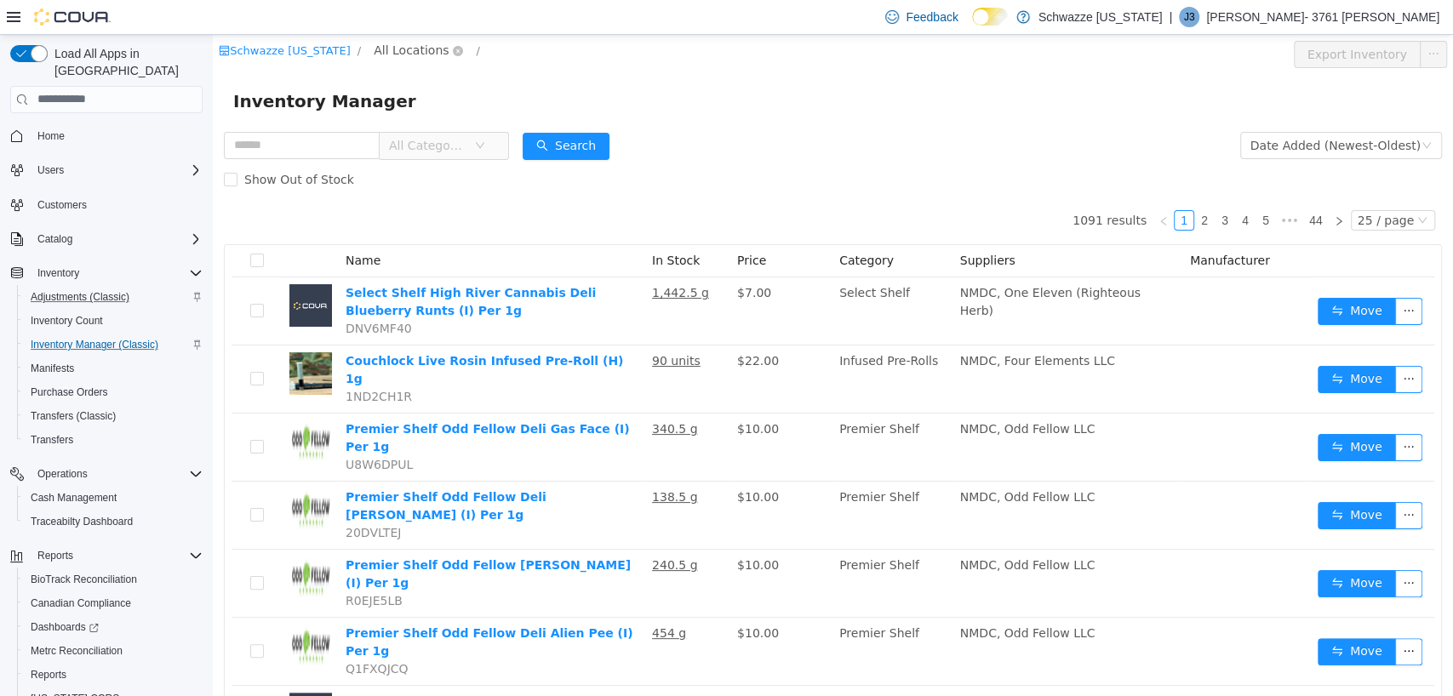
click at [411, 44] on span "All Locations" at bounding box center [411, 49] width 75 height 19
click at [386, 51] on span "All Locations" at bounding box center [411, 49] width 75 height 19
click at [437, 174] on span "RGO14 Ruidoso" at bounding box center [466, 171] width 93 height 14
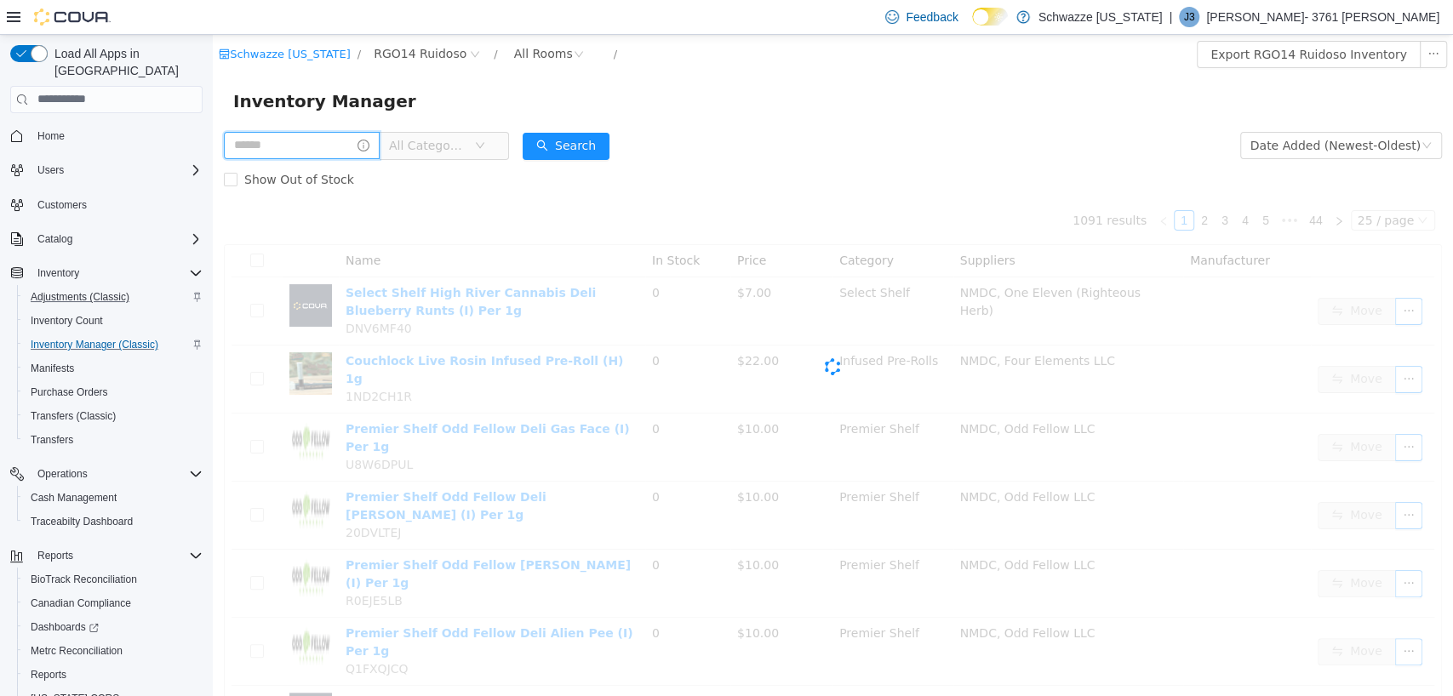
click at [295, 140] on input "text" at bounding box center [302, 144] width 156 height 27
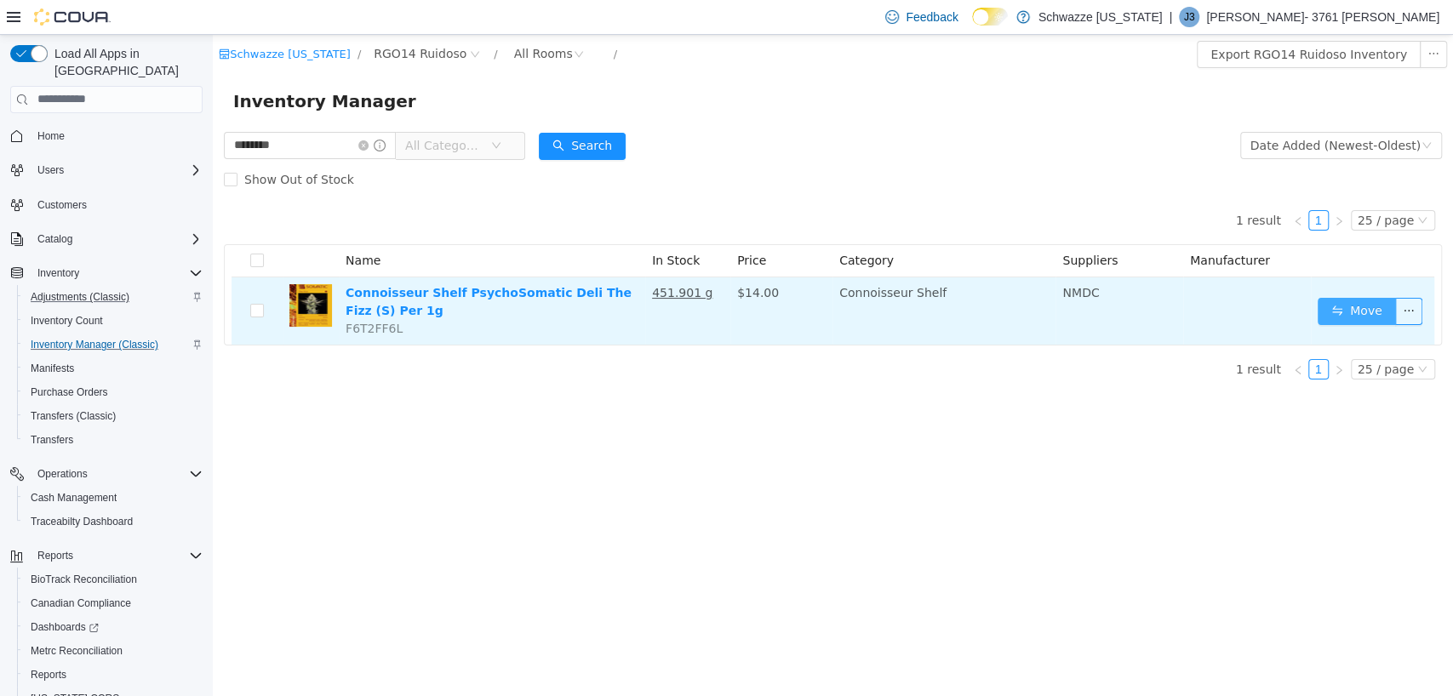
click at [1342, 311] on button "Move" at bounding box center [1357, 310] width 78 height 27
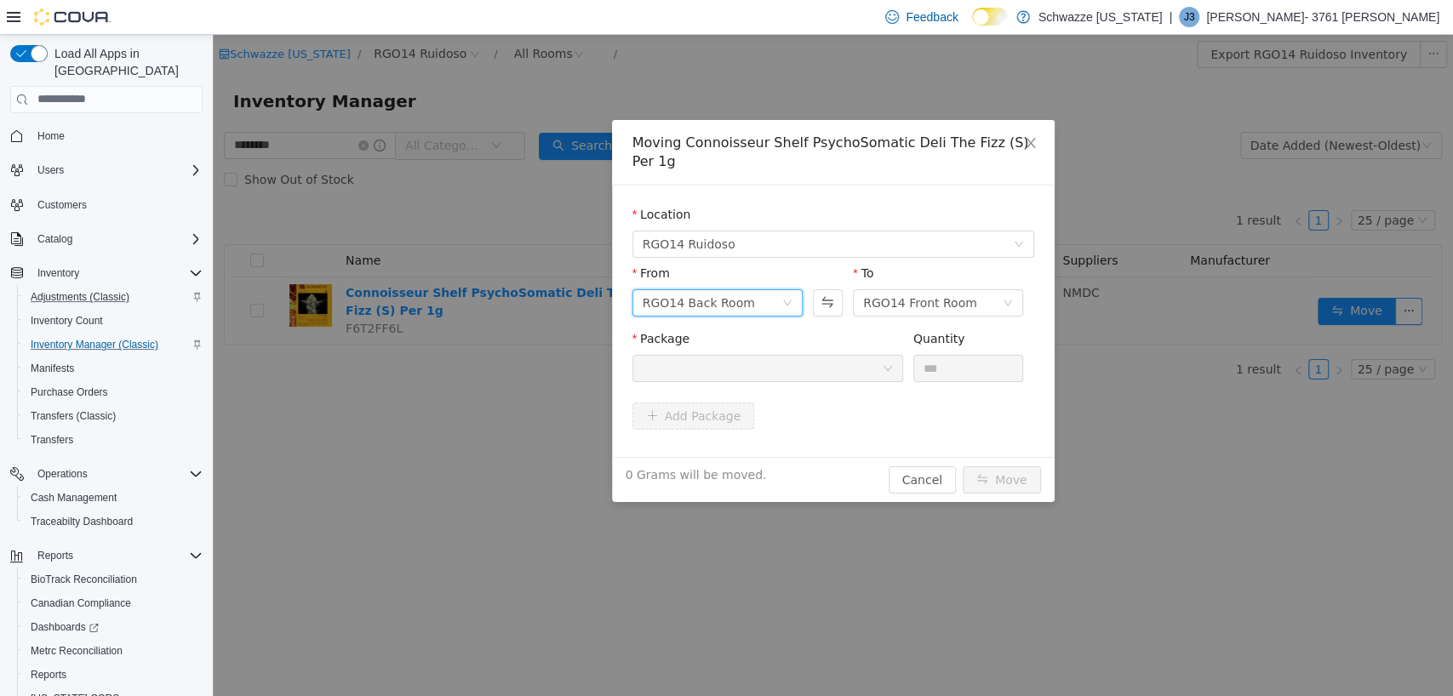
click at [733, 300] on div "RGO14 Back Room" at bounding box center [699, 302] width 112 height 26
click at [1102, 171] on div "Moving Connoisseur Shelf PsychoSomatic Deli The Fizz (S) Per 1g Location RGO14 …" at bounding box center [833, 364] width 1240 height 661
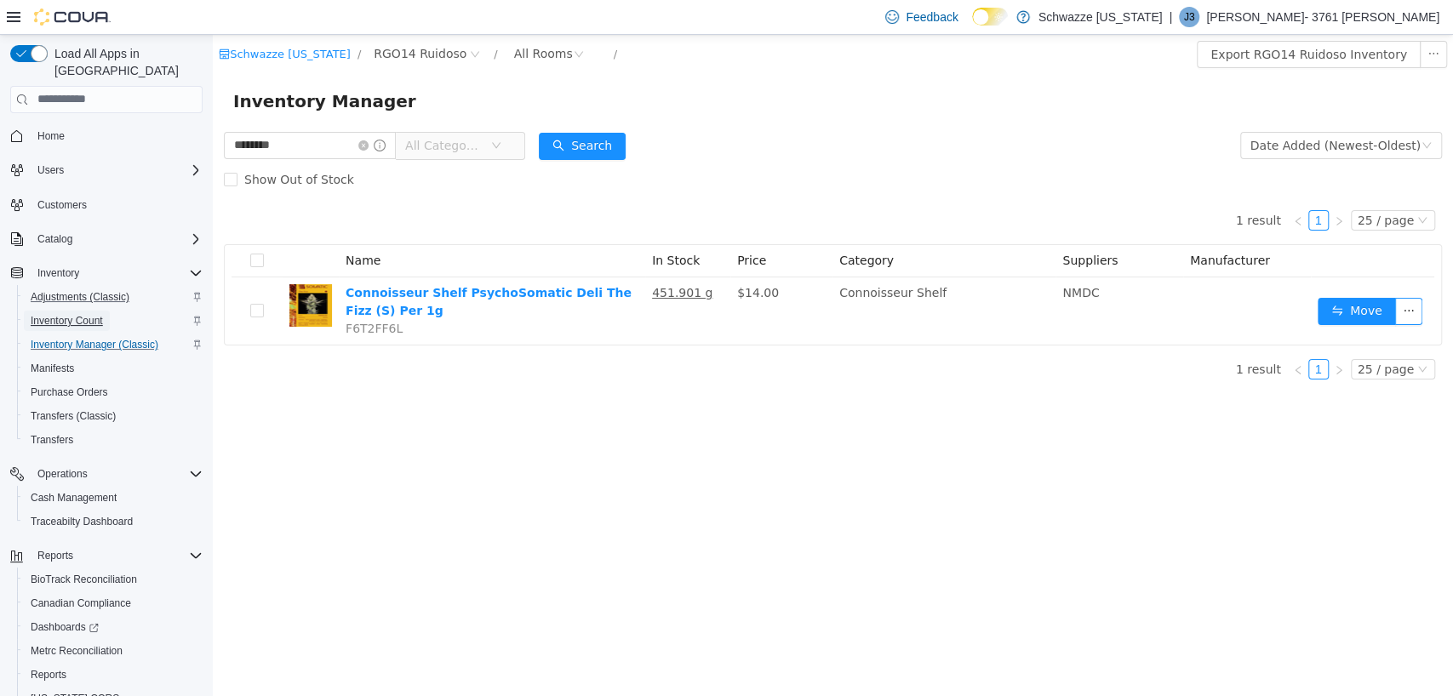
click at [77, 311] on span "Inventory Count" at bounding box center [67, 321] width 72 height 20
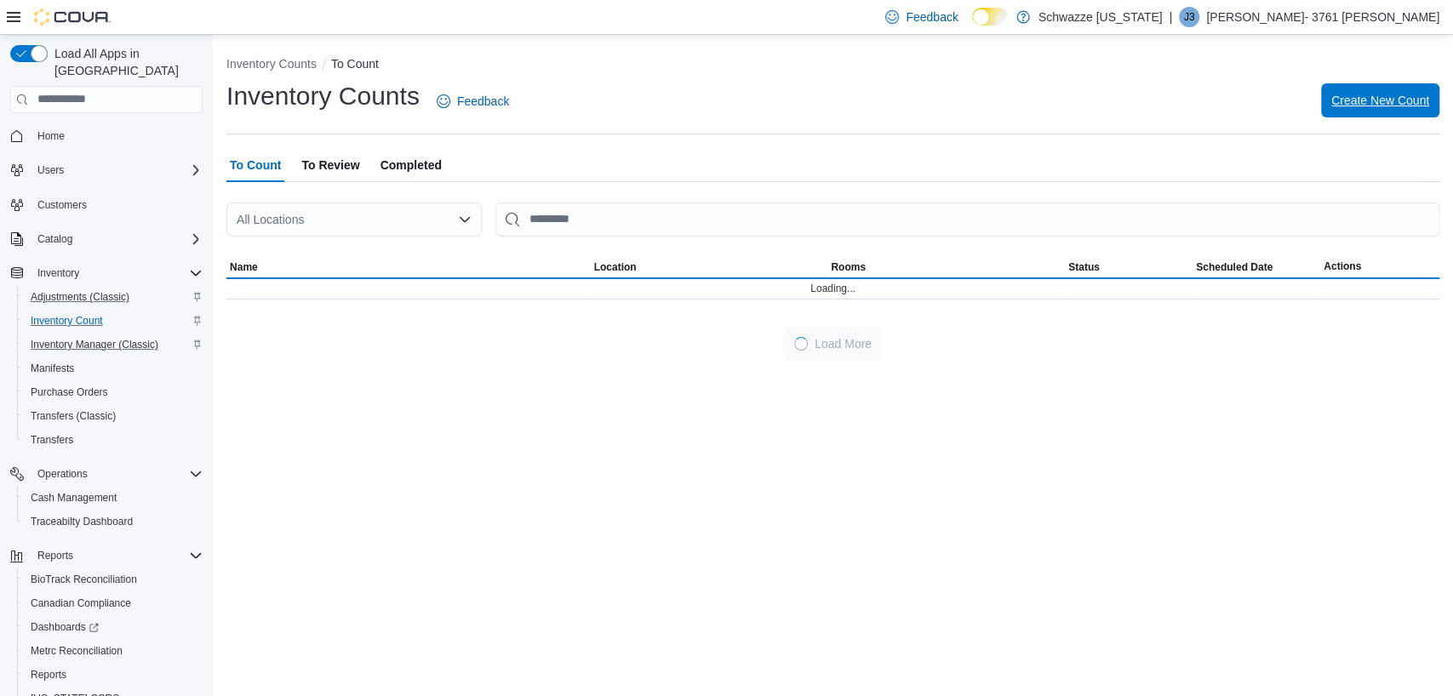
click at [1383, 106] on span "Create New Count" at bounding box center [1380, 100] width 98 height 17
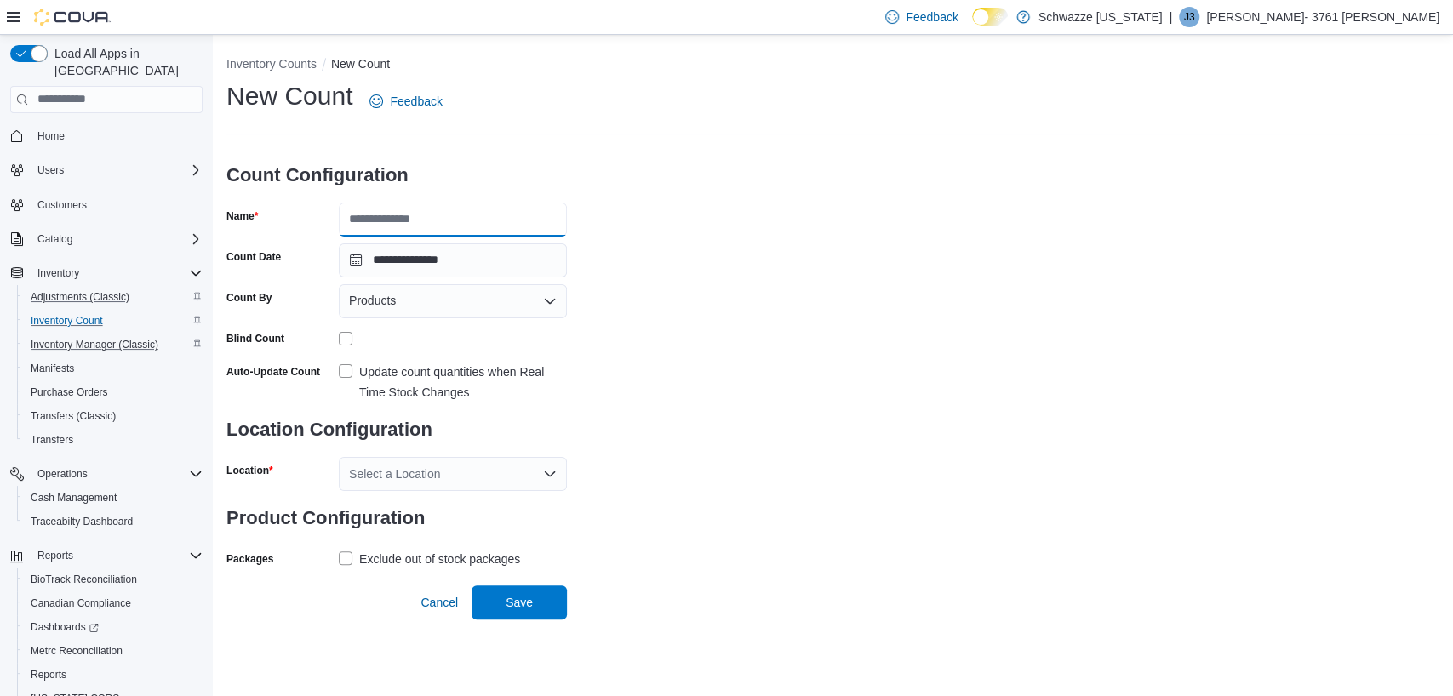
click at [452, 220] on input "Name" at bounding box center [453, 220] width 228 height 34
click at [729, 325] on div "**********" at bounding box center [832, 325] width 1213 height 493
click at [348, 371] on label "Update count quantities when Real Time Stock Changes" at bounding box center [453, 382] width 228 height 41
click at [461, 479] on div "Select a Location" at bounding box center [453, 474] width 228 height 34
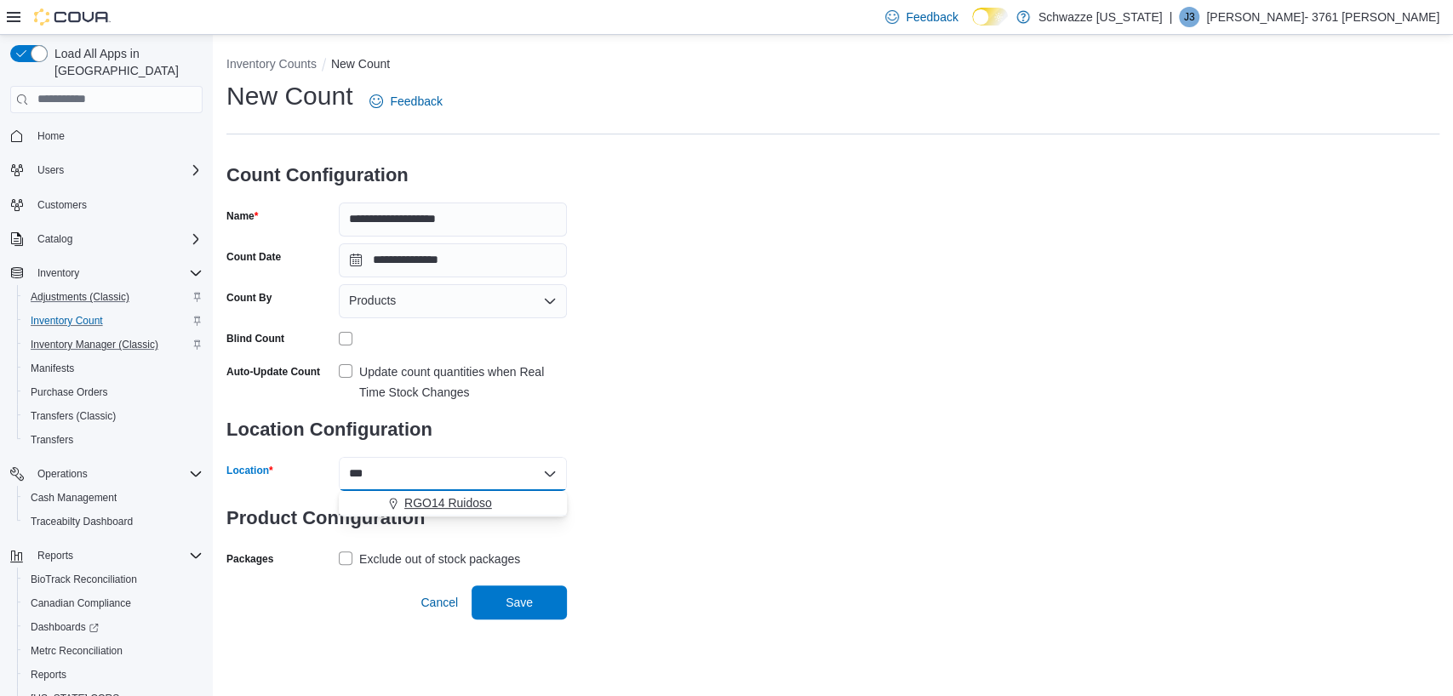
click at [463, 501] on span "RGO14 Ruidoso" at bounding box center [448, 503] width 88 height 17
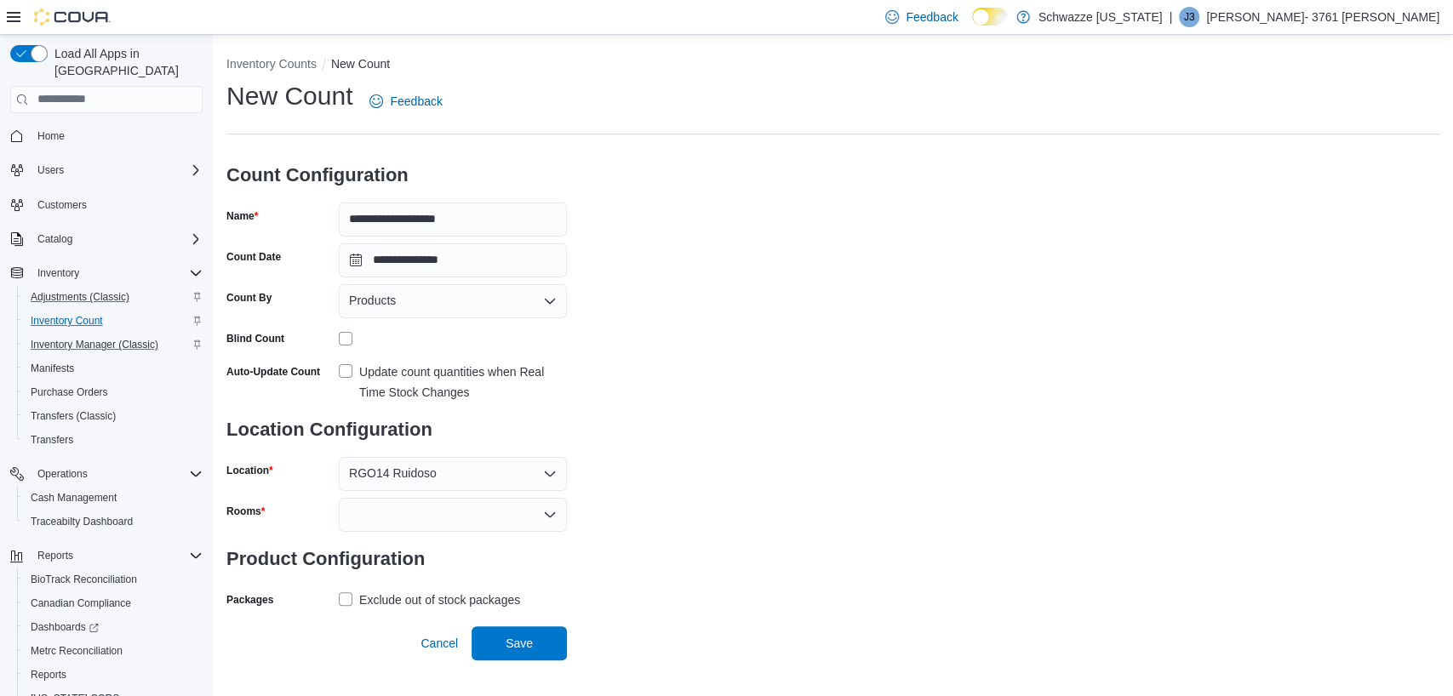
click at [671, 516] on div "**********" at bounding box center [832, 346] width 1213 height 534
click at [344, 599] on label "Exclude out of stock packages" at bounding box center [429, 600] width 181 height 20
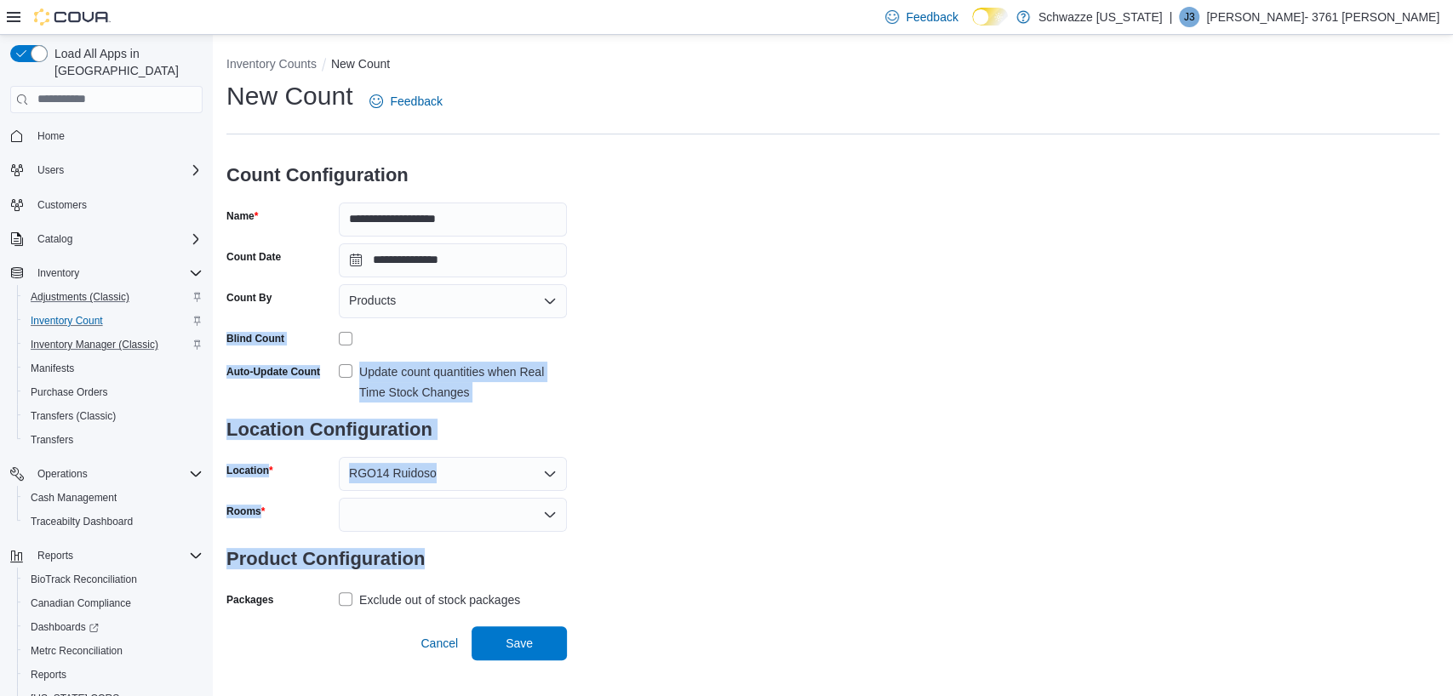
drag, startPoint x: 746, startPoint y: 569, endPoint x: 808, endPoint y: 294, distance: 281.9
click at [808, 294] on div "**********" at bounding box center [832, 346] width 1213 height 534
click at [519, 514] on div at bounding box center [453, 515] width 228 height 34
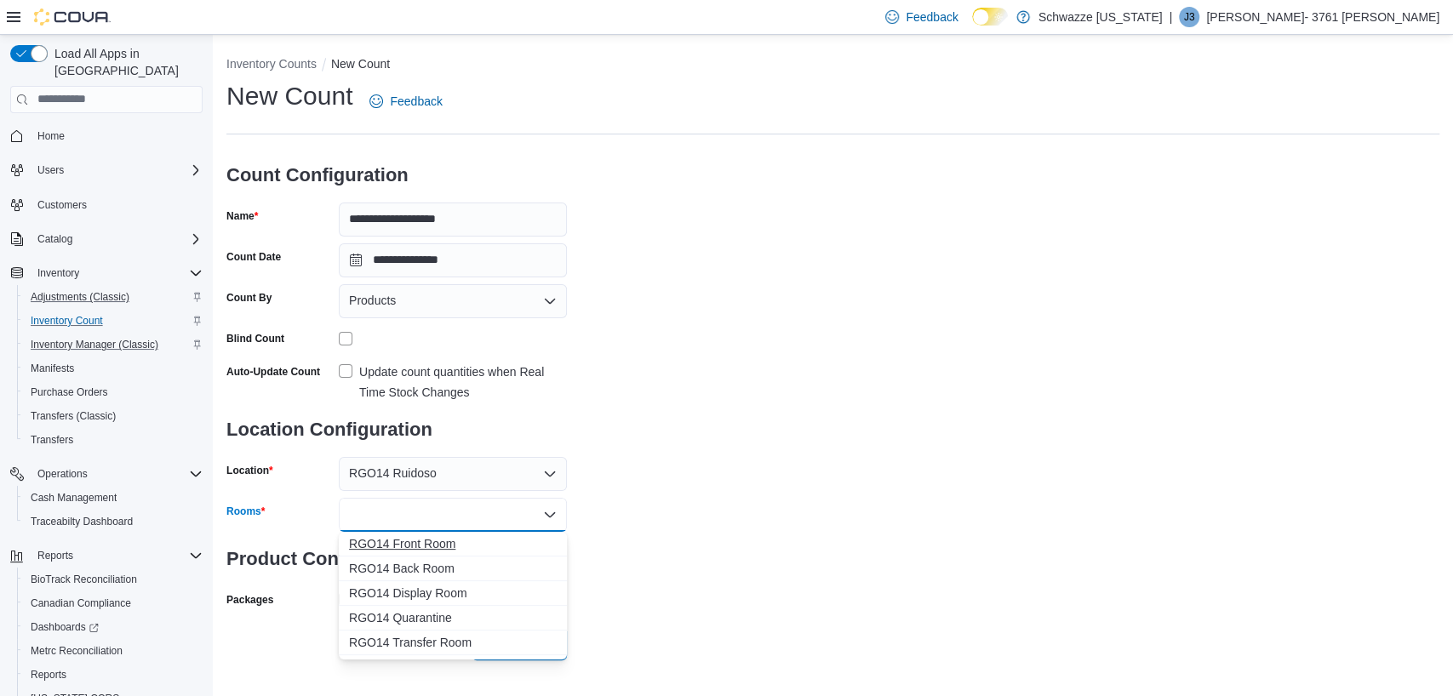
click at [388, 537] on span "RGO14 Front Room" at bounding box center [453, 543] width 208 height 17
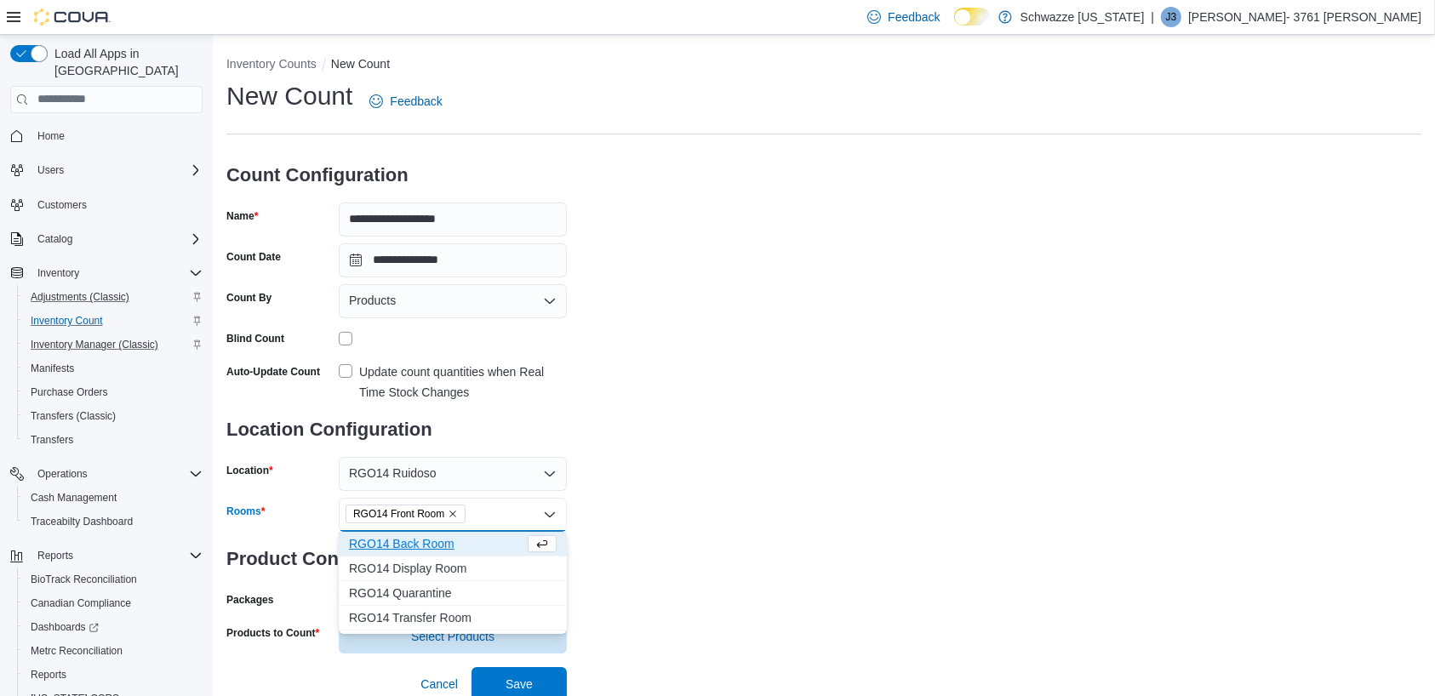
click at [692, 558] on div "**********" at bounding box center [823, 366] width 1195 height 575
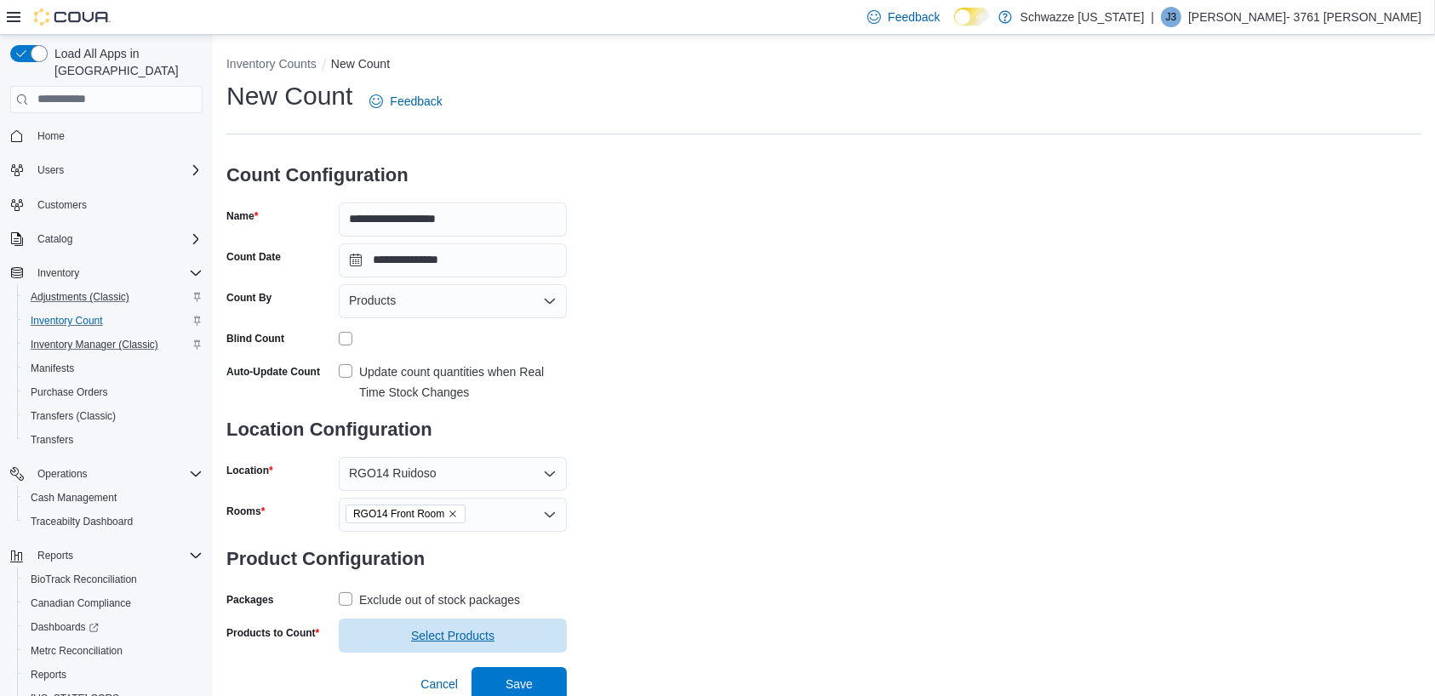
click at [531, 625] on span "Select Products" at bounding box center [453, 636] width 208 height 34
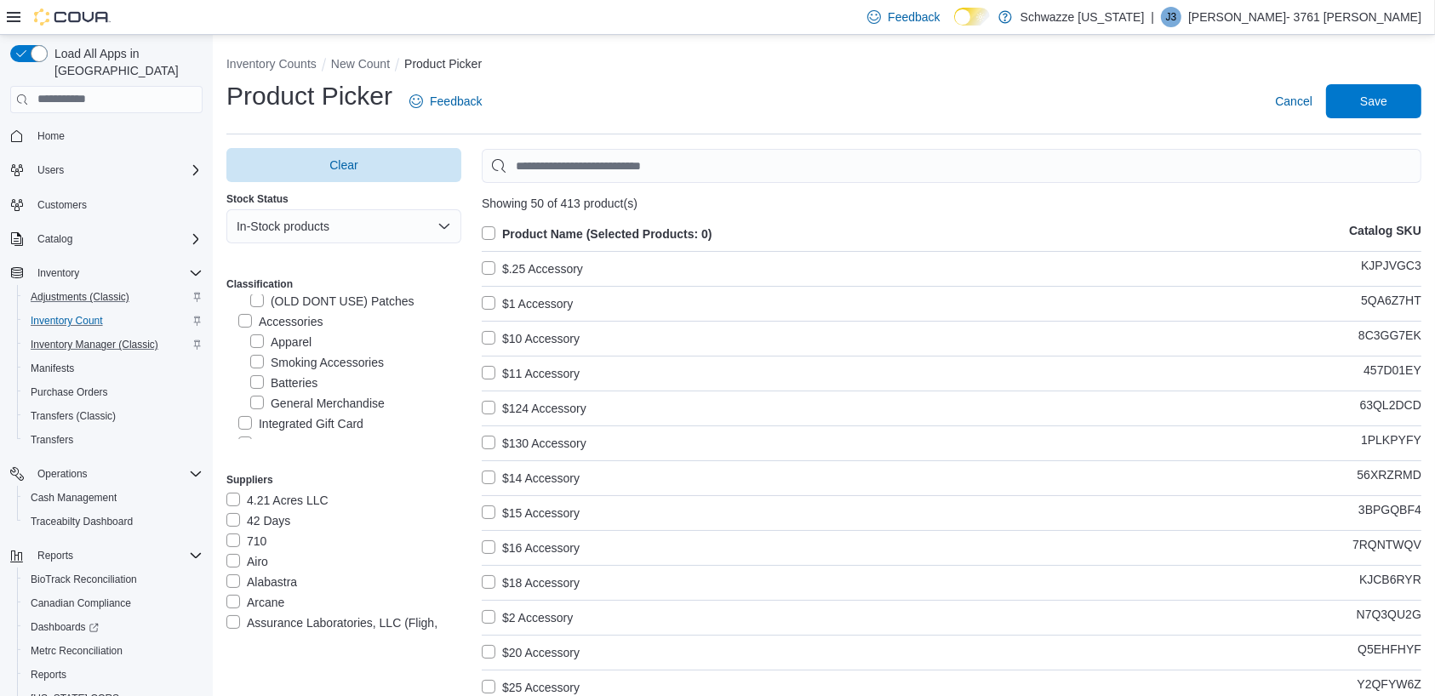
scroll to position [944, 0]
click at [252, 334] on label "Apparel" at bounding box center [280, 341] width 61 height 20
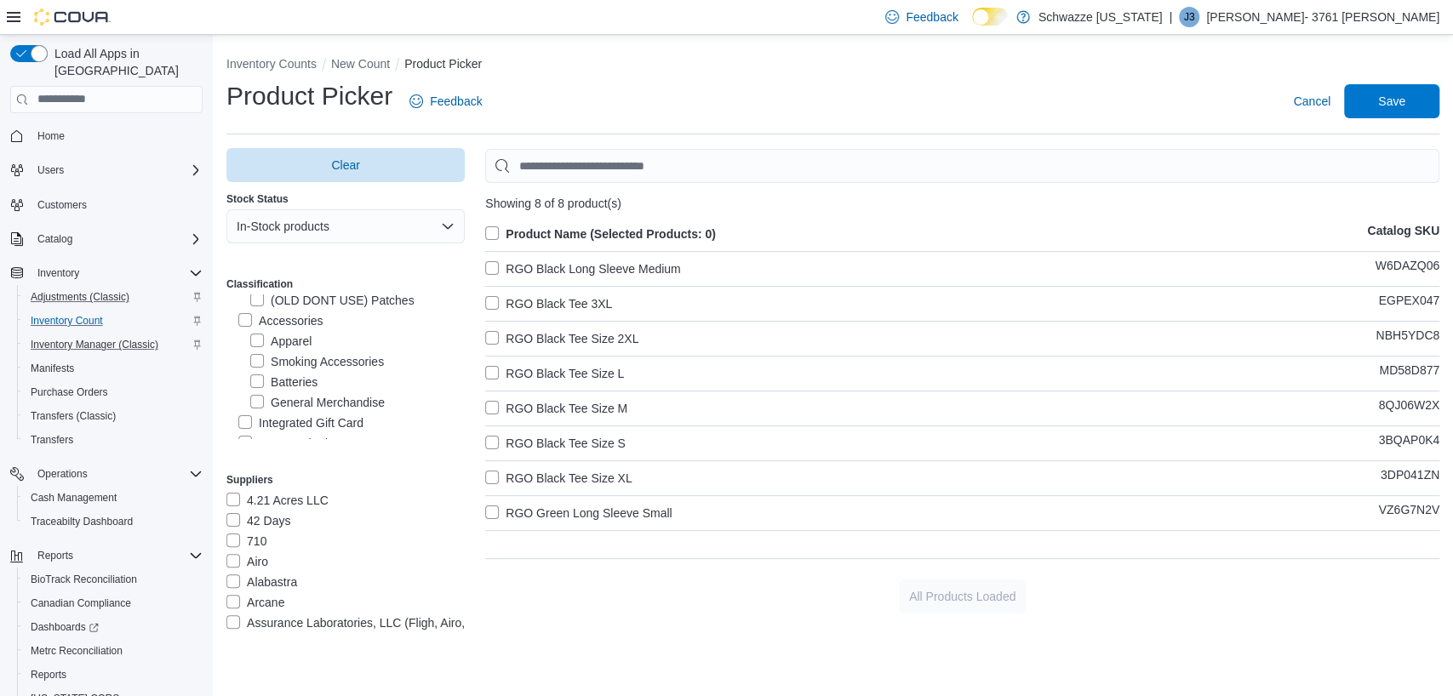
click at [244, 324] on label "Accessories" at bounding box center [280, 321] width 84 height 20
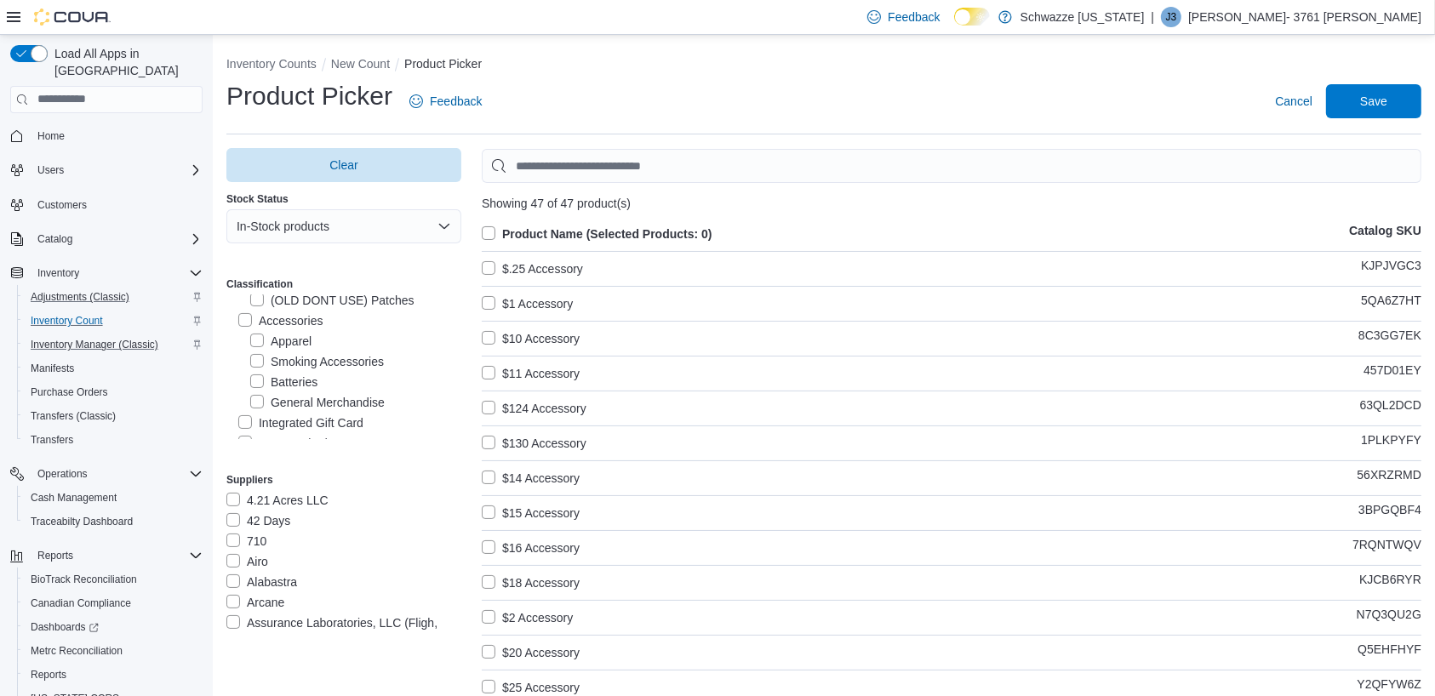
click at [490, 241] on label "Product Name (Selected Products: 0)" at bounding box center [597, 234] width 231 height 20
click at [1388, 106] on span "Save" at bounding box center [1373, 100] width 27 height 17
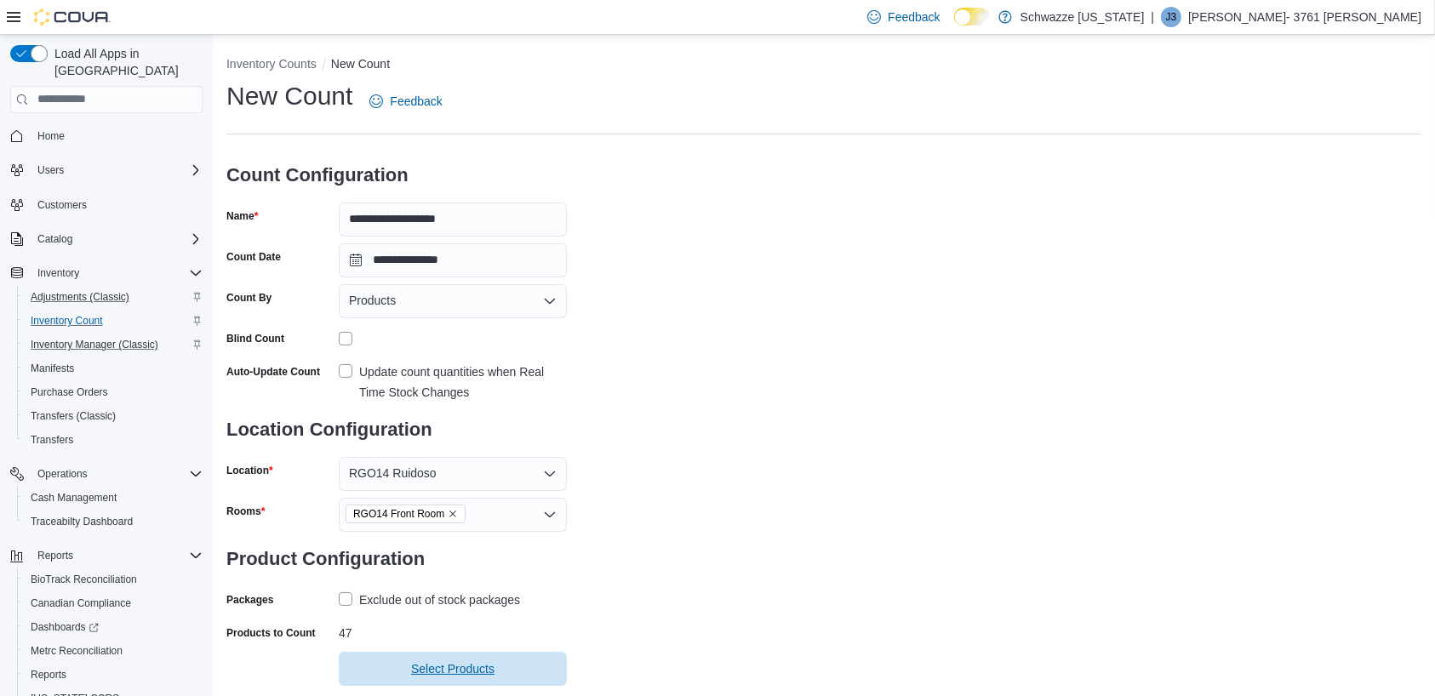
scroll to position [38, 0]
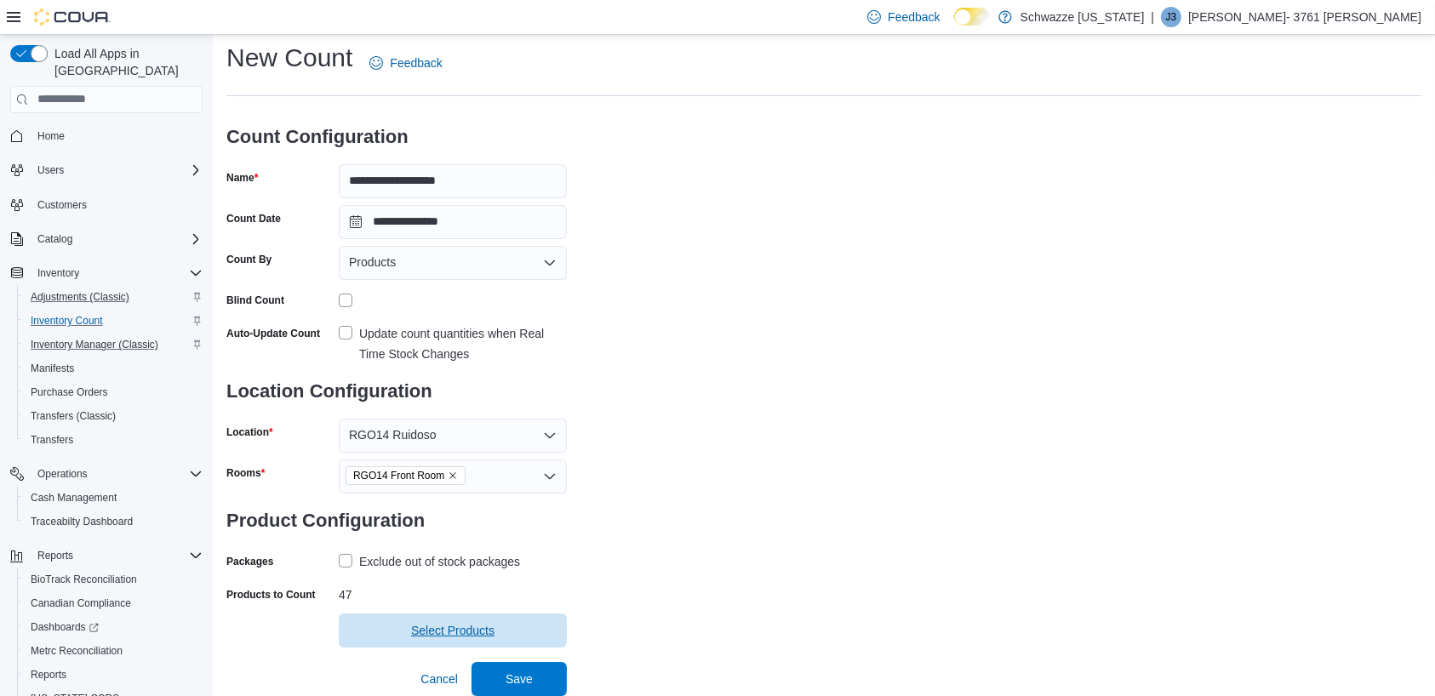
click at [534, 669] on span "Save" at bounding box center [519, 679] width 75 height 34
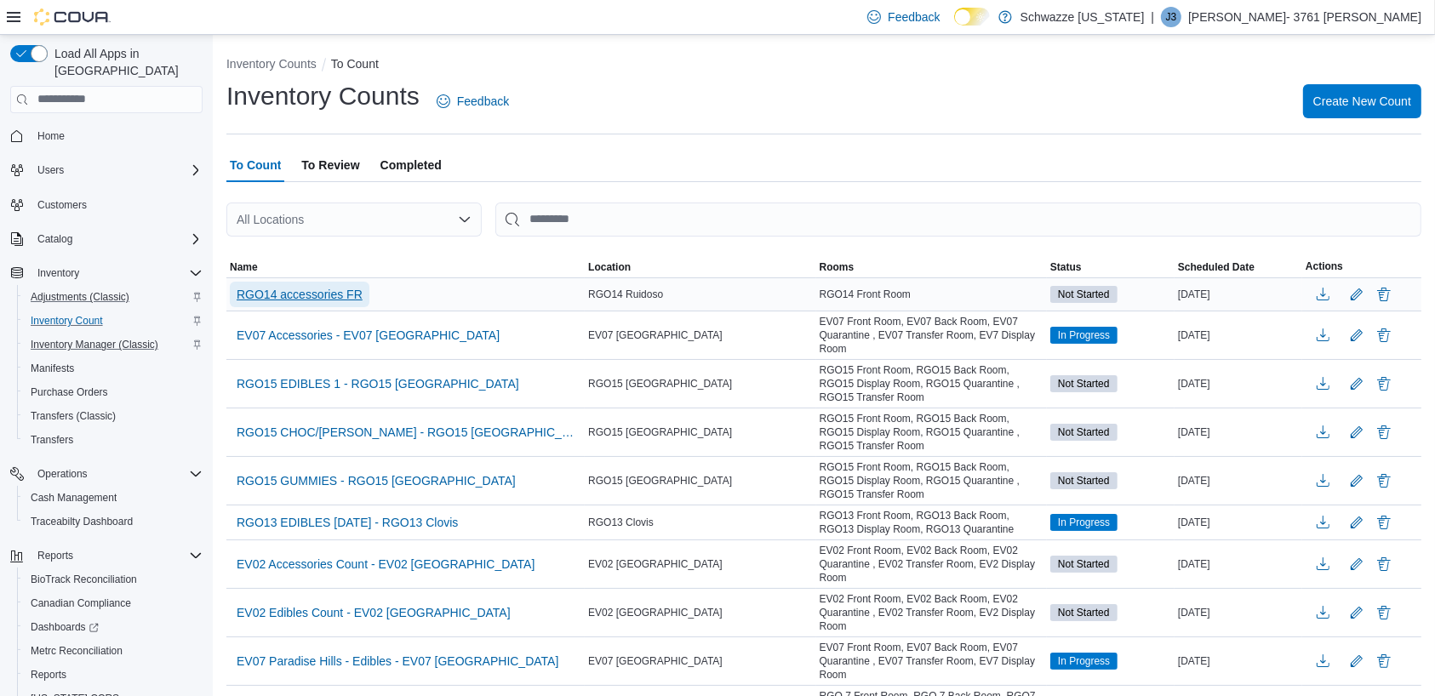
click at [308, 296] on span "RGO14 accessories FR" at bounding box center [300, 294] width 126 height 17
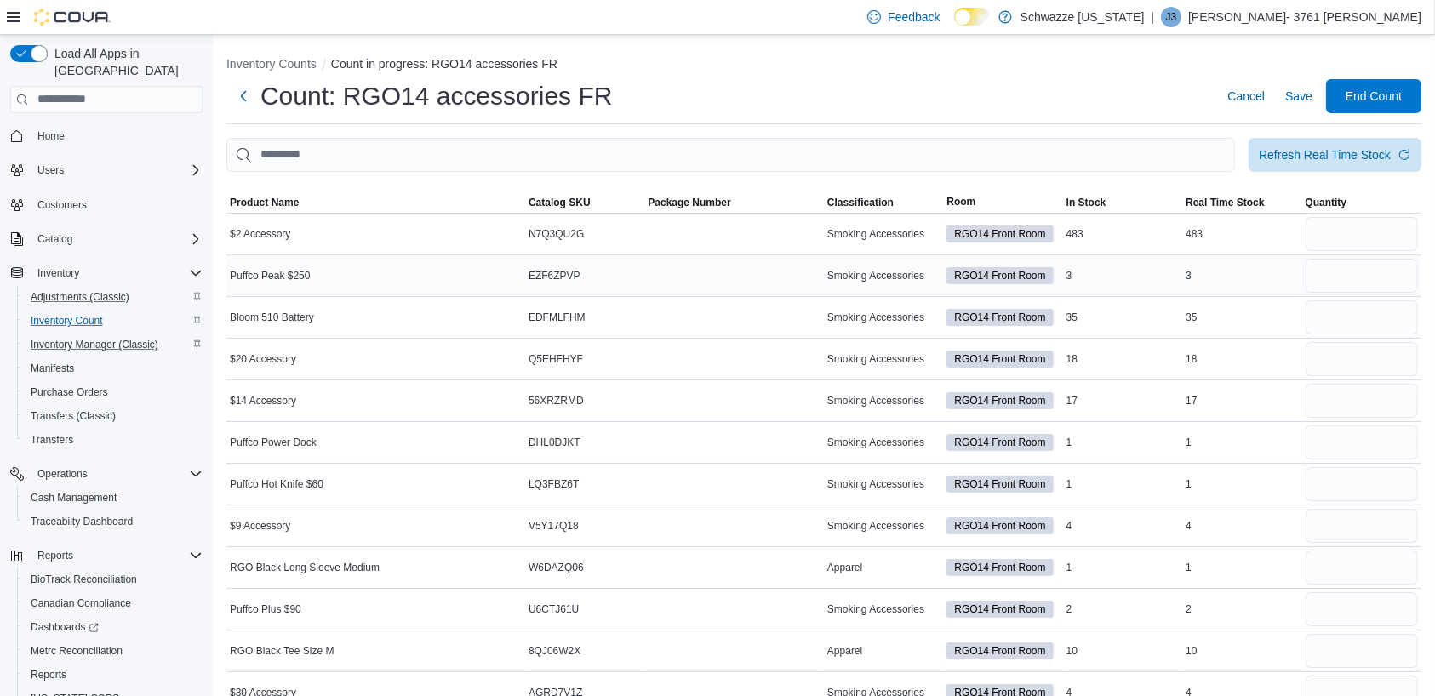
click at [1394, 273] on input "number" at bounding box center [1362, 276] width 112 height 34
click at [1376, 232] on input "number" at bounding box center [1362, 234] width 112 height 34
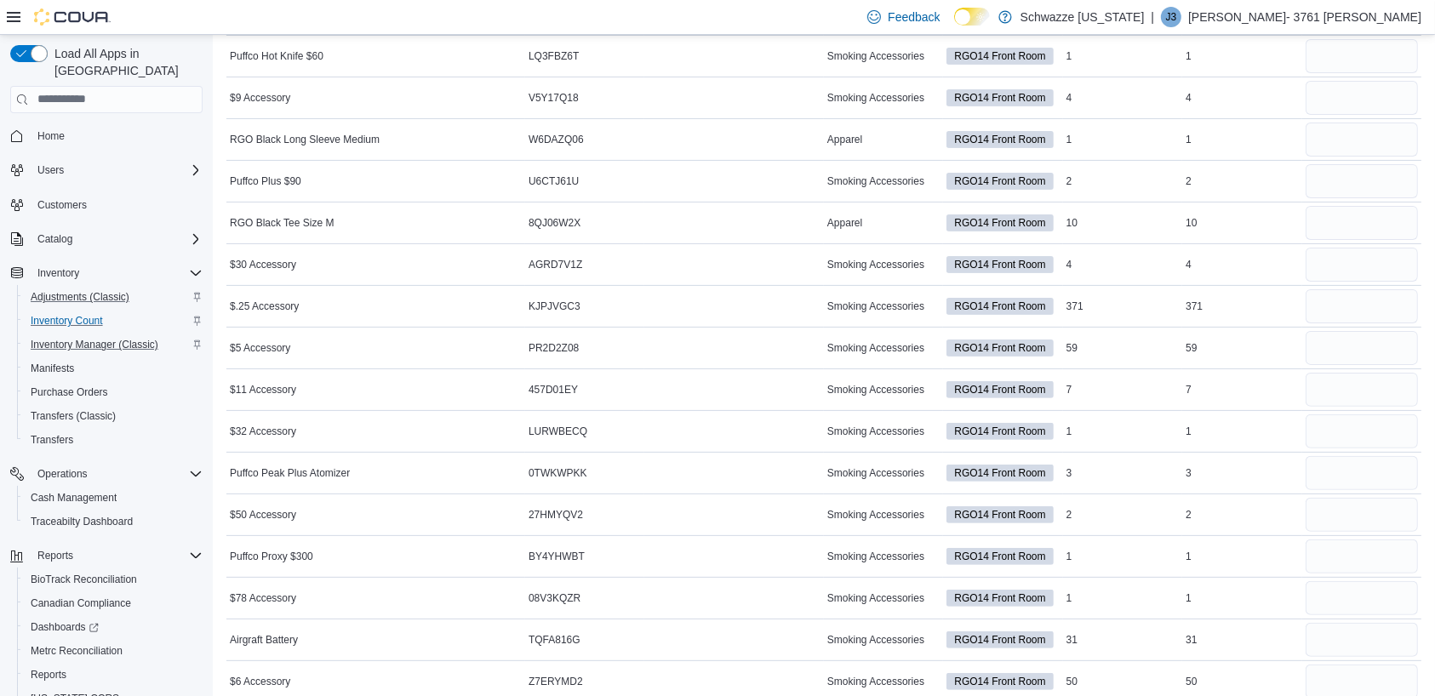
scroll to position [436, 0]
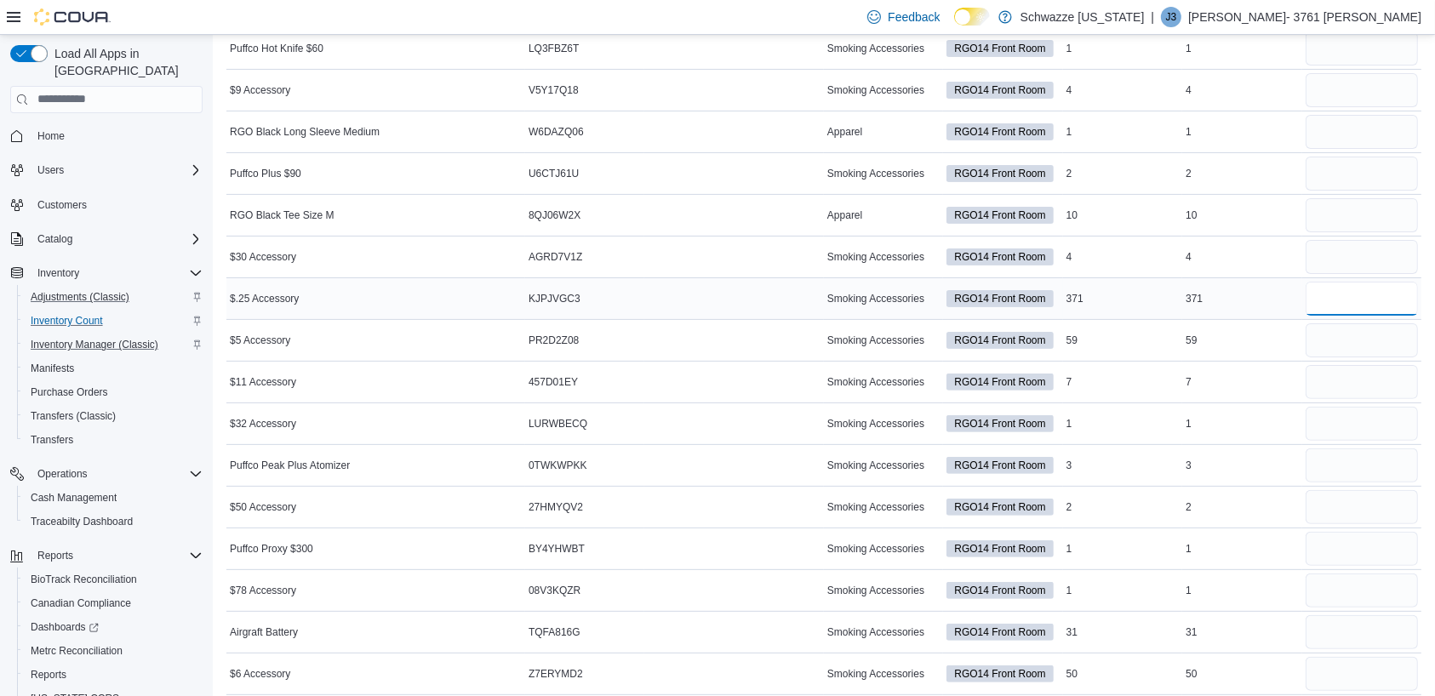
click at [1370, 295] on input "number" at bounding box center [1362, 299] width 112 height 34
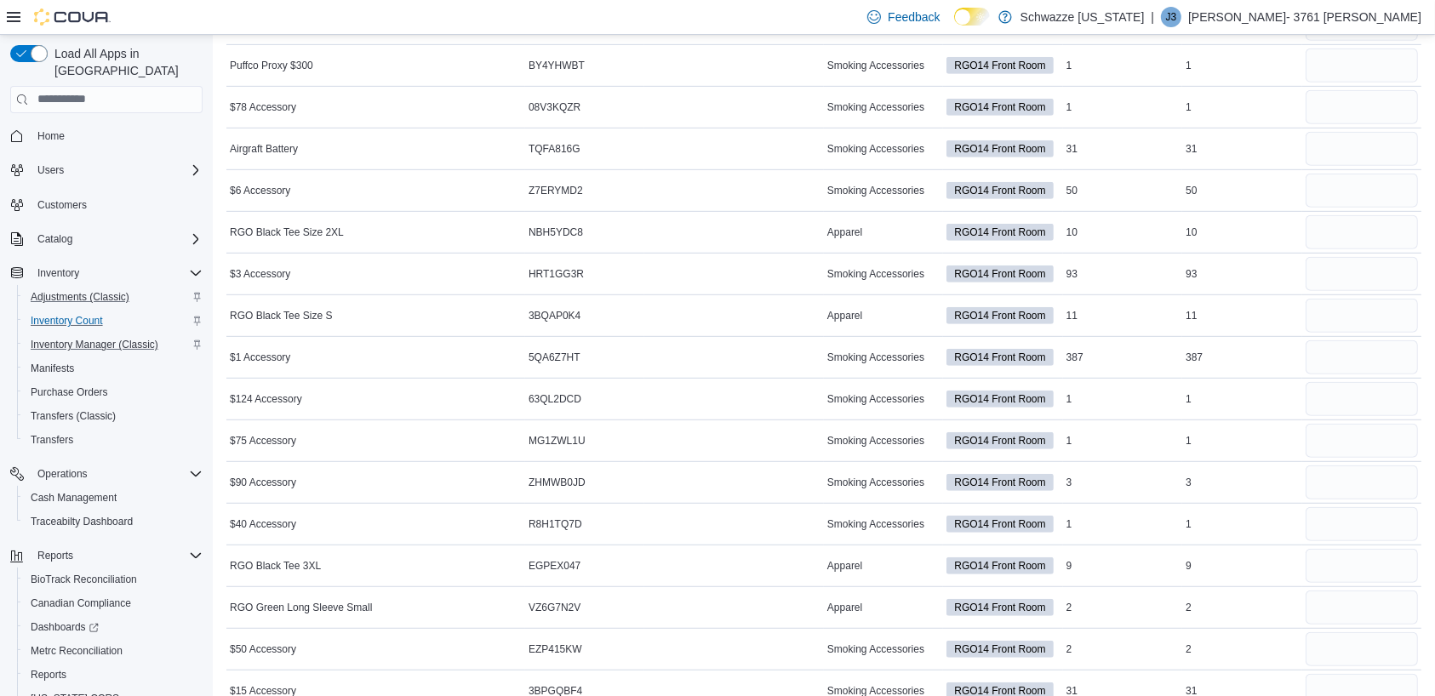
scroll to position [920, 0]
click at [1382, 351] on input "number" at bounding box center [1362, 357] width 112 height 34
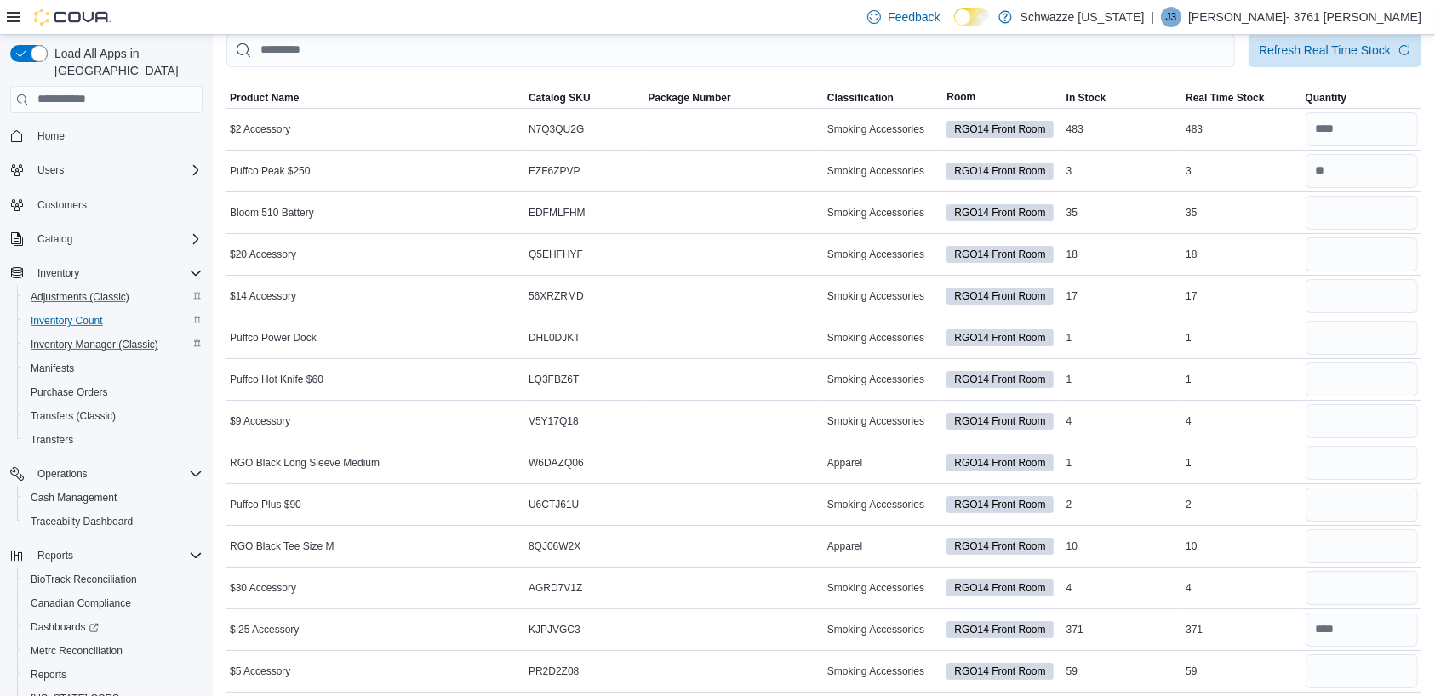
scroll to position [0, 0]
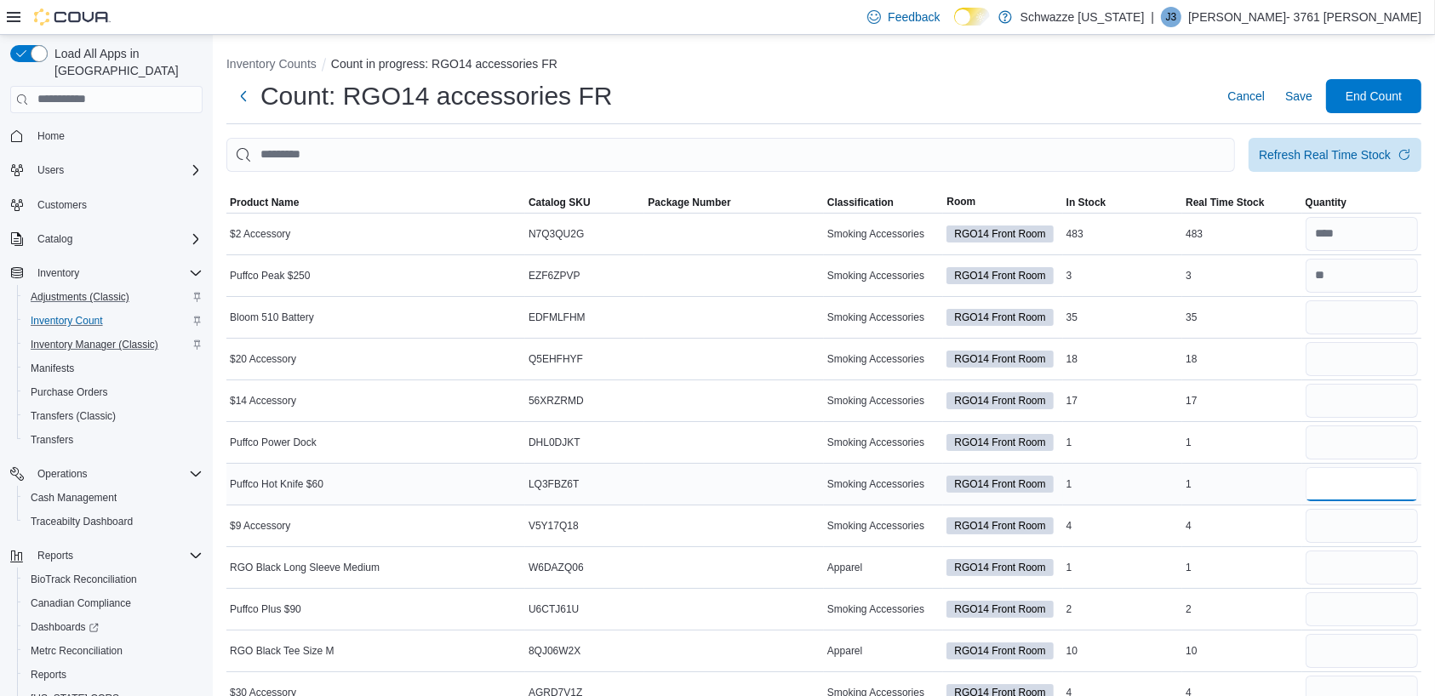
click at [1386, 482] on input "number" at bounding box center [1362, 484] width 112 height 34
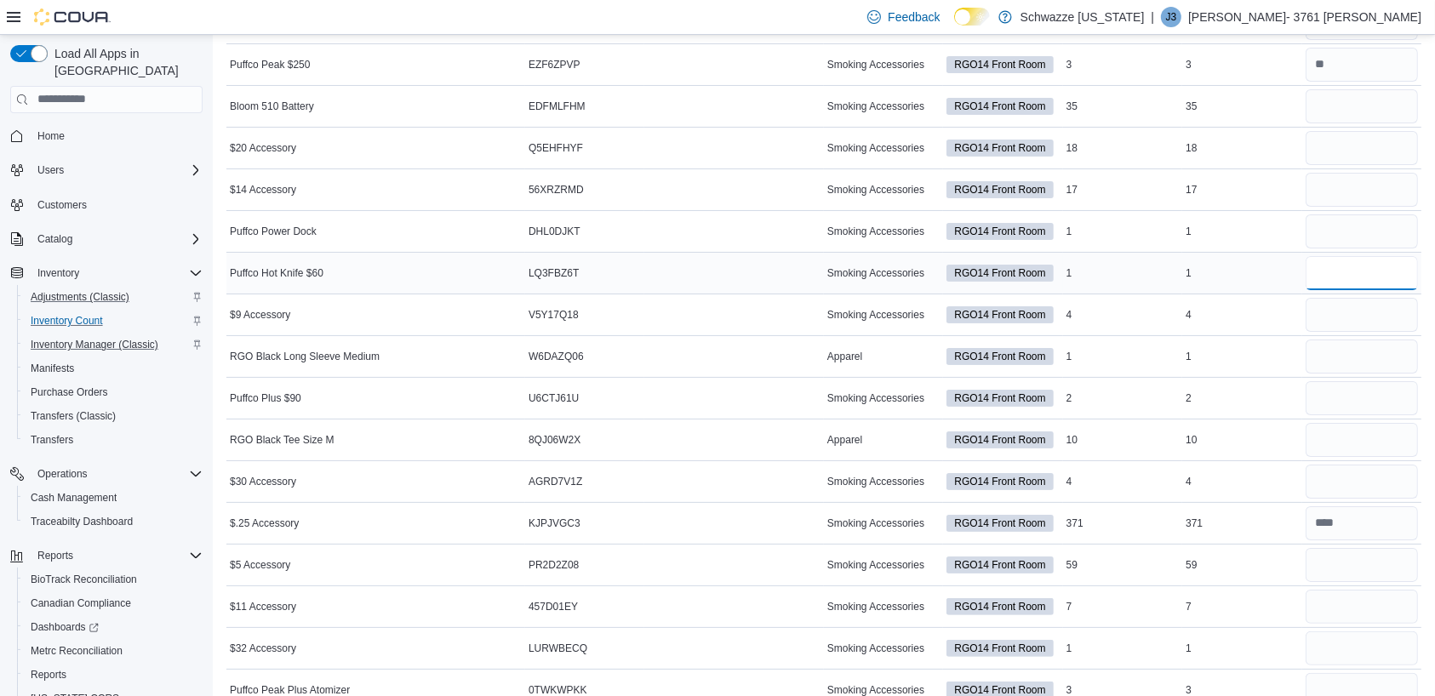
scroll to position [218, 0]
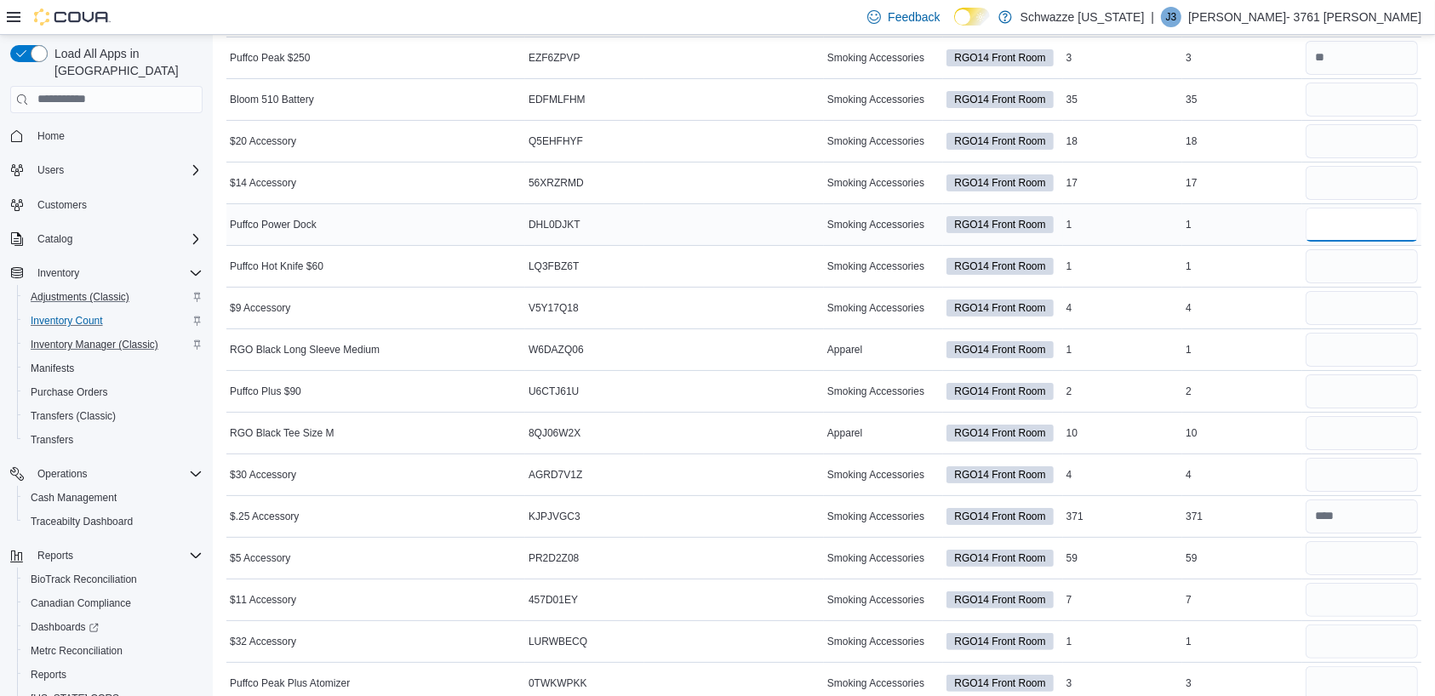
click at [1371, 225] on input "number" at bounding box center [1362, 225] width 112 height 34
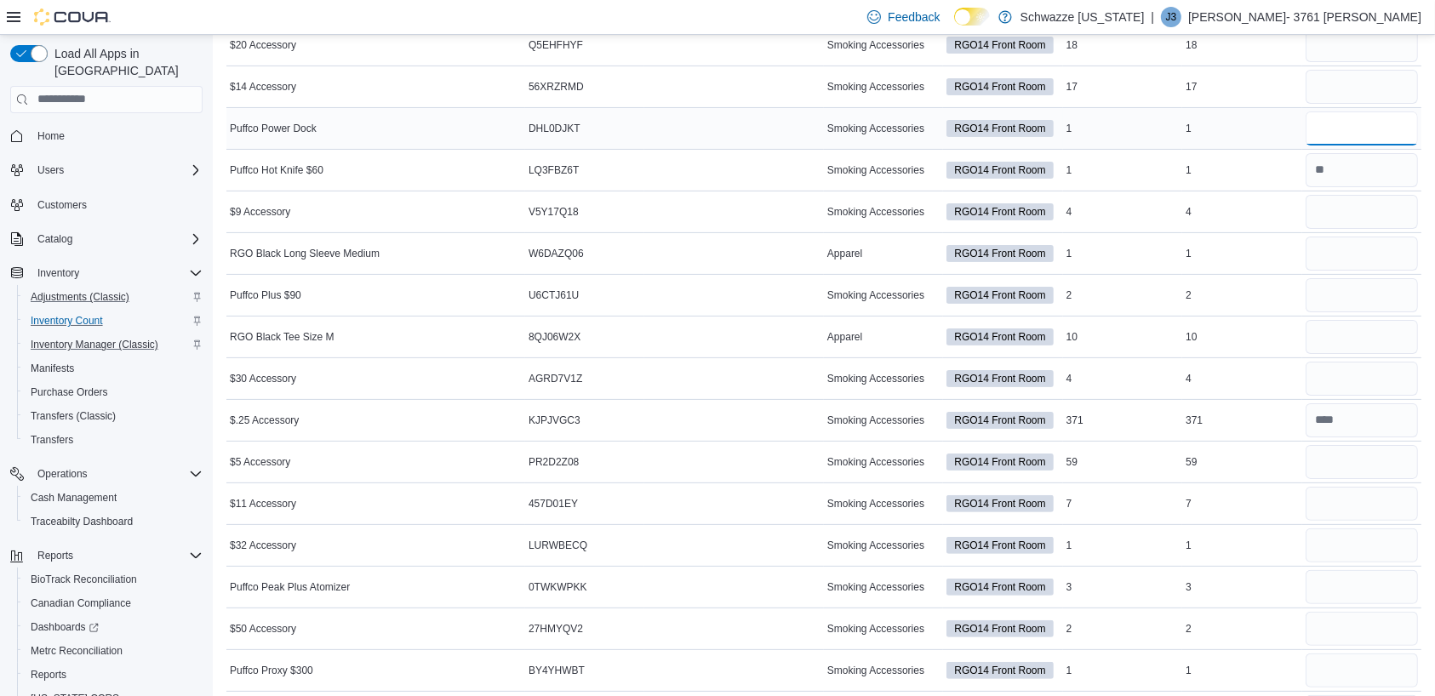
scroll to position [315, 0]
click at [1388, 257] on input "number" at bounding box center [1362, 253] width 112 height 34
click at [1376, 341] on input "number" at bounding box center [1362, 336] width 112 height 34
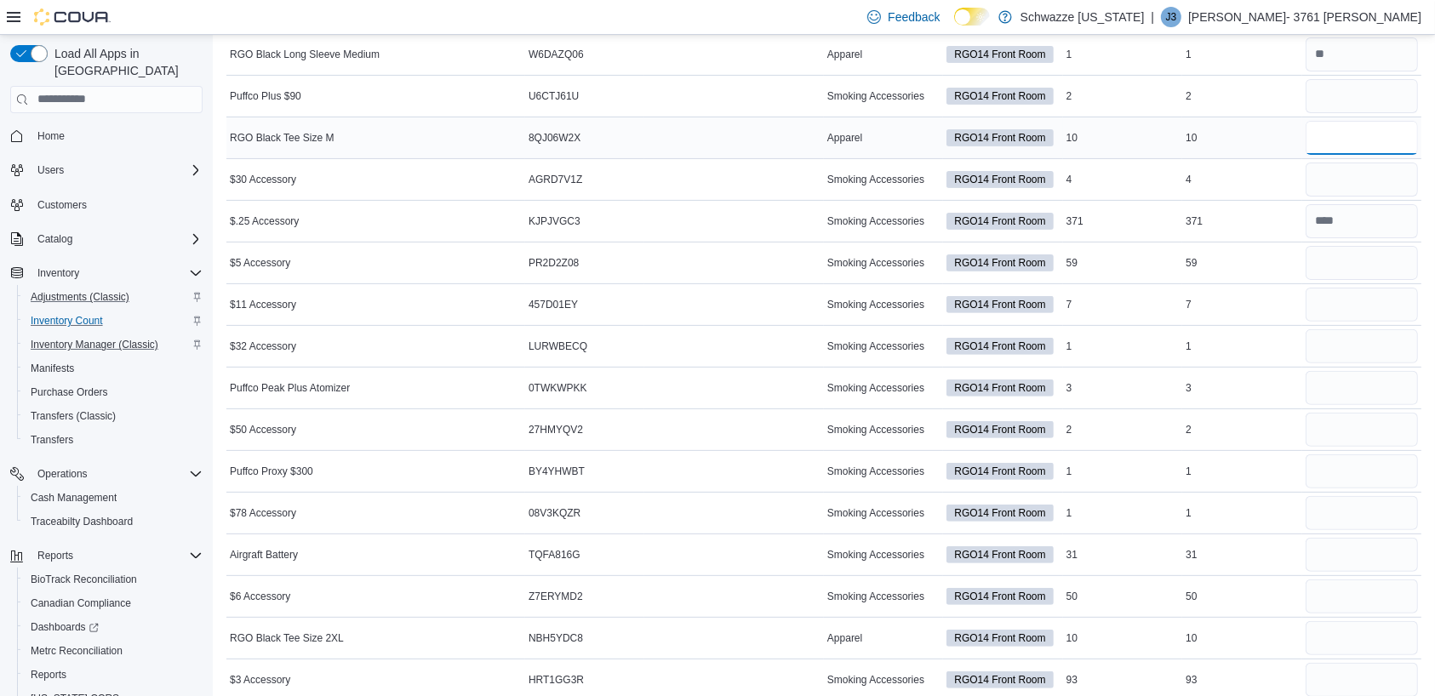
scroll to position [515, 0]
click at [1374, 470] on input "number" at bounding box center [1362, 470] width 112 height 34
click at [1382, 386] on input "number" at bounding box center [1362, 386] width 112 height 34
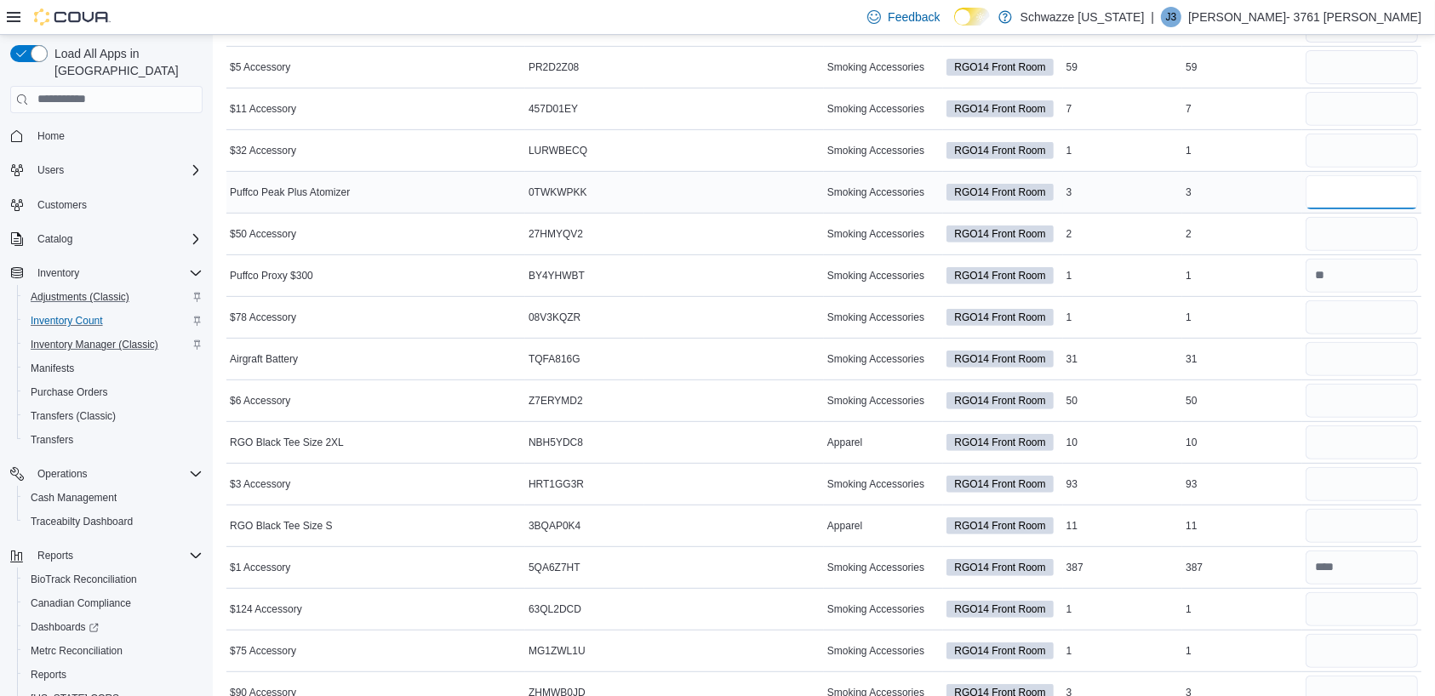
scroll to position [751, 0]
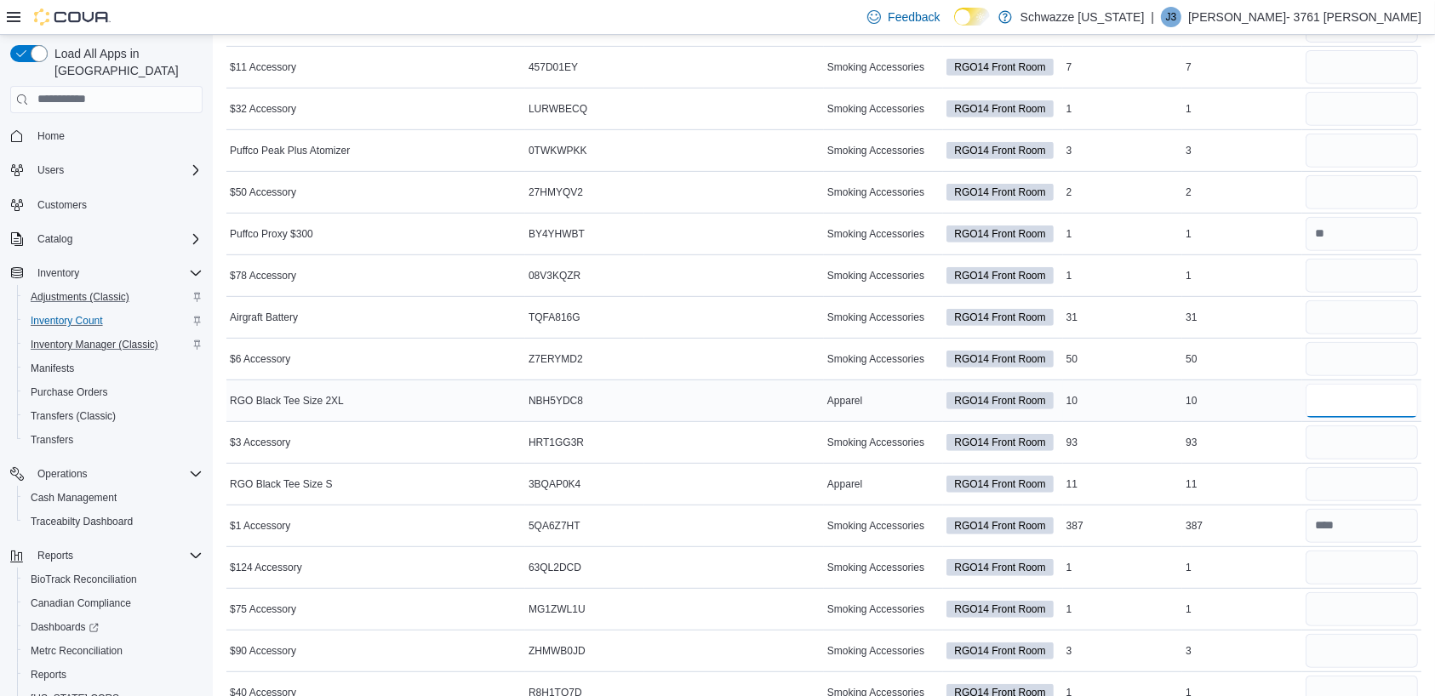
click at [1376, 401] on input "number" at bounding box center [1362, 401] width 112 height 34
click at [1380, 484] on input "number" at bounding box center [1362, 484] width 112 height 34
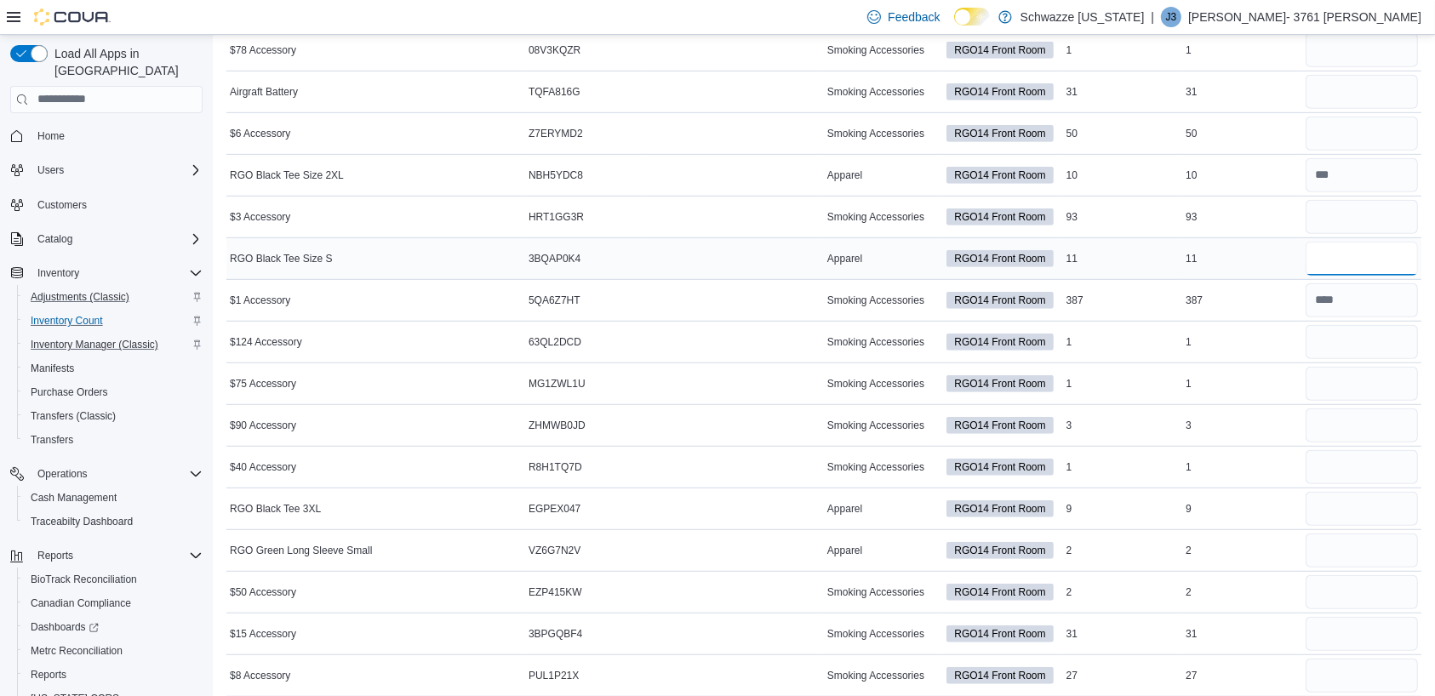
scroll to position [980, 0]
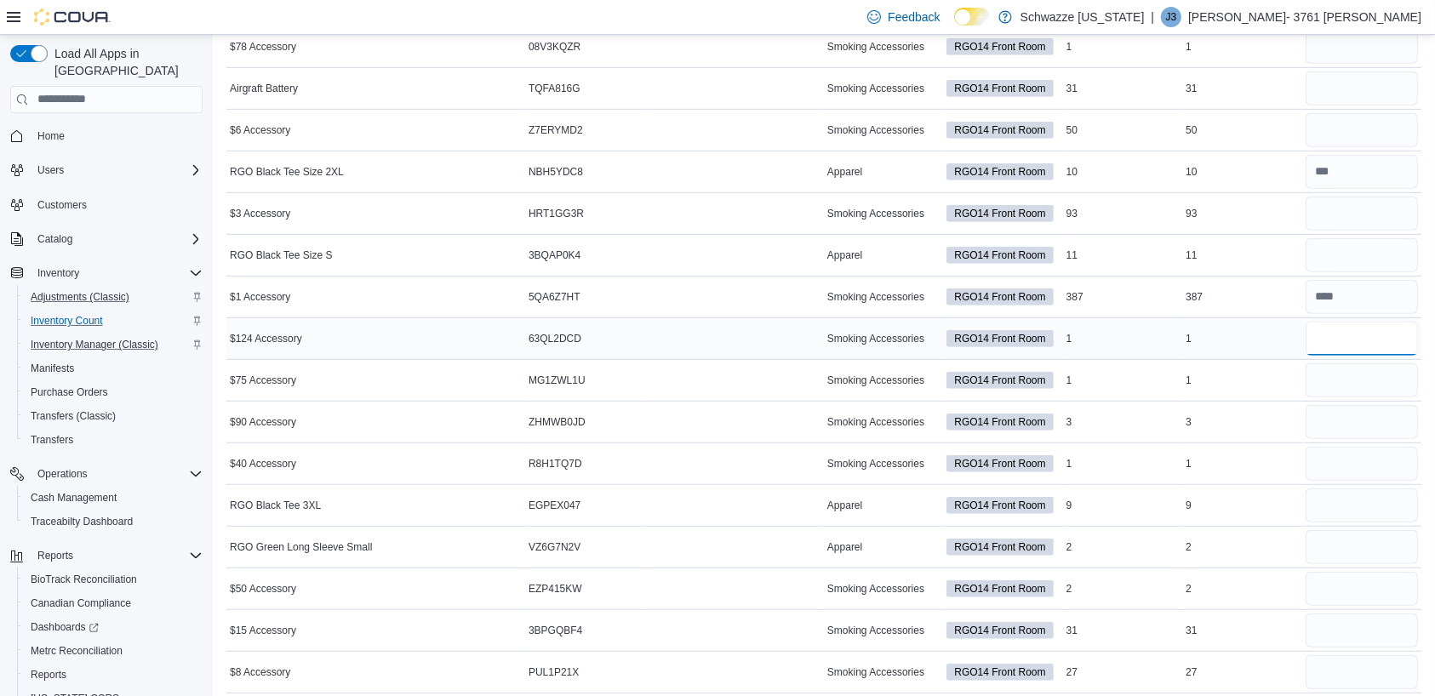
click at [1369, 338] on input "number" at bounding box center [1362, 339] width 112 height 34
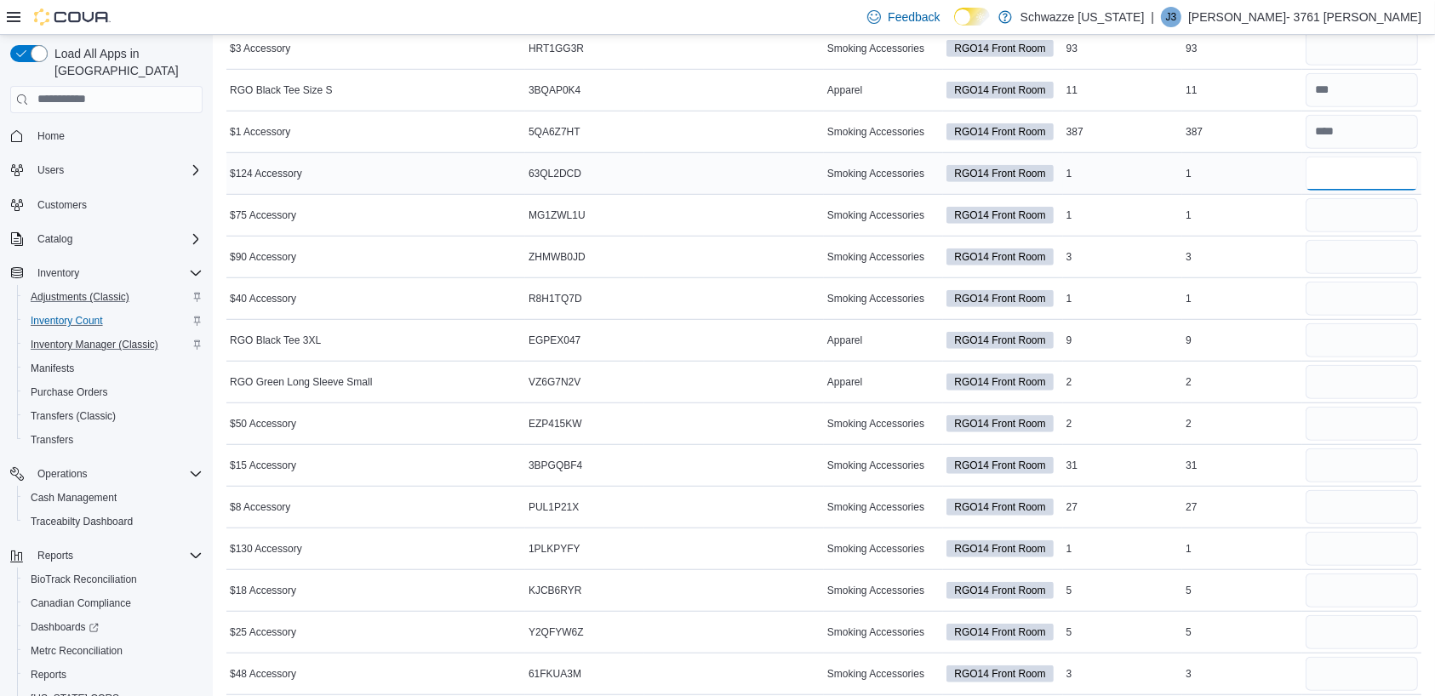
scroll to position [1148, 0]
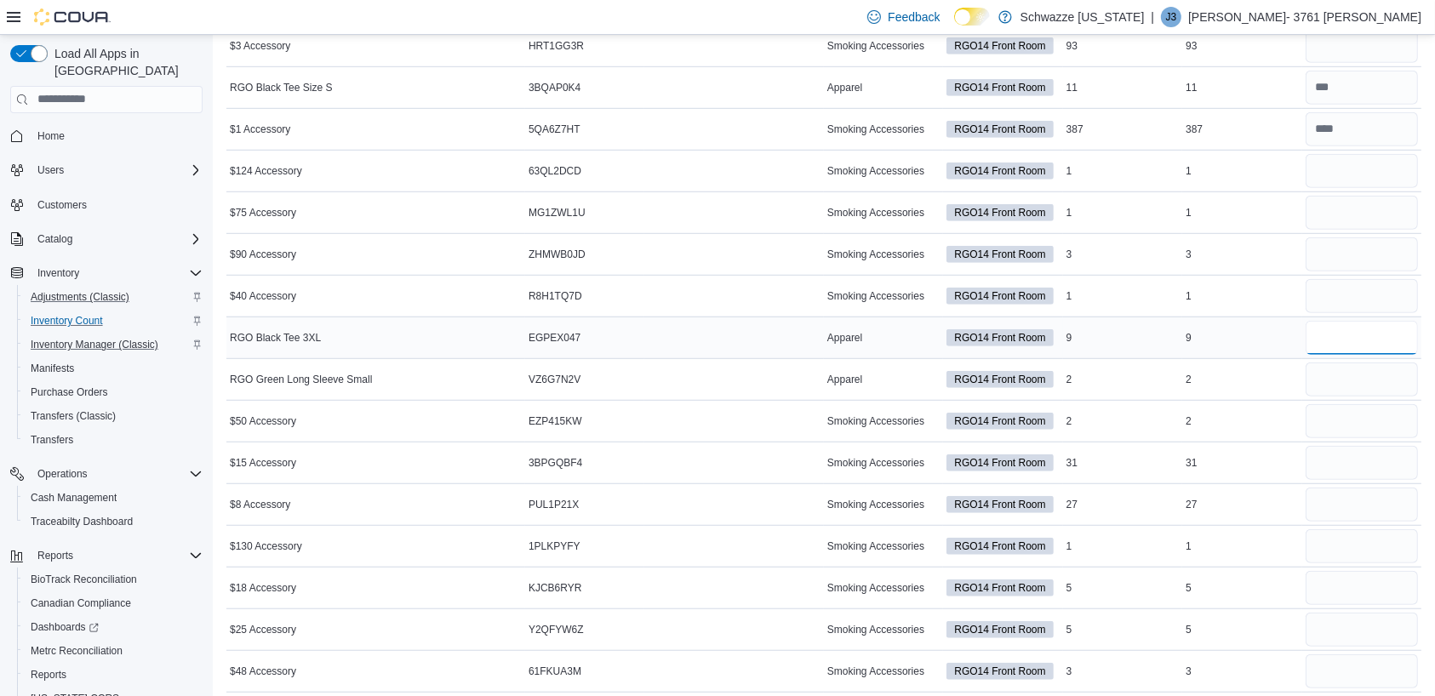
click at [1379, 338] on input "number" at bounding box center [1362, 338] width 112 height 34
click at [1370, 375] on input "number" at bounding box center [1362, 380] width 112 height 34
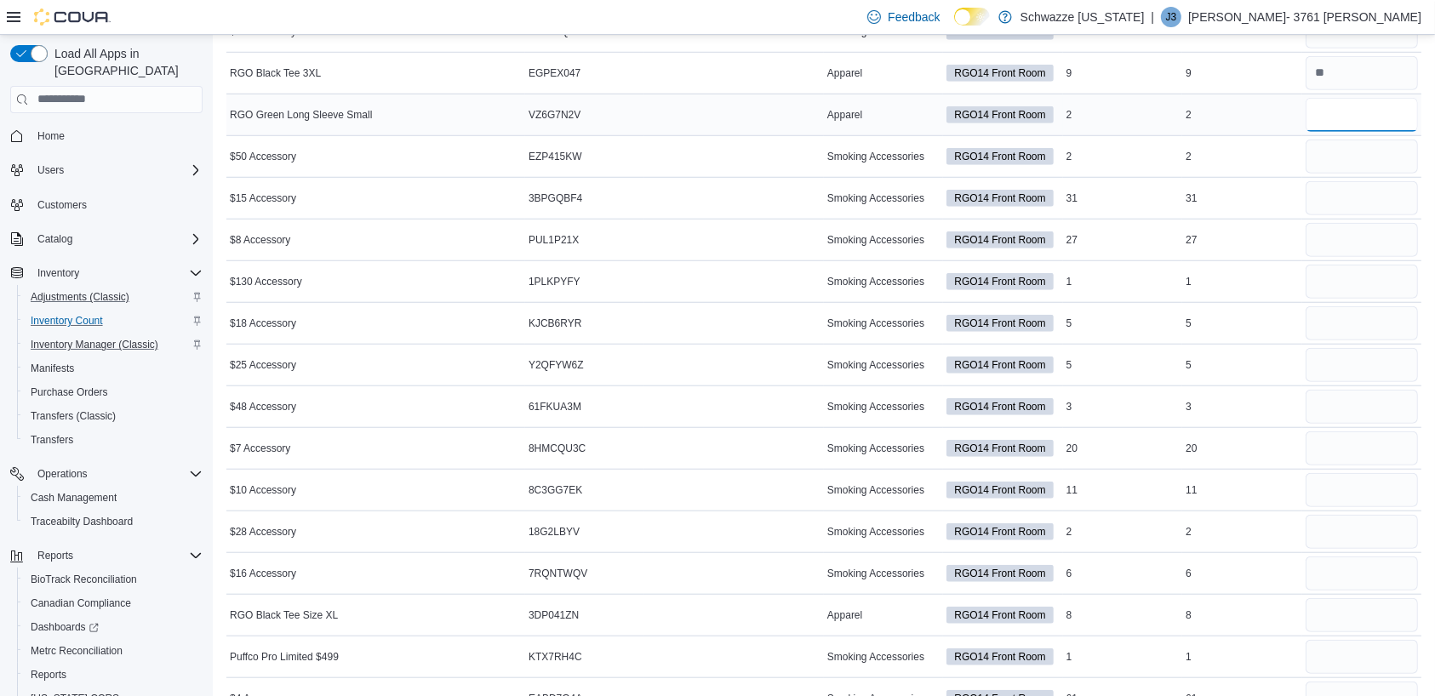
scroll to position [1487, 0]
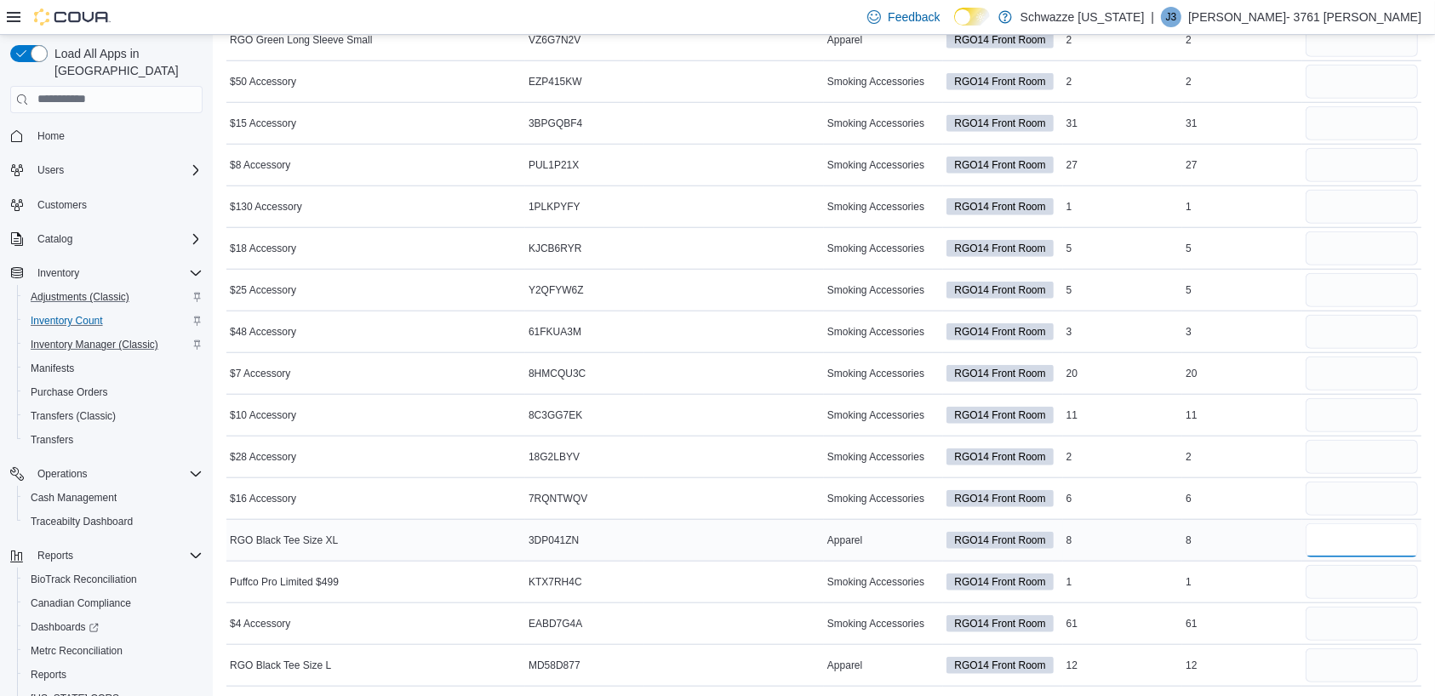
click at [1382, 541] on input "number" at bounding box center [1362, 541] width 112 height 34
click at [1378, 579] on input "number" at bounding box center [1362, 582] width 112 height 34
click at [1373, 661] on input "number" at bounding box center [1362, 666] width 112 height 34
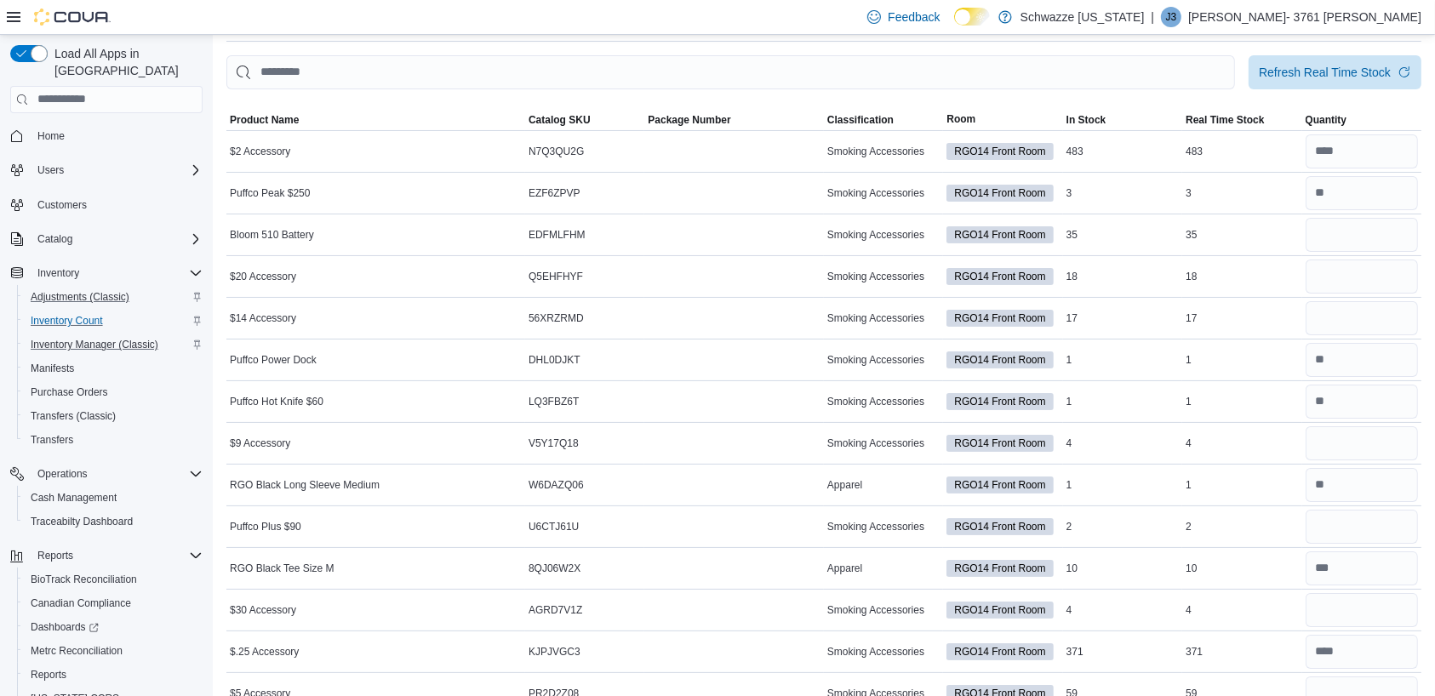
scroll to position [79, 0]
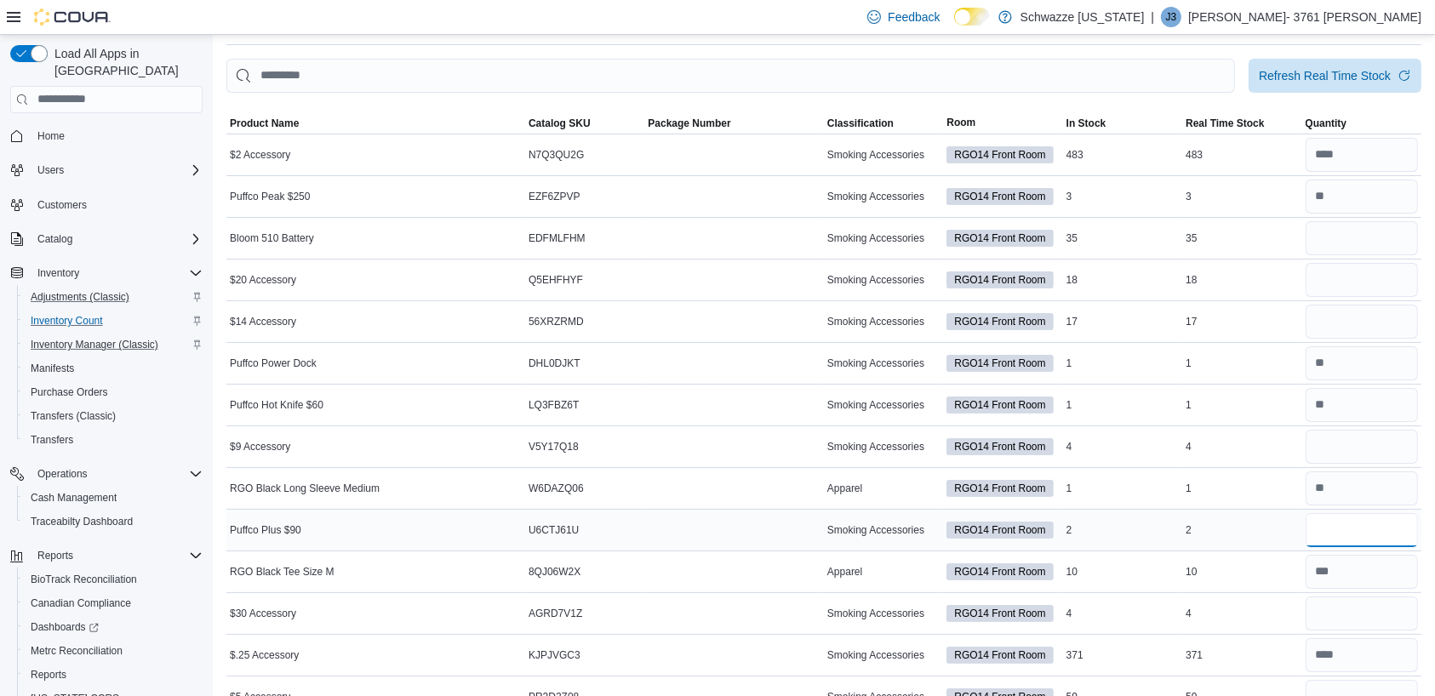
click at [1363, 532] on input "number" at bounding box center [1362, 530] width 112 height 34
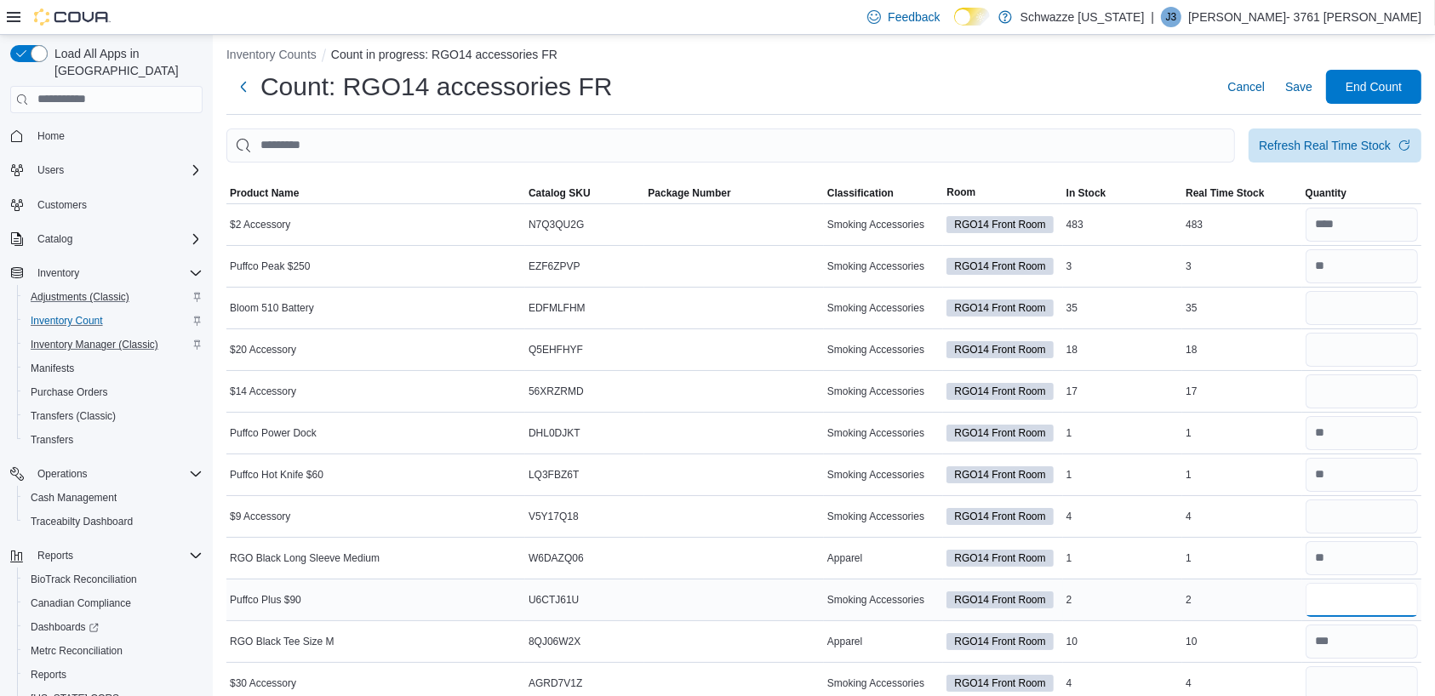
scroll to position [0, 0]
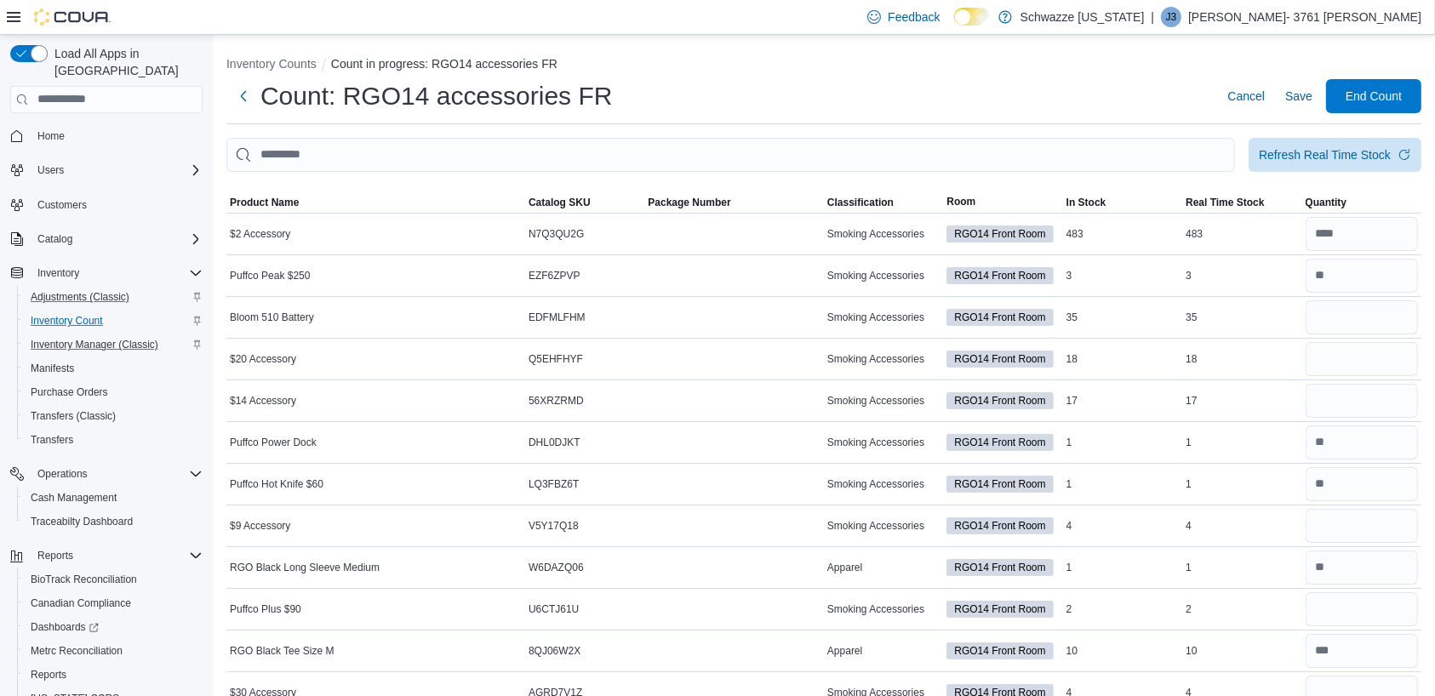
click at [5, 28] on div "Feedback Dark Mode Schwazze [US_STATE] | J3 [PERSON_NAME]- 3761 [PERSON_NAME]" at bounding box center [717, 17] width 1435 height 35
click at [1373, 321] on input "number" at bounding box center [1362, 317] width 112 height 34
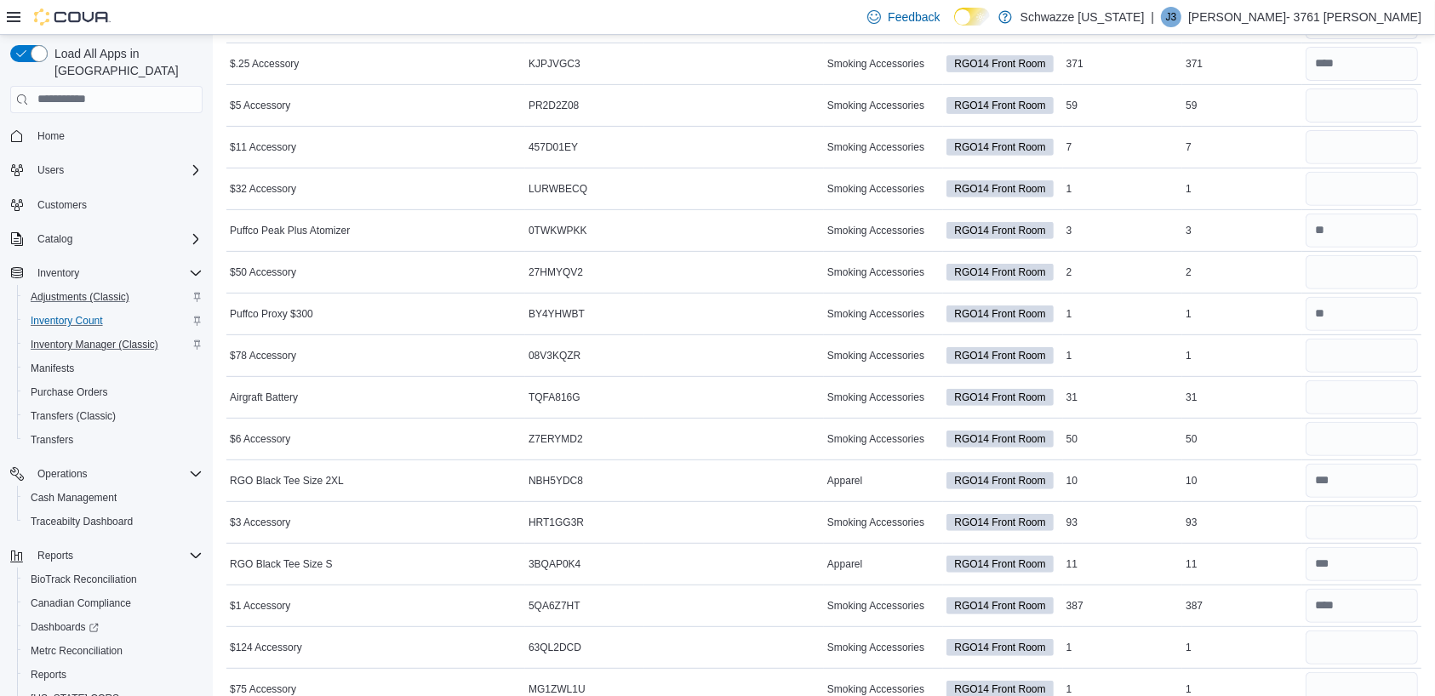
scroll to position [674, 0]
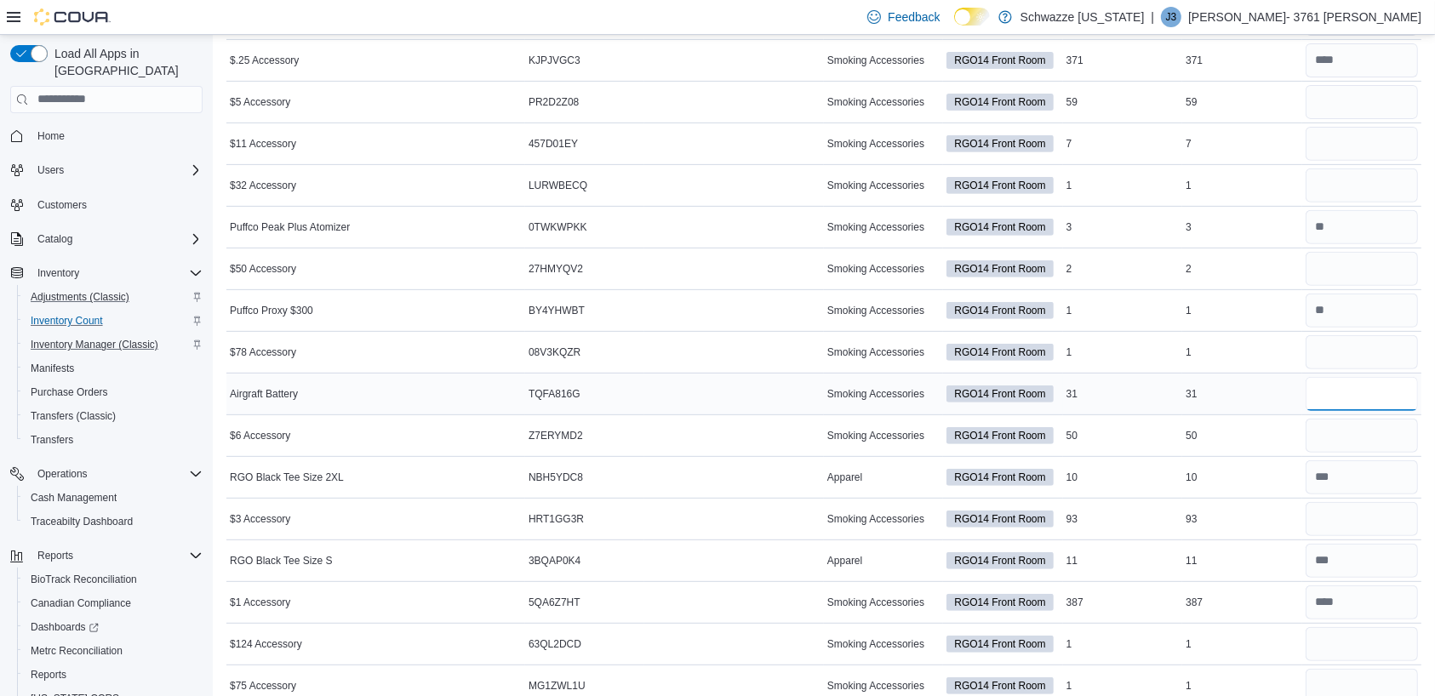
click at [1374, 393] on input "number" at bounding box center [1362, 394] width 112 height 34
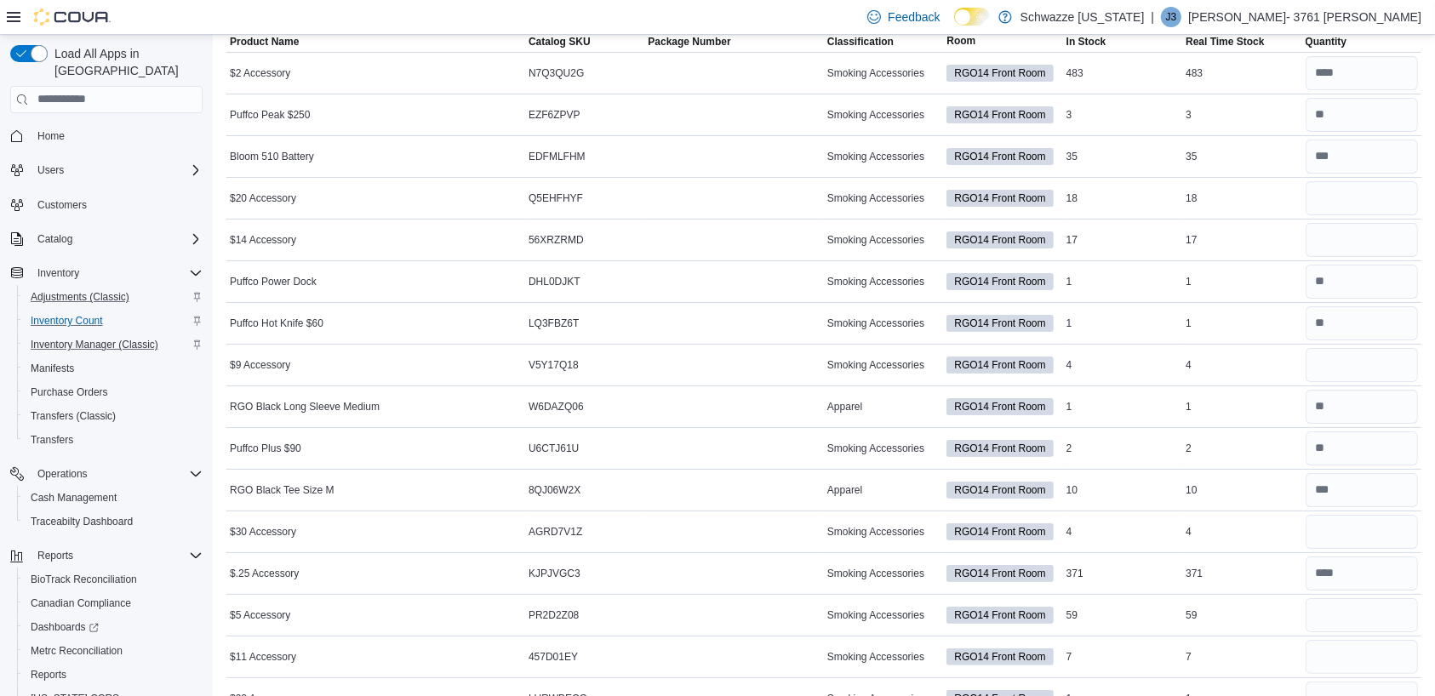
scroll to position [0, 0]
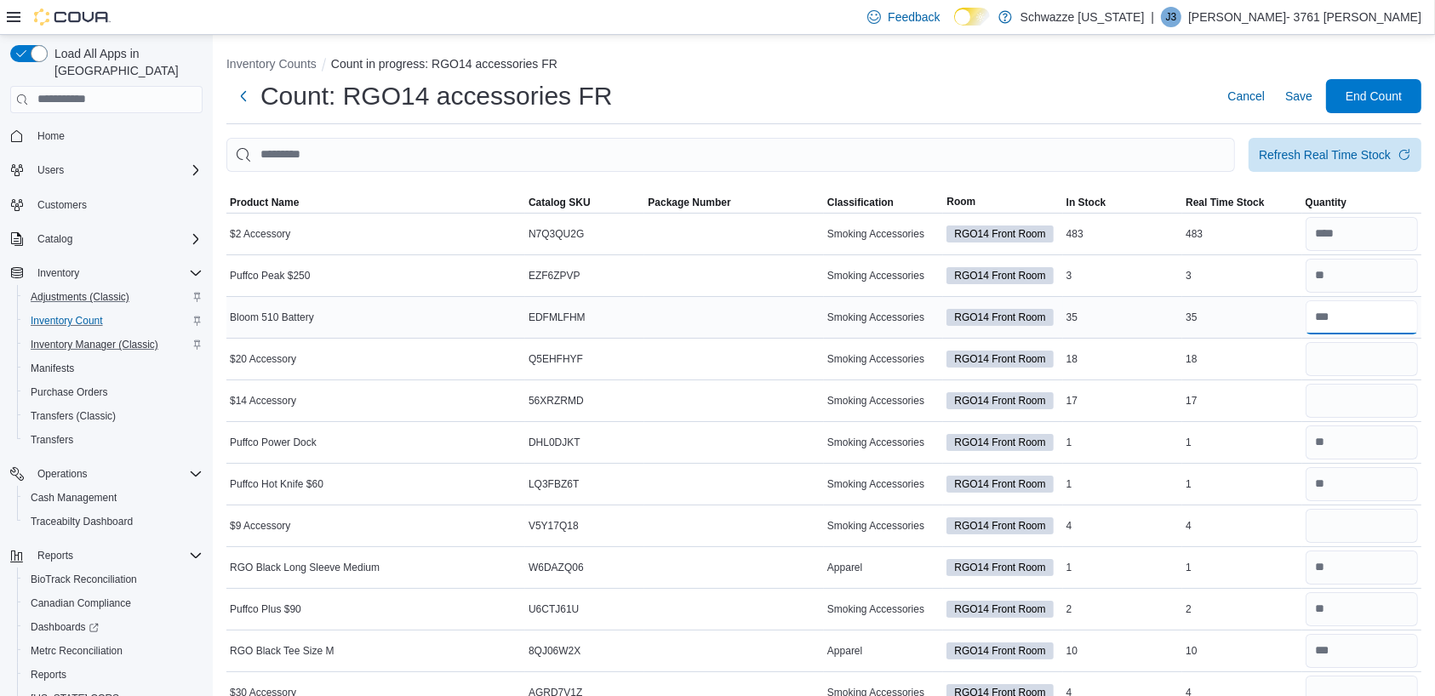
click at [1372, 321] on input "number" at bounding box center [1362, 317] width 112 height 34
click at [1375, 355] on input "number" at bounding box center [1362, 359] width 112 height 34
click at [1388, 399] on input "number" at bounding box center [1362, 401] width 112 height 34
click at [1393, 520] on input "number" at bounding box center [1362, 526] width 112 height 34
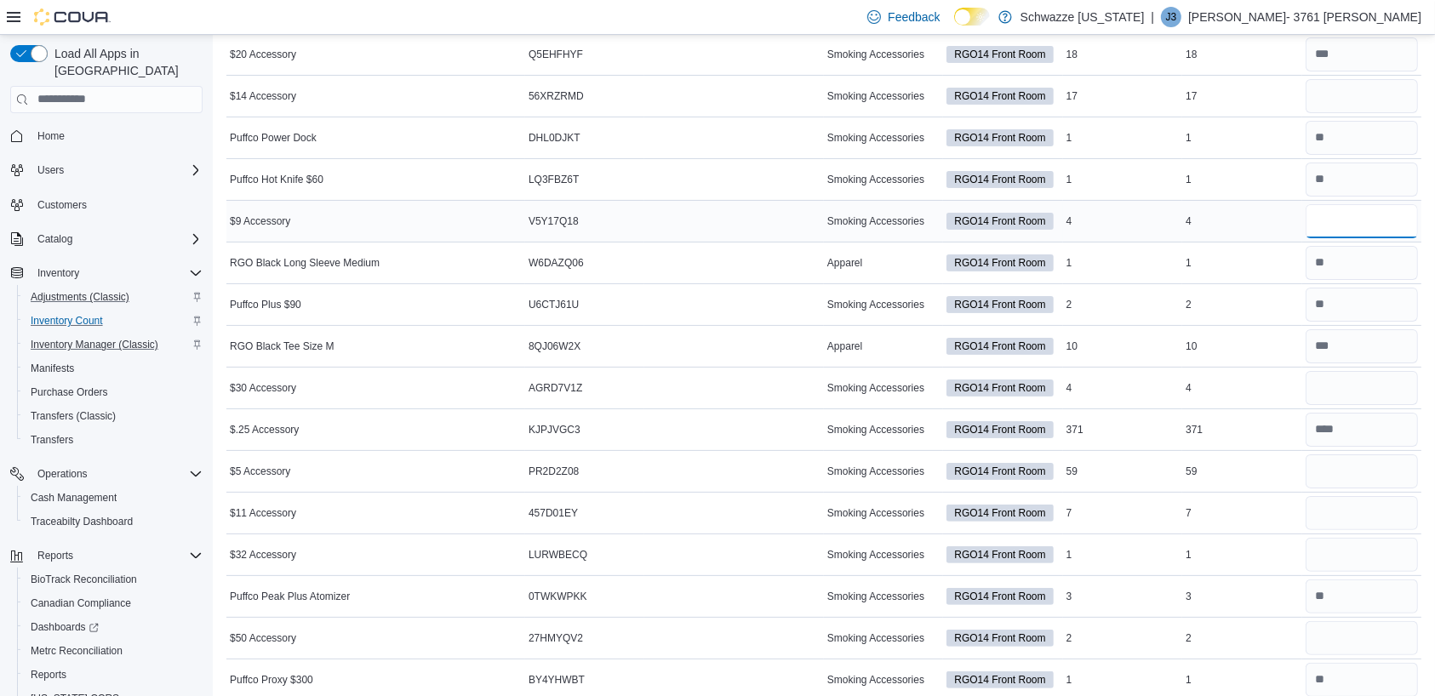
scroll to position [306, 0]
click at [1383, 392] on input "number" at bounding box center [1362, 387] width 112 height 34
click at [1350, 92] on input "number" at bounding box center [1362, 95] width 112 height 34
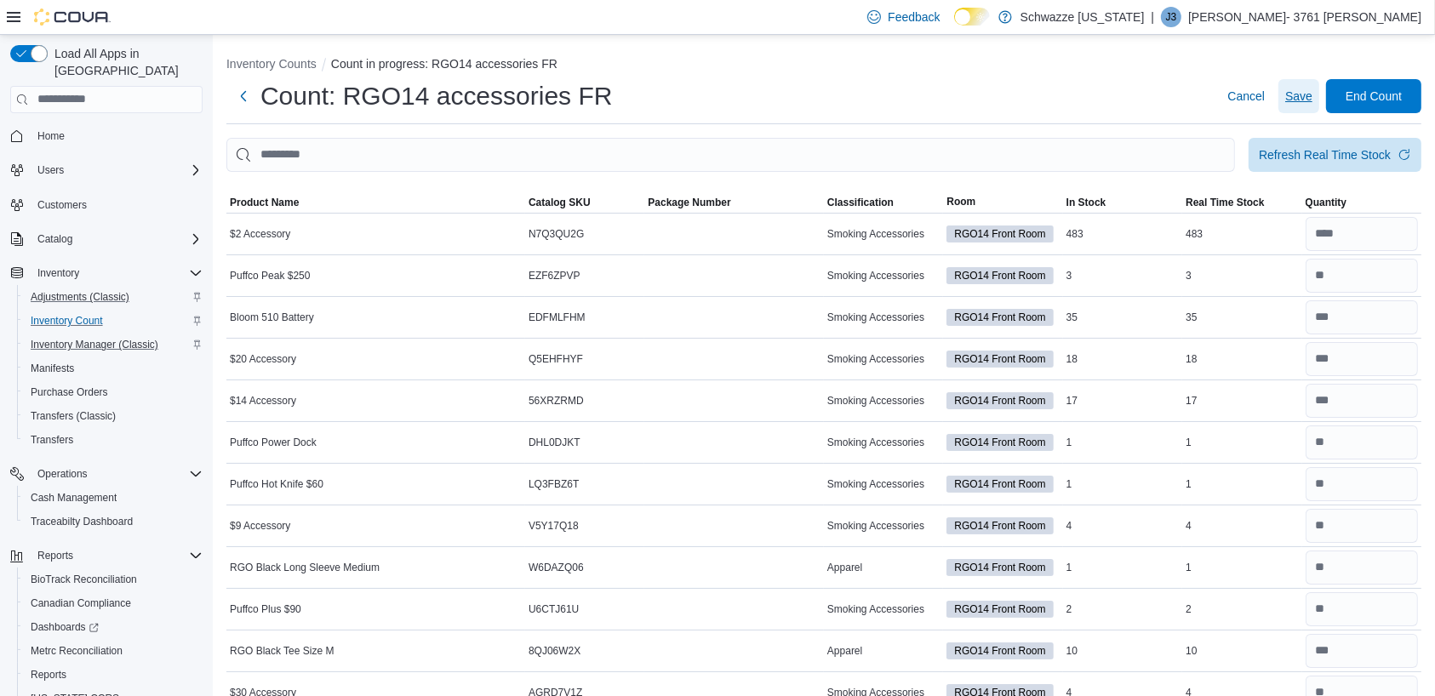
click at [1313, 94] on span "Save" at bounding box center [1298, 96] width 27 height 17
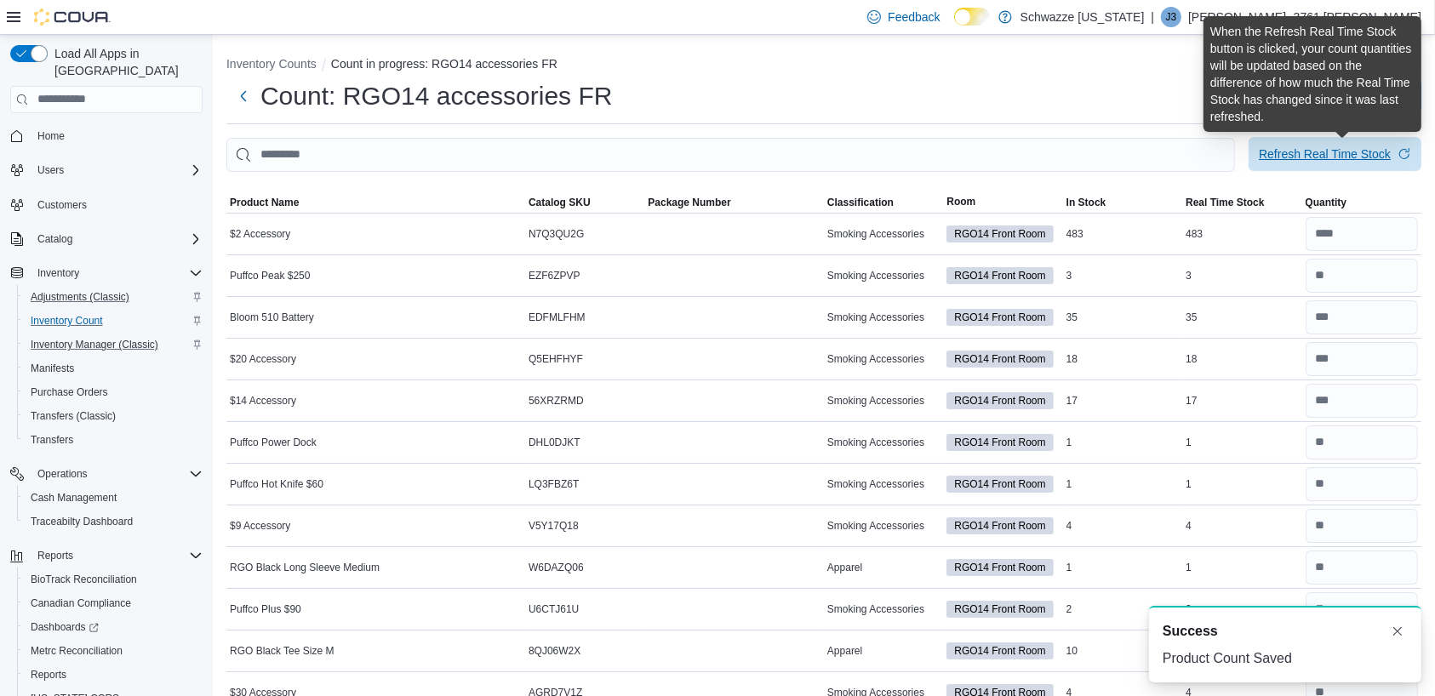
click at [1328, 149] on div "Refresh Real Time Stock" at bounding box center [1325, 154] width 132 height 17
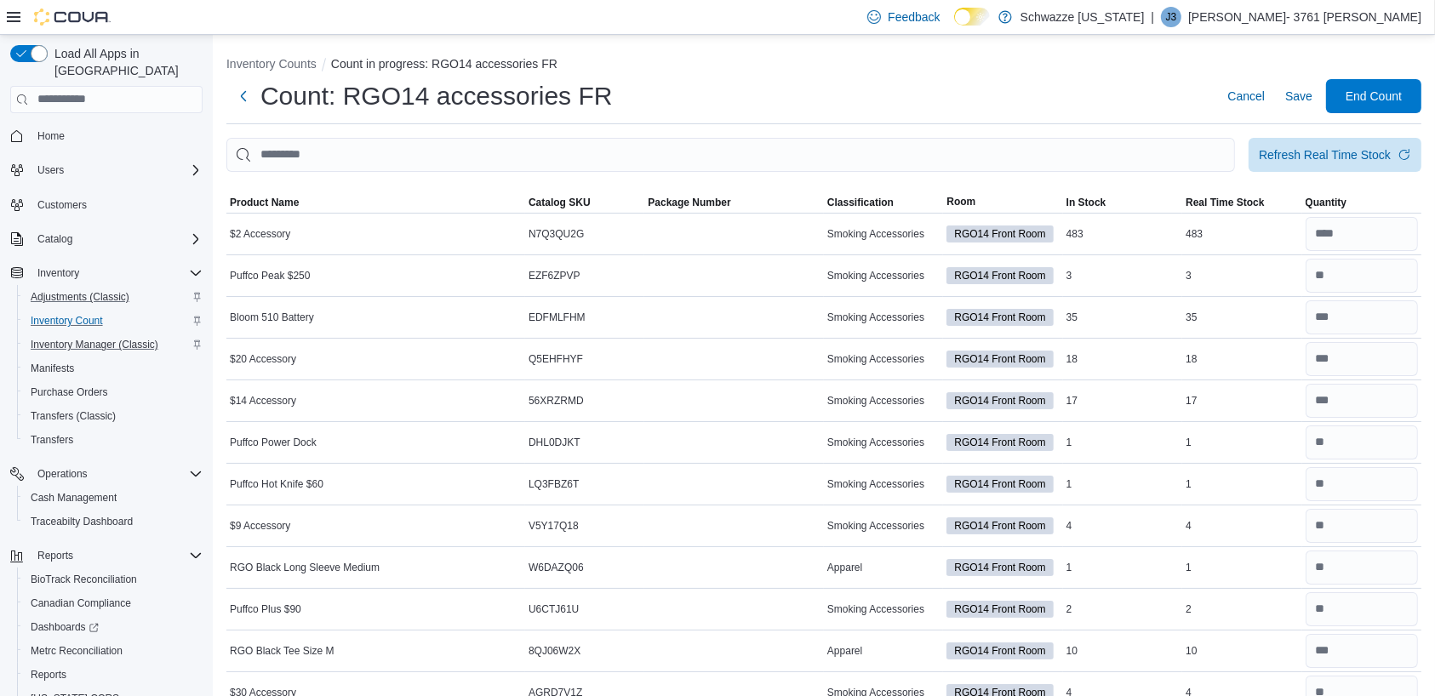
scroll to position [609, 0]
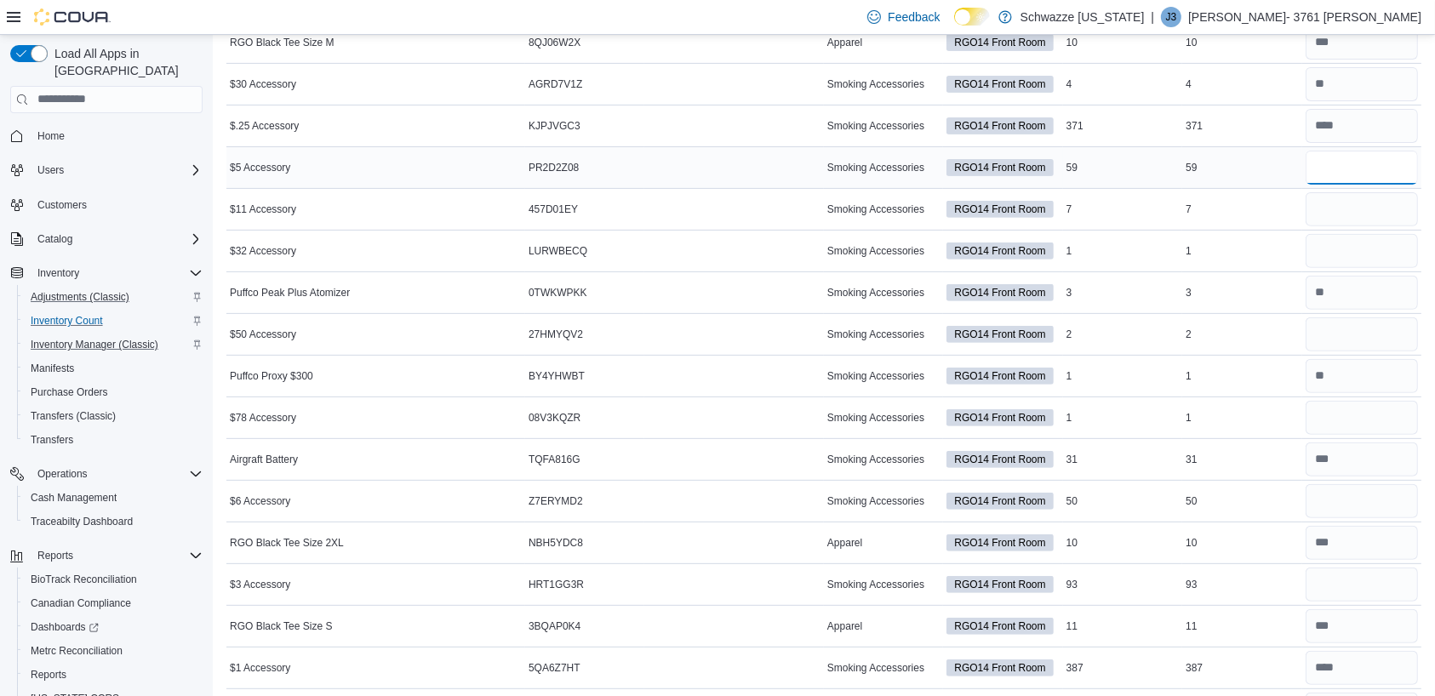
click at [1354, 163] on input "number" at bounding box center [1362, 168] width 112 height 34
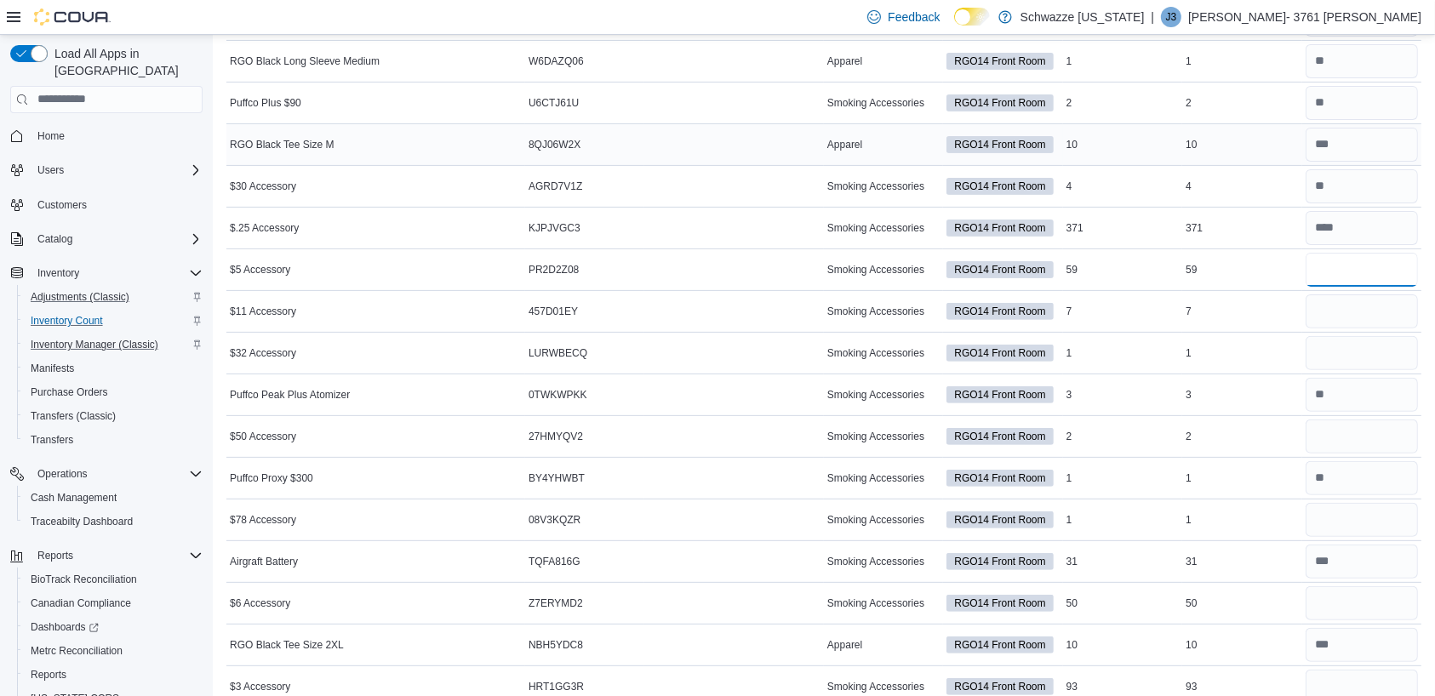
scroll to position [501, 0]
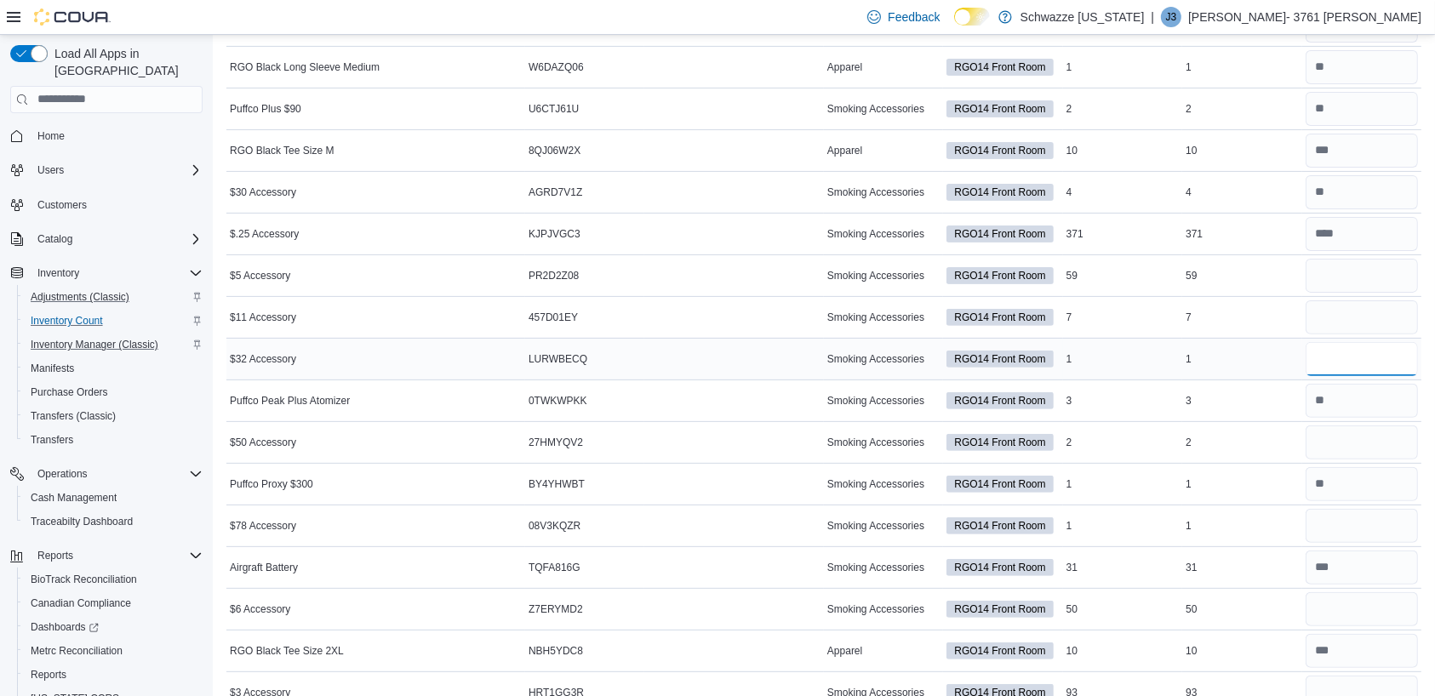
click at [1382, 358] on input "number" at bounding box center [1362, 359] width 112 height 34
click at [1371, 443] on input "number" at bounding box center [1362, 443] width 112 height 34
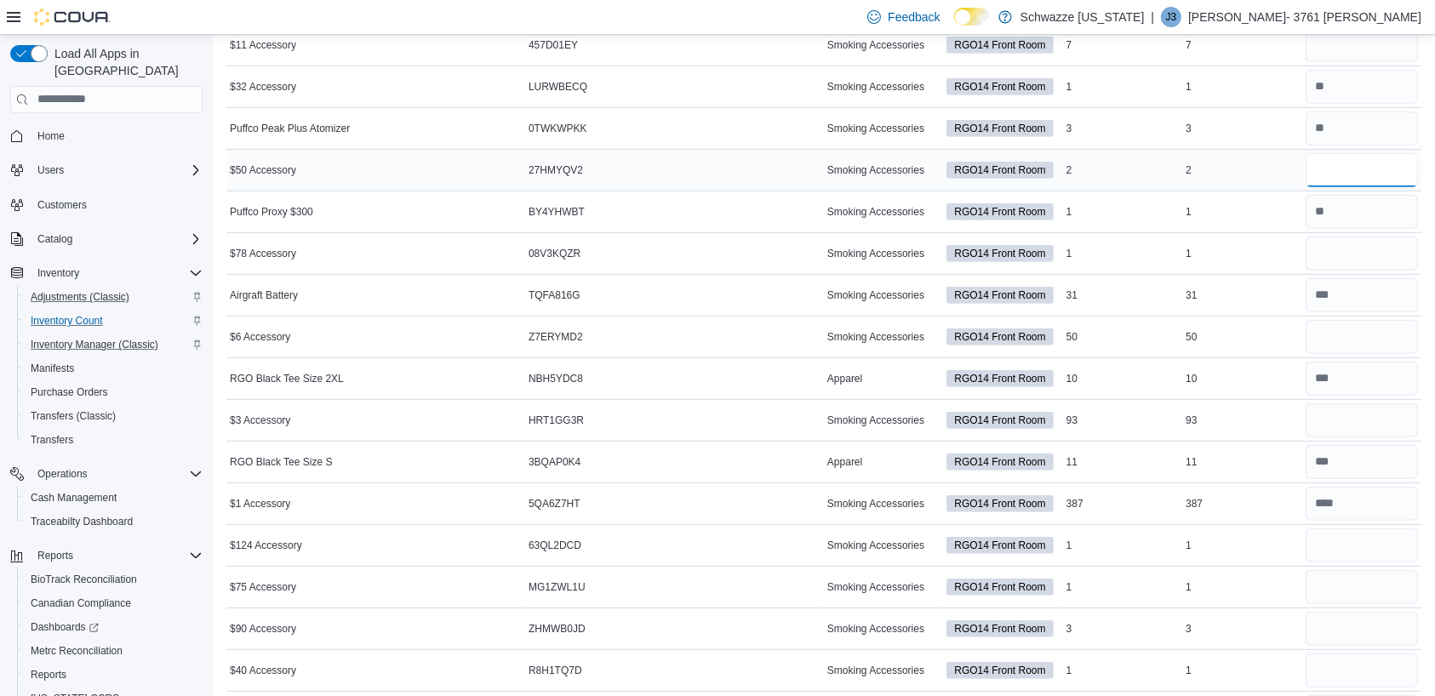
scroll to position [754, 0]
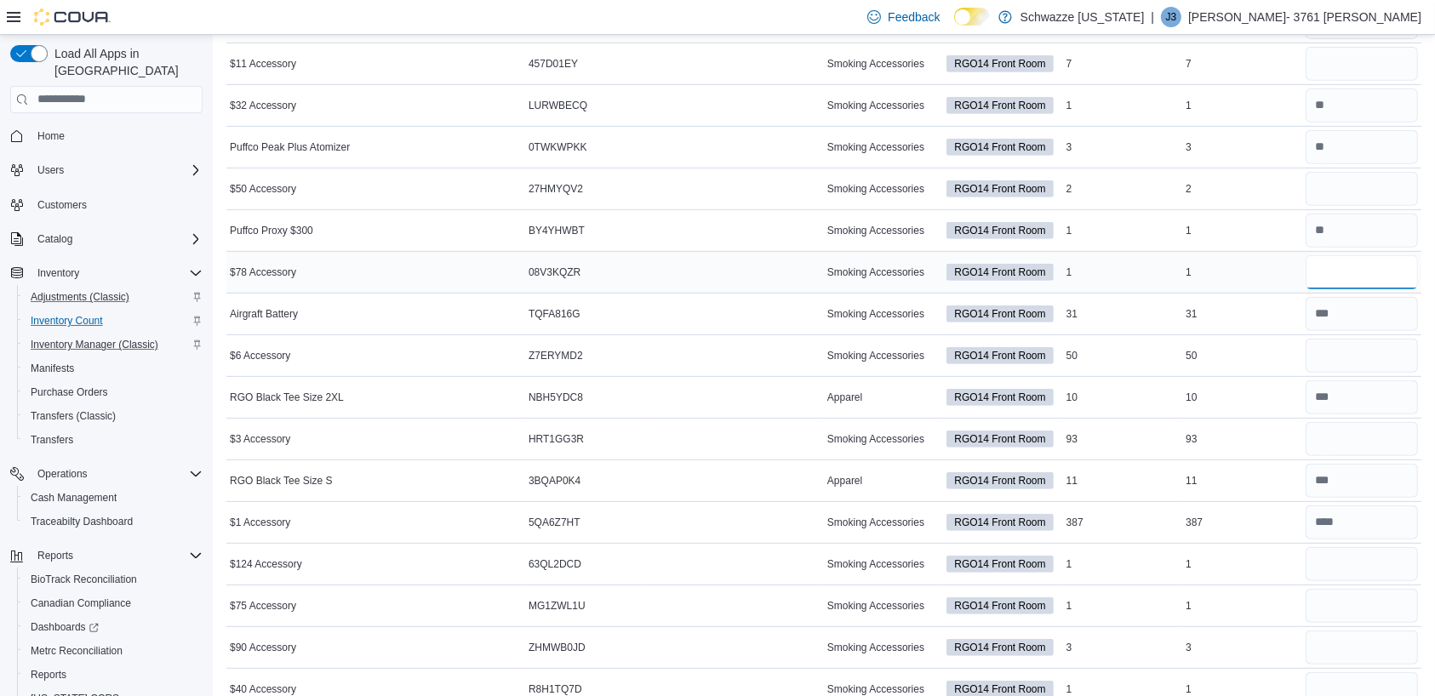
click at [1371, 272] on input "number" at bounding box center [1362, 272] width 112 height 34
click at [1372, 361] on input "number" at bounding box center [1362, 356] width 112 height 34
click at [1382, 61] on input "number" at bounding box center [1362, 64] width 112 height 34
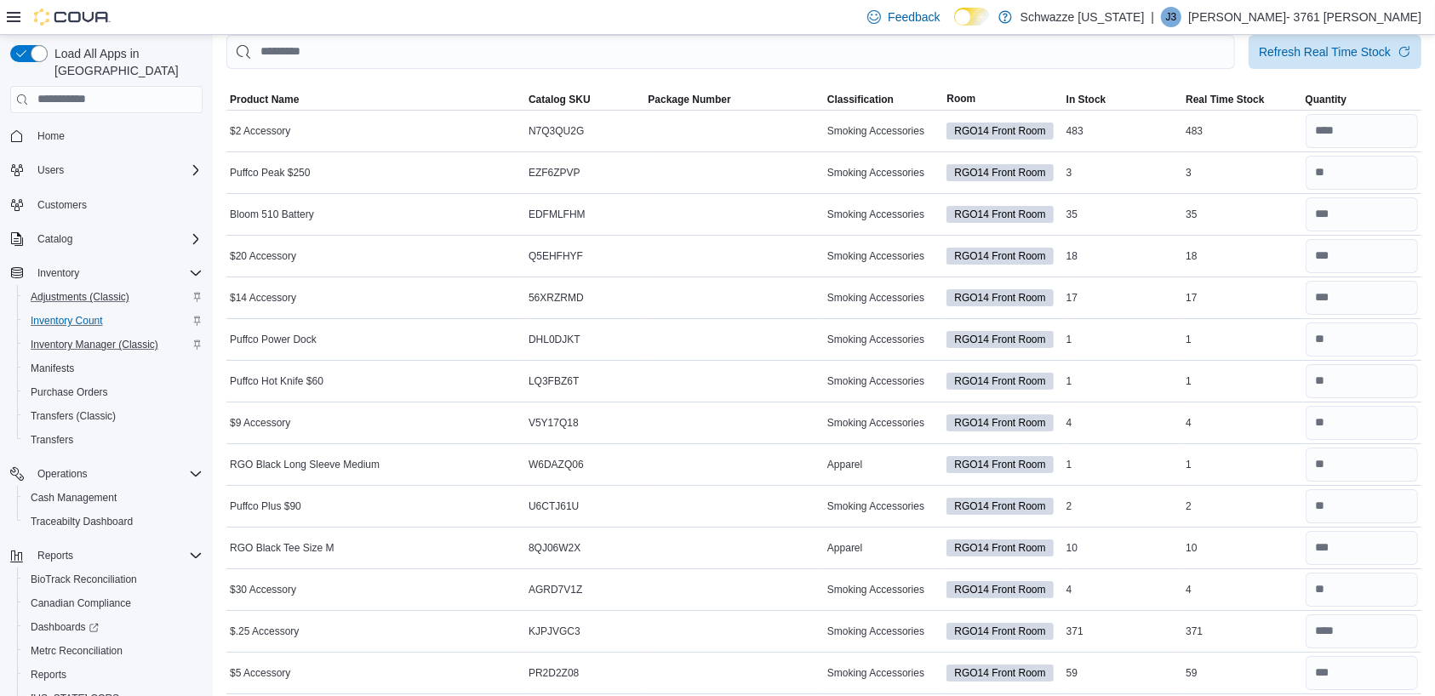
scroll to position [0, 0]
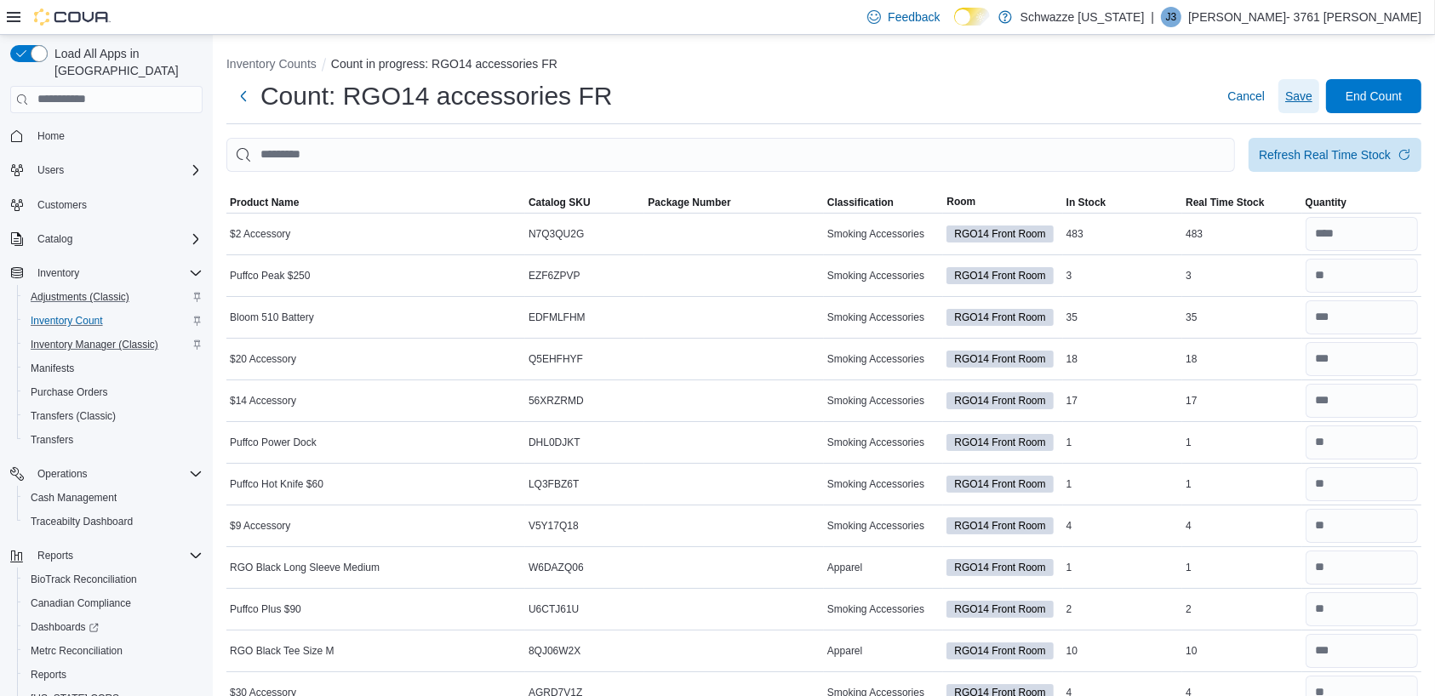
click at [1313, 94] on span "Save" at bounding box center [1298, 96] width 27 height 17
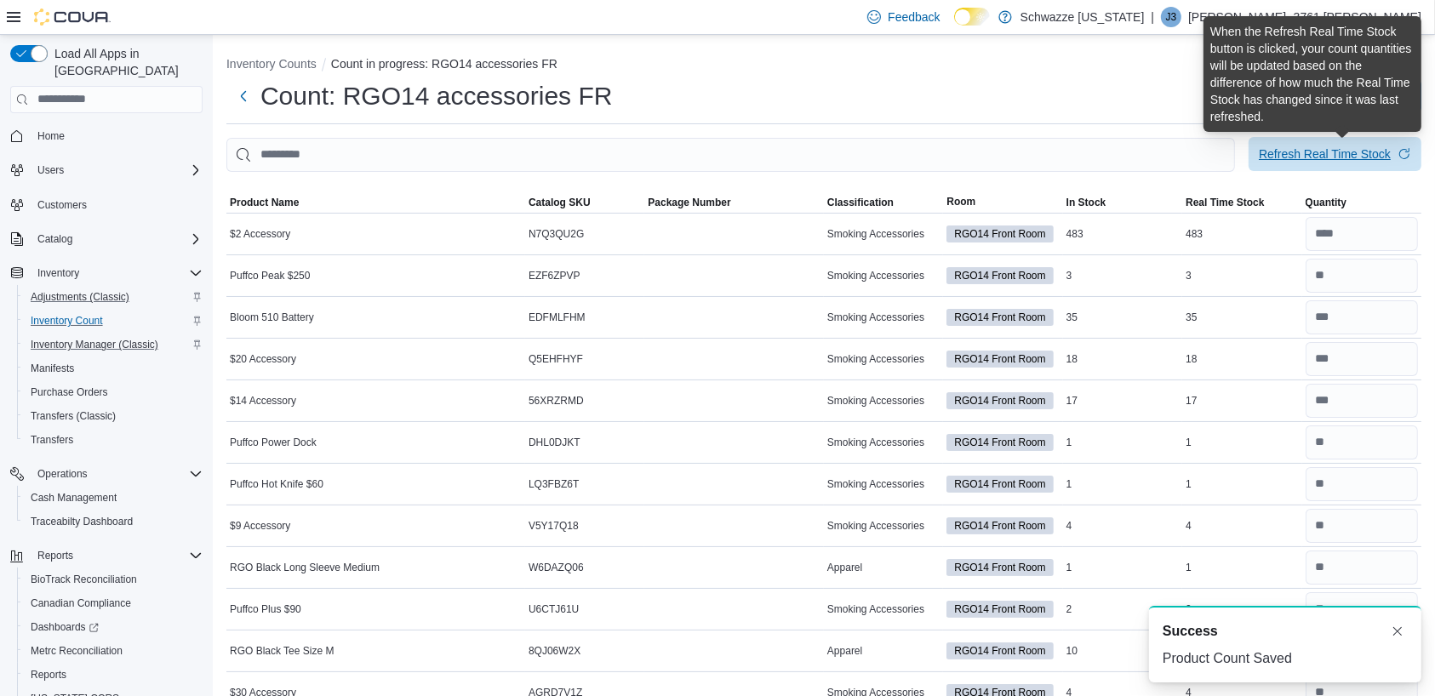
click at [1330, 146] on span "Refresh Real Time Stock" at bounding box center [1335, 154] width 152 height 34
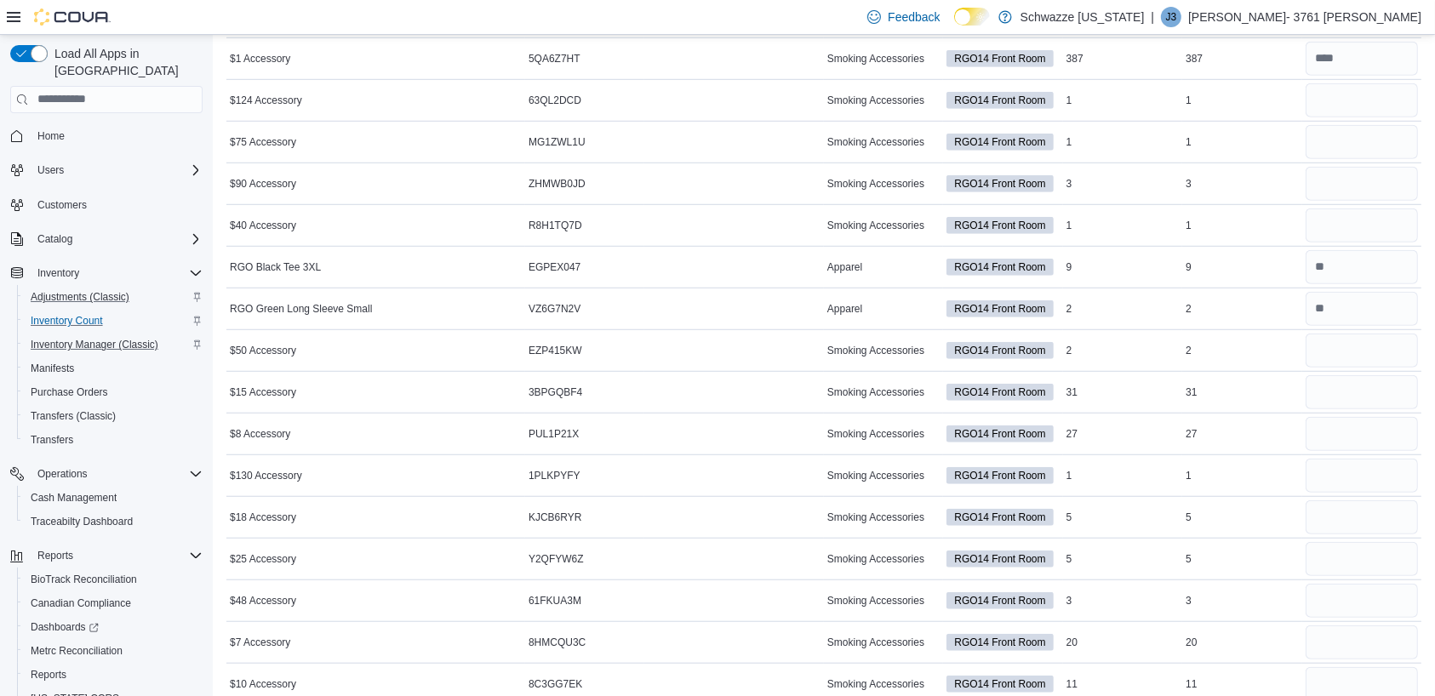
scroll to position [609, 0]
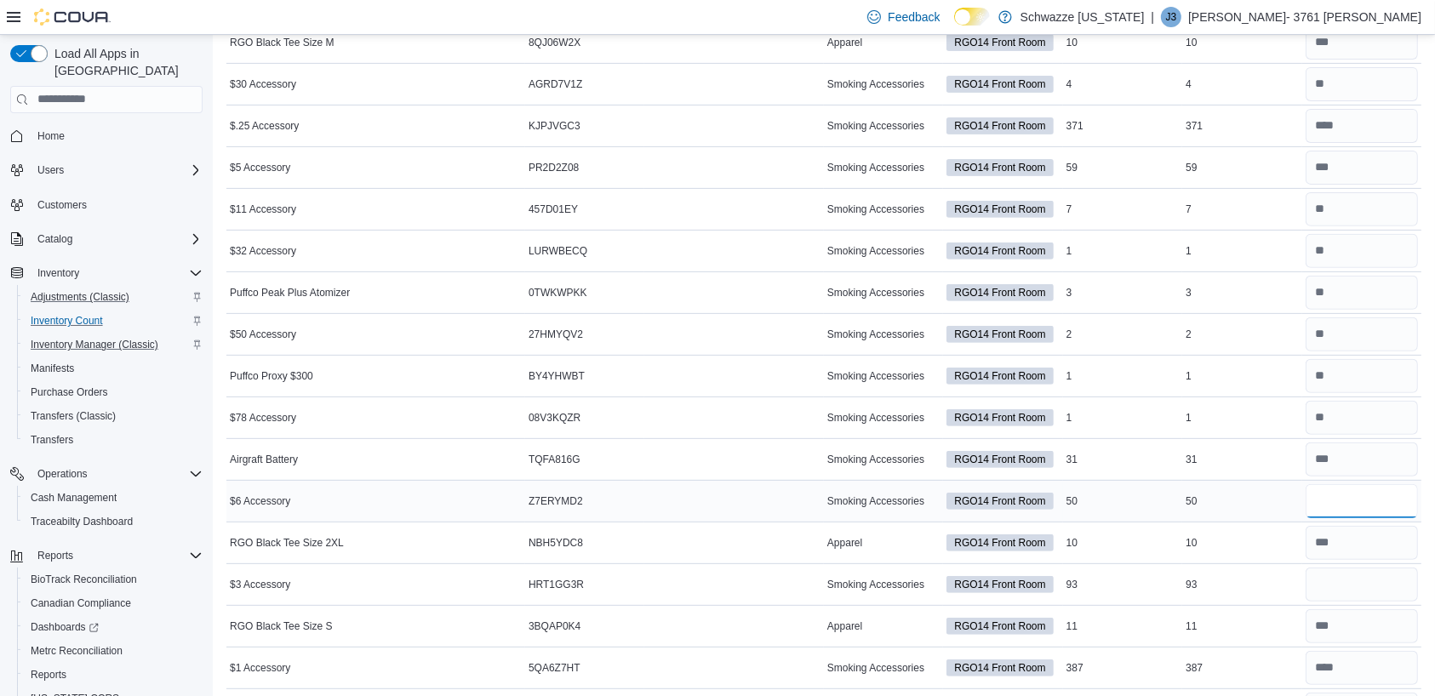
click at [1377, 494] on input "number" at bounding box center [1362, 501] width 112 height 34
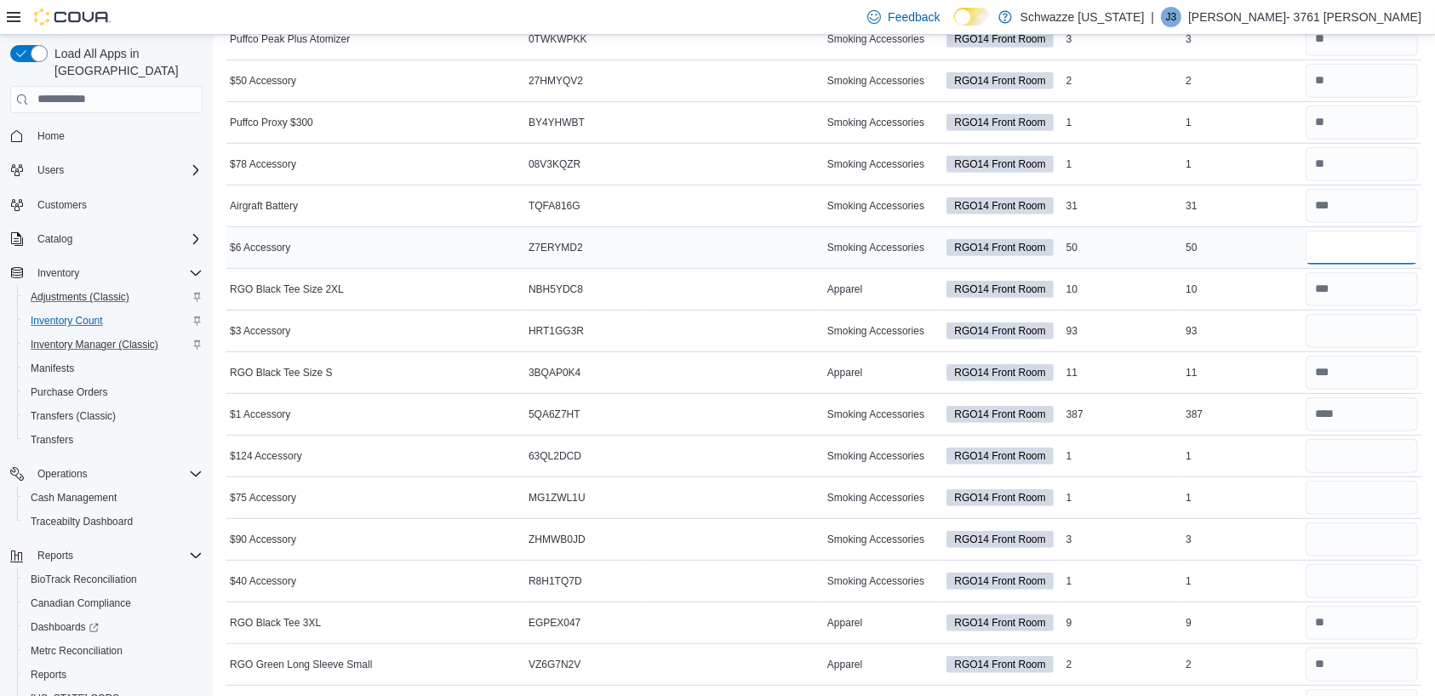
scroll to position [873, 0]
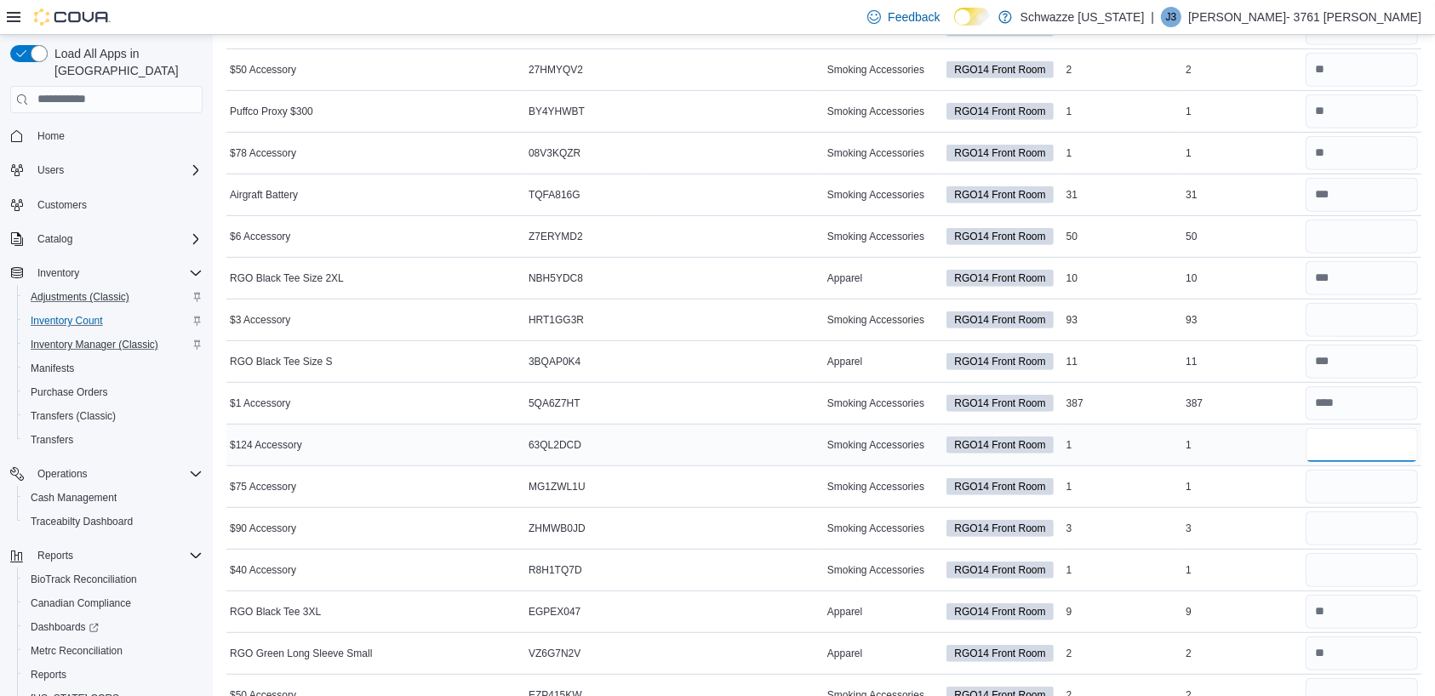
click at [1355, 444] on input "number" at bounding box center [1362, 445] width 112 height 34
click at [1373, 489] on input "number" at bounding box center [1362, 487] width 112 height 34
click at [1381, 526] on input "number" at bounding box center [1362, 529] width 112 height 34
click at [1369, 564] on input "number" at bounding box center [1362, 570] width 112 height 34
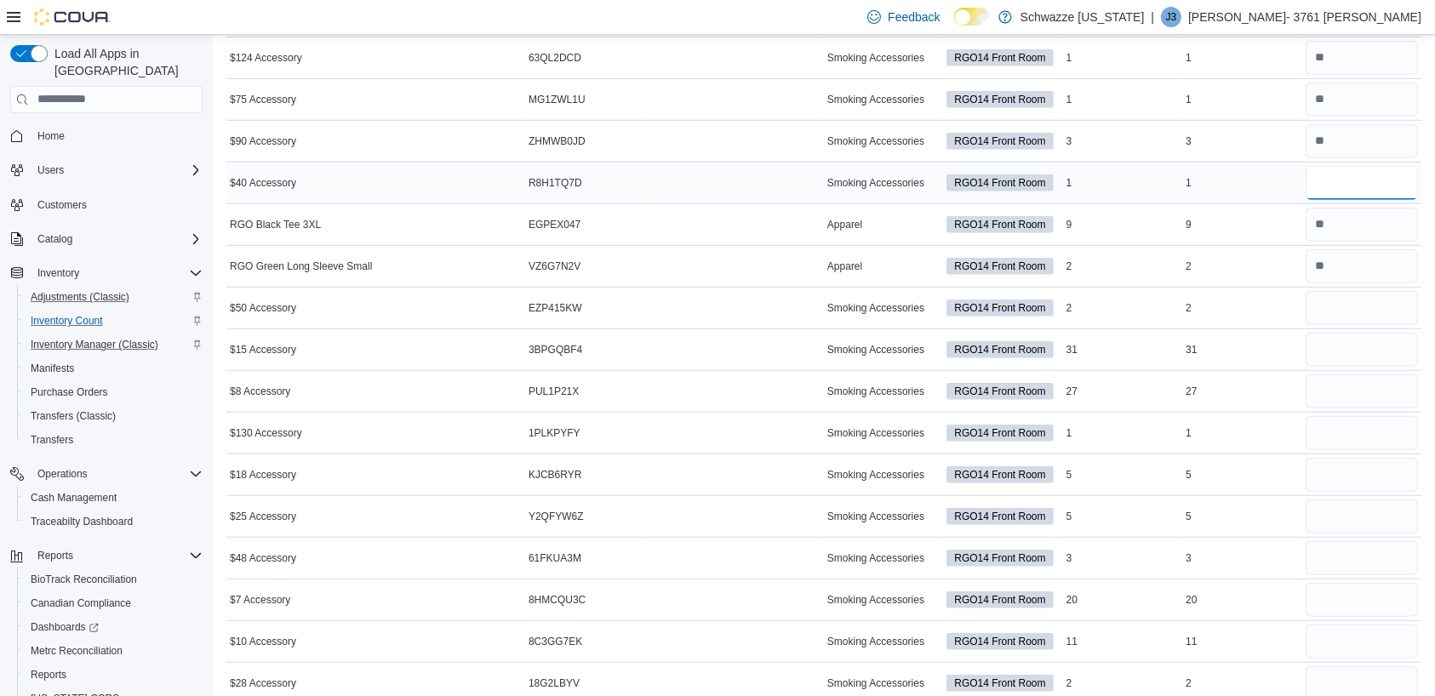
scroll to position [1267, 0]
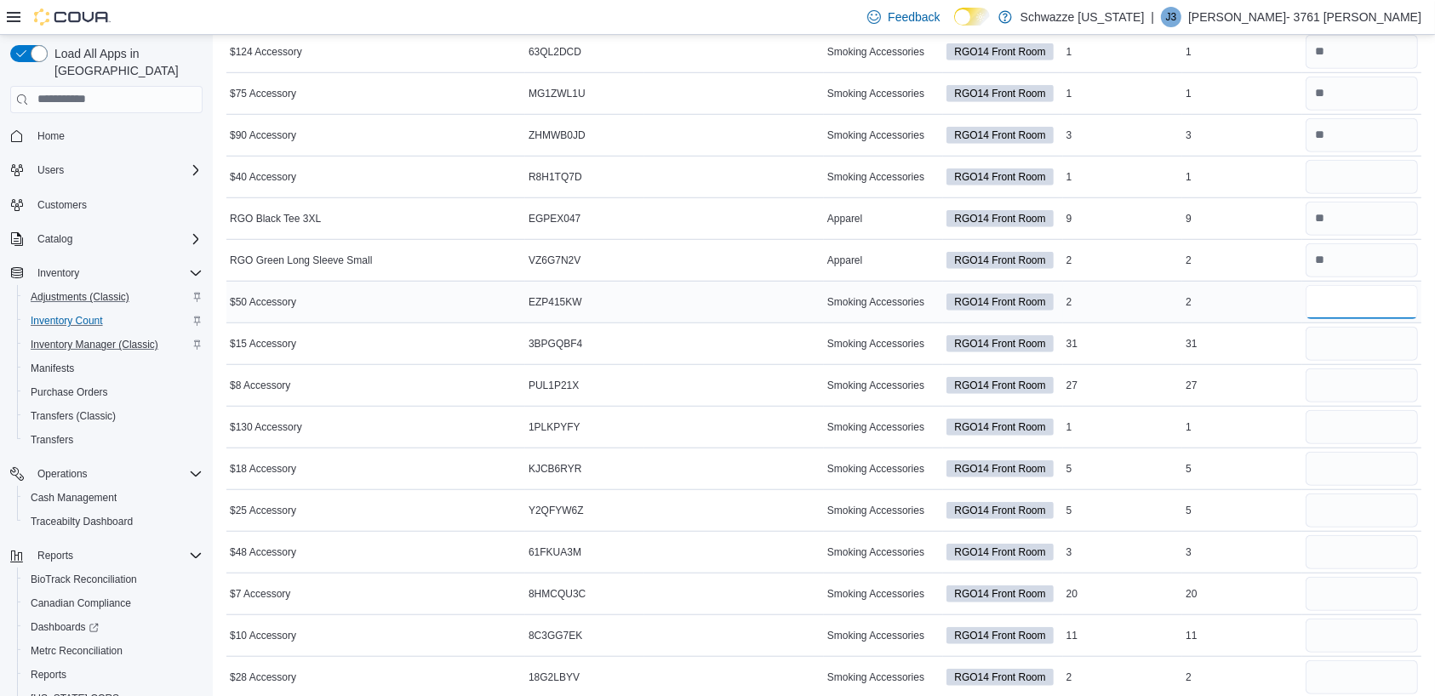
click at [1366, 302] on input "number" at bounding box center [1362, 302] width 112 height 34
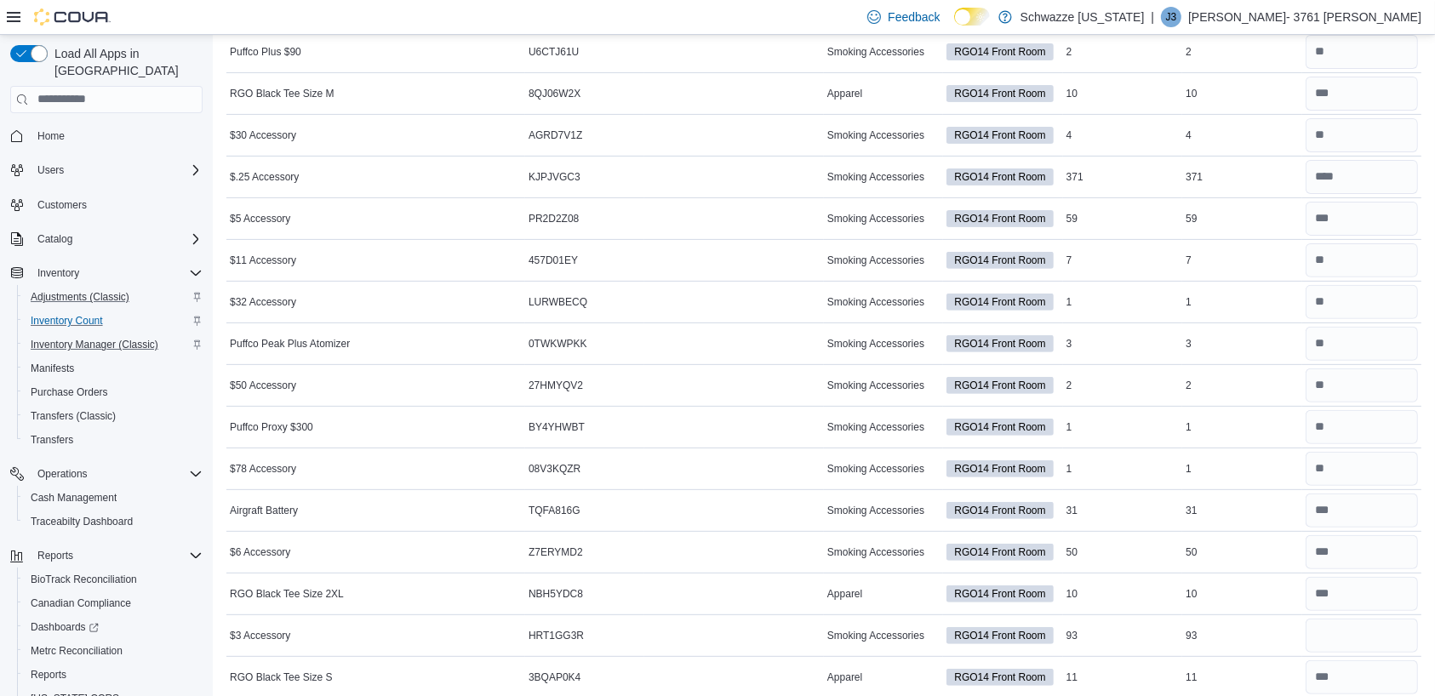
scroll to position [563, 0]
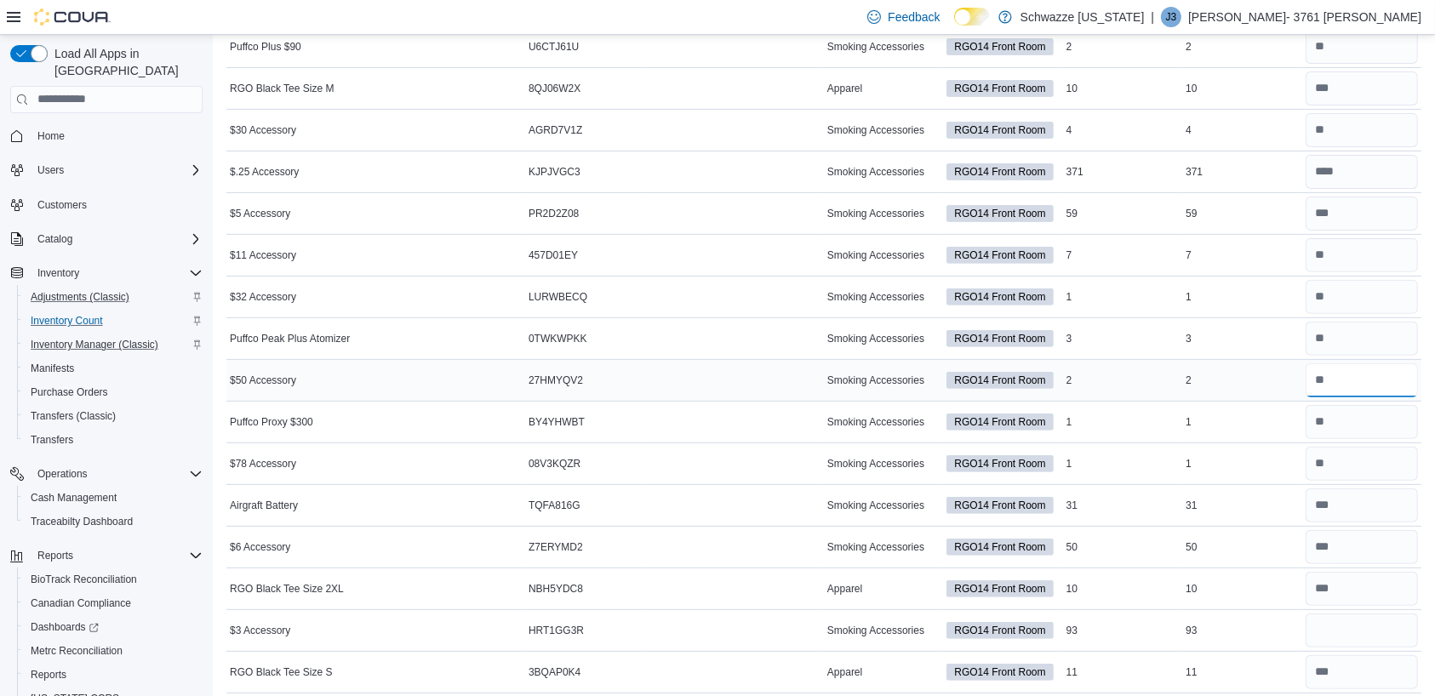
click at [1349, 381] on input "number" at bounding box center [1362, 380] width 112 height 34
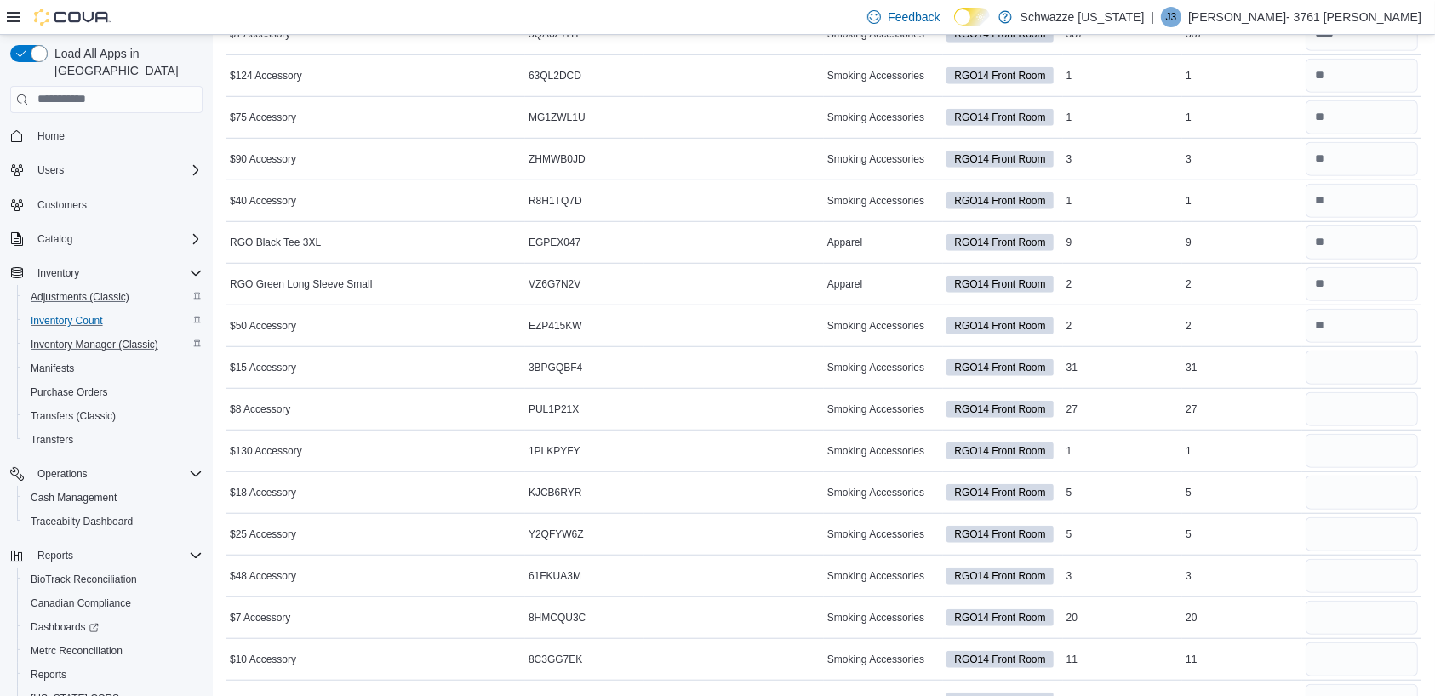
scroll to position [1244, 0]
click at [1380, 443] on input "number" at bounding box center [1362, 450] width 112 height 34
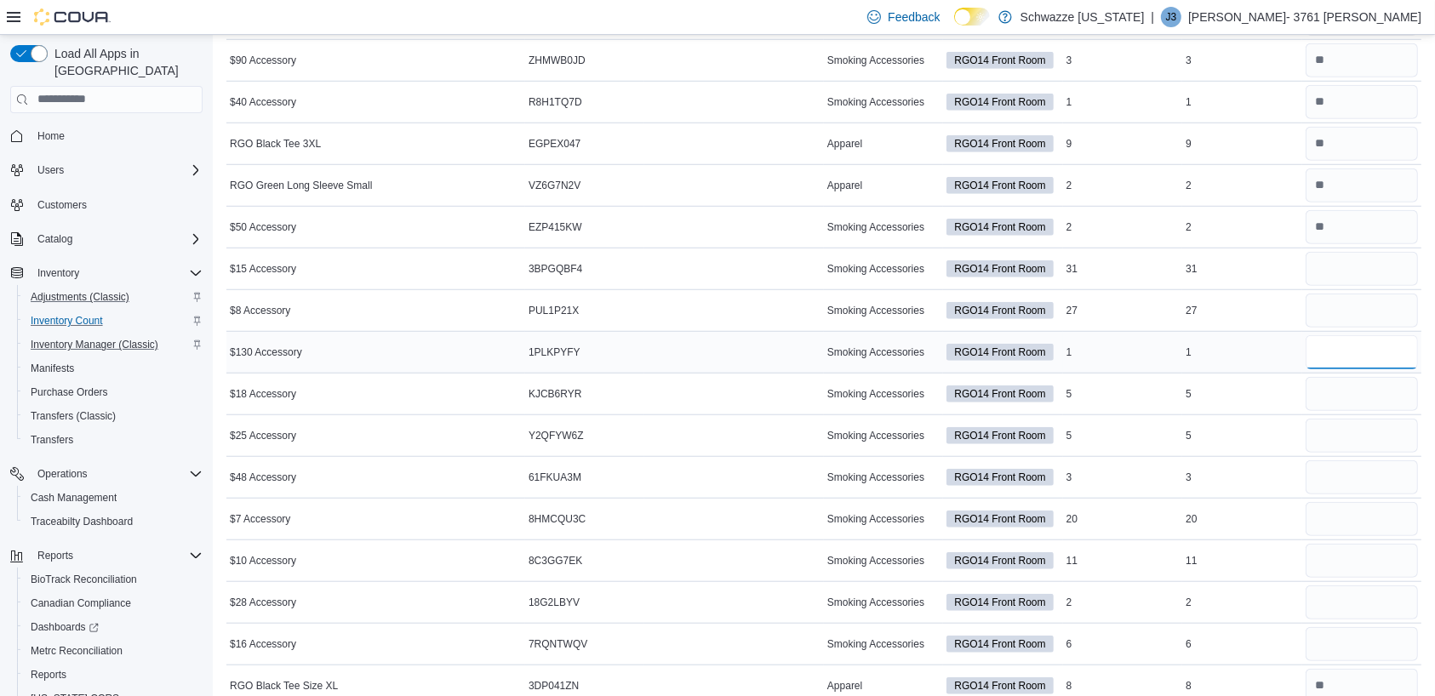
scroll to position [1338, 0]
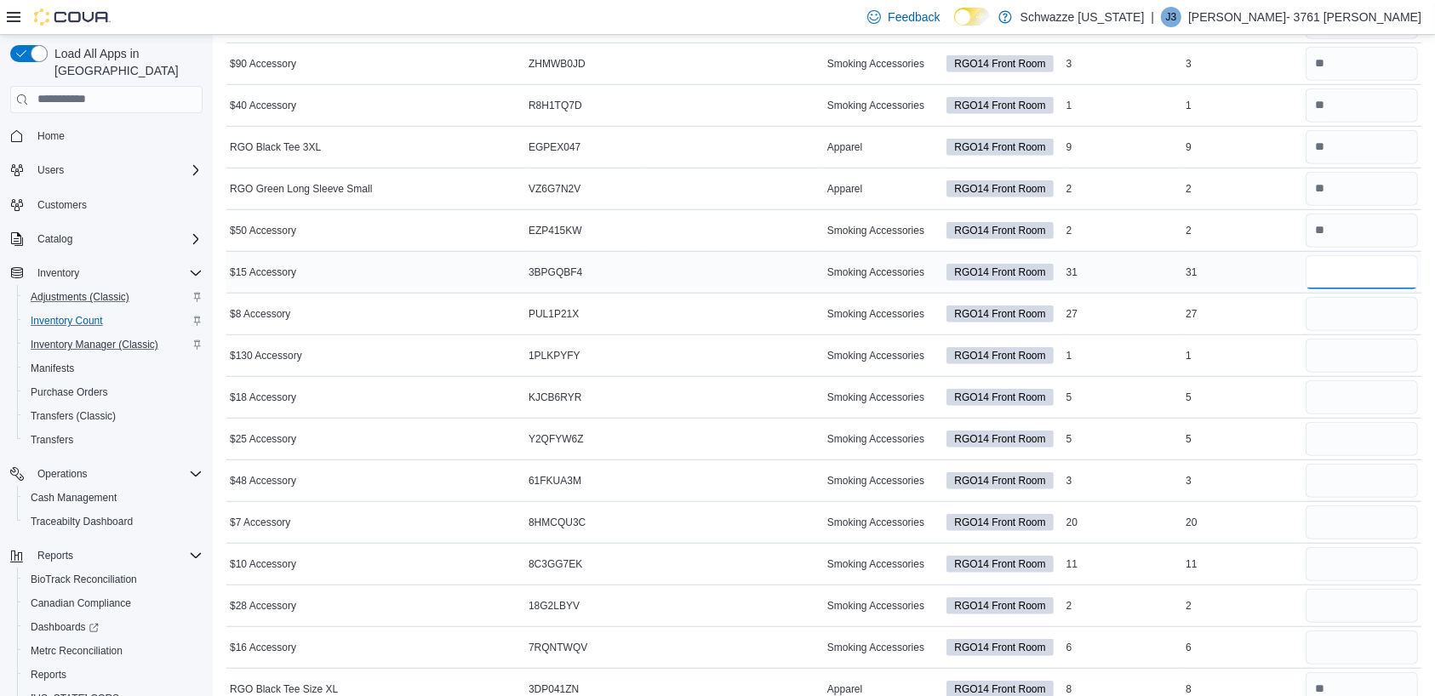
click at [1367, 272] on input "number" at bounding box center [1362, 272] width 112 height 34
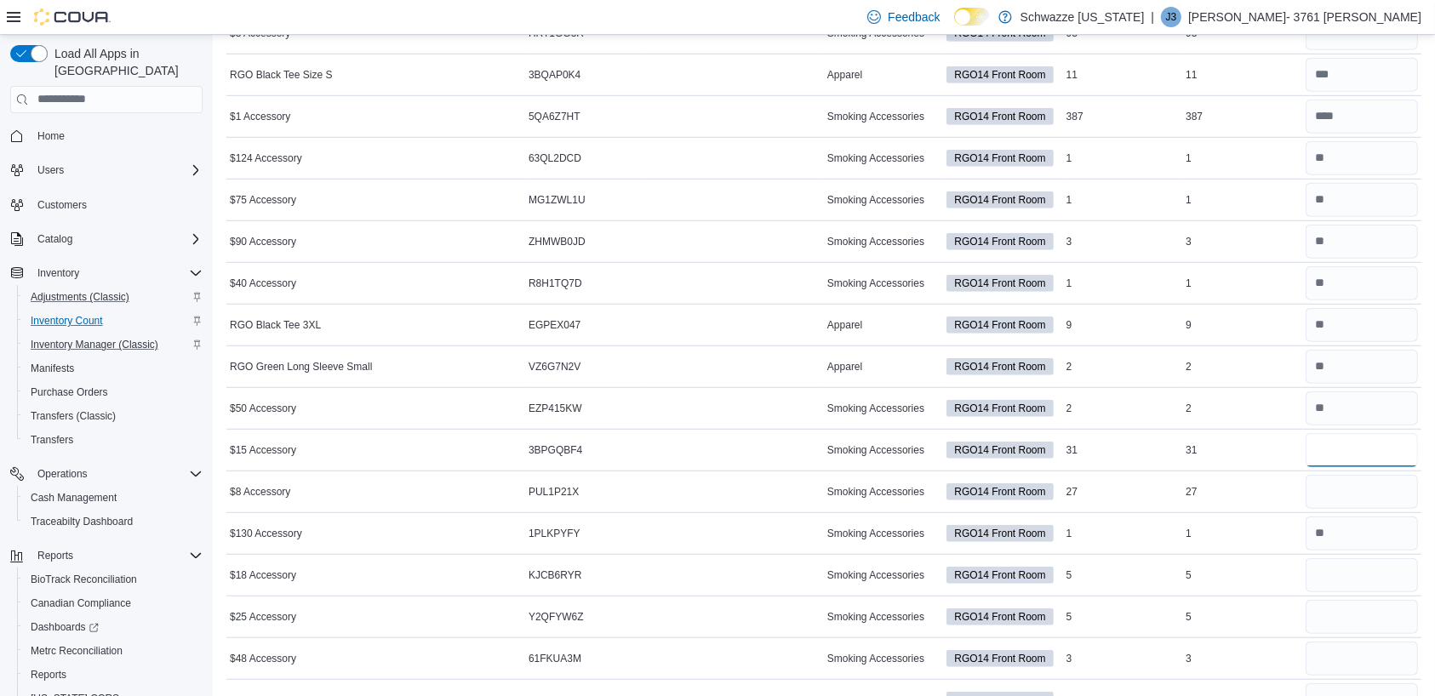
scroll to position [1183, 0]
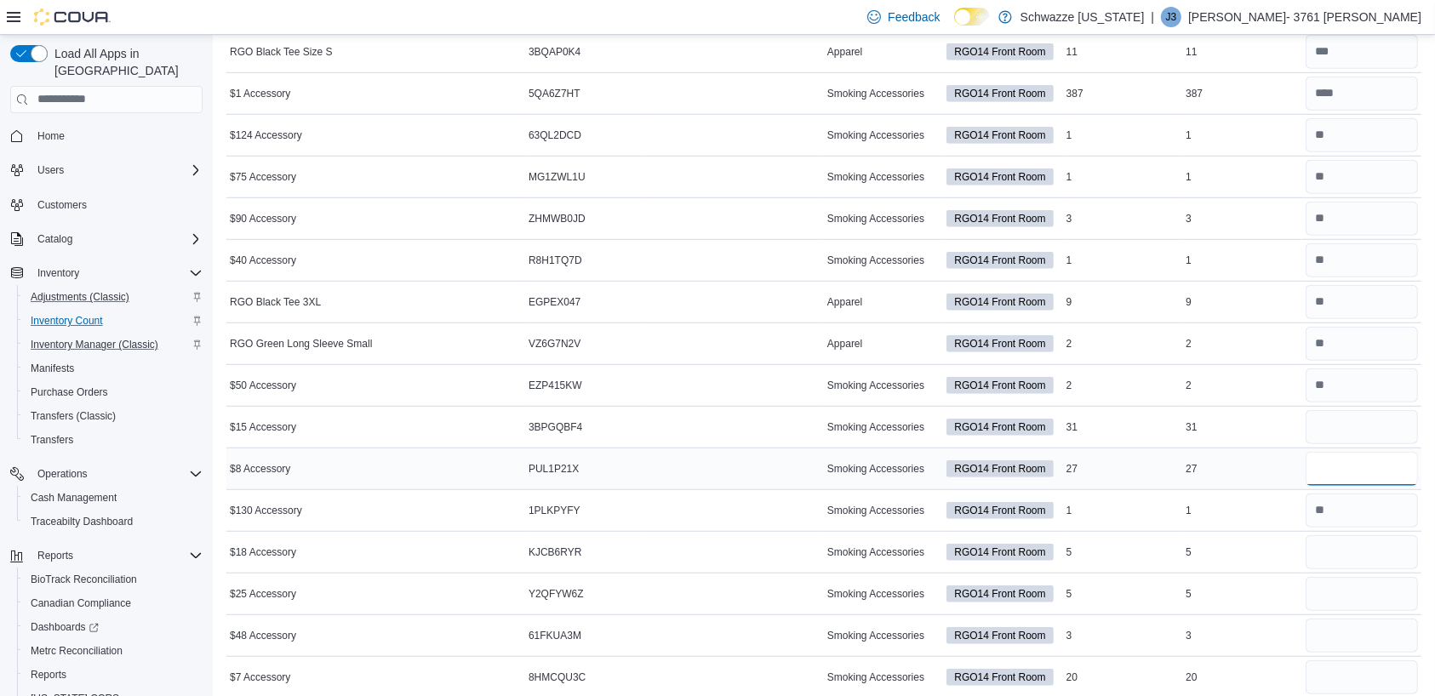
click at [1376, 465] on input "number" at bounding box center [1362, 469] width 112 height 34
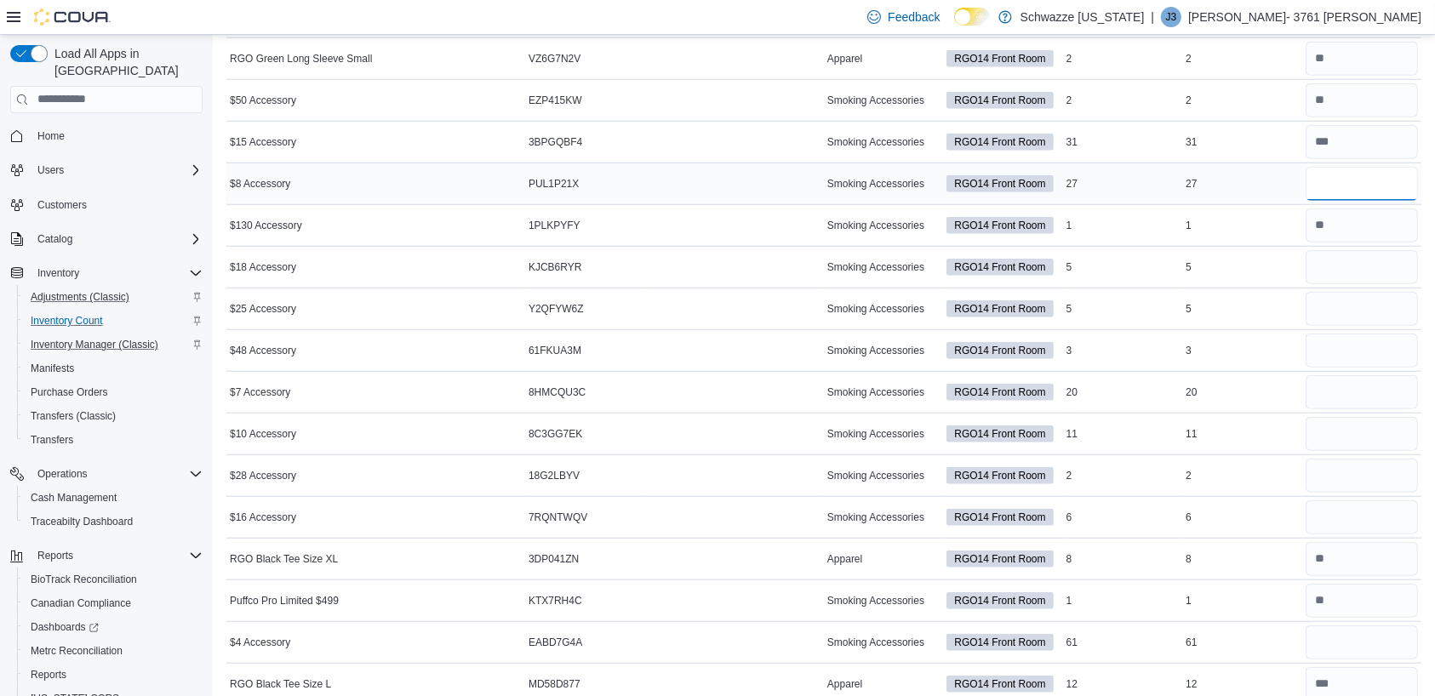
scroll to position [1487, 0]
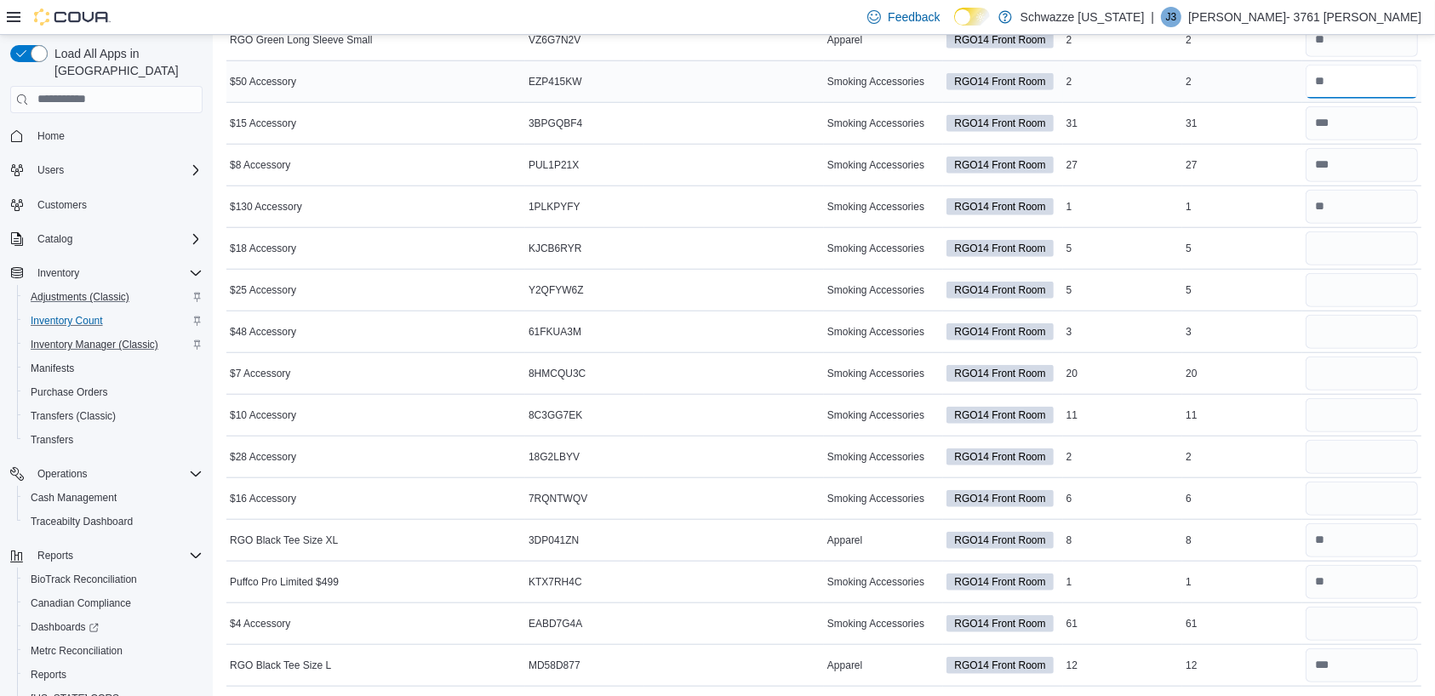
click at [1418, 66] on input "number" at bounding box center [1362, 82] width 112 height 34
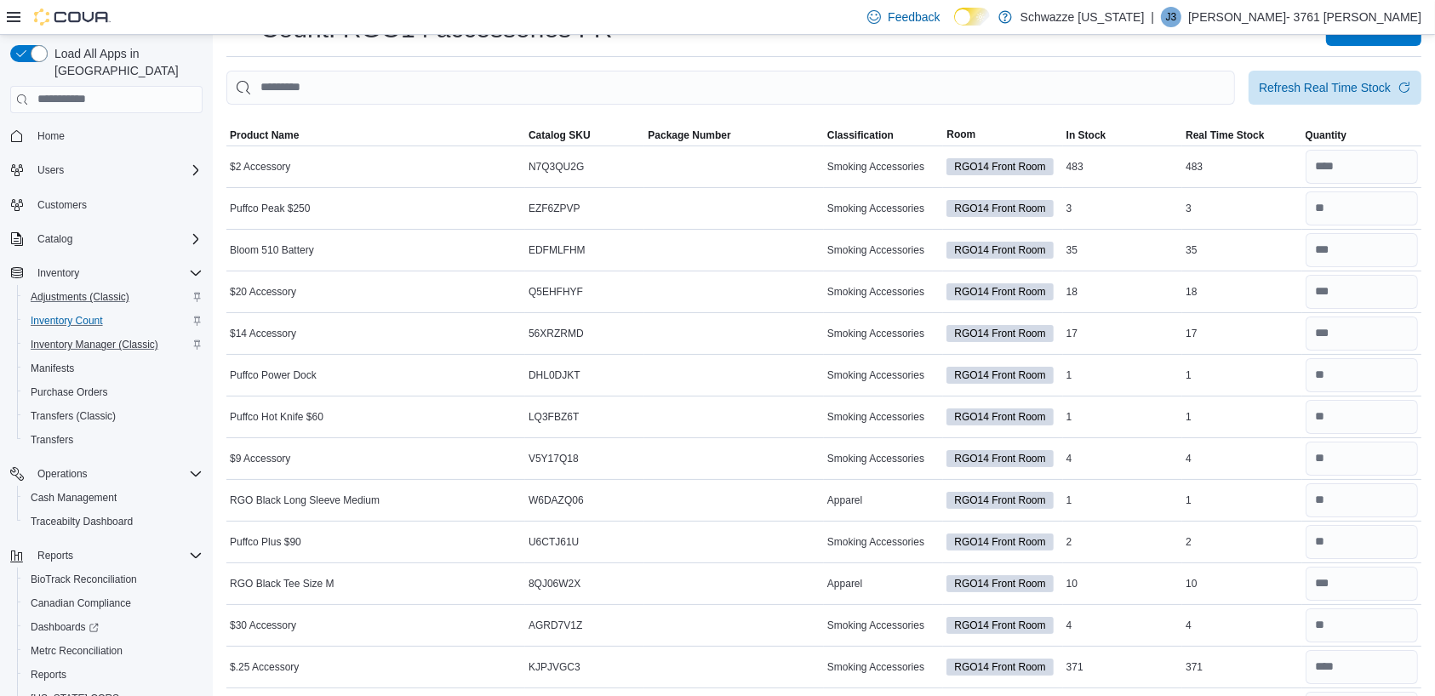
scroll to position [676, 0]
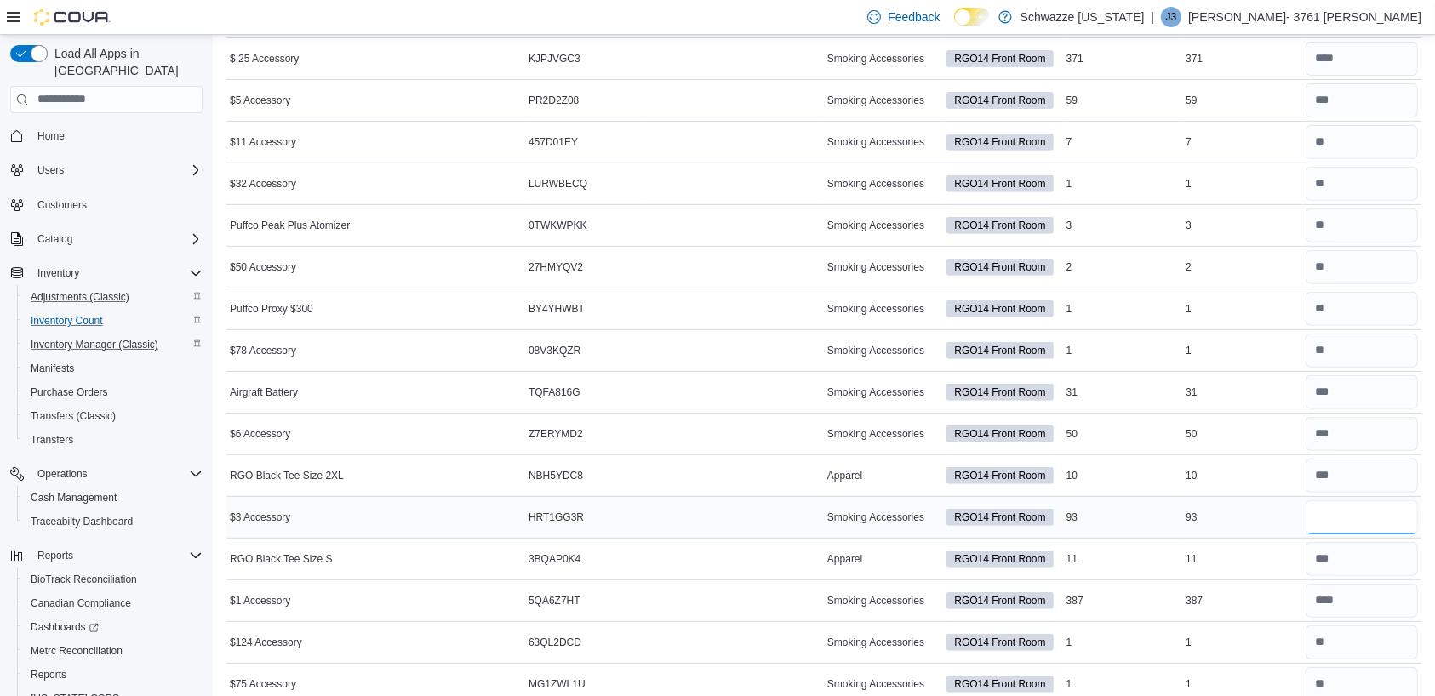
click at [1348, 527] on input "number" at bounding box center [1362, 518] width 112 height 34
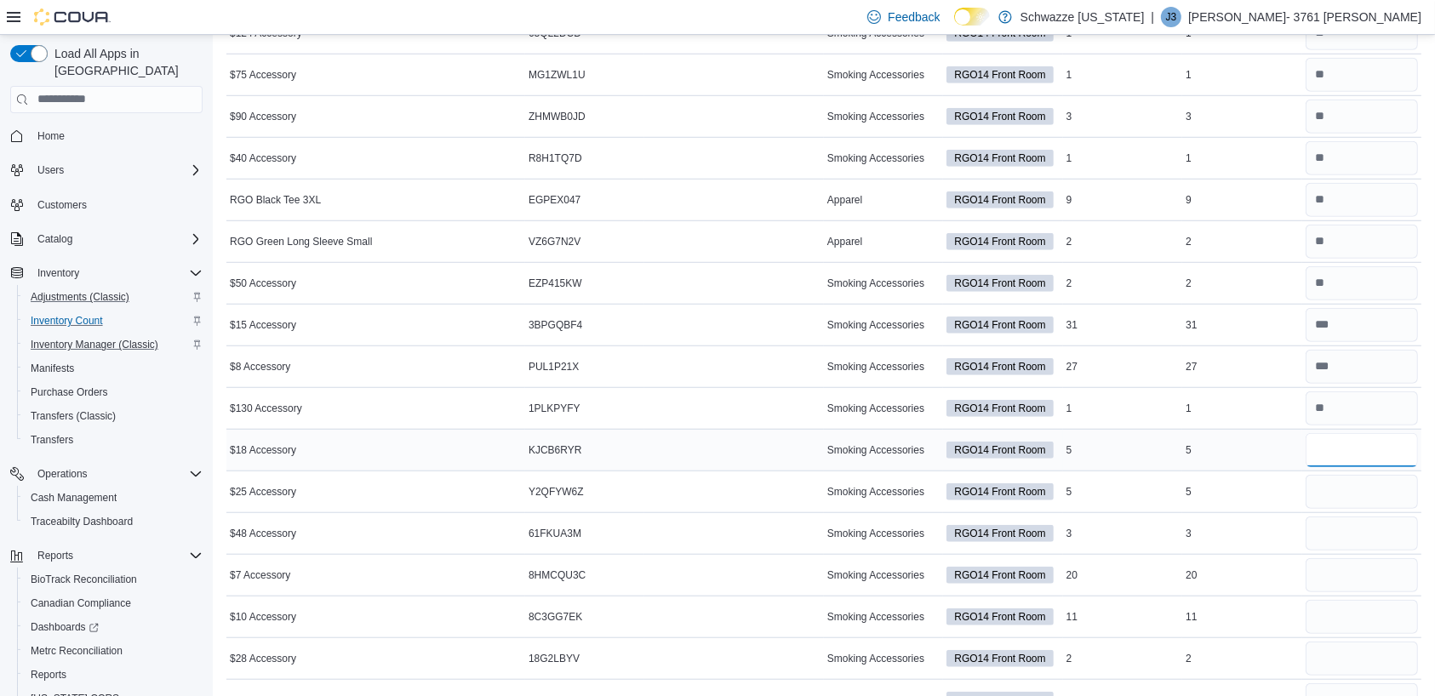
click at [1335, 446] on input "number" at bounding box center [1362, 450] width 112 height 34
click at [1376, 579] on input "number" at bounding box center [1362, 575] width 112 height 34
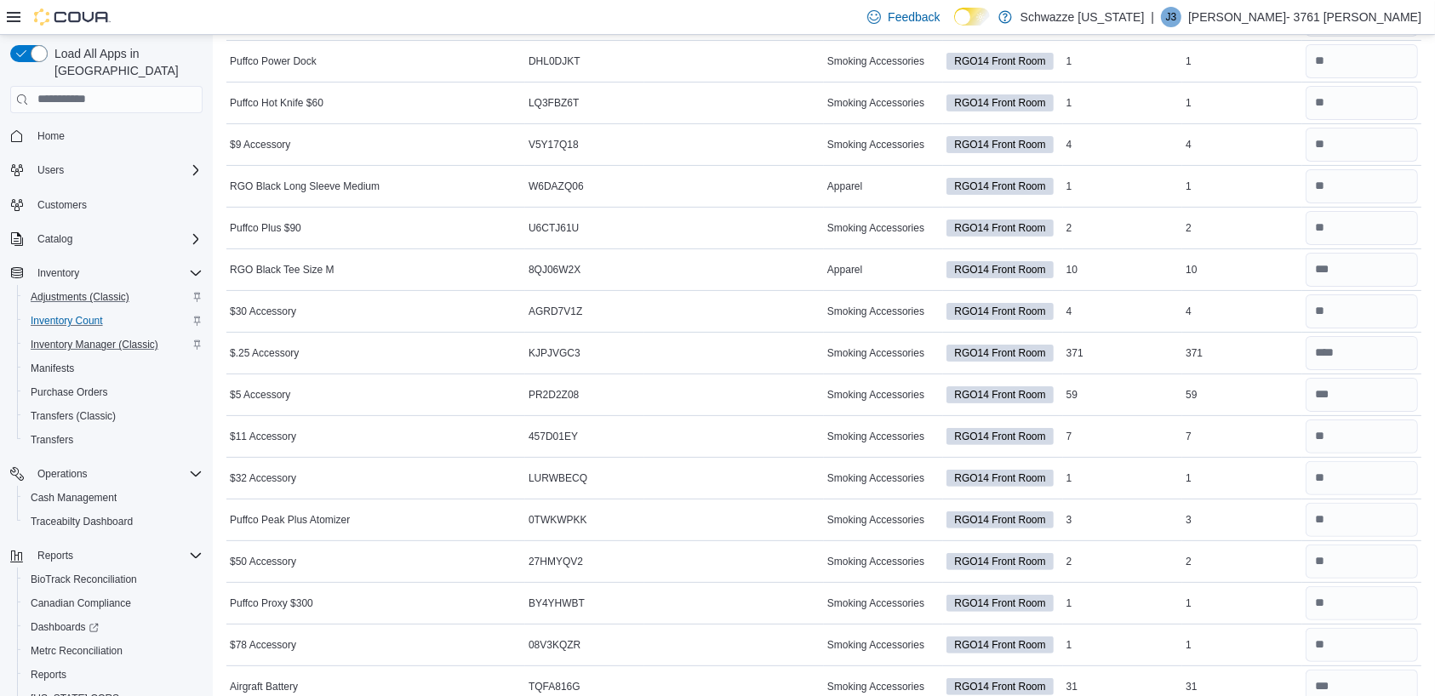
scroll to position [406, 0]
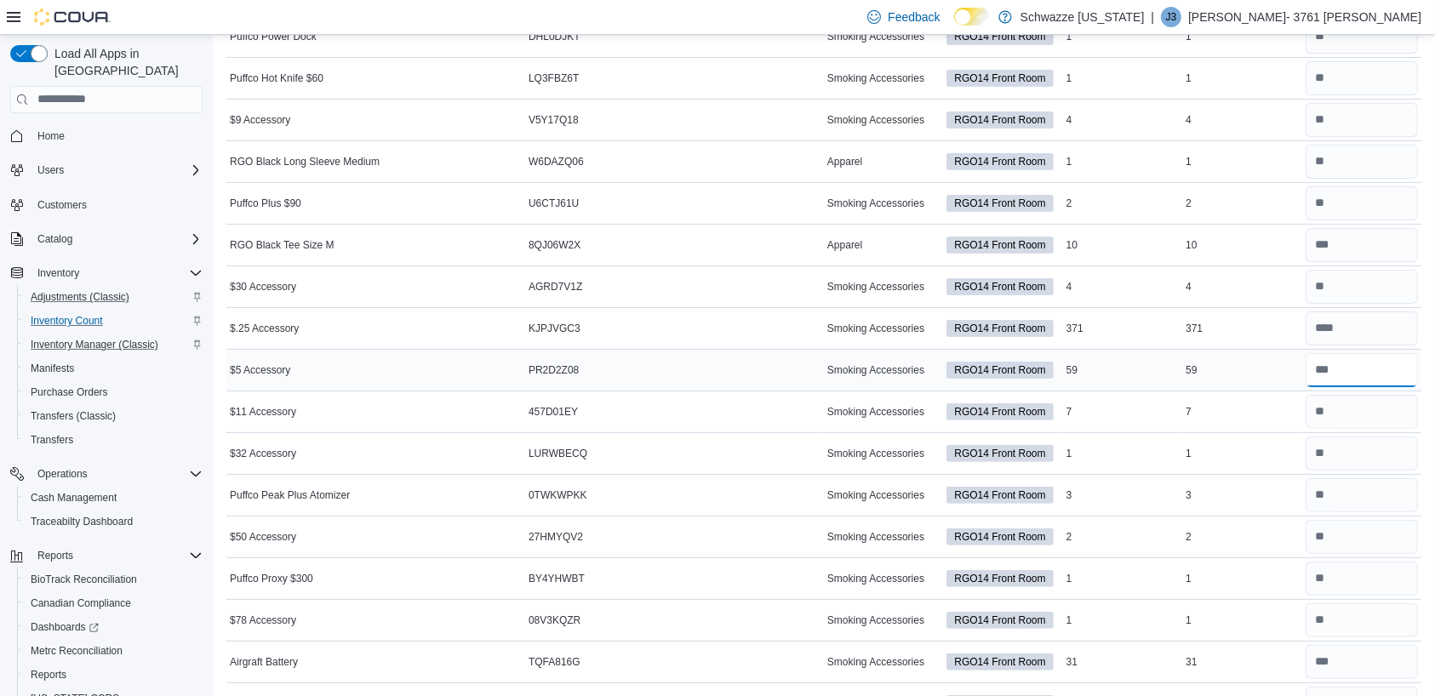
click at [1356, 370] on input "number" at bounding box center [1362, 370] width 112 height 34
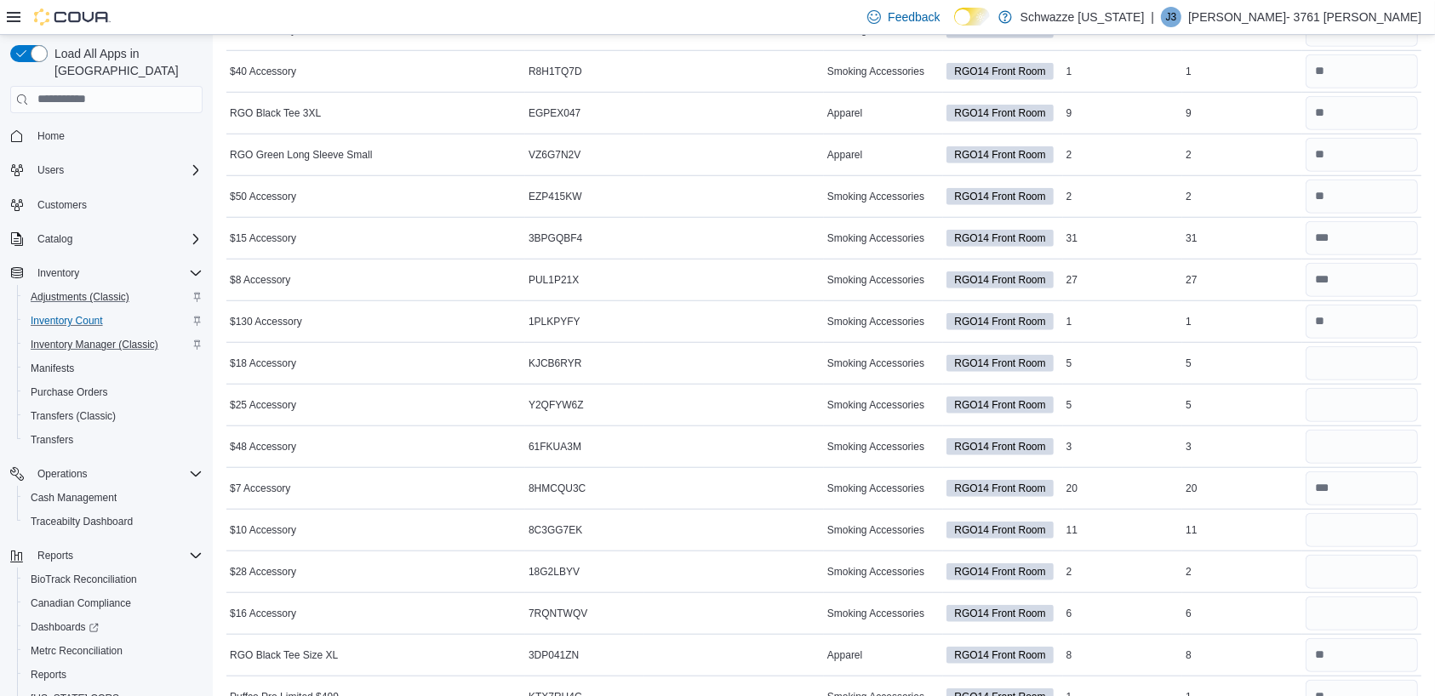
scroll to position [1381, 0]
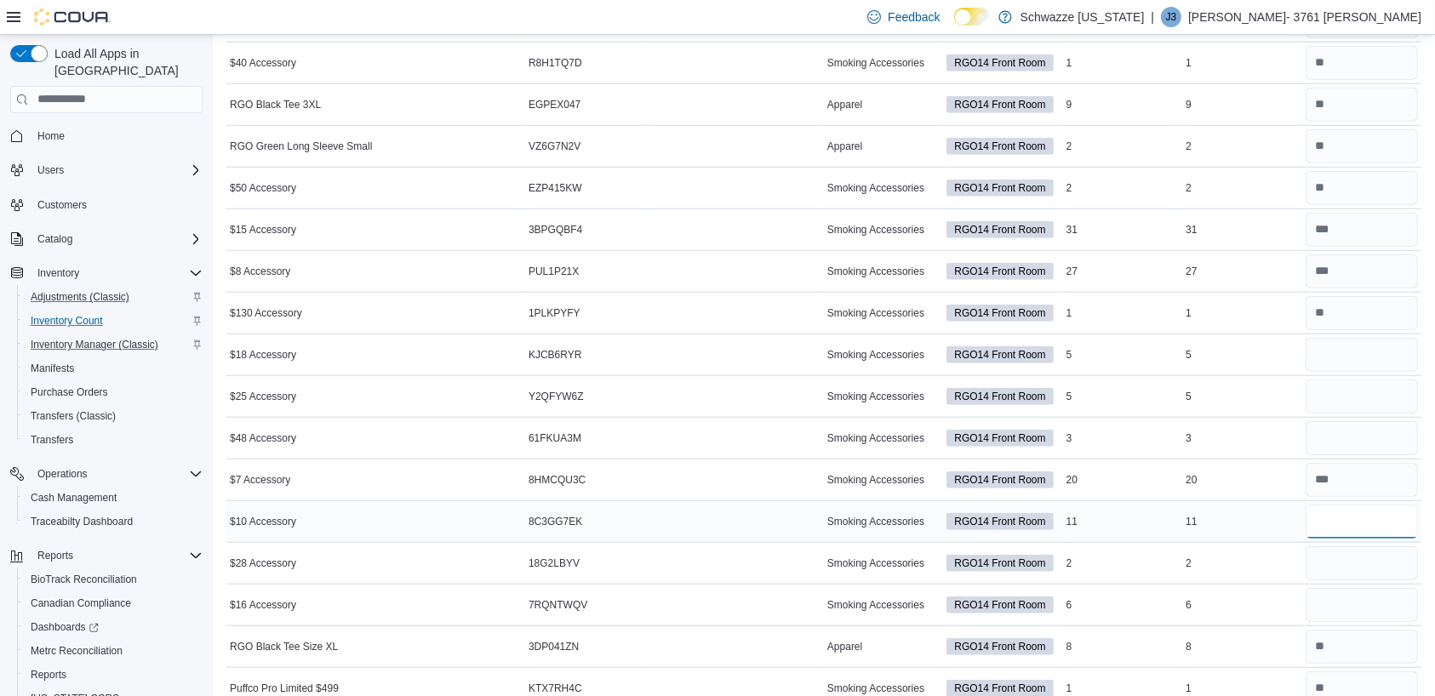
click at [1381, 518] on input "number" at bounding box center [1362, 522] width 112 height 34
click at [1373, 348] on input "number" at bounding box center [1362, 355] width 112 height 34
click at [1369, 599] on input "number" at bounding box center [1362, 605] width 112 height 34
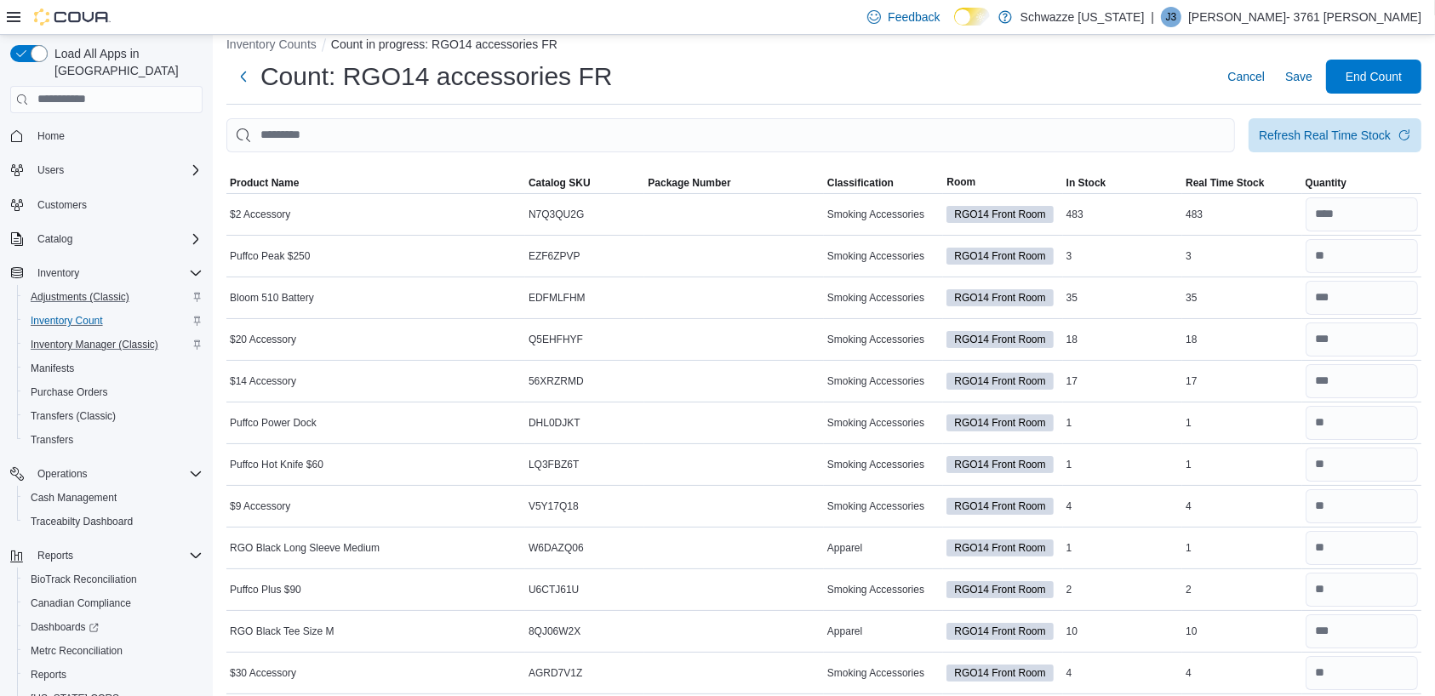
scroll to position [0, 0]
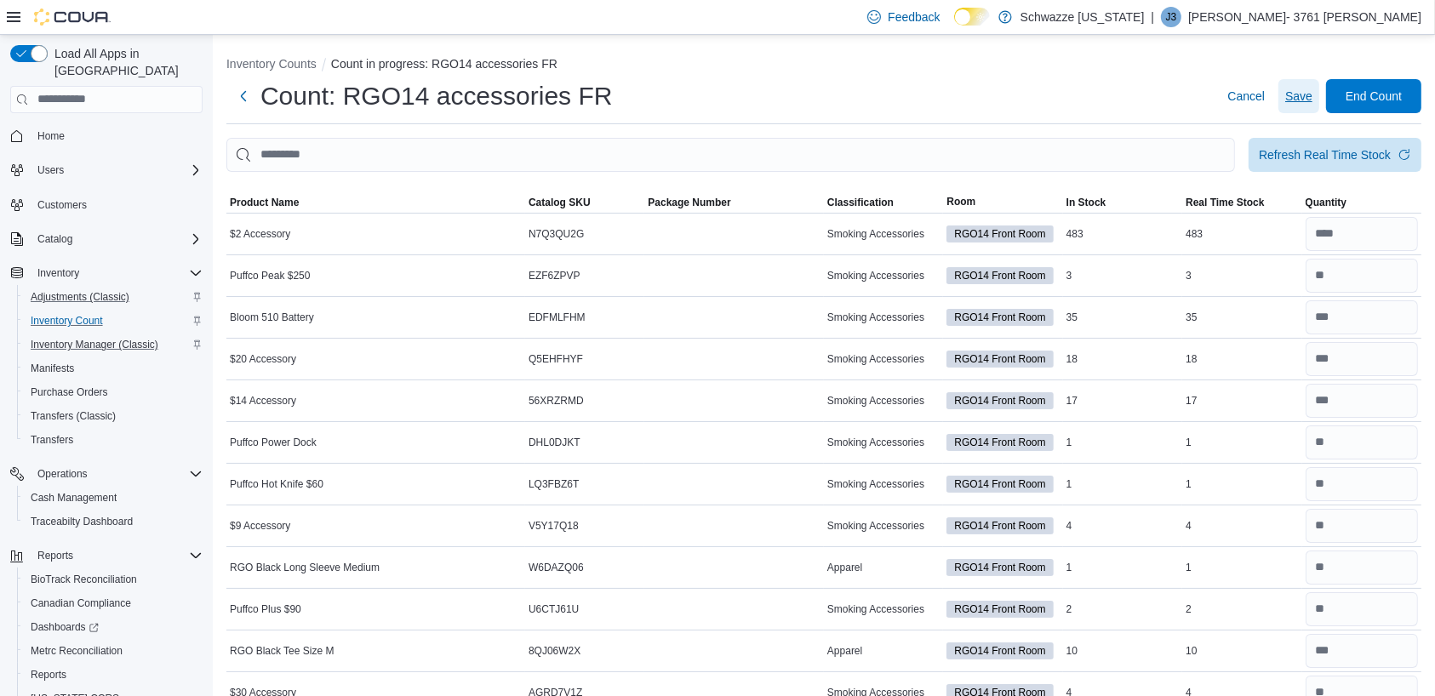
click at [1308, 100] on span "Save" at bounding box center [1298, 96] width 27 height 17
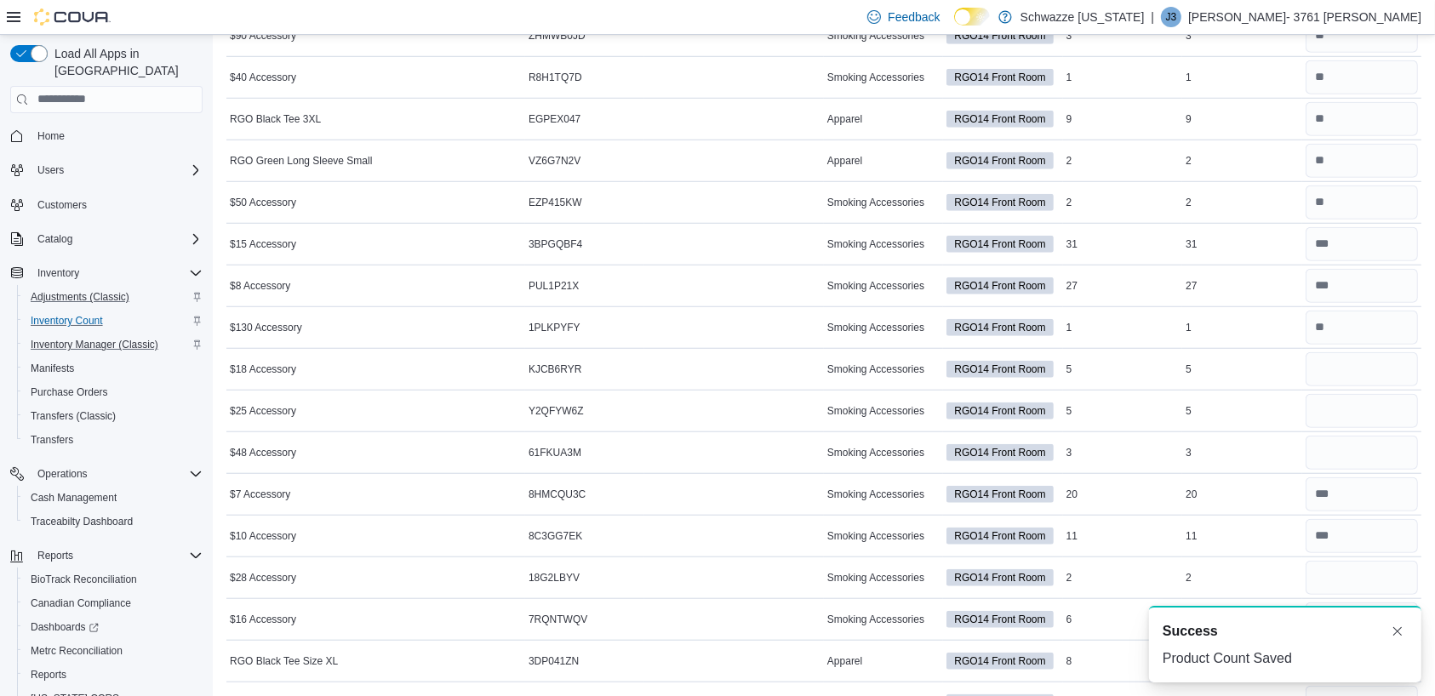
scroll to position [1382, 0]
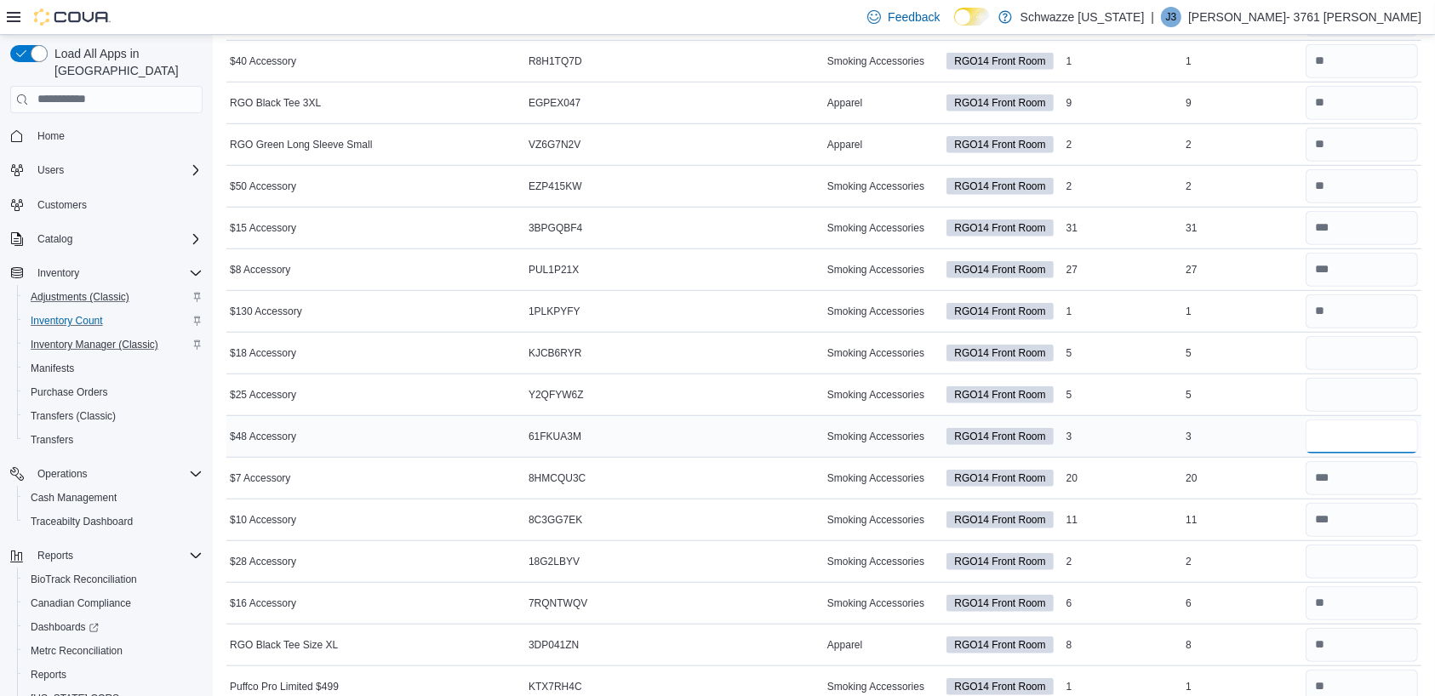
click at [1377, 436] on input "number" at bounding box center [1362, 437] width 112 height 34
click at [1378, 558] on input "number" at bounding box center [1362, 562] width 112 height 34
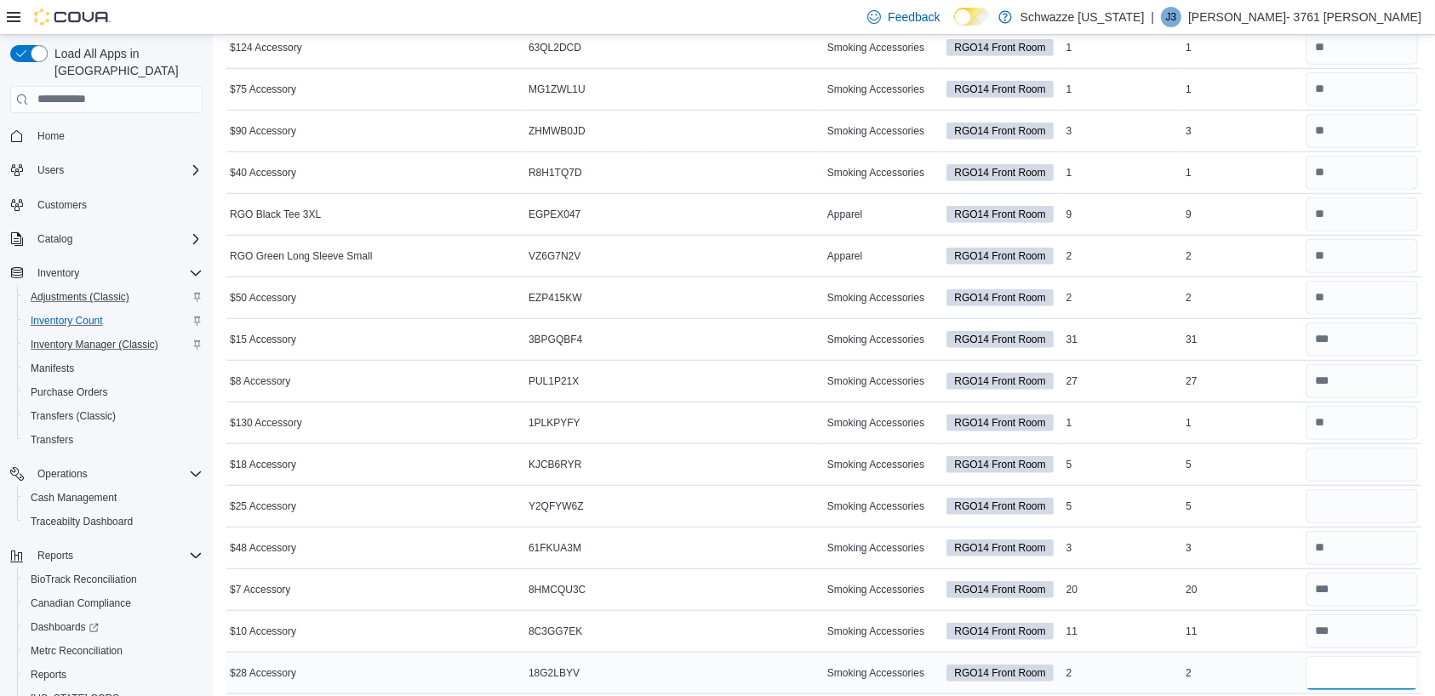
scroll to position [1239, 0]
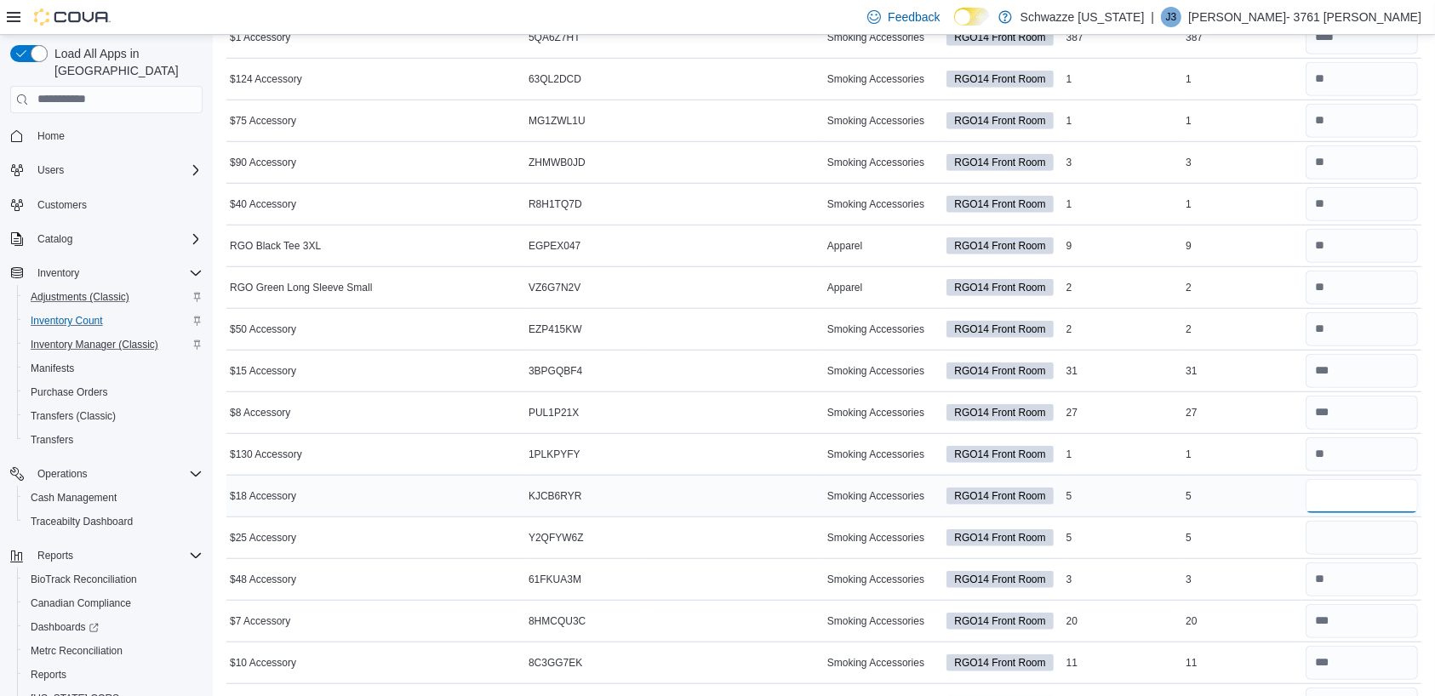
click at [1362, 491] on input "number" at bounding box center [1362, 496] width 112 height 34
click at [1370, 530] on input "number" at bounding box center [1362, 538] width 112 height 34
click at [1368, 495] on input "number" at bounding box center [1362, 496] width 112 height 34
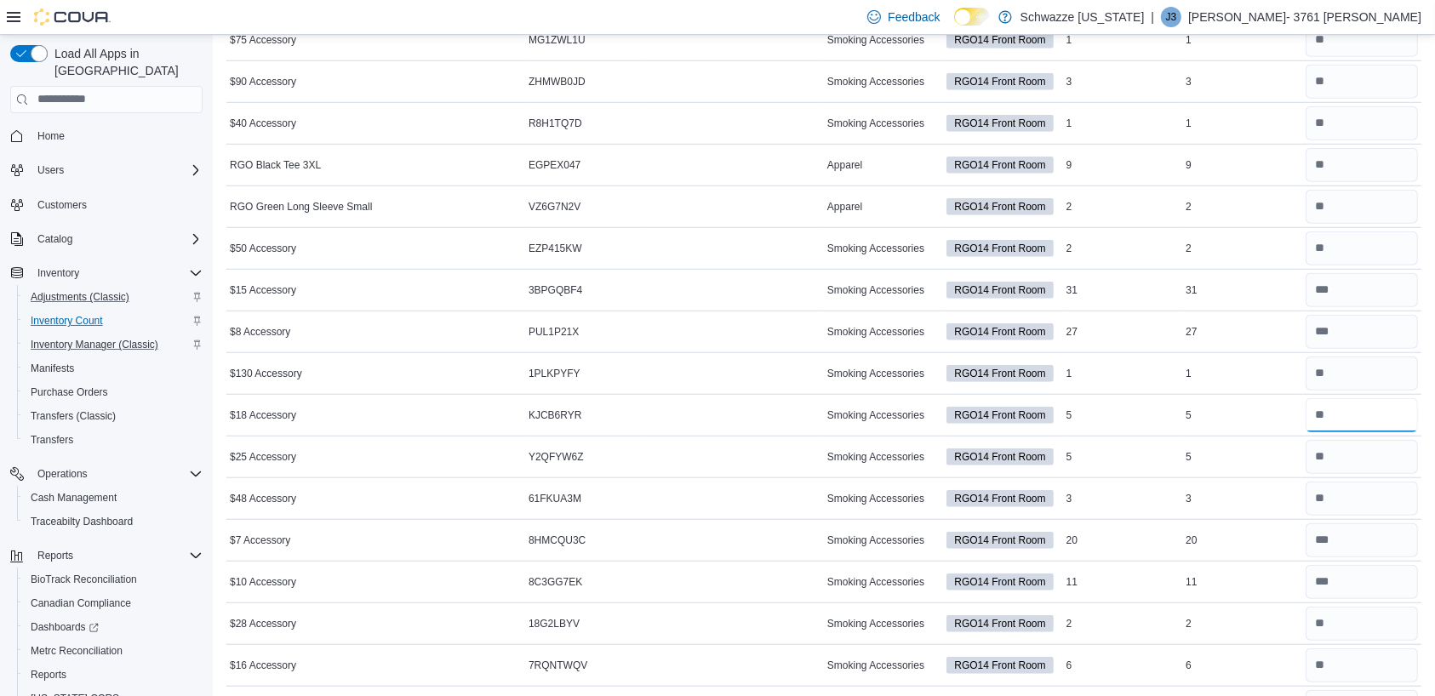
scroll to position [1487, 0]
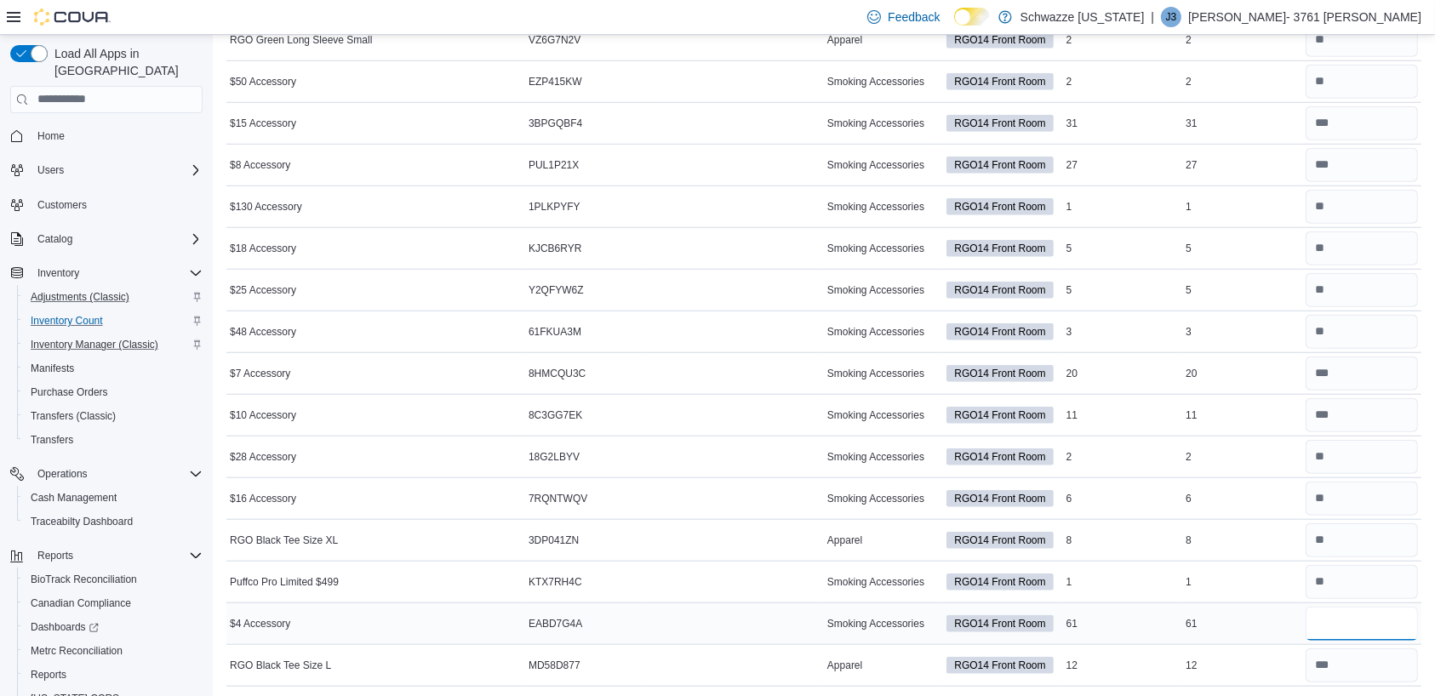
click at [1376, 622] on input "number" at bounding box center [1362, 624] width 112 height 34
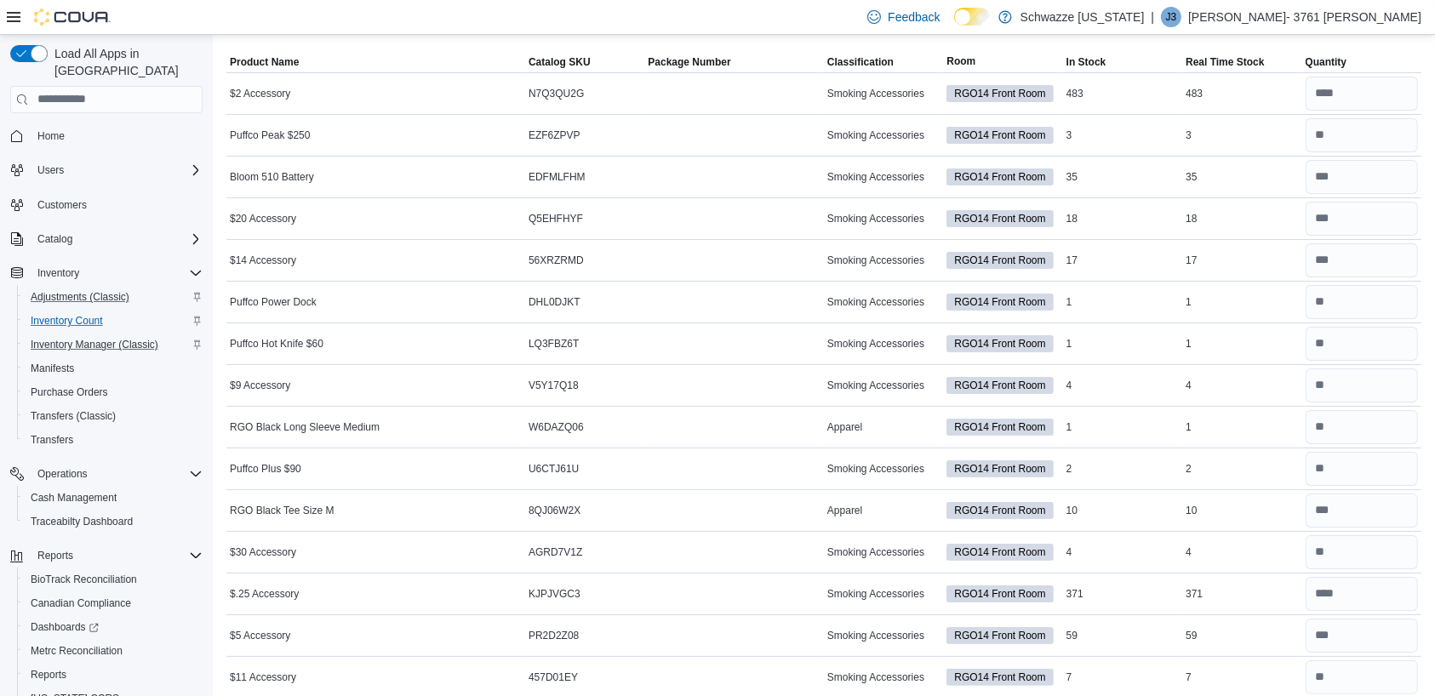
scroll to position [0, 0]
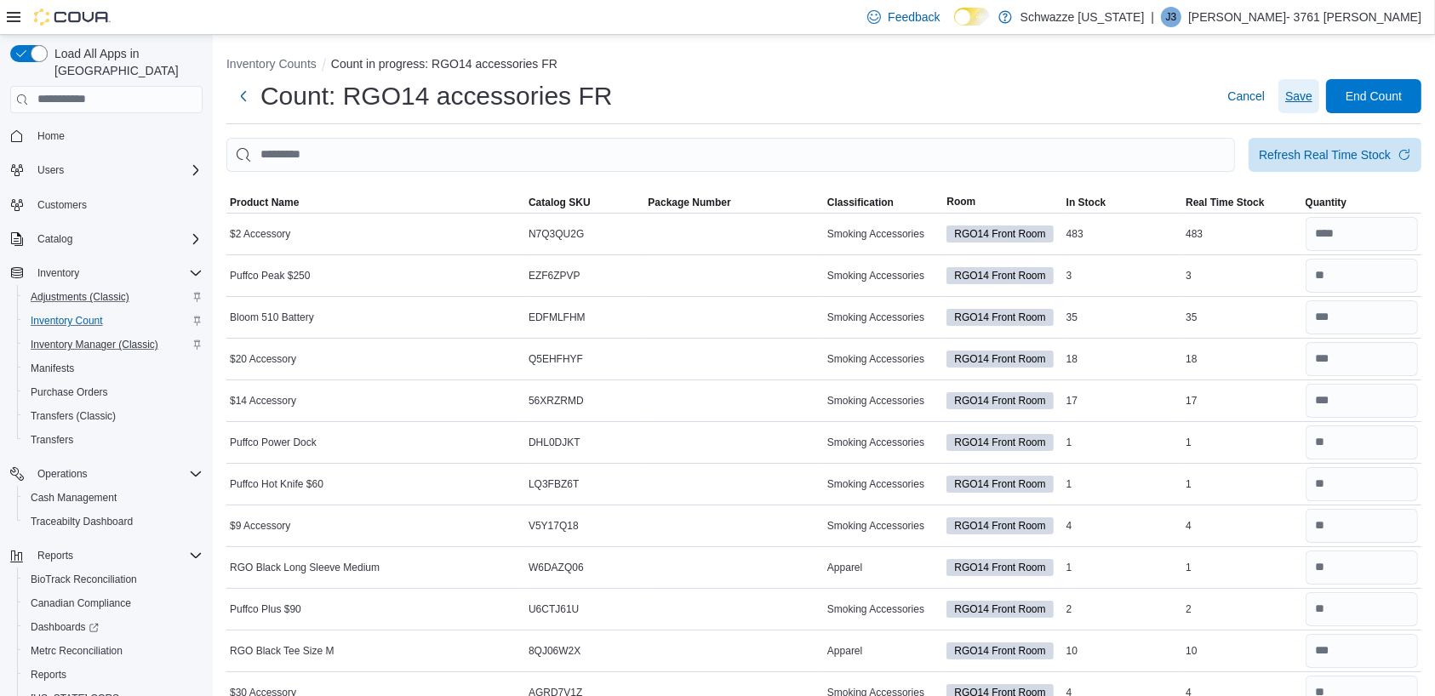
click at [1313, 95] on span "Save" at bounding box center [1298, 96] width 27 height 17
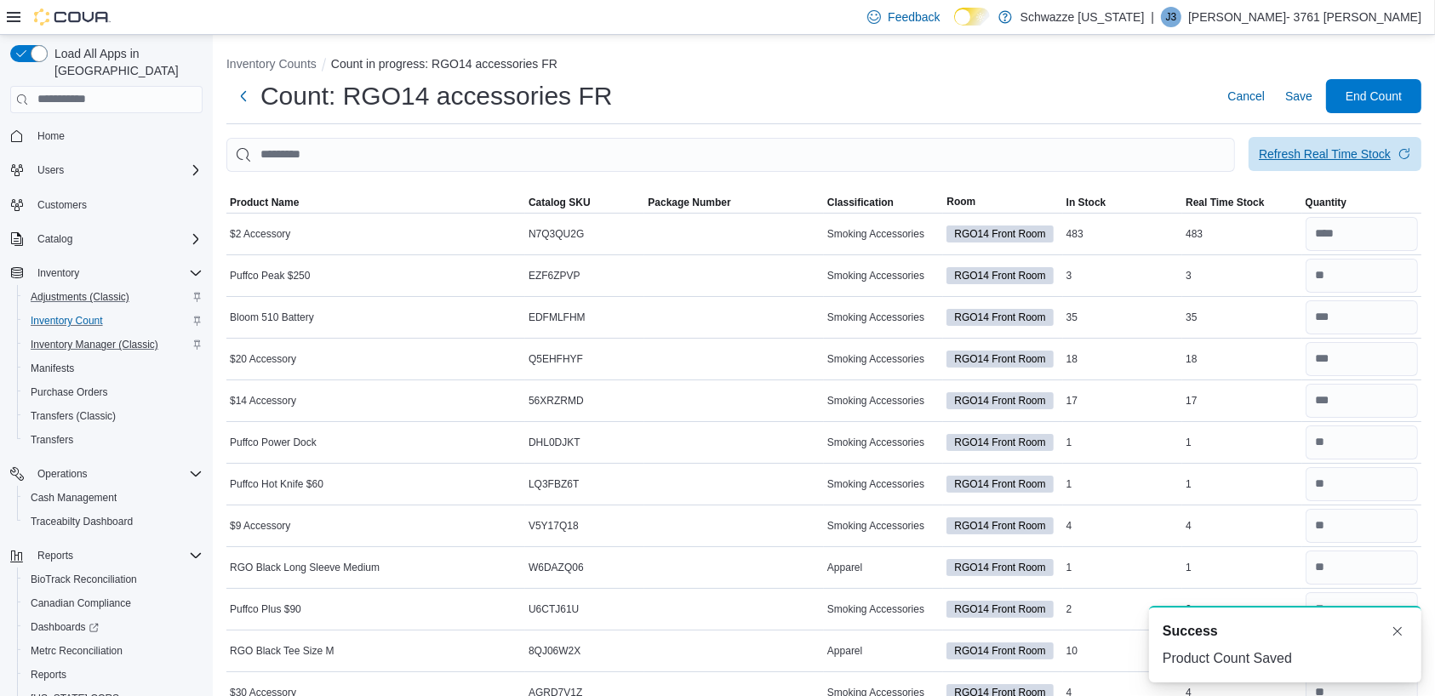
click at [1358, 150] on div "Refresh Real Time Stock" at bounding box center [1325, 154] width 132 height 17
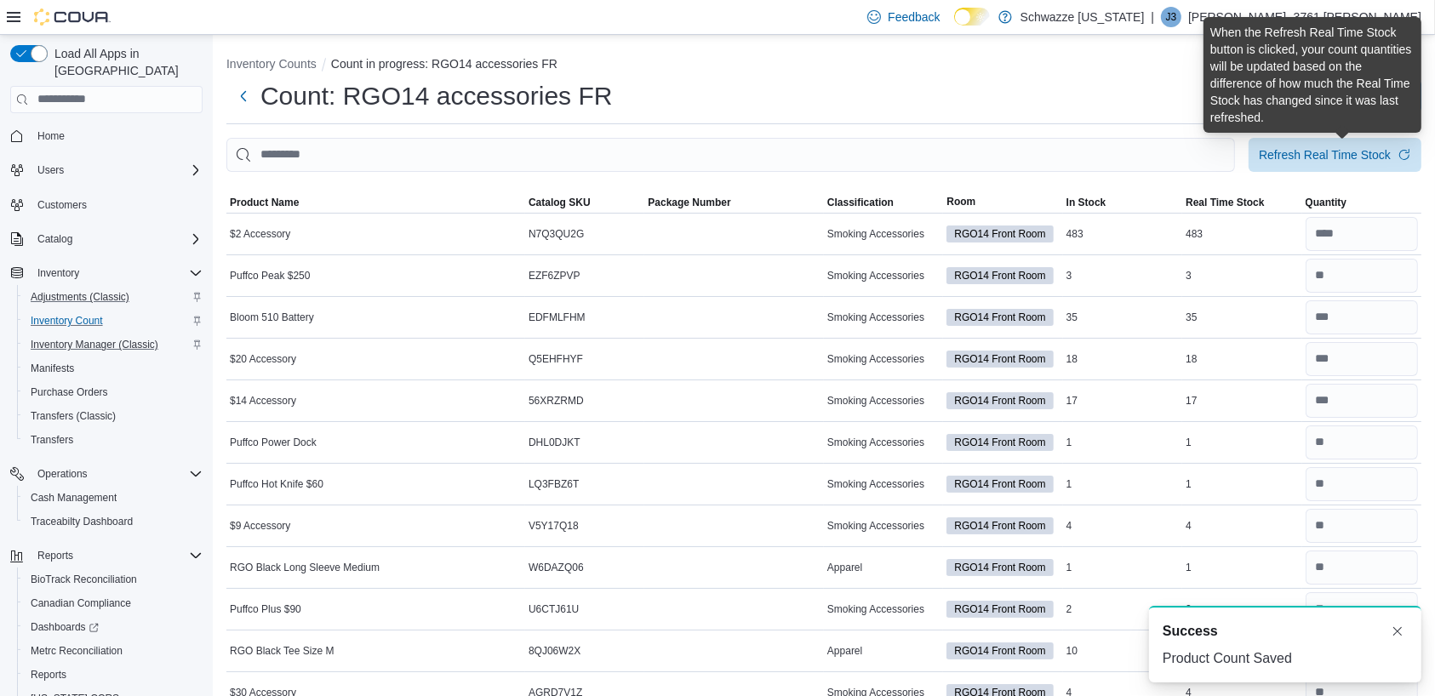
click at [1121, 69] on ol "Inventory Counts Count in progress: RGO14 accessories FR" at bounding box center [823, 65] width 1195 height 20
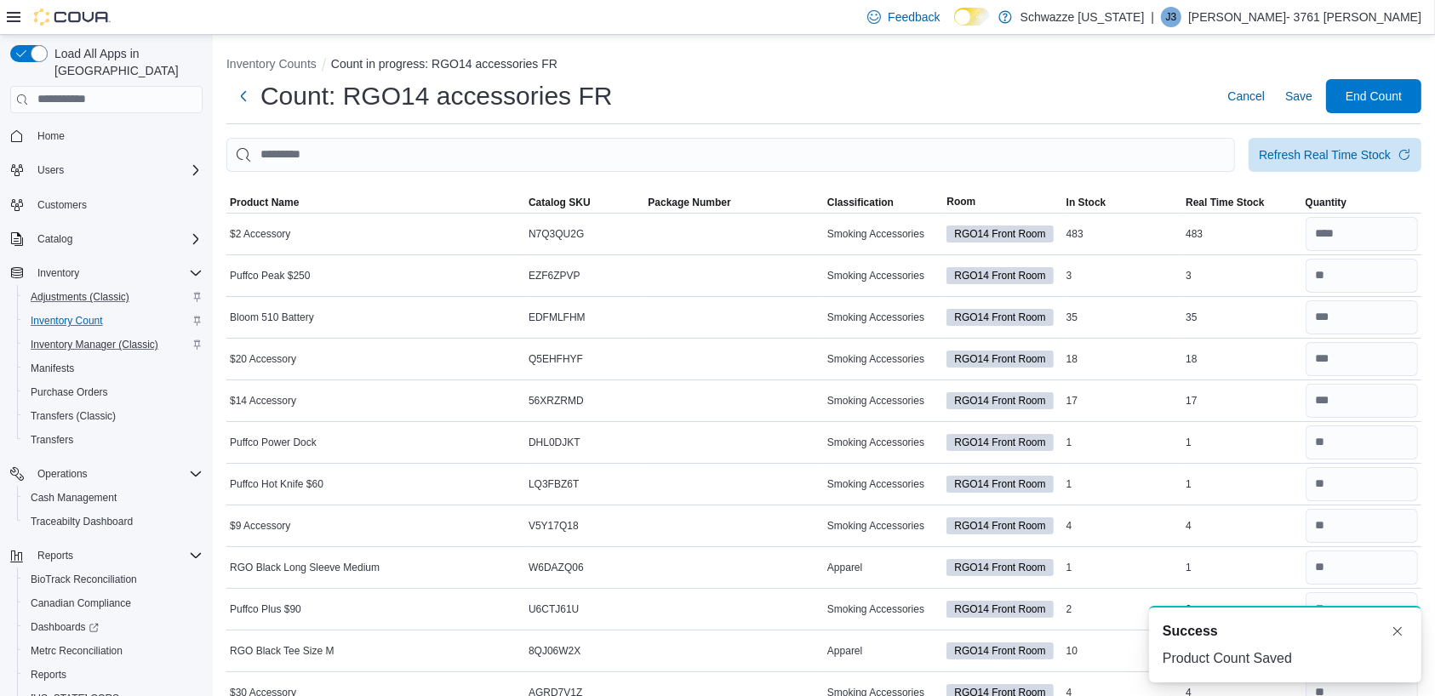
click at [1399, 94] on span "End Count" at bounding box center [1374, 96] width 56 height 17
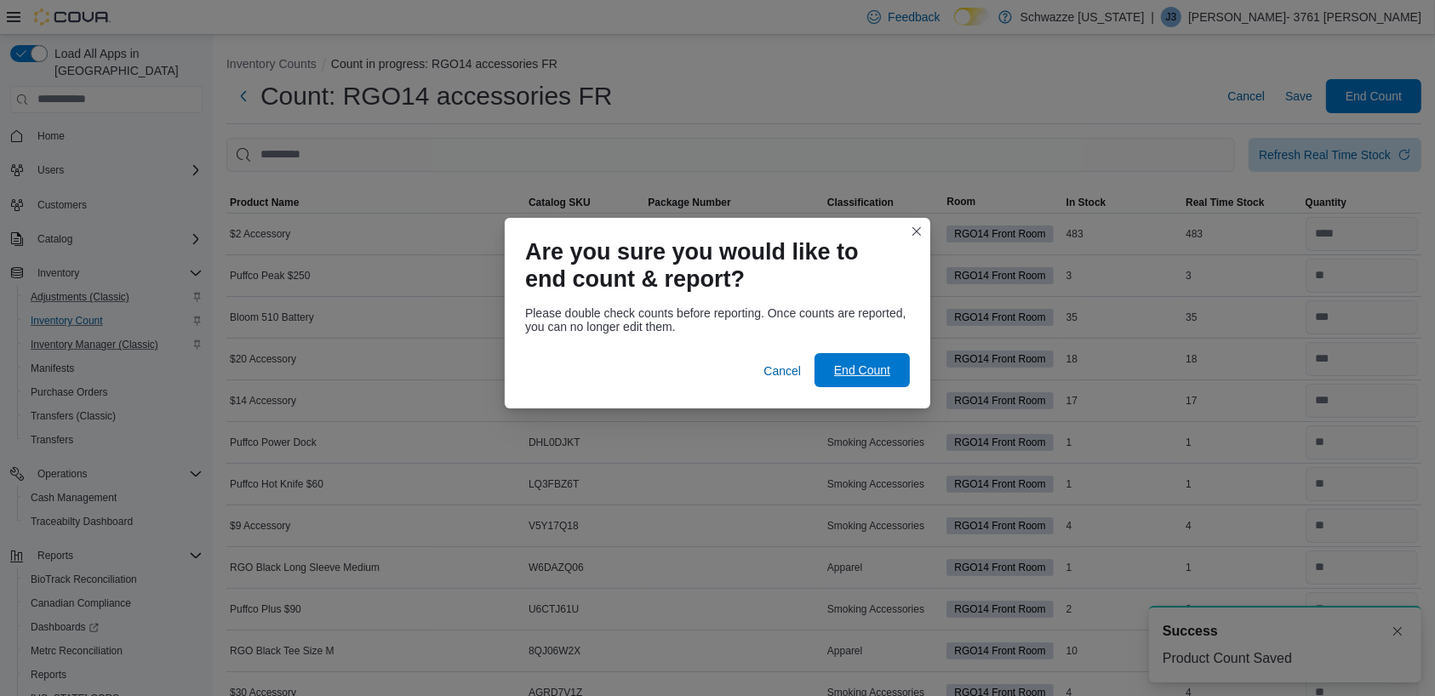
click at [861, 362] on span "End Count" at bounding box center [862, 370] width 75 height 34
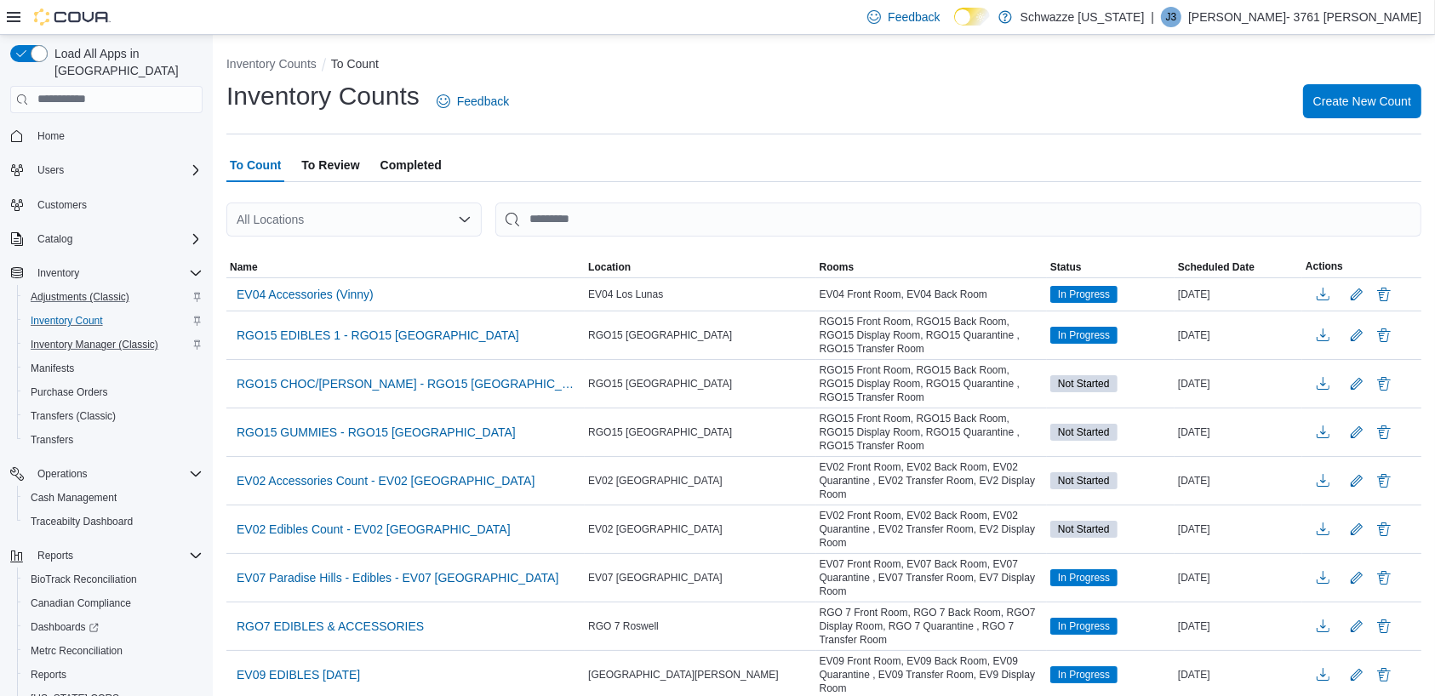
click at [342, 167] on span "To Review" at bounding box center [330, 165] width 58 height 34
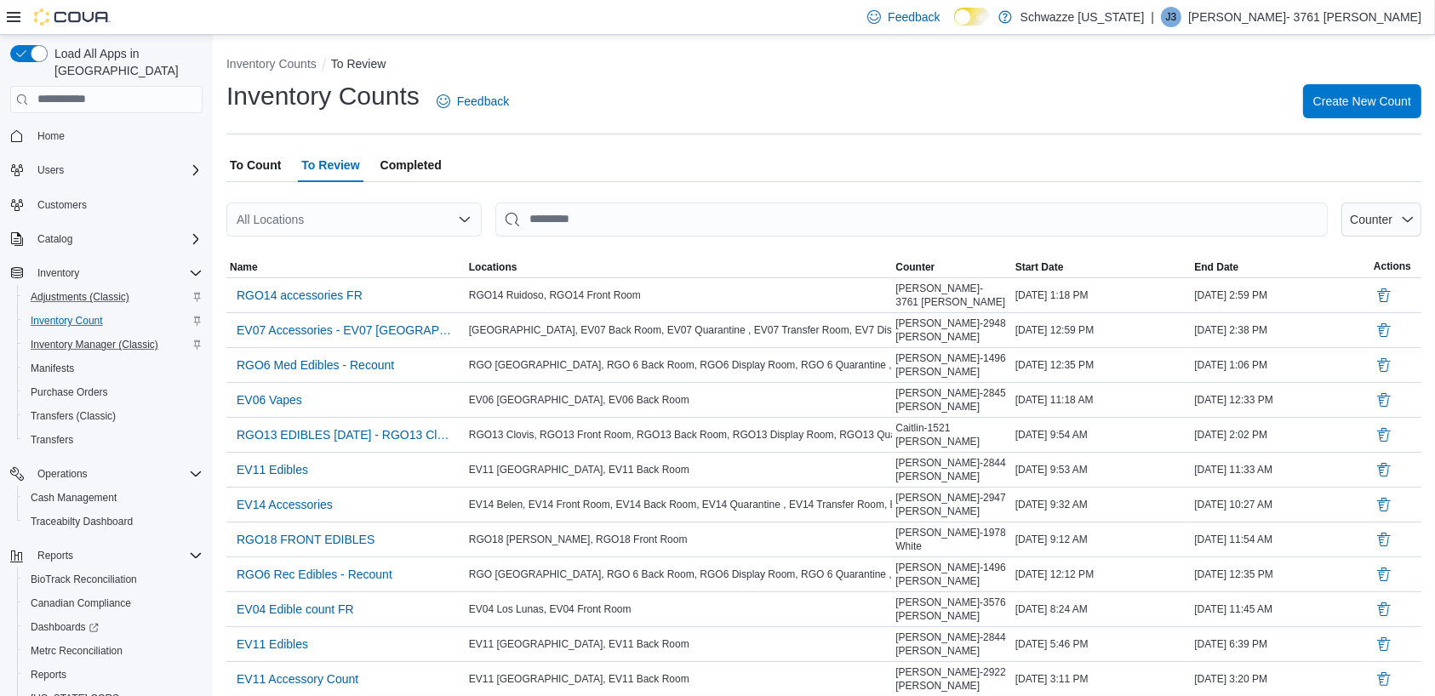
click at [326, 292] on span "RGO14 accessories FR" at bounding box center [300, 295] width 126 height 17
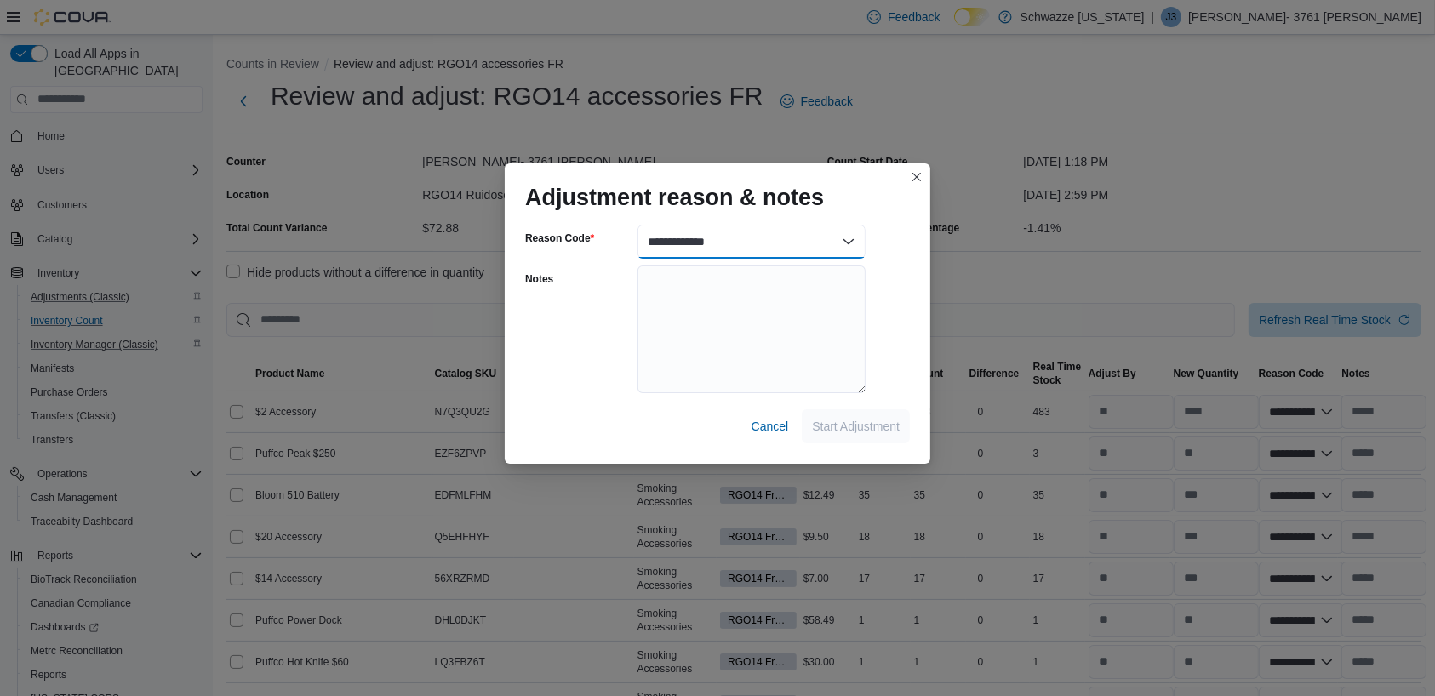
click at [805, 236] on select "**********" at bounding box center [752, 242] width 228 height 34
click at [638, 225] on select "**********" at bounding box center [752, 242] width 228 height 34
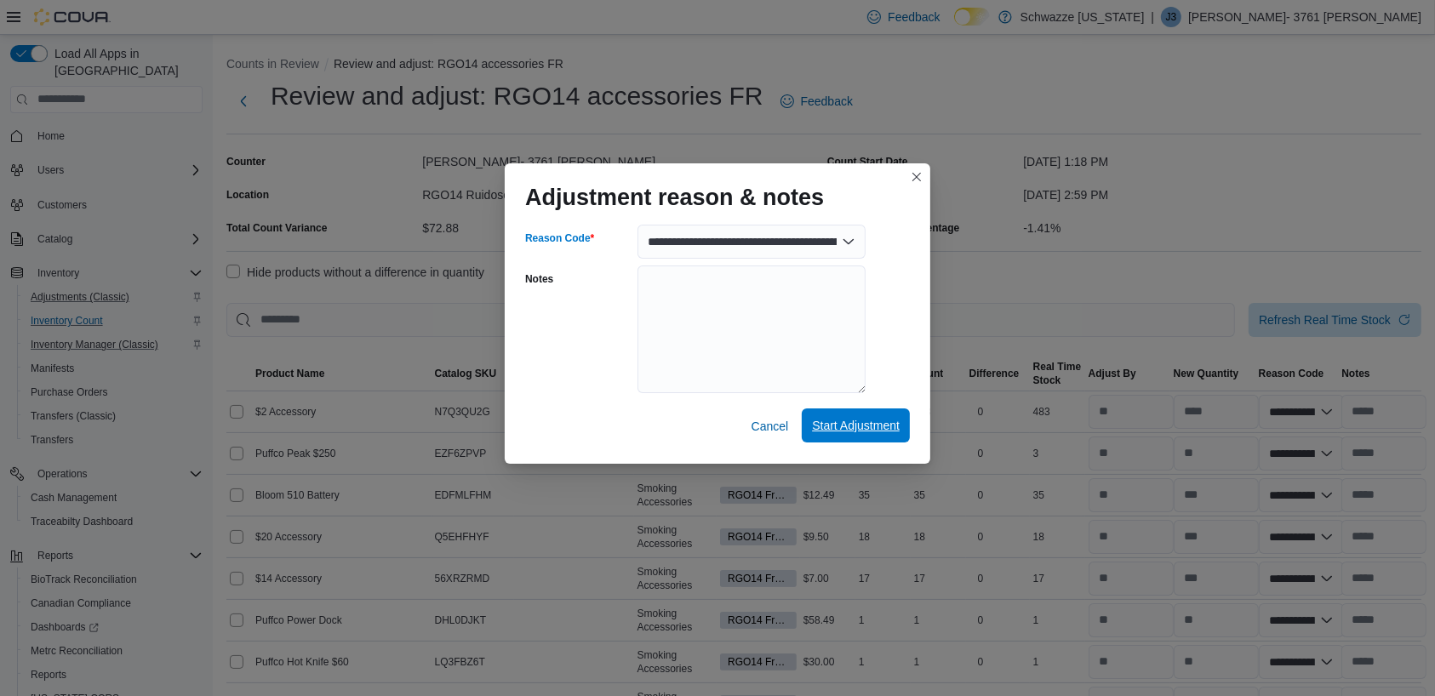
click at [868, 419] on span "Start Adjustment" at bounding box center [856, 425] width 88 height 17
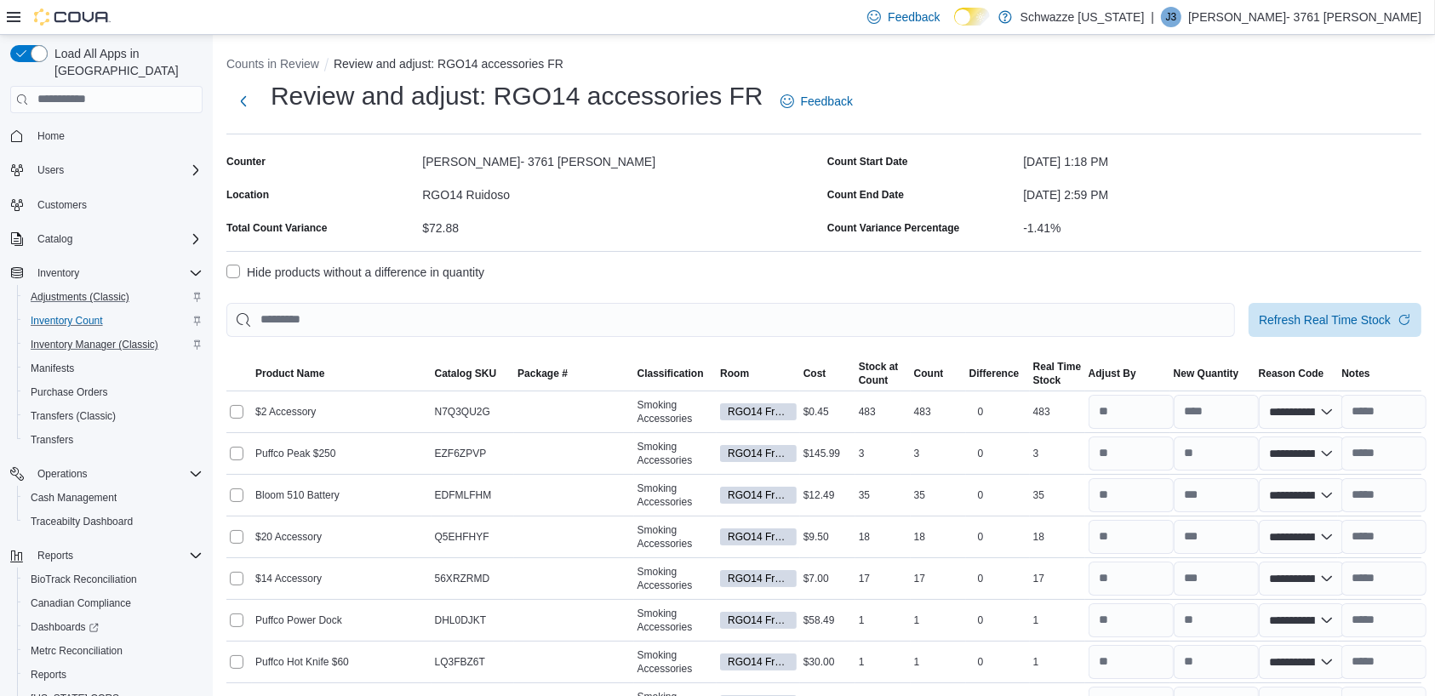
click at [228, 271] on label "Hide products without a difference in quantity" at bounding box center [355, 272] width 258 height 20
click at [1396, 412] on input "text" at bounding box center [1384, 412] width 85 height 34
click at [1394, 456] on input "text" at bounding box center [1384, 454] width 85 height 34
click at [1394, 494] on input "text" at bounding box center [1384, 495] width 85 height 34
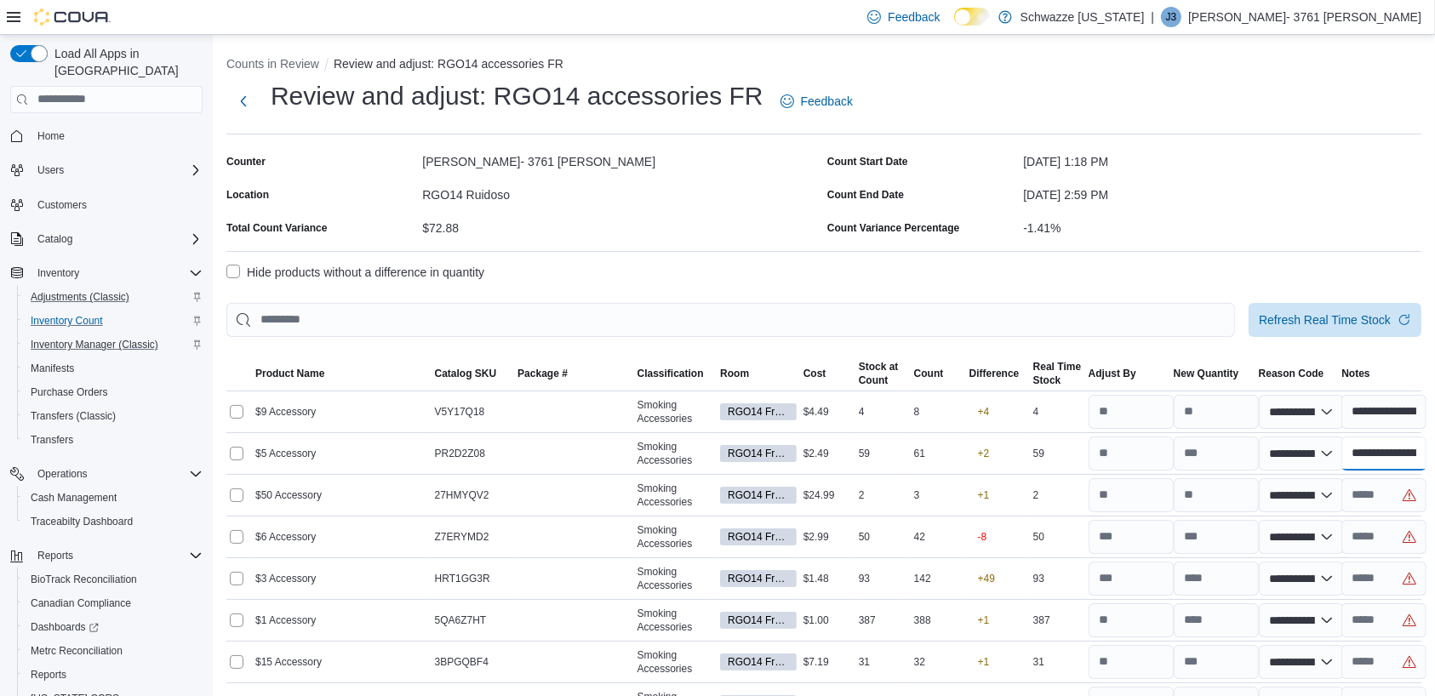
scroll to position [0, 45]
drag, startPoint x: 1368, startPoint y: 455, endPoint x: 1451, endPoint y: 446, distance: 83.9
click at [1434, 446] on html "Feedback Dark Mode Schwazze [US_STATE] | J3 [PERSON_NAME]- 3761 [PERSON_NAME] L…" at bounding box center [717, 348] width 1435 height 696
click at [1372, 493] on input "text" at bounding box center [1384, 495] width 85 height 34
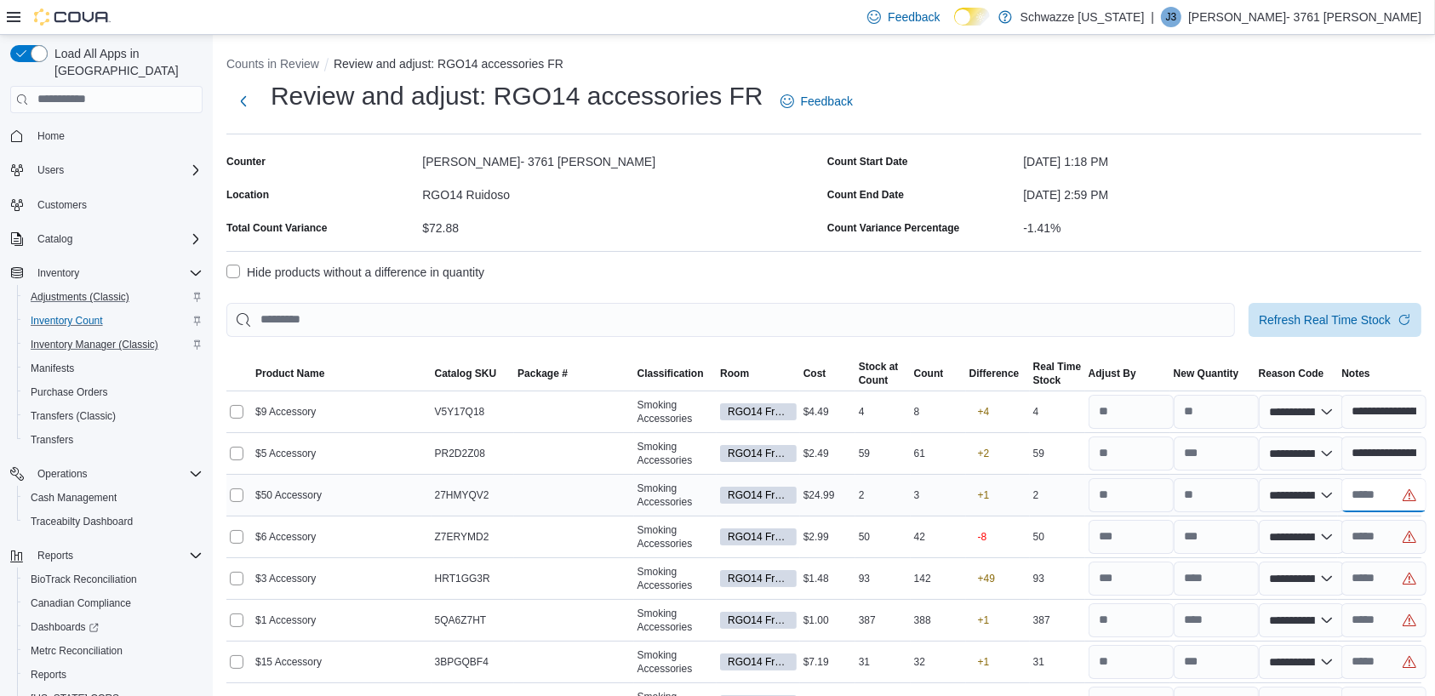
paste input "**********"
click at [1390, 541] on input "text" at bounding box center [1384, 537] width 85 height 34
paste input "**********"
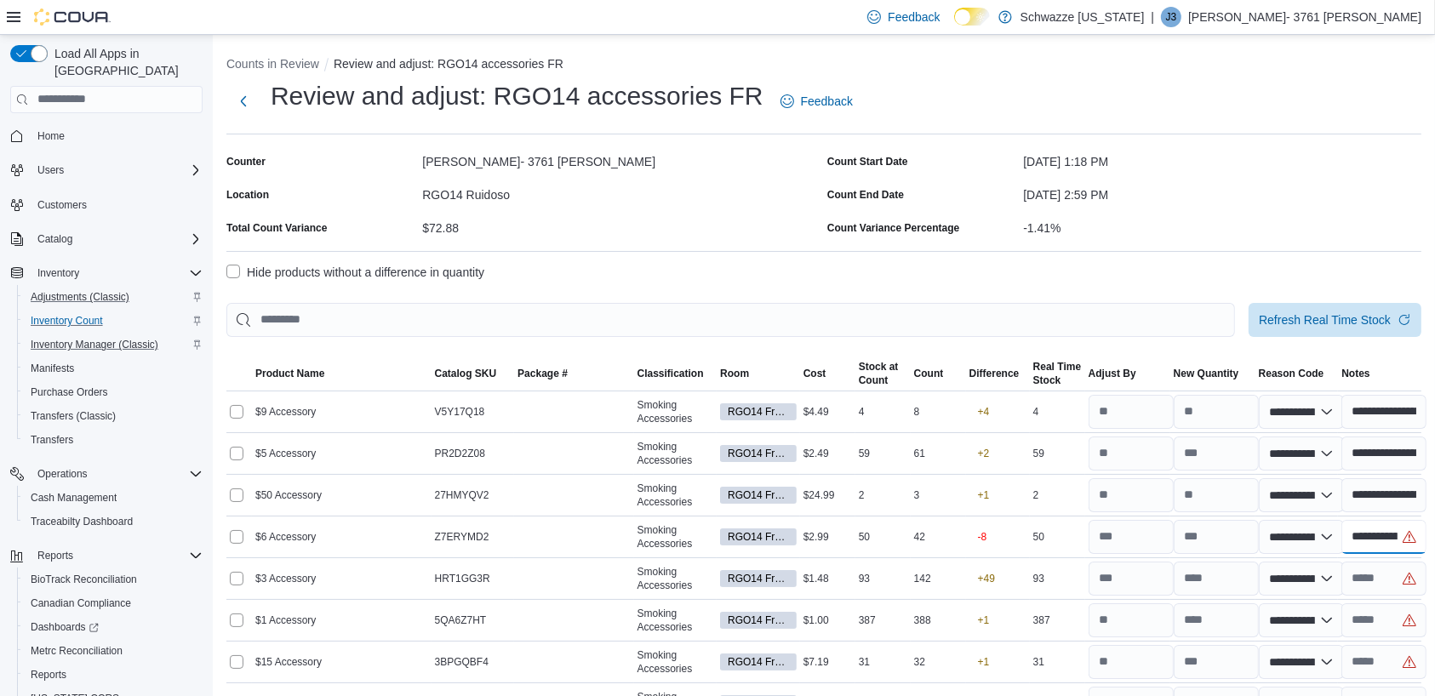
scroll to position [0, 64]
click at [1396, 580] on input "text" at bounding box center [1384, 579] width 85 height 34
paste input "**********"
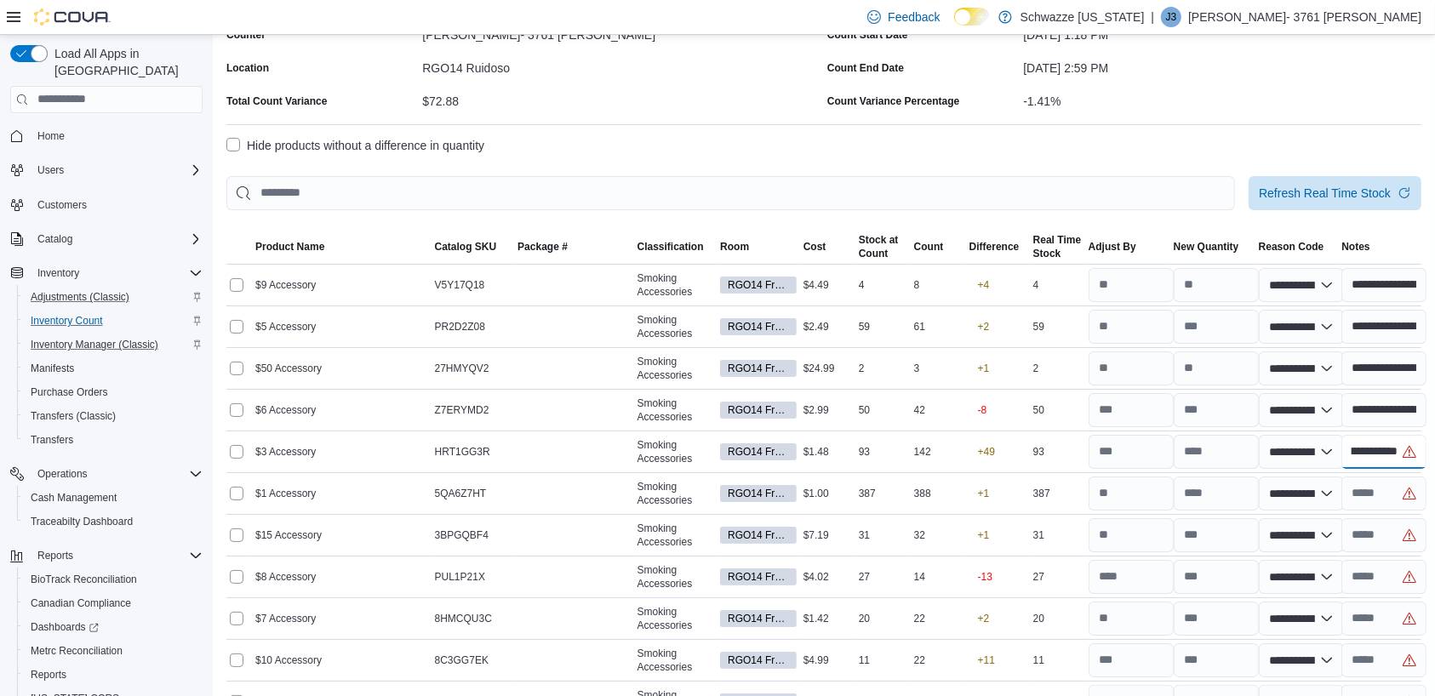
scroll to position [255, 0]
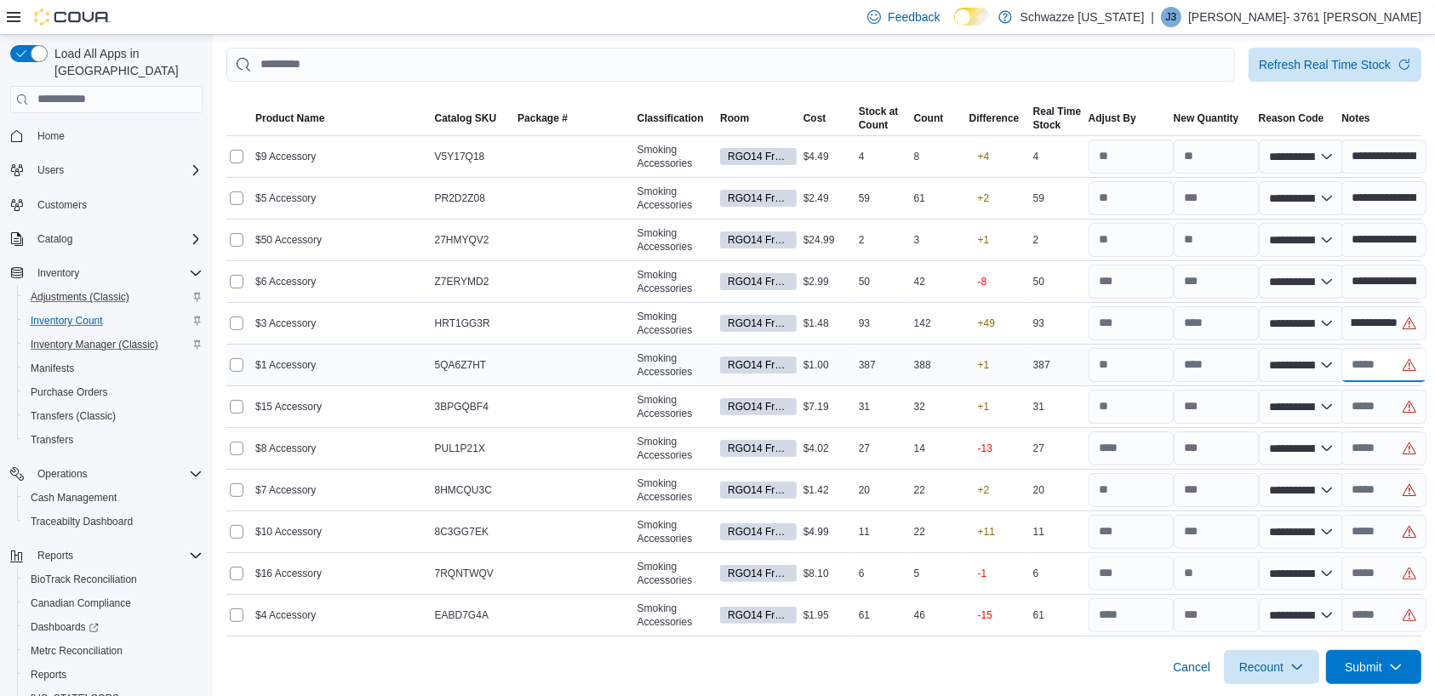
click at [1393, 366] on input "text" at bounding box center [1384, 365] width 85 height 34
paste input "**********"
click at [1379, 400] on input "text" at bounding box center [1384, 407] width 85 height 34
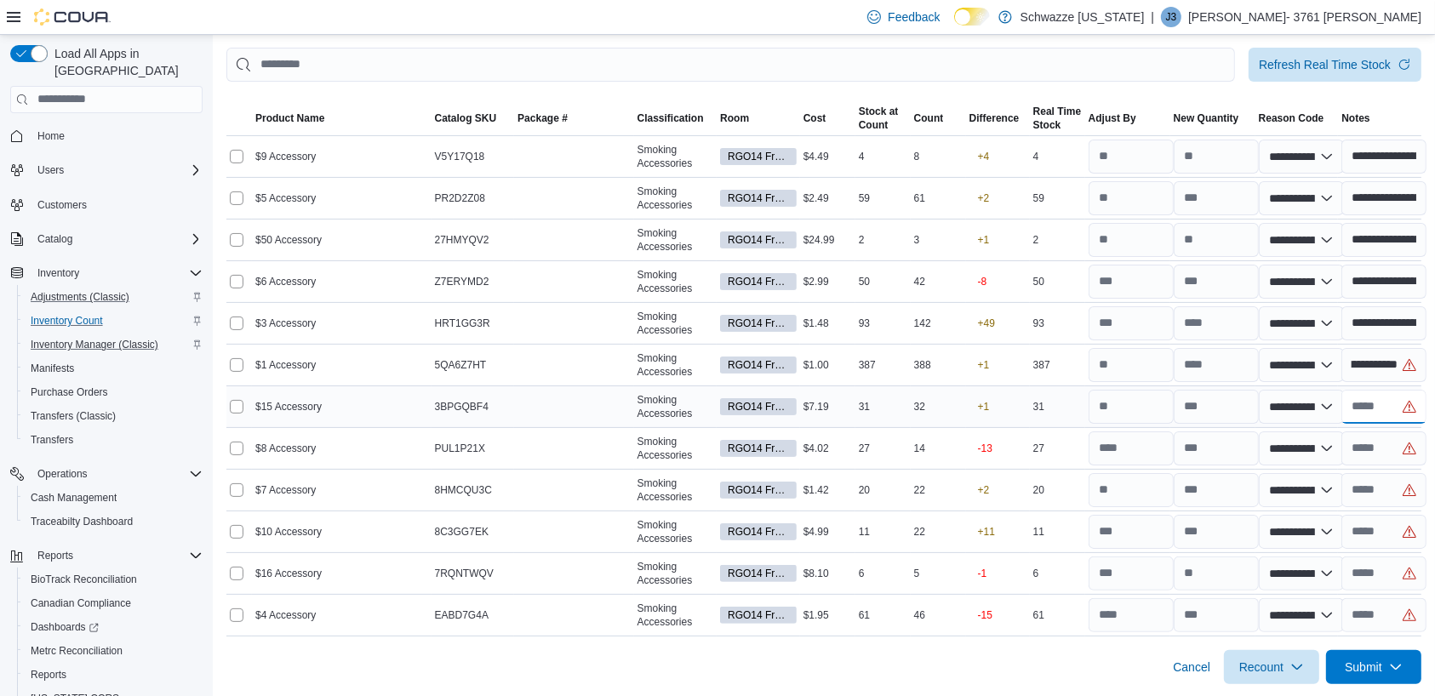
scroll to position [0, 0]
paste input "**********"
click at [1394, 446] on input "text" at bounding box center [1384, 449] width 85 height 34
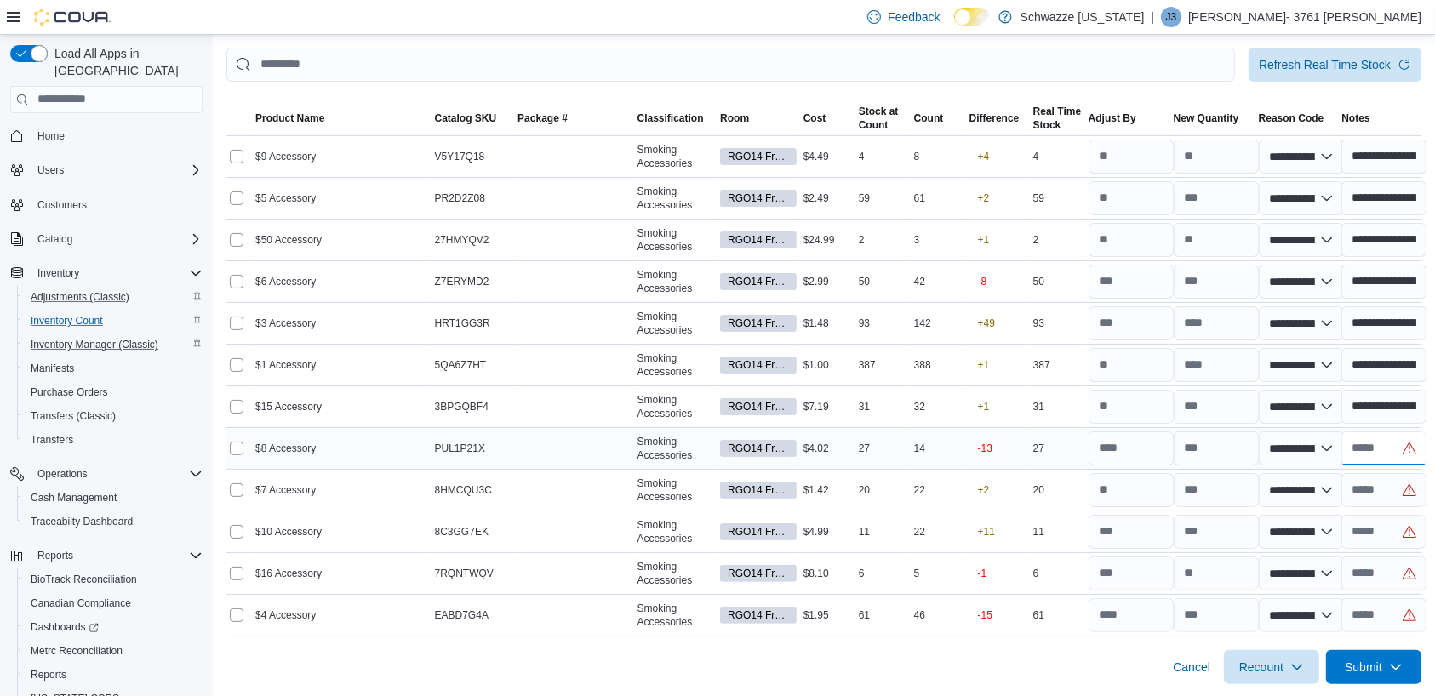
paste input "**********"
click at [1381, 490] on input "text" at bounding box center [1384, 490] width 85 height 34
paste input "**********"
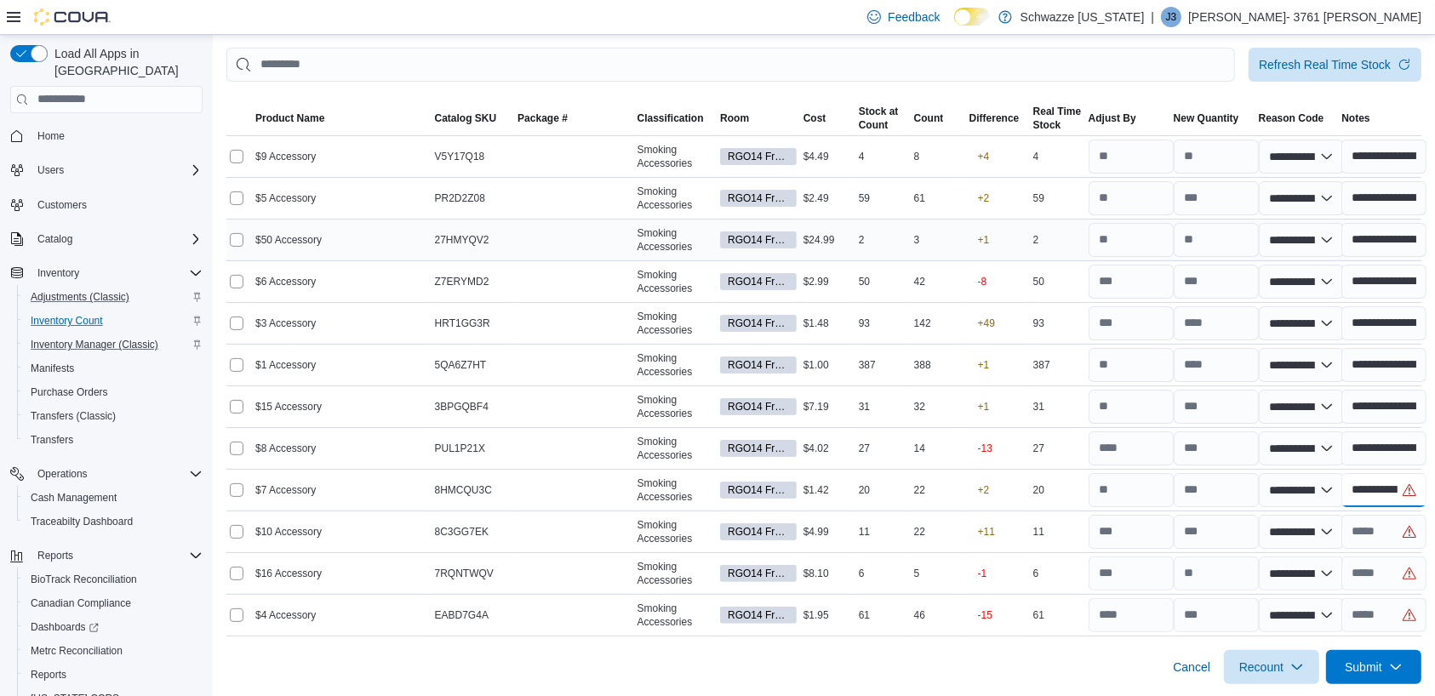
scroll to position [0, 64]
click at [1374, 520] on input "text" at bounding box center [1384, 532] width 85 height 34
paste input "**********"
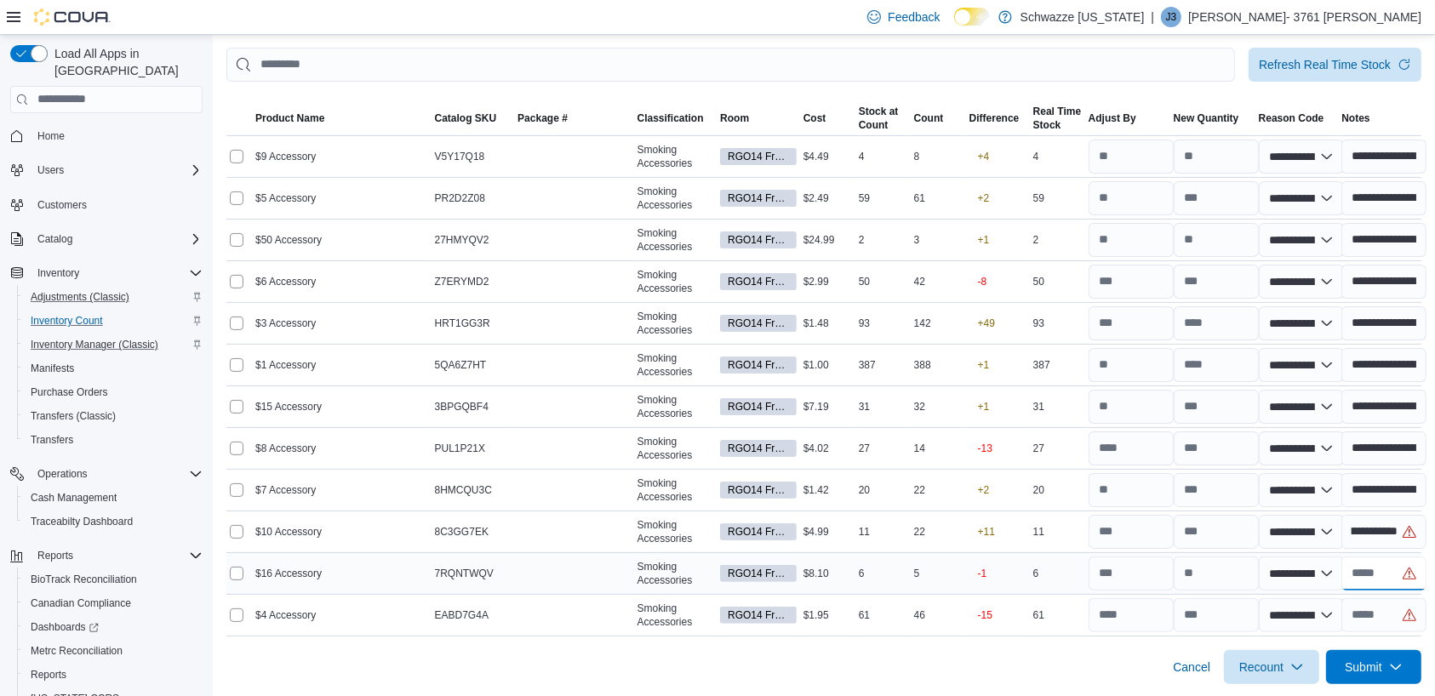
click at [1391, 571] on input "text" at bounding box center [1384, 574] width 85 height 34
paste input "**********"
click at [1395, 601] on input "text" at bounding box center [1384, 615] width 85 height 34
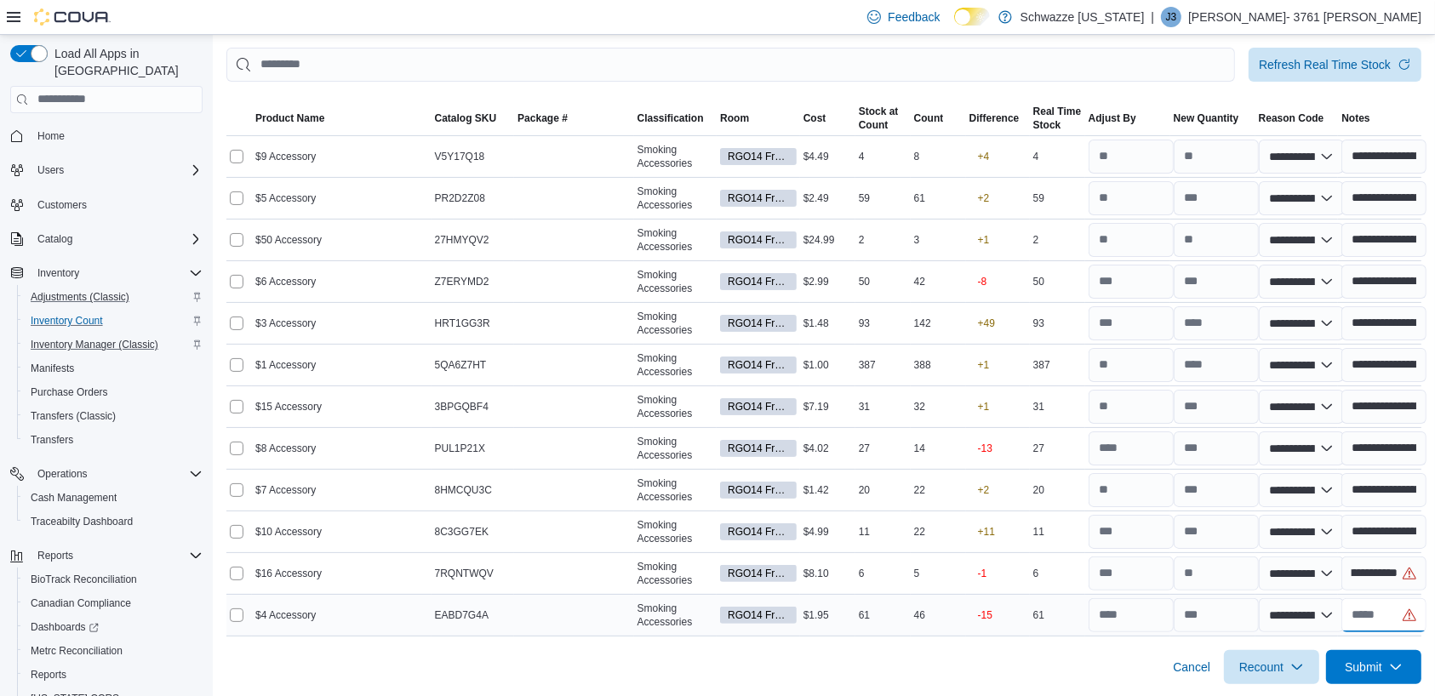
scroll to position [0, 0]
paste input "**********"
click at [1382, 663] on span "Submit" at bounding box center [1363, 666] width 37 height 17
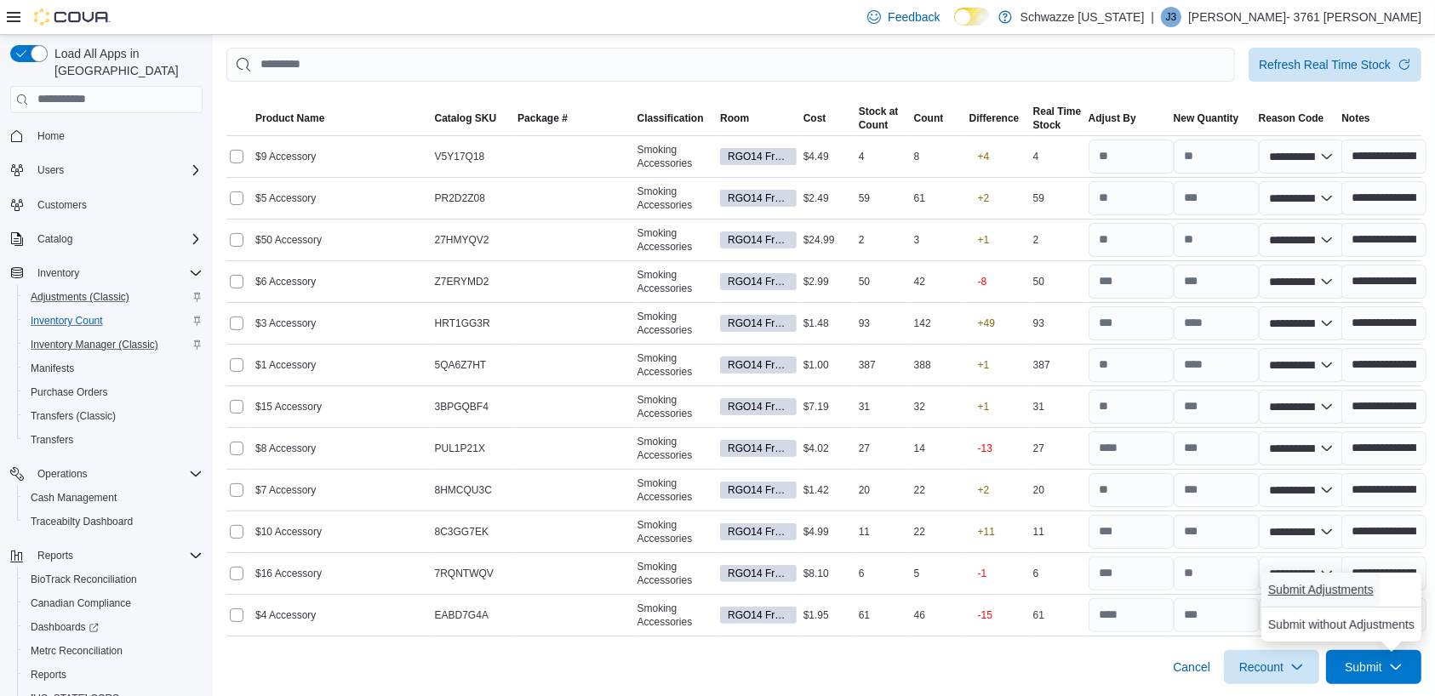
click at [1321, 592] on span "Submit Adjustments" at bounding box center [1321, 589] width 106 height 17
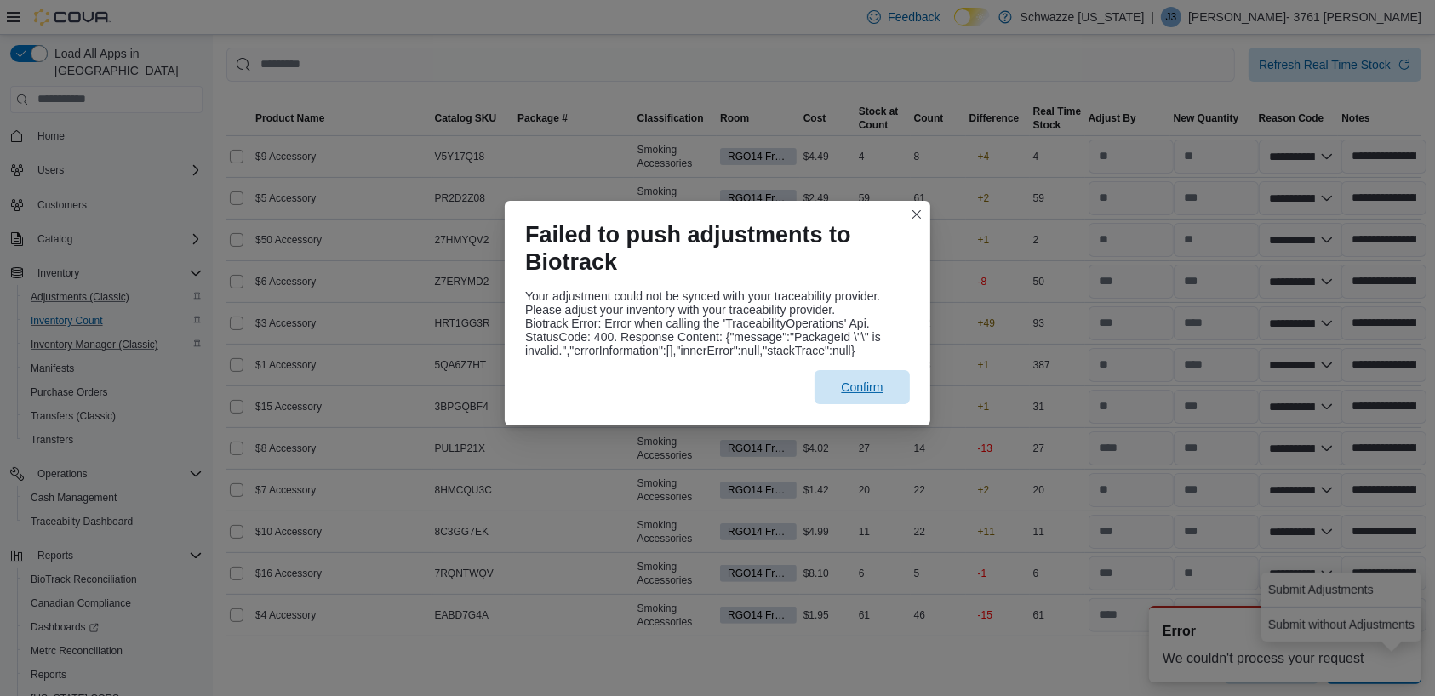
click at [861, 392] on span "Confirm" at bounding box center [862, 387] width 42 height 17
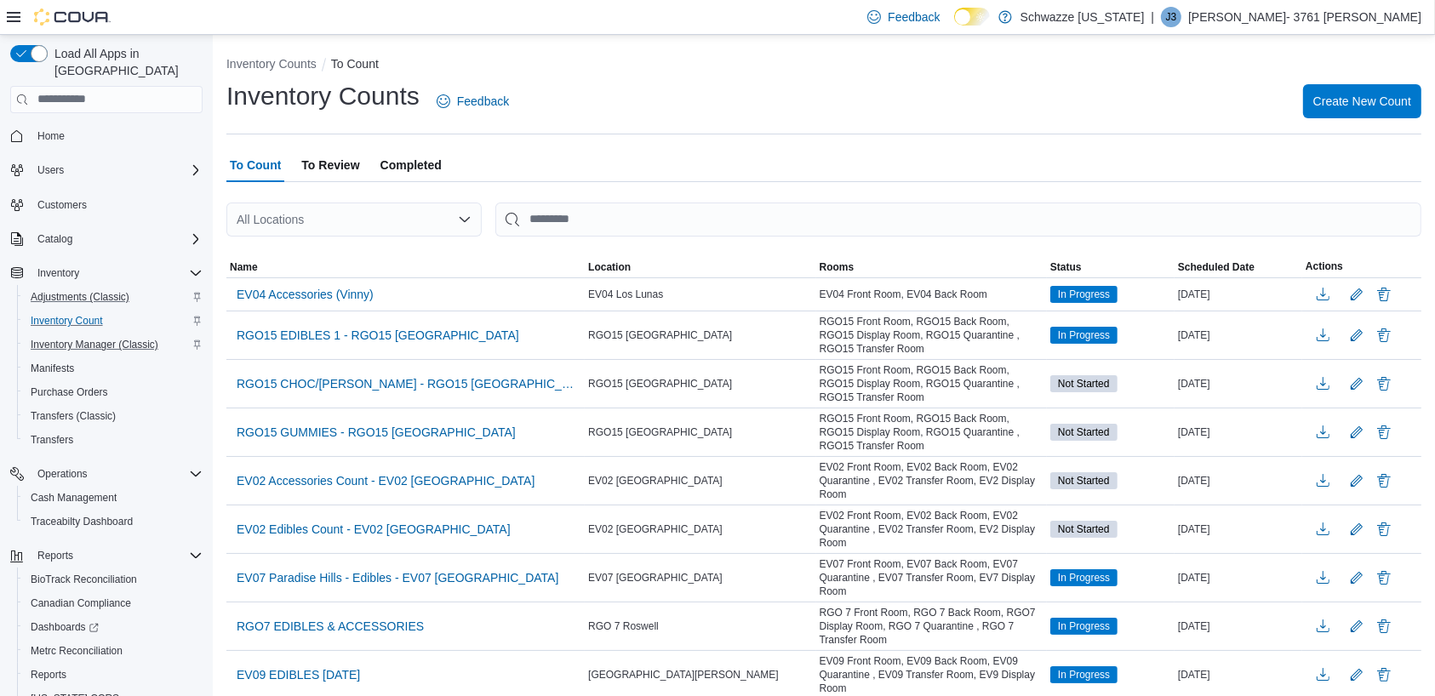
drag, startPoint x: 584, startPoint y: 78, endPoint x: 1050, endPoint y: 113, distance: 467.0
drag, startPoint x: 1050, startPoint y: 113, endPoint x: 50, endPoint y: 654, distance: 1136.2
click at [50, 668] on span "Reports" at bounding box center [49, 675] width 36 height 14
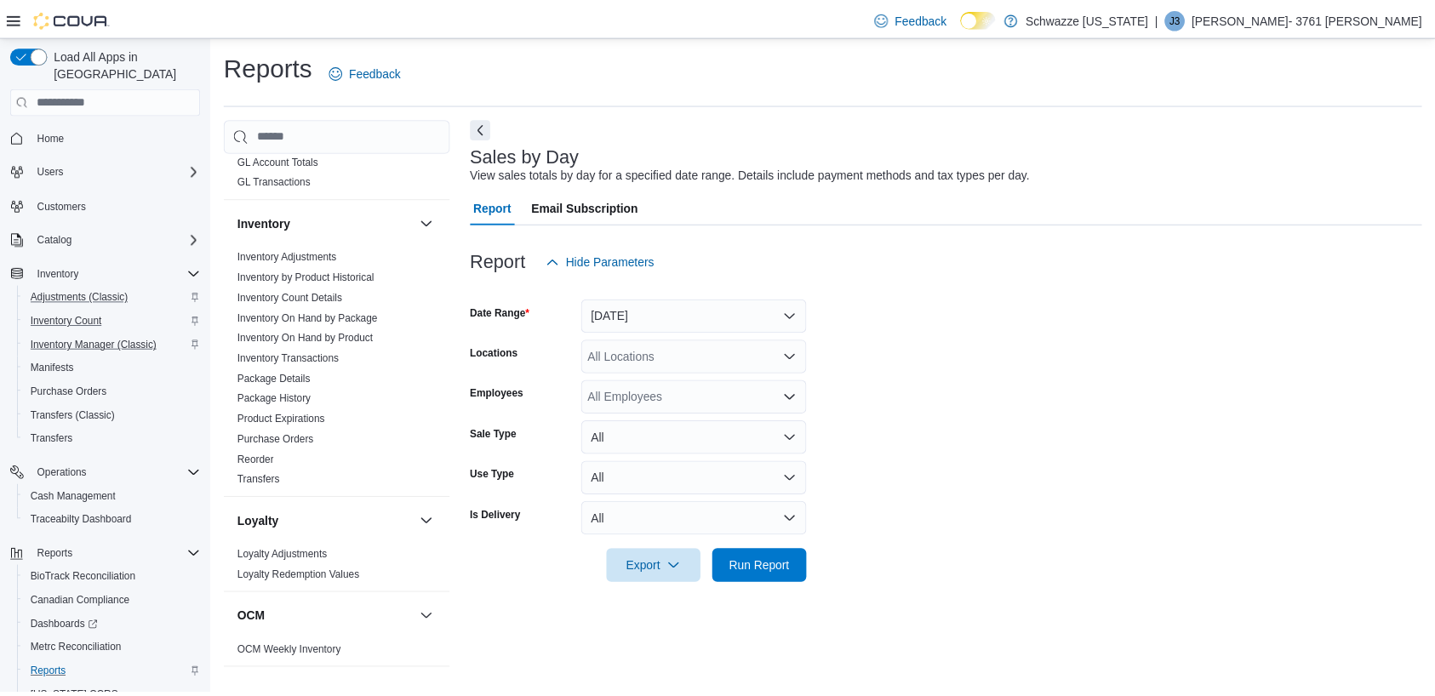
scroll to position [434, 0]
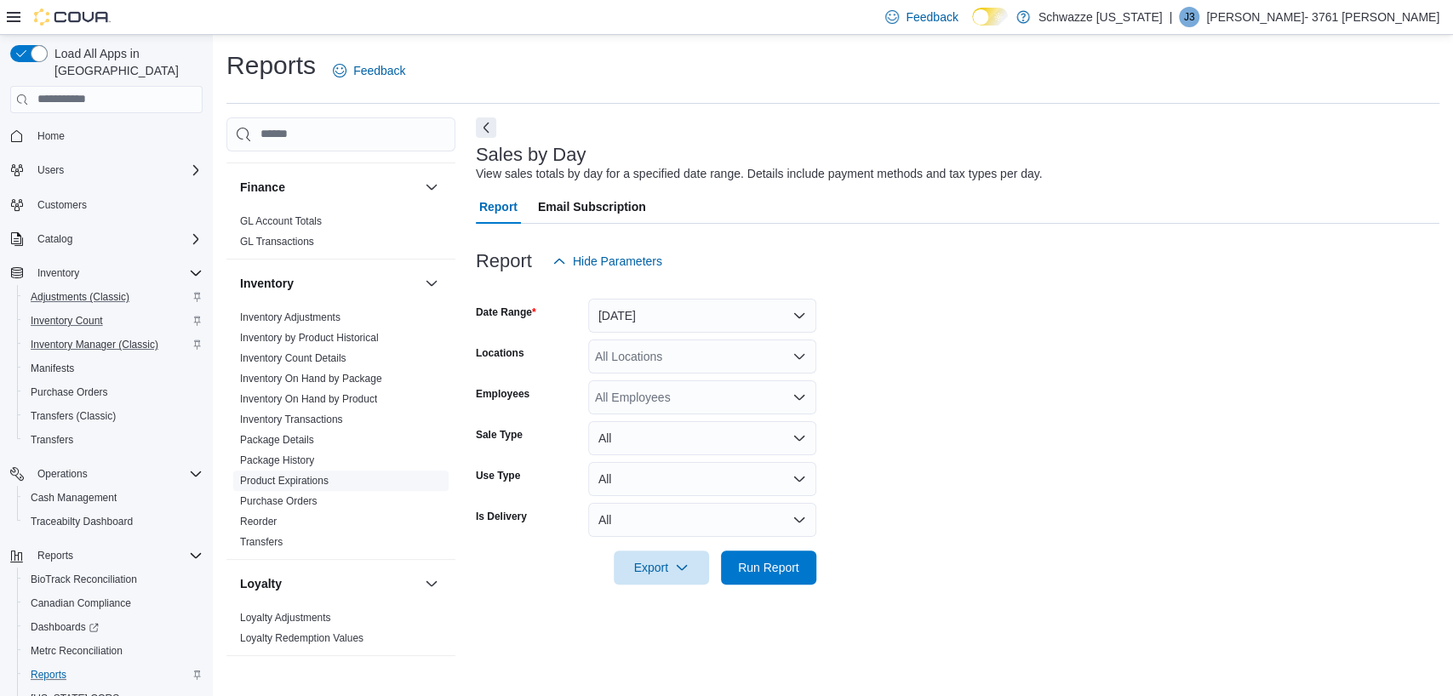
click at [313, 482] on link "Product Expirations" at bounding box center [284, 481] width 89 height 12
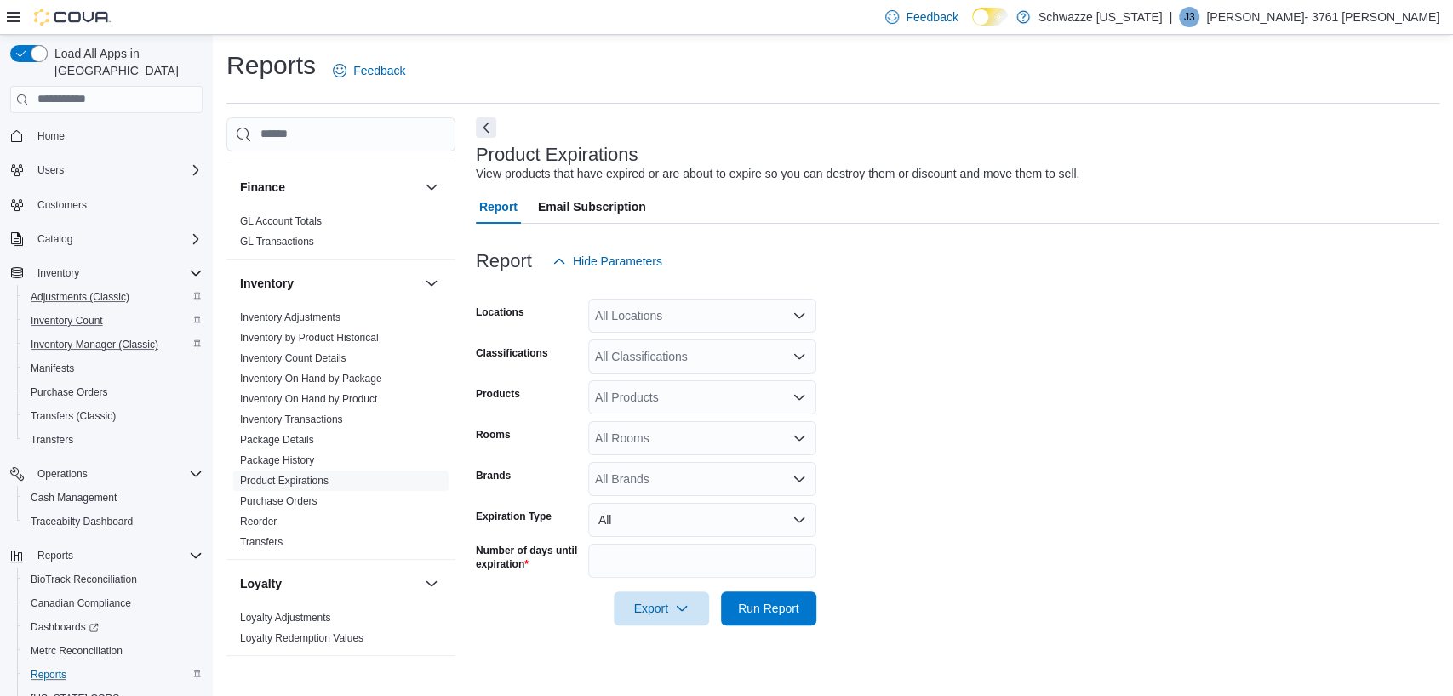
click at [731, 314] on div "All Locations" at bounding box center [702, 316] width 228 height 34
click at [704, 340] on span "RGO14 Ruidoso" at bounding box center [677, 344] width 88 height 17
click at [956, 421] on form "Locations RGO14 Ruidoso Classifications All Classifications Products All Produc…" at bounding box center [958, 451] width 964 height 347
click at [782, 621] on span "Run Report" at bounding box center [768, 608] width 75 height 34
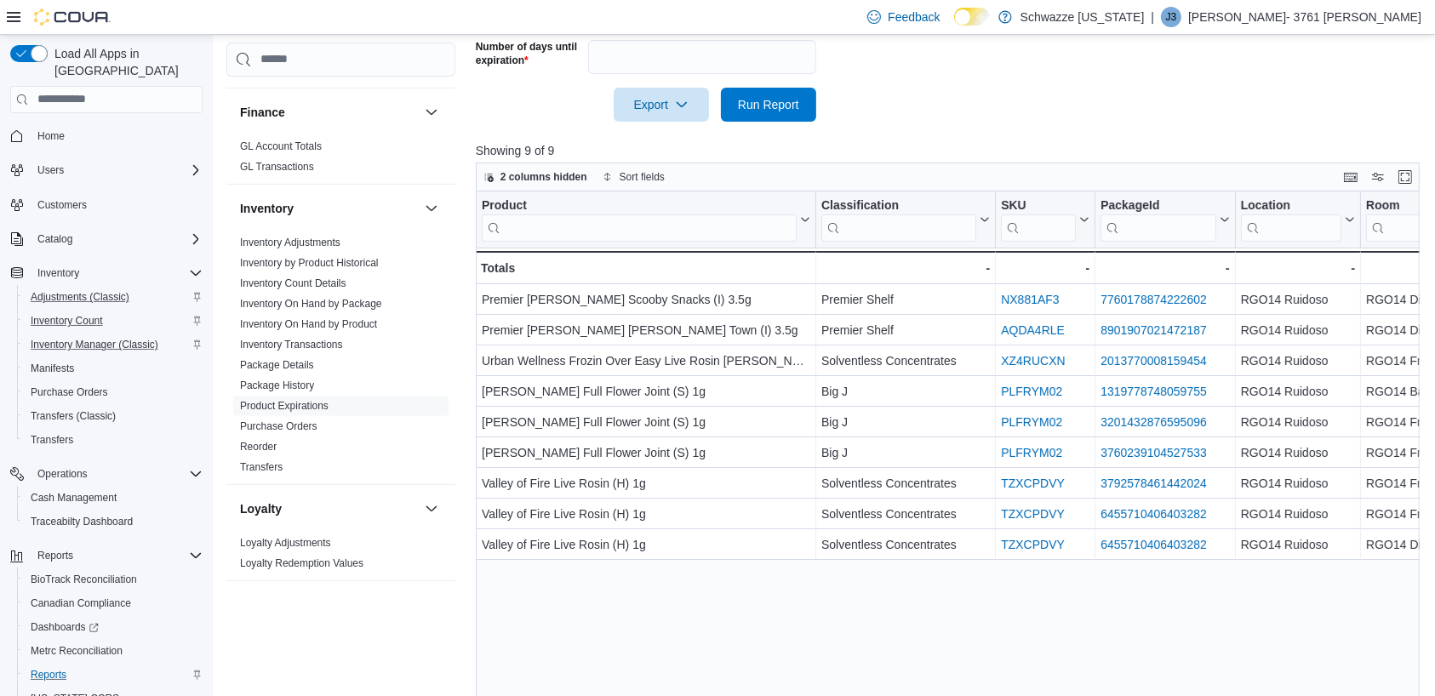
scroll to position [541, 0]
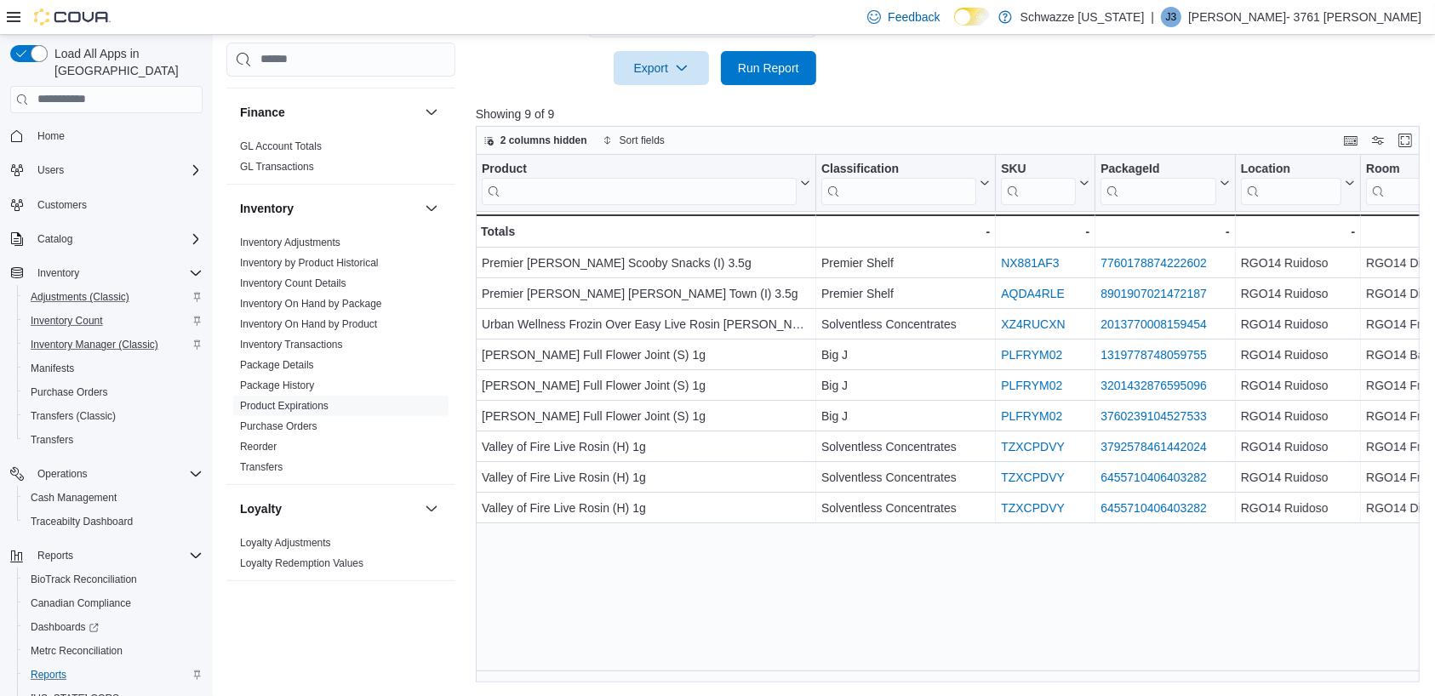
drag, startPoint x: 1095, startPoint y: 160, endPoint x: 1011, endPoint y: 173, distance: 84.4
click at [1011, 173] on div "SKU Click to view column header actions" at bounding box center [1046, 183] width 100 height 57
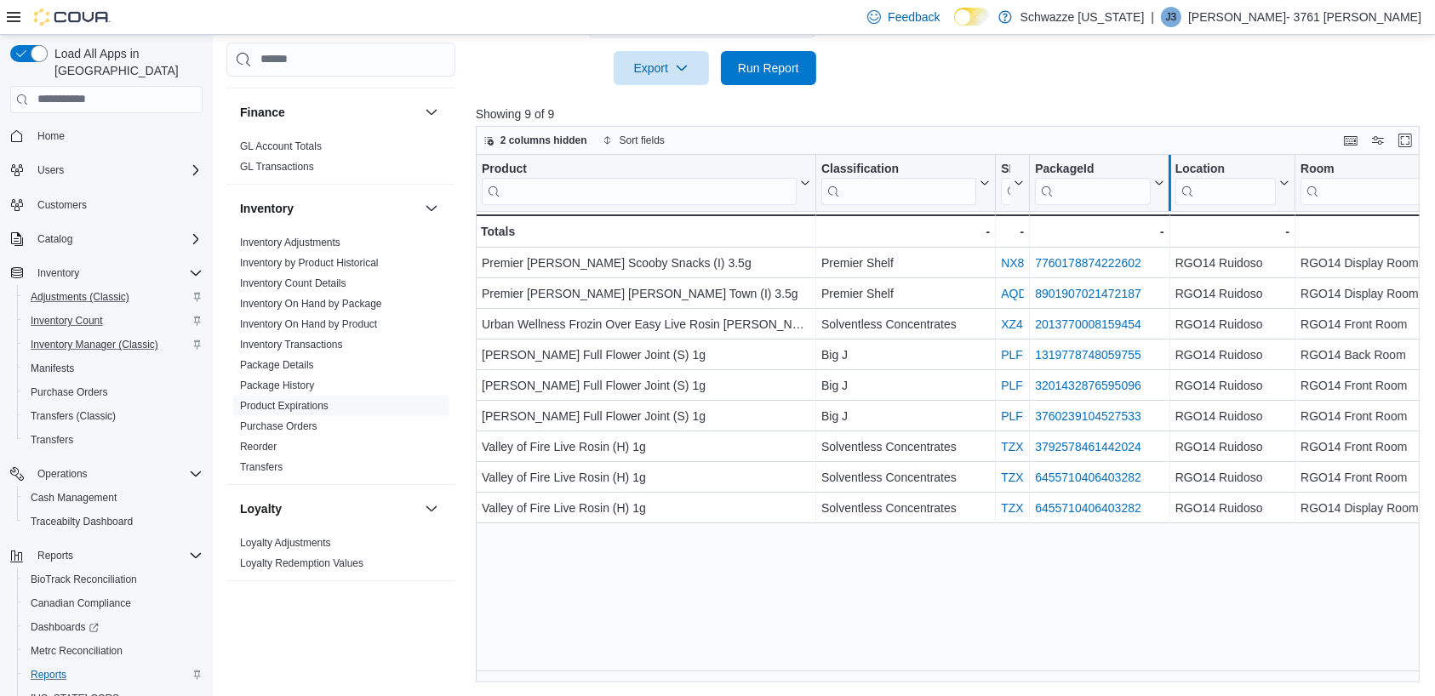
drag, startPoint x: 1297, startPoint y: 163, endPoint x: 1165, endPoint y: 173, distance: 133.2
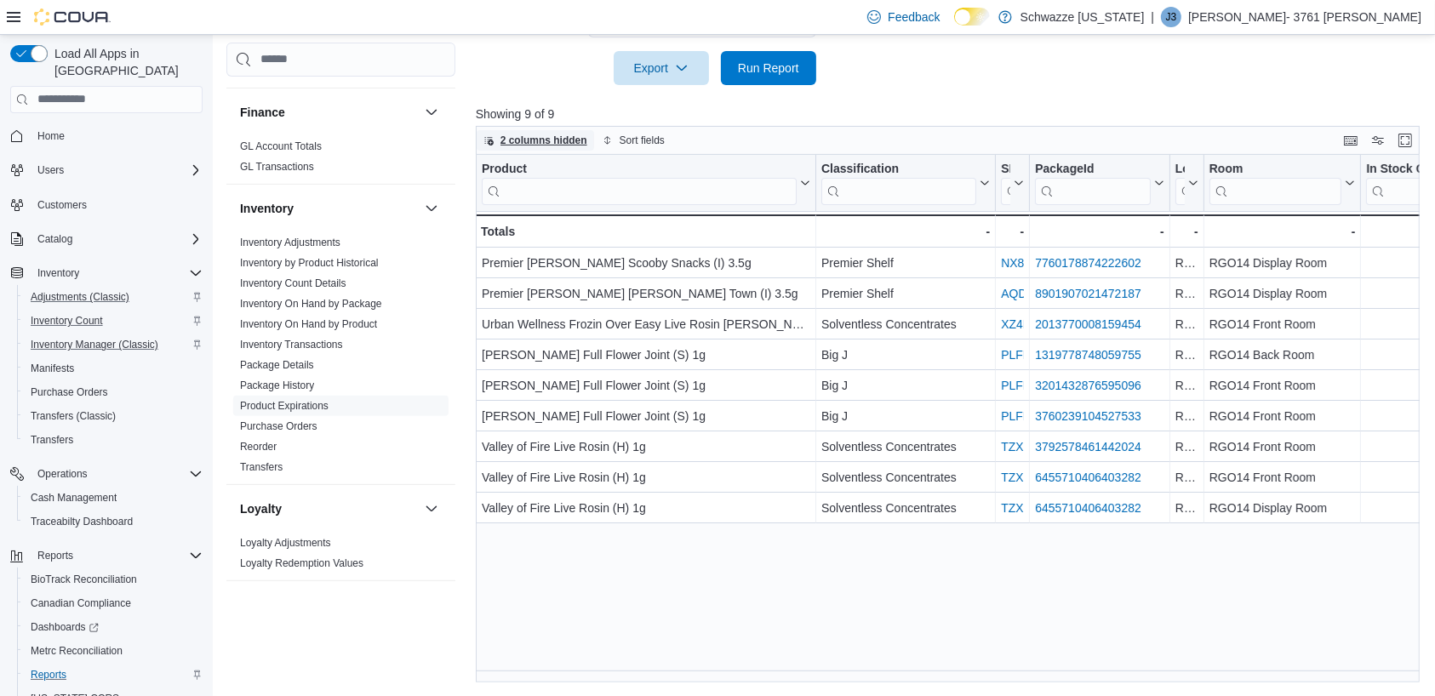
click at [490, 137] on icon "button" at bounding box center [489, 140] width 10 height 10
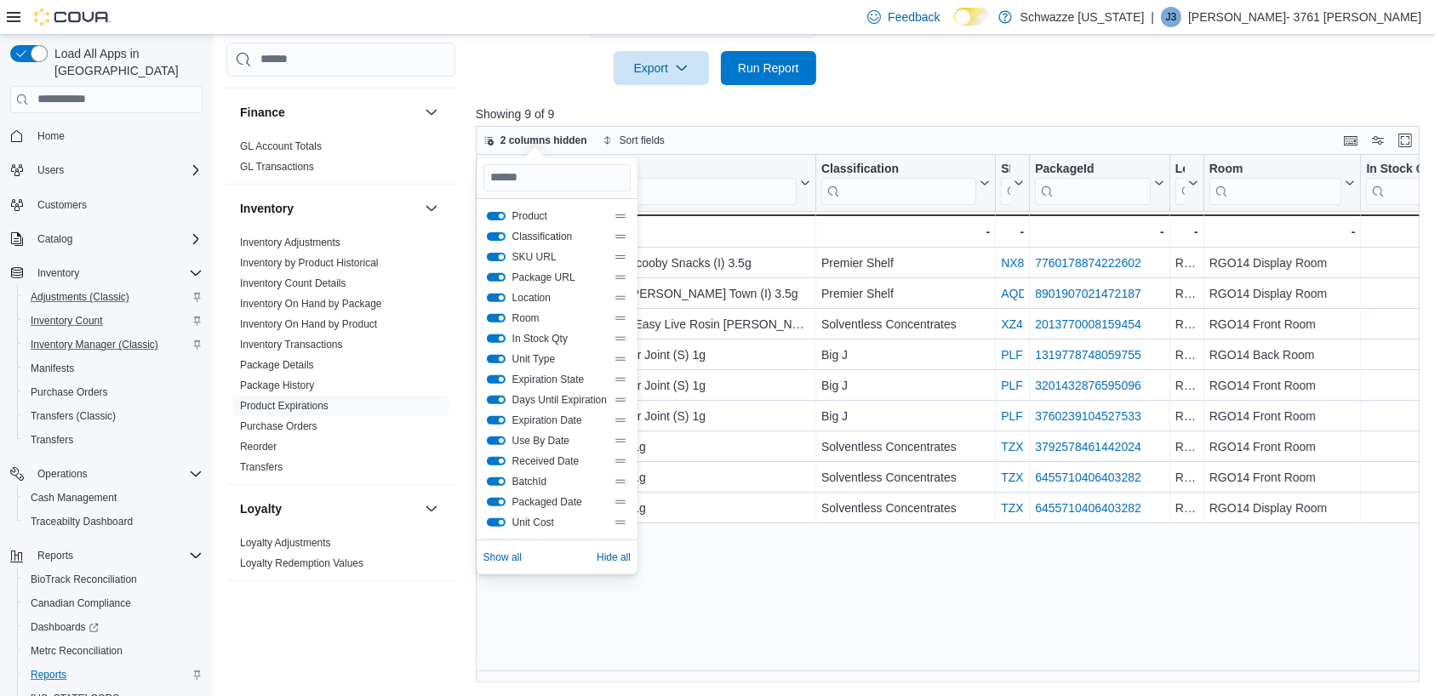
click at [489, 256] on button "SKU URL" at bounding box center [496, 257] width 19 height 9
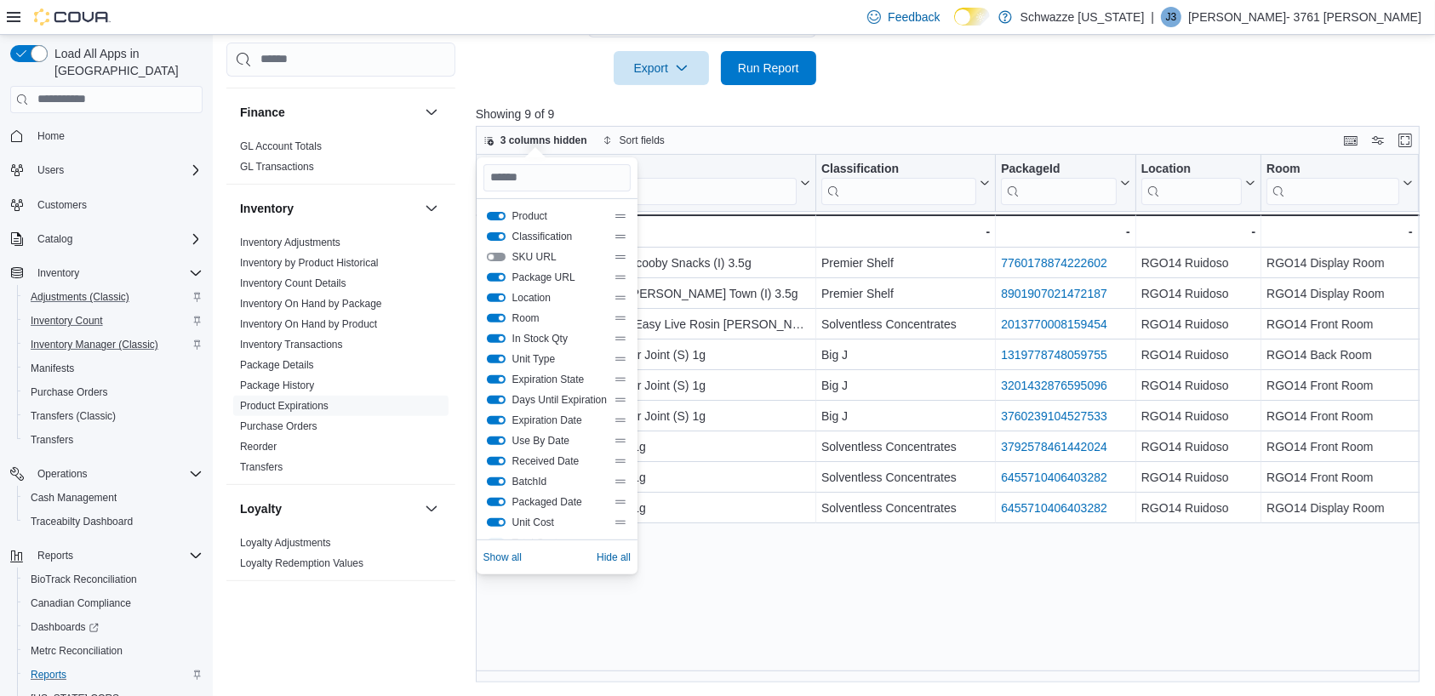
click at [488, 296] on button "Location" at bounding box center [496, 298] width 19 height 9
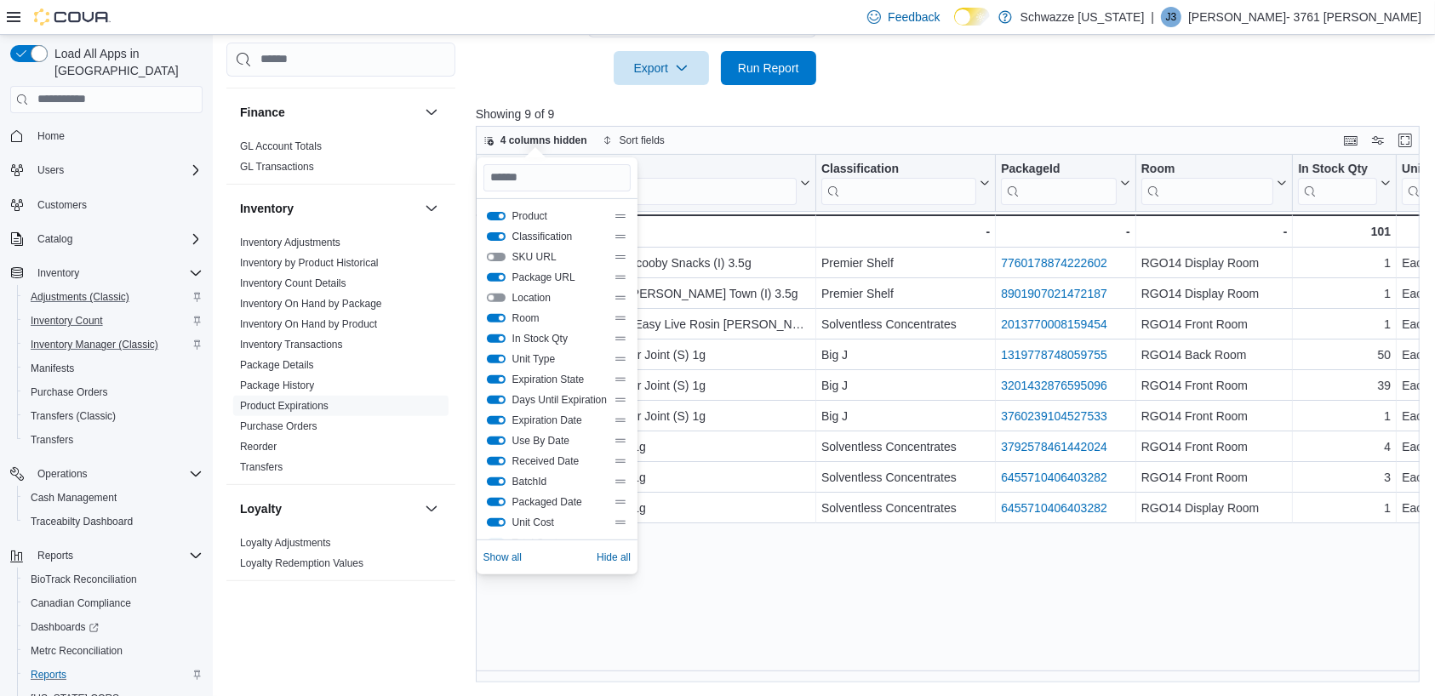
click at [494, 358] on button "Unit Type" at bounding box center [496, 359] width 19 height 9
click at [490, 380] on button "Expiration State" at bounding box center [496, 379] width 19 height 9
click at [494, 439] on button "Use By Date" at bounding box center [496, 441] width 19 height 9
click at [495, 459] on button "Received Date" at bounding box center [496, 461] width 19 height 9
click at [495, 480] on button "BatchId" at bounding box center [496, 482] width 19 height 9
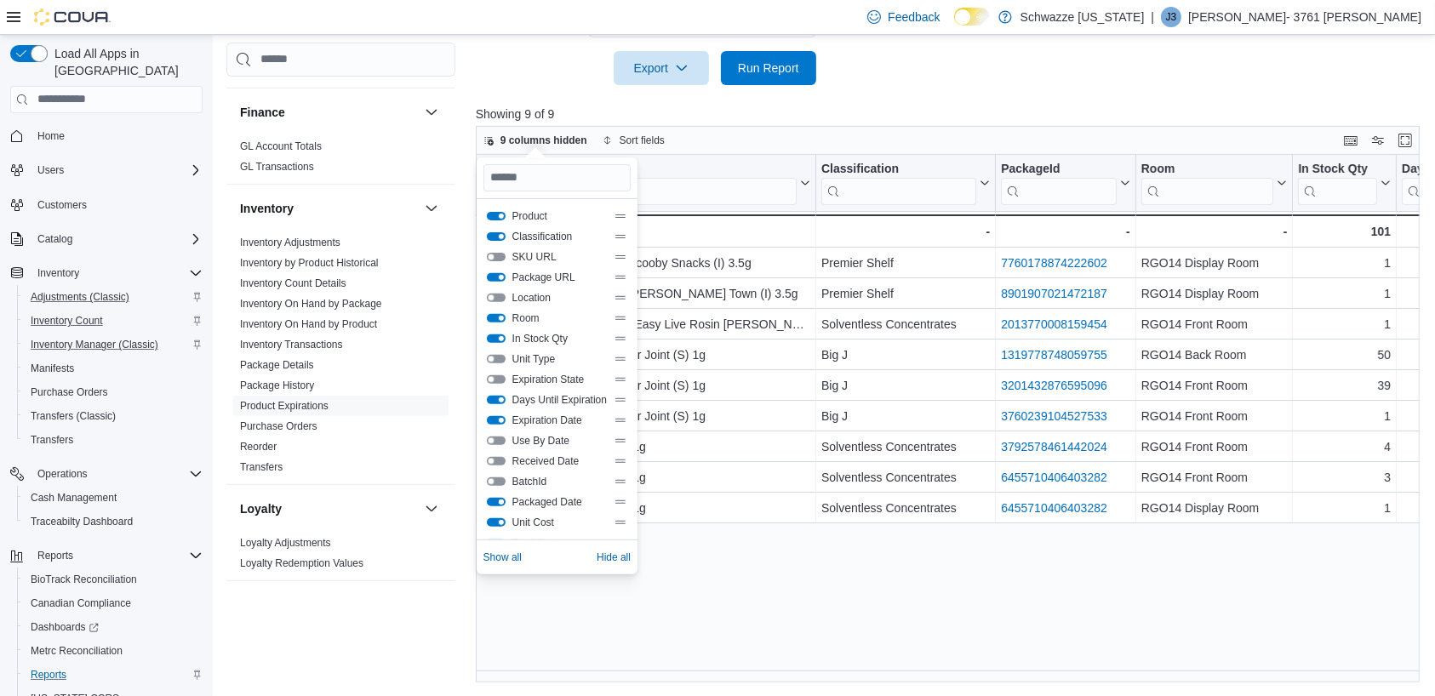
click at [492, 500] on button "Packaged Date" at bounding box center [496, 502] width 19 height 9
click at [492, 514] on div "Unit Cost" at bounding box center [557, 522] width 147 height 20
click at [495, 320] on button "Unit Cost" at bounding box center [496, 321] width 19 height 9
click at [492, 340] on button "Total Cost" at bounding box center [496, 341] width 19 height 9
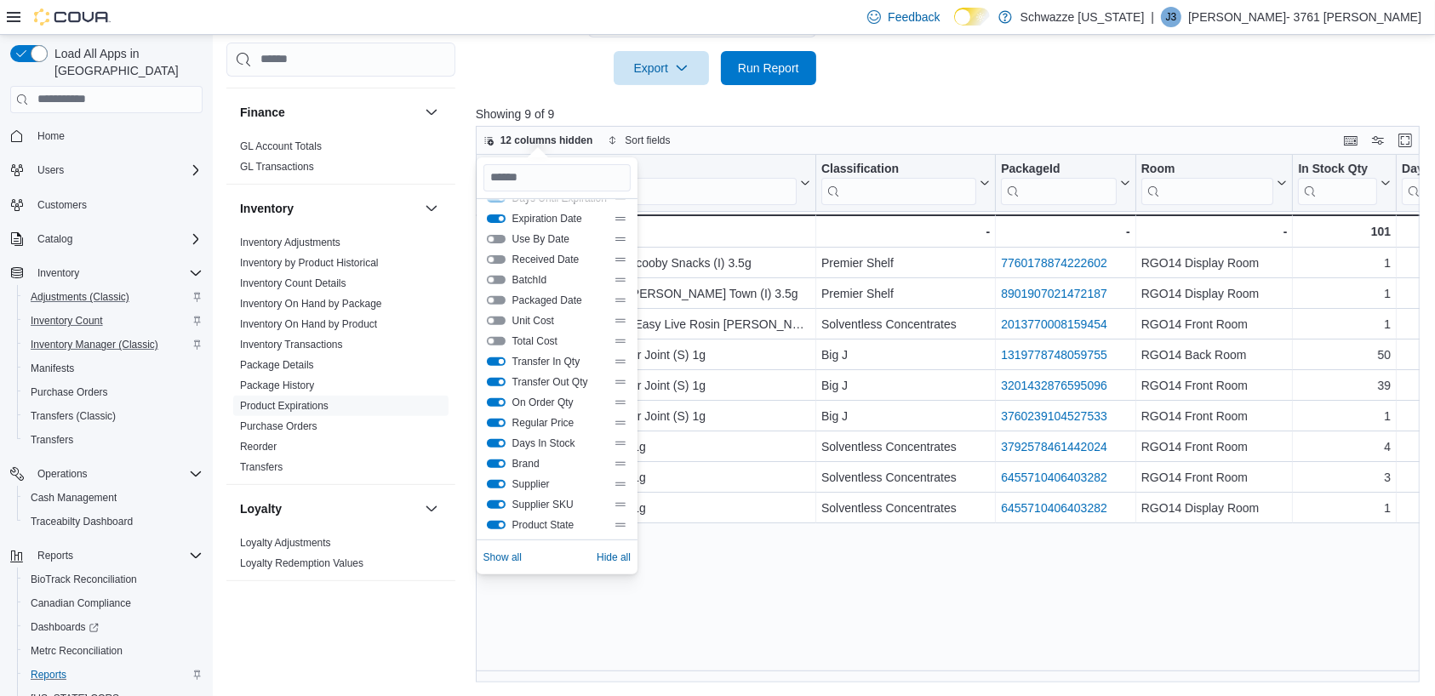
click at [490, 358] on button "Transfer In Qty" at bounding box center [496, 362] width 19 height 9
click at [494, 381] on button "Transfer Out Qty" at bounding box center [496, 382] width 19 height 9
click at [496, 398] on button "On Order Qty" at bounding box center [496, 402] width 19 height 9
click at [495, 419] on button "Regular Price" at bounding box center [496, 423] width 19 height 9
click at [495, 439] on button "Days In Stock" at bounding box center [496, 443] width 19 height 9
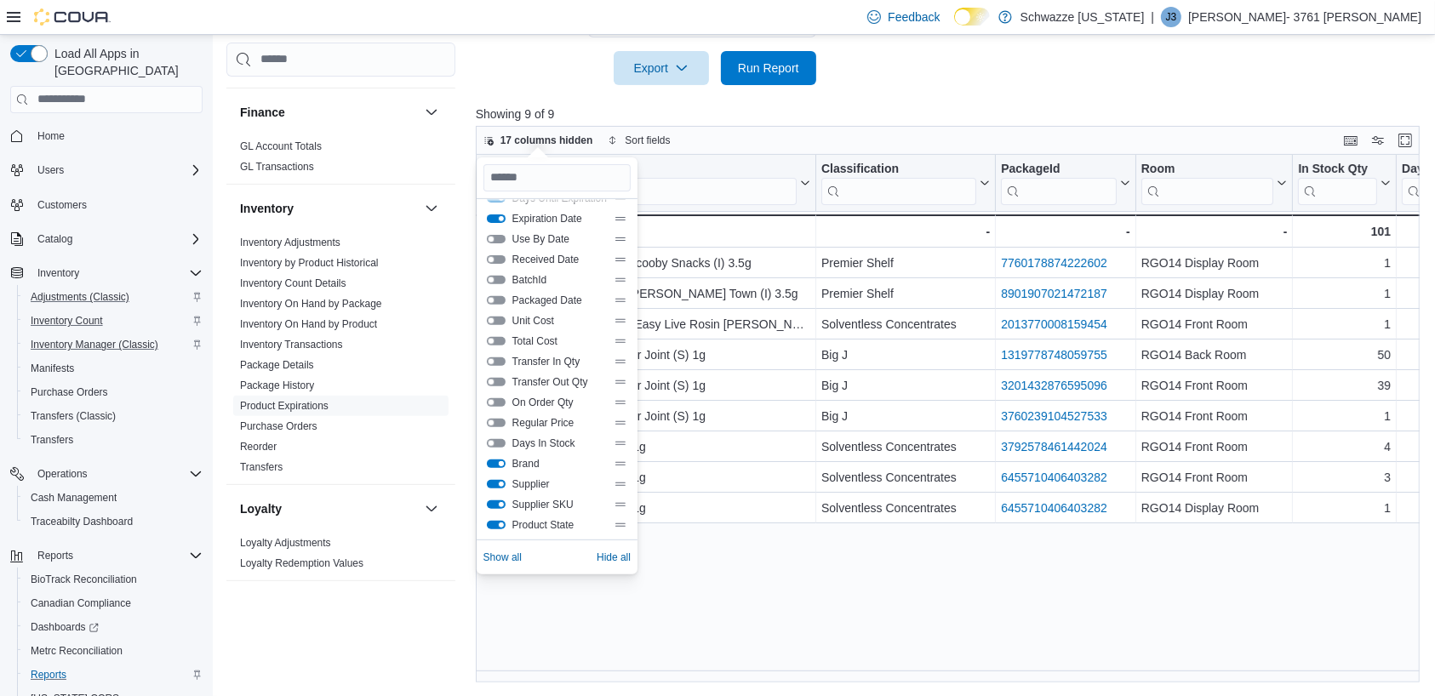
click at [494, 460] on button "Brand" at bounding box center [496, 464] width 19 height 9
click at [493, 483] on button "Supplier" at bounding box center [496, 484] width 19 height 9
click at [494, 501] on button "Supplier SKU" at bounding box center [496, 505] width 19 height 9
click at [493, 524] on button "Product State" at bounding box center [496, 525] width 19 height 9
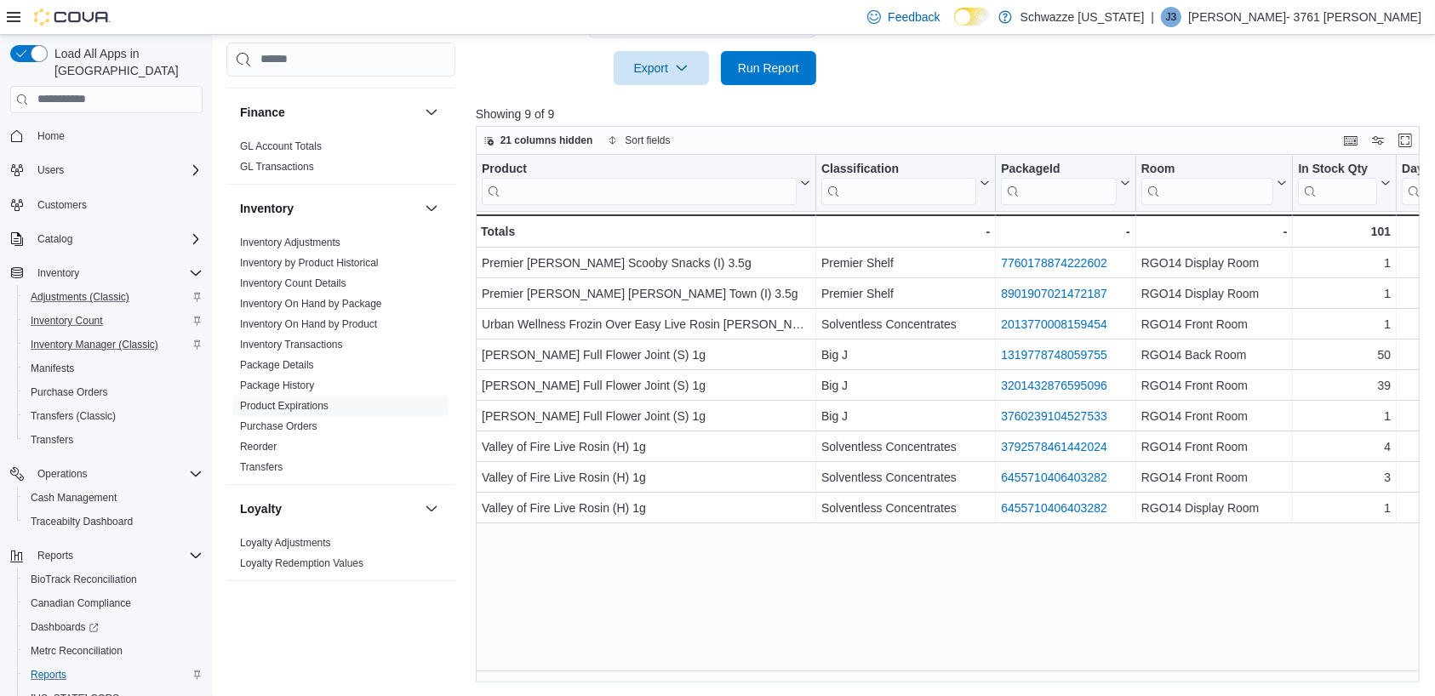
click at [794, 601] on div "Product Click to view column header actions Classification Click to view column…" at bounding box center [953, 419] width 954 height 528
drag, startPoint x: 818, startPoint y: 164, endPoint x: 800, endPoint y: 169, distance: 18.4
click at [800, 169] on div at bounding box center [794, 183] width 14 height 56
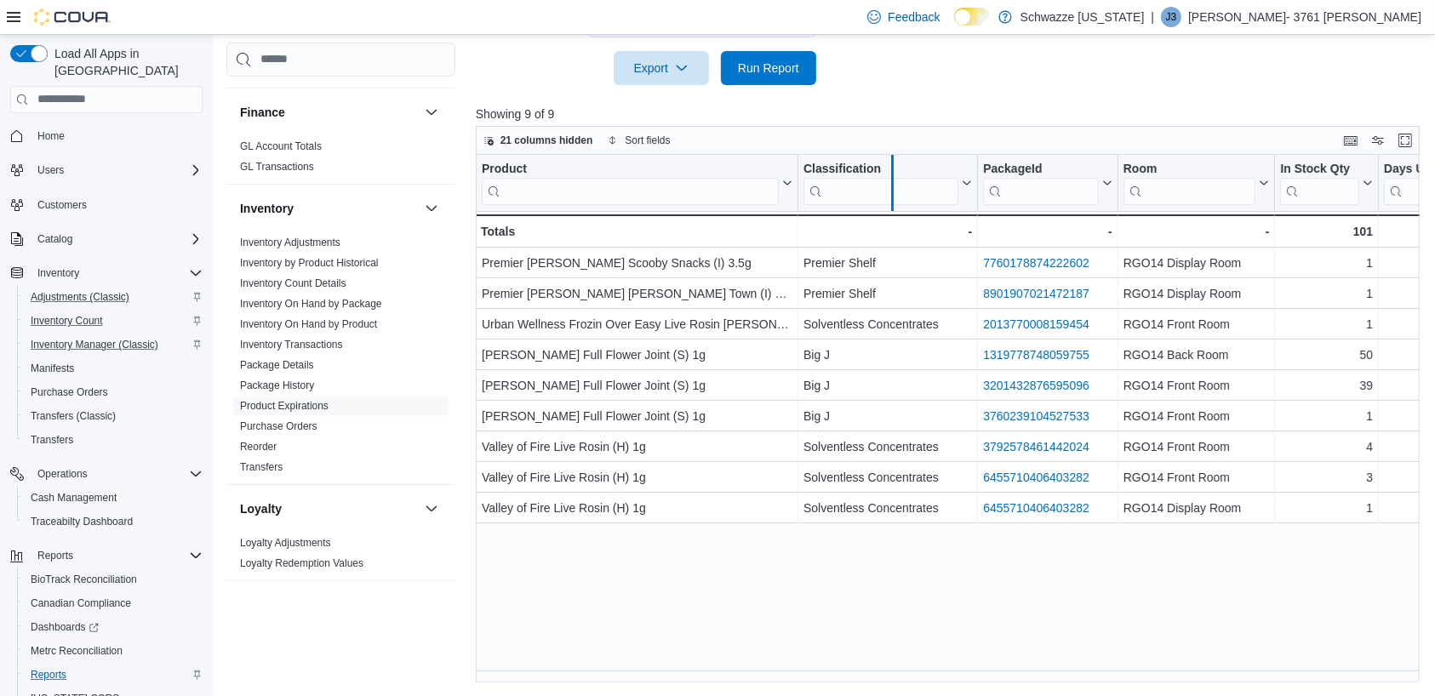
drag, startPoint x: 980, startPoint y: 163, endPoint x: 898, endPoint y: 169, distance: 81.9
click at [898, 169] on div at bounding box center [892, 183] width 14 height 56
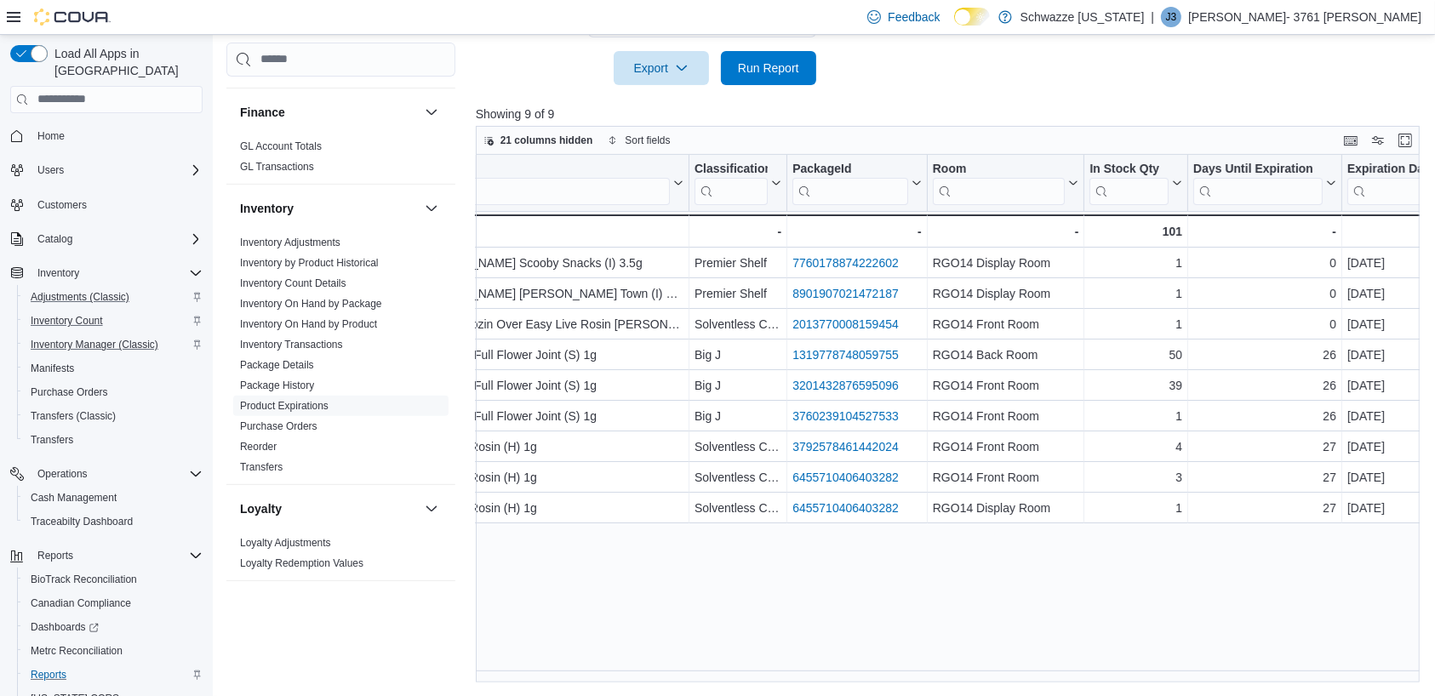
scroll to position [0, 149]
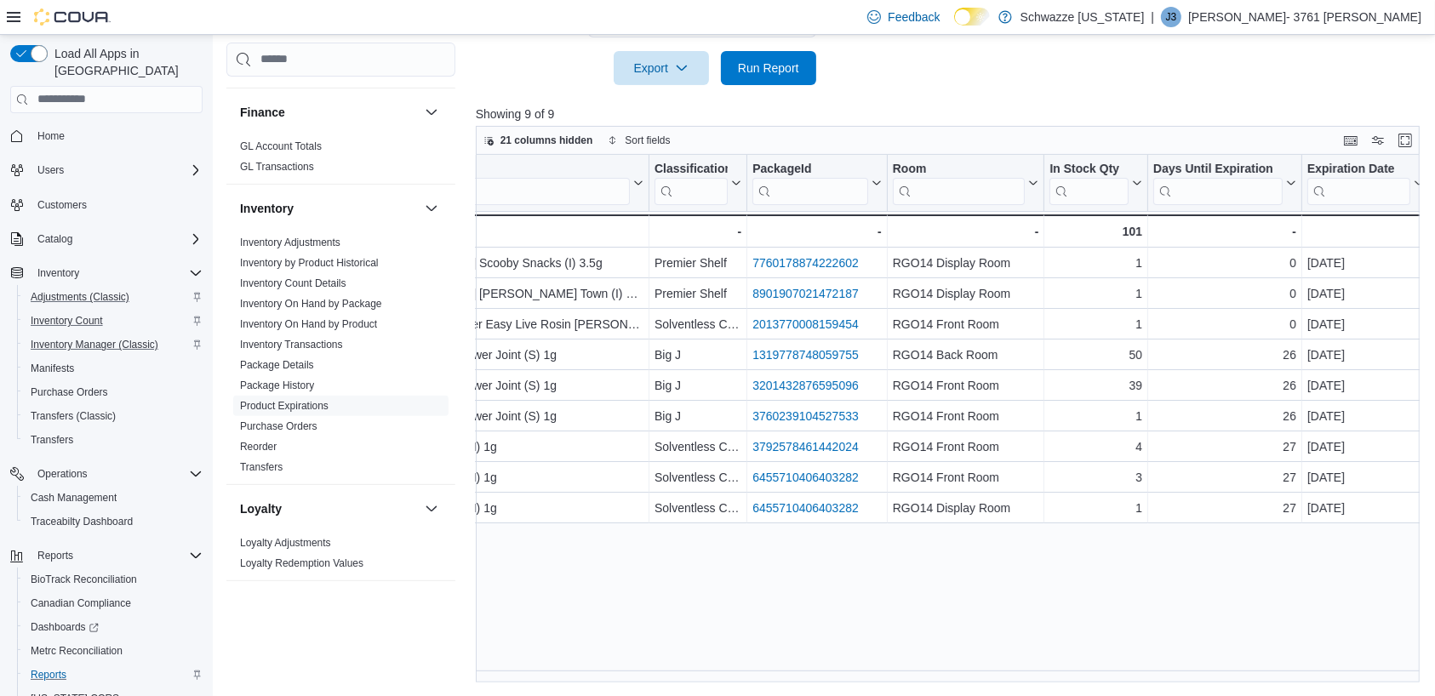
drag, startPoint x: 1153, startPoint y: 158, endPoint x: 1099, endPoint y: 175, distance: 57.1
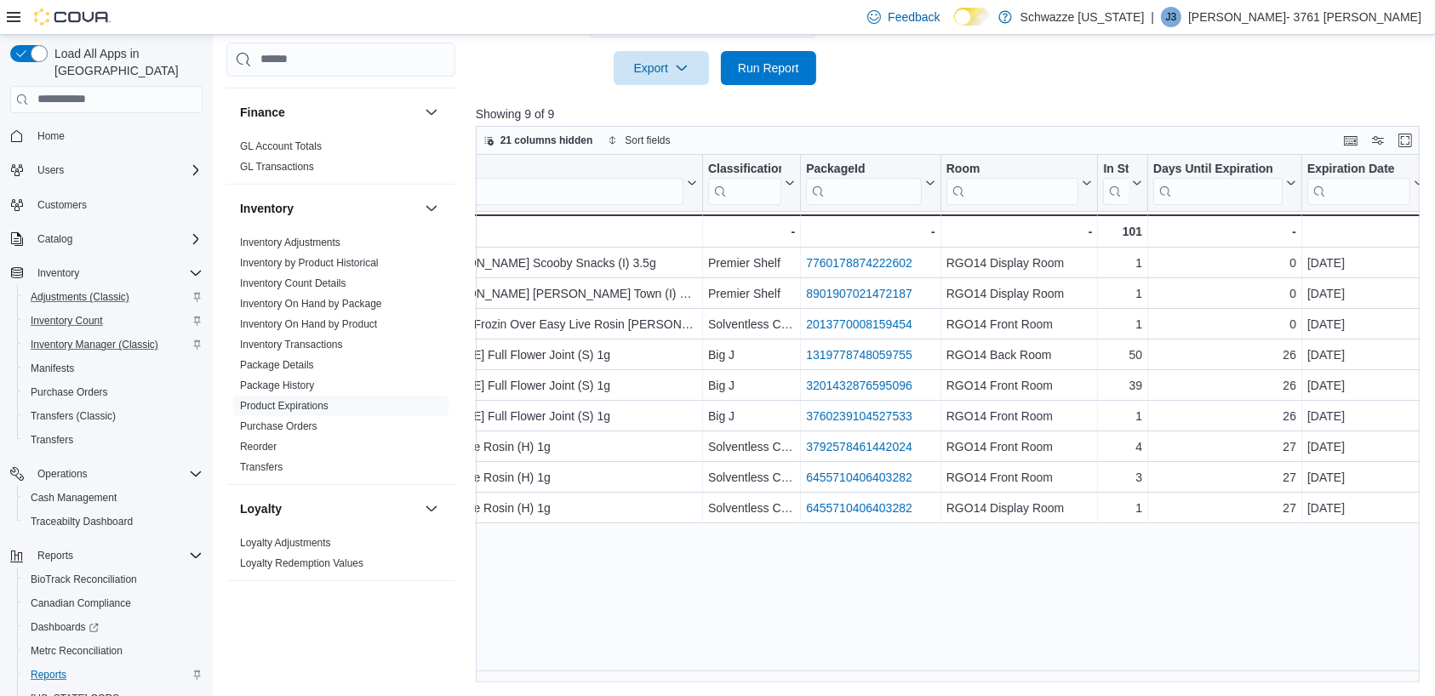
drag, startPoint x: 1099, startPoint y: 175, endPoint x: 1137, endPoint y: 124, distance: 63.8
click at [1137, 124] on div at bounding box center [953, 124] width 954 height 3
drag, startPoint x: 1304, startPoint y: 159, endPoint x: 1200, endPoint y: 180, distance: 105.8
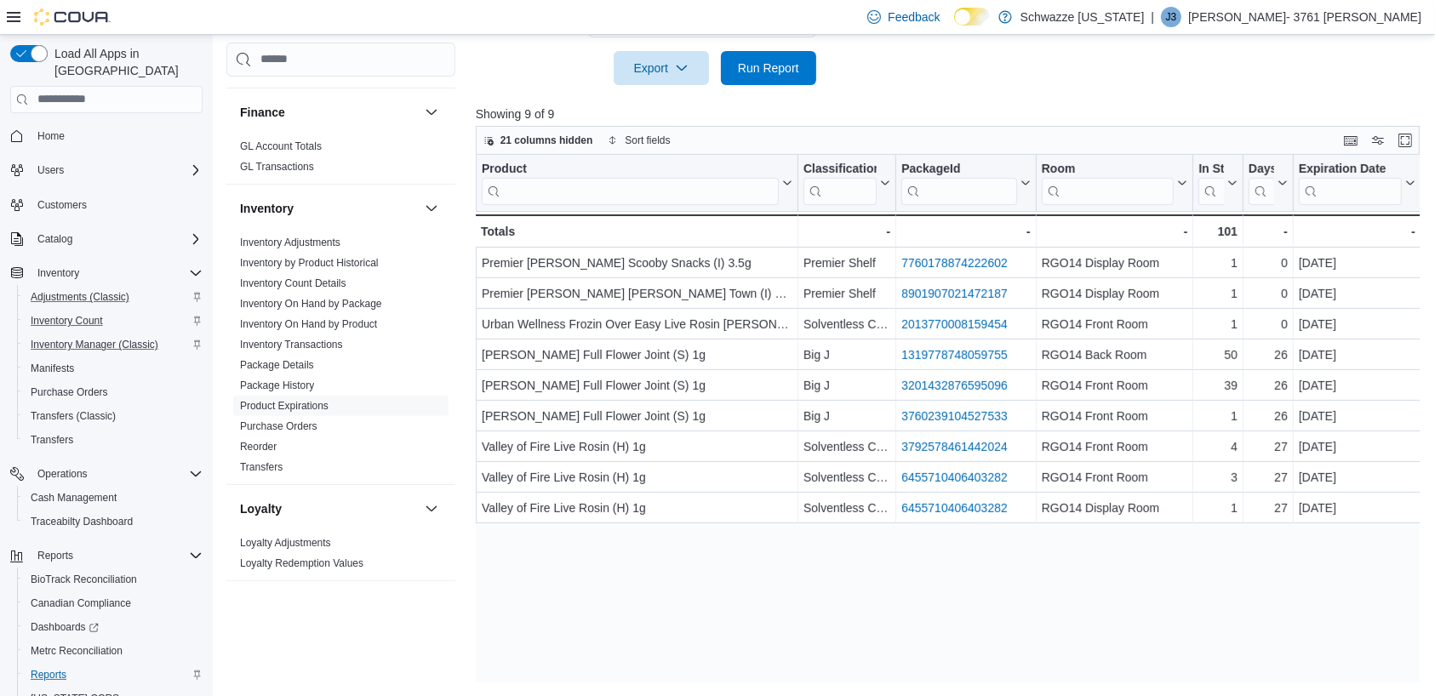
scroll to position [0, 0]
drag, startPoint x: 1200, startPoint y: 180, endPoint x: 1235, endPoint y: 93, distance: 93.6
click at [1235, 93] on div at bounding box center [953, 95] width 954 height 20
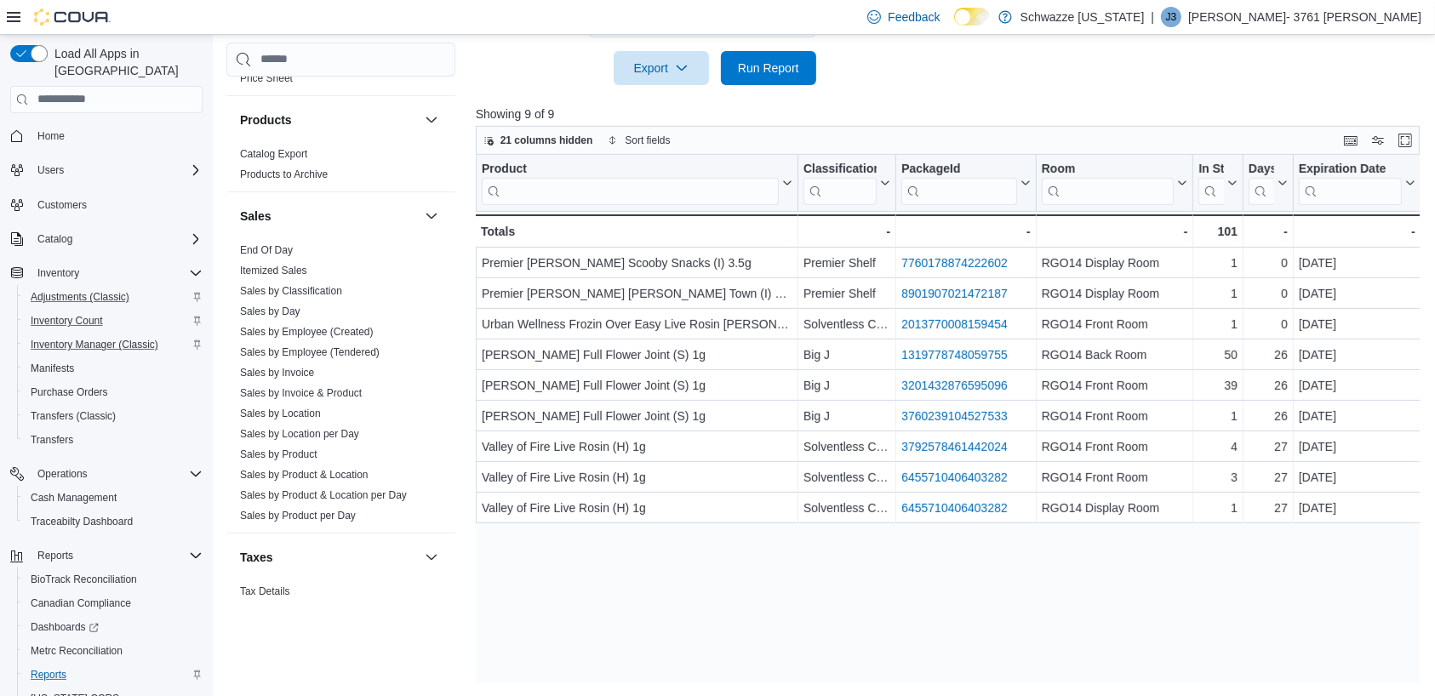
scroll to position [1073, 0]
click at [292, 308] on link "Sales by Day" at bounding box center [270, 309] width 60 height 12
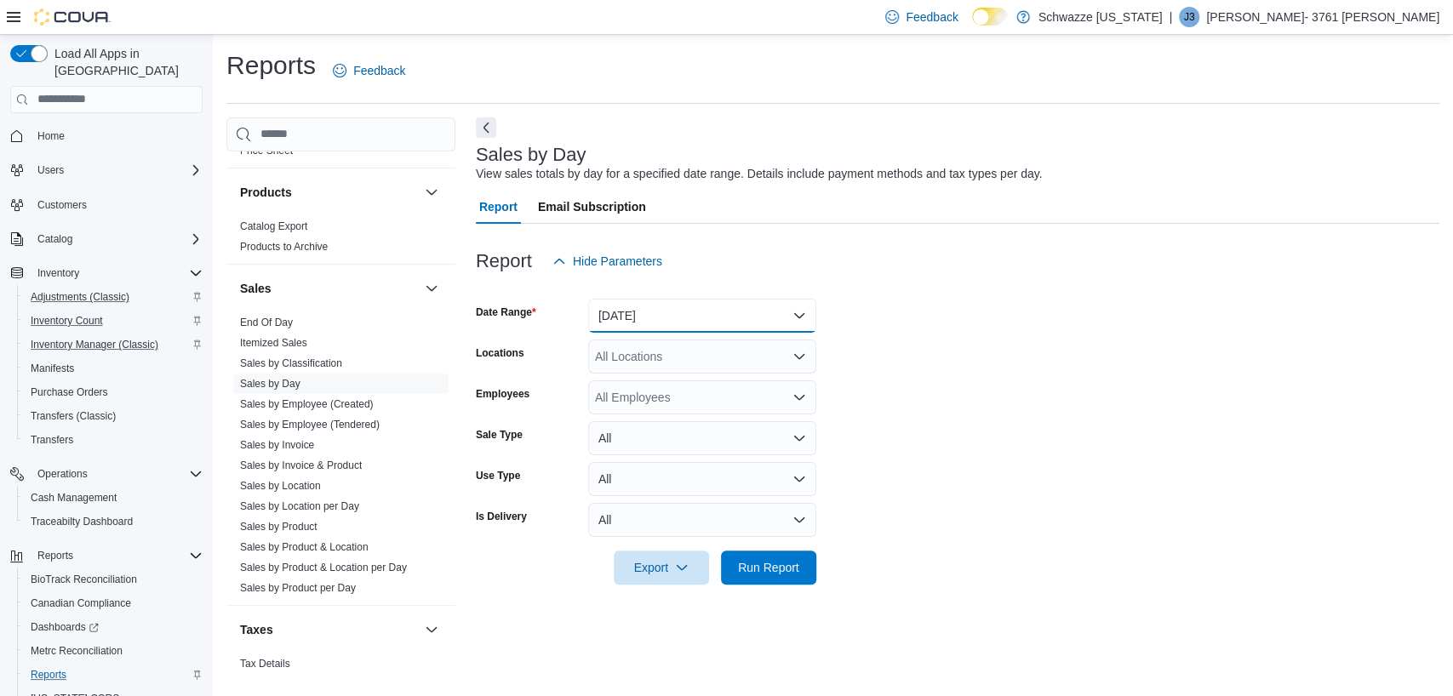
click at [713, 313] on button "[DATE]" at bounding box center [702, 316] width 228 height 34
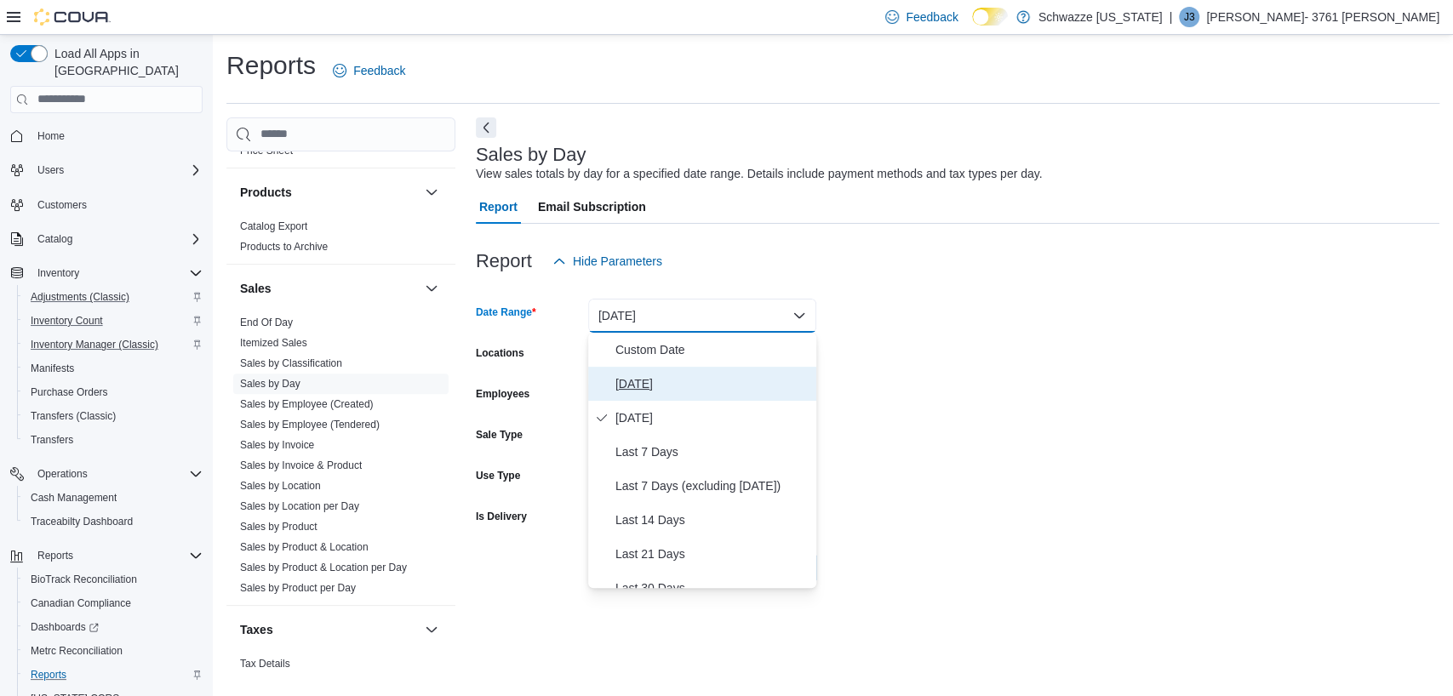
click at [644, 376] on span "[DATE]" at bounding box center [712, 384] width 194 height 20
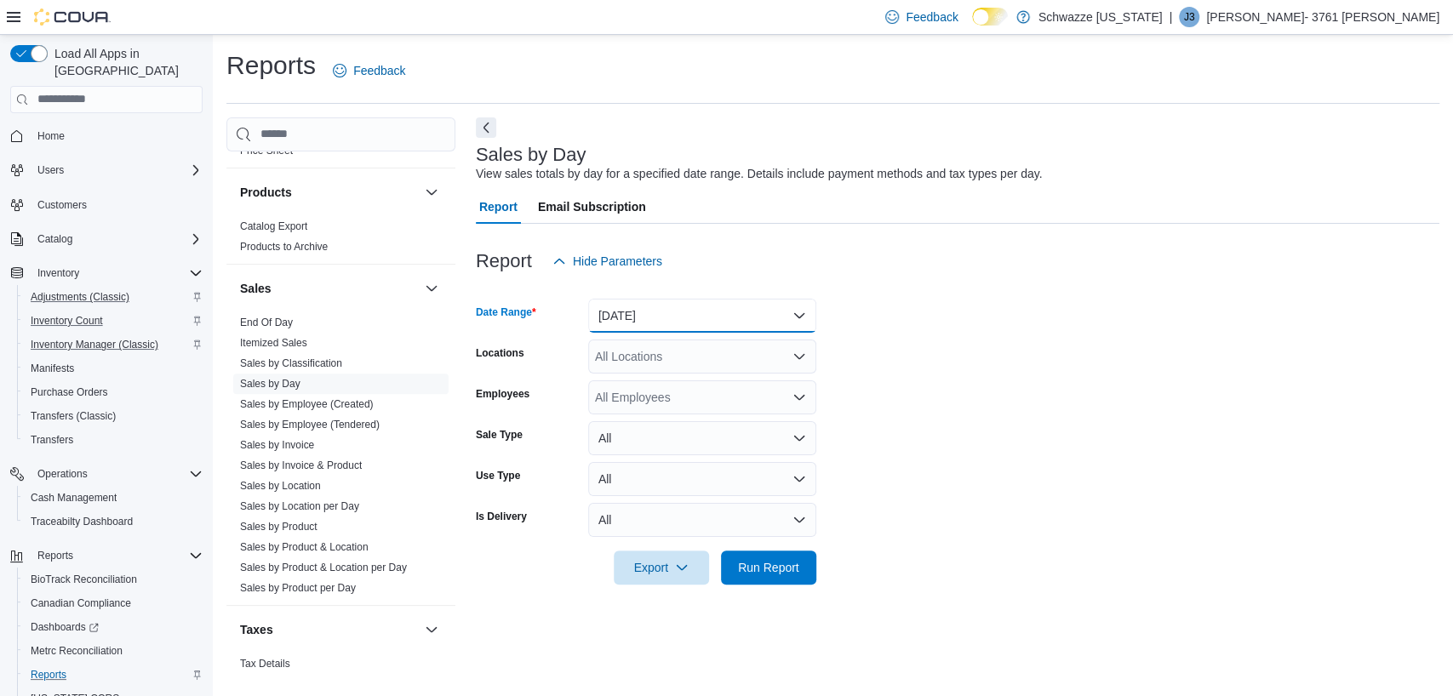
click at [663, 314] on button "[DATE]" at bounding box center [702, 316] width 228 height 34
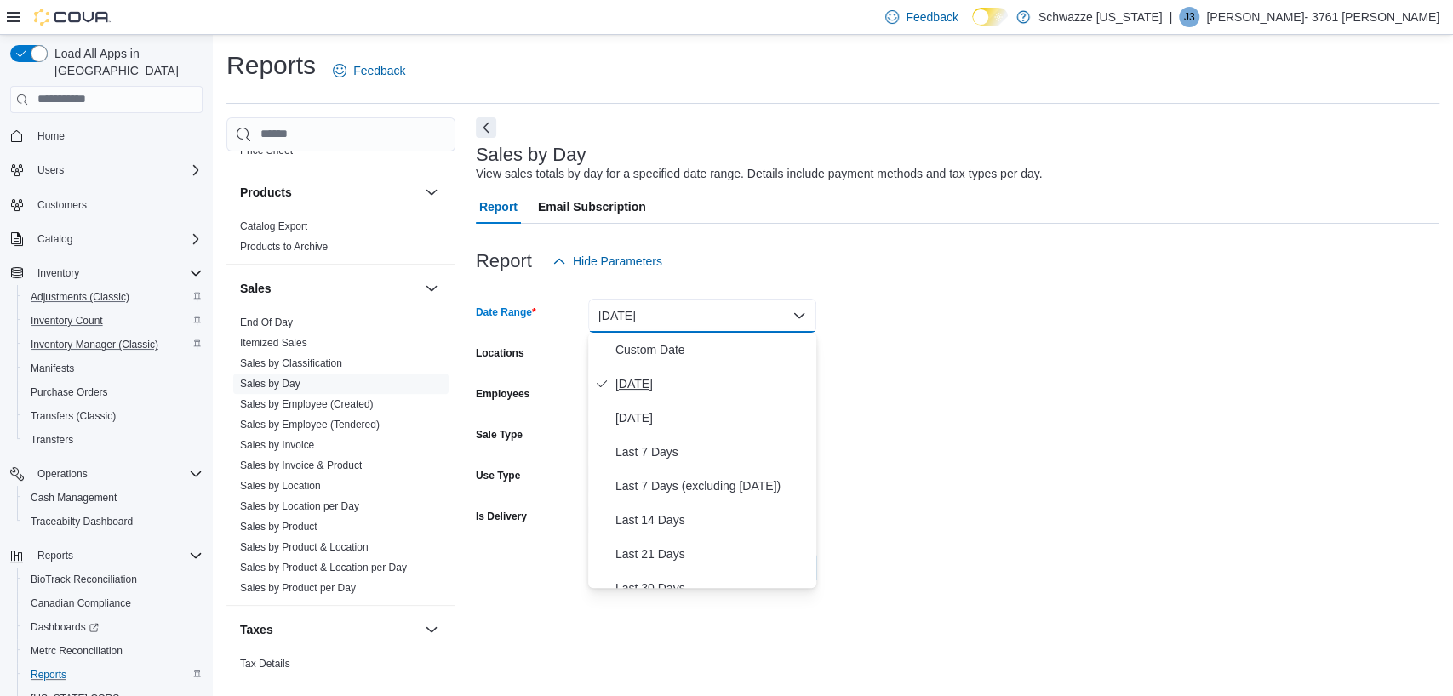
click at [753, 386] on span "[DATE]" at bounding box center [712, 384] width 194 height 20
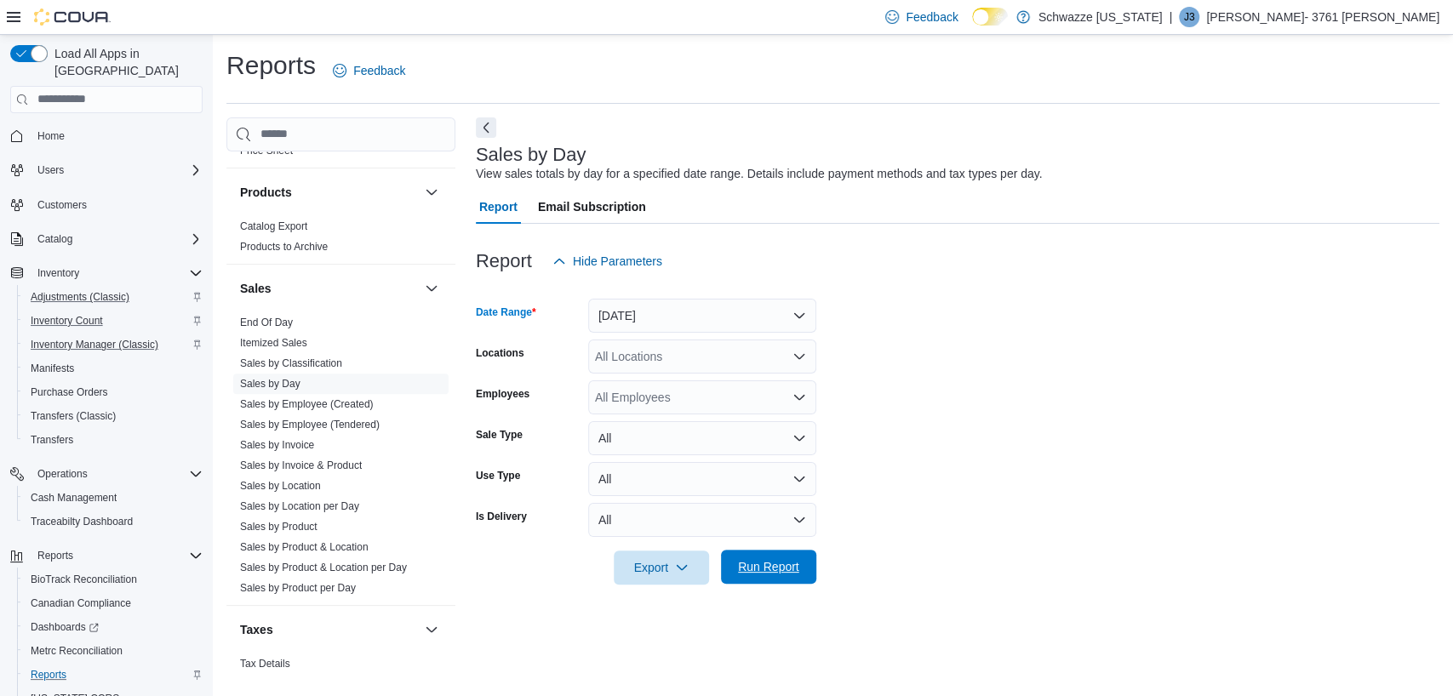
click at [790, 574] on span "Run Report" at bounding box center [768, 566] width 61 height 17
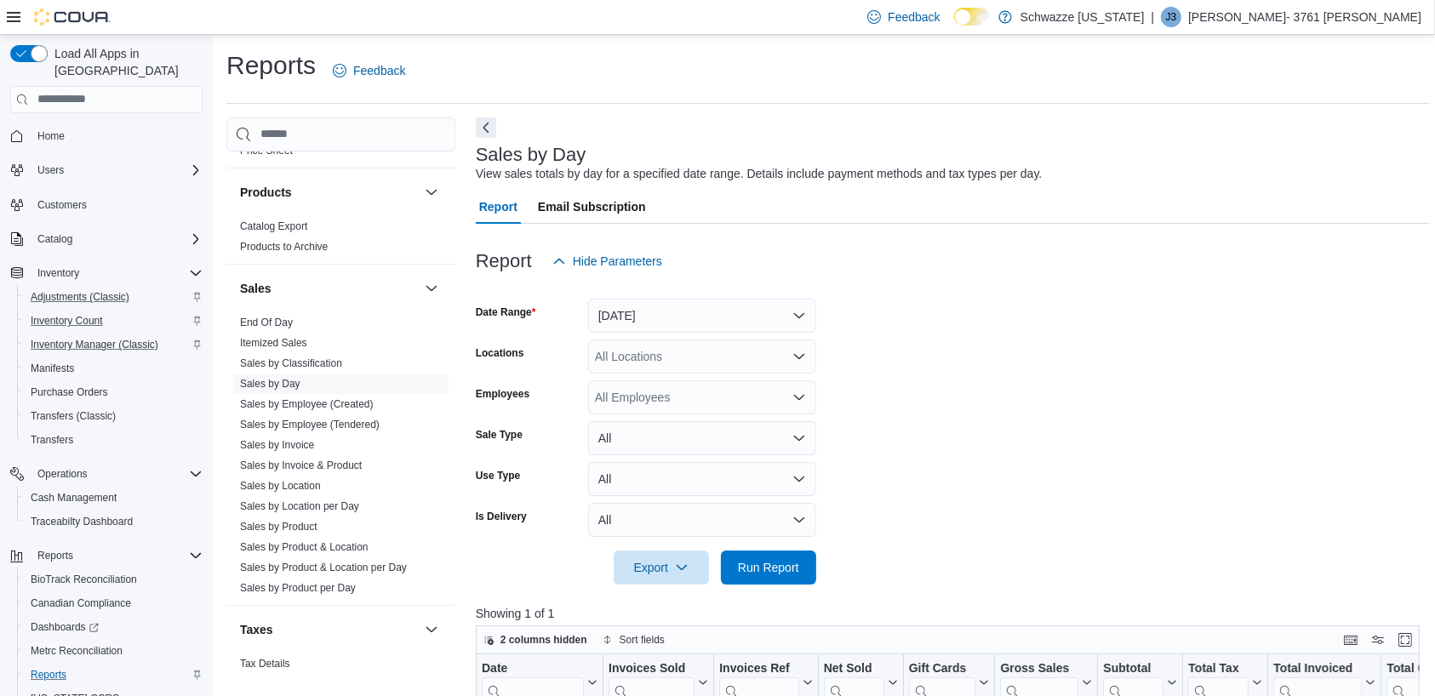
click at [641, 361] on div "All Locations" at bounding box center [702, 357] width 228 height 34
click at [660, 381] on span "RGO14 Ruidoso" at bounding box center [677, 385] width 88 height 17
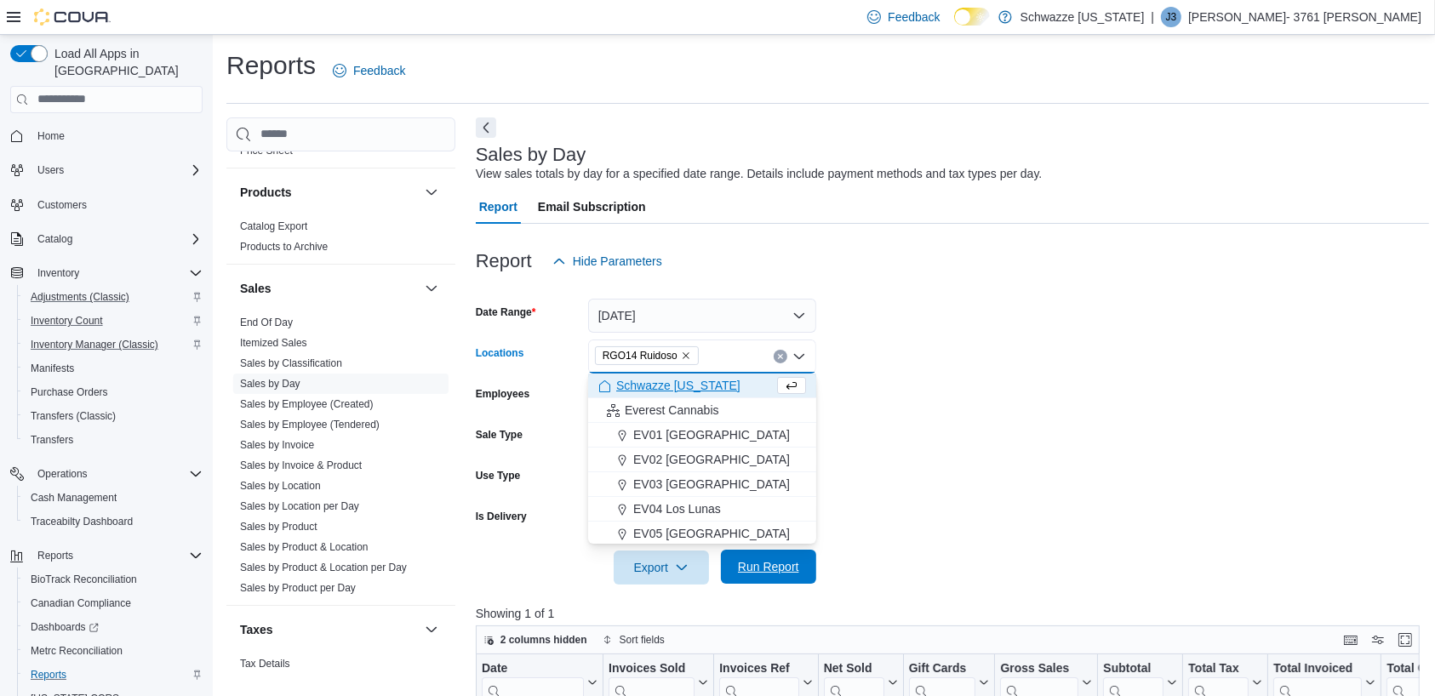
click at [797, 564] on span "Run Report" at bounding box center [768, 566] width 61 height 17
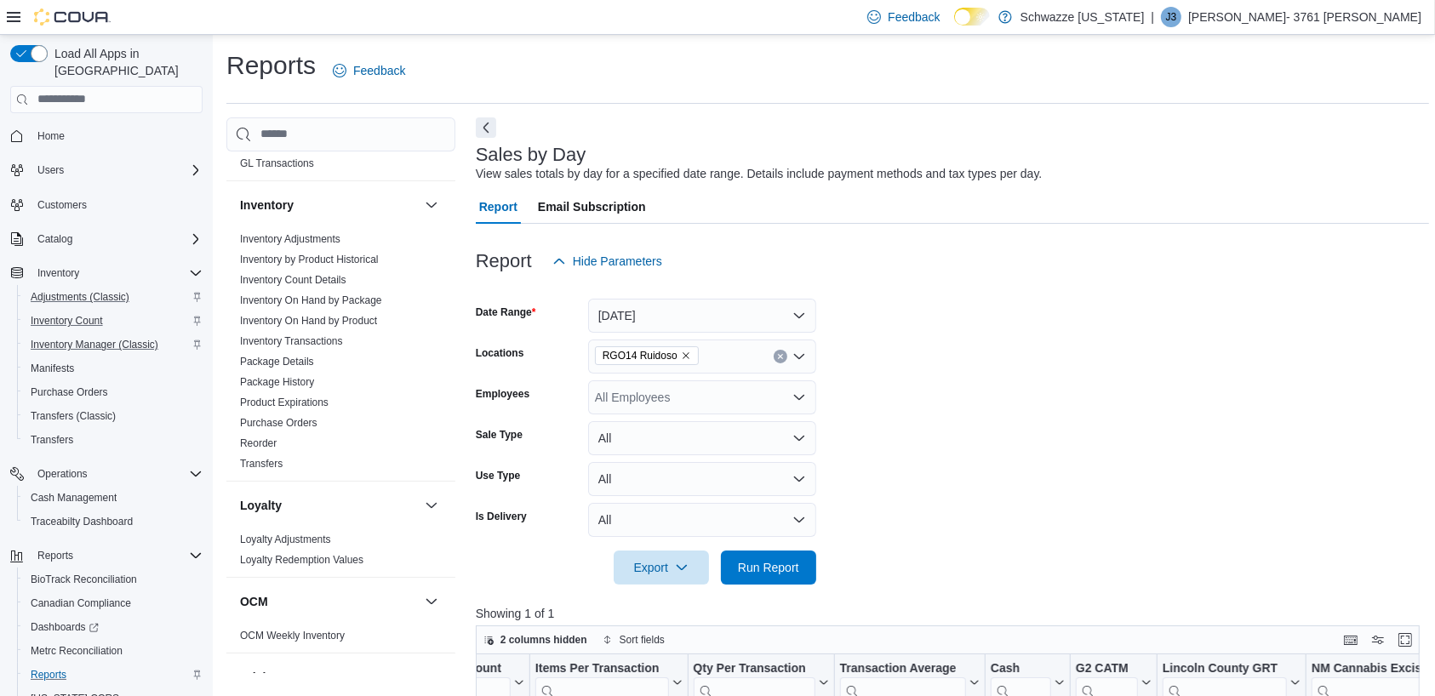
scroll to position [508, 0]
click at [317, 409] on link "Product Expirations" at bounding box center [284, 407] width 89 height 12
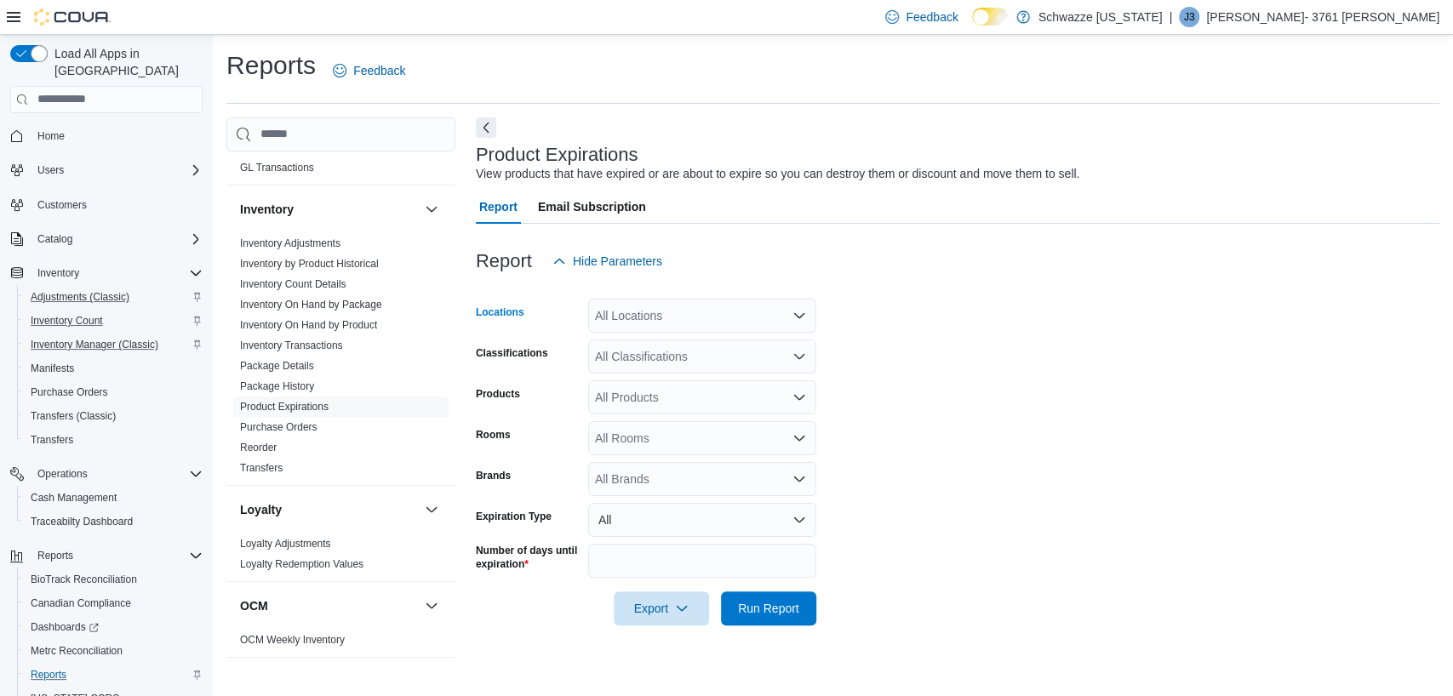
click at [632, 313] on div "All Locations" at bounding box center [702, 316] width 228 height 34
click at [657, 341] on span "RGO14 Ruidoso" at bounding box center [677, 344] width 88 height 17
click at [953, 383] on form "Locations RGO14 Ruidoso Classifications All Classifications Products All Produc…" at bounding box center [958, 451] width 964 height 347
click at [800, 607] on span "Run Report" at bounding box center [768, 608] width 75 height 34
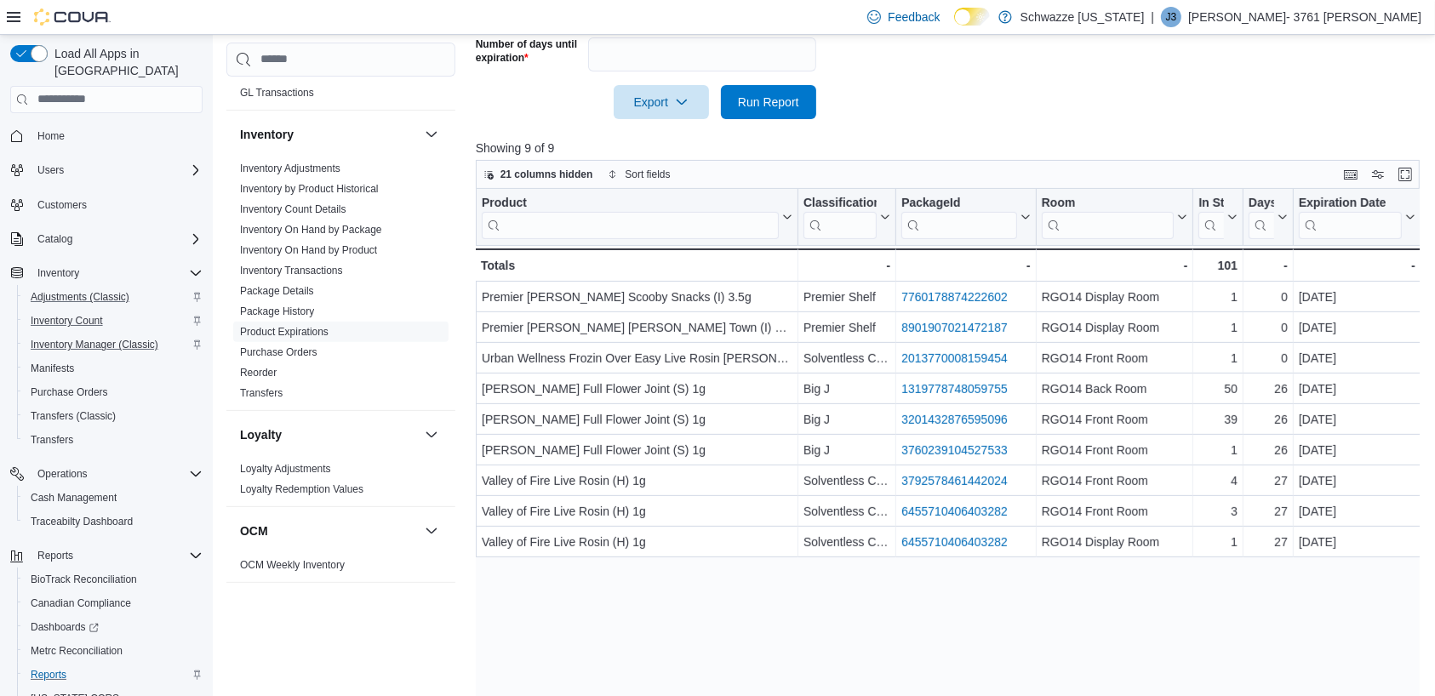
scroll to position [541, 0]
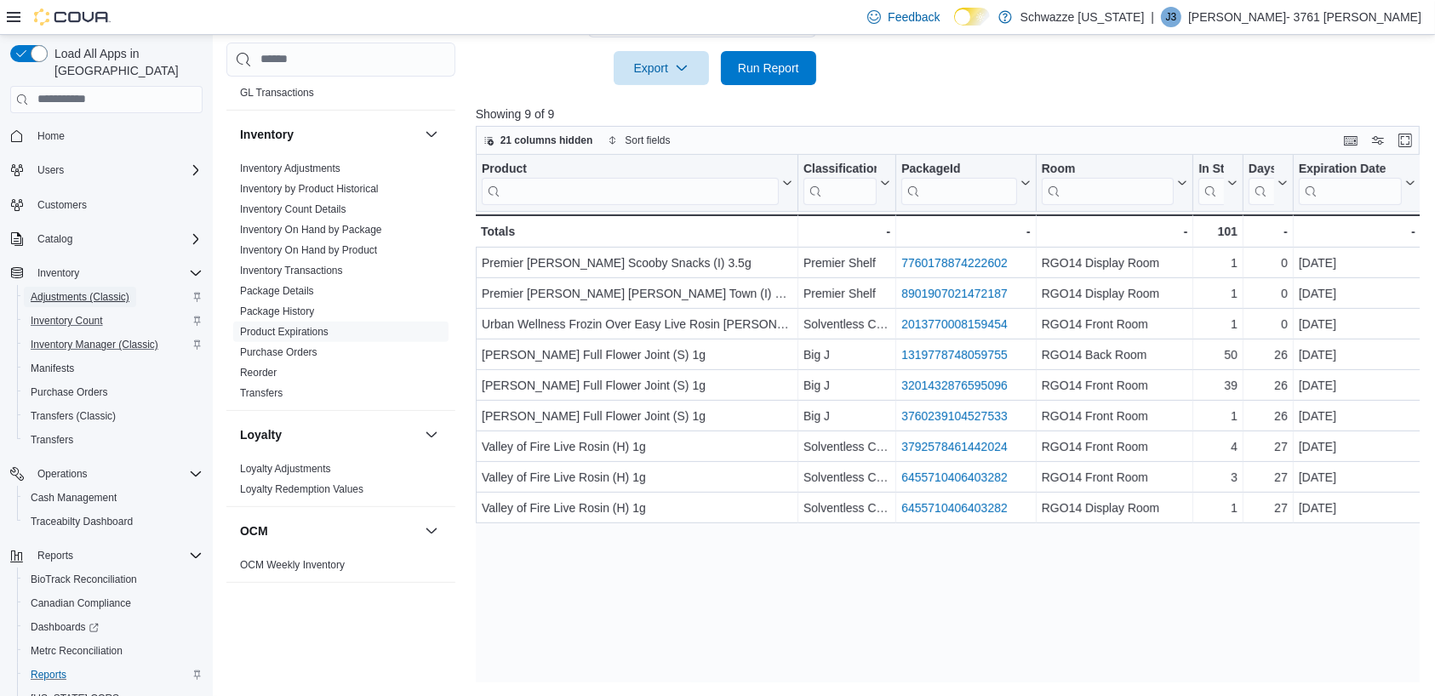
click at [65, 290] on span "Adjustments (Classic)" at bounding box center [80, 297] width 99 height 14
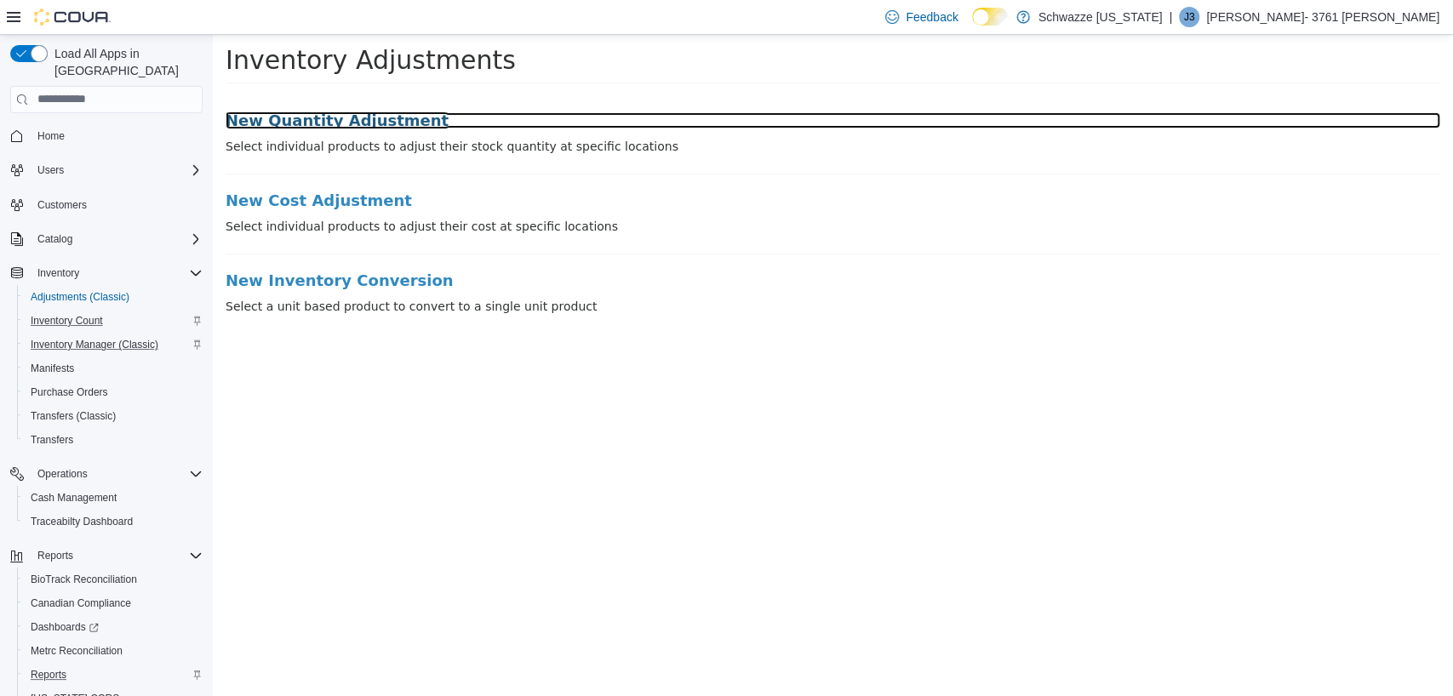
click at [368, 115] on h3 "New Quantity Adjustment" at bounding box center [833, 120] width 1215 height 17
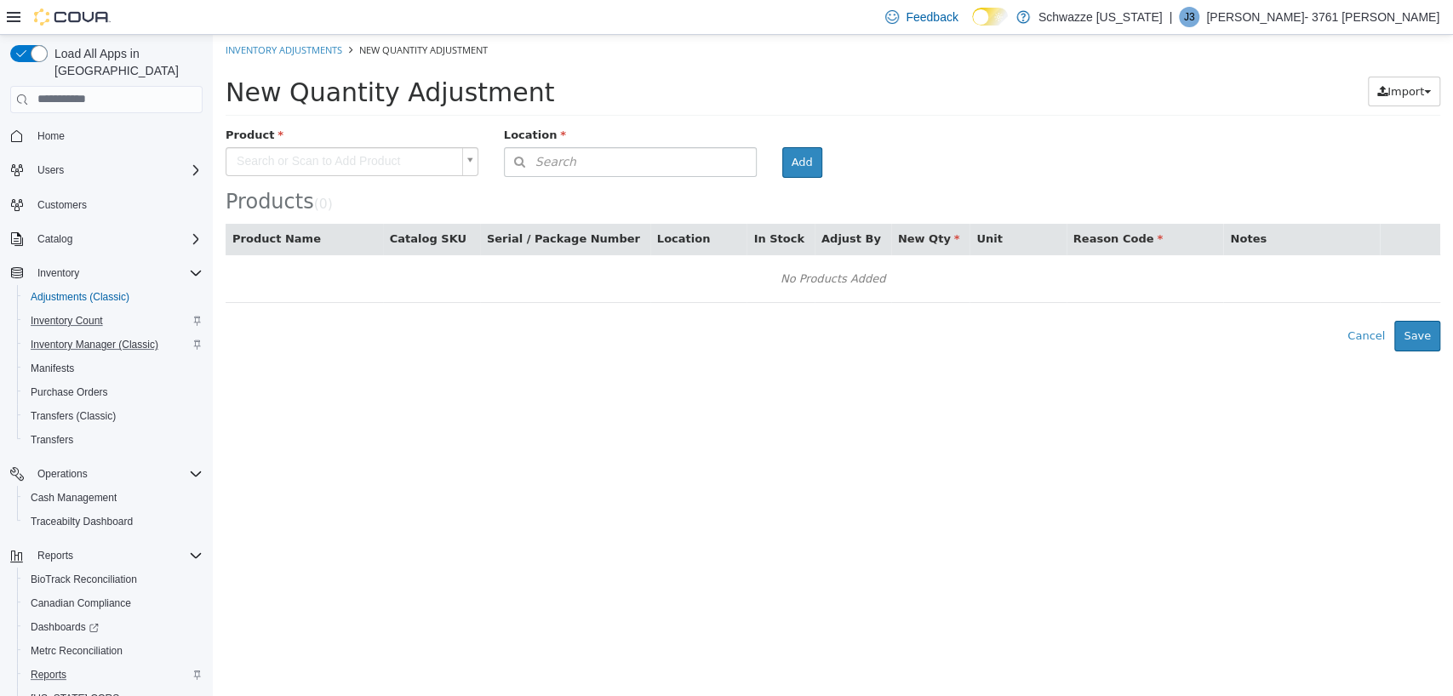
click at [354, 167] on body "× Inventory Adjustments New Quantity Adjustment New Quantity Adjustment Import …" at bounding box center [833, 192] width 1240 height 317
click at [639, 161] on button "Search" at bounding box center [630, 161] width 253 height 30
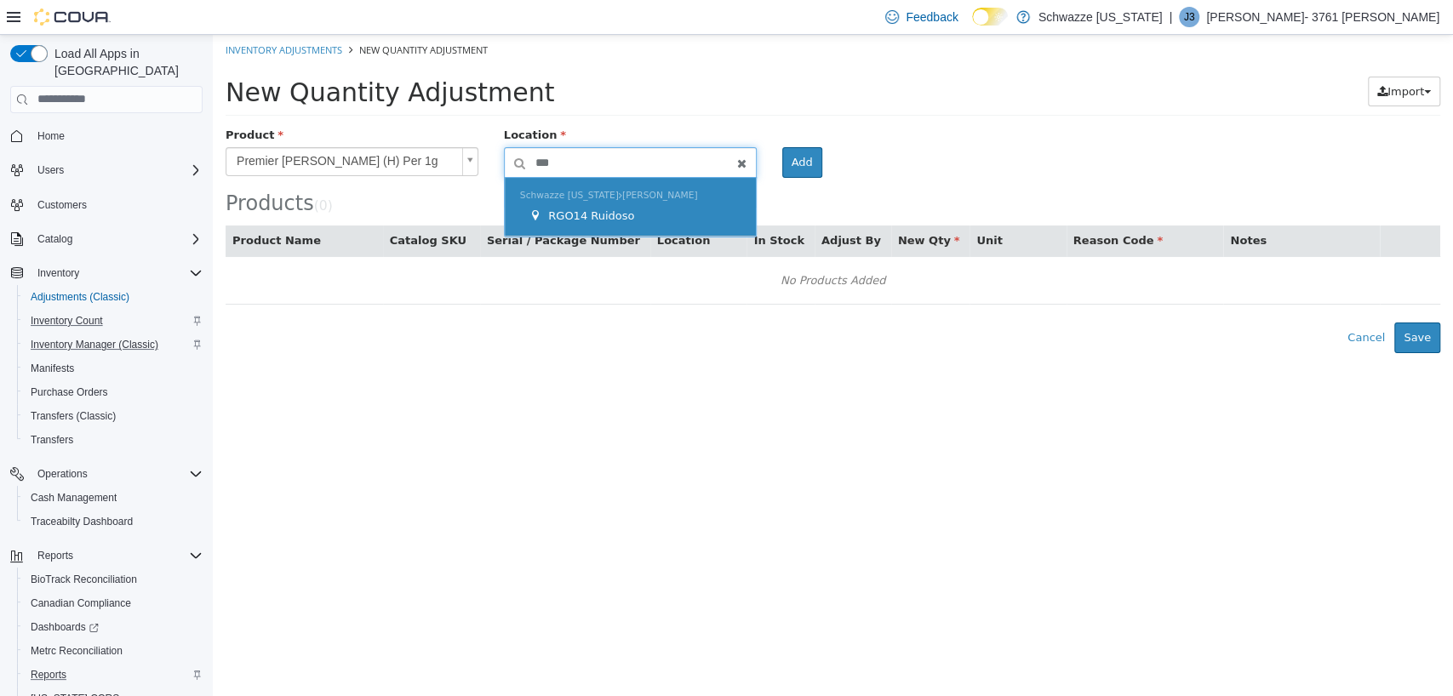
click at [604, 209] on span "RGO14 Ruidoso" at bounding box center [591, 215] width 86 height 13
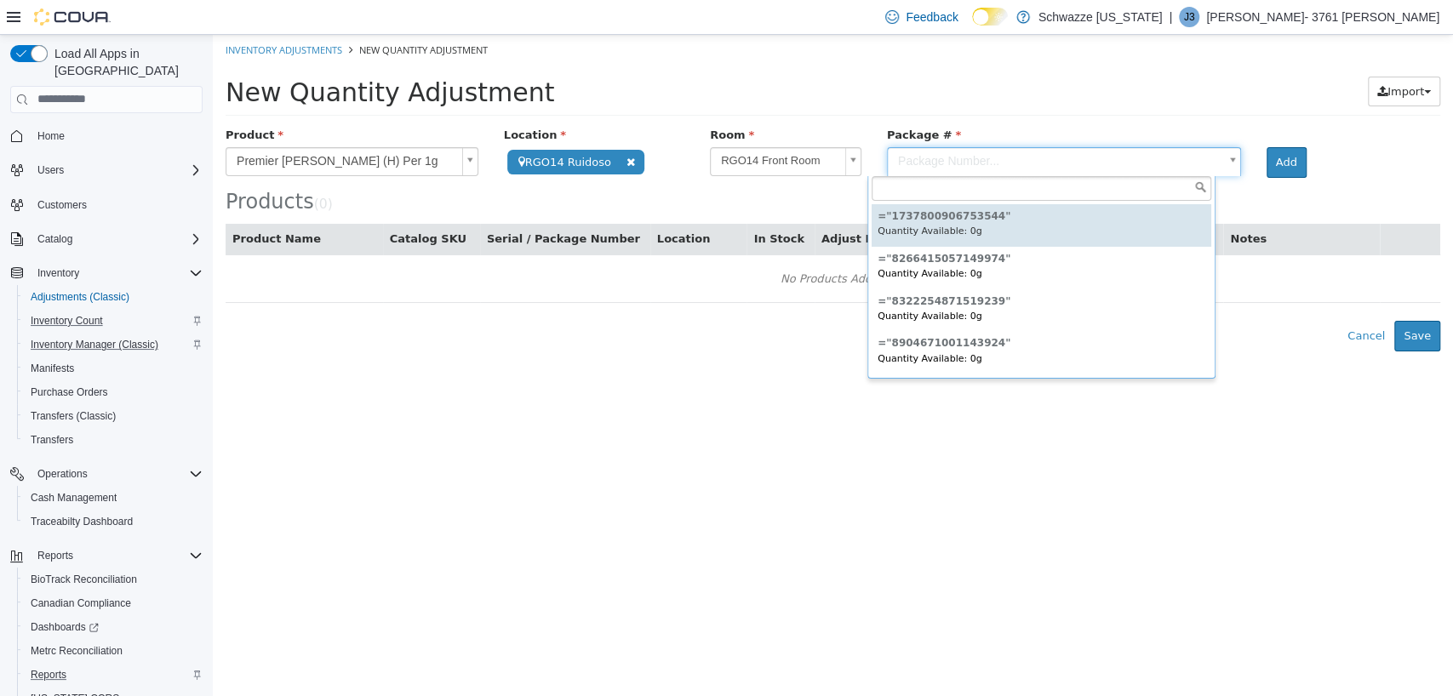
click at [941, 161] on body "**********" at bounding box center [833, 192] width 1240 height 317
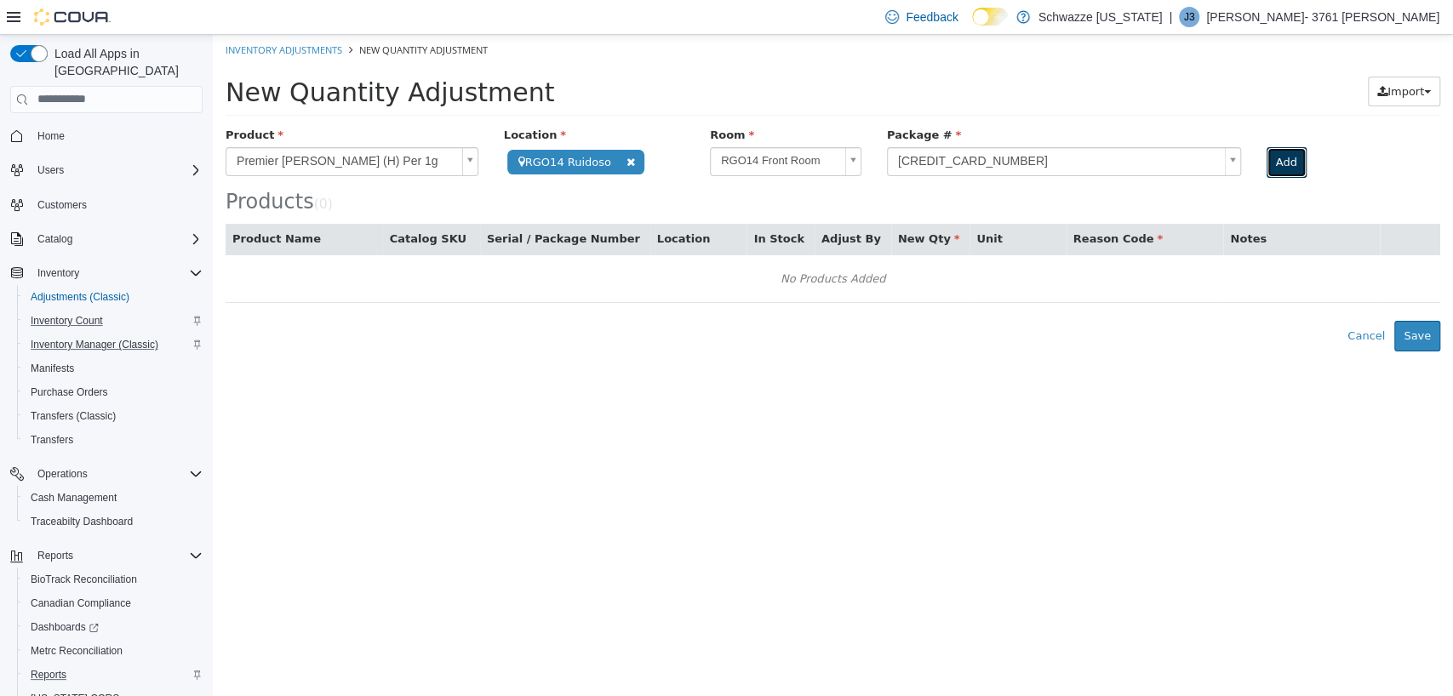
click at [1277, 158] on button "Add" at bounding box center [1287, 161] width 40 height 31
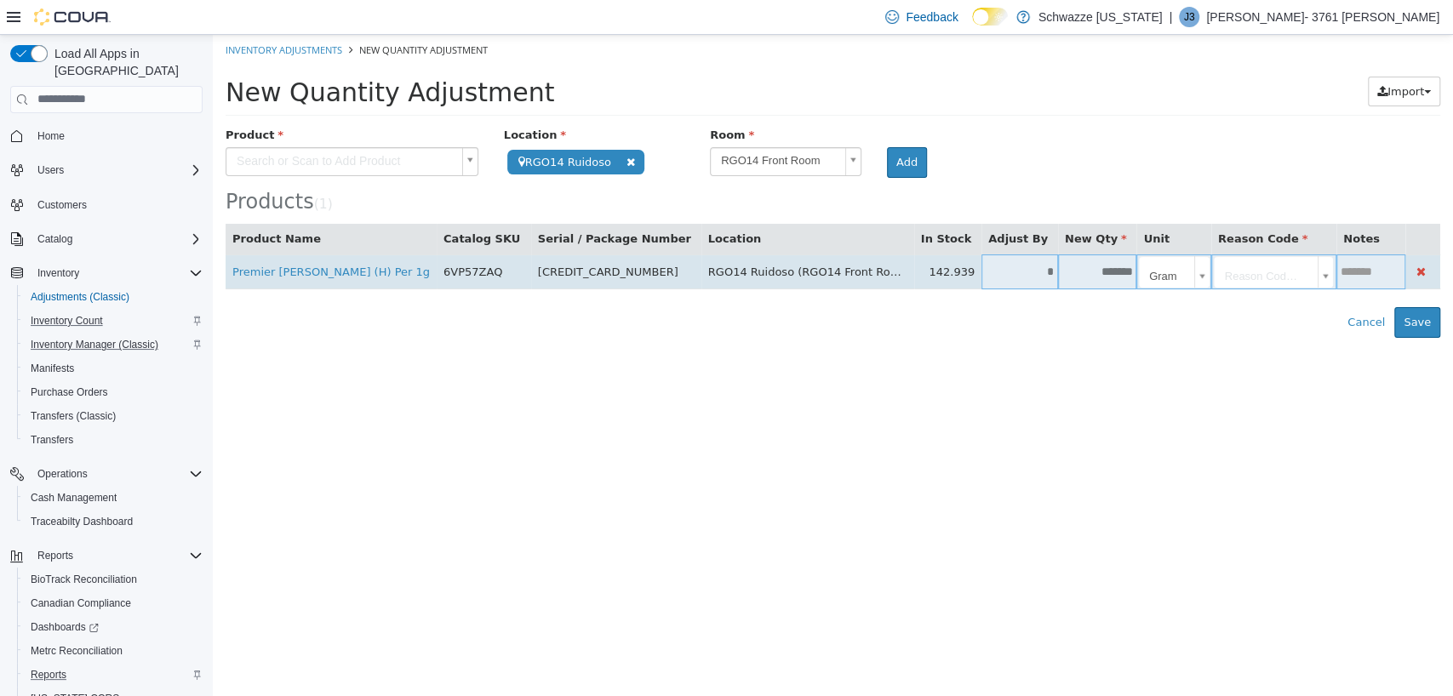
click at [989, 267] on input "*" at bounding box center [1020, 271] width 77 height 13
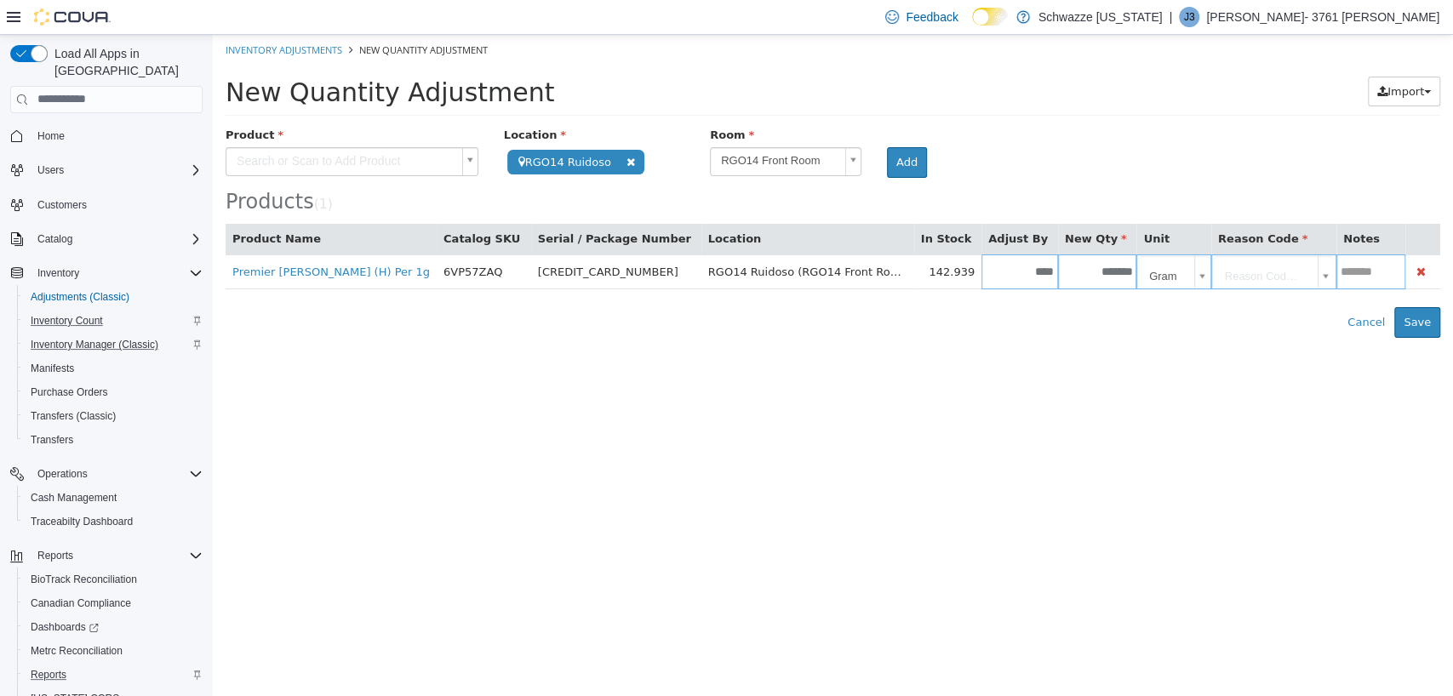
click at [1203, 268] on body "**********" at bounding box center [833, 185] width 1240 height 303
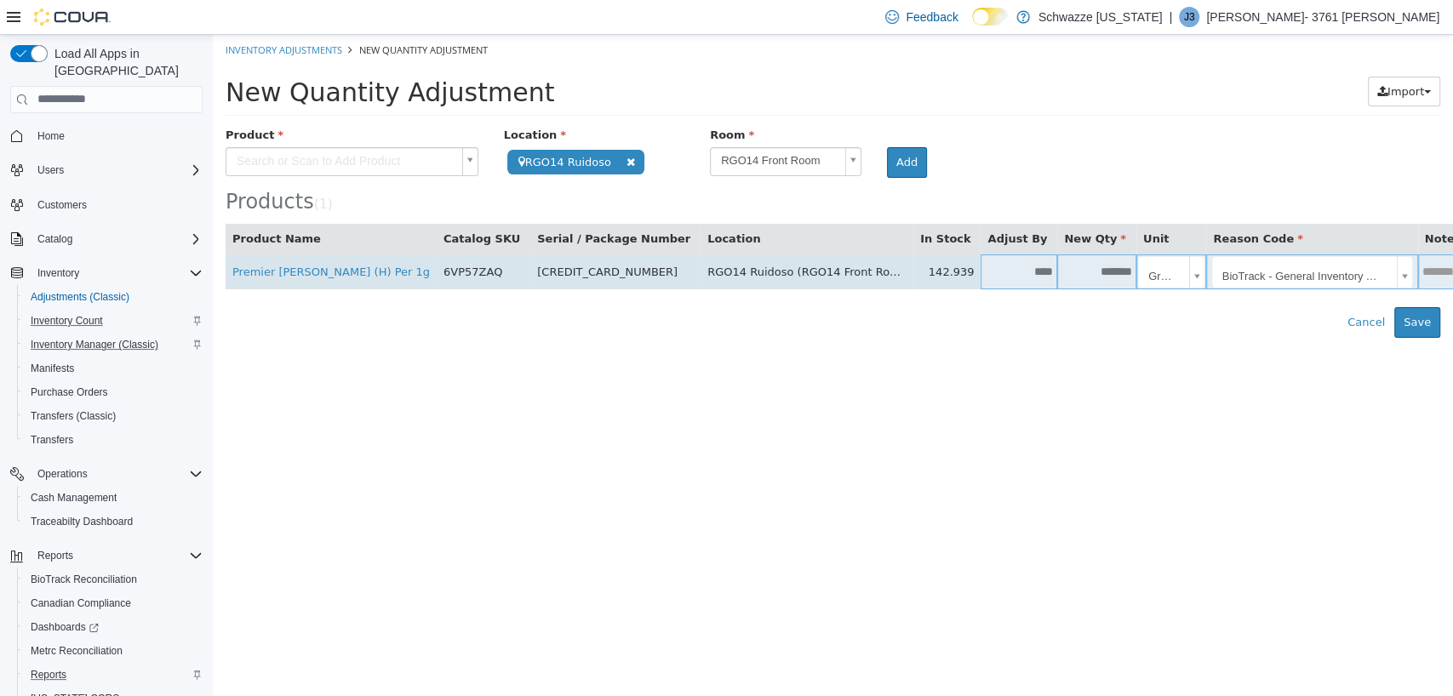
click at [1418, 269] on input "text" at bounding box center [1444, 271] width 53 height 13
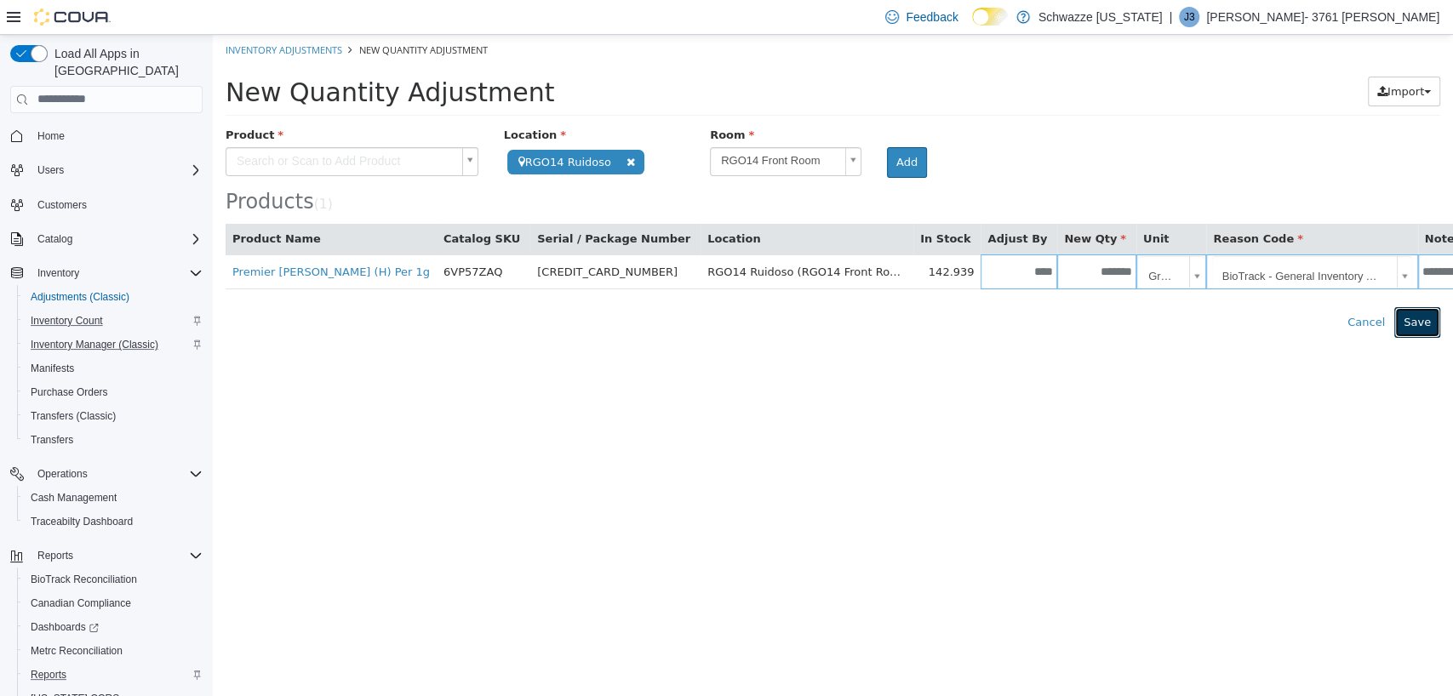
click at [1421, 325] on button "Save" at bounding box center [1417, 321] width 46 height 31
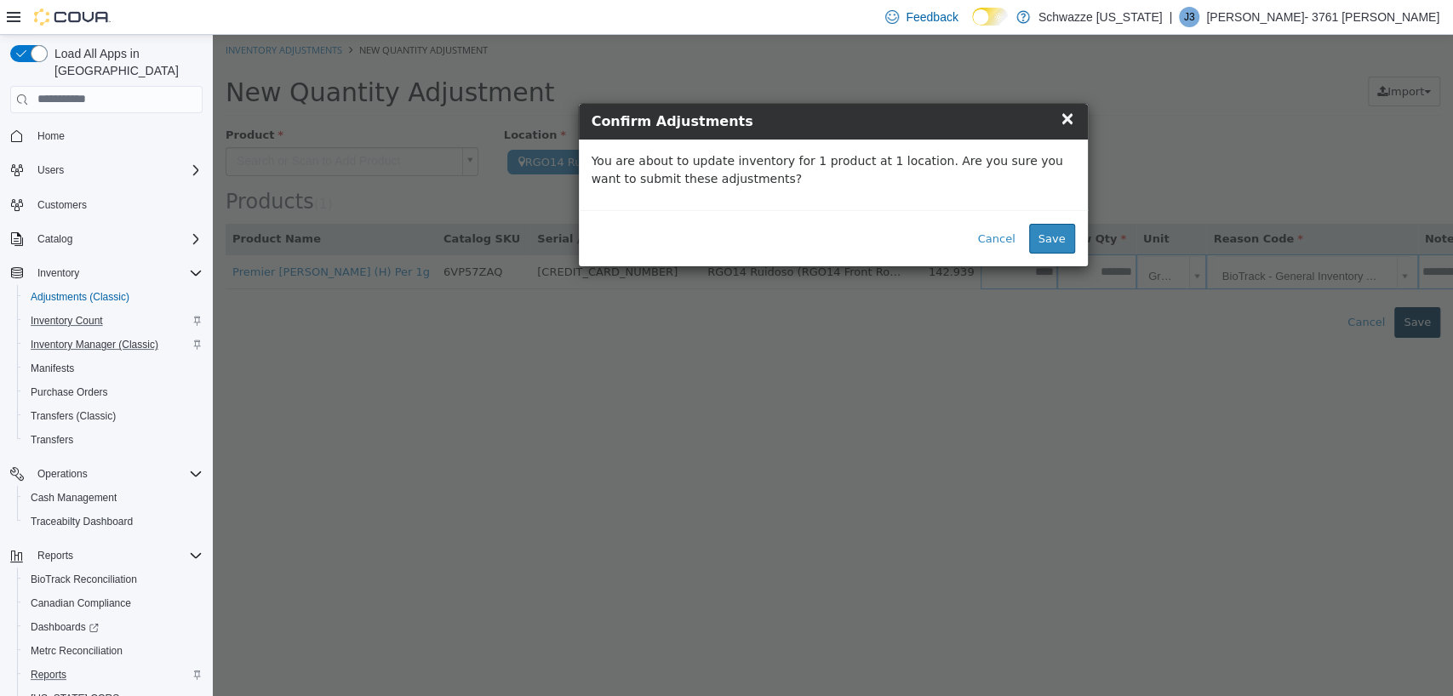
scroll to position [0, 0]
click at [1066, 250] on button "Save" at bounding box center [1052, 238] width 46 height 31
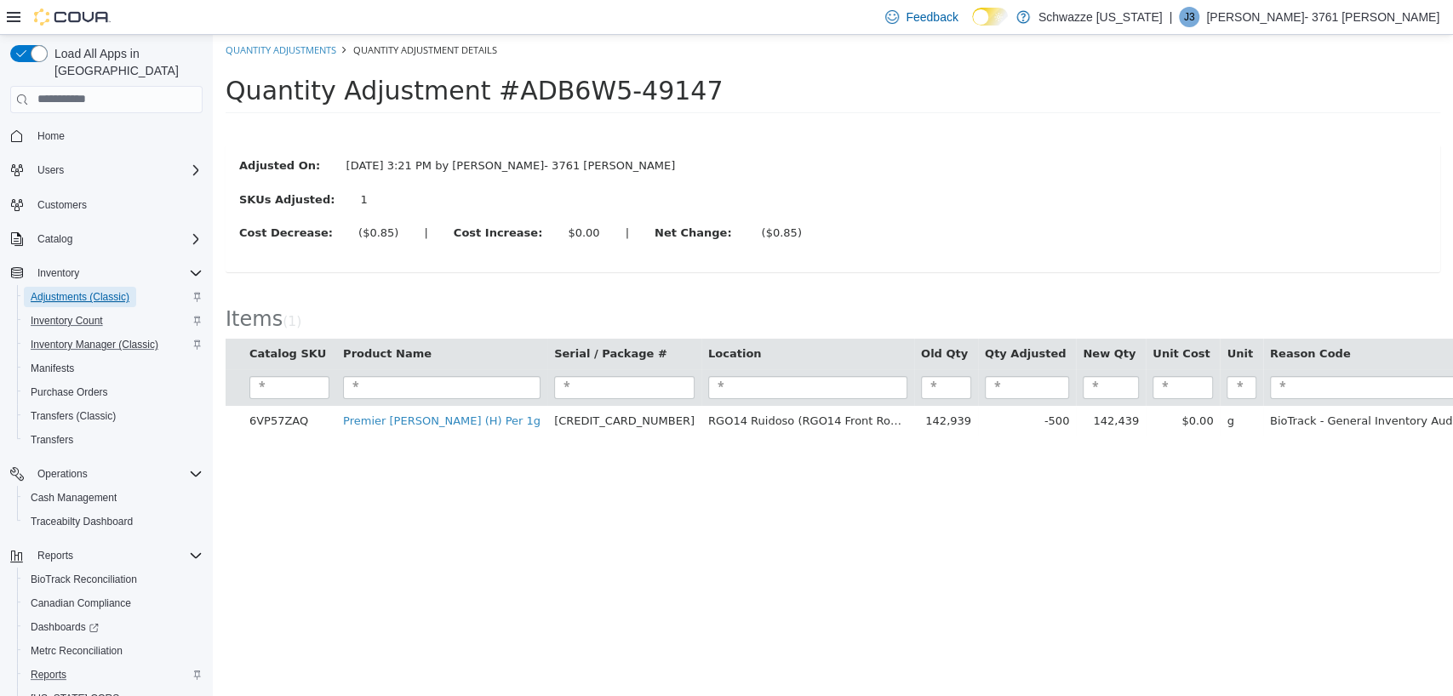
click at [79, 290] on span "Adjustments (Classic)" at bounding box center [80, 297] width 99 height 14
click at [82, 336] on span "Inventory Manager (Classic)" at bounding box center [95, 345] width 128 height 20
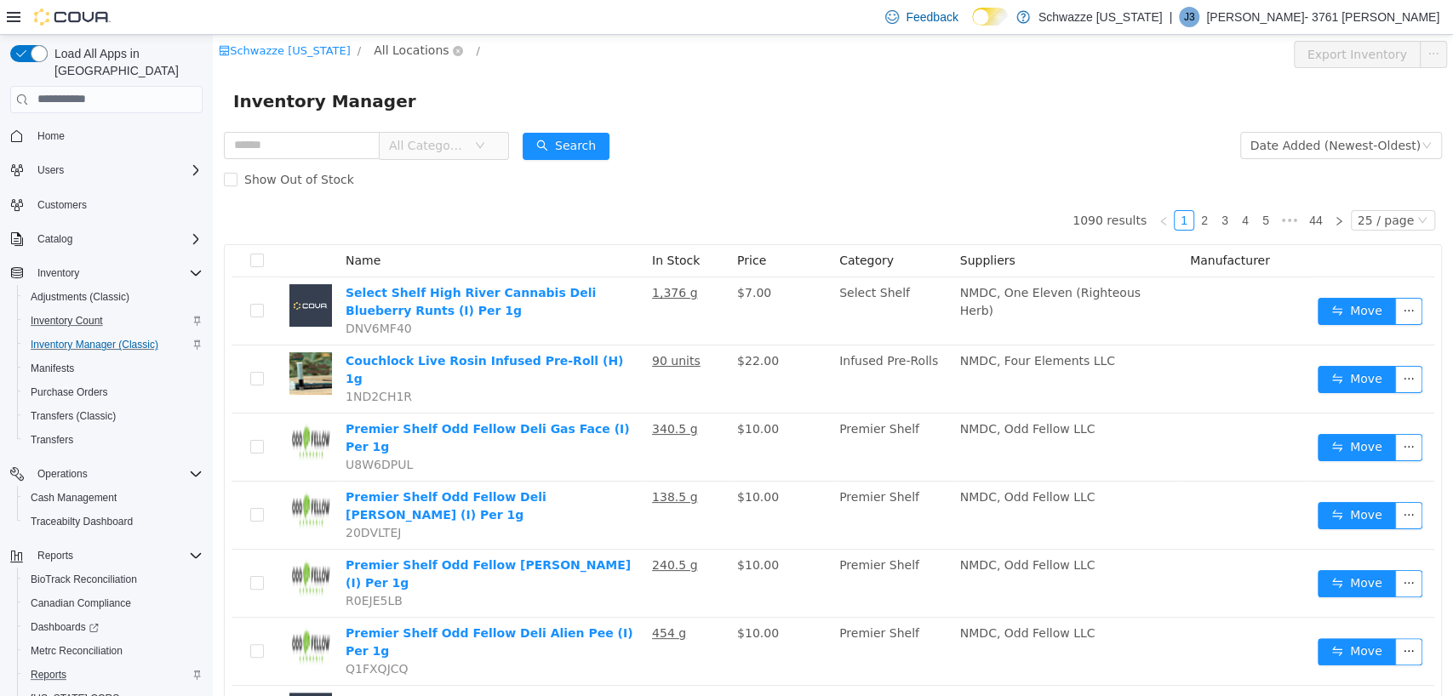
click at [409, 53] on span "All Locations" at bounding box center [411, 49] width 75 height 19
click at [455, 168] on span "RGO14 Ruidoso" at bounding box center [466, 171] width 93 height 14
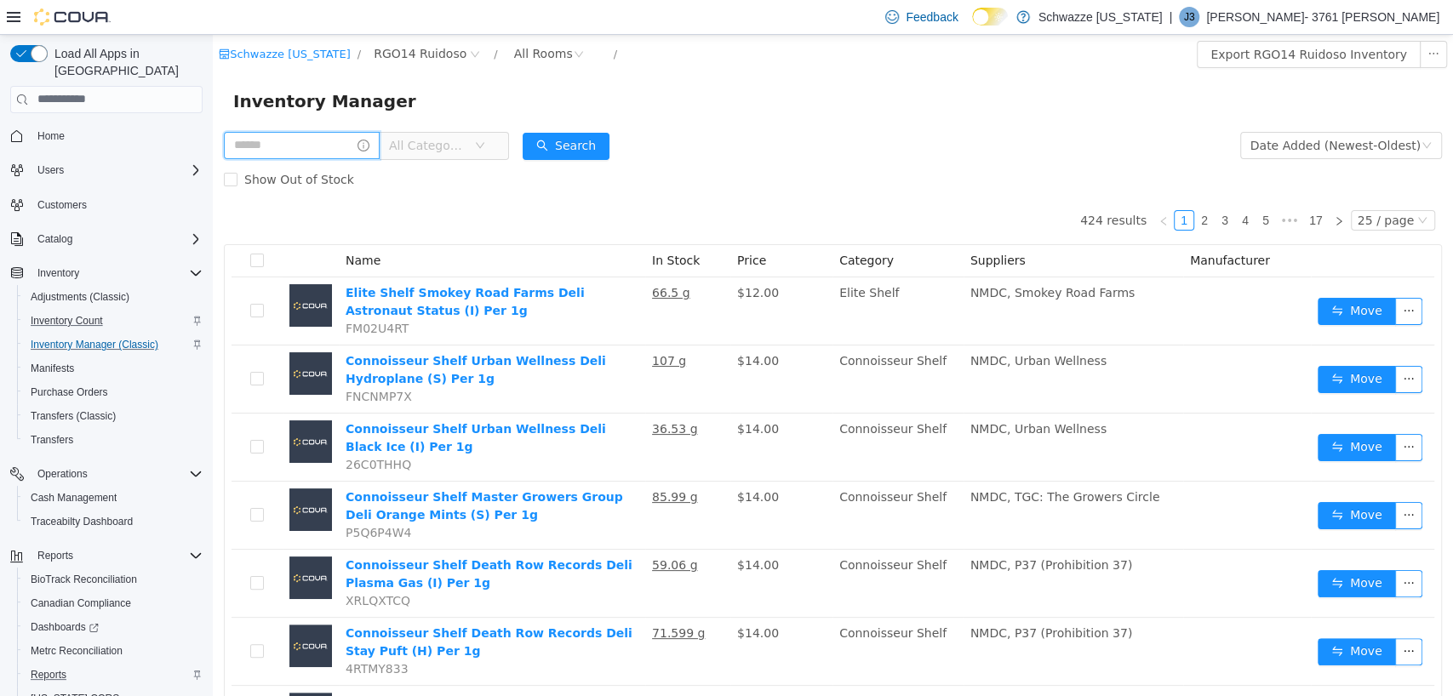
click at [349, 145] on input "text" at bounding box center [302, 144] width 156 height 27
click at [582, 158] on button "Search" at bounding box center [582, 145] width 87 height 27
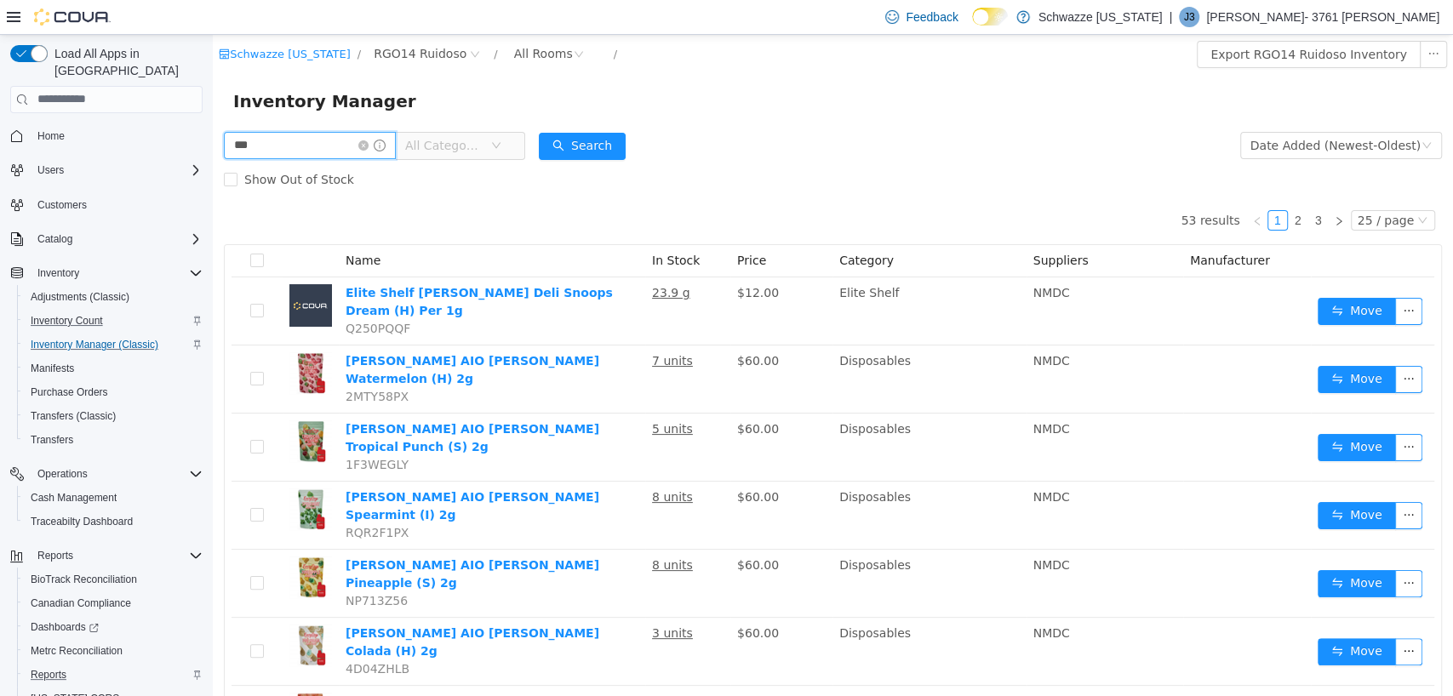
click at [341, 152] on input "***" at bounding box center [310, 144] width 172 height 27
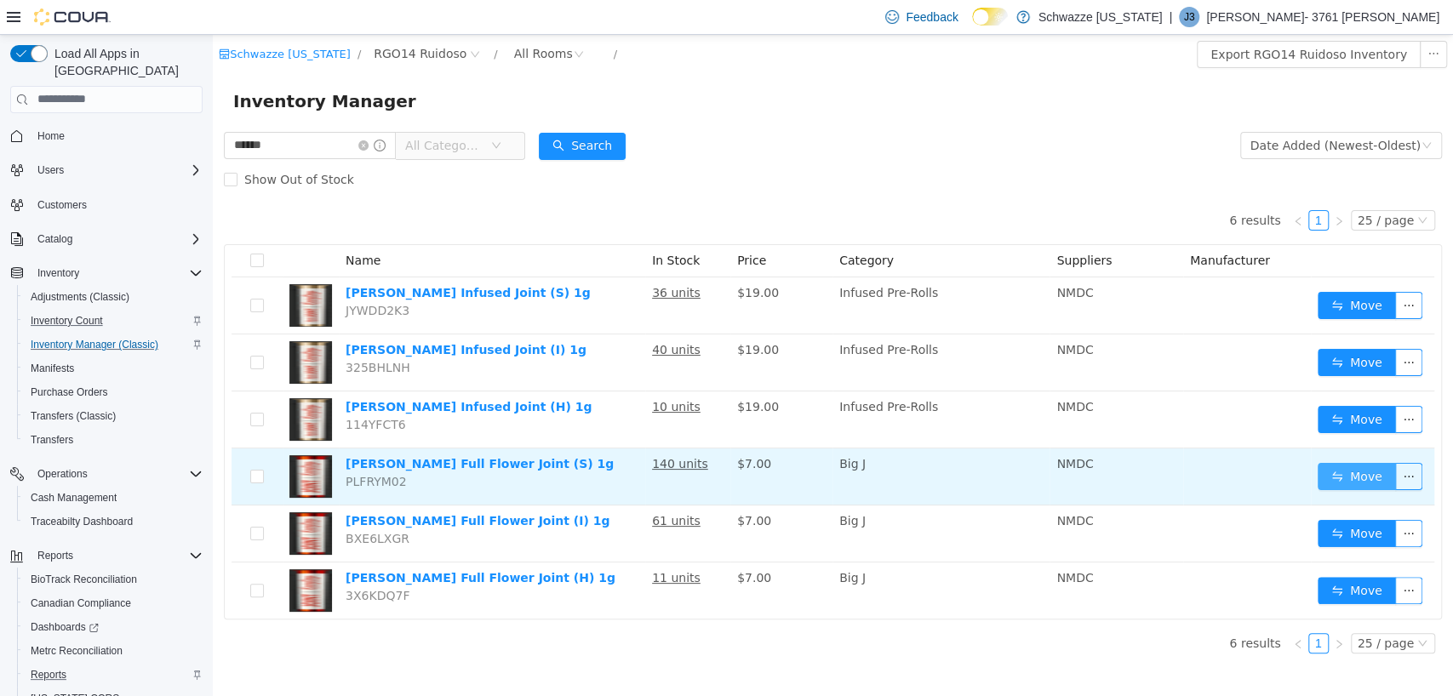
click at [1348, 480] on button "Move" at bounding box center [1357, 475] width 78 height 27
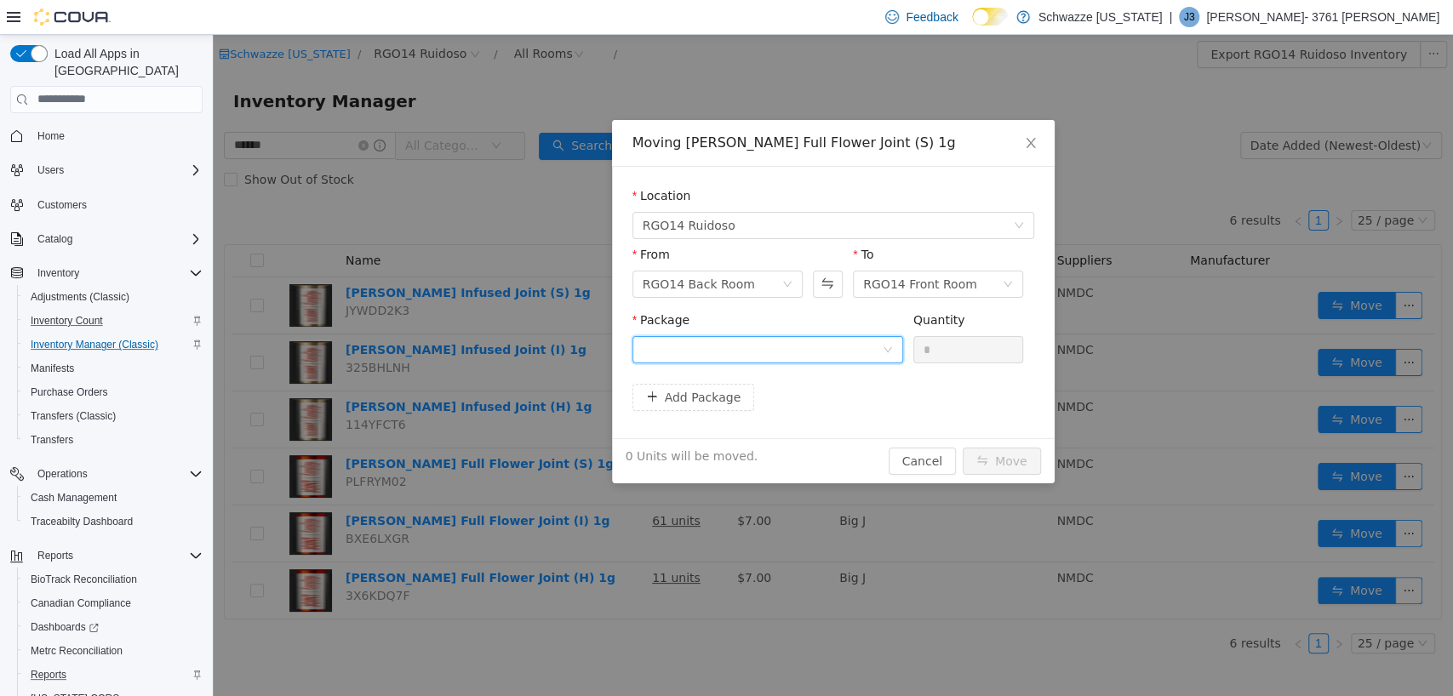
click at [695, 338] on div at bounding box center [762, 349] width 239 height 26
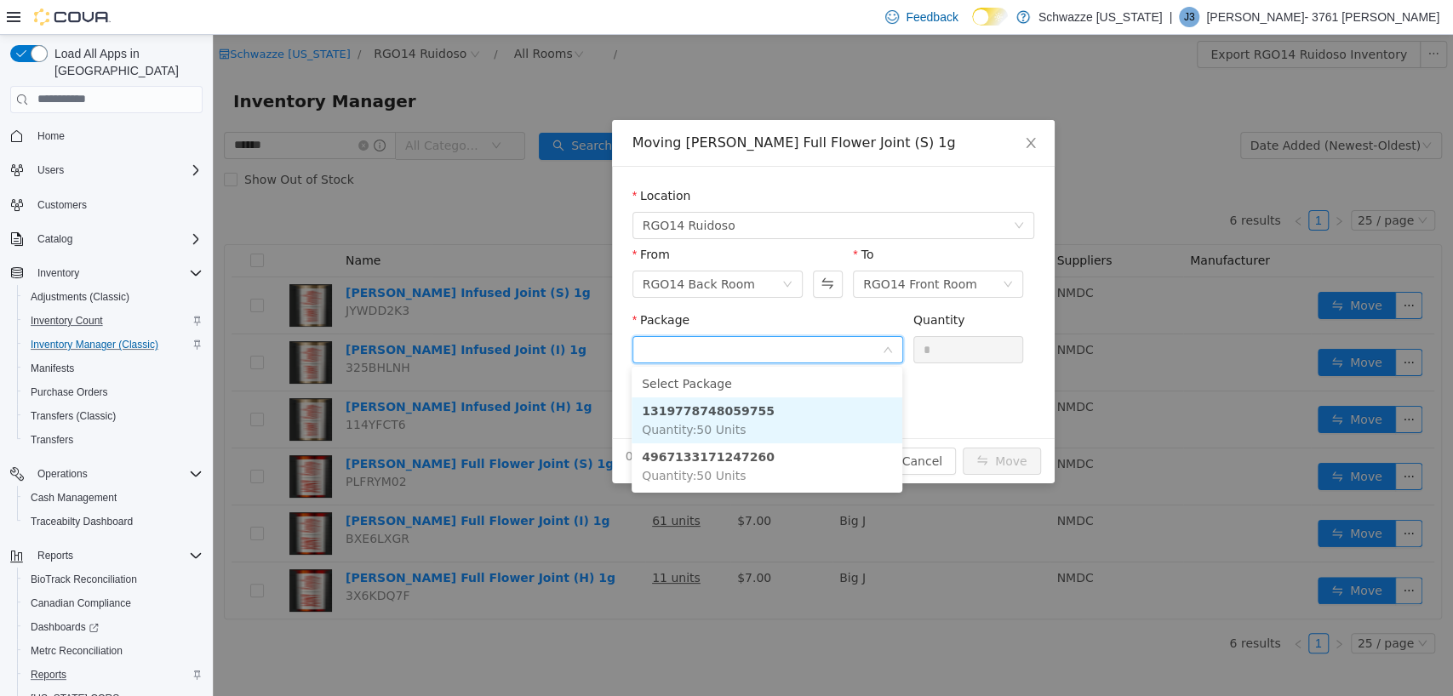
click at [755, 412] on li "1319778748059755 Quantity : 50 Units" at bounding box center [767, 420] width 271 height 46
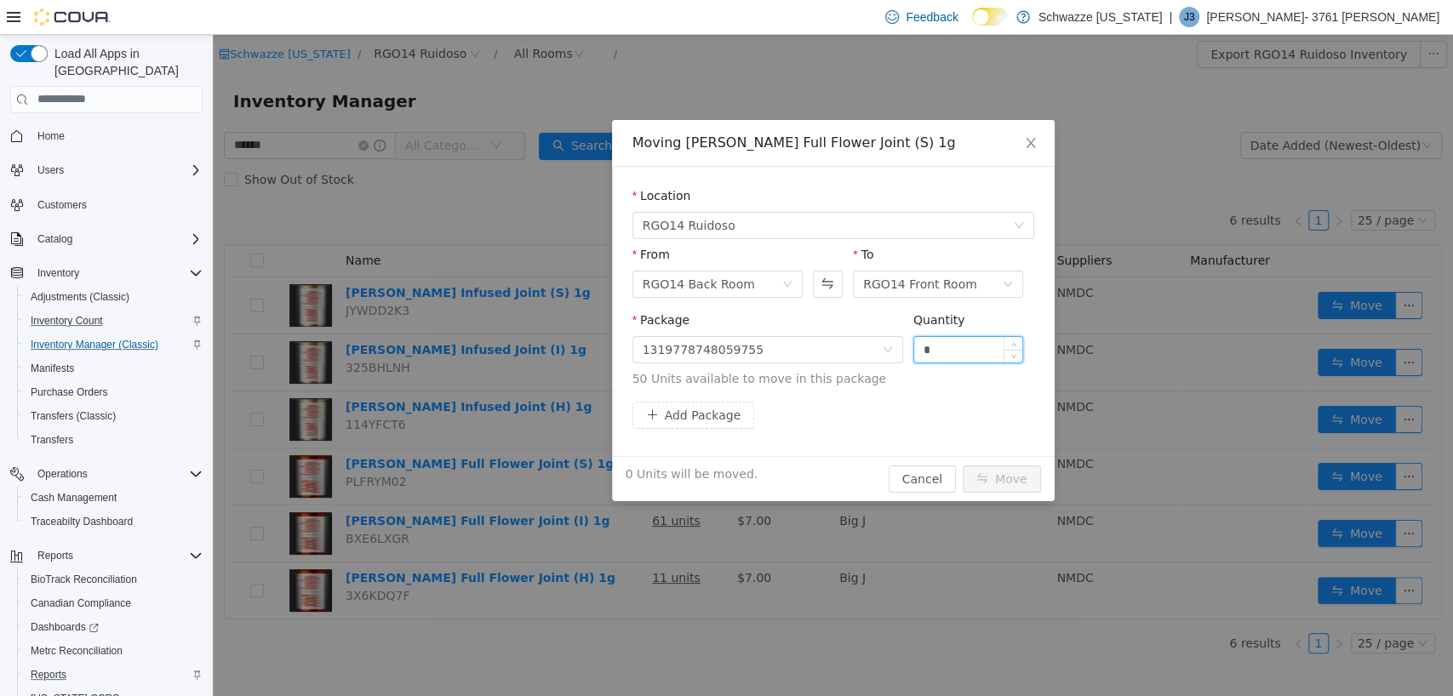
click at [938, 341] on input "*" at bounding box center [968, 349] width 109 height 26
click at [1001, 472] on button "Move" at bounding box center [1002, 478] width 78 height 27
